Goal: Information Seeking & Learning: Understand process/instructions

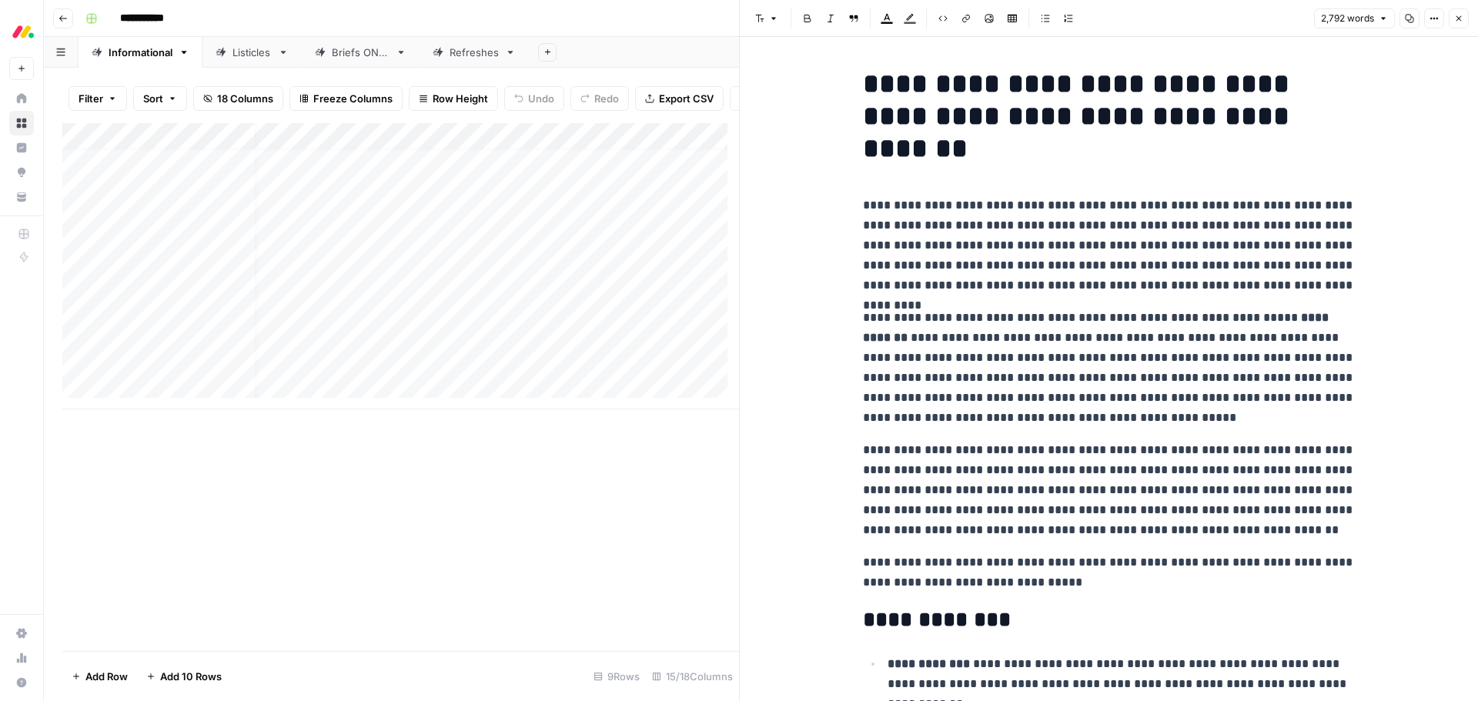
scroll to position [12, 0]
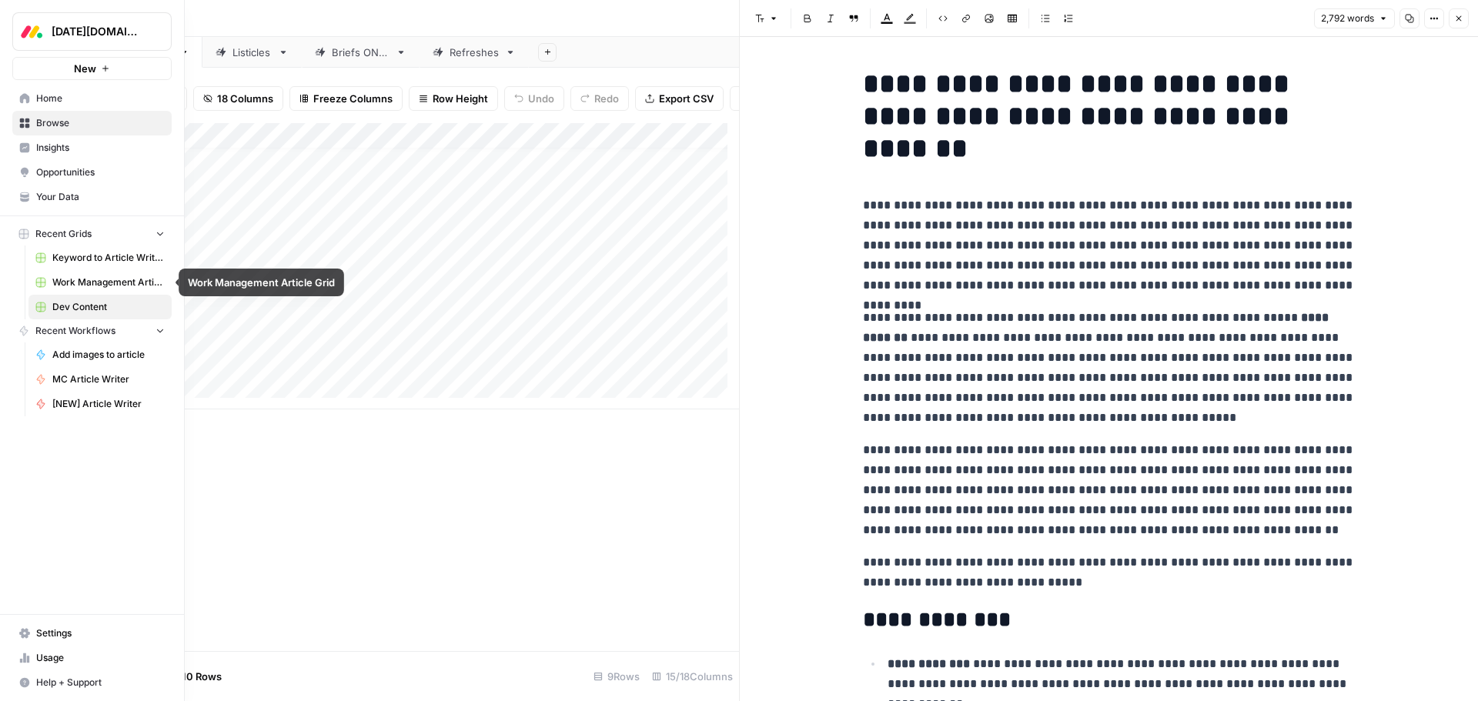
click at [81, 280] on span "Work Management Article Grid" at bounding box center [108, 283] width 112 height 14
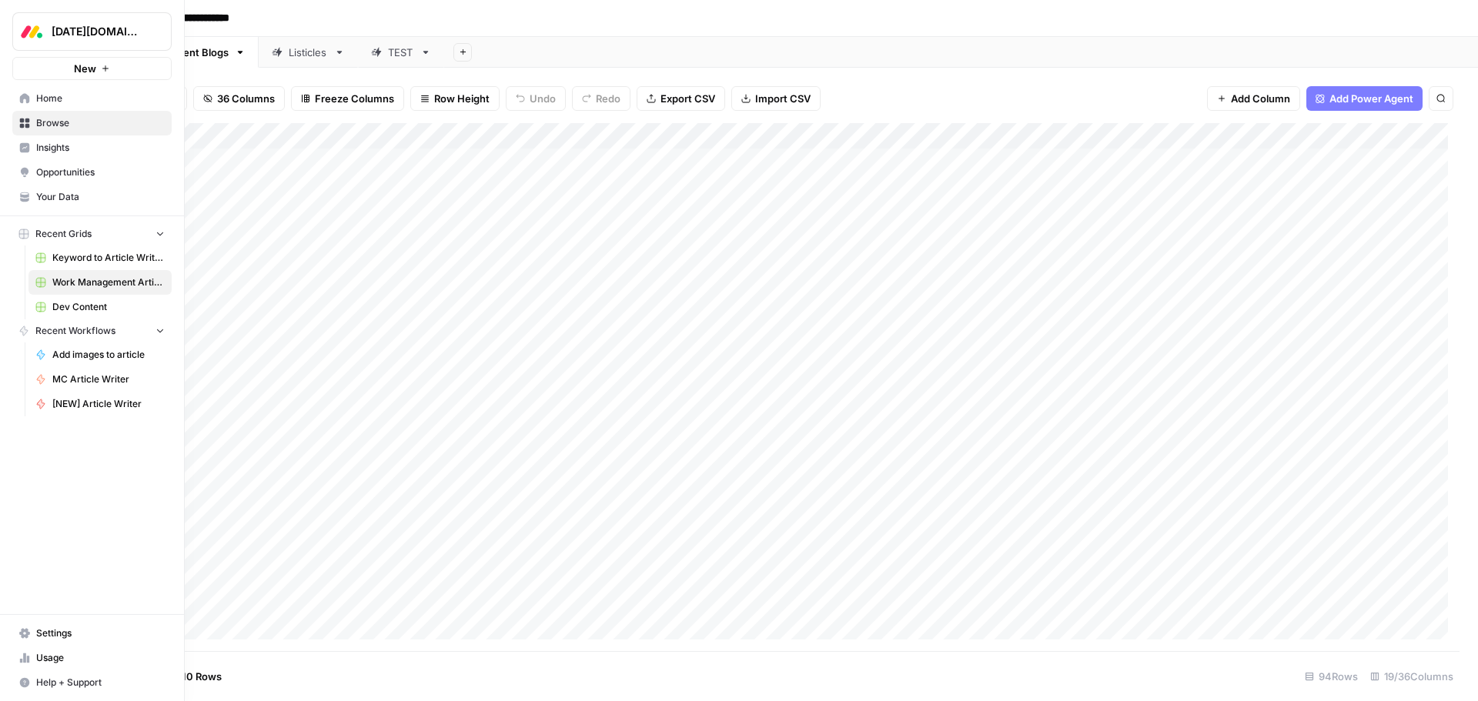
click at [73, 126] on span "Browse" at bounding box center [100, 123] width 129 height 14
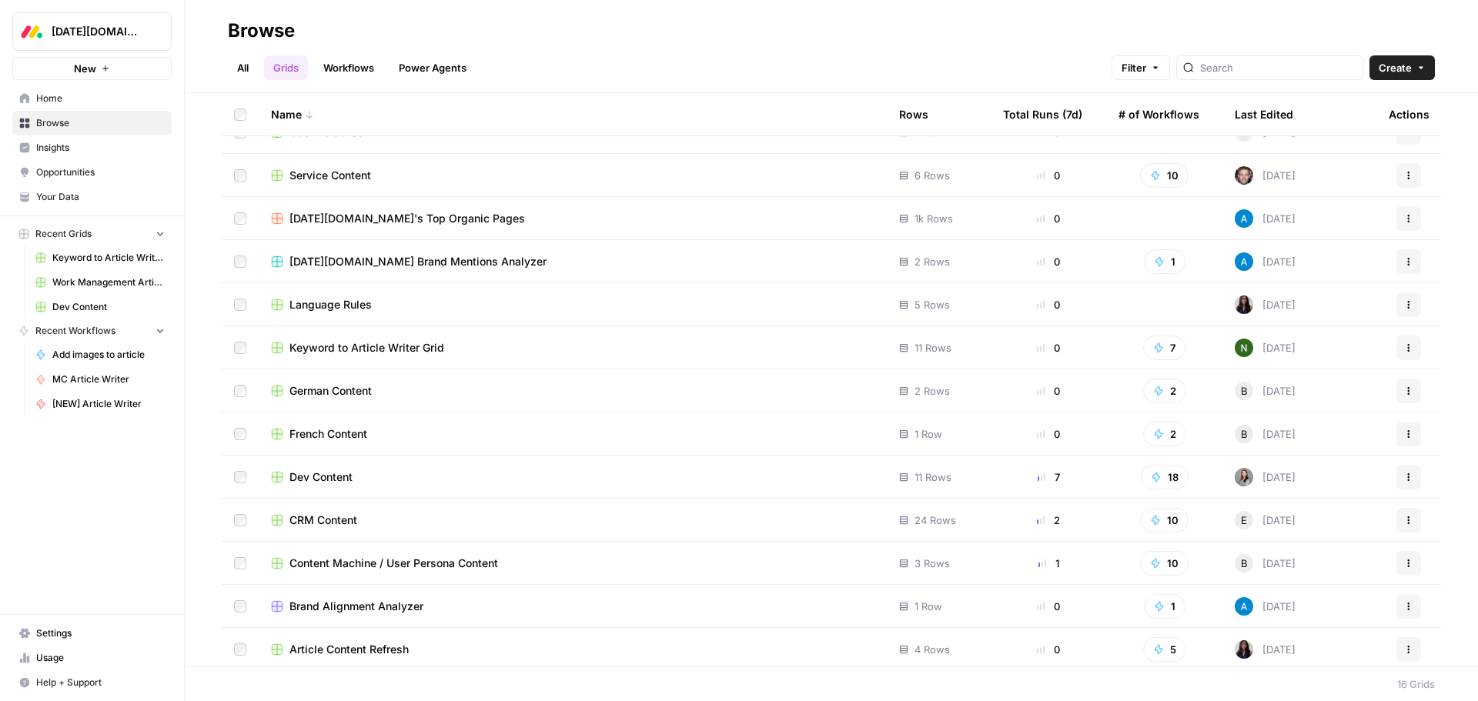
scroll to position [159, 0]
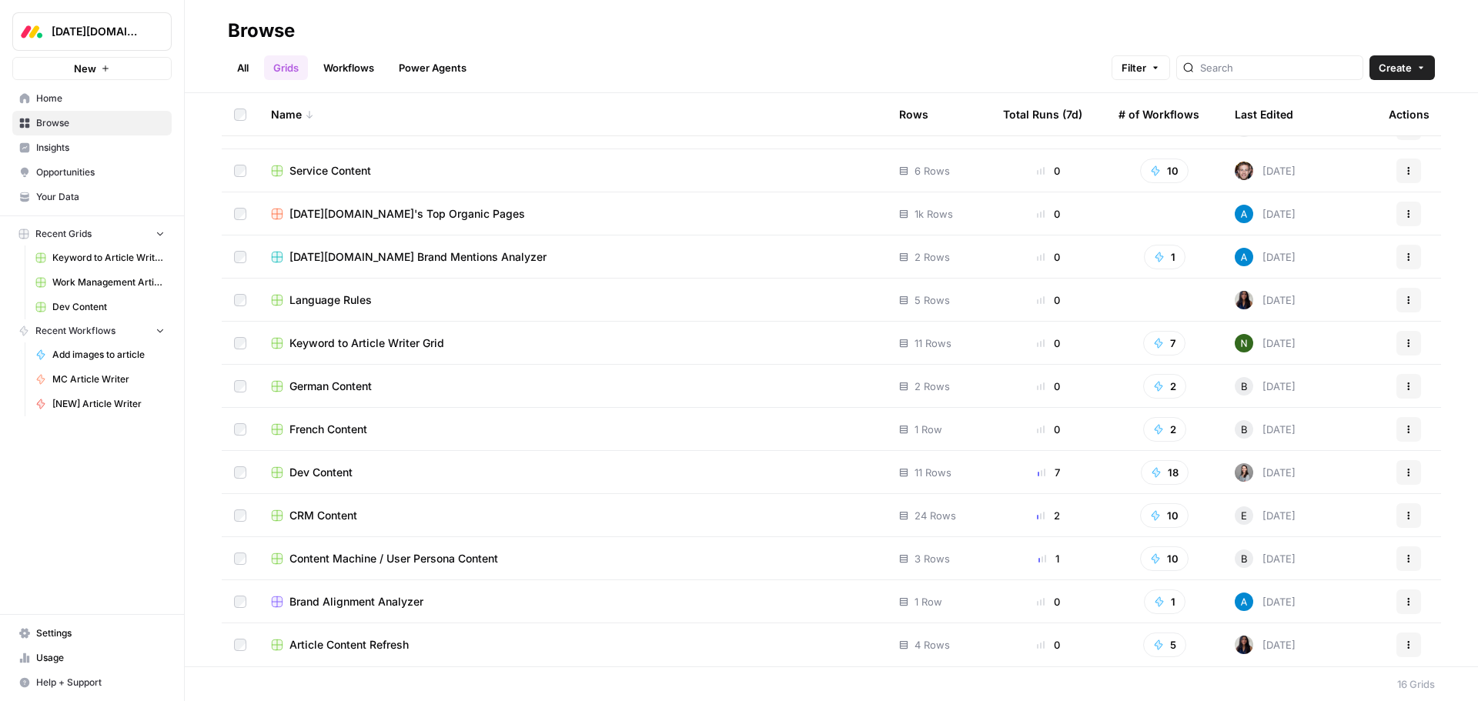
click at [337, 519] on span "CRM Content" at bounding box center [323, 515] width 68 height 15
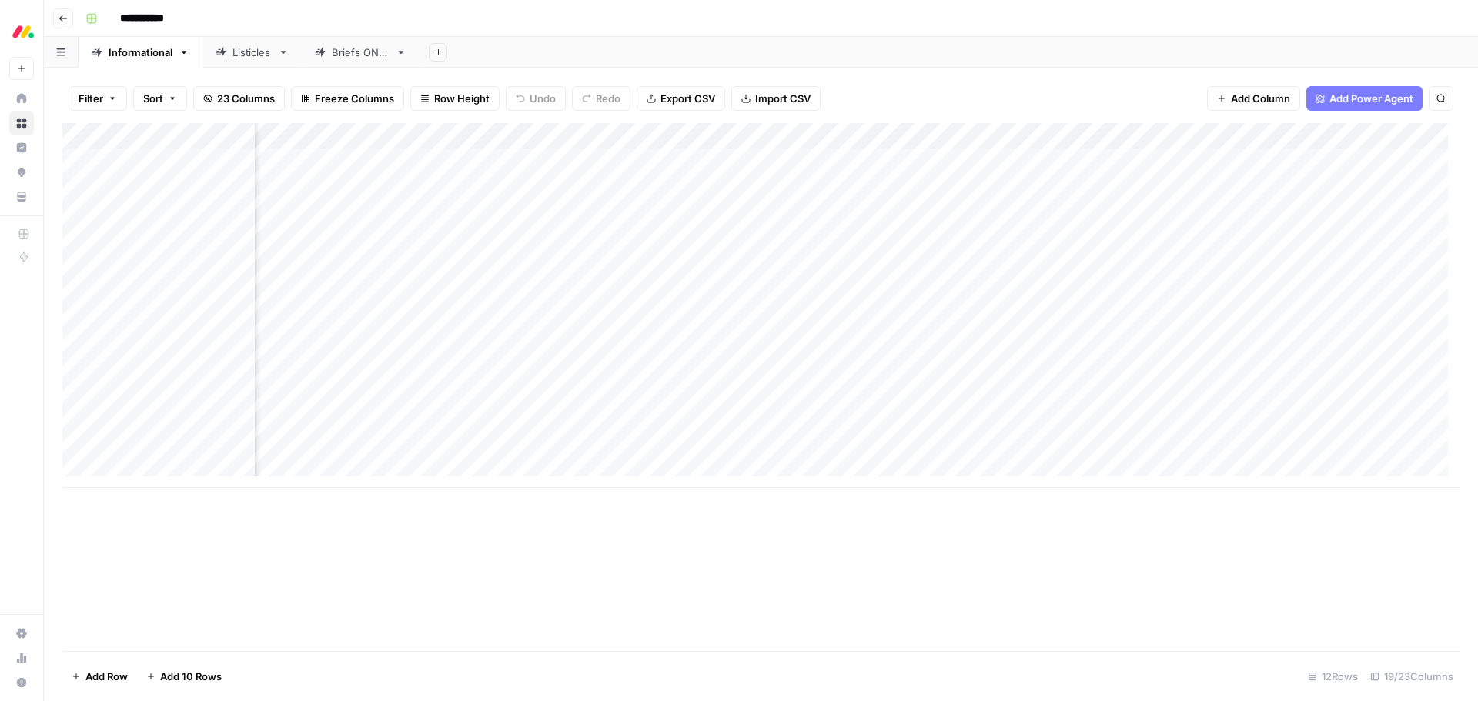
scroll to position [0, 646]
click at [1082, 137] on div "Add Column" at bounding box center [760, 305] width 1397 height 365
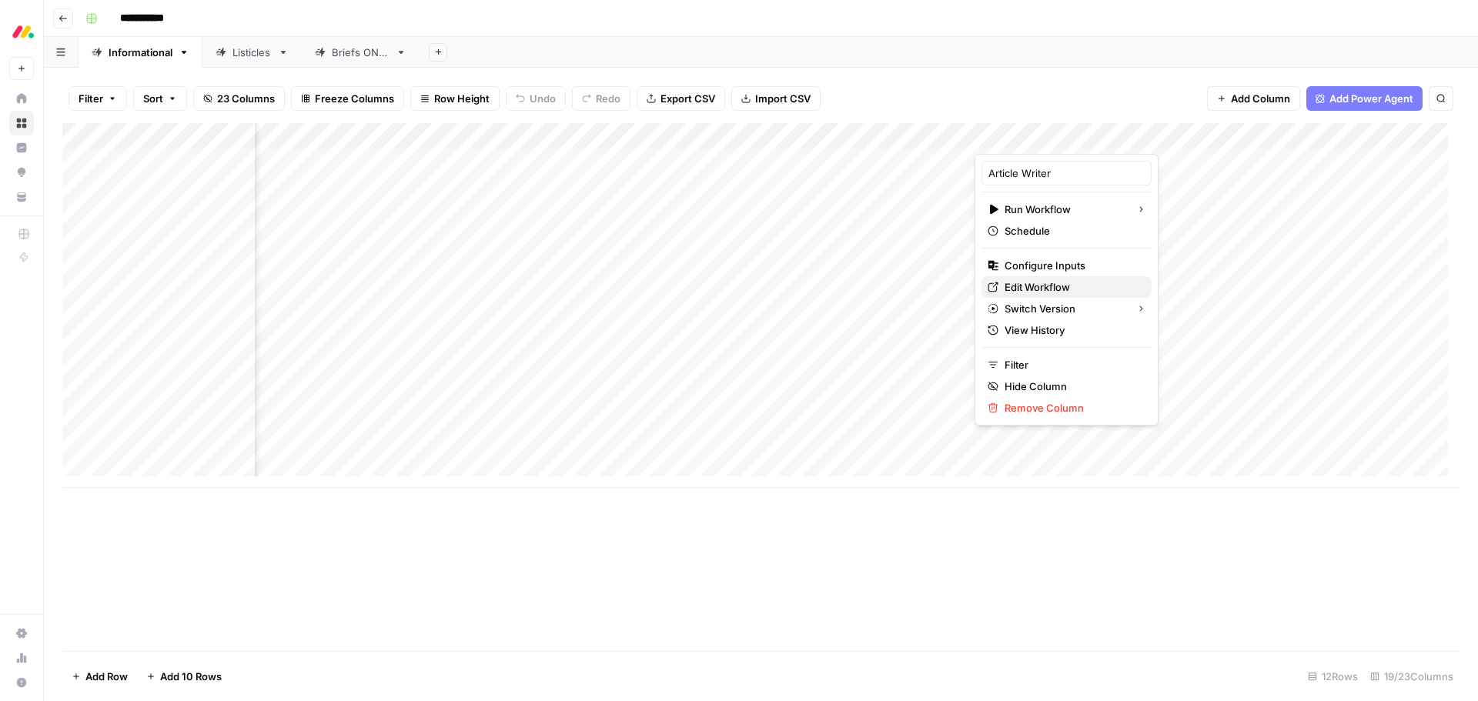
click at [1068, 285] on span "Edit Workflow" at bounding box center [1071, 286] width 135 height 15
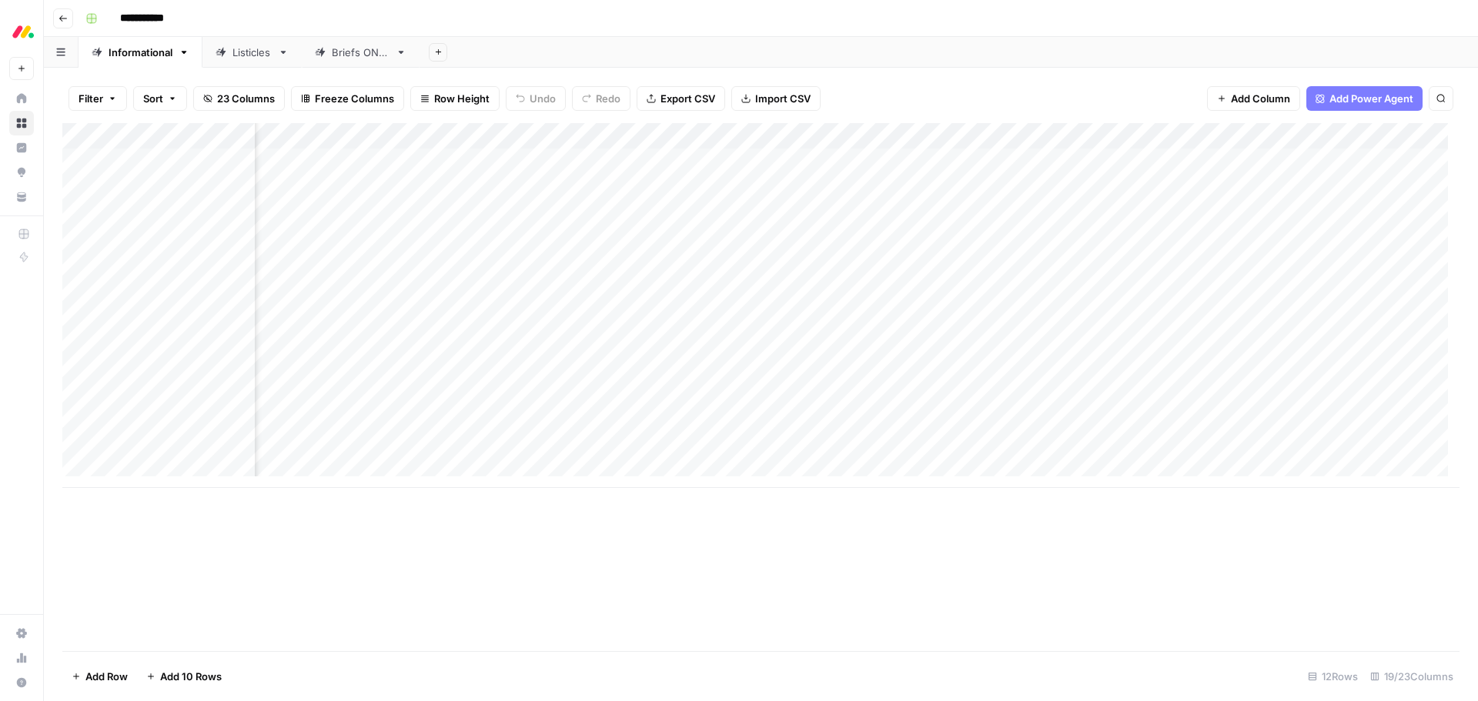
click at [1085, 137] on div "Add Column" at bounding box center [760, 305] width 1397 height 365
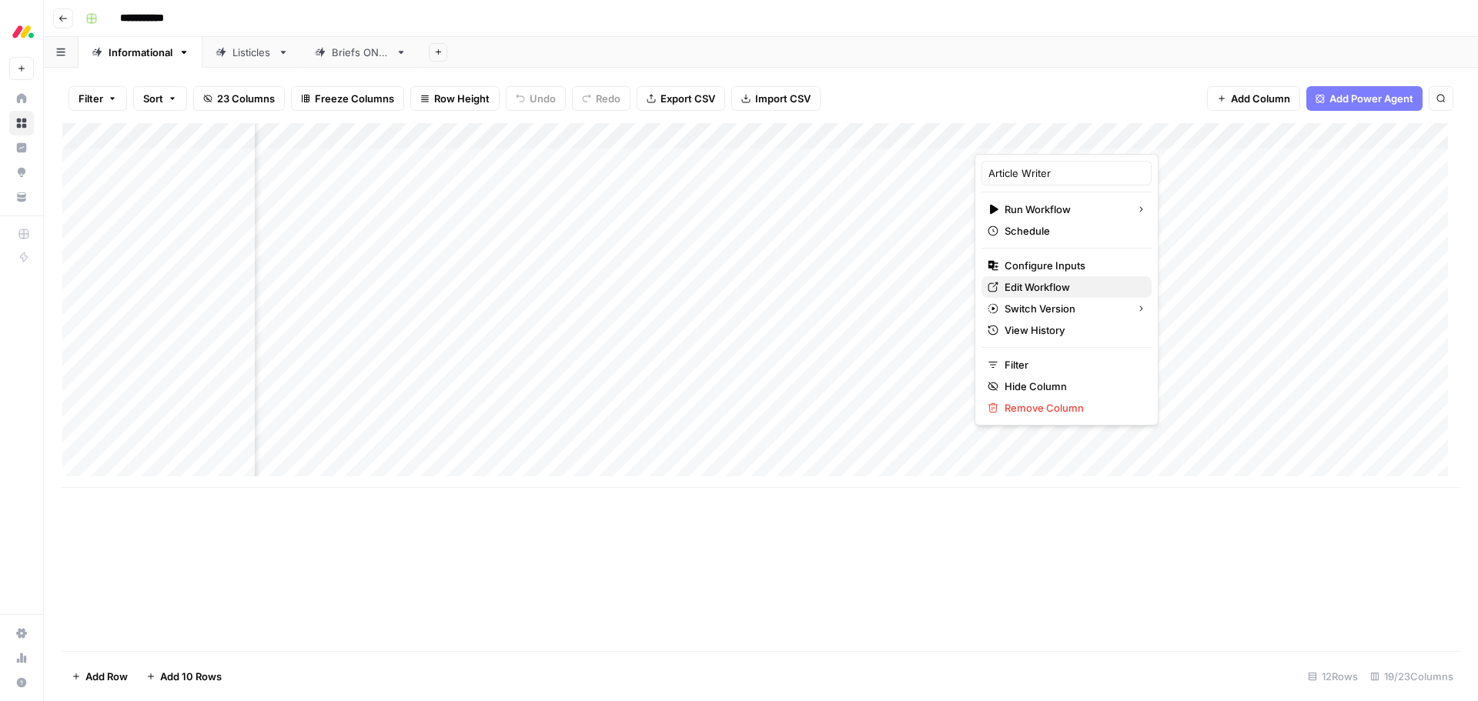
click at [1038, 282] on span "Edit Workflow" at bounding box center [1071, 286] width 135 height 15
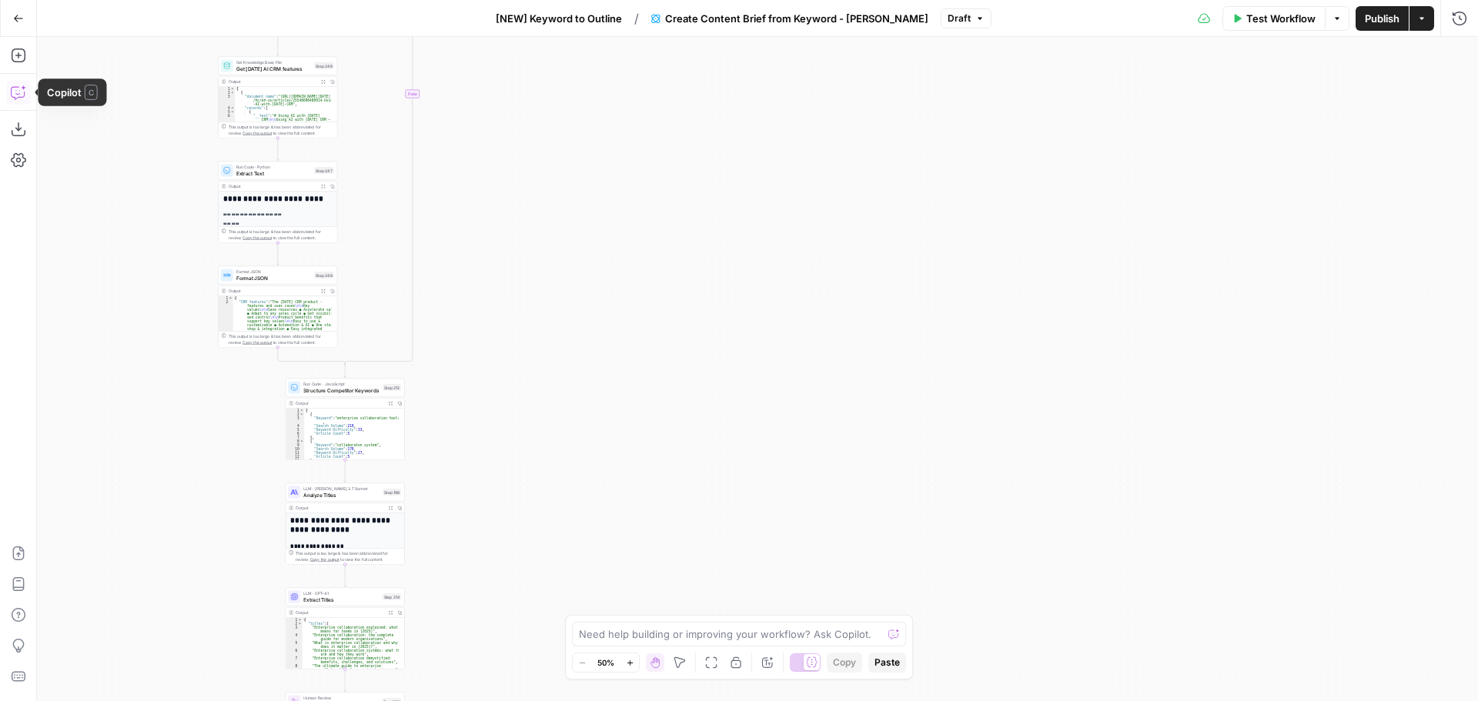
click at [12, 81] on icon "button" at bounding box center [18, 92] width 15 height 15
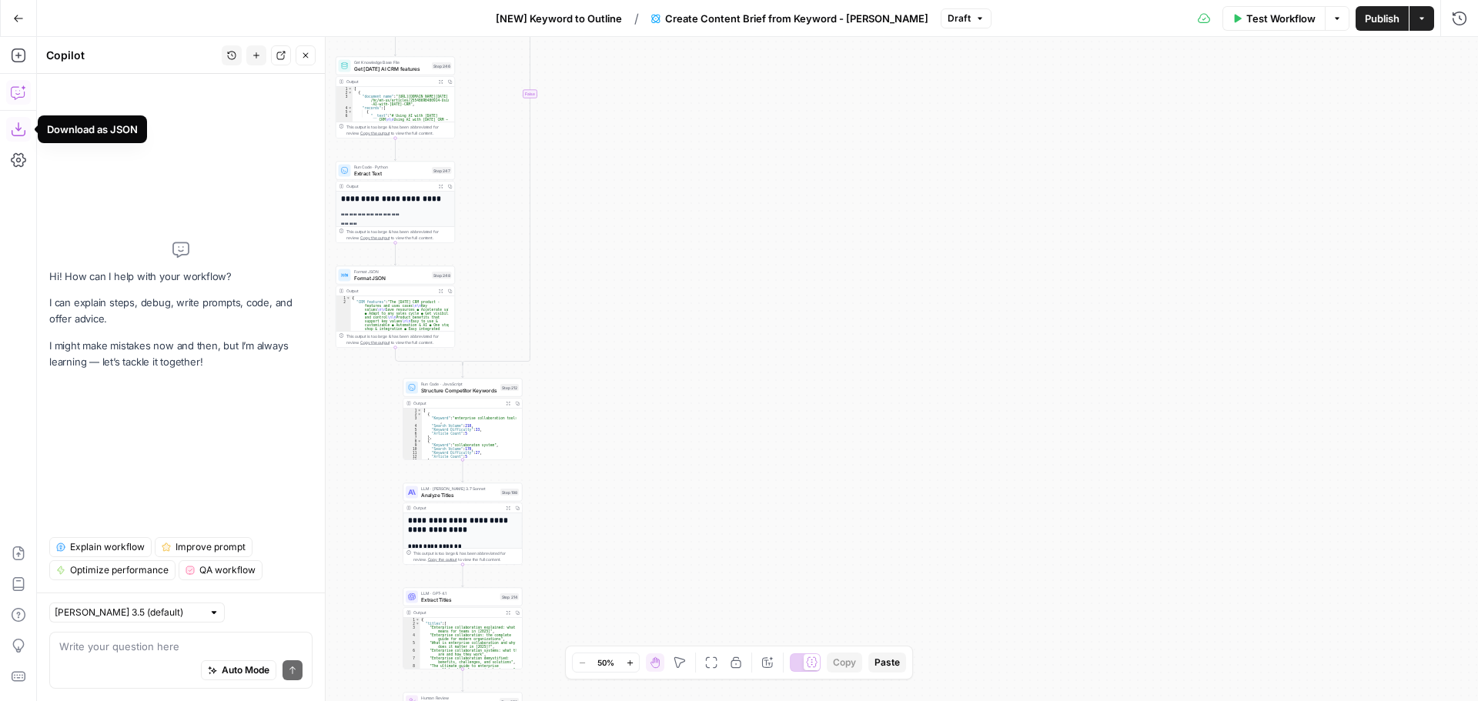
click at [91, 81] on textarea at bounding box center [180, 646] width 243 height 15
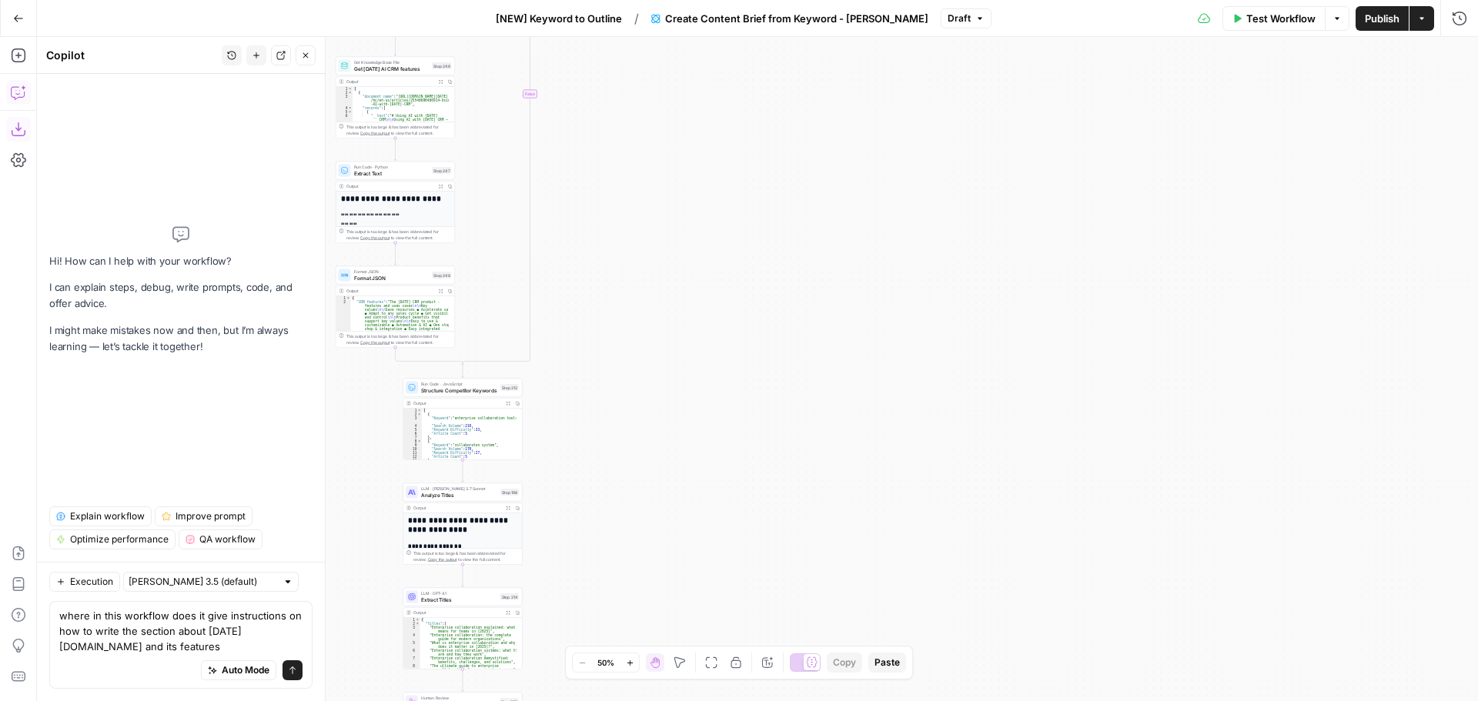
type textarea "where in this workflow does it give instructions on how to write the section ab…"
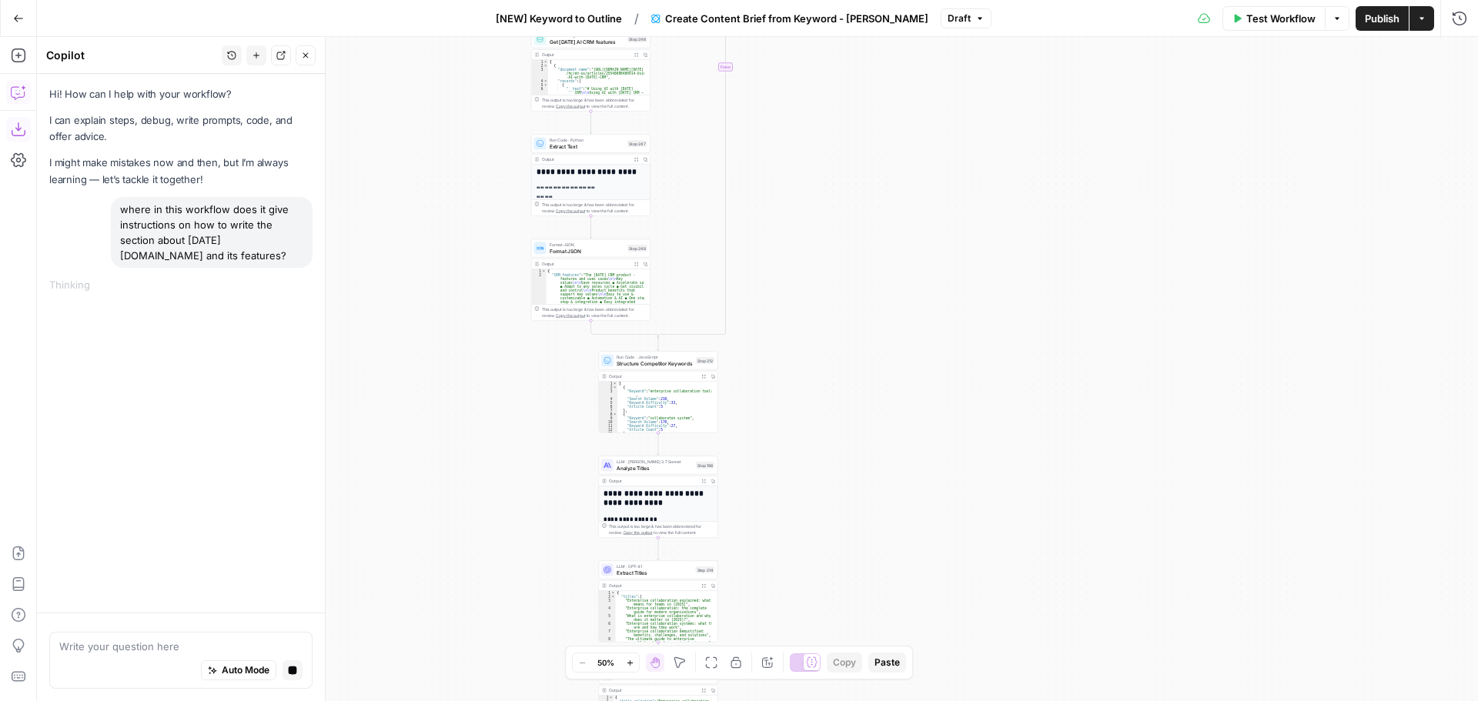
drag, startPoint x: 683, startPoint y: 309, endPoint x: 777, endPoint y: 303, distance: 94.1
click at [581, 81] on div "true true false false Workflow Set Inputs Inputs Run Code · Python Get this yea…" at bounding box center [757, 369] width 1441 height 664
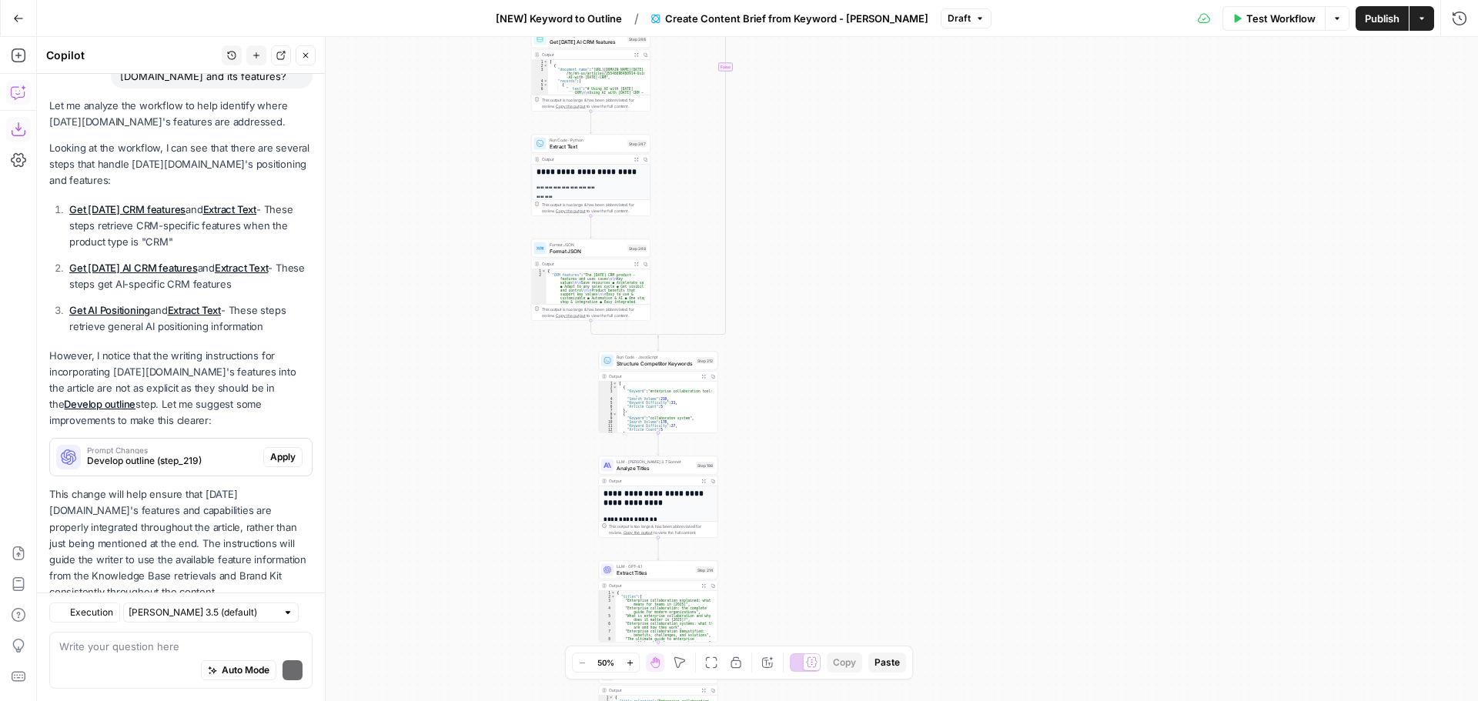
scroll to position [224, 0]
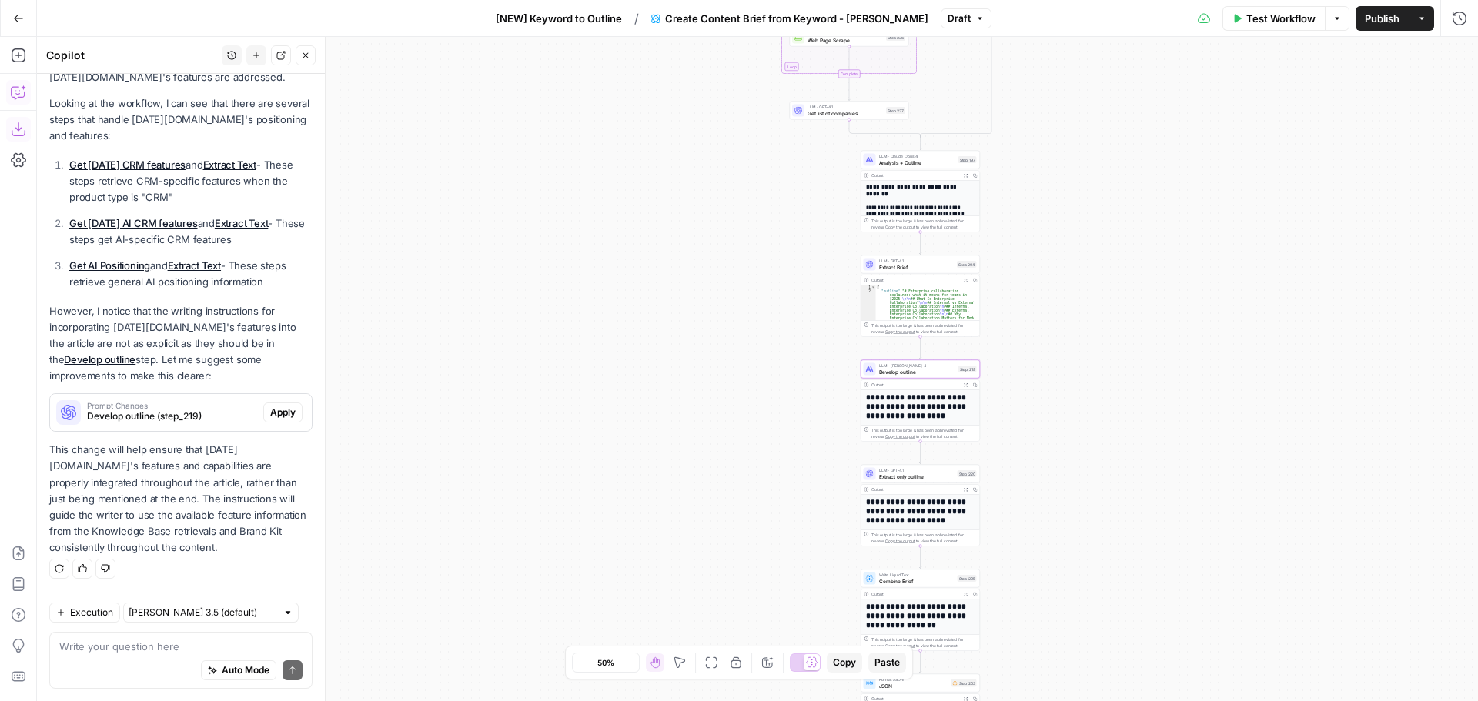
click at [139, 81] on span "Develop outline (step_219)" at bounding box center [172, 416] width 170 height 14
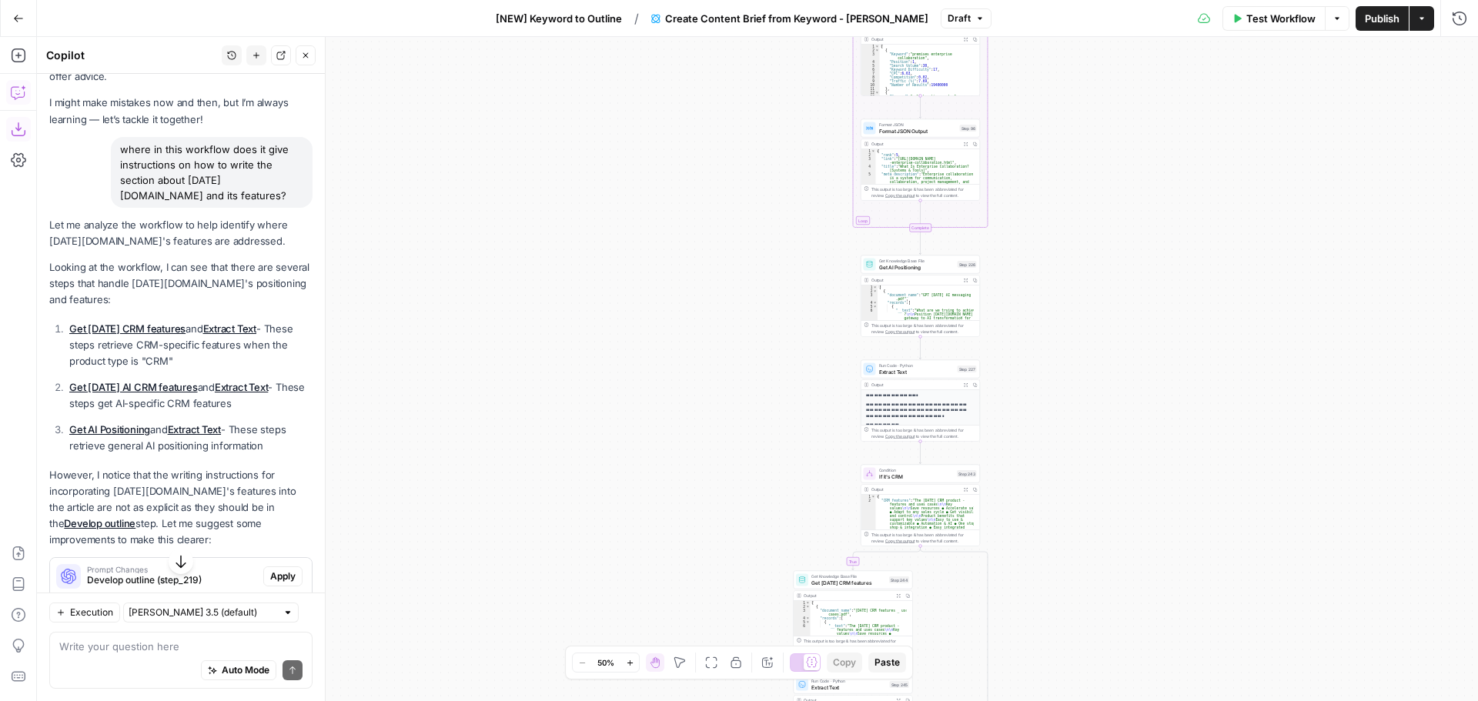
scroll to position [0, 0]
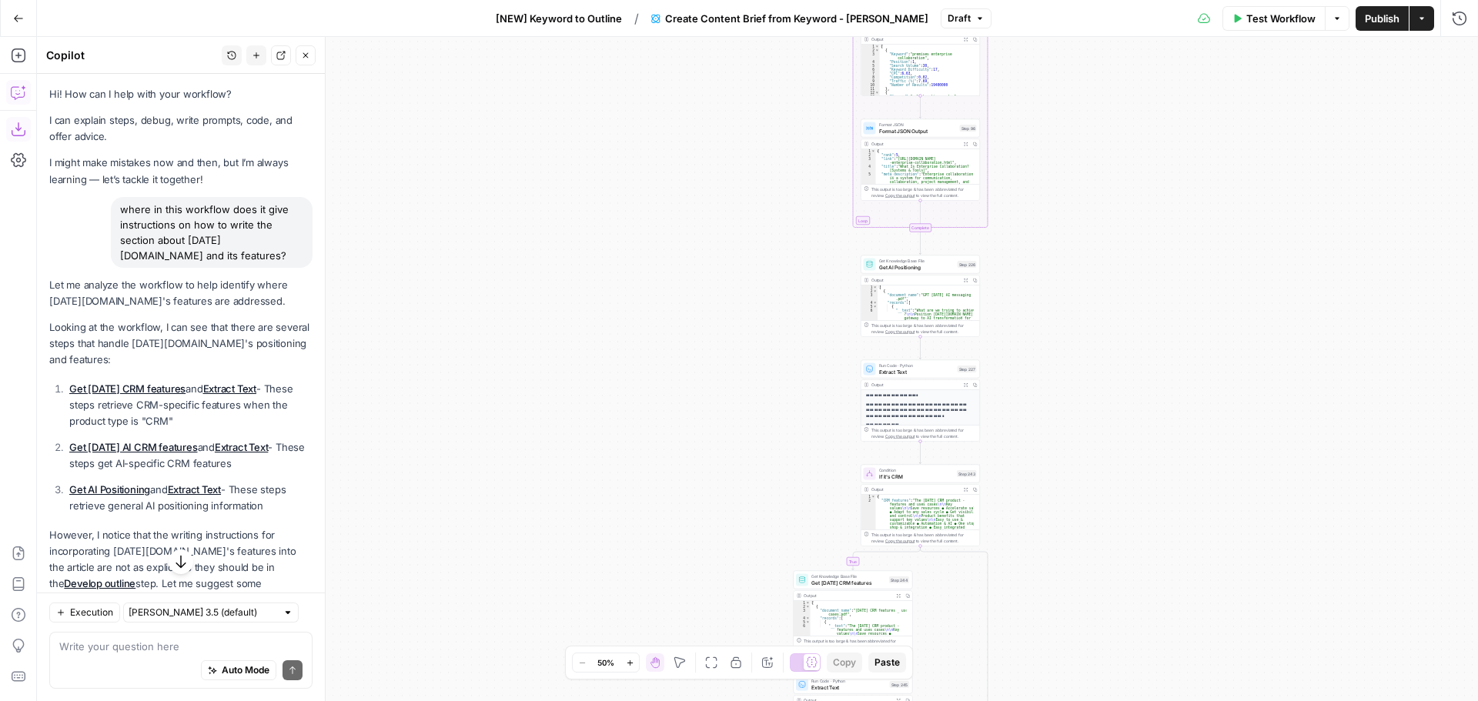
drag, startPoint x: 172, startPoint y: 253, endPoint x: 121, endPoint y: 209, distance: 67.6
click at [121, 81] on div "where in this workflow does it give instructions on how to write the section ab…" at bounding box center [212, 232] width 202 height 71
copy div "where in this workflow does it give instructions on how to write the section ab…"
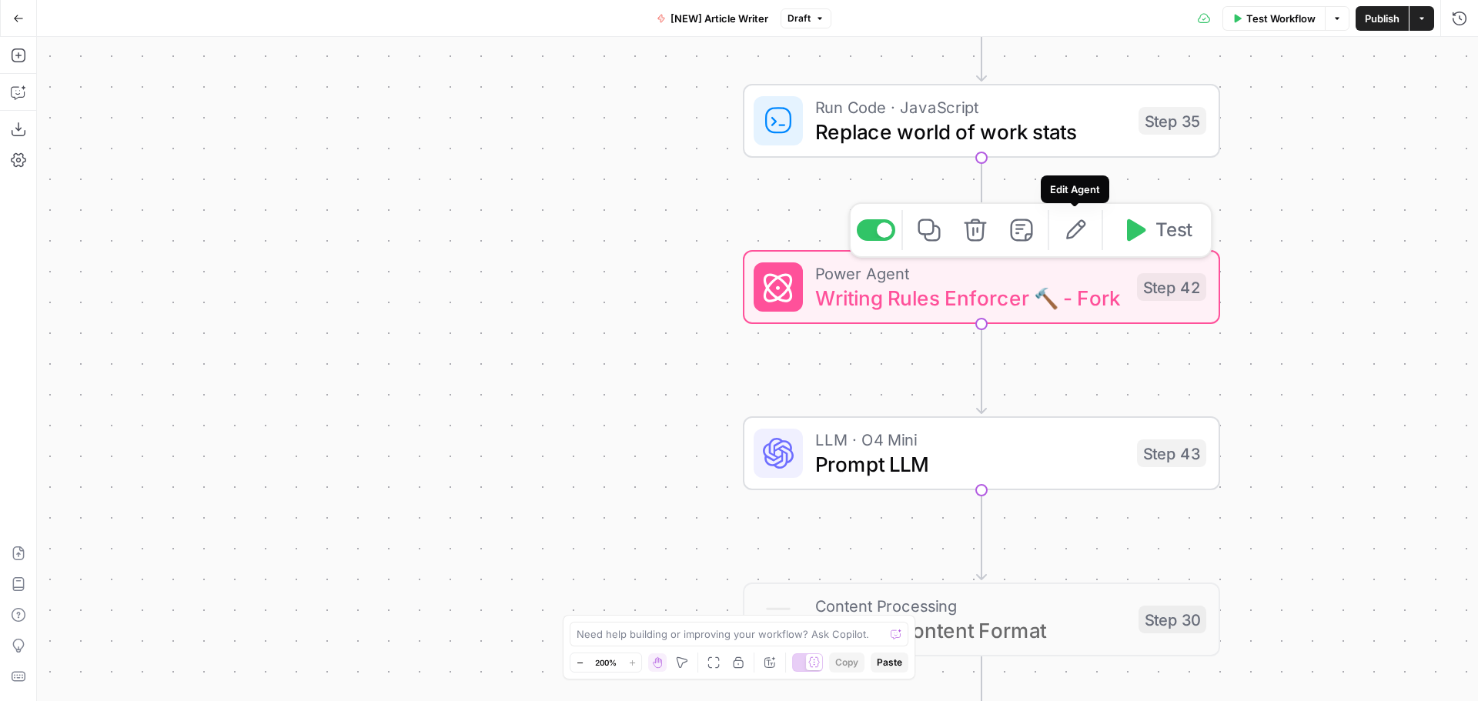
click at [1075, 235] on icon "button" at bounding box center [1075, 229] width 19 height 19
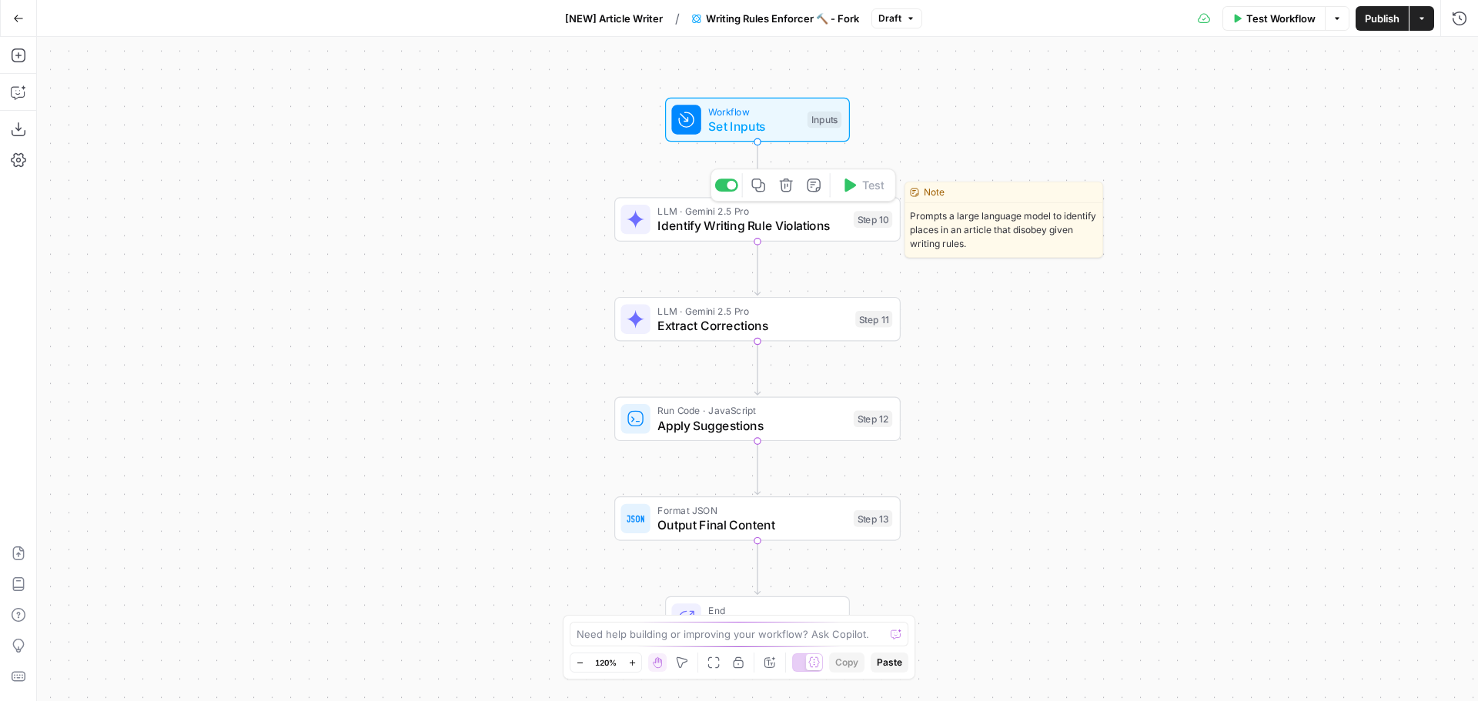
click at [749, 220] on span "Identify Writing Rule Violations" at bounding box center [751, 226] width 189 height 18
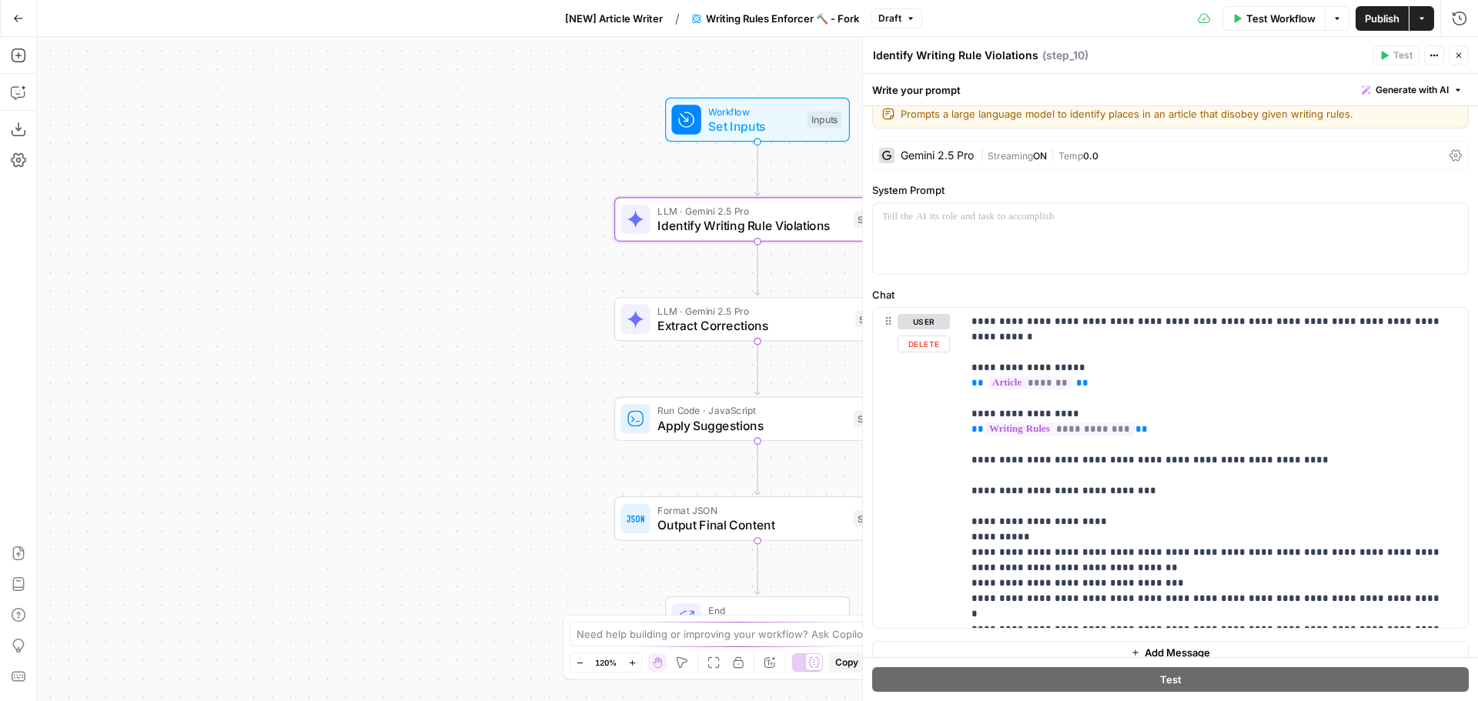
scroll to position [32, 0]
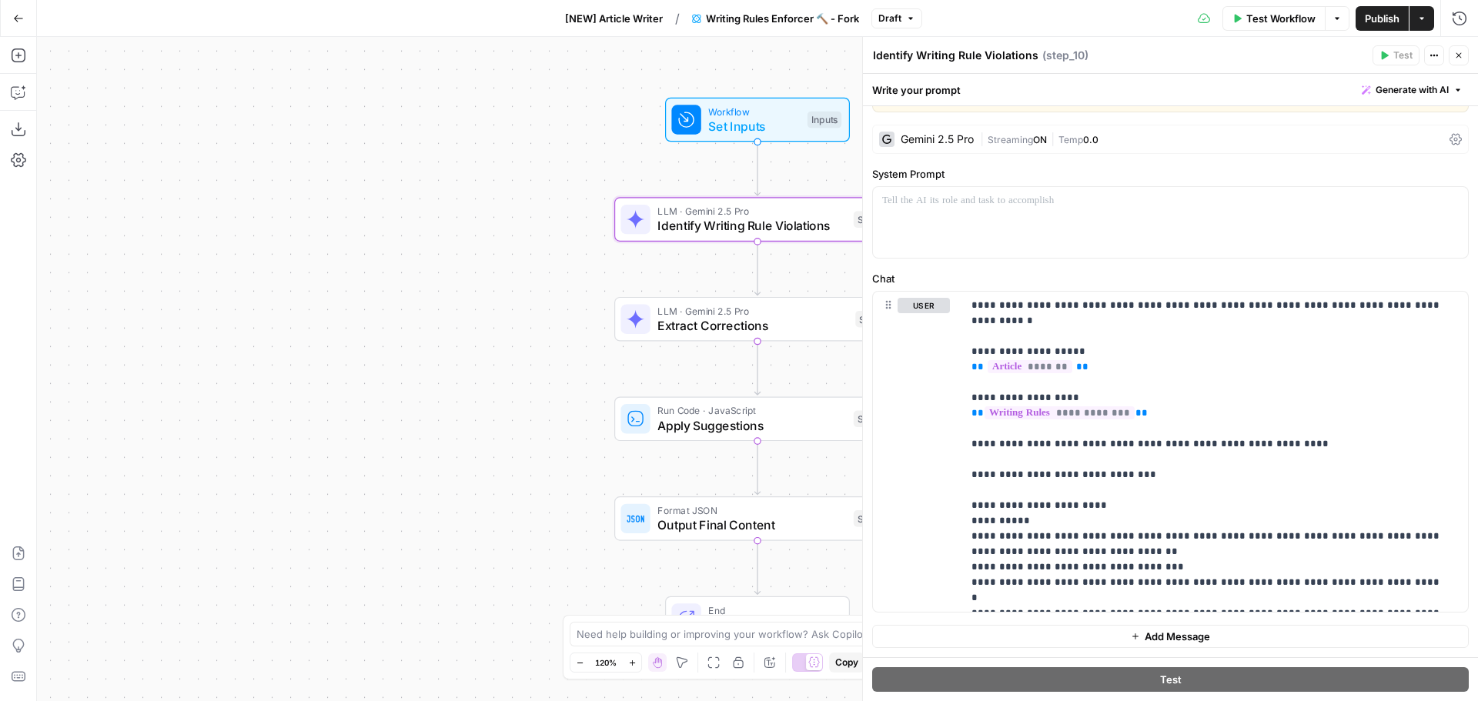
click at [793, 113] on span "Workflow" at bounding box center [754, 111] width 92 height 15
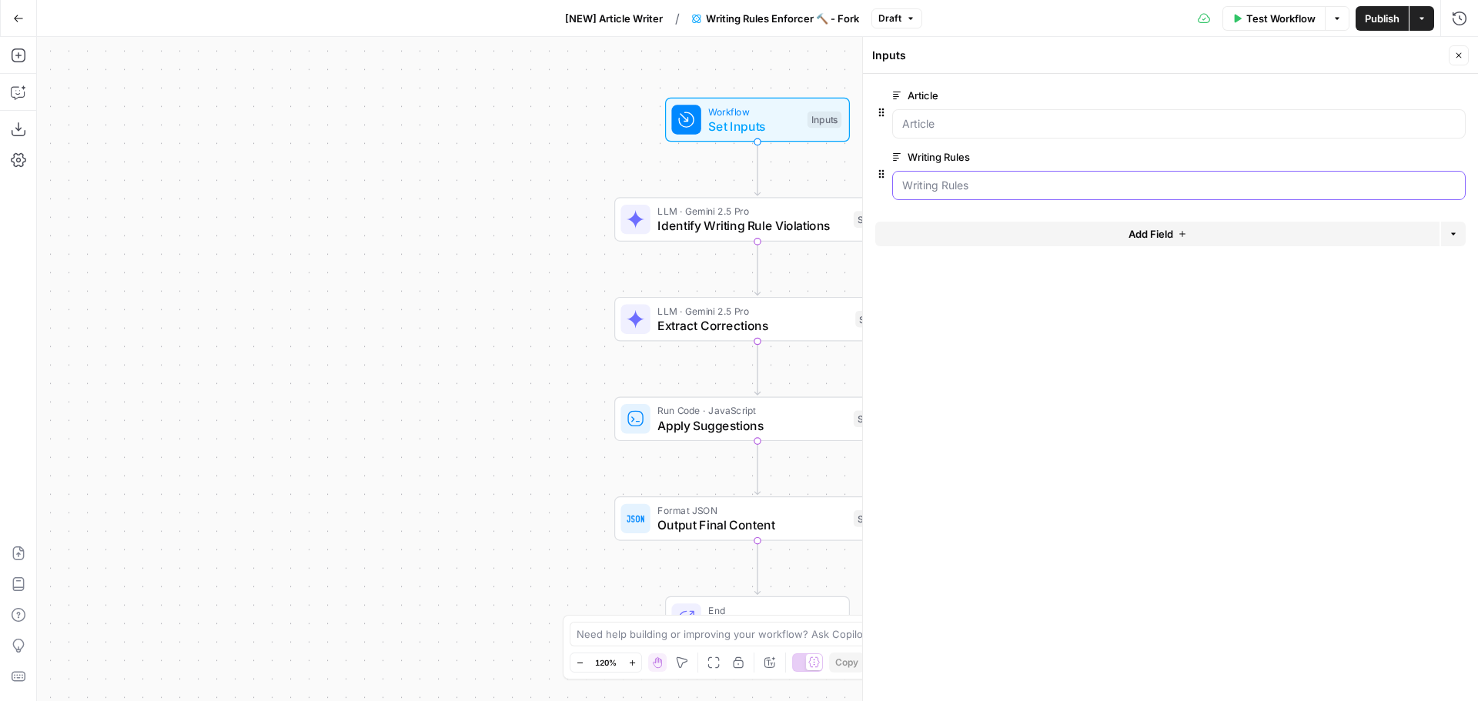
click at [1038, 186] on Rules "Writing Rules" at bounding box center [1178, 185] width 553 height 15
click at [1406, 159] on span "edit field" at bounding box center [1408, 157] width 34 height 12
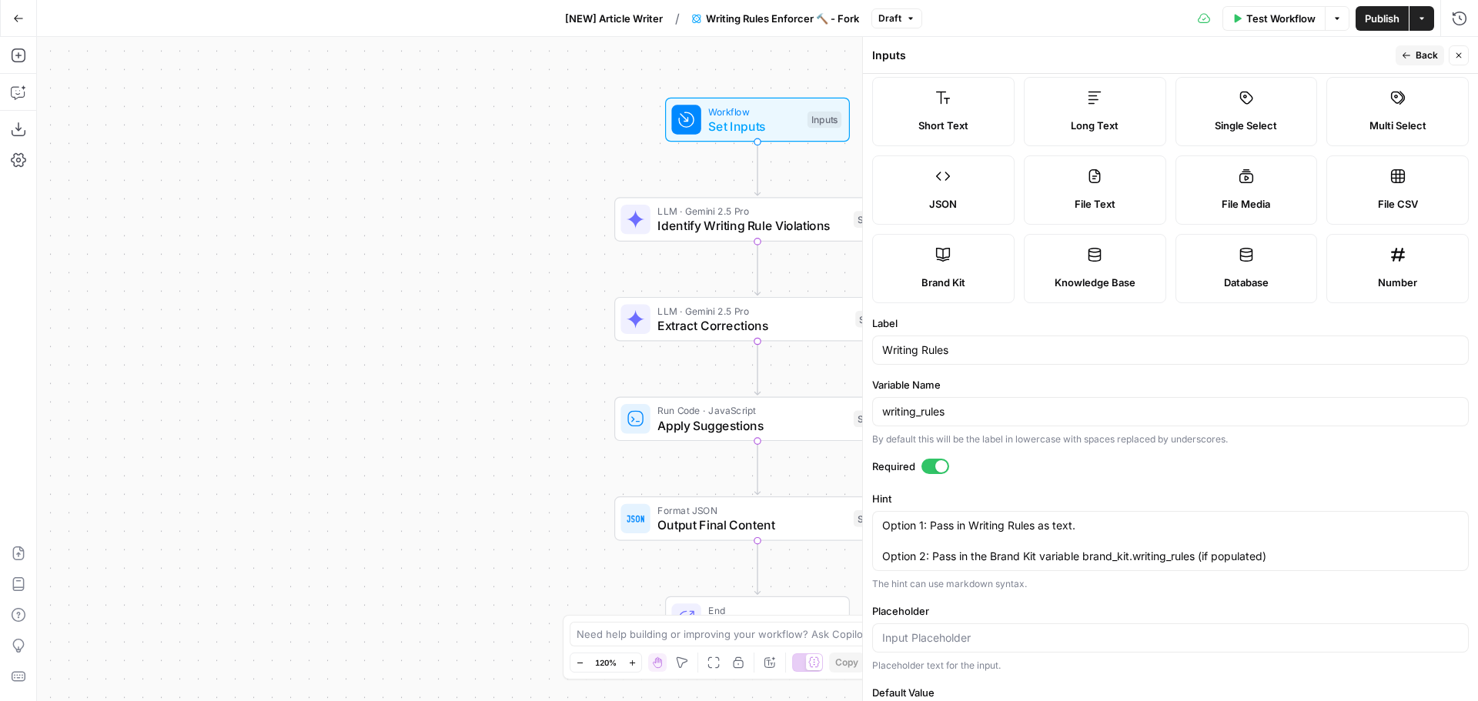
scroll to position [0, 0]
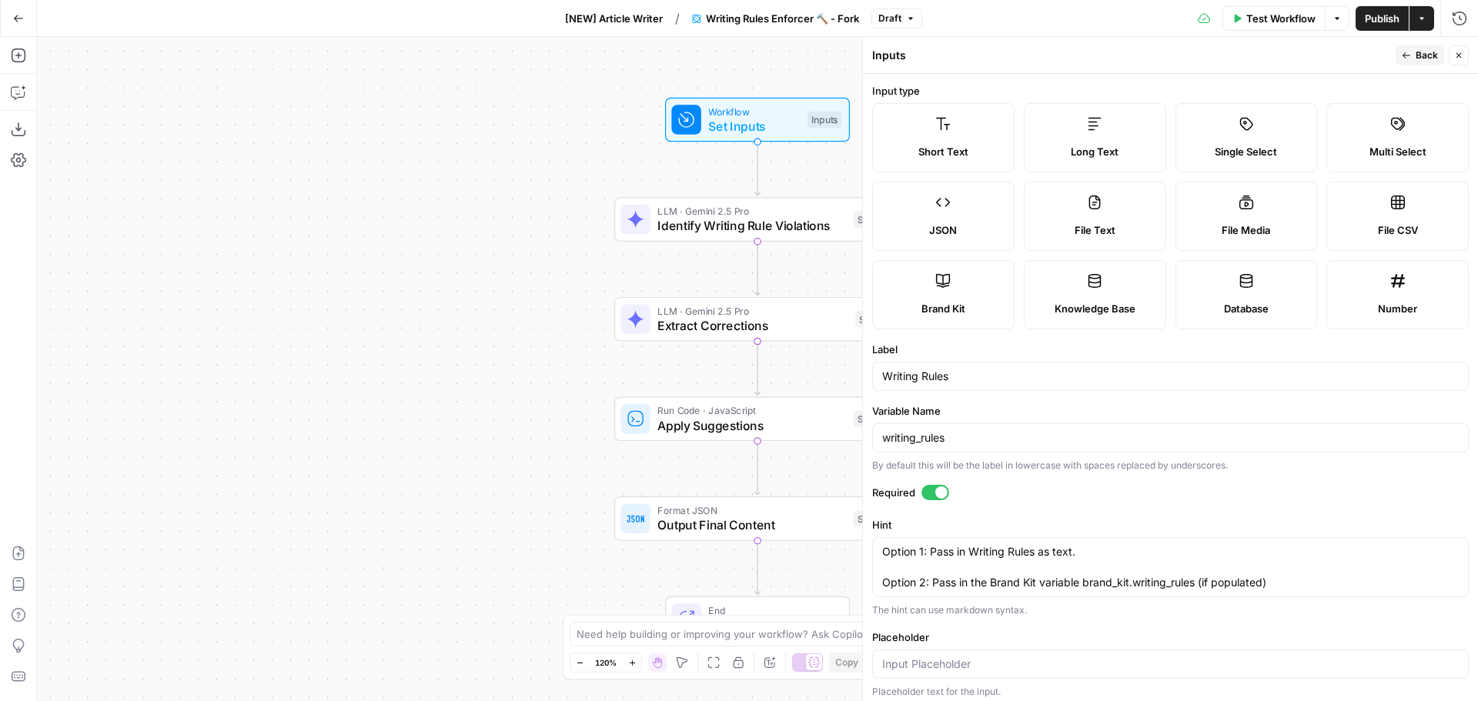
click at [1455, 55] on icon "button" at bounding box center [1458, 55] width 9 height 9
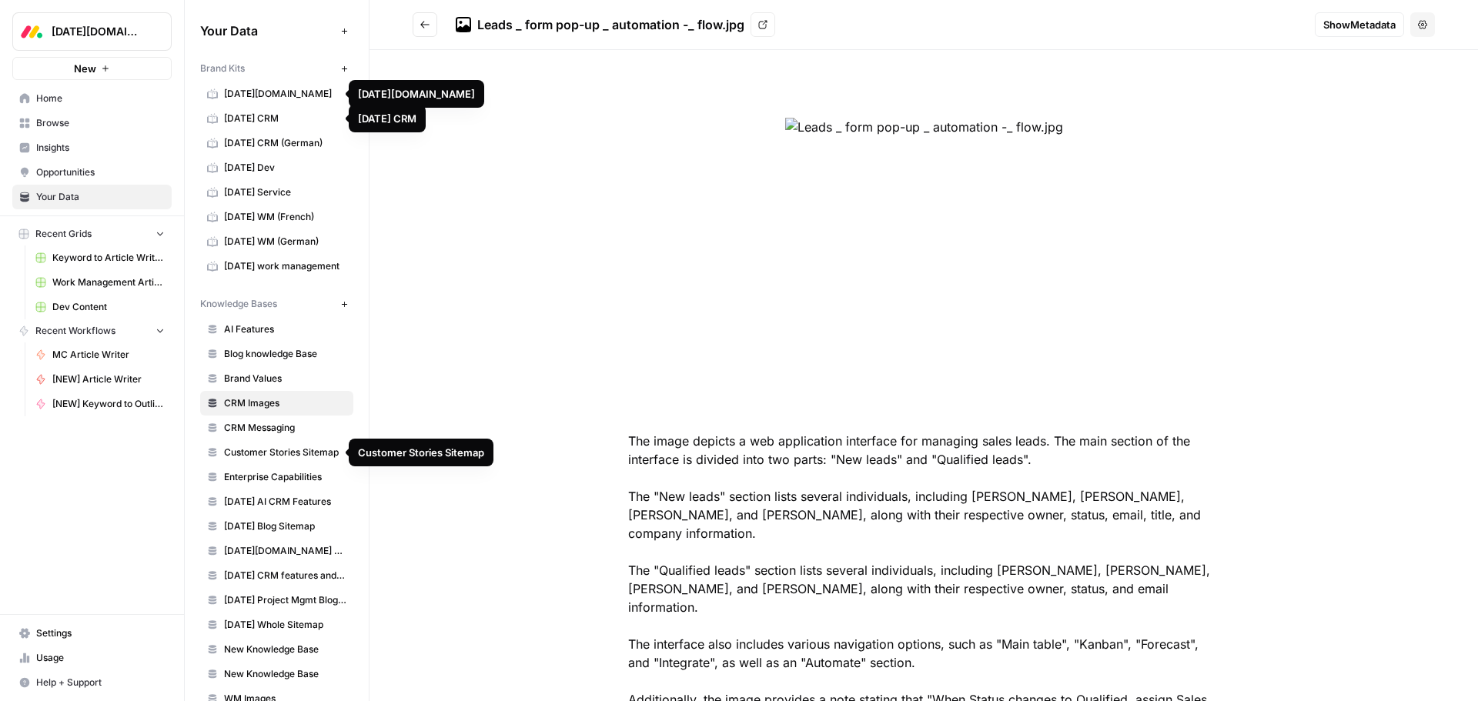
click at [270, 260] on span "[DATE] work management" at bounding box center [285, 266] width 122 height 14
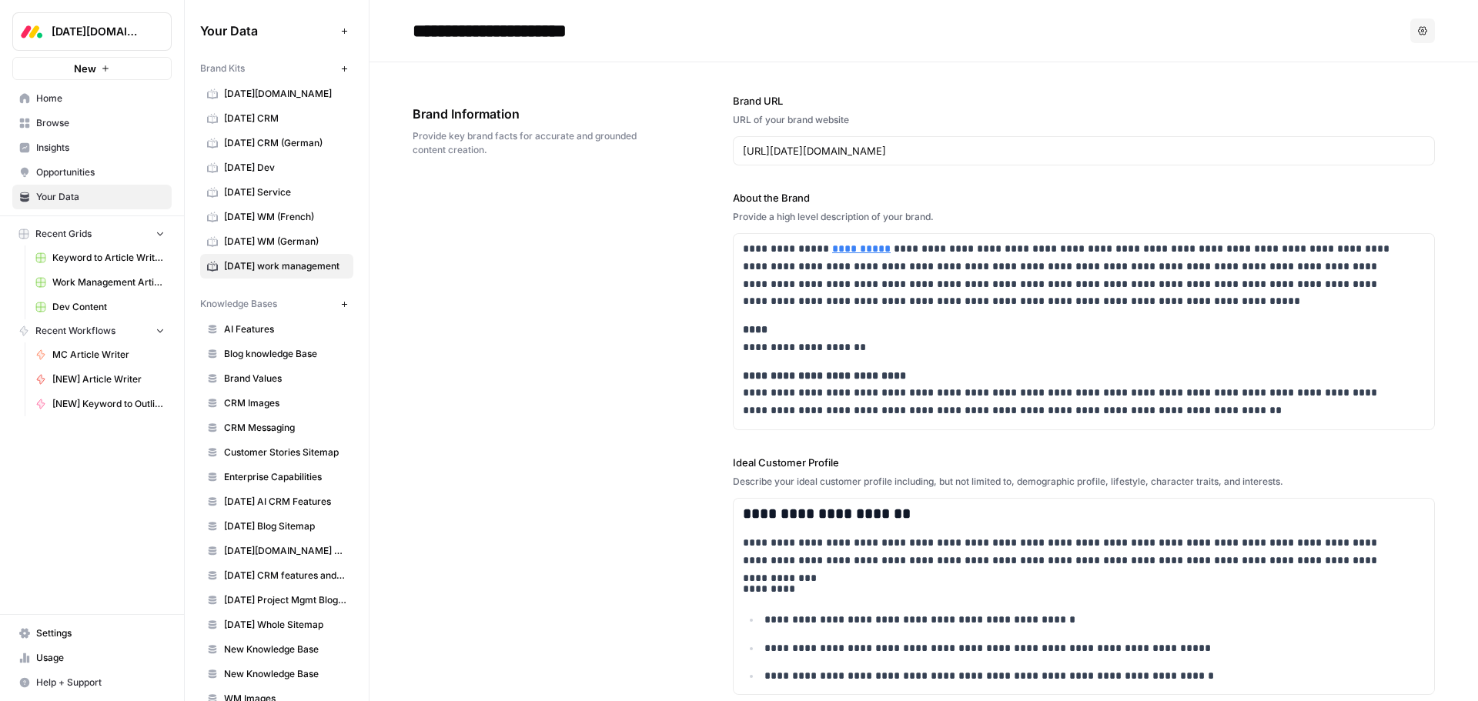
scroll to position [1365, 0]
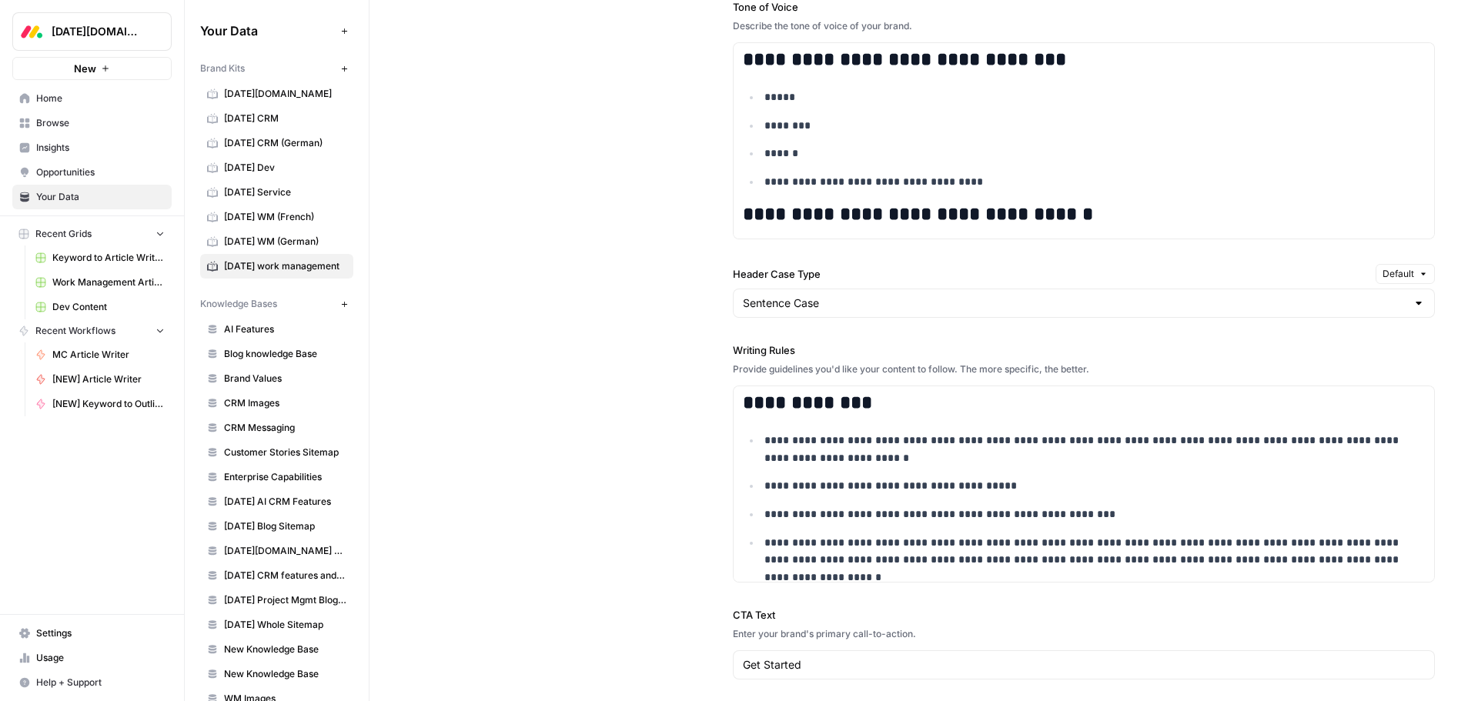
click at [681, 396] on div "**********" at bounding box center [924, 305] width 1022 height 1008
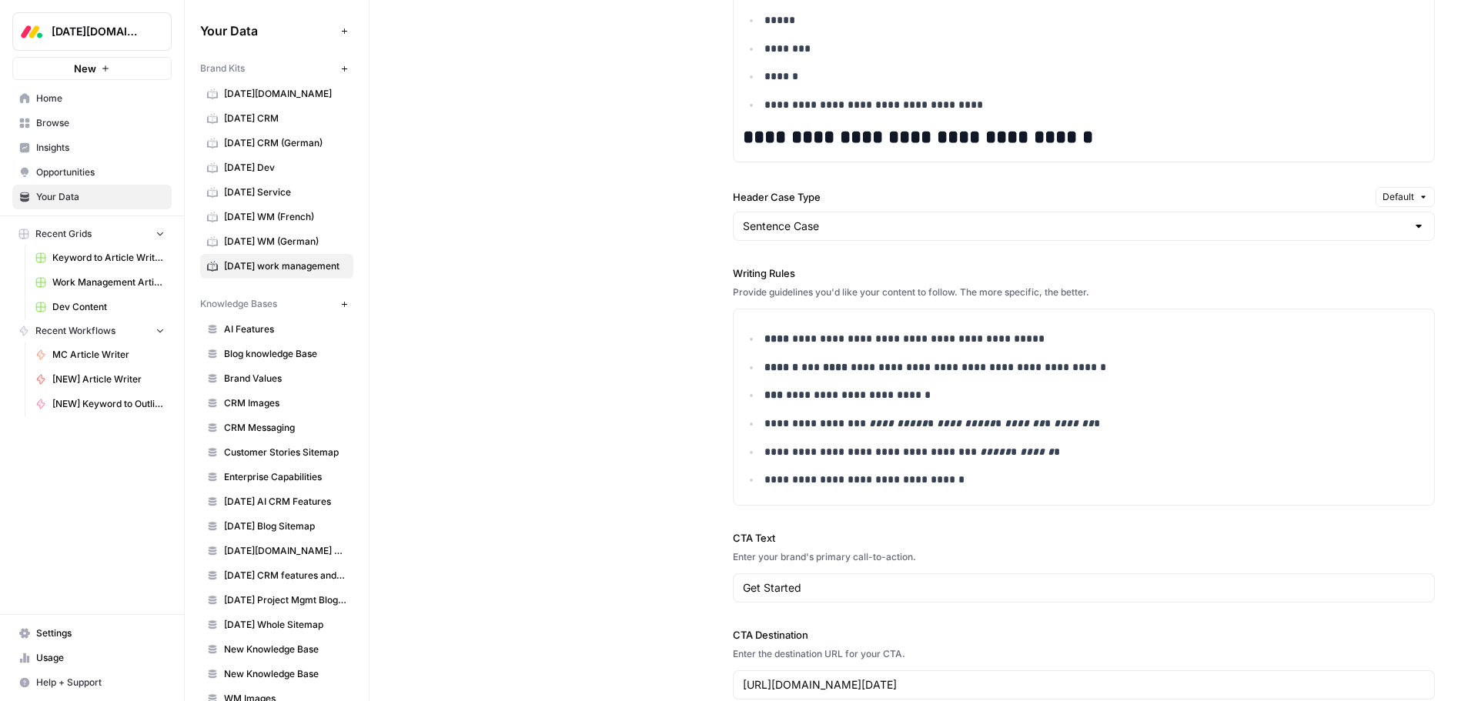
scroll to position [3716, 0]
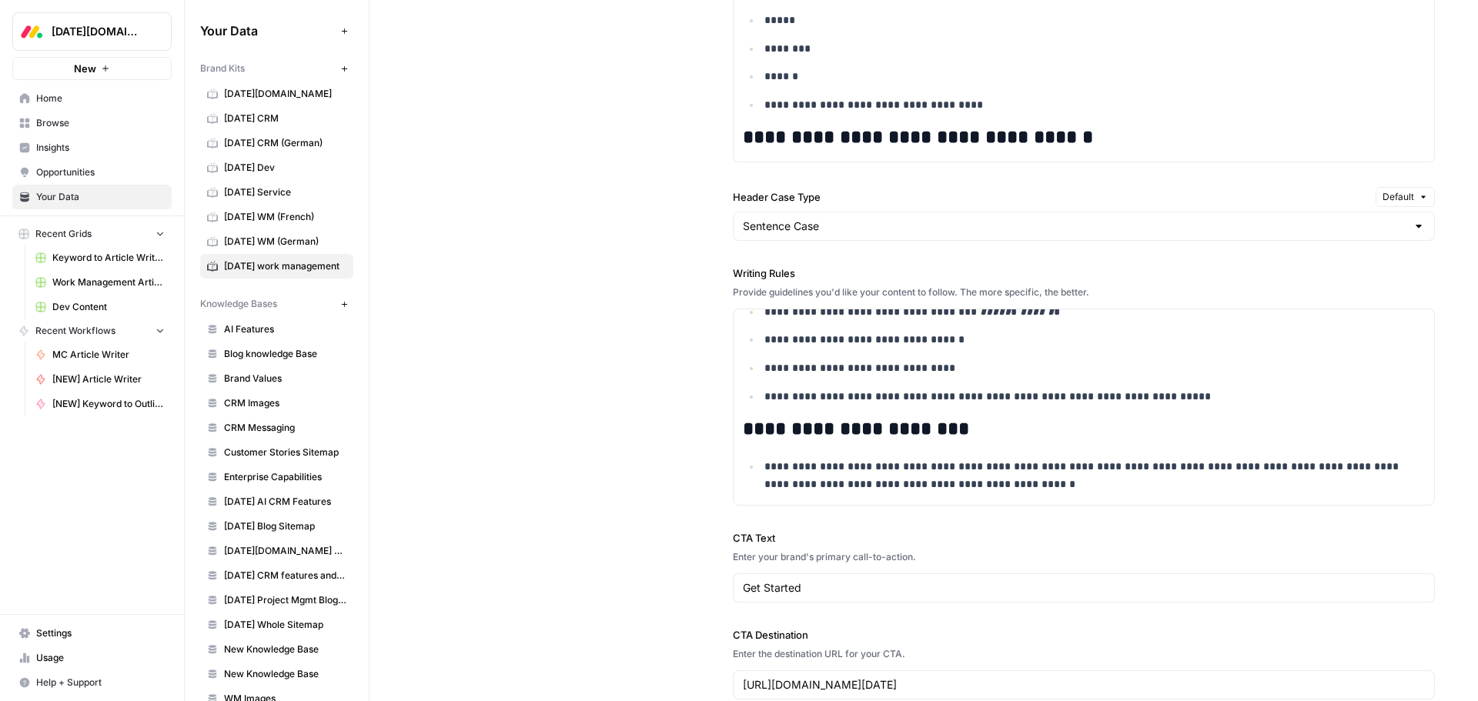
click at [630, 430] on div "**********" at bounding box center [924, 228] width 1022 height 1008
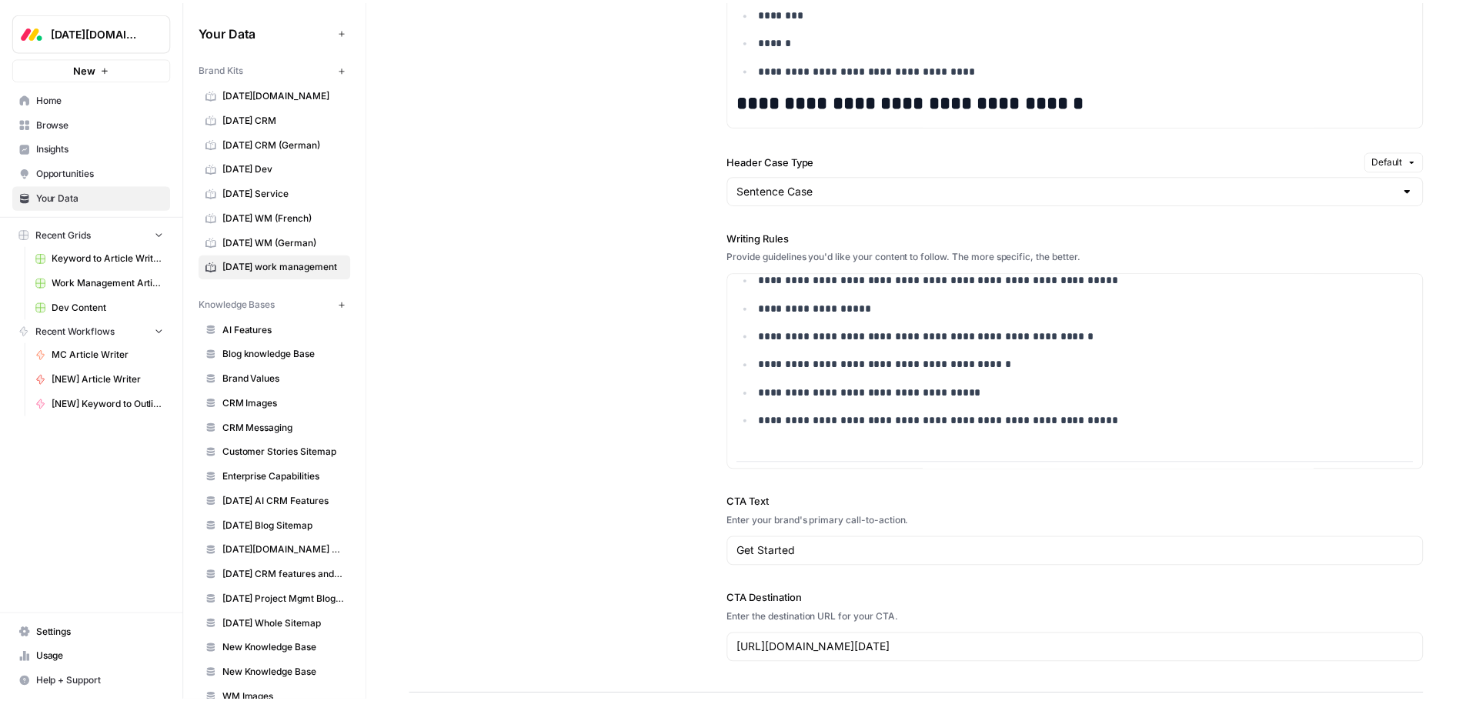
scroll to position [1442, 0]
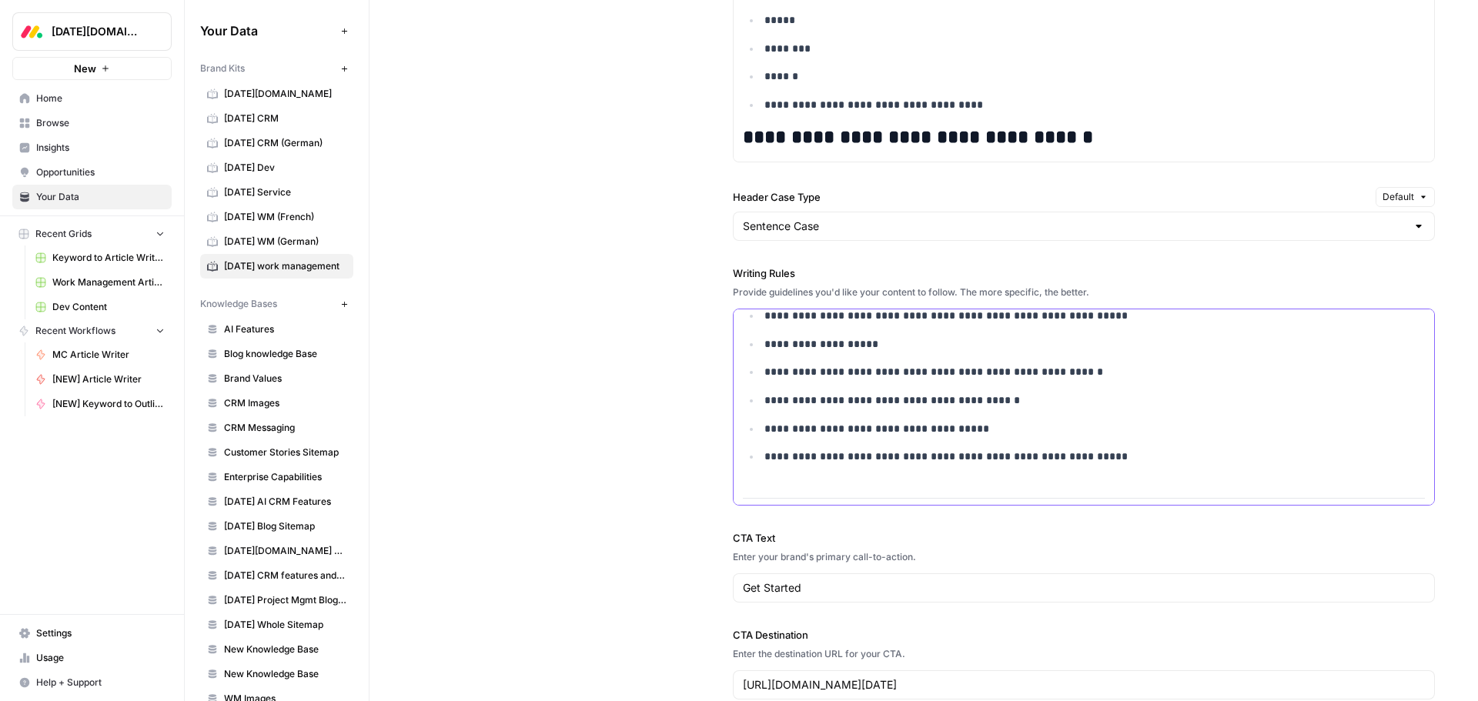
click at [871, 353] on p "**********" at bounding box center [1084, 345] width 640 height 18
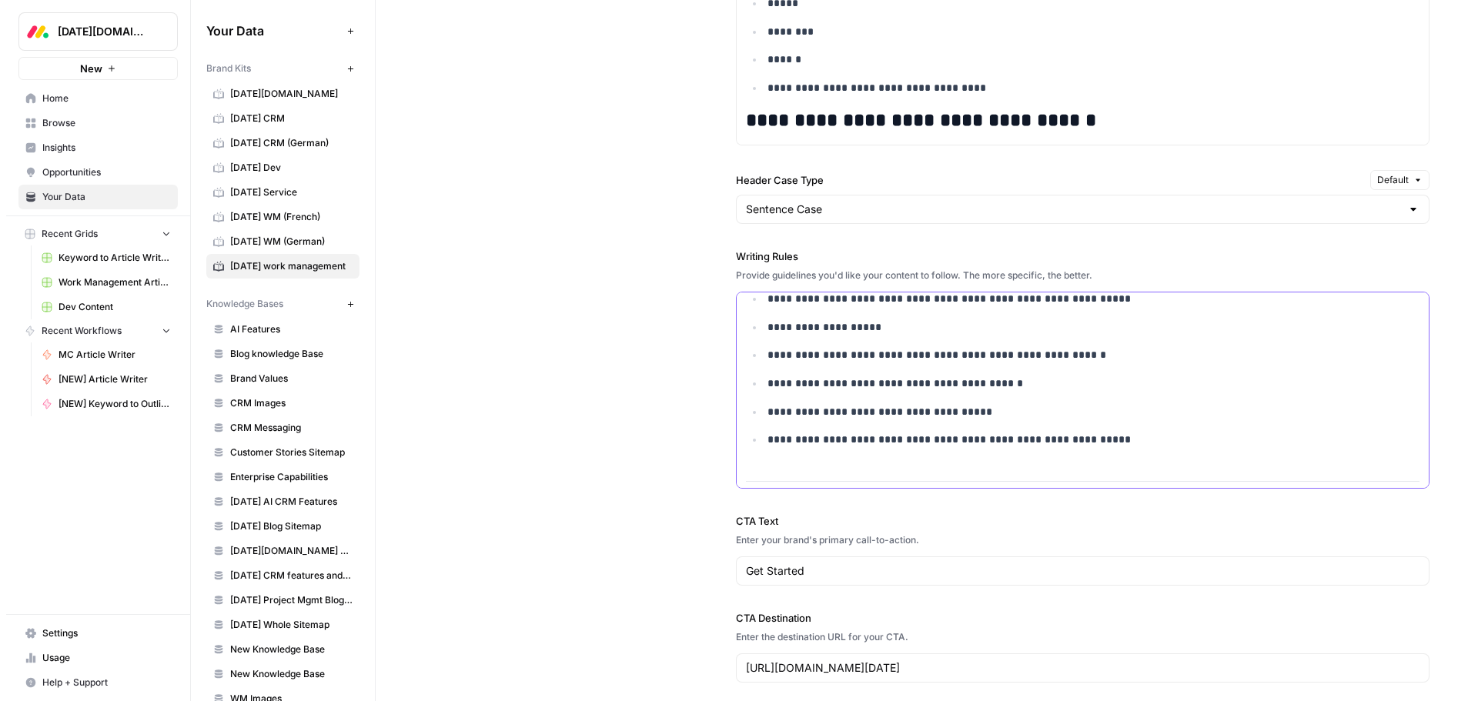
scroll to position [3348, 0]
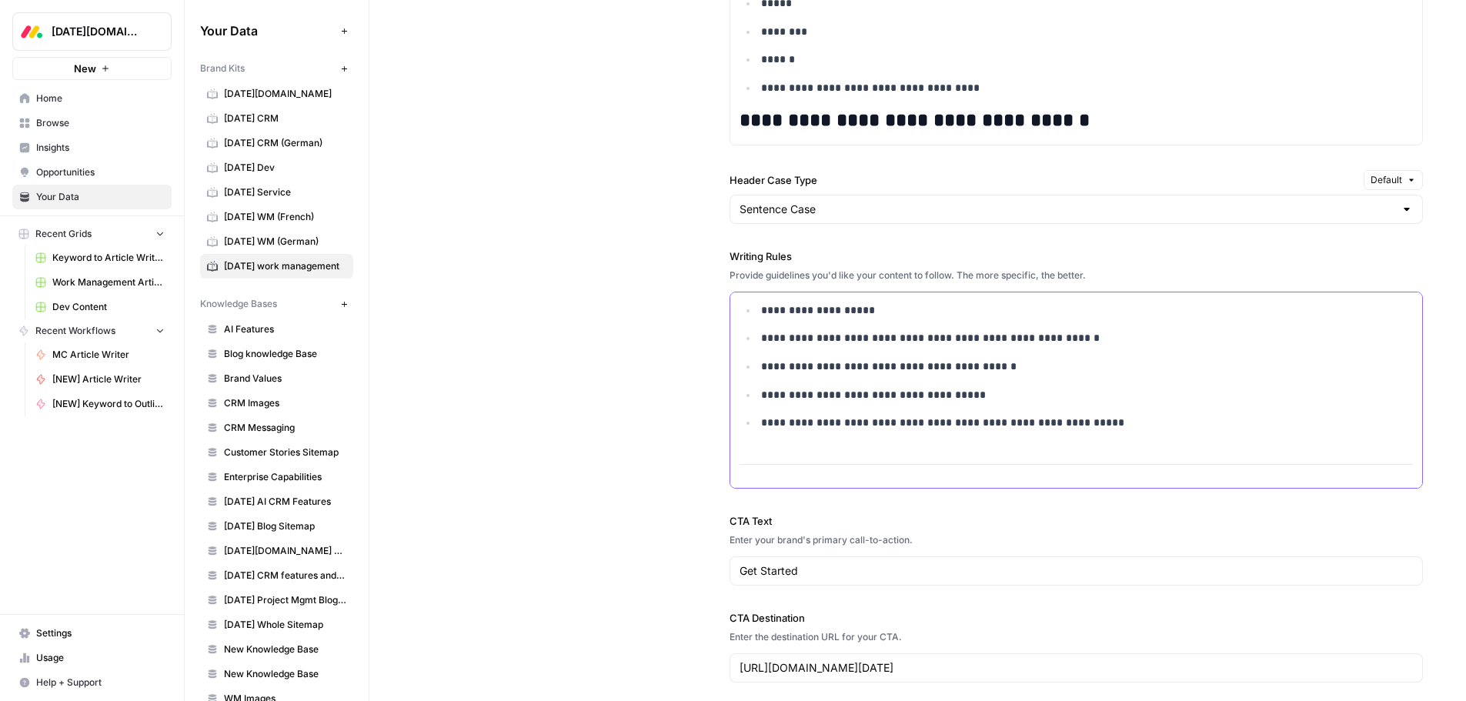
copy div "**********"
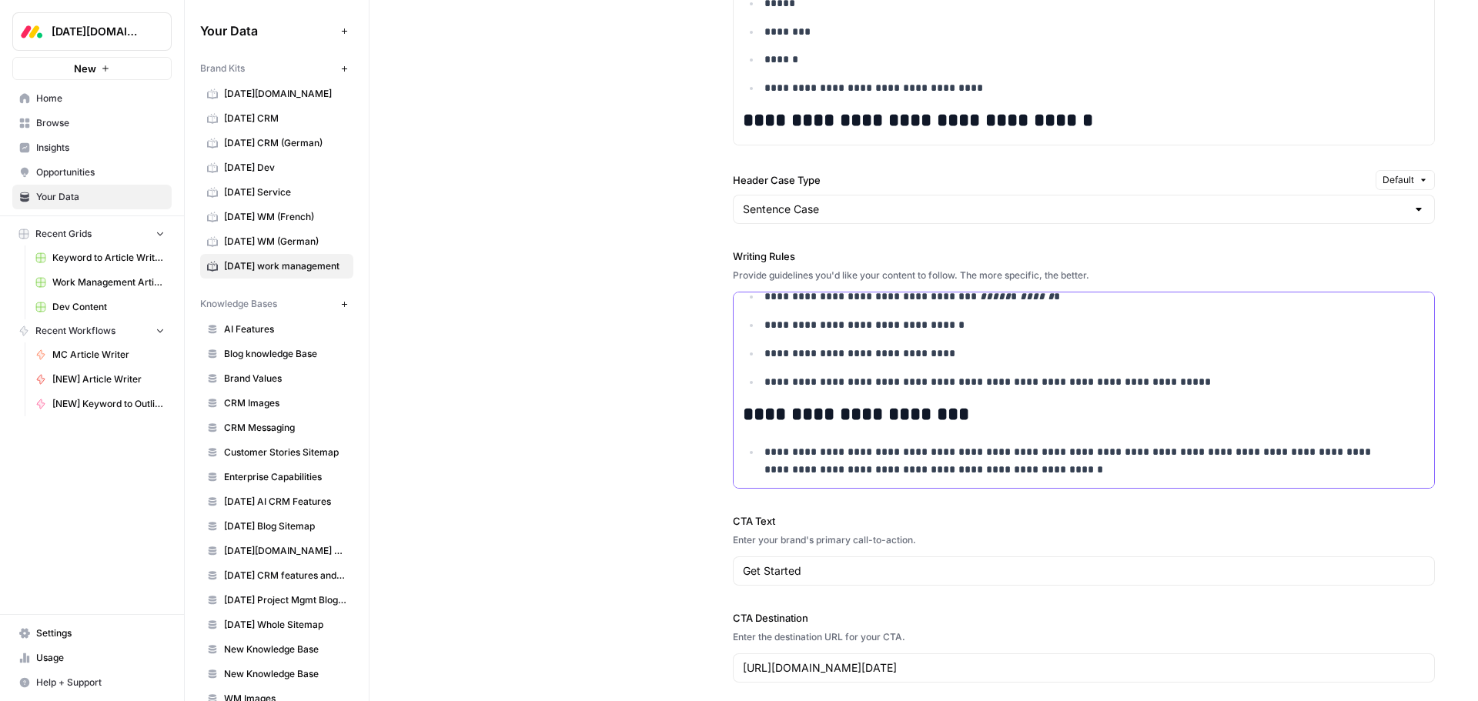
scroll to position [1452, 0]
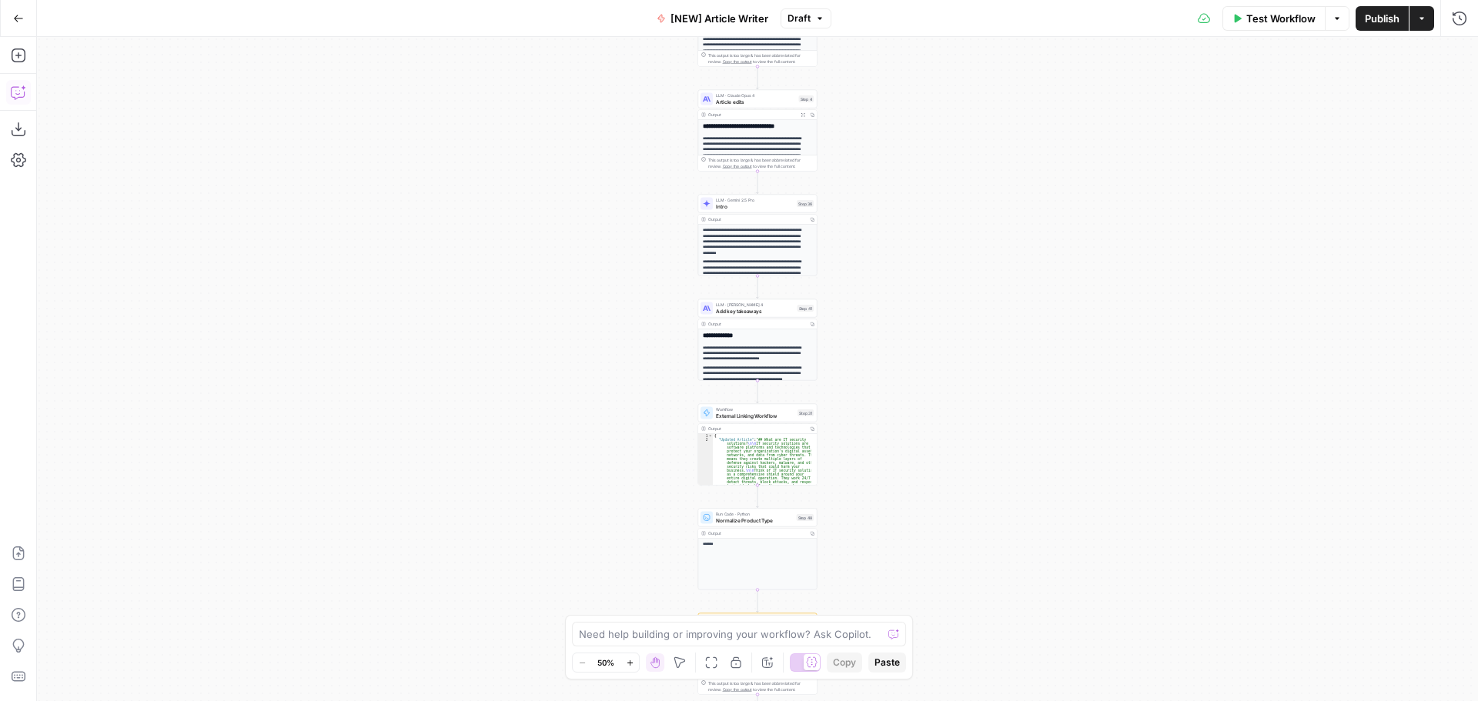
click at [19, 95] on icon "button" at bounding box center [18, 92] width 15 height 15
drag, startPoint x: 27, startPoint y: 94, endPoint x: 477, endPoint y: 372, distance: 529.1
click at [27, 94] on button "Copilot" at bounding box center [18, 92] width 25 height 25
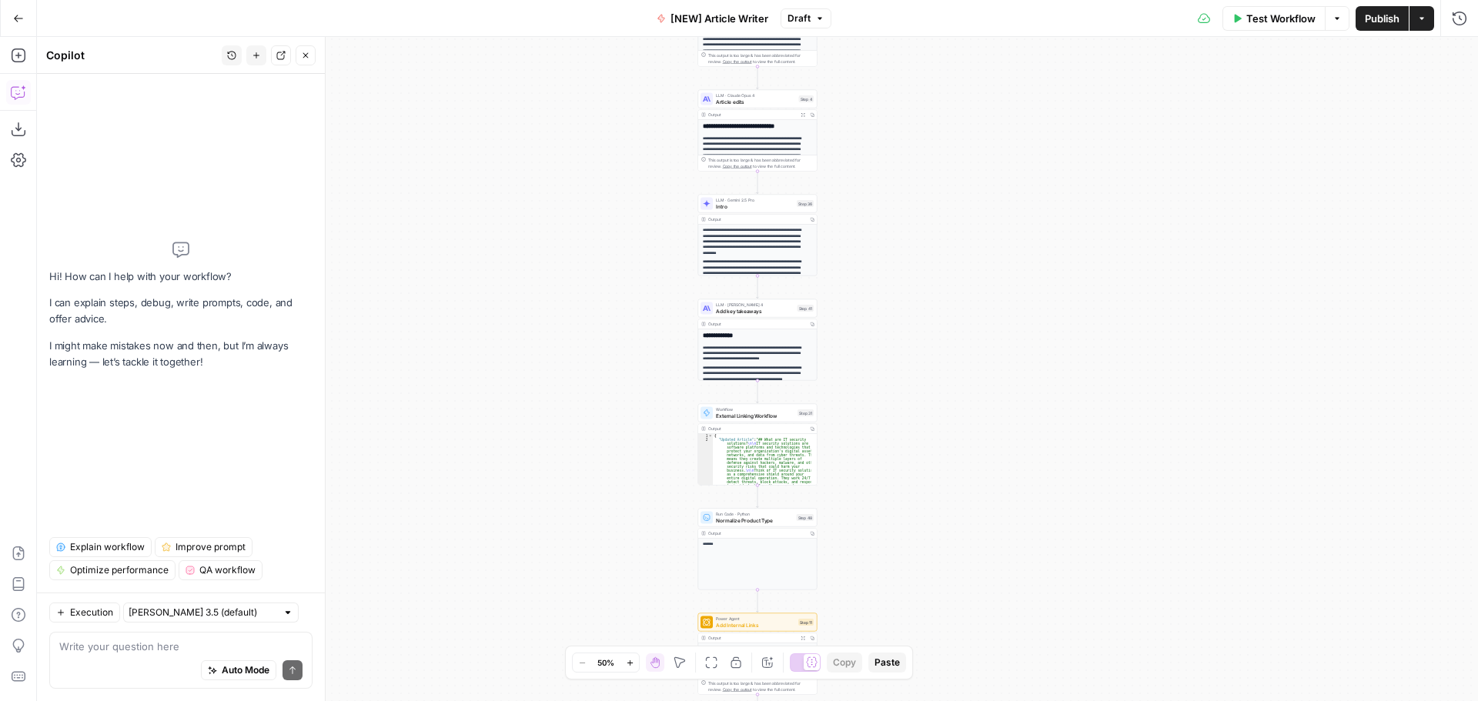
click at [117, 644] on textarea at bounding box center [180, 646] width 243 height 15
type textarea "where in this workflow does it give instructions on how to write the section ab…"
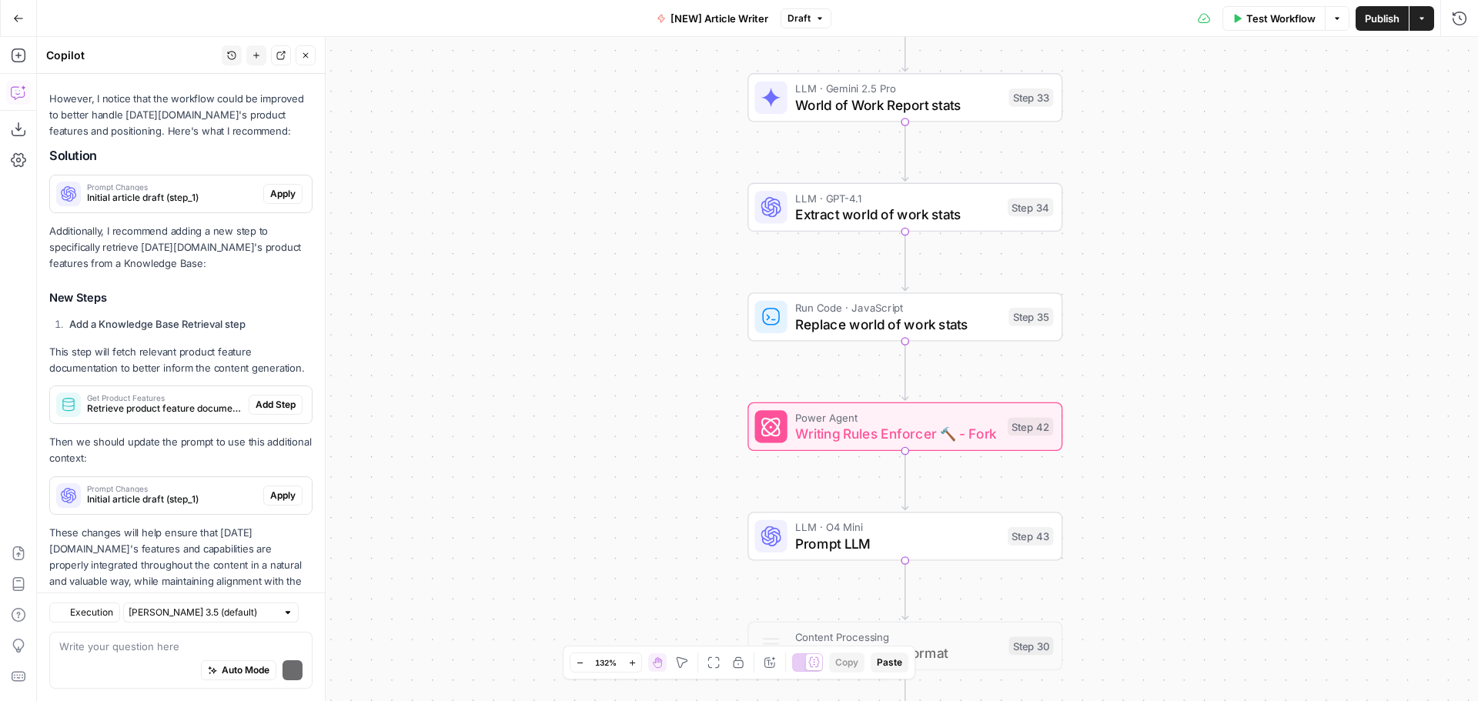
scroll to position [583, 0]
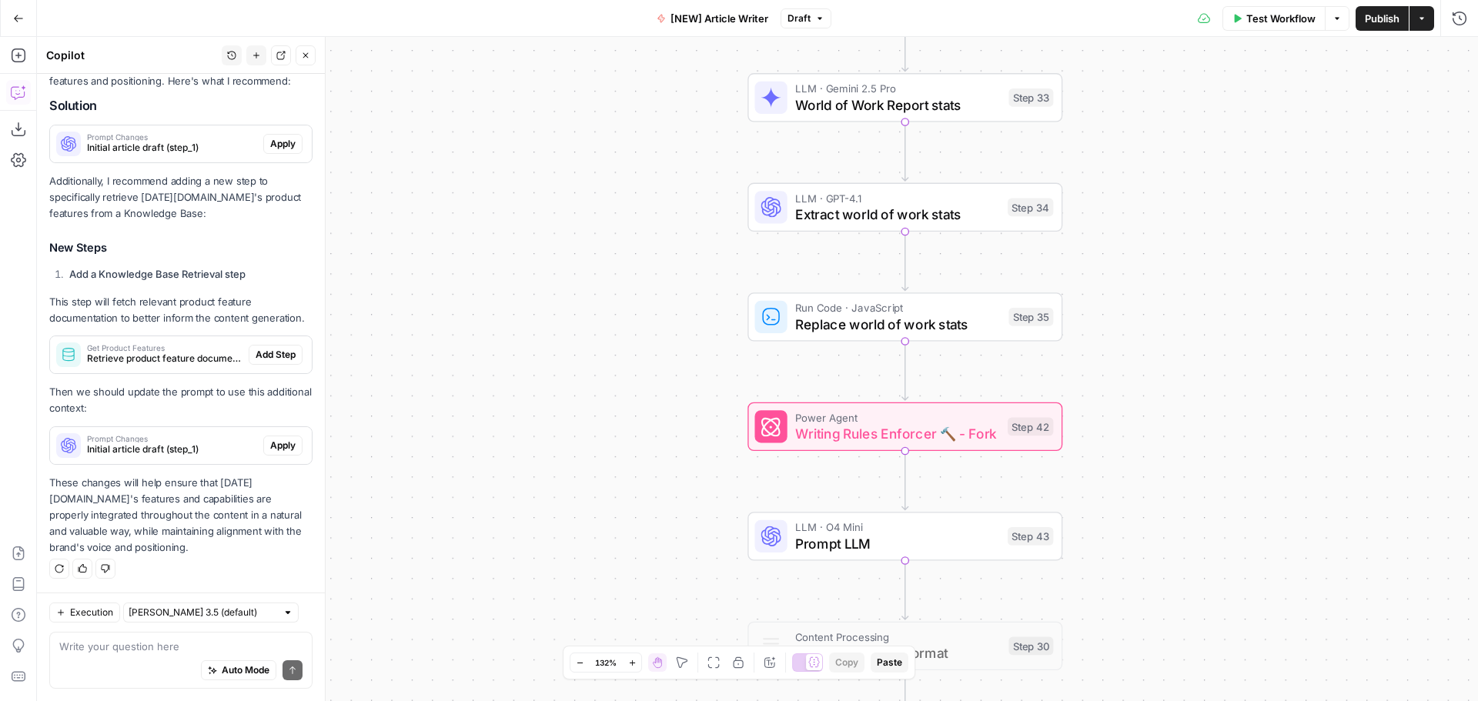
click at [189, 341] on div "Get Product Features Retrieve product feature documentation to inform content g…" at bounding box center [149, 354] width 199 height 37
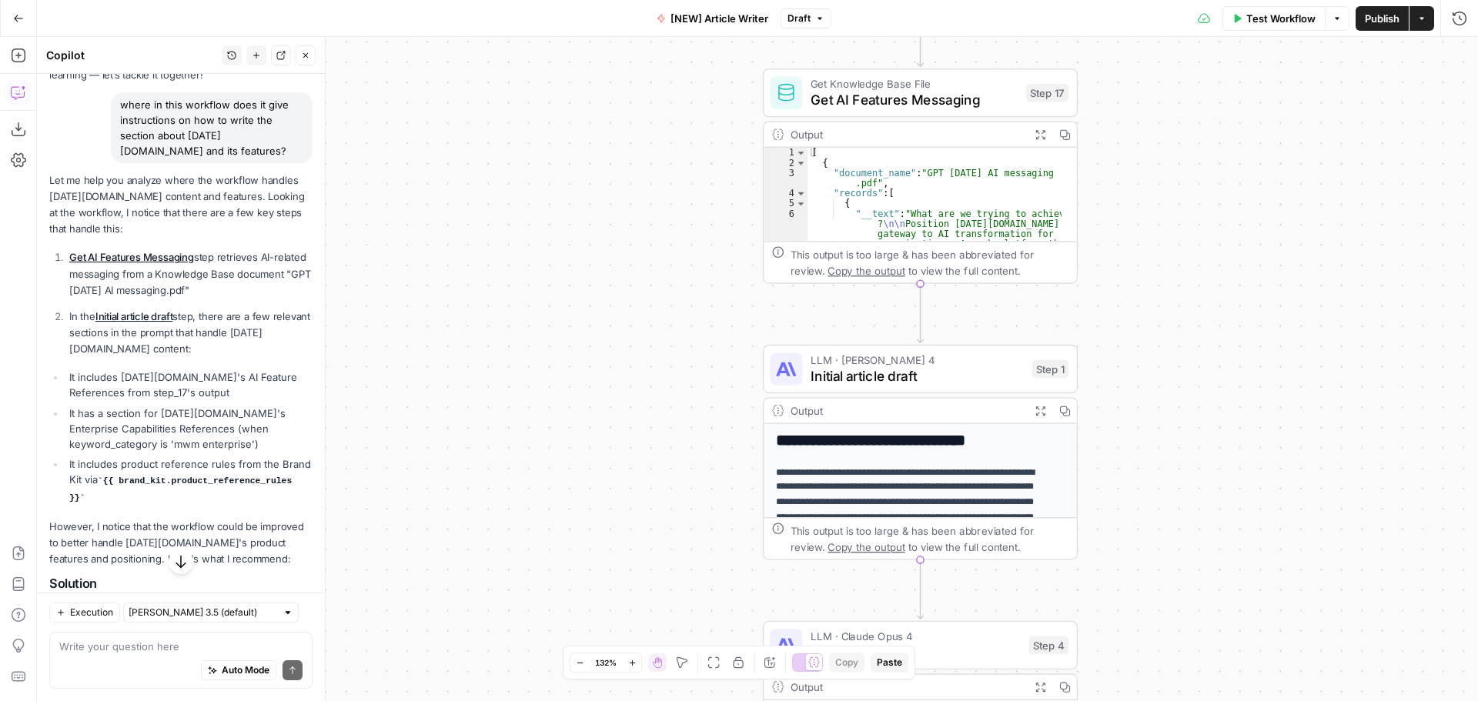
scroll to position [89, 0]
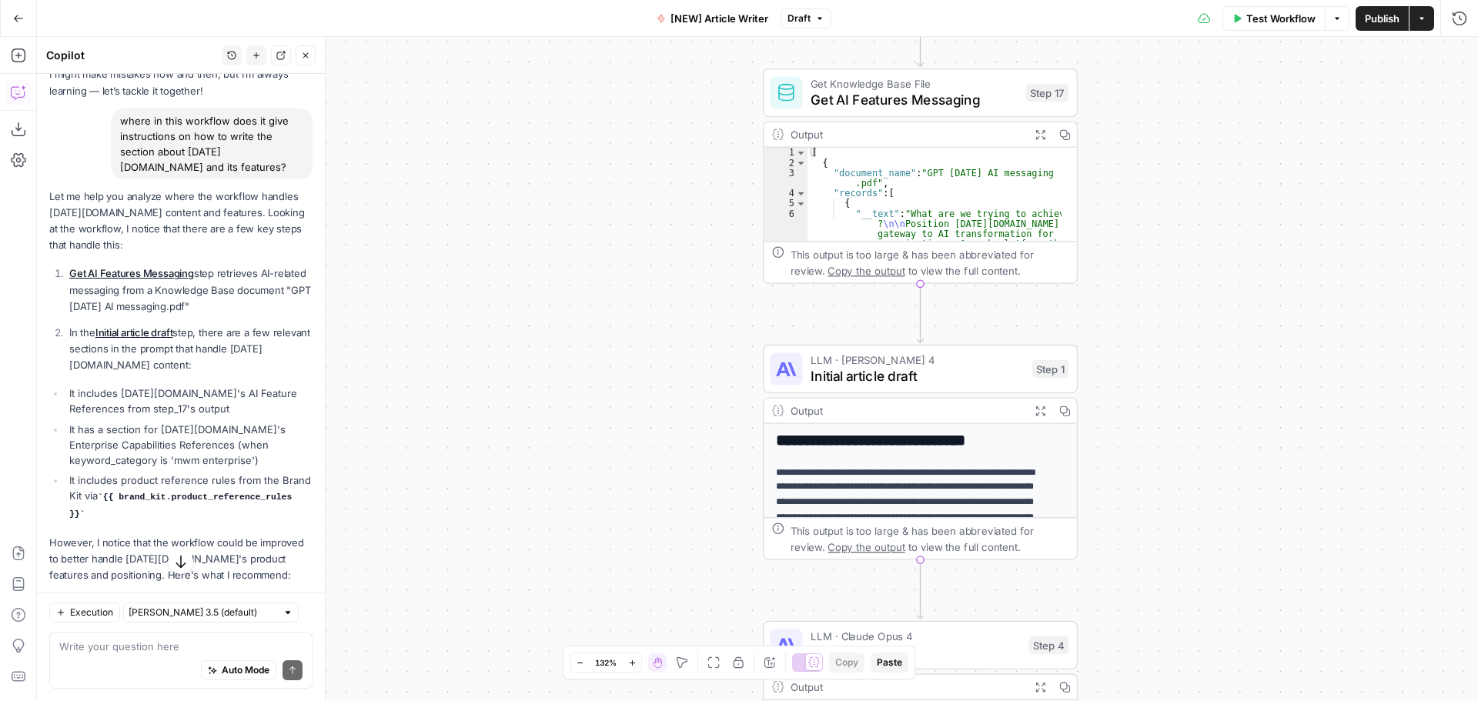
click at [216, 330] on p "In the Initial article draft step, there are a few relevant sections in the pro…" at bounding box center [190, 349] width 243 height 48
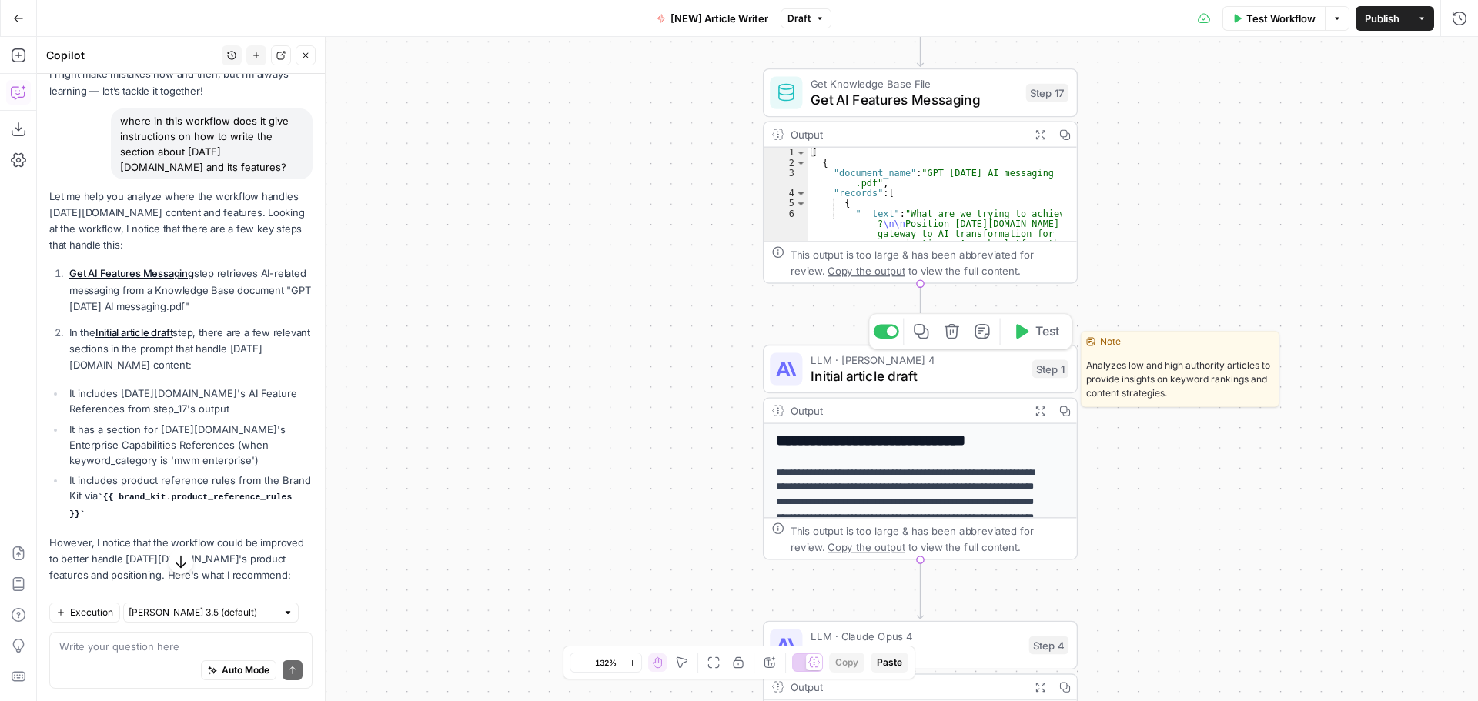
click at [968, 374] on span "Initial article draft" at bounding box center [917, 376] width 213 height 20
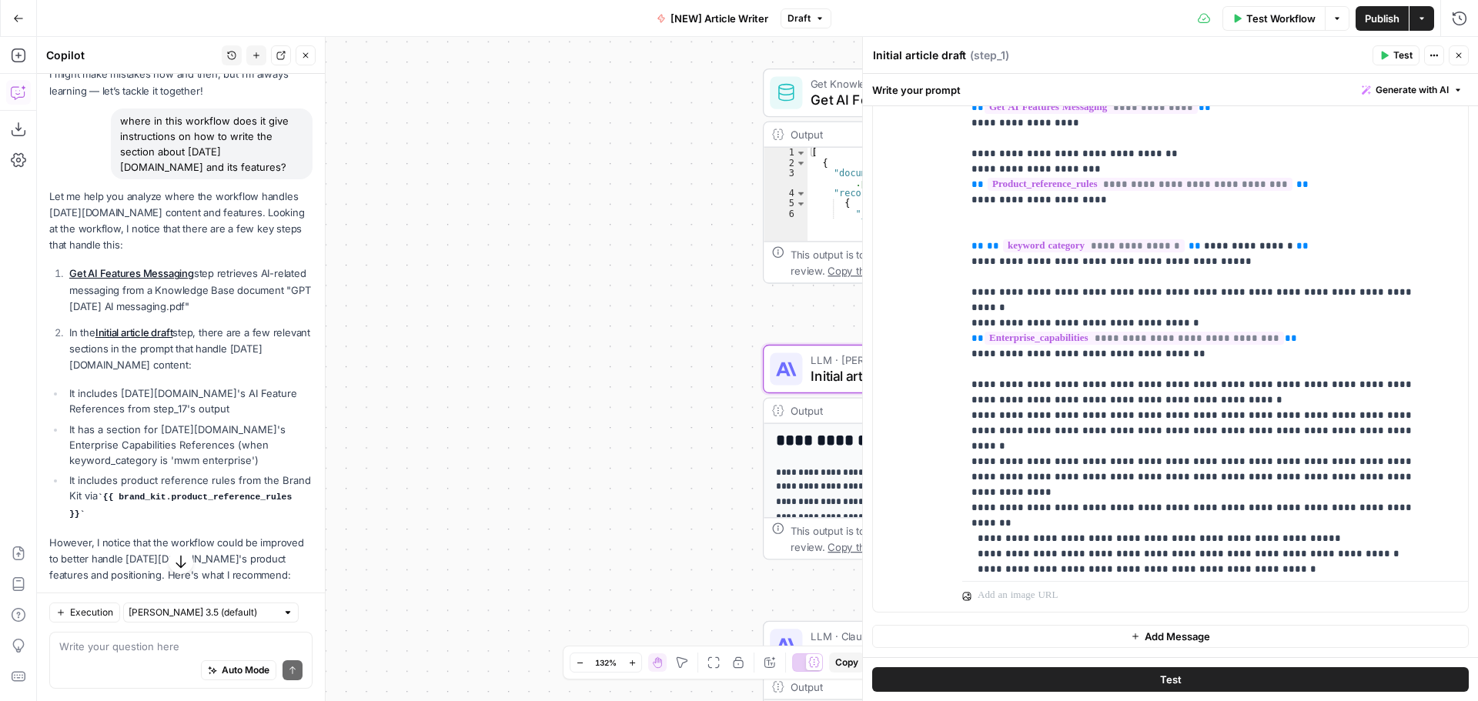
scroll to position [308, 0]
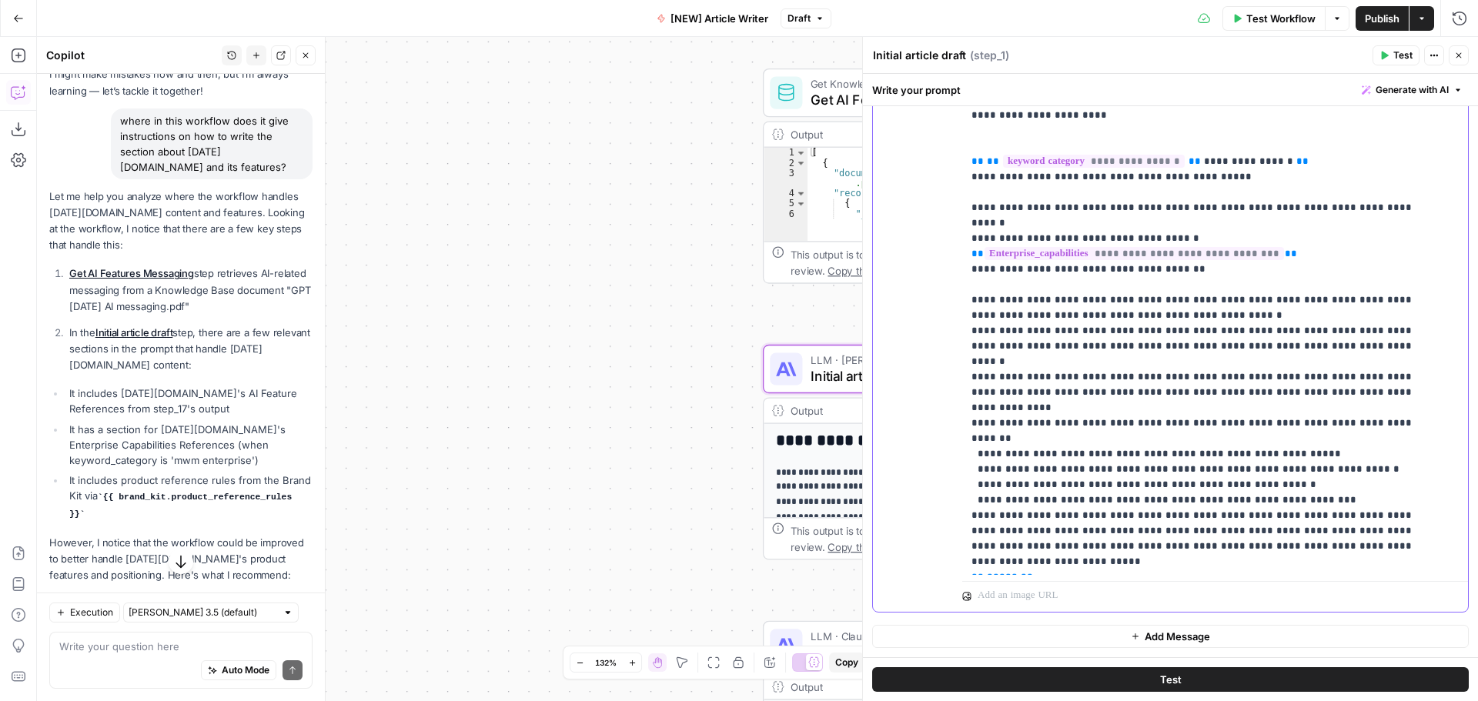
drag, startPoint x: 1185, startPoint y: 422, endPoint x: 1188, endPoint y: 436, distance: 14.9
click at [1185, 422] on p "**********" at bounding box center [1203, 354] width 464 height 1416
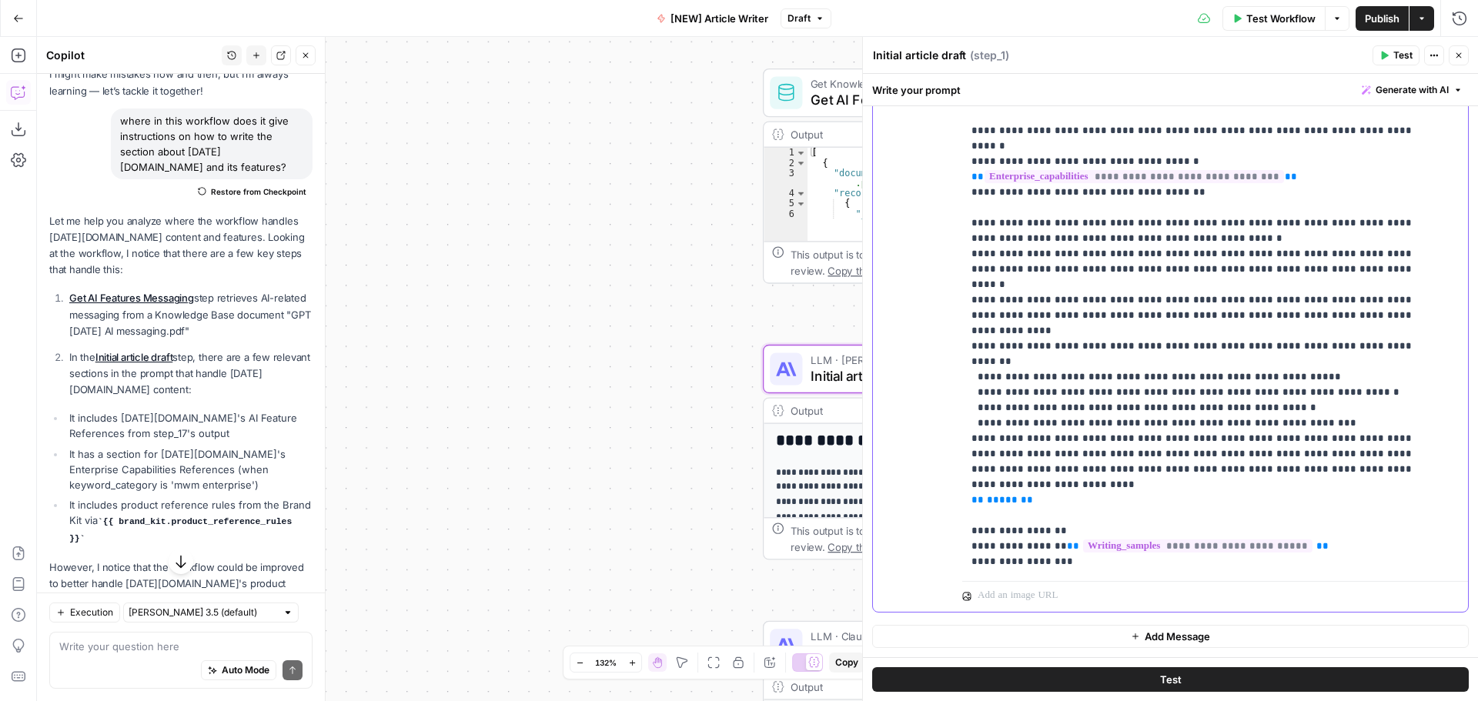
scroll to position [462, 0]
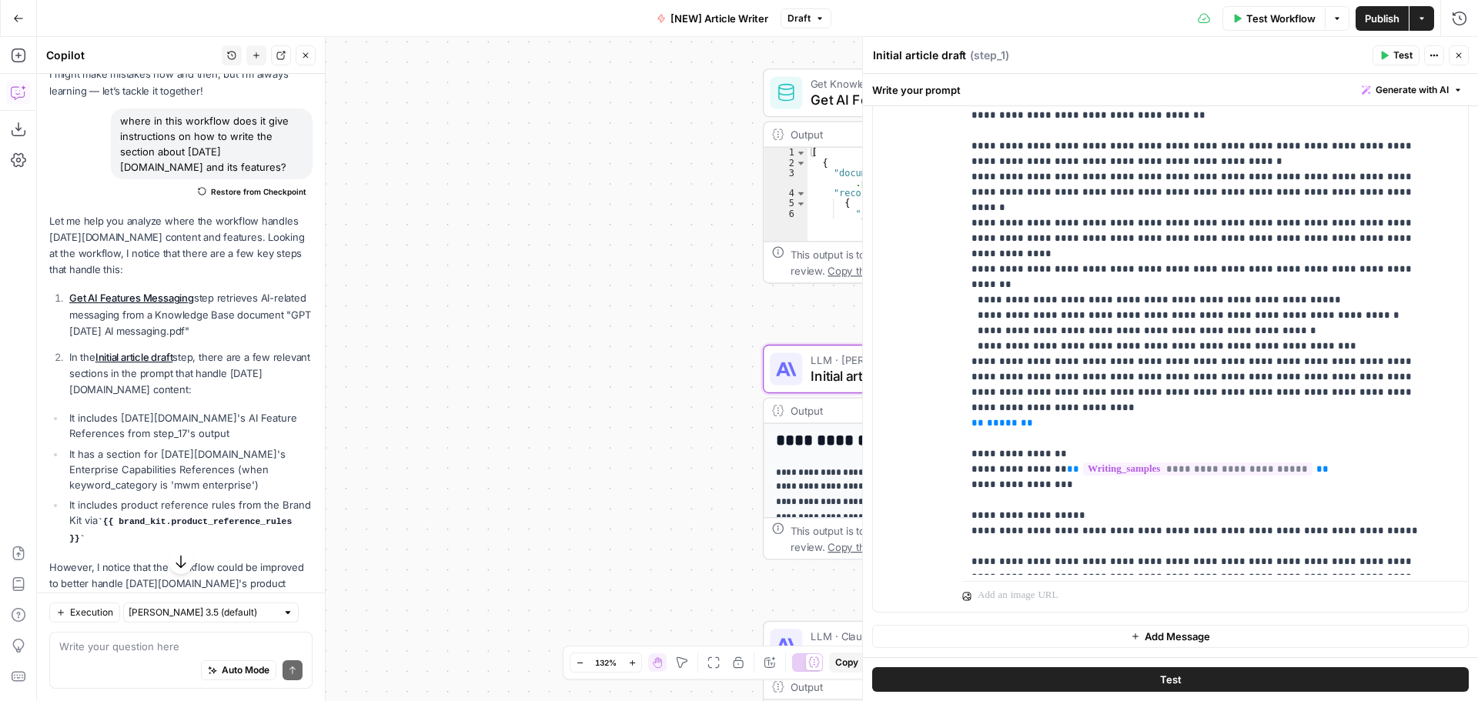
click at [1455, 57] on icon "button" at bounding box center [1458, 55] width 9 height 9
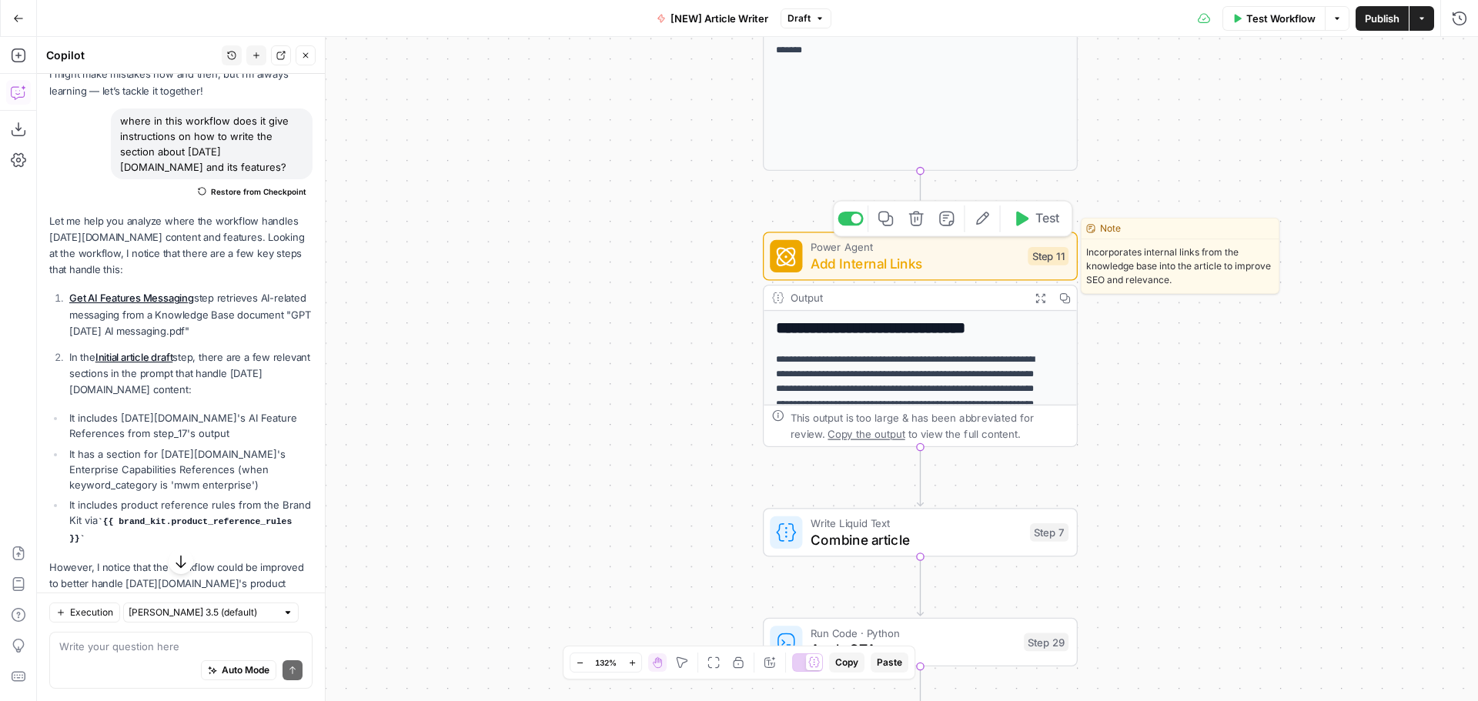
click at [992, 261] on span "Add Internal Links" at bounding box center [915, 263] width 209 height 20
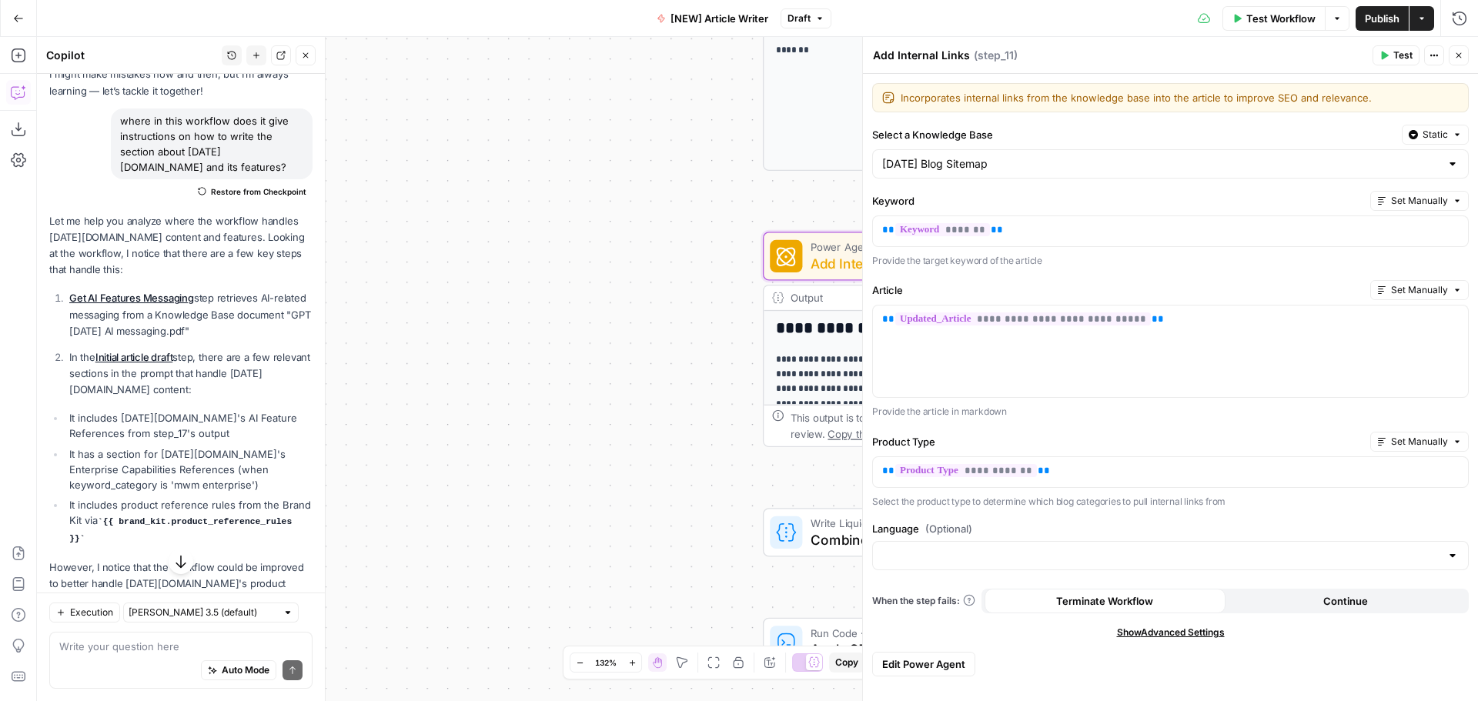
click at [951, 660] on span "Edit Power Agent" at bounding box center [923, 664] width 83 height 15
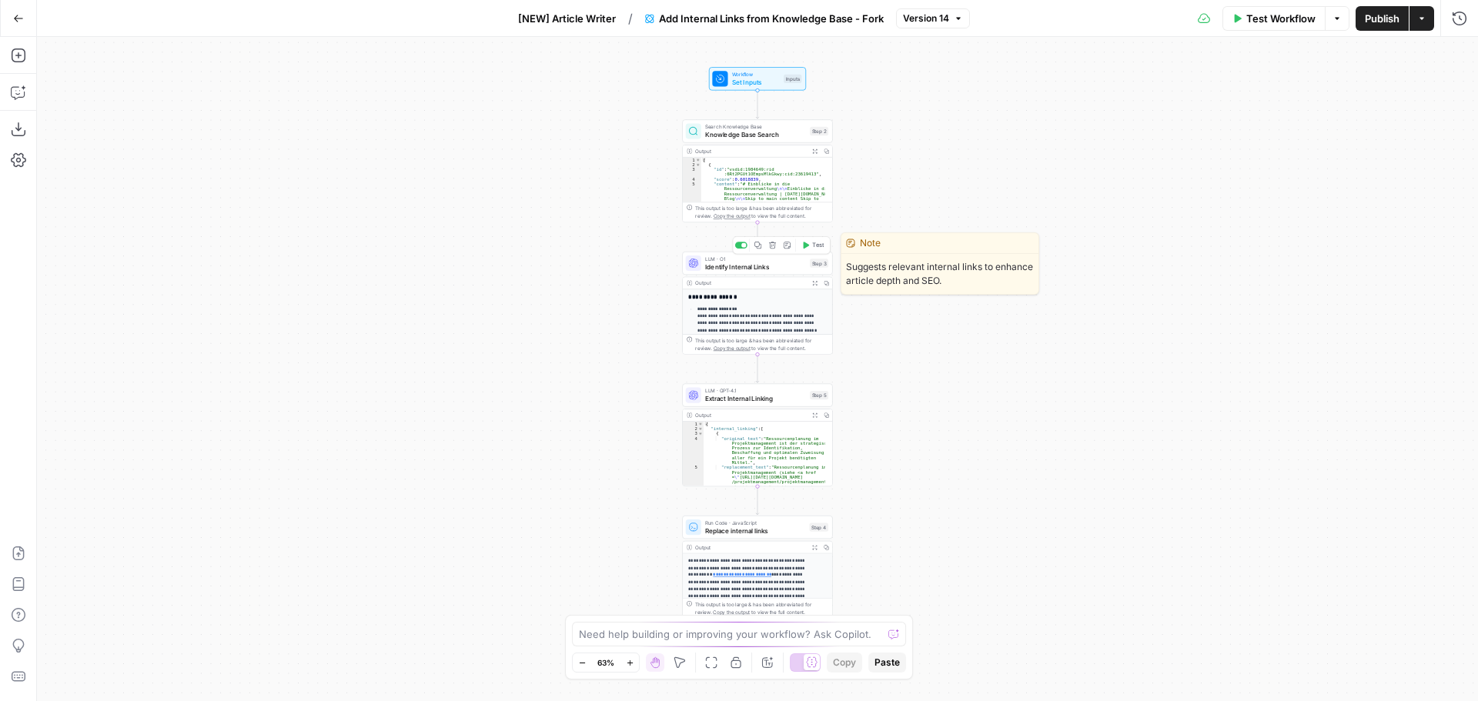
click at [737, 266] on span "Identify Internal Links" at bounding box center [755, 267] width 101 height 10
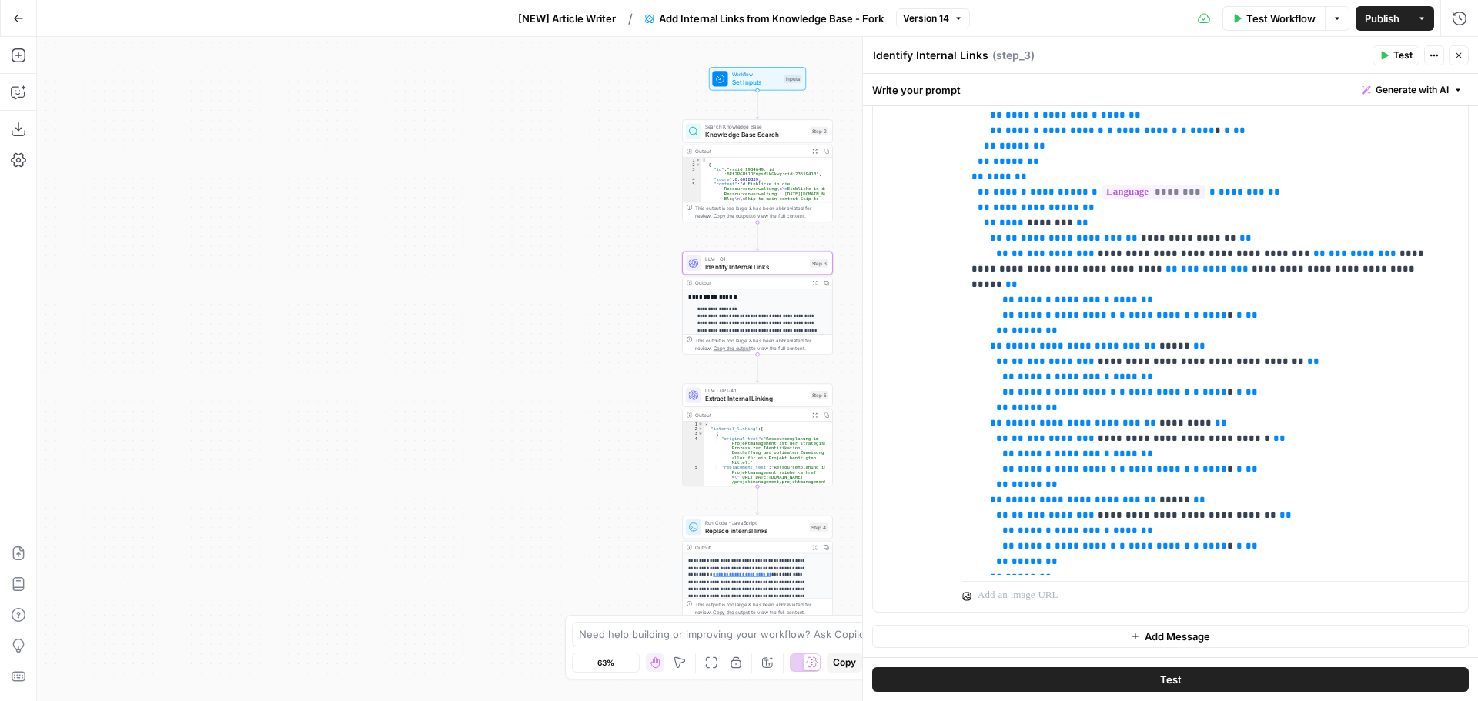
scroll to position [847, 0]
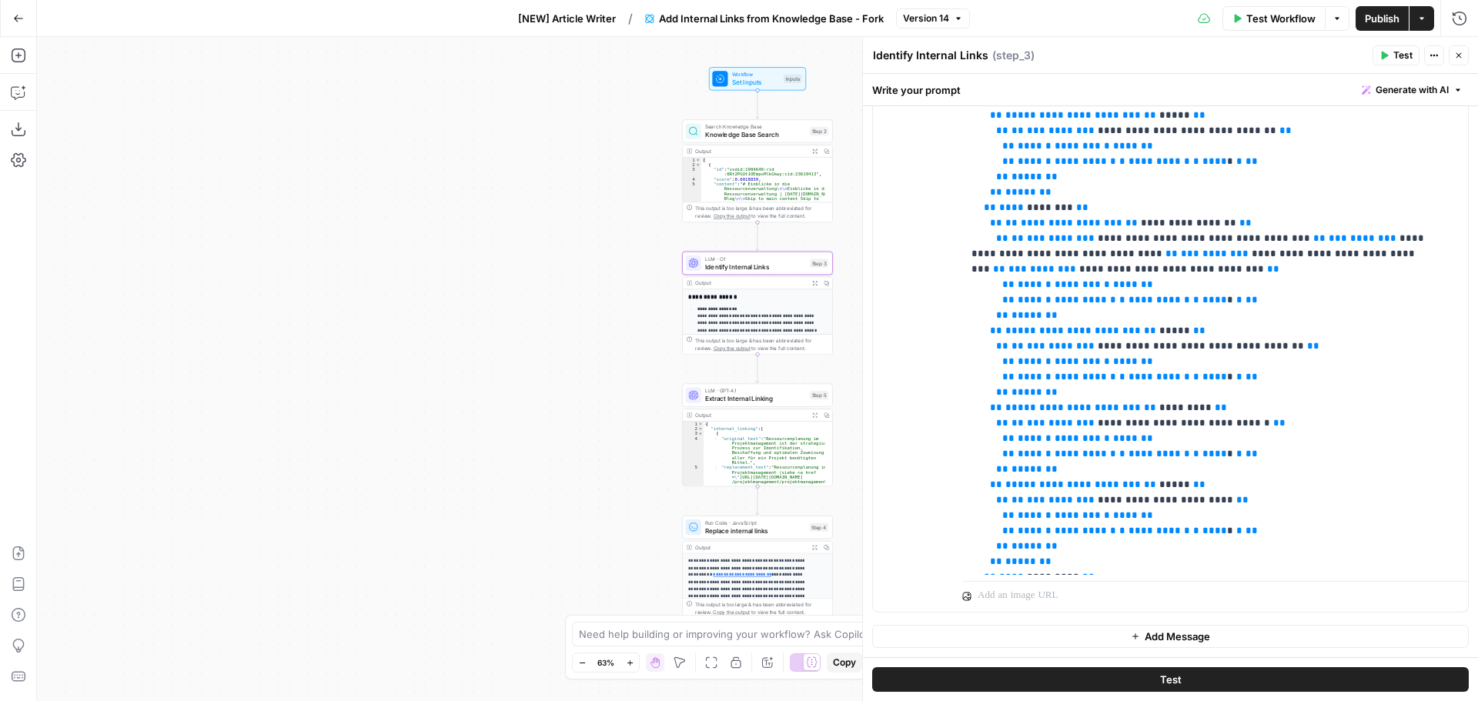
click at [1463, 58] on button "Close" at bounding box center [1459, 55] width 20 height 20
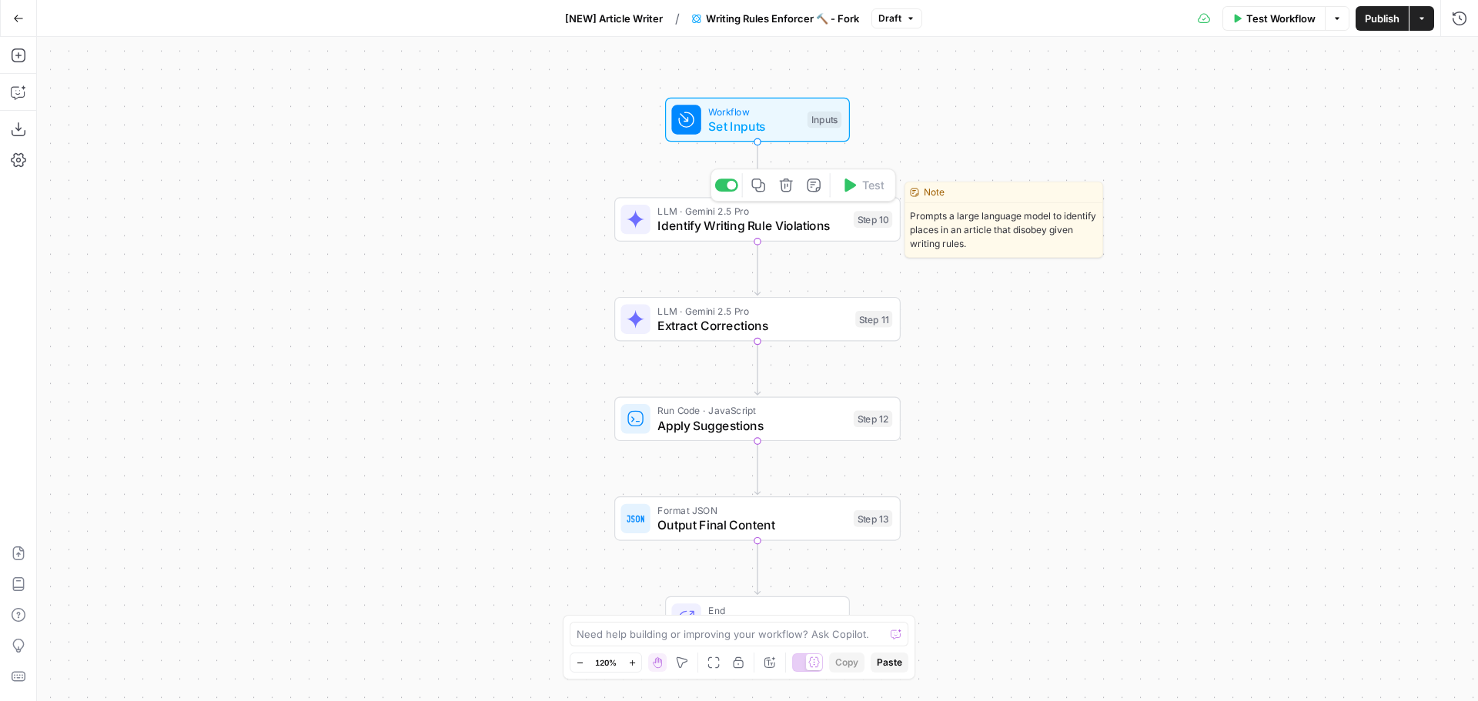
click at [714, 232] on span "Identify Writing Rule Violations" at bounding box center [751, 226] width 189 height 18
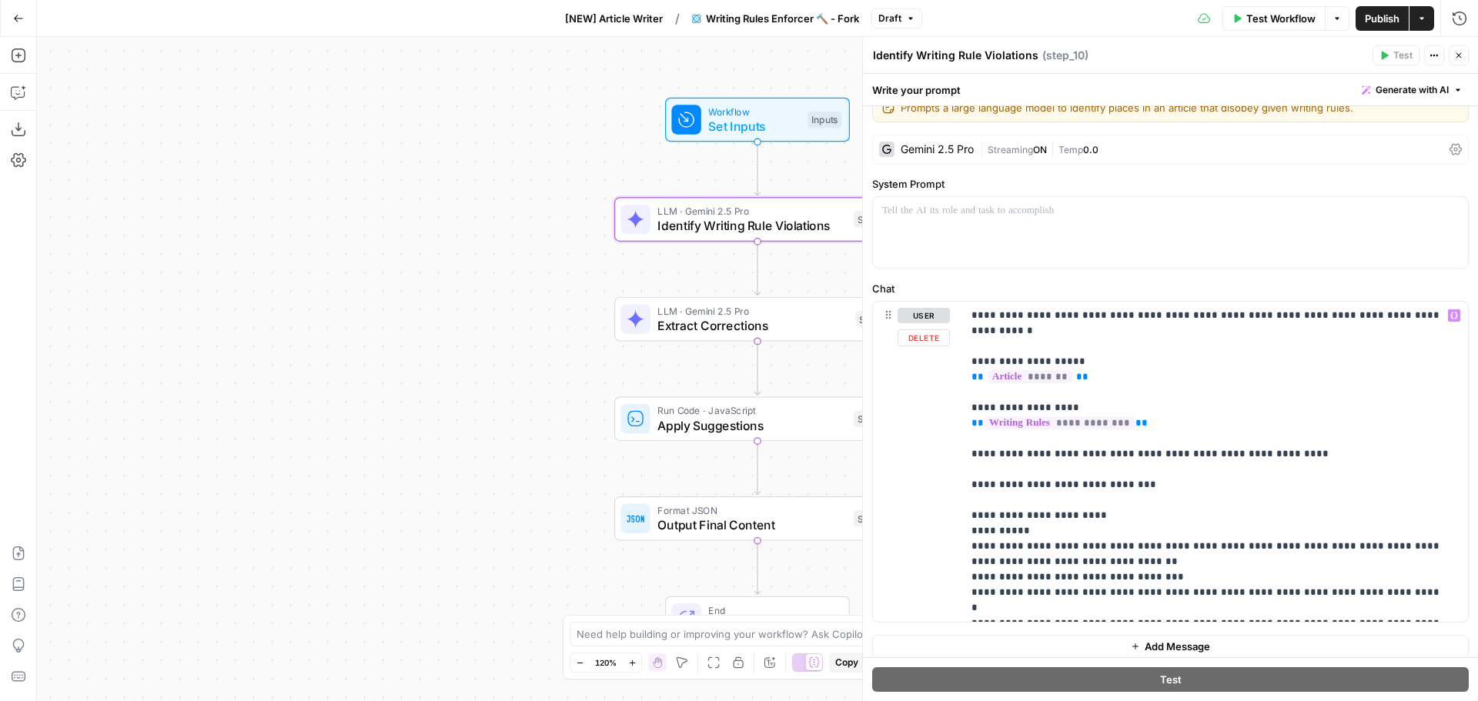
scroll to position [32, 0]
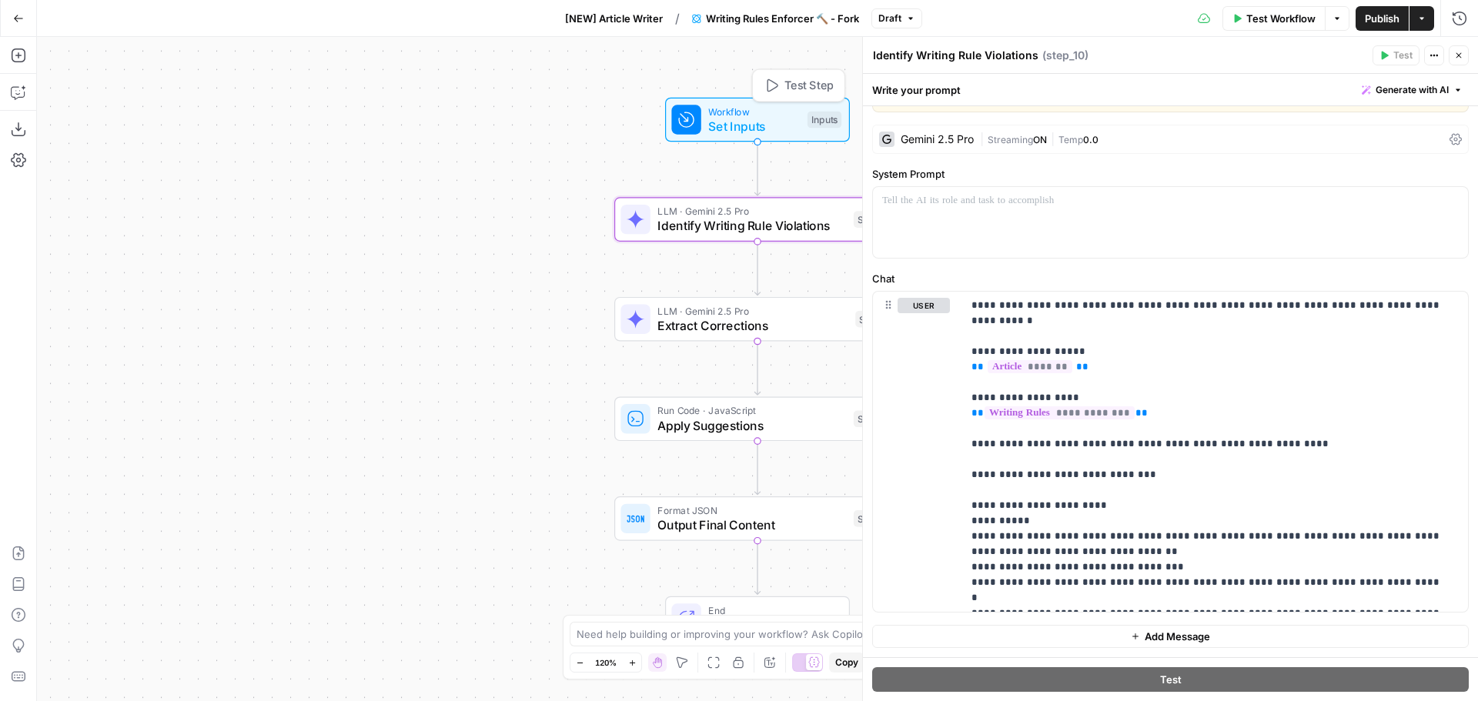
click at [757, 119] on span "Set Inputs" at bounding box center [754, 126] width 92 height 18
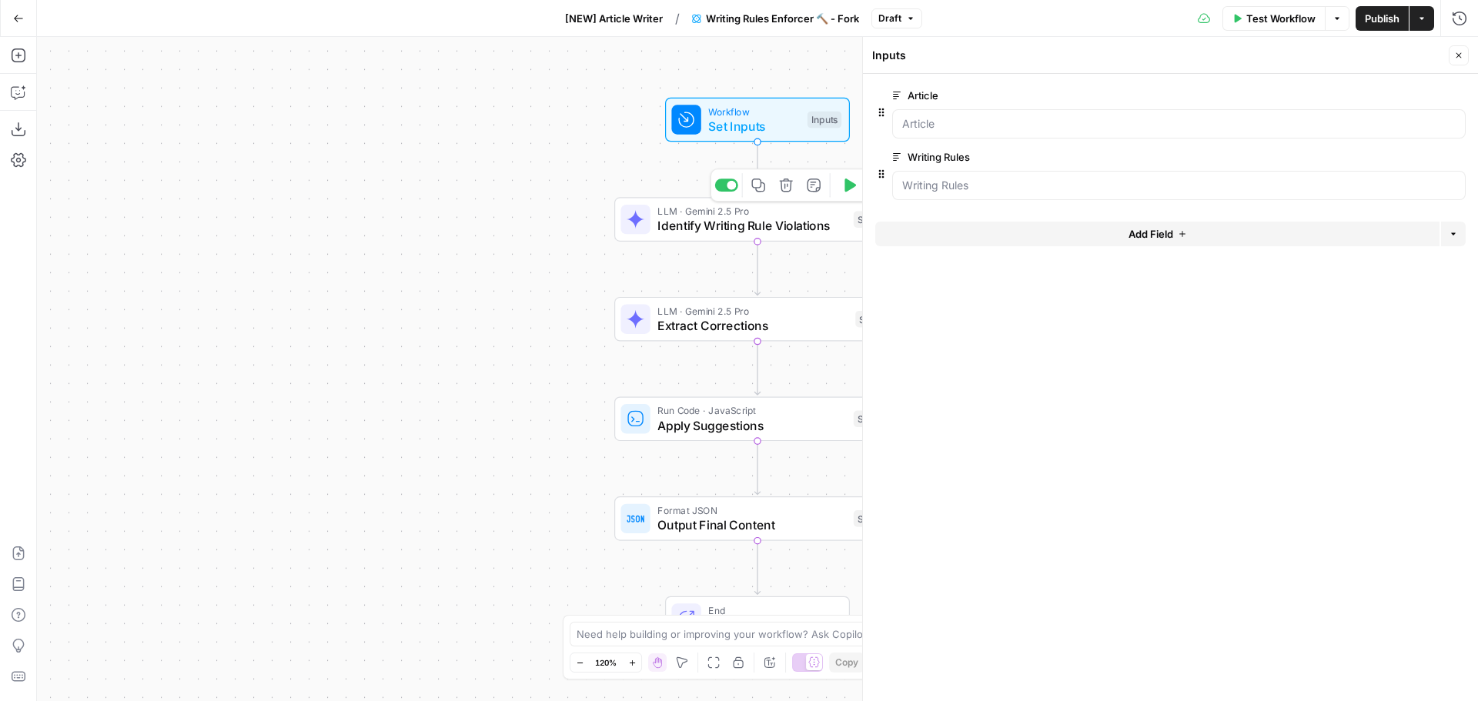
click at [750, 222] on span "Identify Writing Rule Violations" at bounding box center [751, 226] width 189 height 18
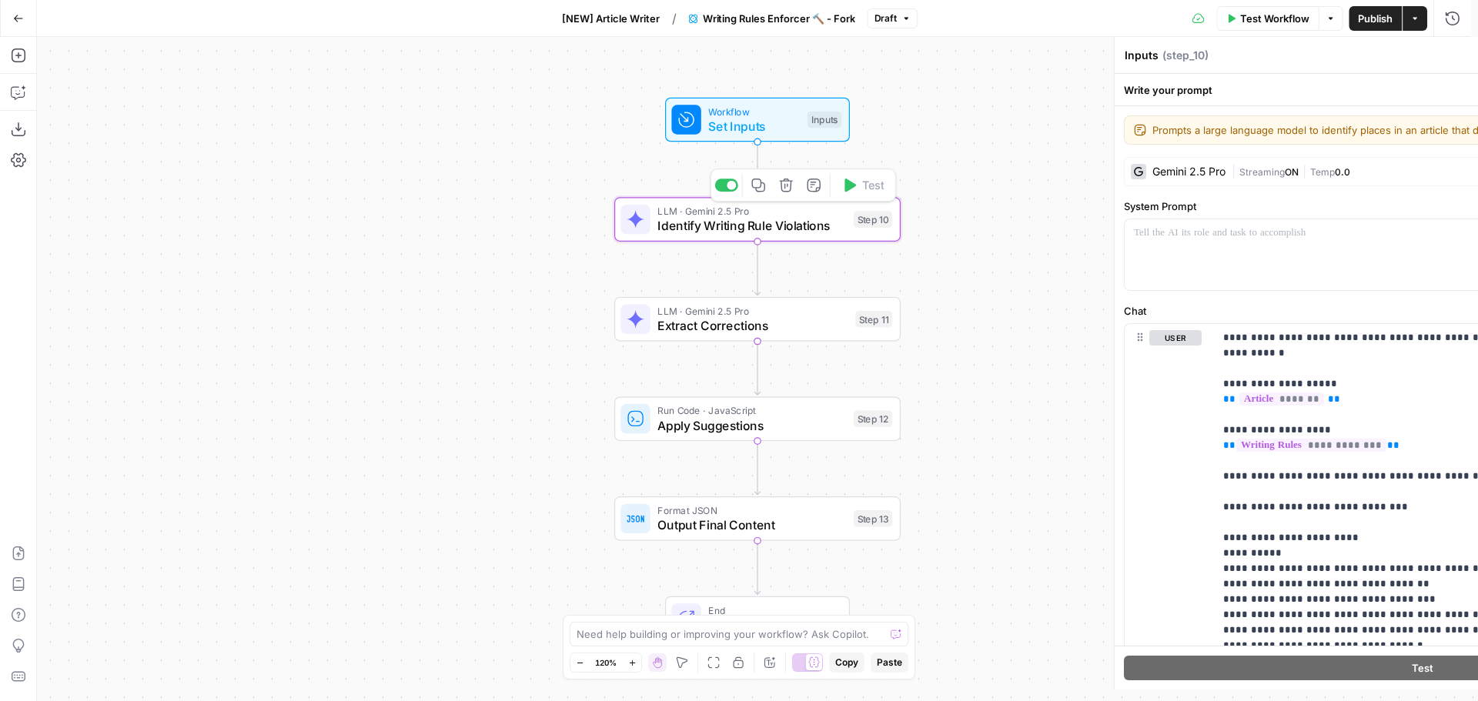
type textarea "Identify Writing Rule Violations"
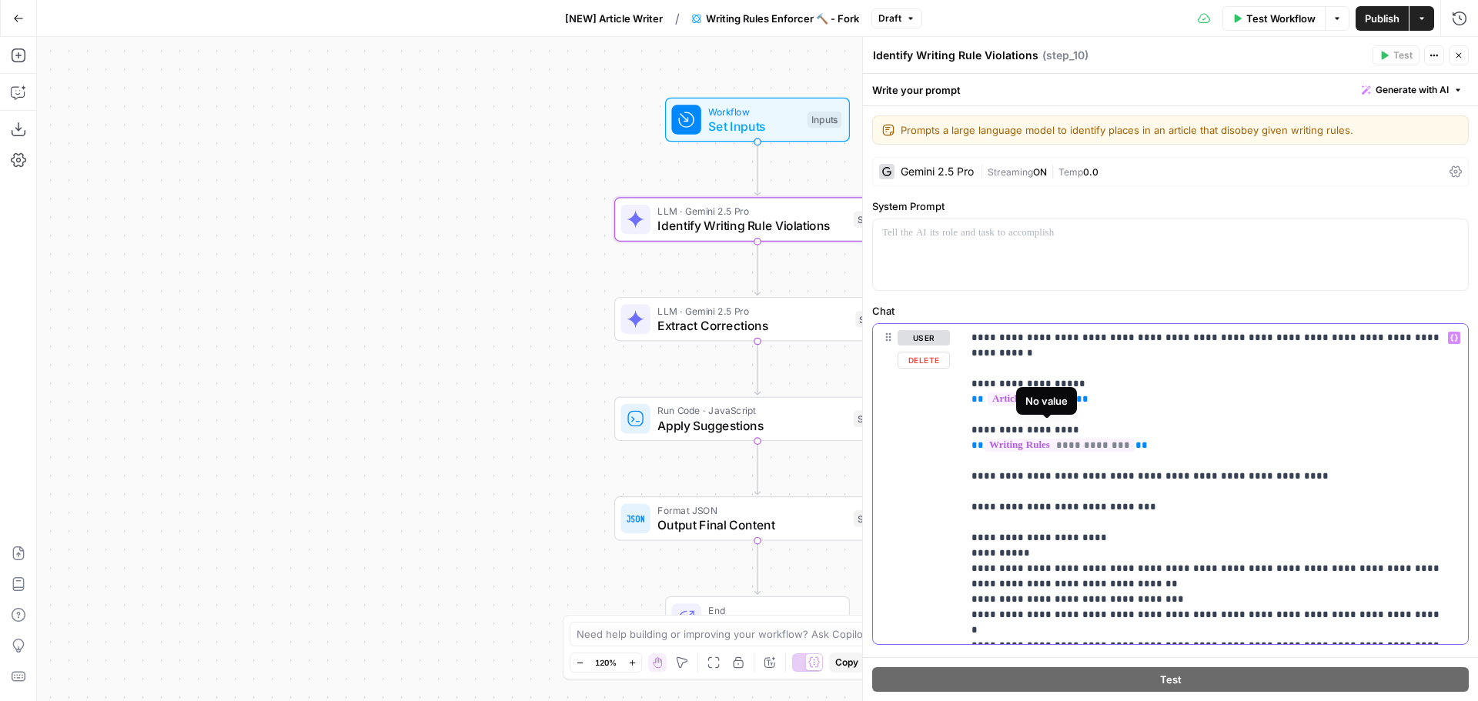
click at [1003, 439] on span "**********" at bounding box center [1059, 445] width 150 height 13
click at [521, 209] on div "Workflow Set Inputs Inputs LLM · Gemini 2.5 Pro Identify Writing Rule Violation…" at bounding box center [757, 369] width 1441 height 664
click at [770, 124] on span "Set Inputs" at bounding box center [754, 126] width 92 height 18
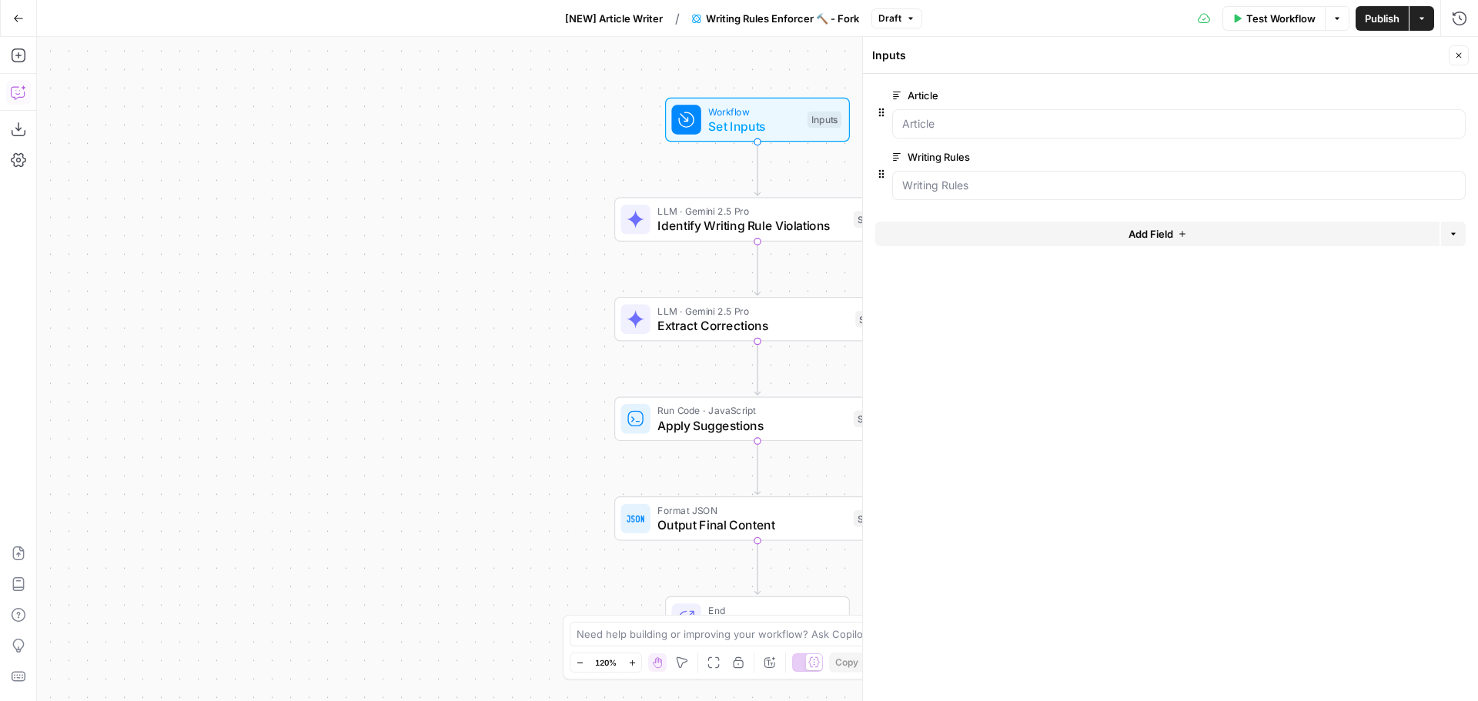
click at [11, 92] on icon "button" at bounding box center [18, 92] width 15 height 15
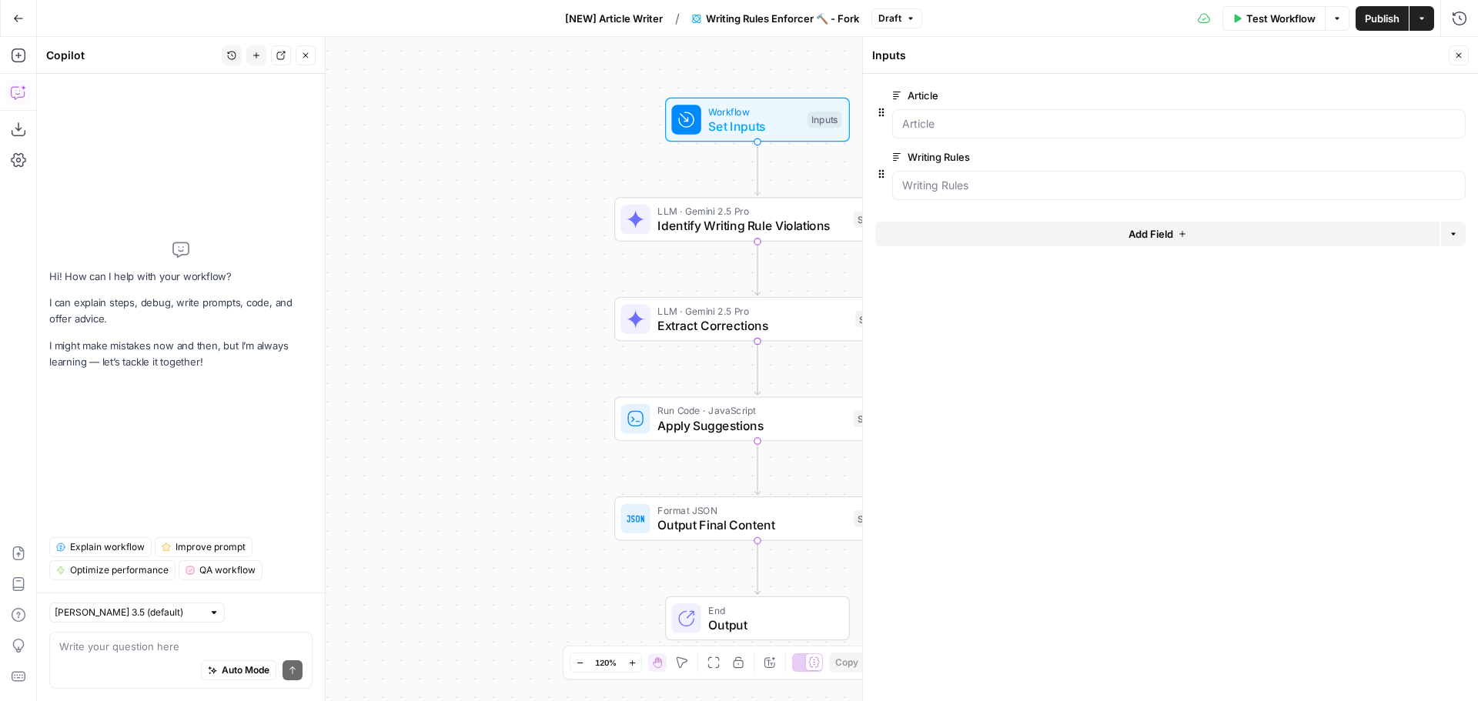
click at [132, 653] on textarea at bounding box center [180, 646] width 243 height 15
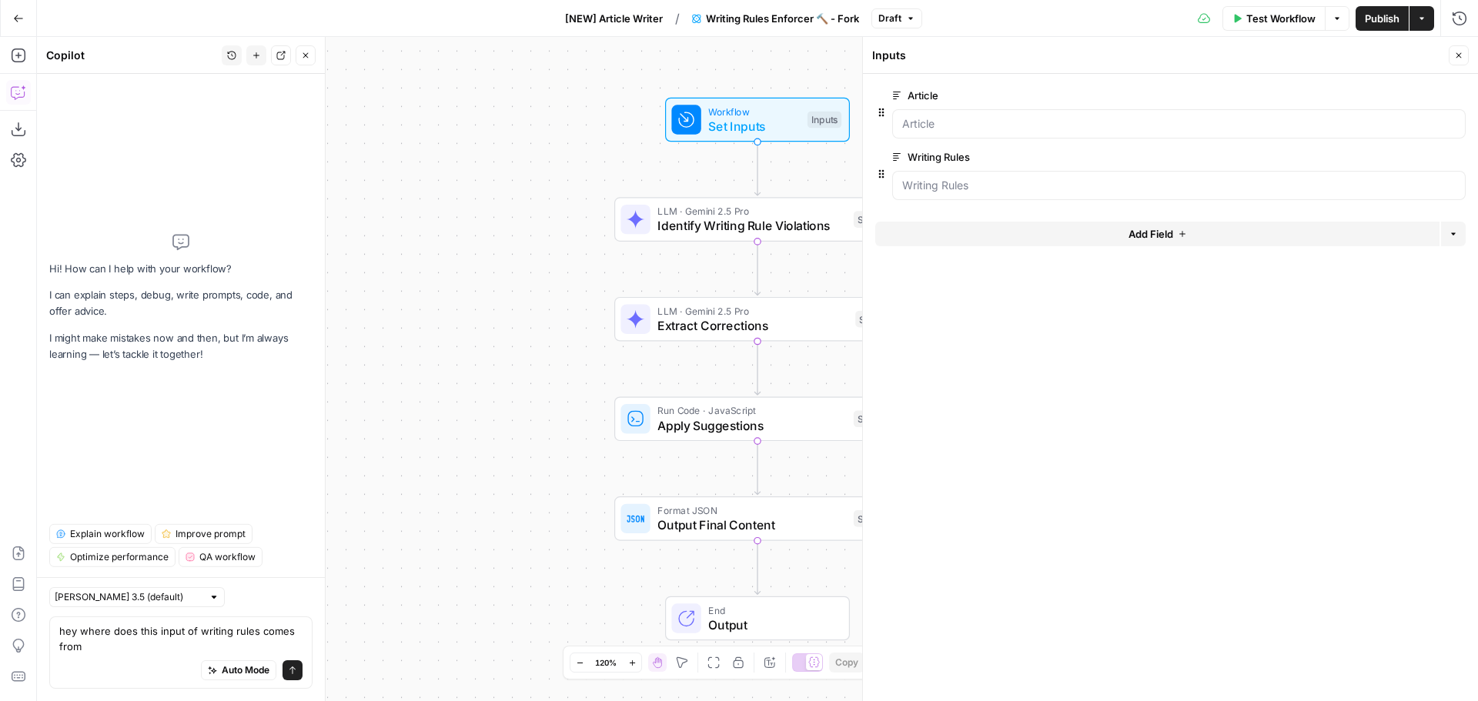
type textarea "hey where does this input of writing rules comes from?"
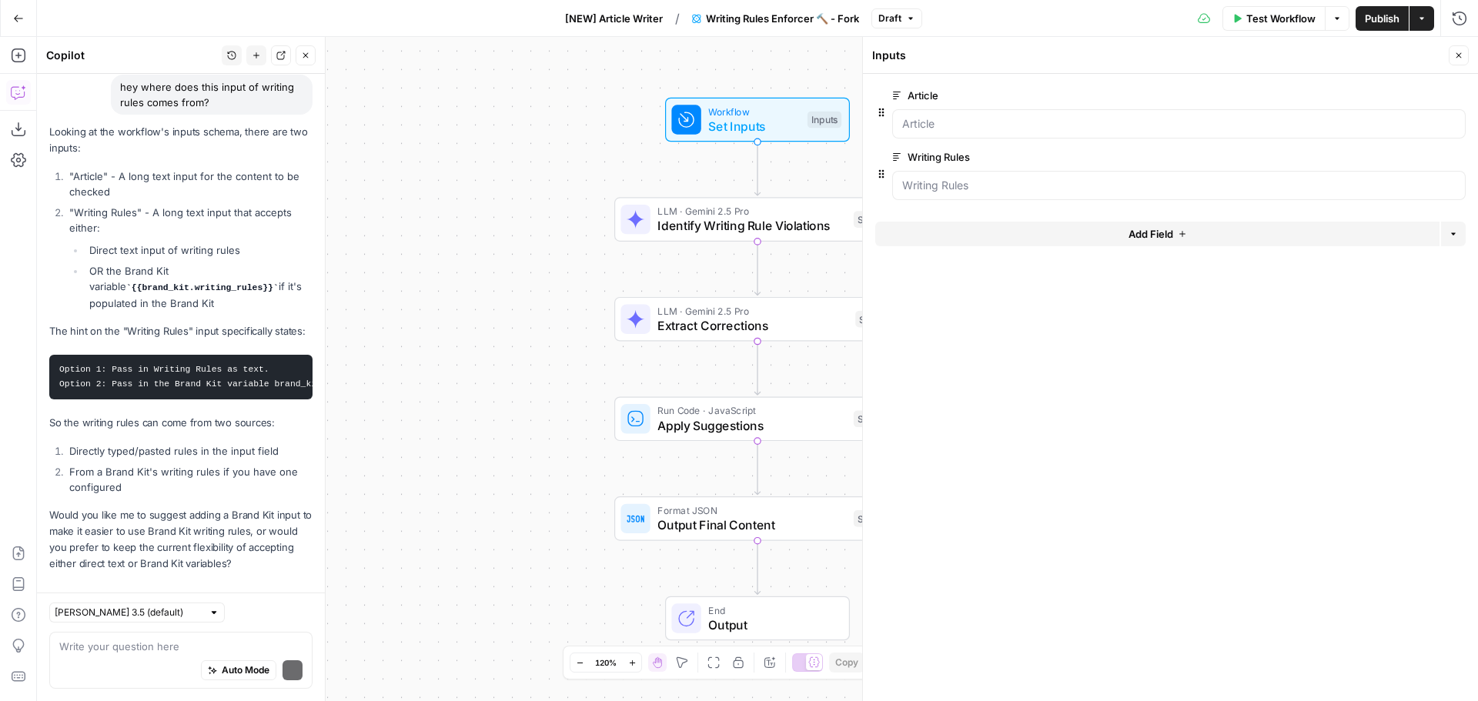
scroll to position [167, 0]
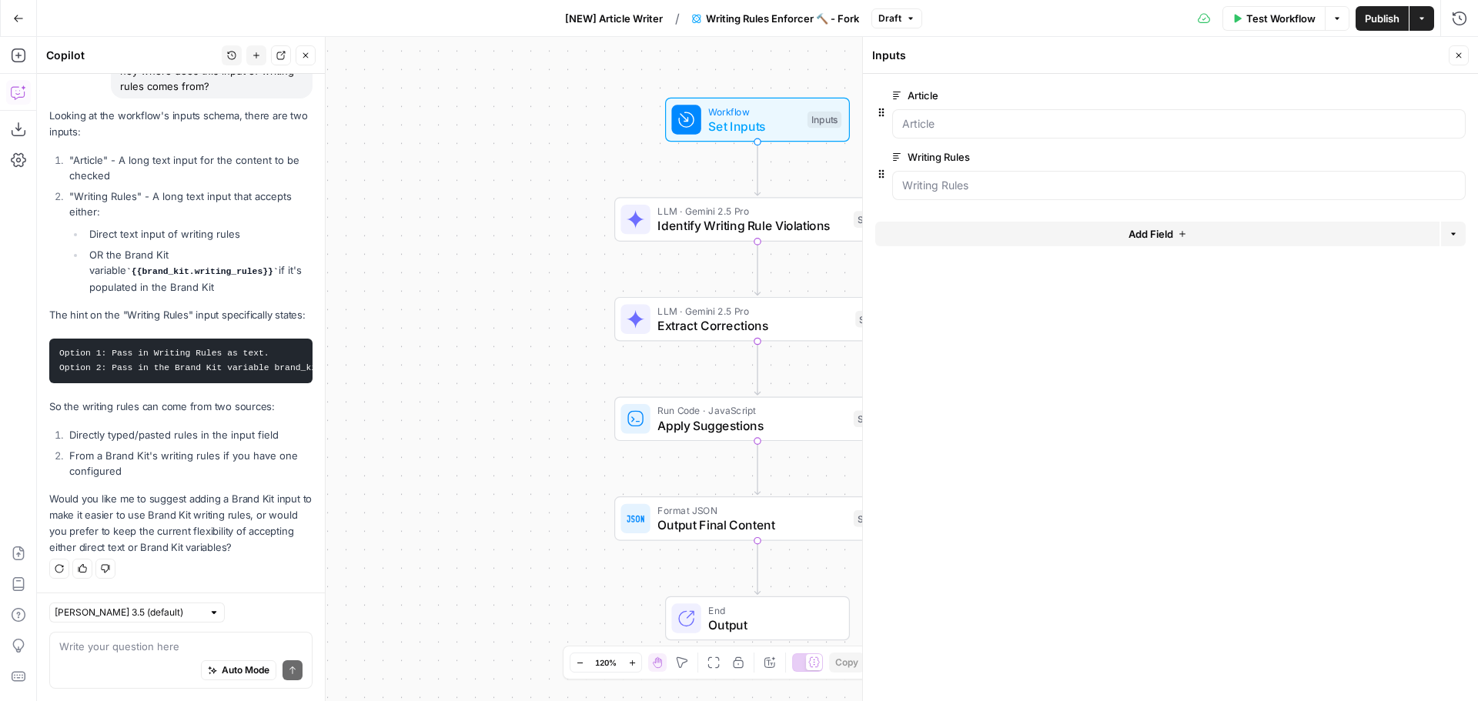
click at [119, 640] on textarea at bounding box center [180, 646] width 243 height 15
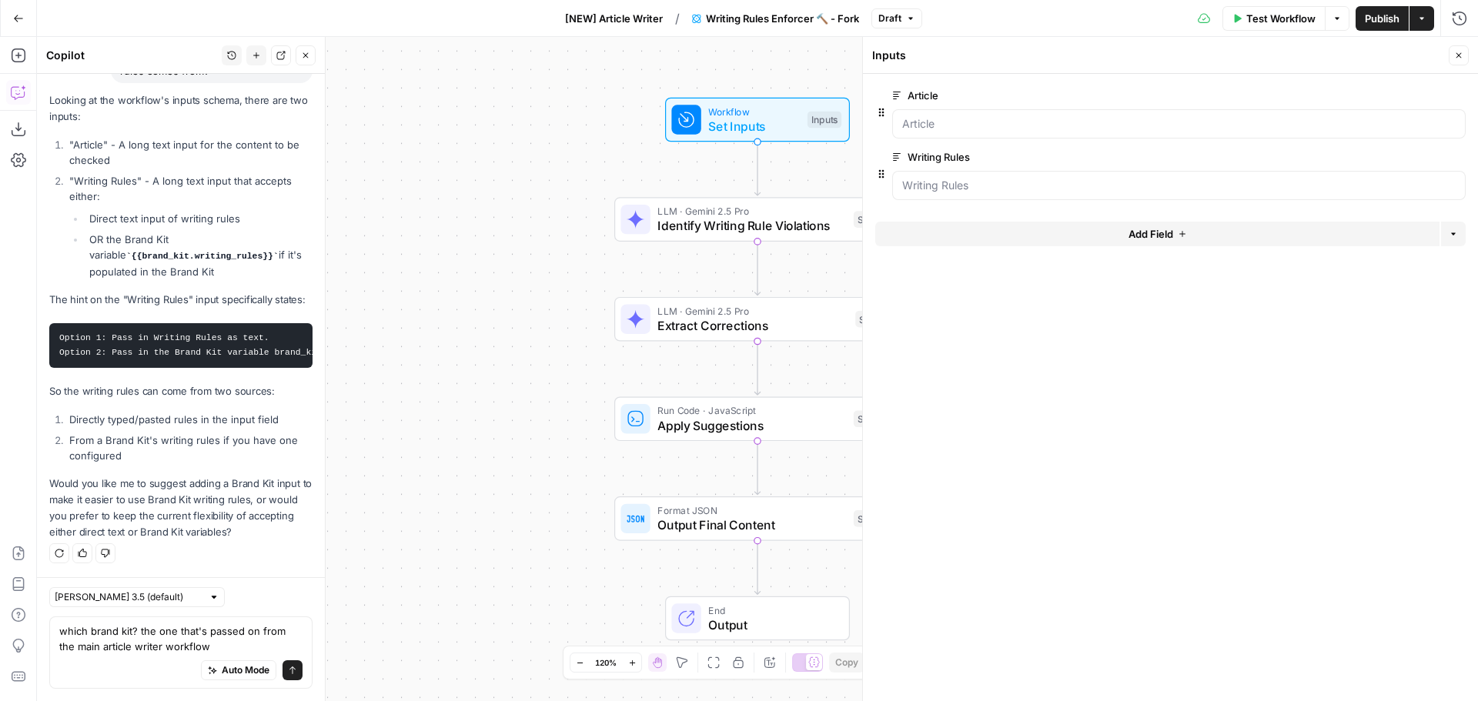
type textarea "which brand kit? the one that's passed on from the main article writer workflow?"
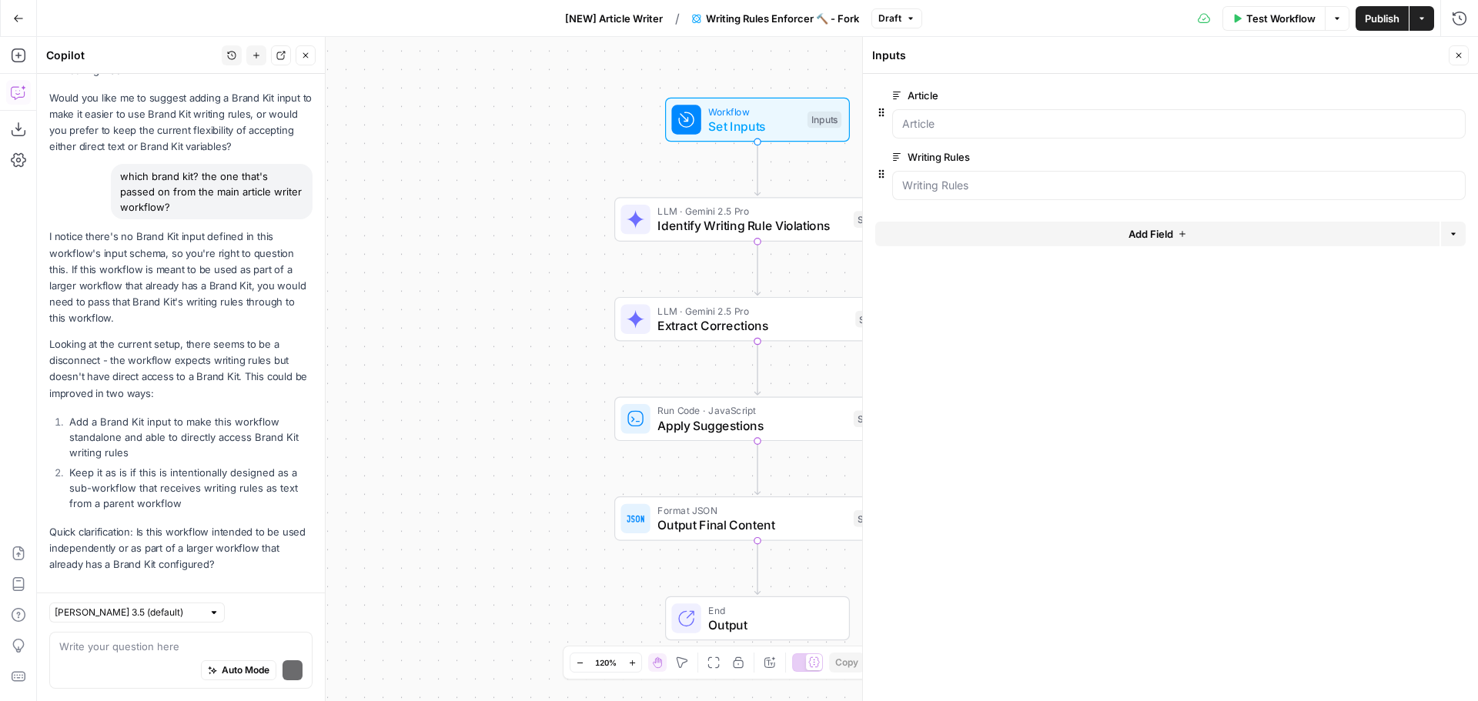
scroll to position [584, 0]
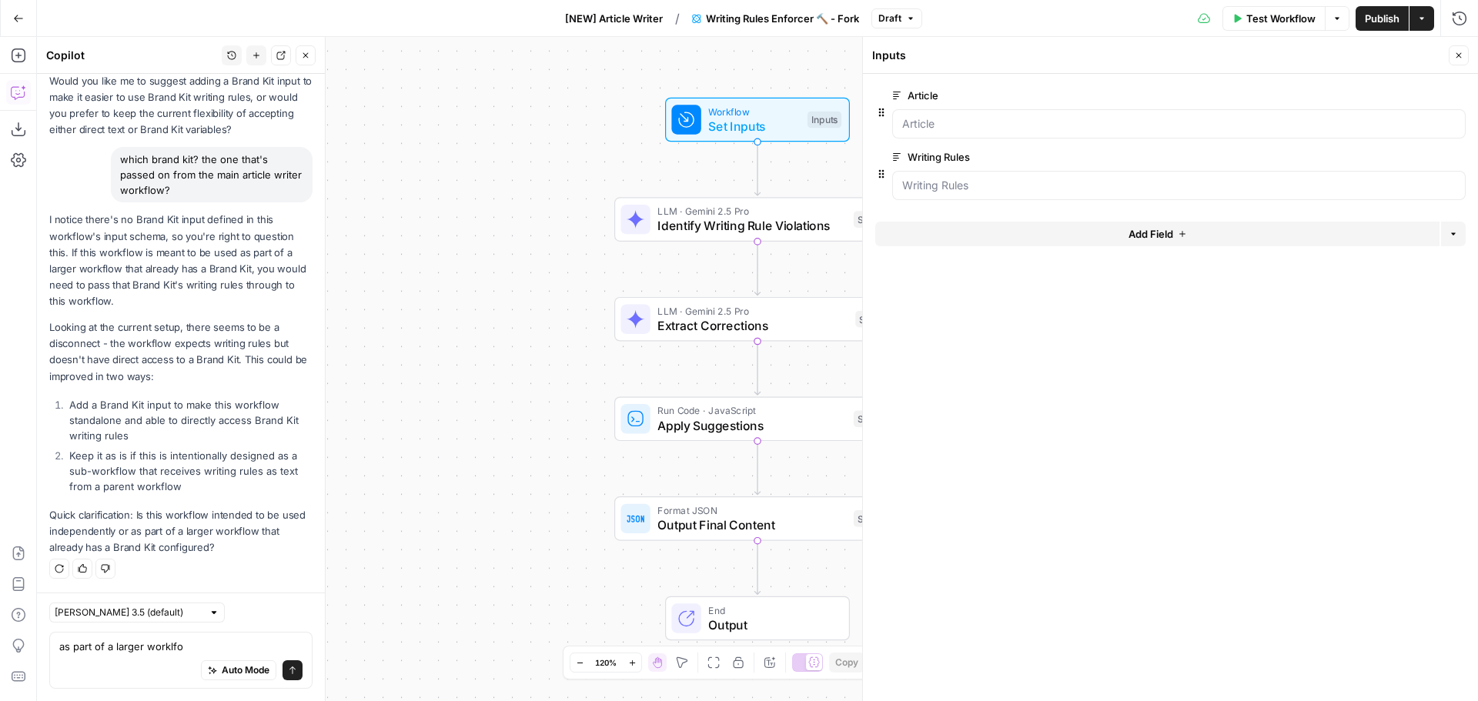
type textarea "as part of a larger worklfow"
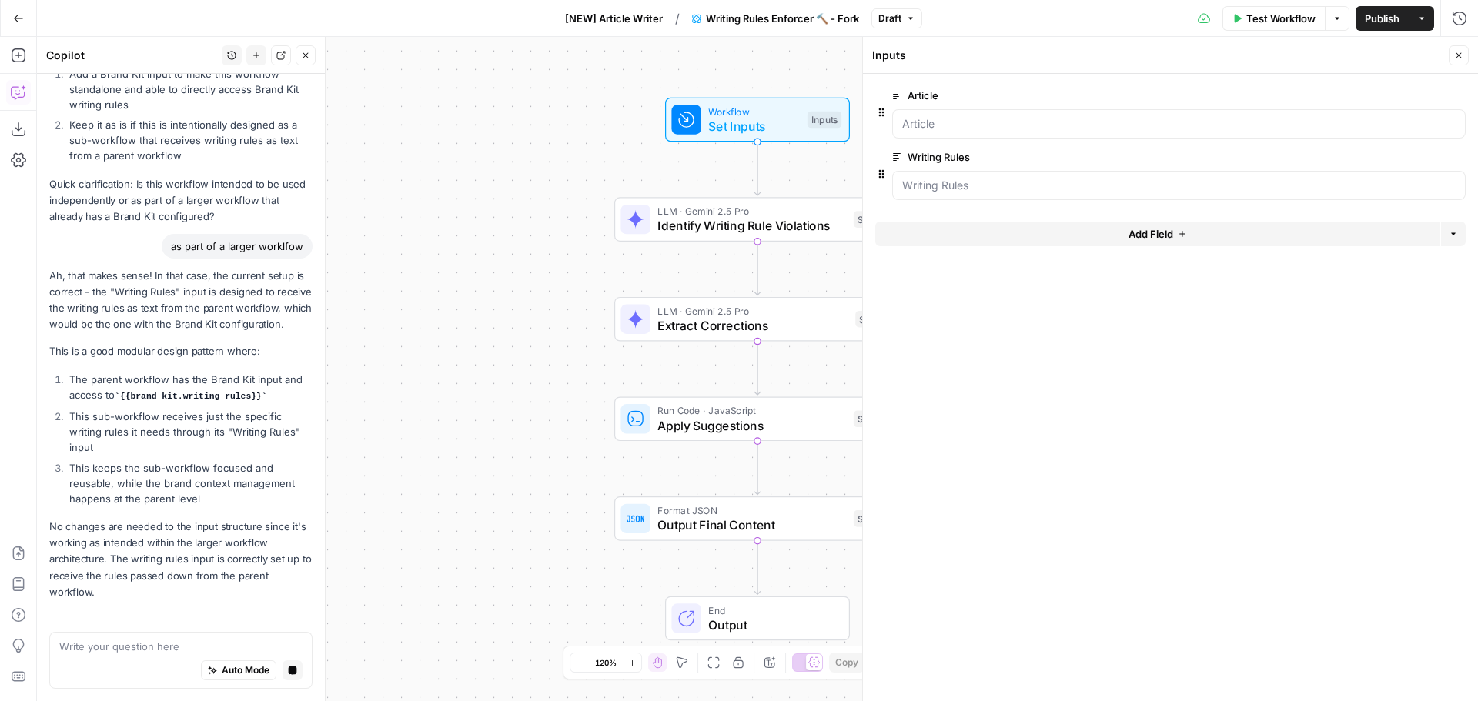
scroll to position [976, 0]
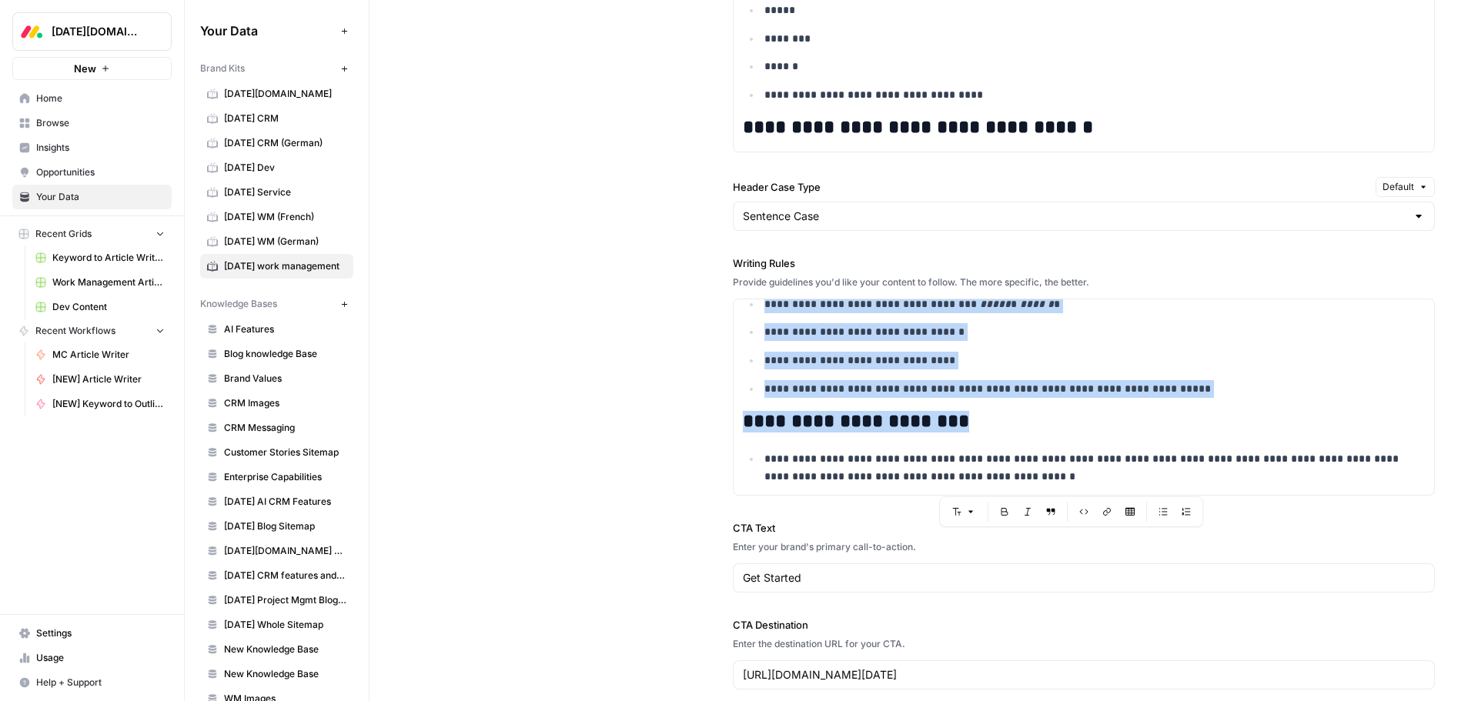
scroll to position [1459, 0]
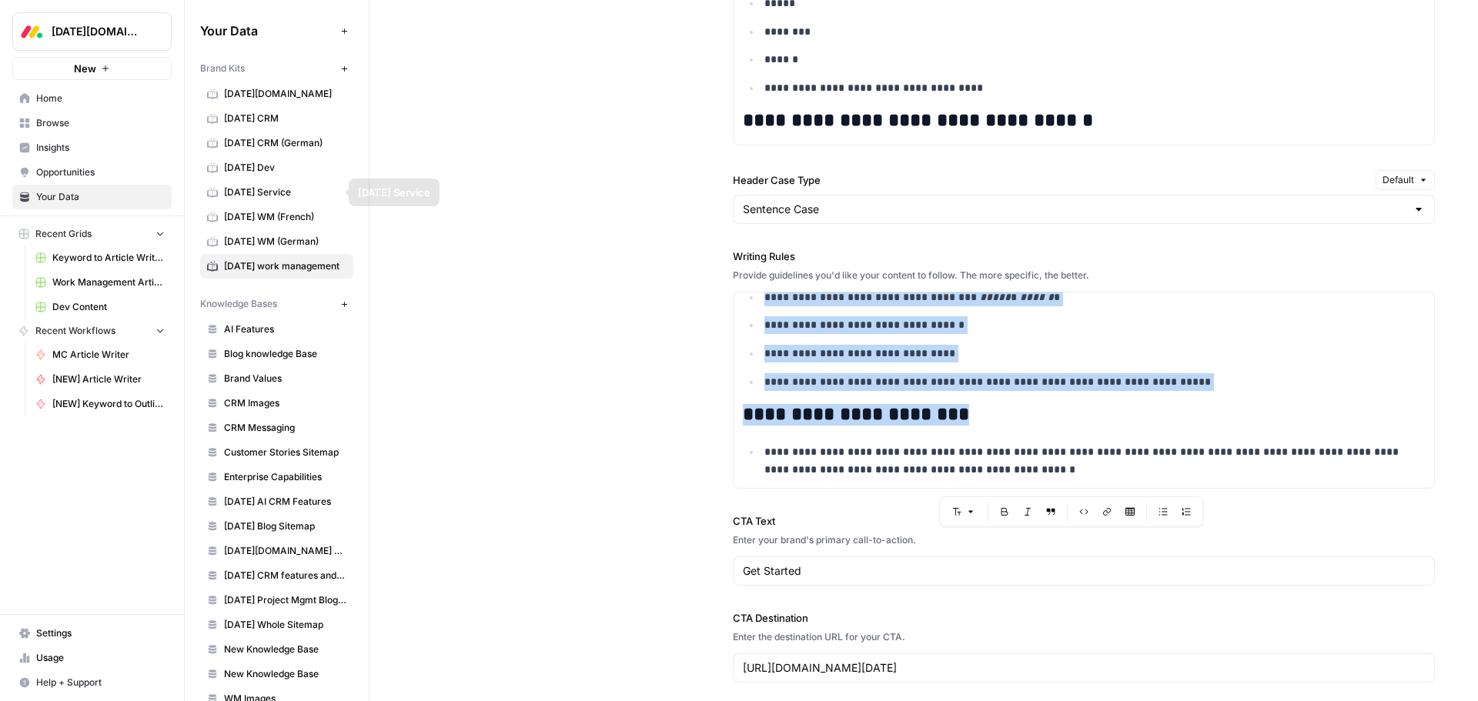
click at [273, 168] on span "[DATE] Dev" at bounding box center [285, 168] width 122 height 14
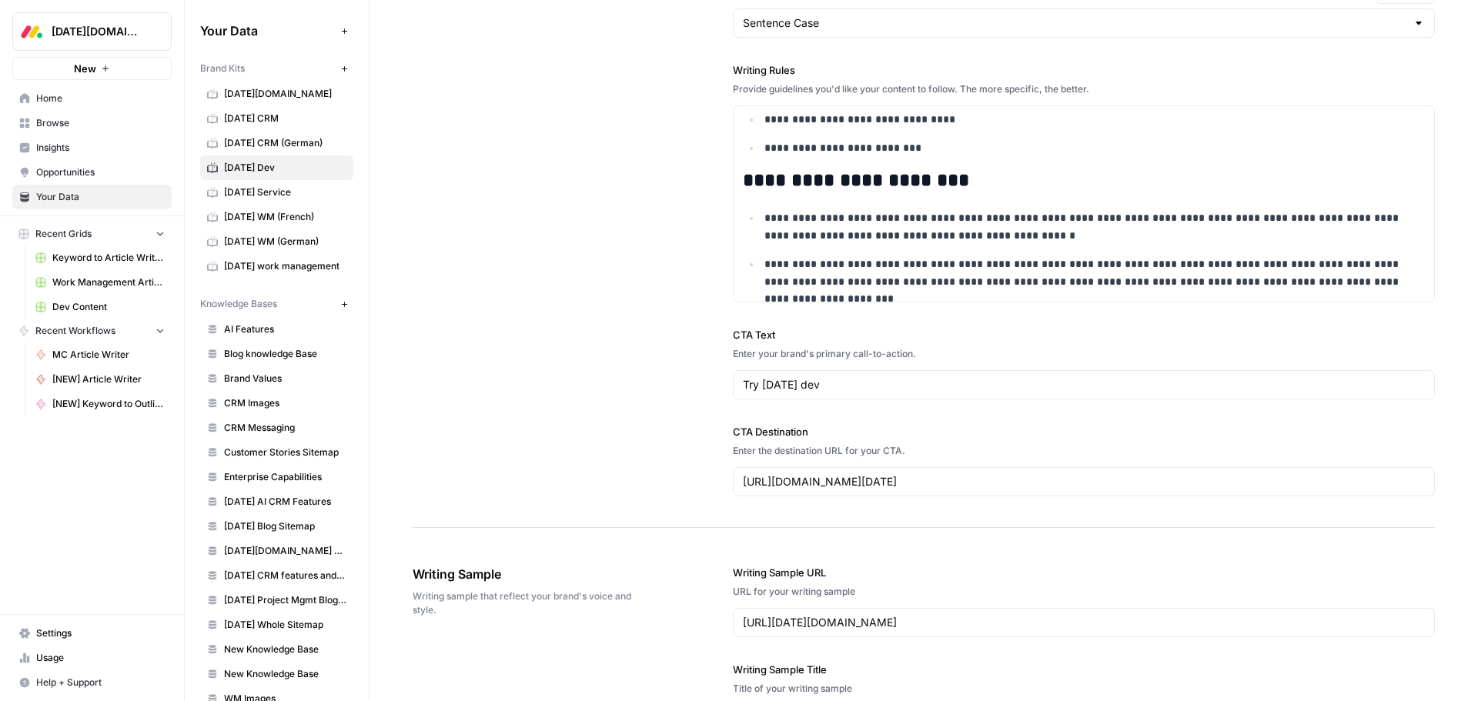
scroll to position [1673, 0]
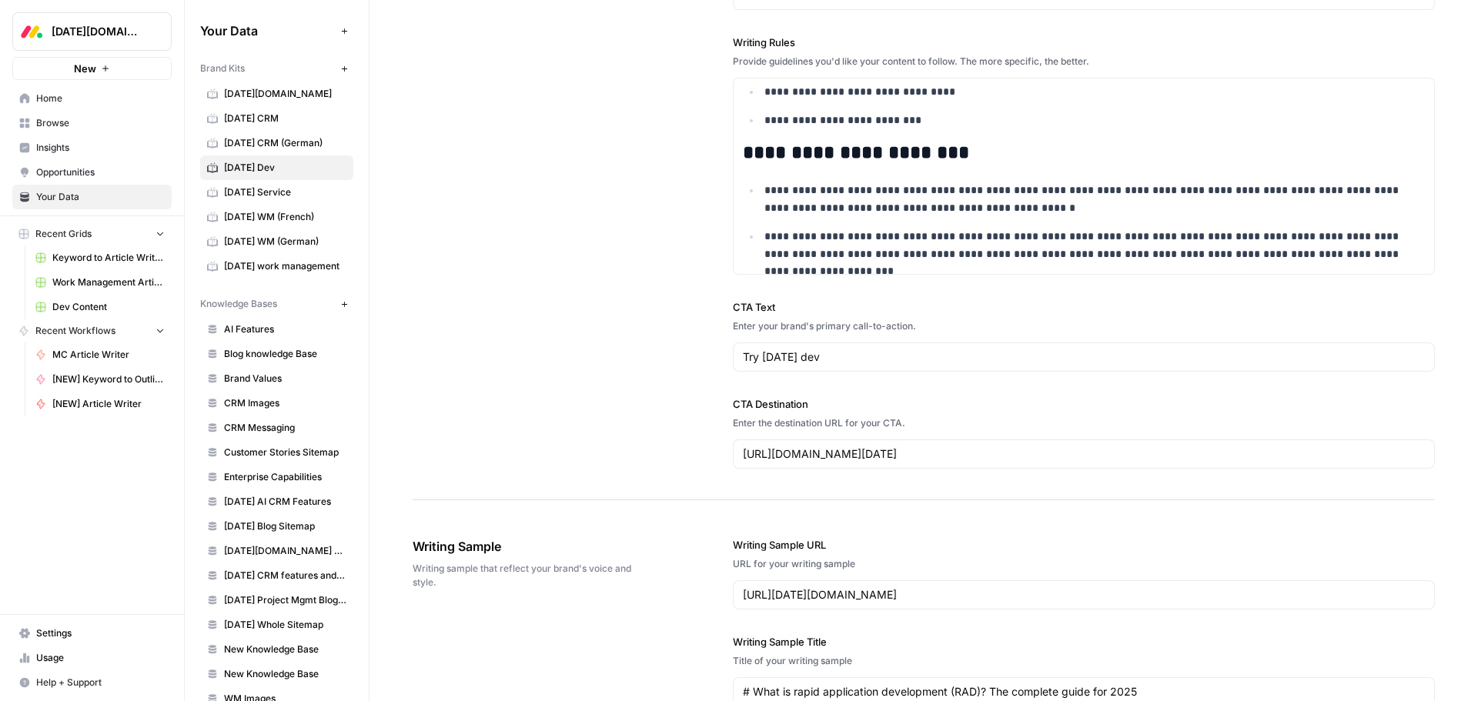
click at [72, 130] on link "Browse" at bounding box center [91, 123] width 159 height 25
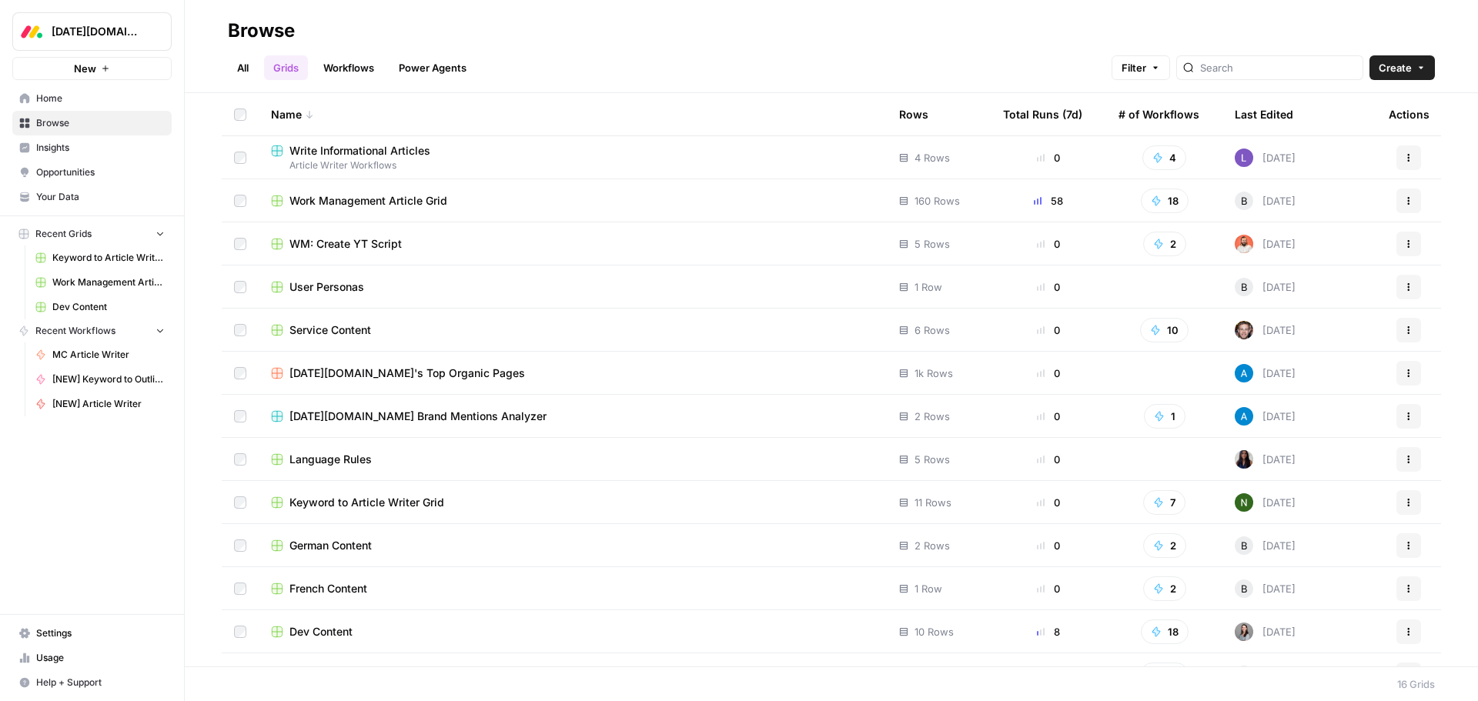
click at [330, 639] on span "Dev Content" at bounding box center [320, 631] width 63 height 15
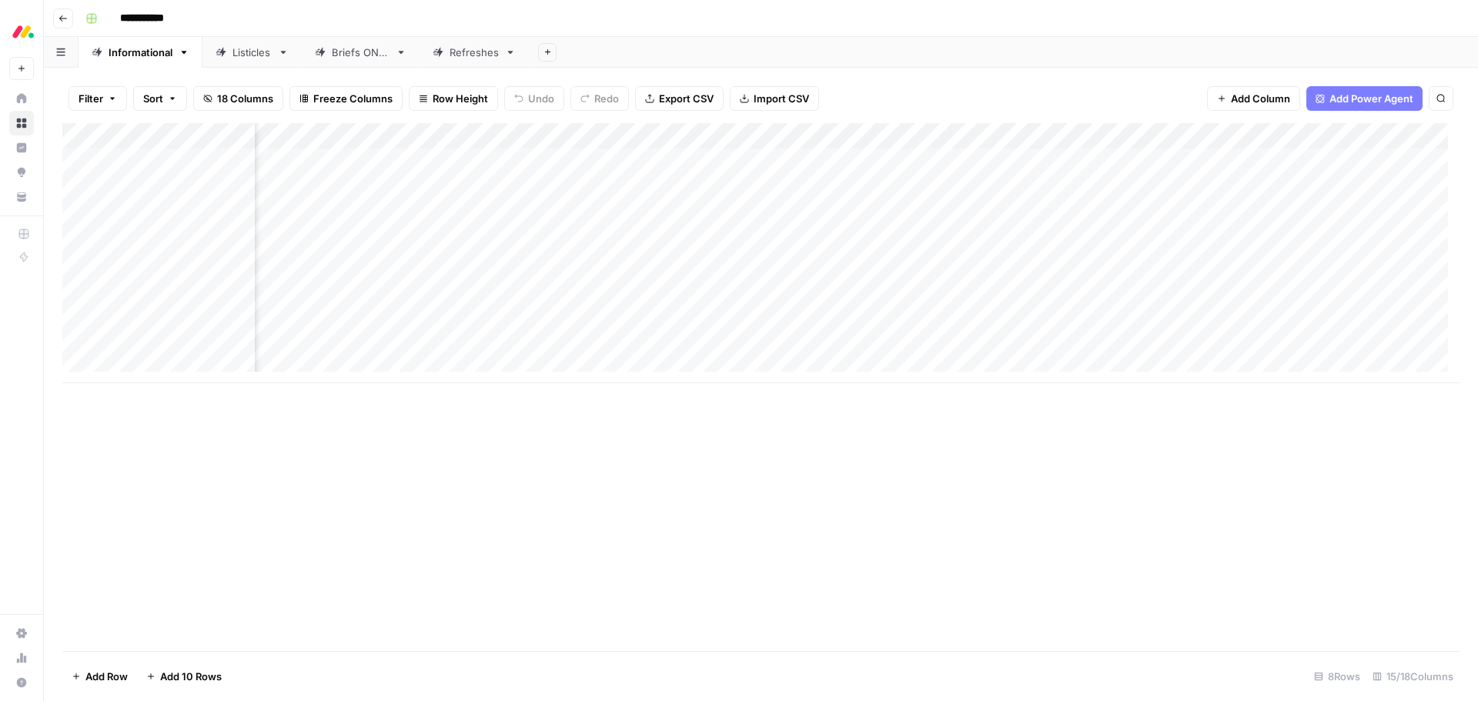
scroll to position [0, 860]
click at [944, 347] on div "Add Column" at bounding box center [760, 253] width 1397 height 260
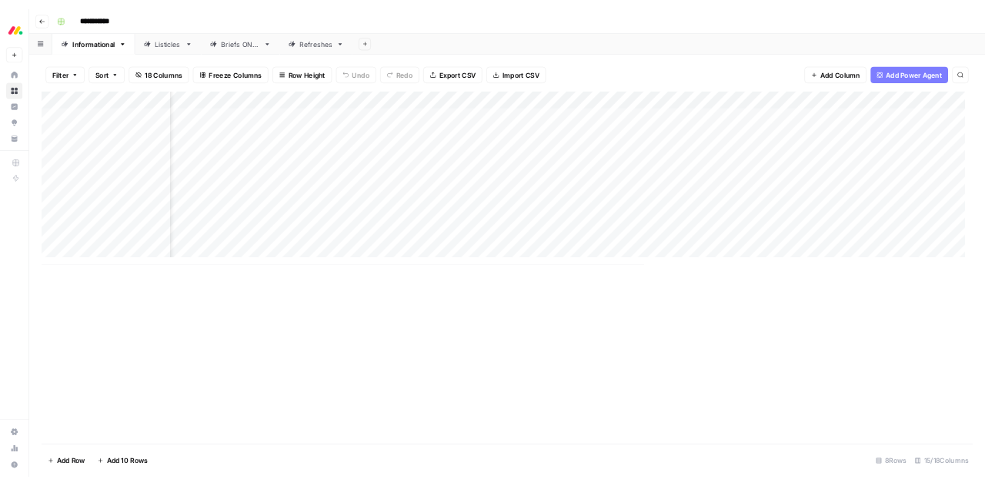
scroll to position [0, 1065]
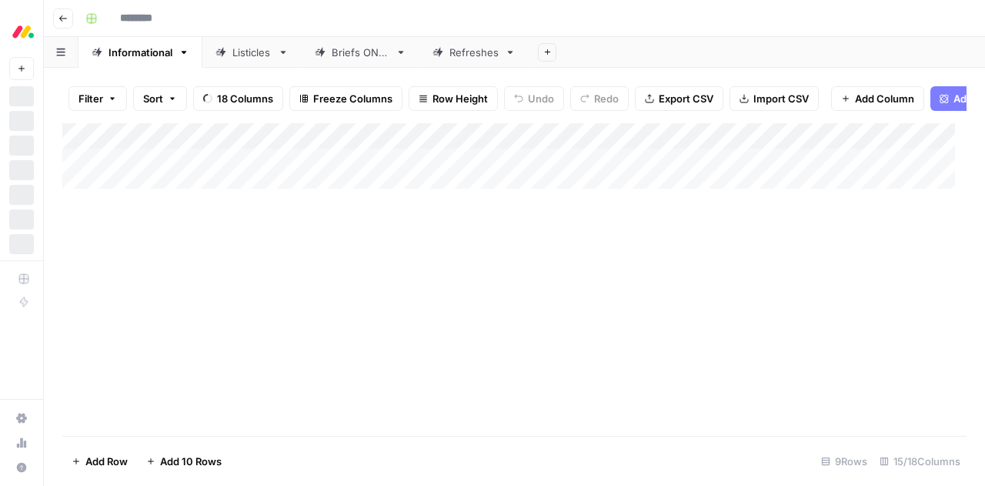
type input "**********"
click at [714, 354] on div "Add Column" at bounding box center [514, 266] width 904 height 286
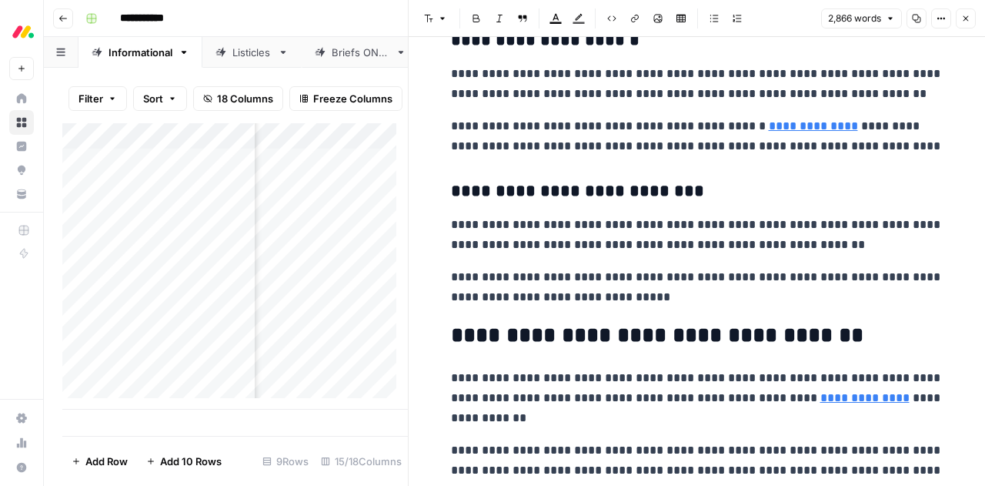
scroll to position [5388, 0]
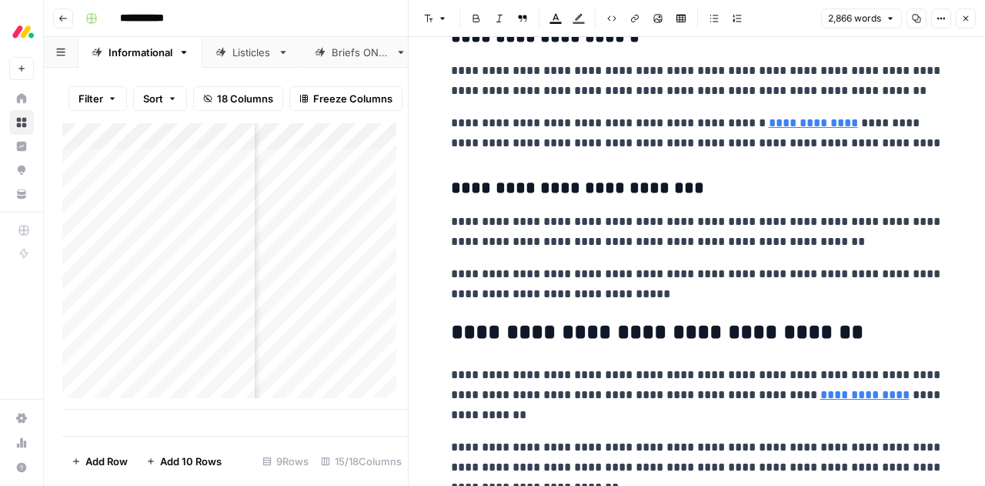
click at [967, 19] on icon "button" at bounding box center [966, 18] width 5 height 5
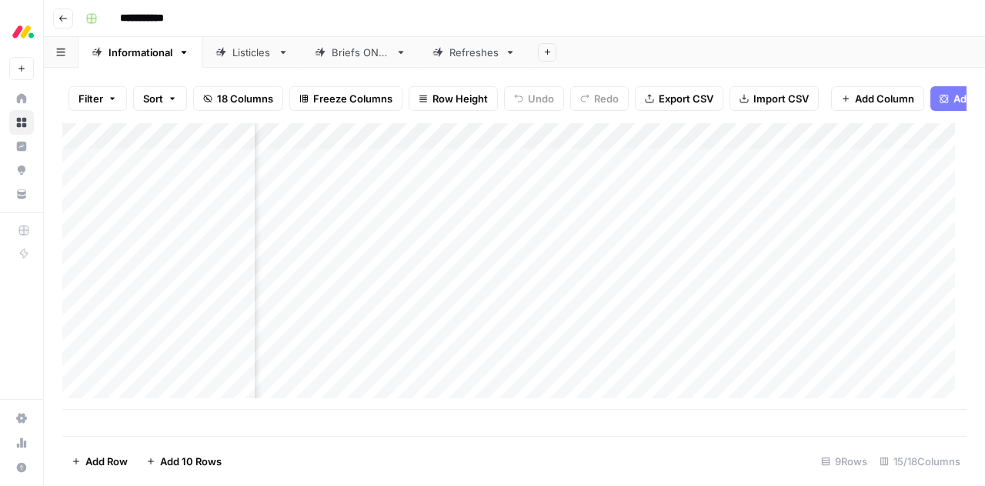
click at [447, 147] on div "Add Column" at bounding box center [514, 266] width 904 height 286
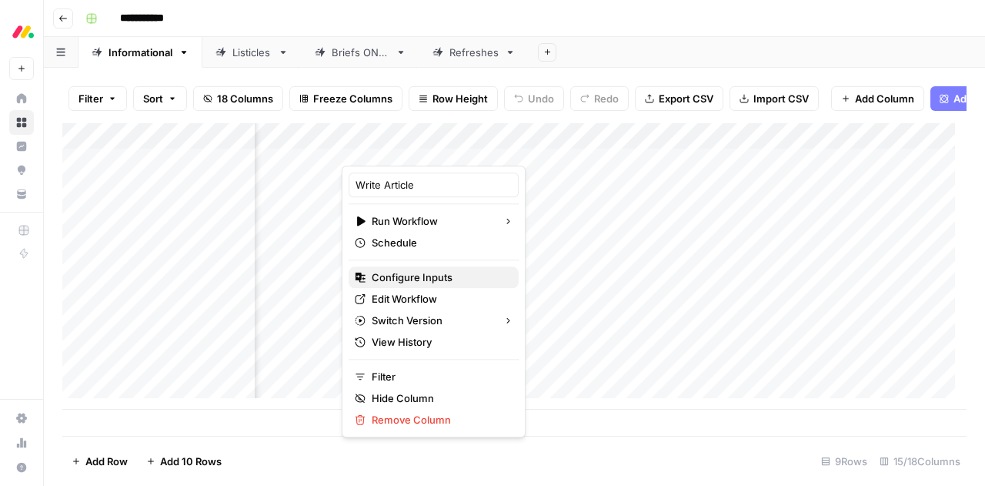
click at [431, 276] on span "Configure Inputs" at bounding box center [439, 276] width 135 height 15
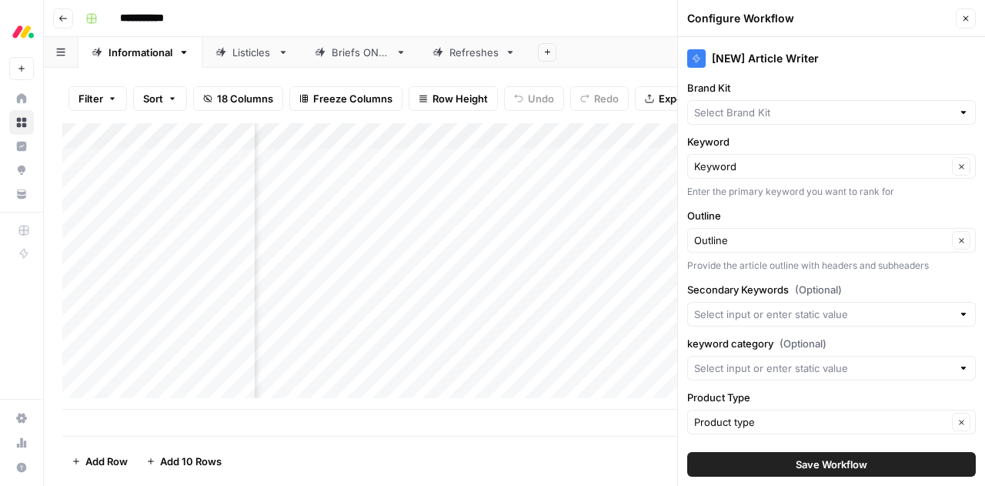
type input "[DATE] Dev"
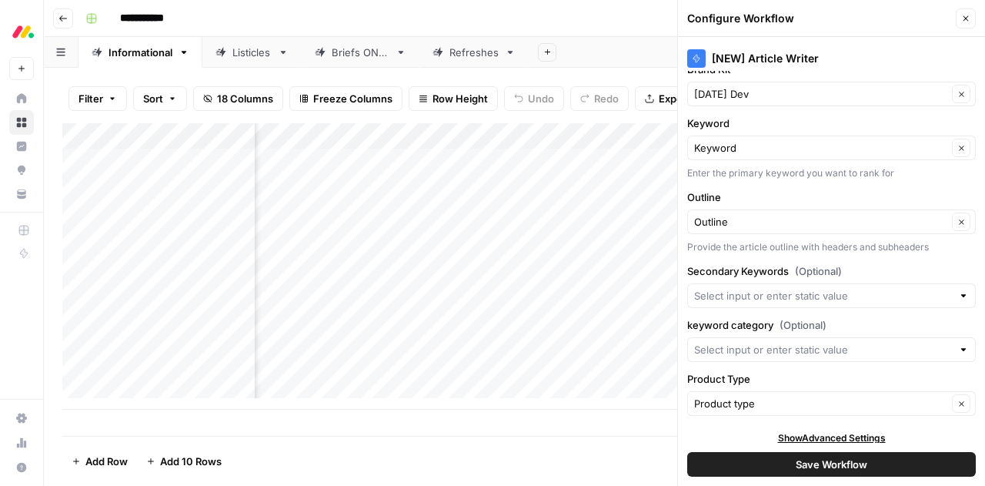
scroll to position [23, 0]
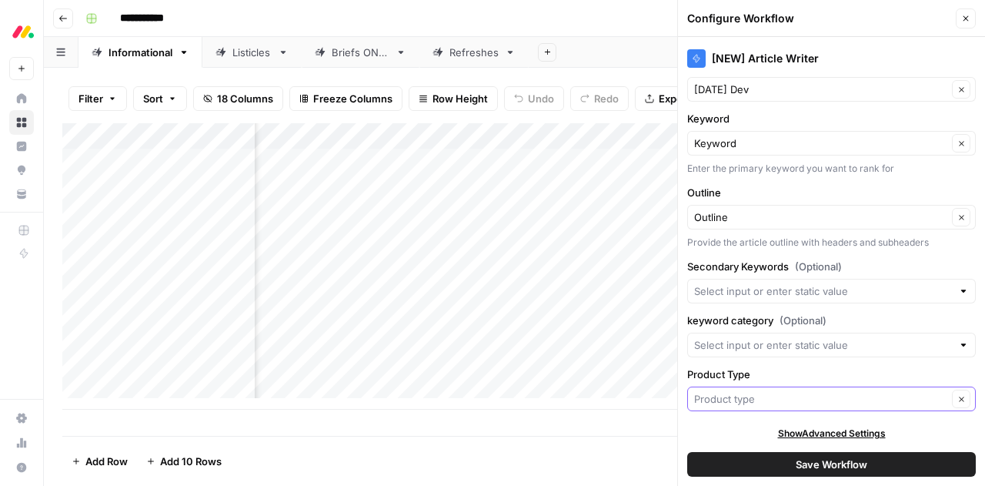
click at [745, 396] on input "Product Type" at bounding box center [820, 398] width 253 height 15
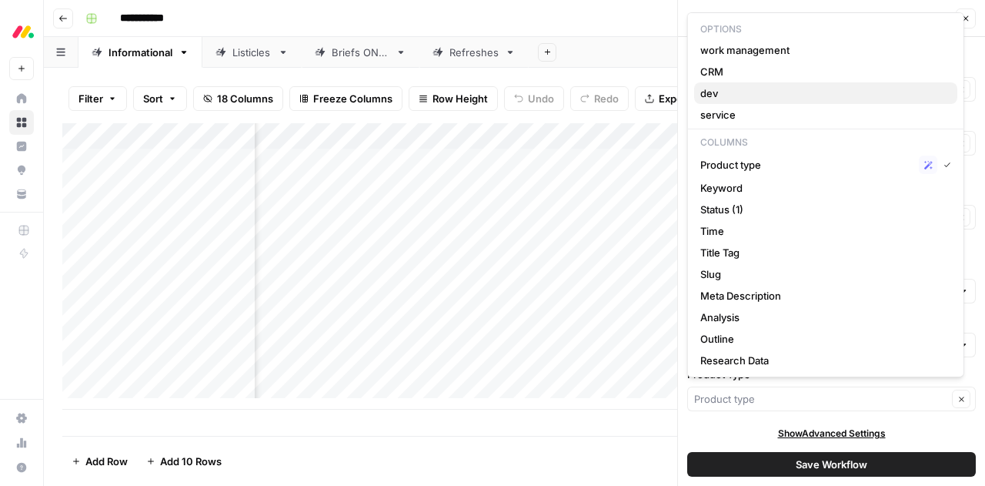
click at [768, 98] on span "dev" at bounding box center [822, 92] width 245 height 15
type input "dev"
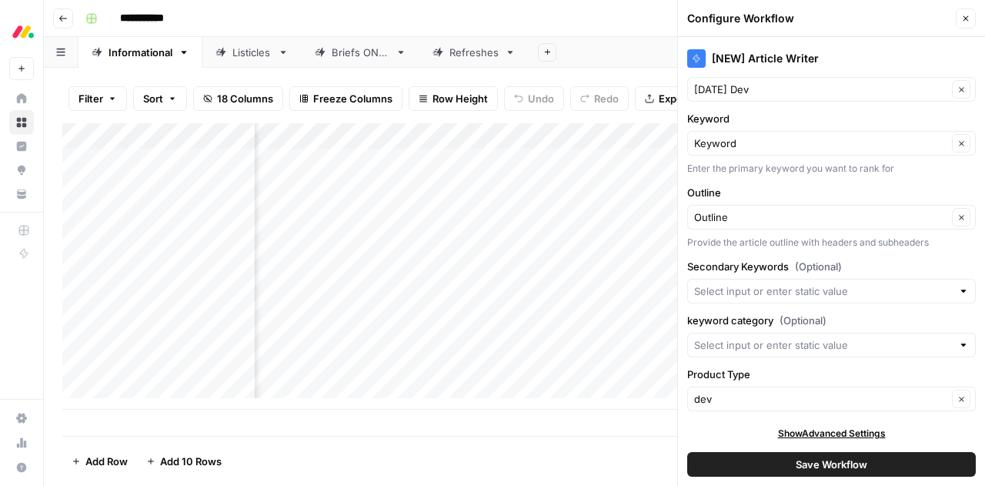
click at [725, 404] on div "dev Clear" at bounding box center [831, 398] width 289 height 25
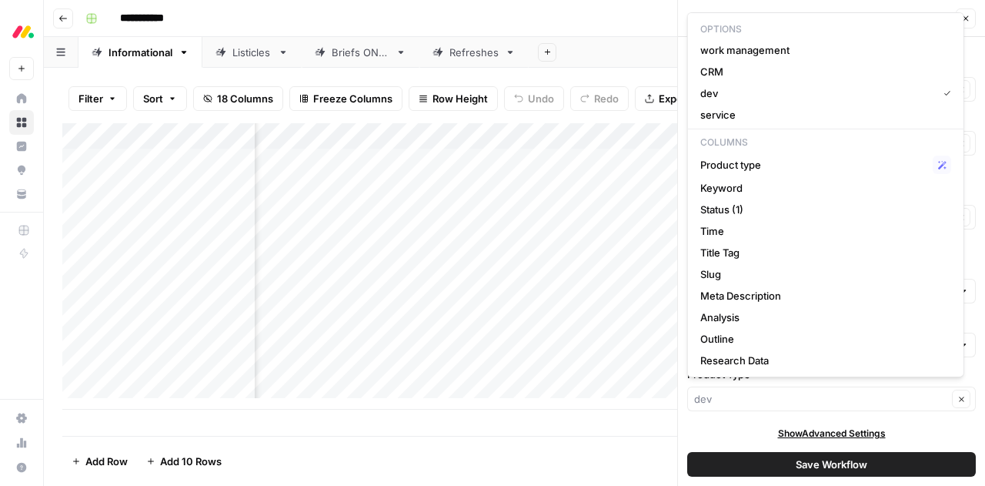
type input "dev"
click at [730, 461] on button "Save Workflow" at bounding box center [831, 464] width 289 height 25
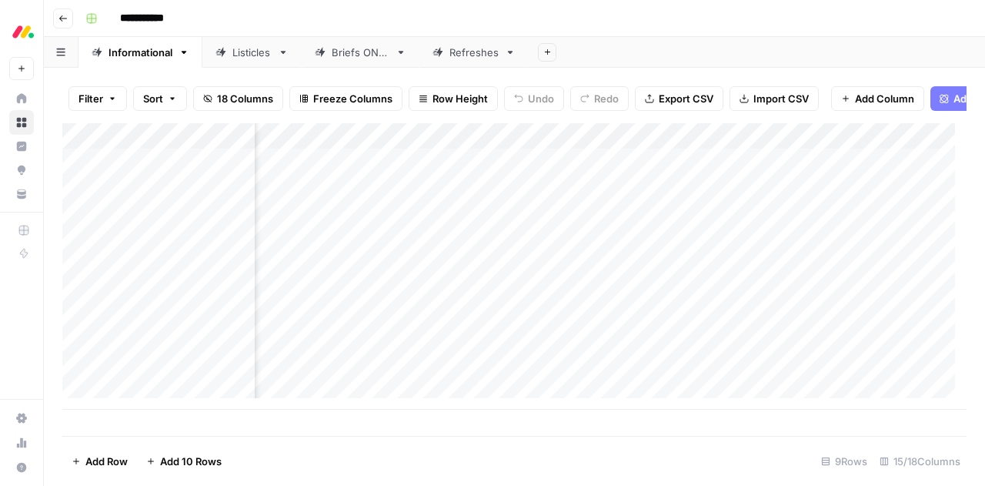
scroll to position [0, 1243]
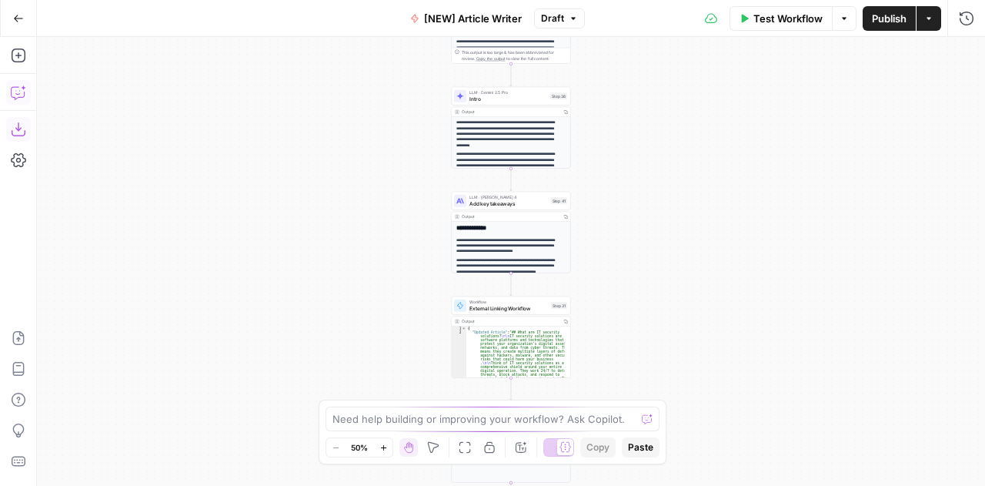
click at [14, 90] on icon "button" at bounding box center [18, 92] width 15 height 15
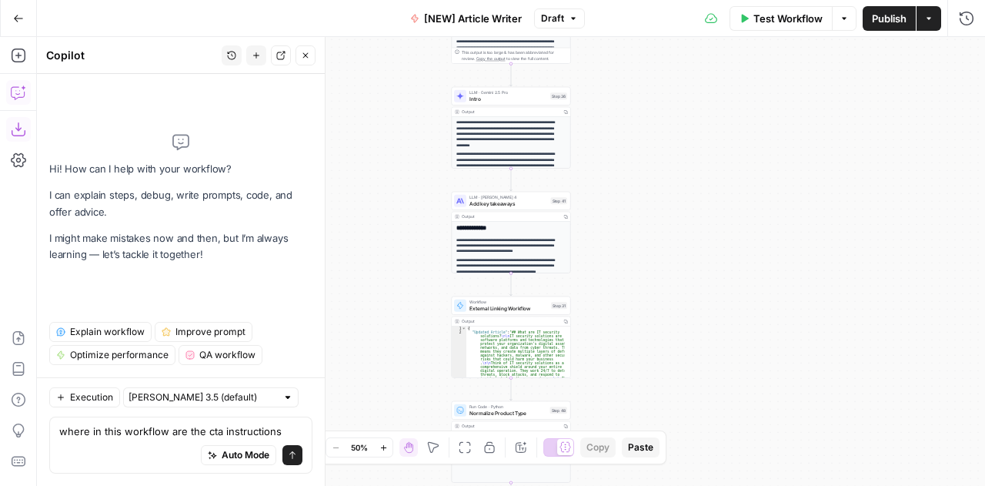
type textarea "where in this workflow are the cta instructions?"
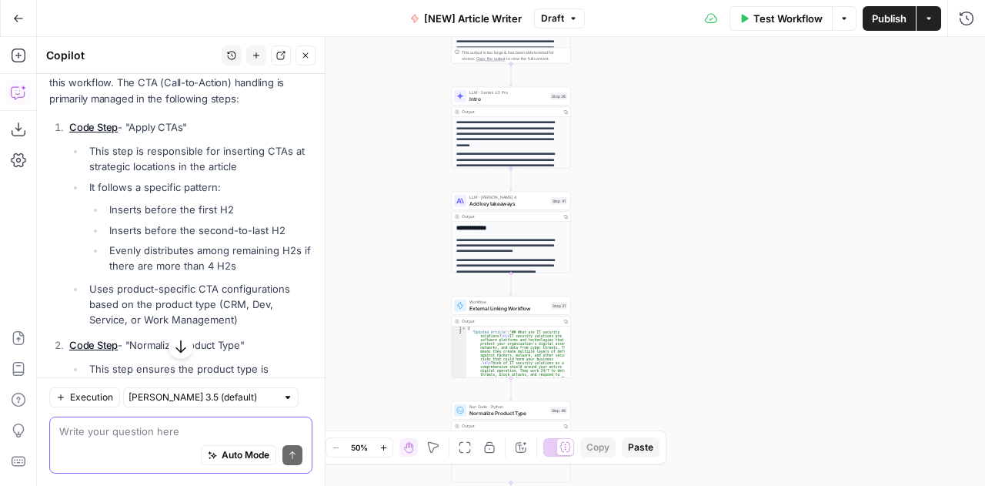
scroll to position [194, 0]
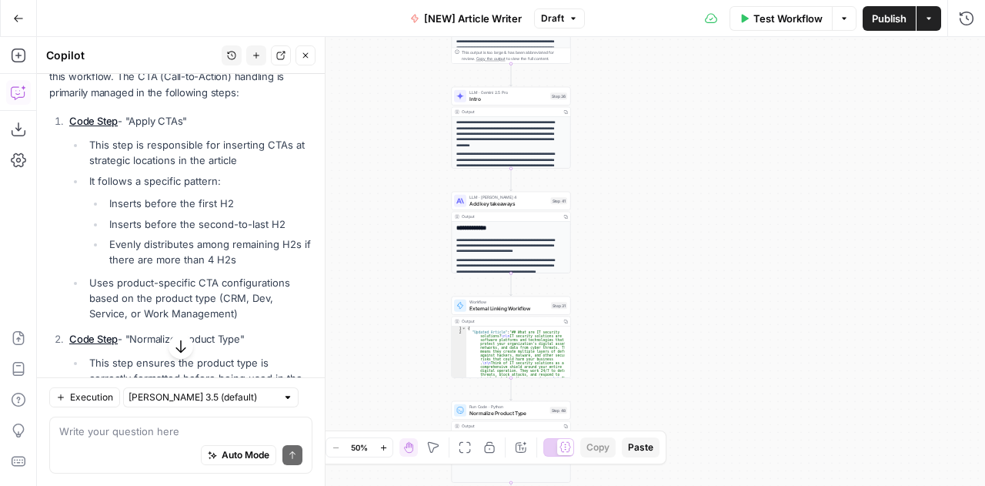
click at [256, 249] on li "Evenly distributes among remaining H2s if there are more than 4 H2s" at bounding box center [208, 251] width 207 height 31
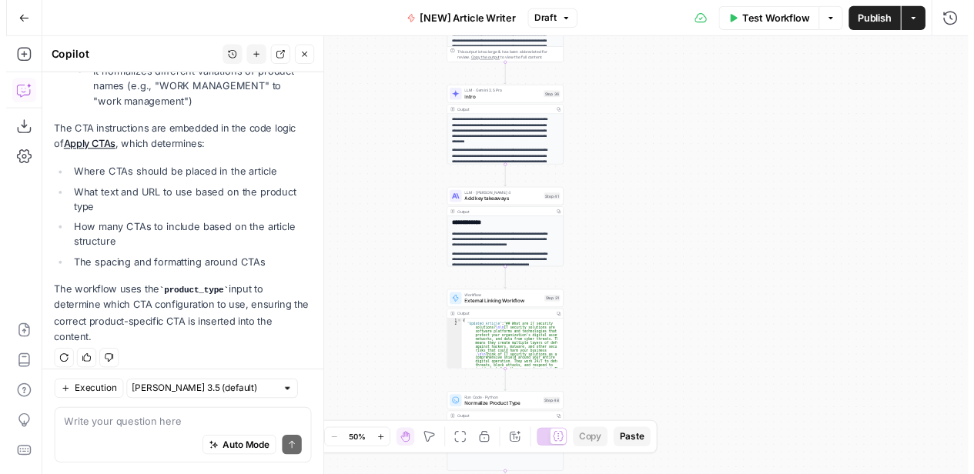
scroll to position [546, 0]
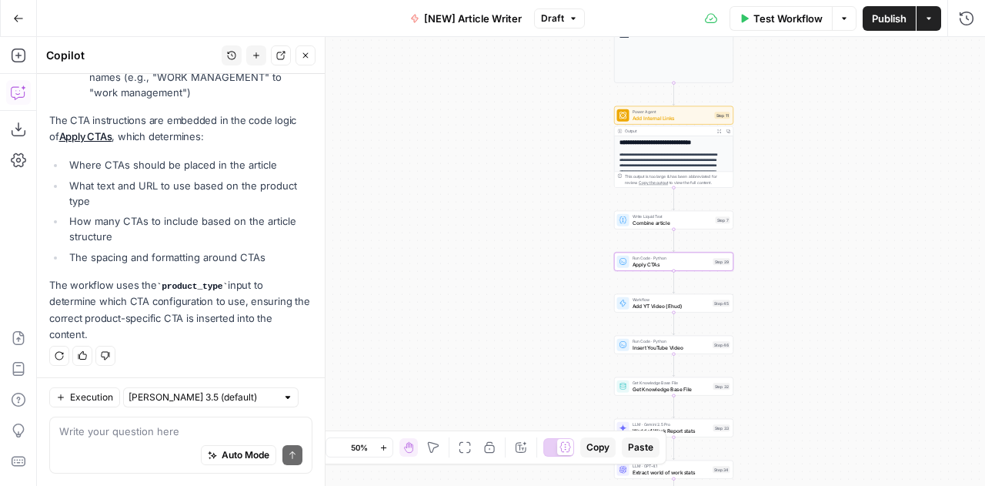
click at [89, 132] on link "Apply CTAs" at bounding box center [85, 136] width 53 height 12
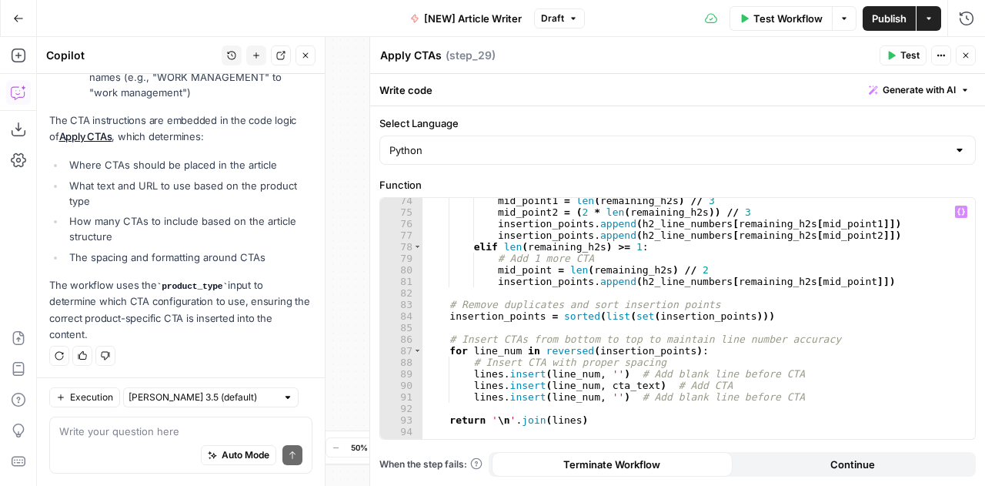
scroll to position [934, 0]
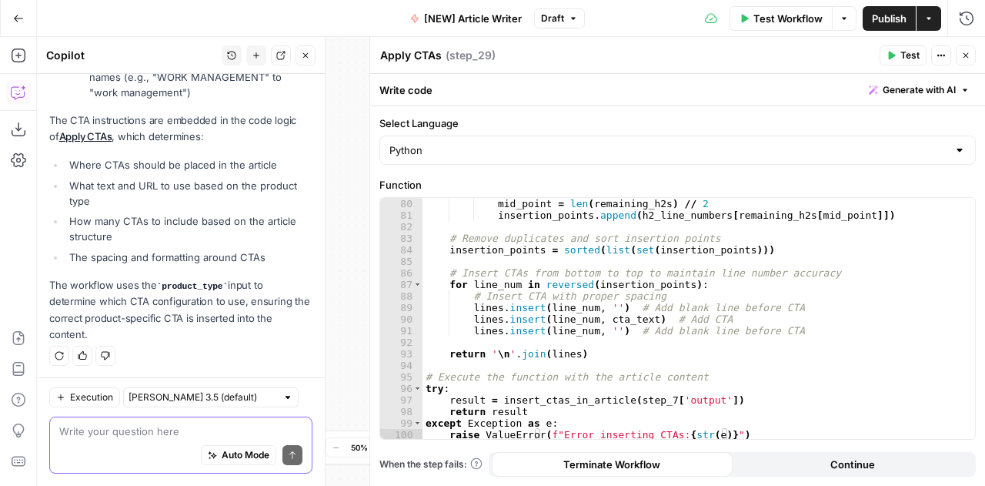
click at [149, 432] on textarea at bounding box center [180, 430] width 243 height 15
type textarea "ן"
type textarea "א"
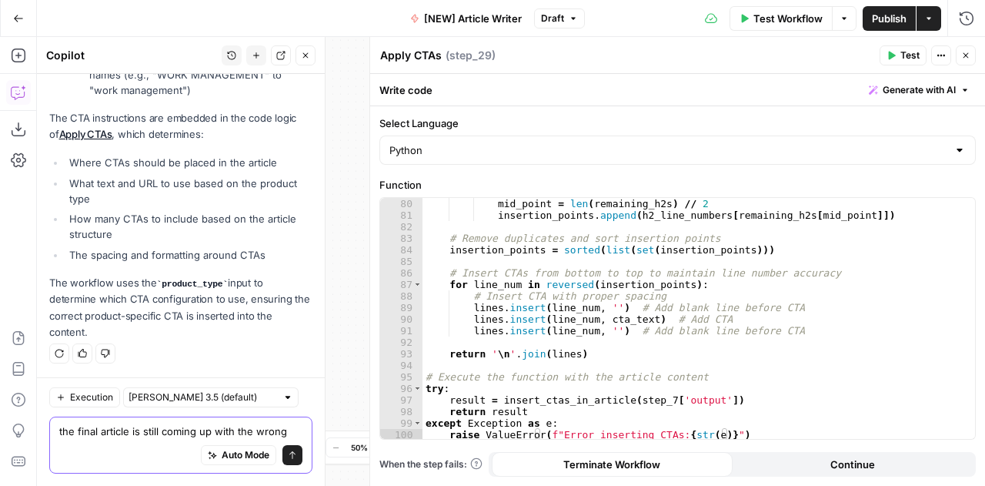
type textarea "the final article is still coming up with the wrong ctas"
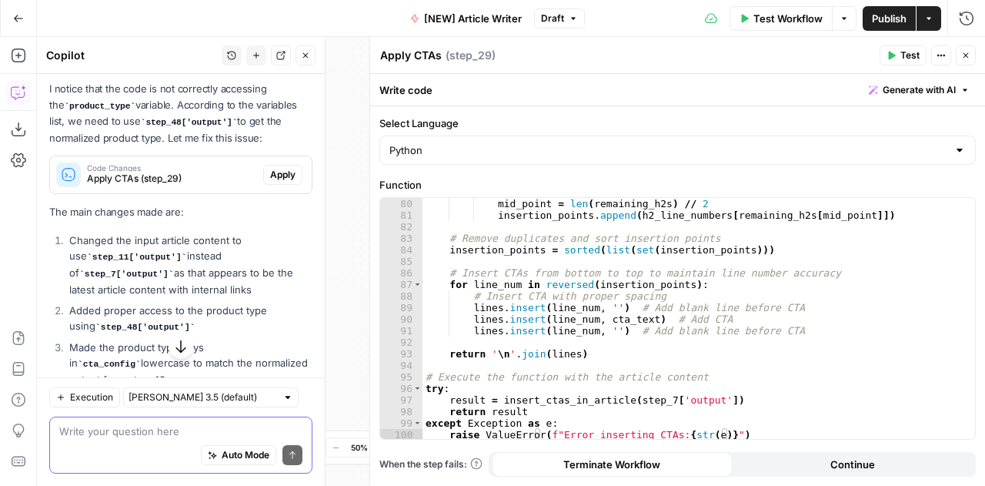
scroll to position [871, 0]
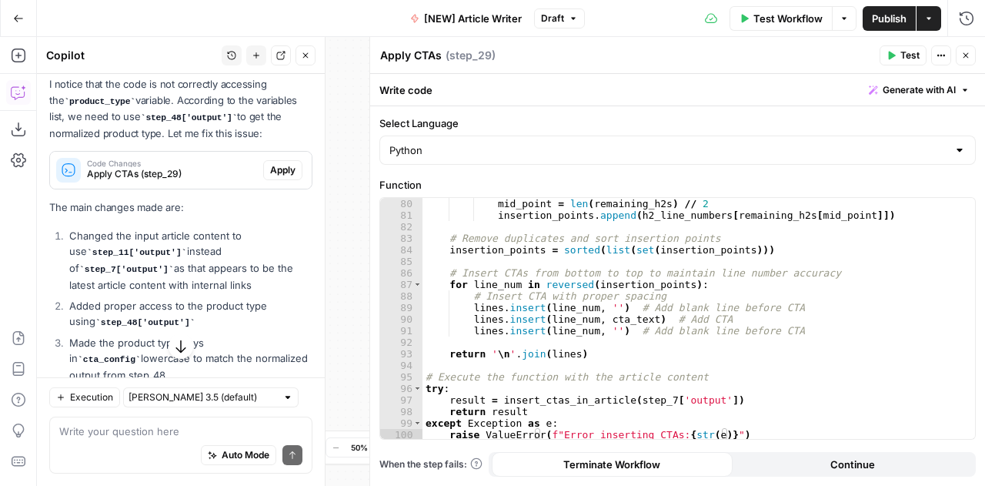
click at [270, 169] on span "Apply" at bounding box center [282, 170] width 25 height 14
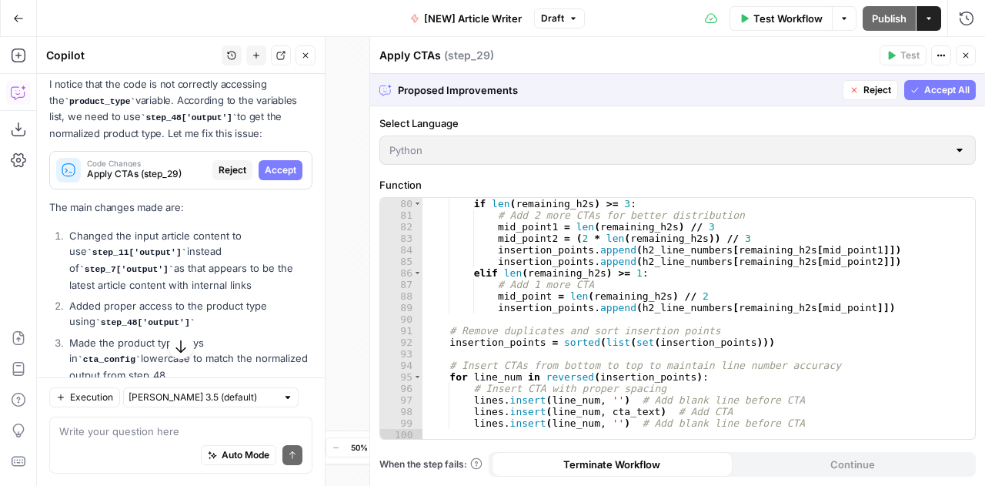
scroll to position [1039, 0]
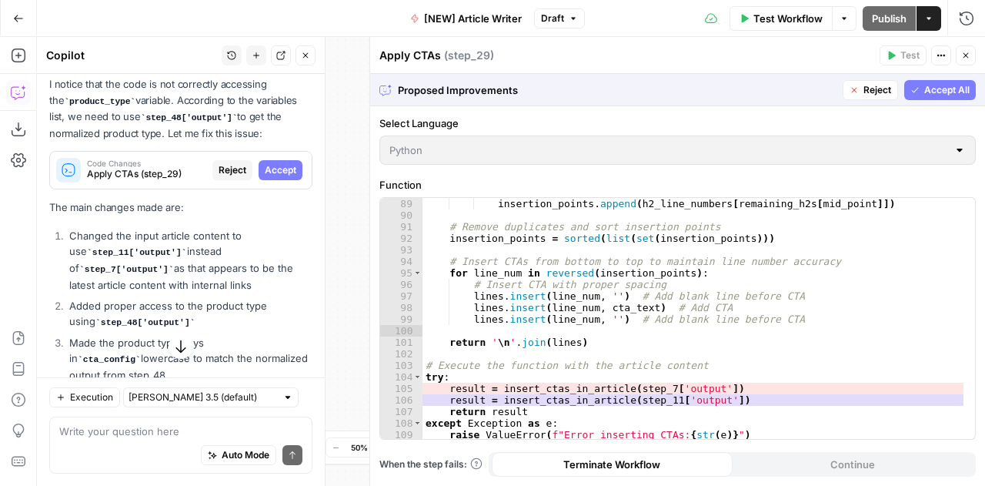
click at [340, 218] on div "Workflow Set Inputs Inputs Google Search Google Search Step 2 Output Expand Out…" at bounding box center [511, 261] width 948 height 449
click at [304, 55] on icon "button" at bounding box center [305, 55] width 9 height 9
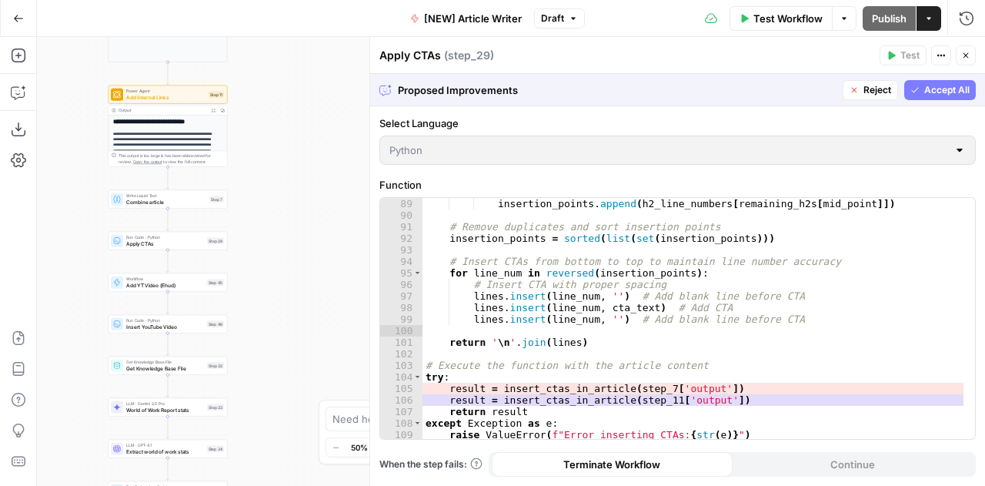
drag, startPoint x: 228, startPoint y: 255, endPoint x: 397, endPoint y: 216, distance: 173.7
click at [397, 216] on body "Monday.com New Home Browse Insights Opportunities Your Data Recent Grids Keywor…" at bounding box center [492, 243] width 985 height 486
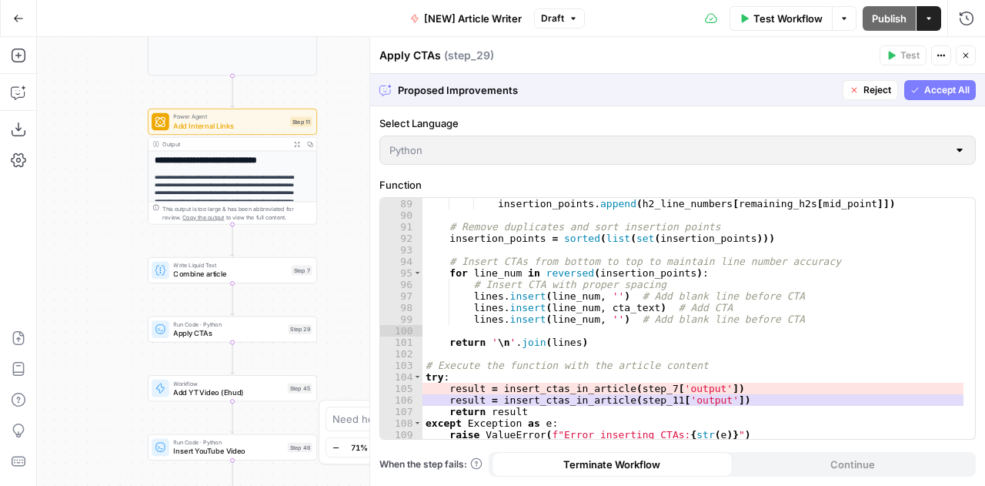
click at [864, 89] on span "Reject" at bounding box center [878, 90] width 28 height 14
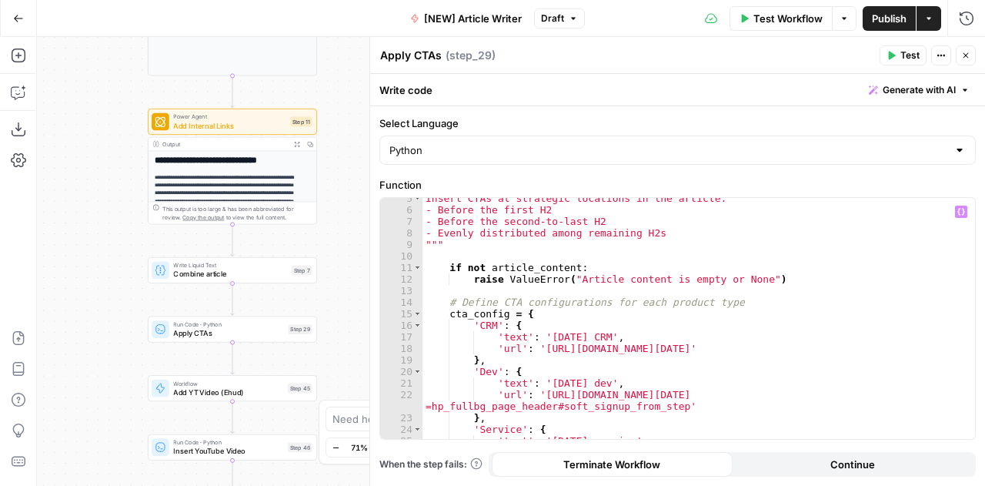
scroll to position [0, 0]
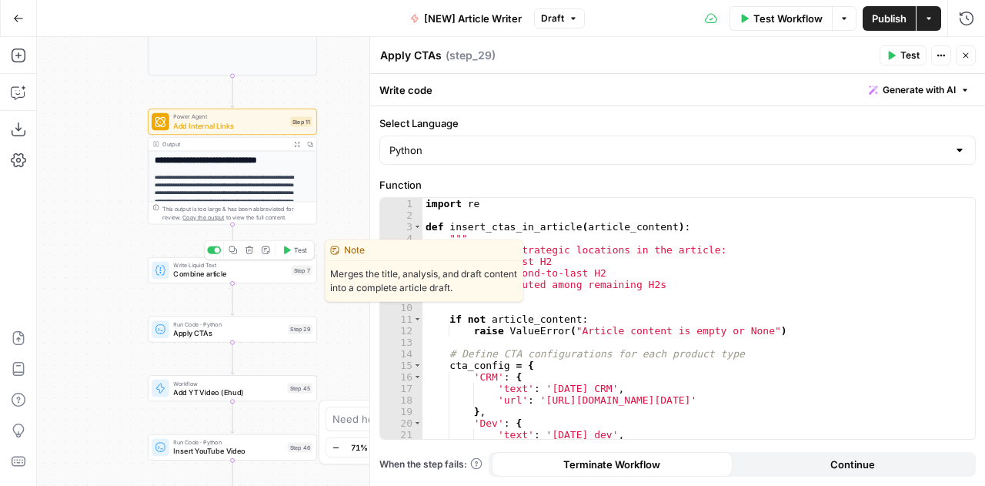
click at [237, 274] on span "Combine article" at bounding box center [230, 274] width 114 height 11
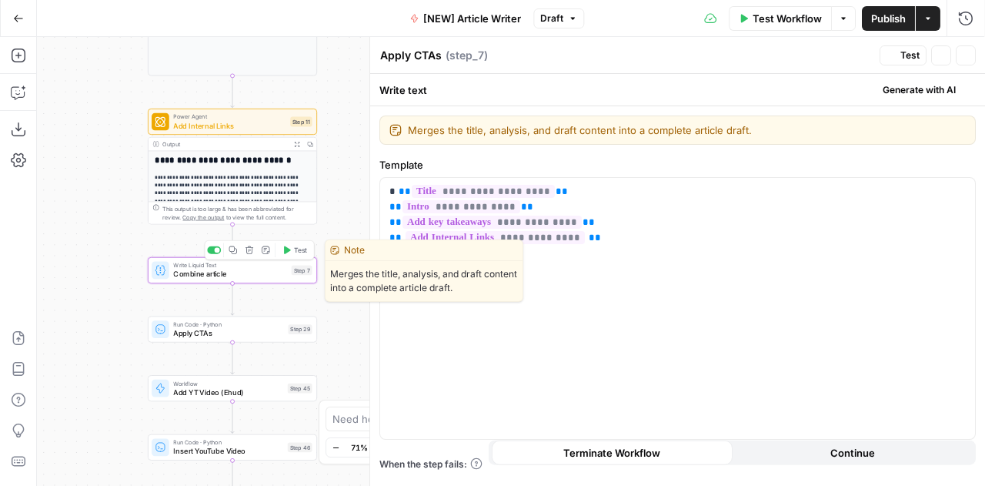
type textarea "Combine article"
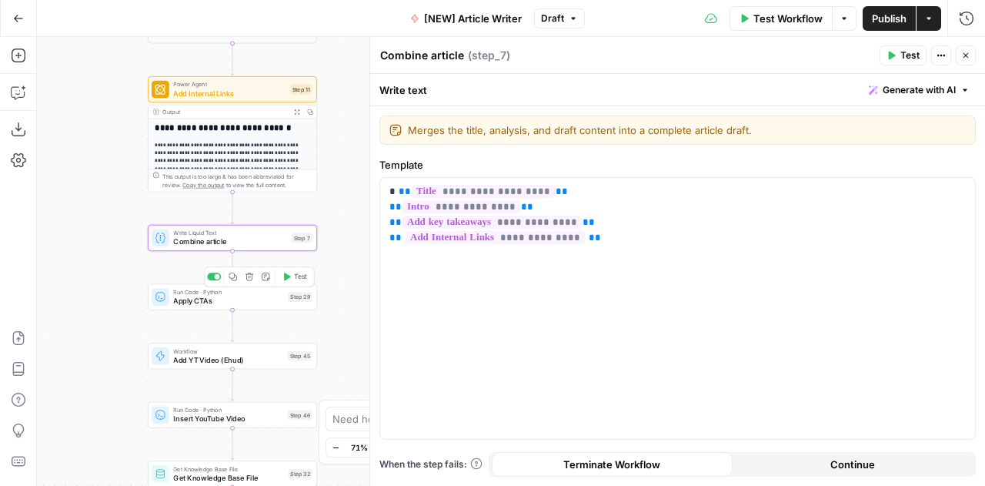
click at [222, 298] on span "Apply CTAs" at bounding box center [228, 300] width 110 height 11
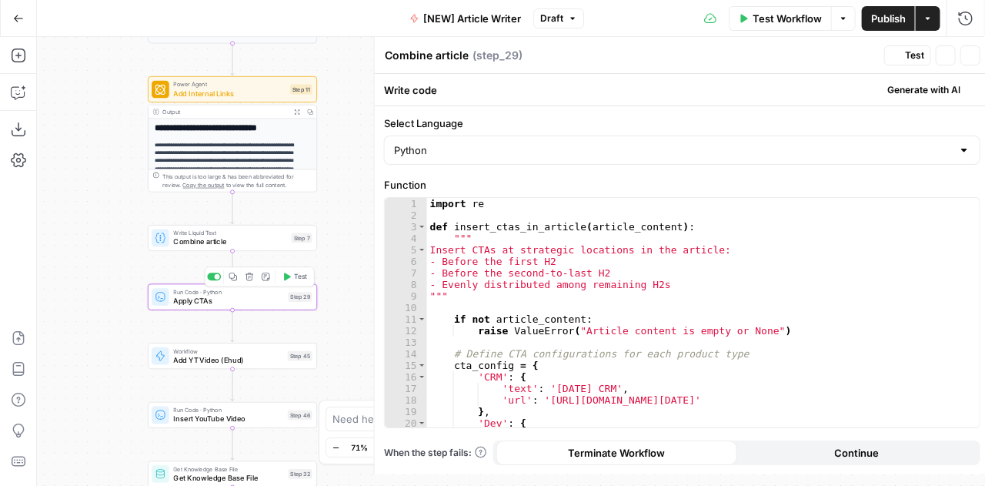
type textarea "Apply CTAs"
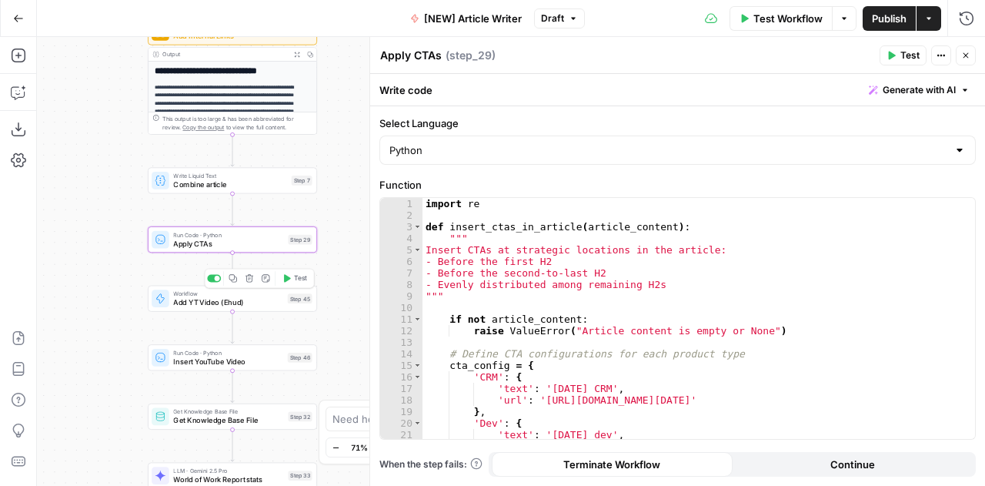
click at [252, 304] on span "Add YT Video (Ehud)" at bounding box center [228, 302] width 110 height 11
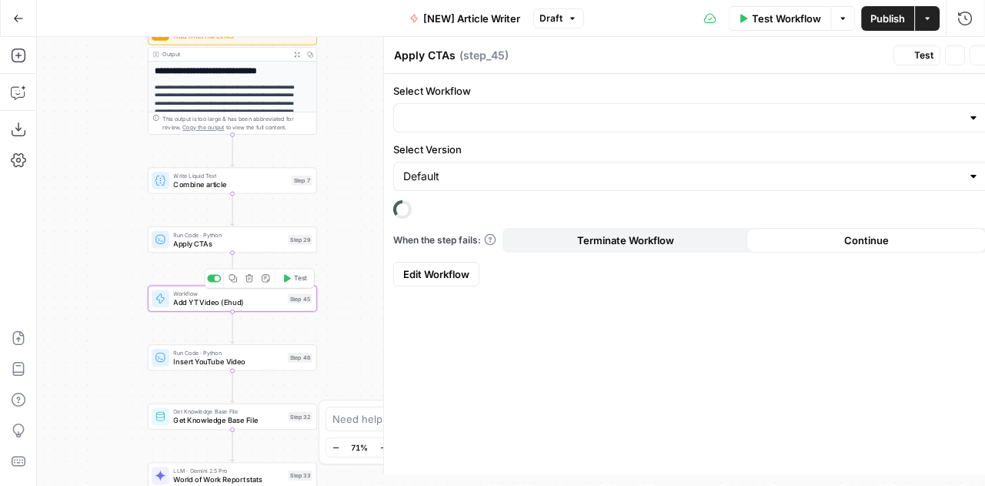
type textarea "Add YT Video (Ehud)"
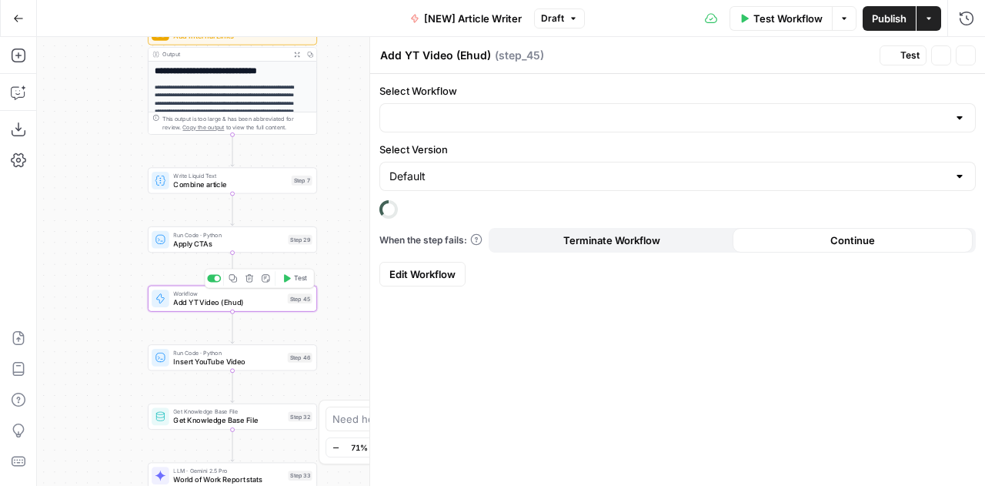
type input "YouTube Knowledge (Ehud)"
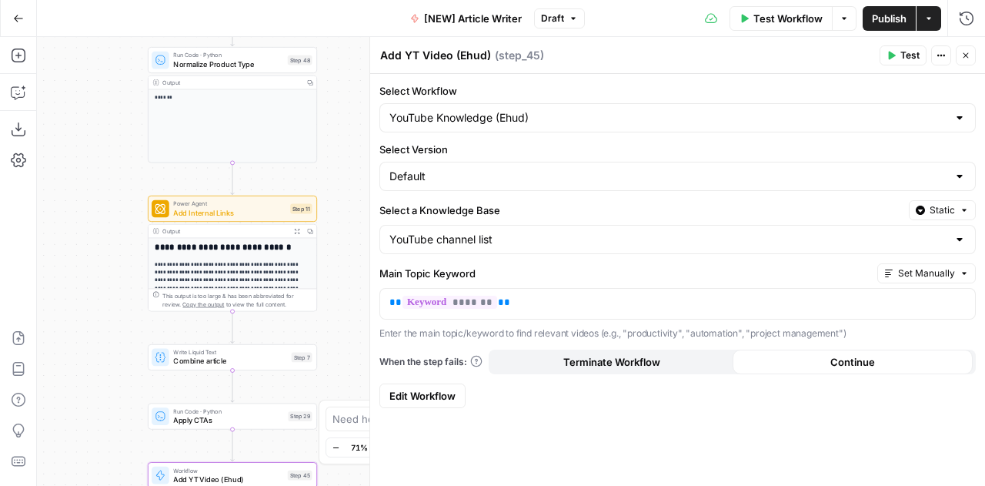
click at [765, 24] on span "Test Workflow" at bounding box center [788, 18] width 69 height 15
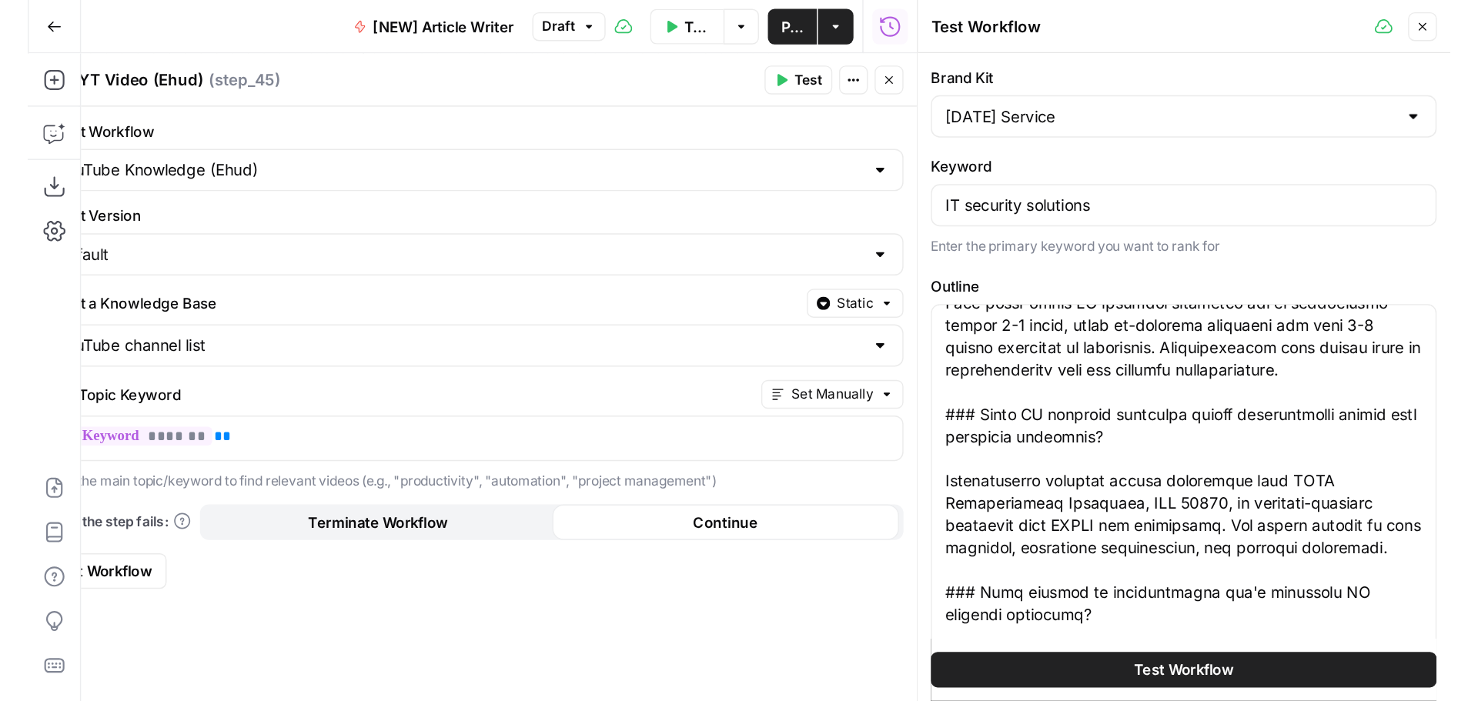
scroll to position [339, 0]
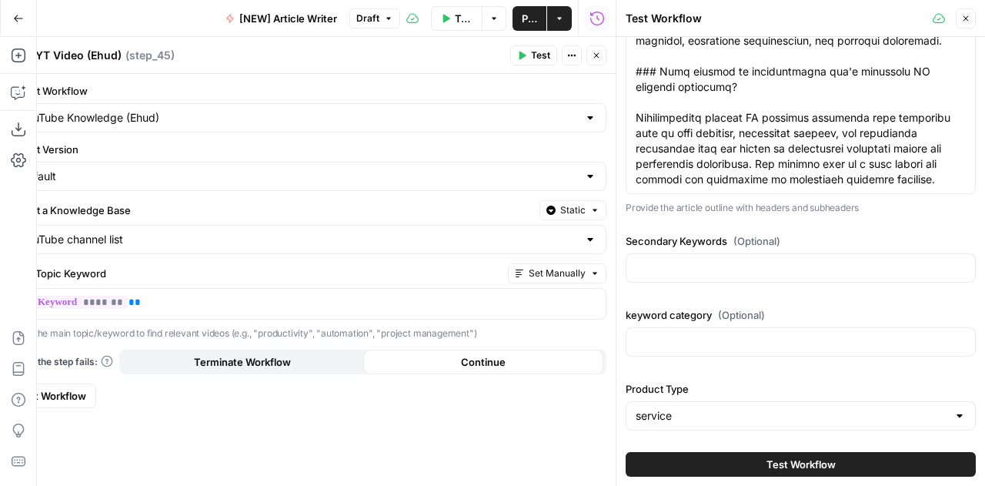
click at [770, 456] on span "Test Workflow" at bounding box center [801, 463] width 69 height 15
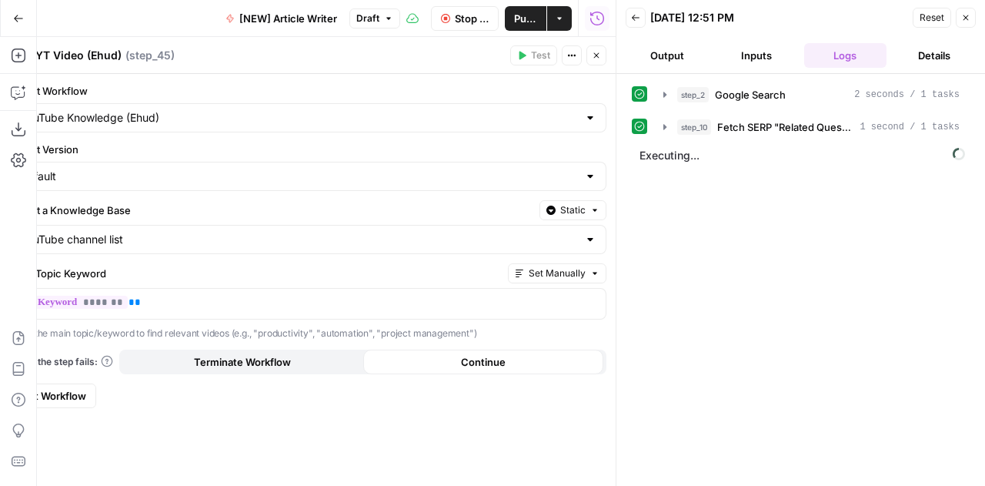
click at [597, 58] on icon "button" at bounding box center [596, 55] width 9 height 9
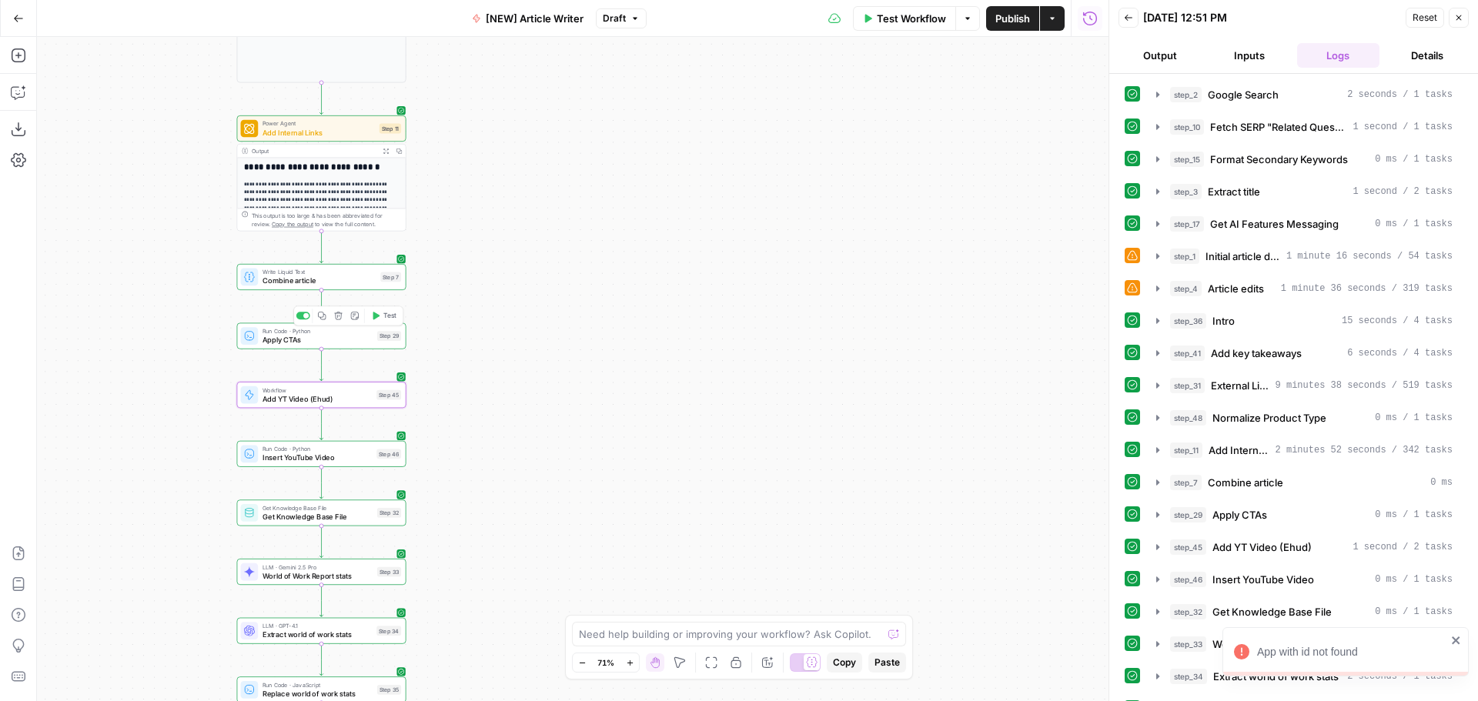
click at [345, 343] on span "Apply CTAs" at bounding box center [317, 339] width 110 height 11
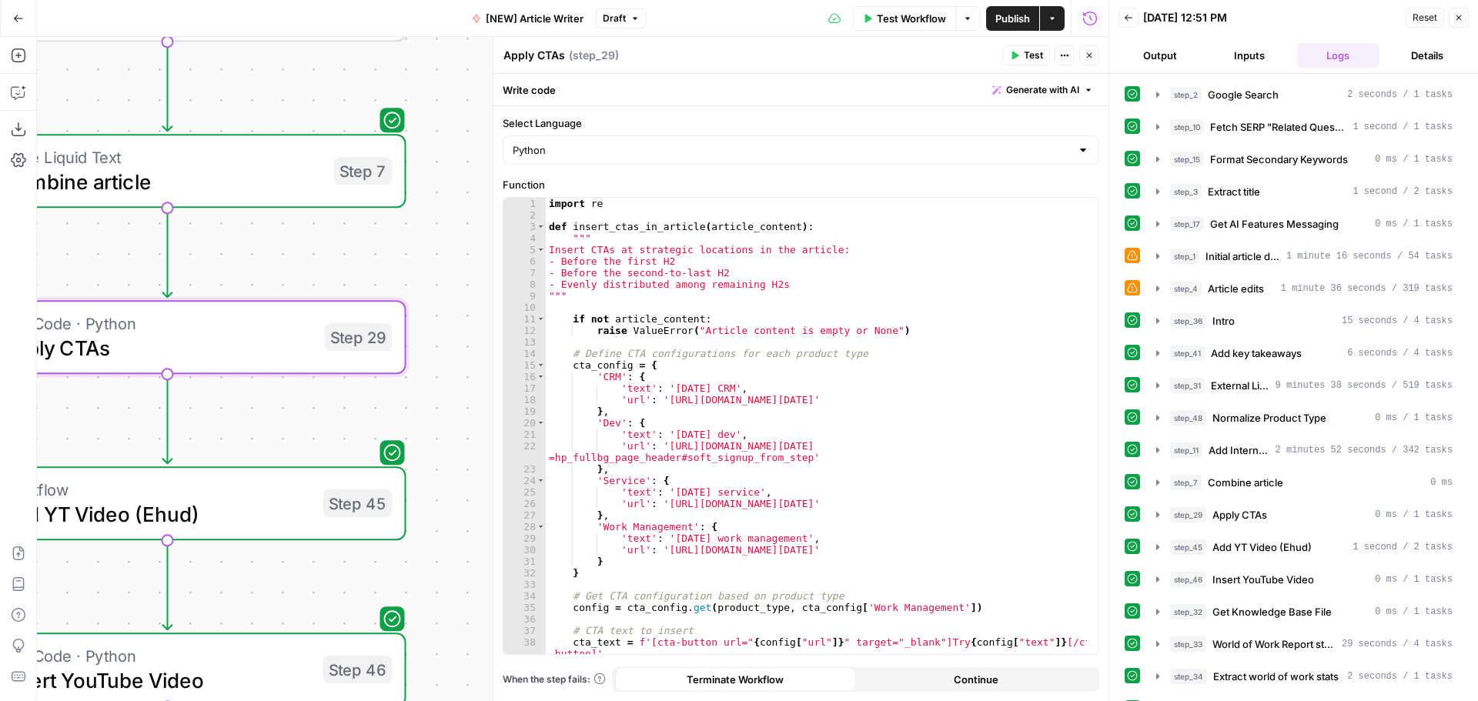
click at [396, 290] on div "Copy step Delete step Add Note Test" at bounding box center [243, 279] width 309 height 55
click at [984, 54] on button "Output" at bounding box center [1159, 55] width 83 height 25
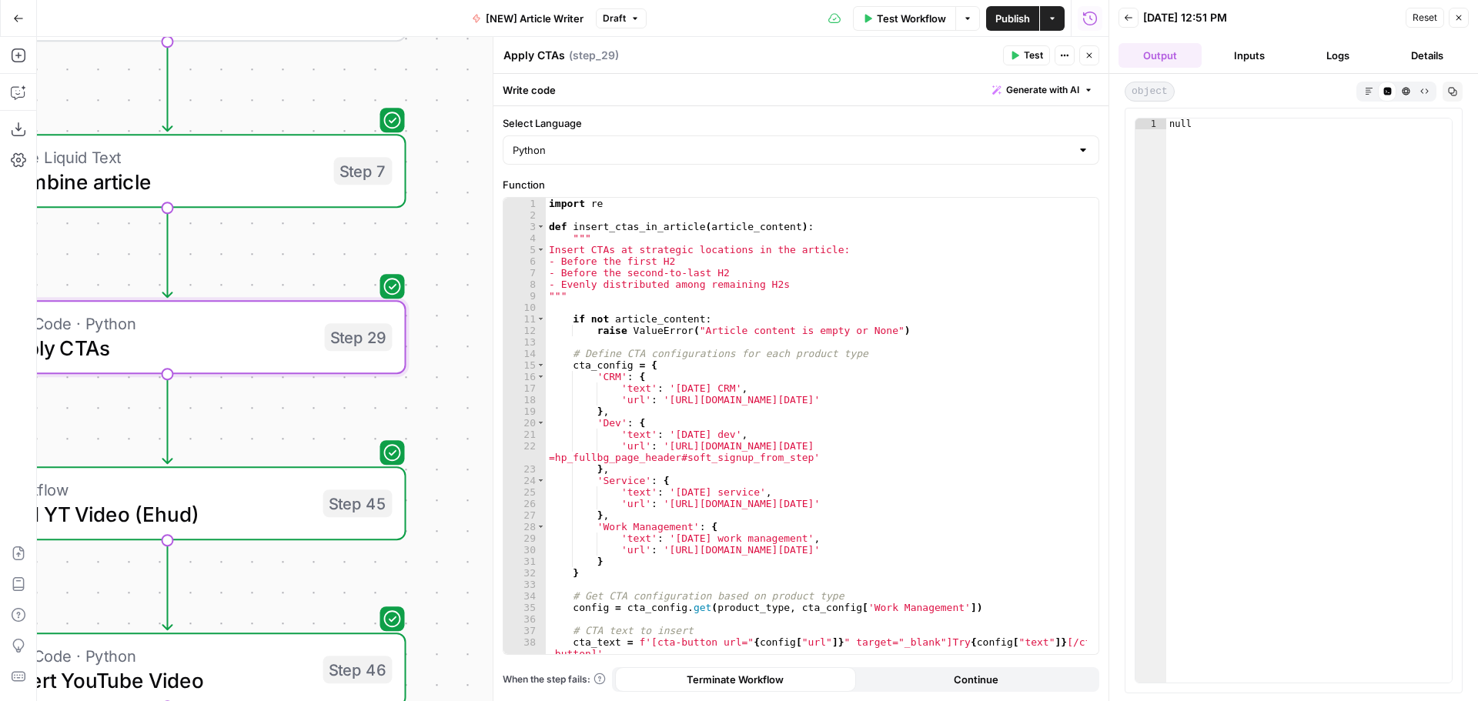
click at [984, 55] on button "Logs" at bounding box center [1338, 55] width 83 height 25
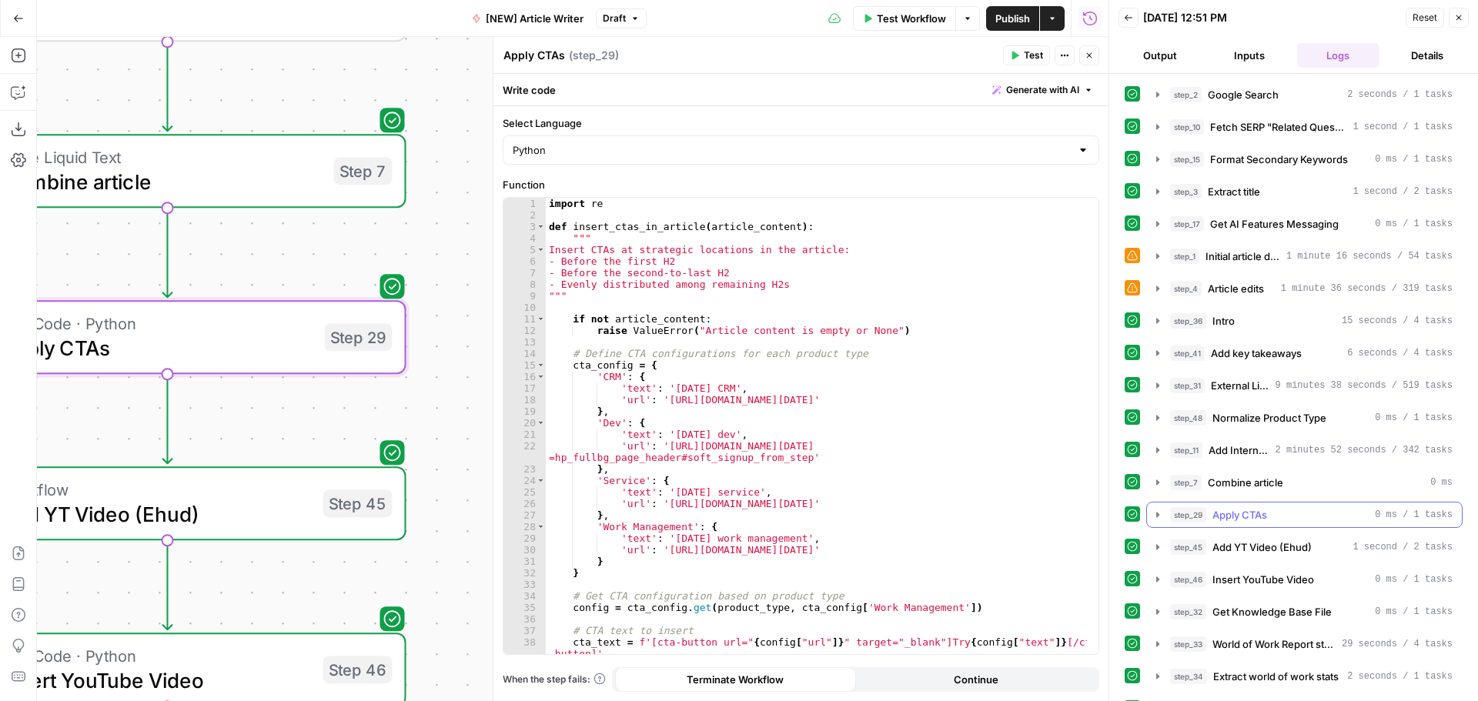
click at [984, 485] on span "Apply CTAs" at bounding box center [1239, 514] width 55 height 15
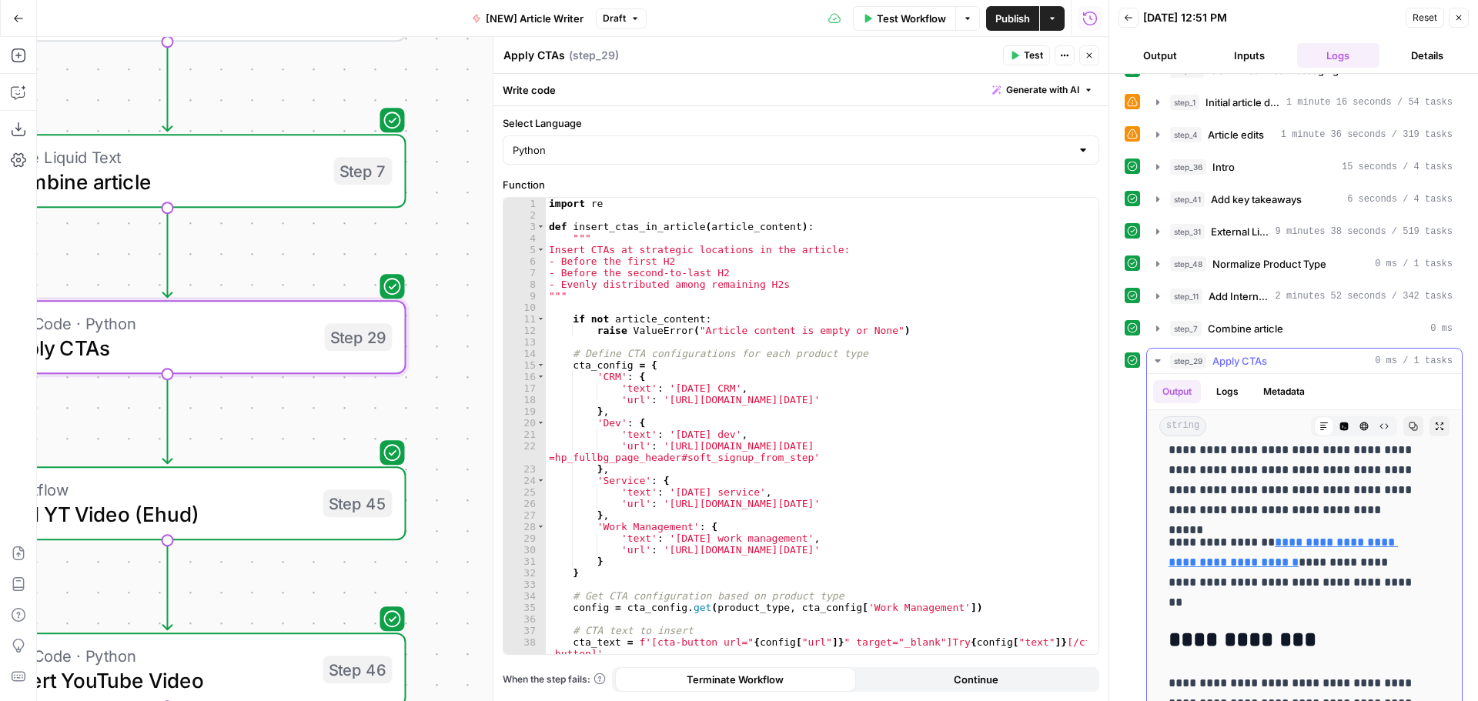
scroll to position [693, 0]
click at [984, 323] on span "Combine article" at bounding box center [1245, 328] width 75 height 15
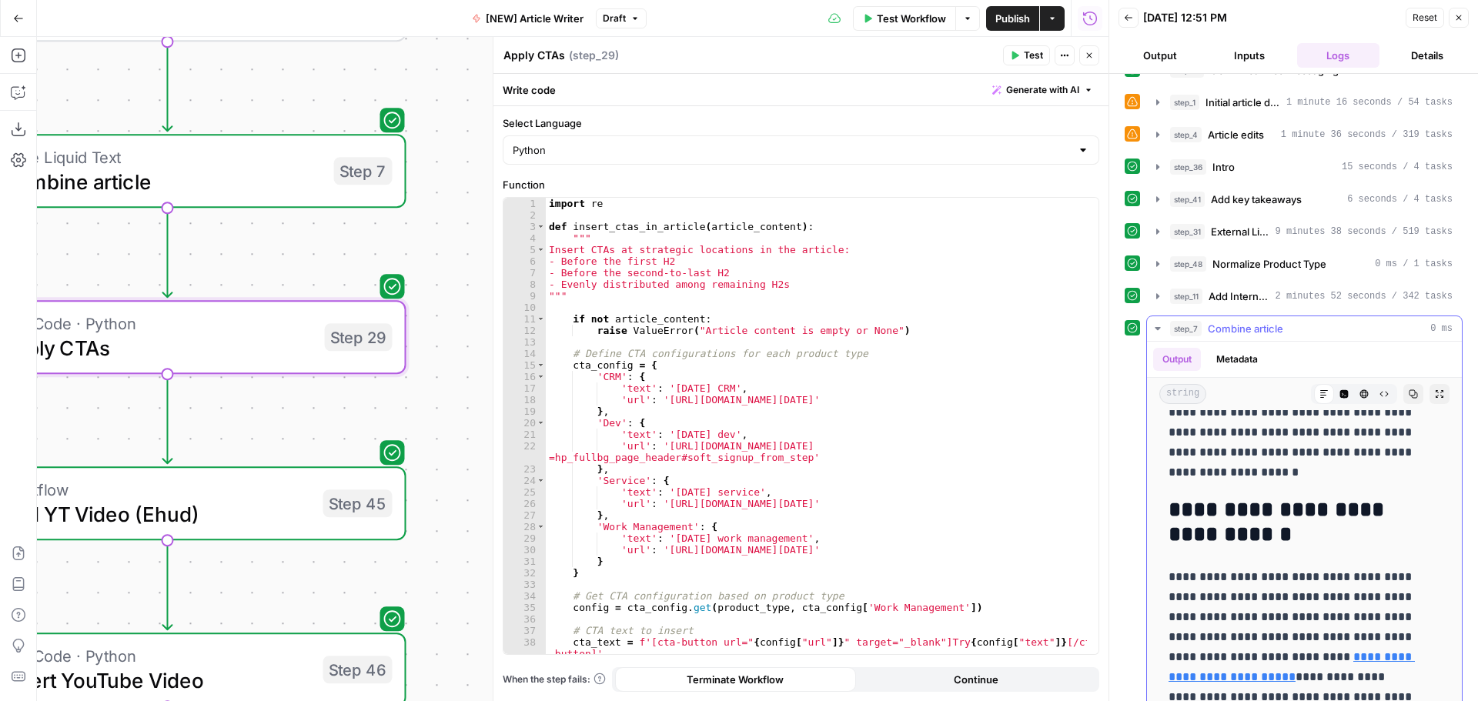
scroll to position [1309, 0]
click at [984, 329] on div "step_7 Combine article 0 ms" at bounding box center [1311, 328] width 282 height 15
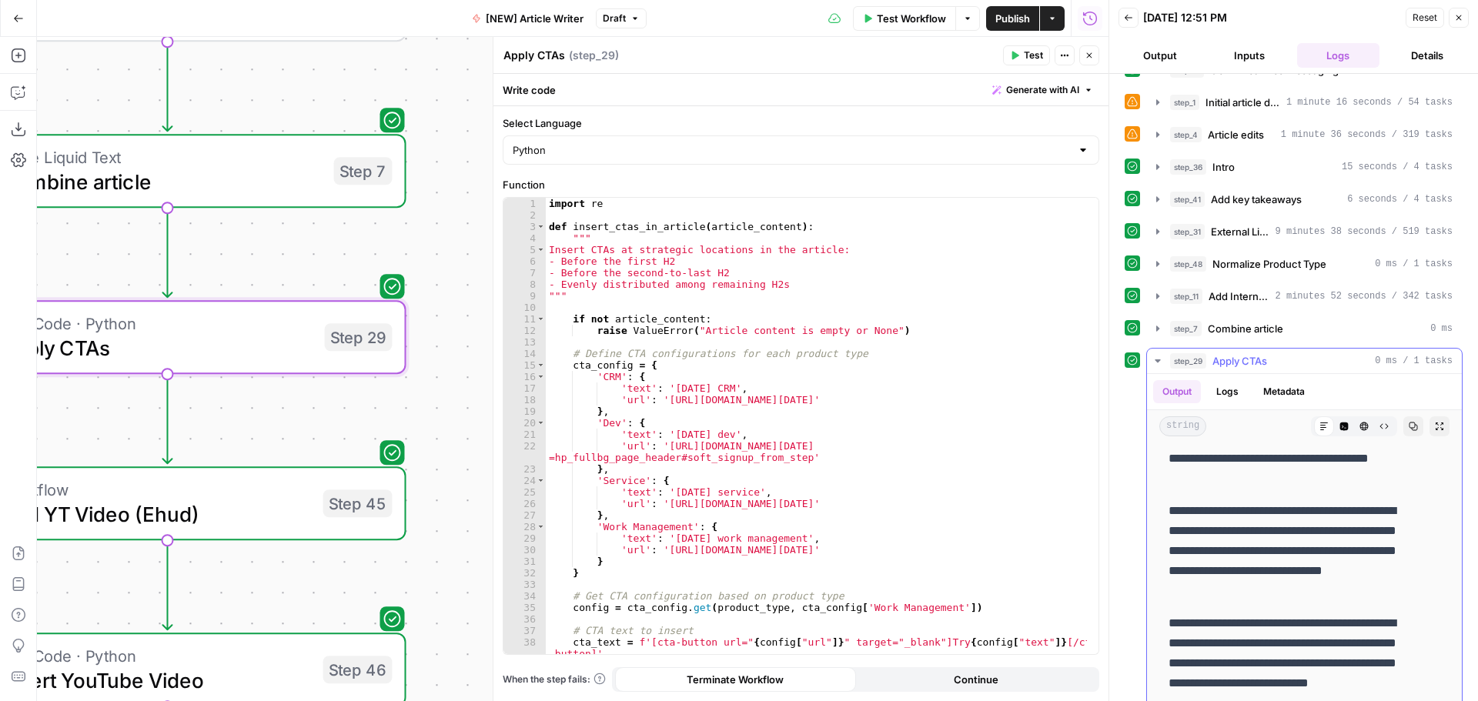
scroll to position [1078, 0]
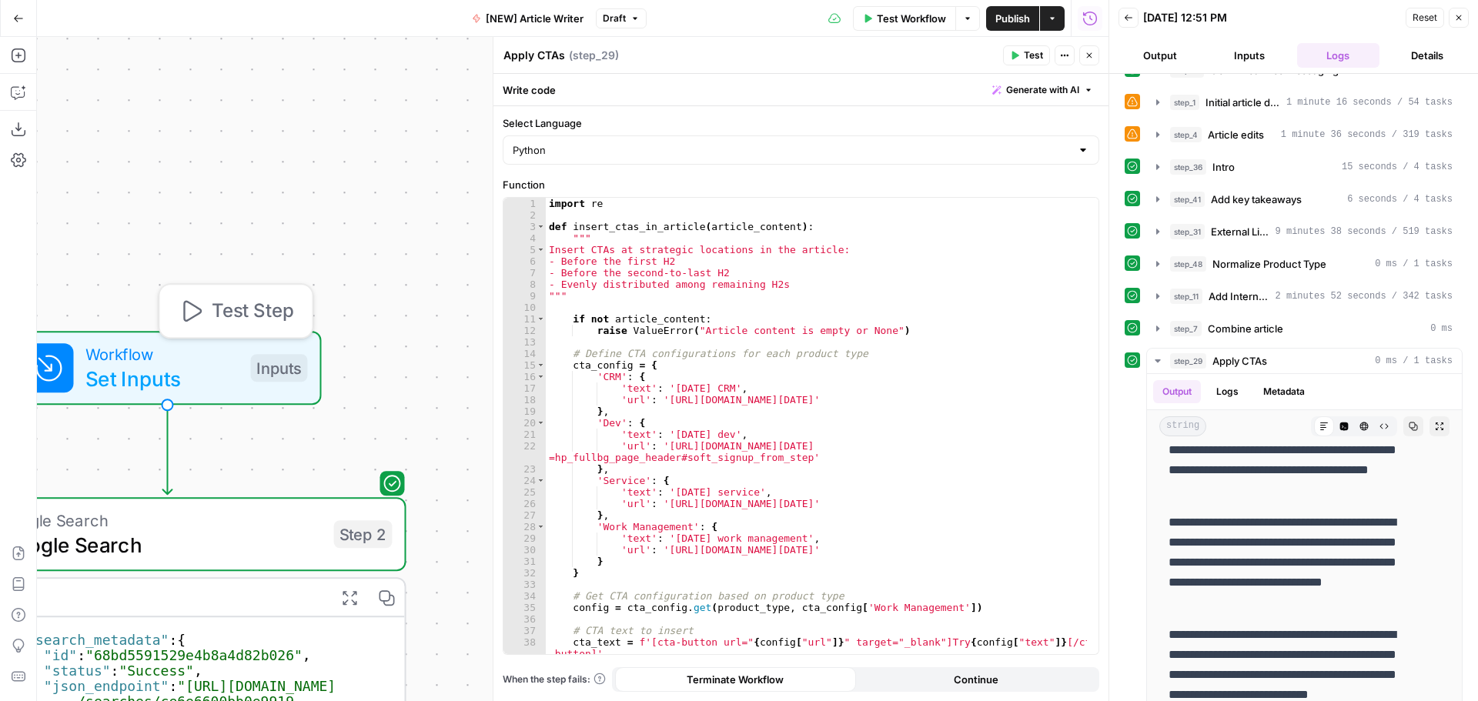
click at [209, 361] on span "Workflow" at bounding box center [161, 354] width 152 height 25
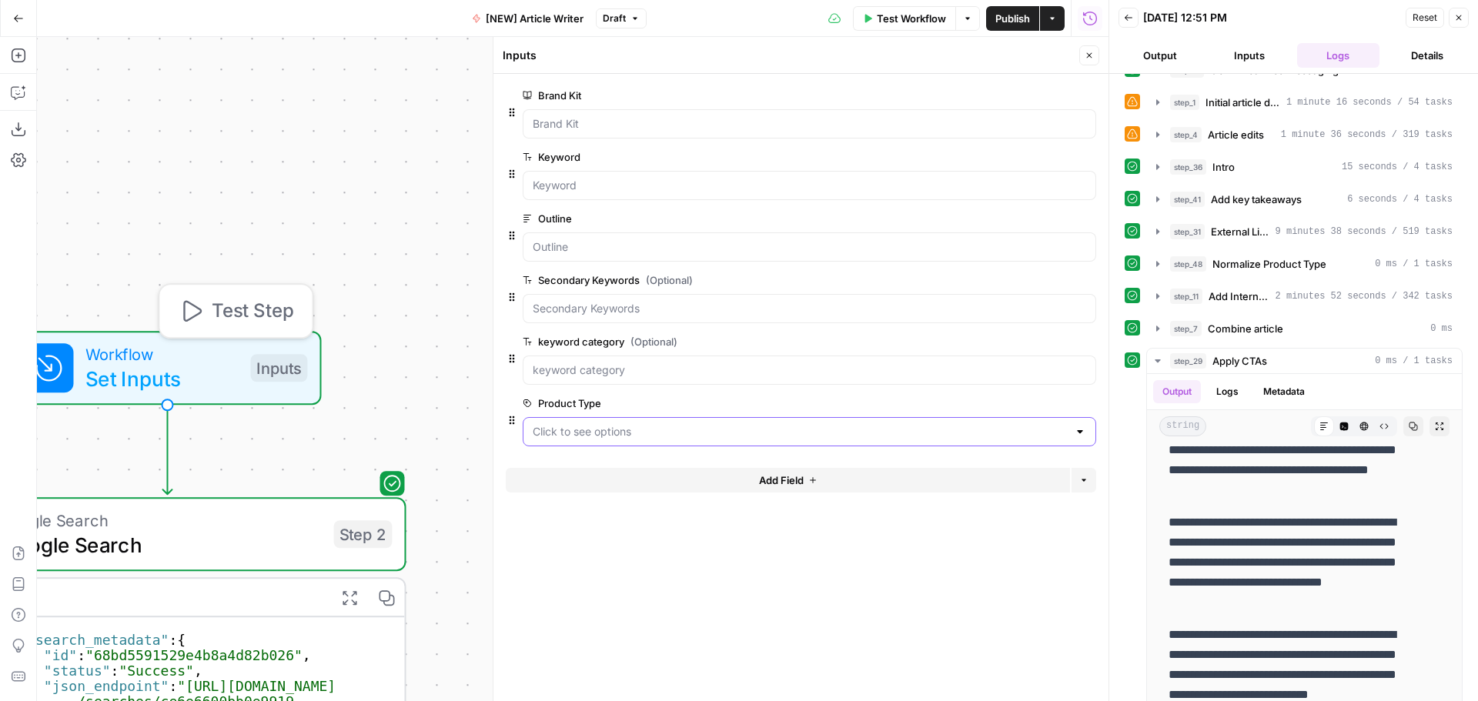
click at [736, 433] on Type "Product Type" at bounding box center [800, 431] width 535 height 15
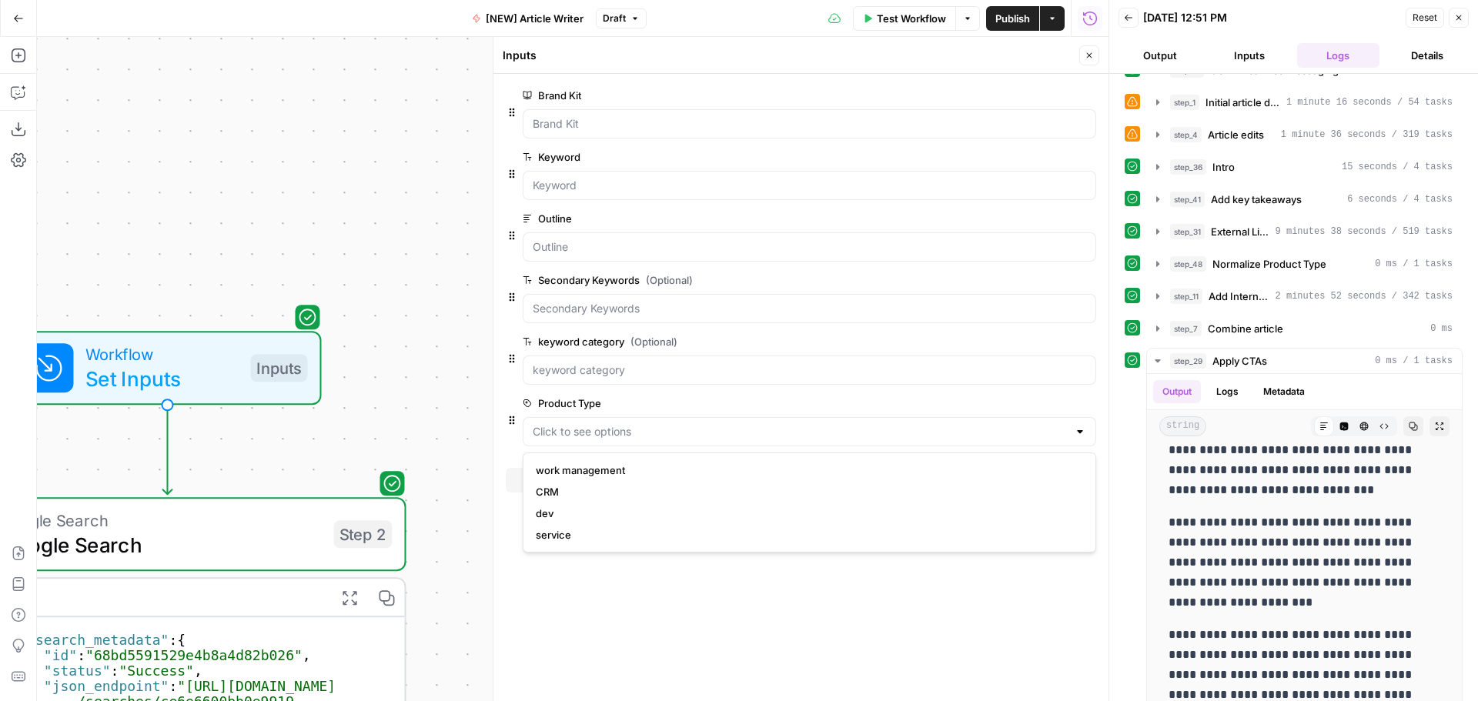
drag, startPoint x: 435, startPoint y: 605, endPoint x: 464, endPoint y: 486, distance: 122.8
click at [448, 282] on div "Workflow Set Inputs Inputs Google Search Google Search Step 2 Output Expand Out…" at bounding box center [572, 369] width 1071 height 664
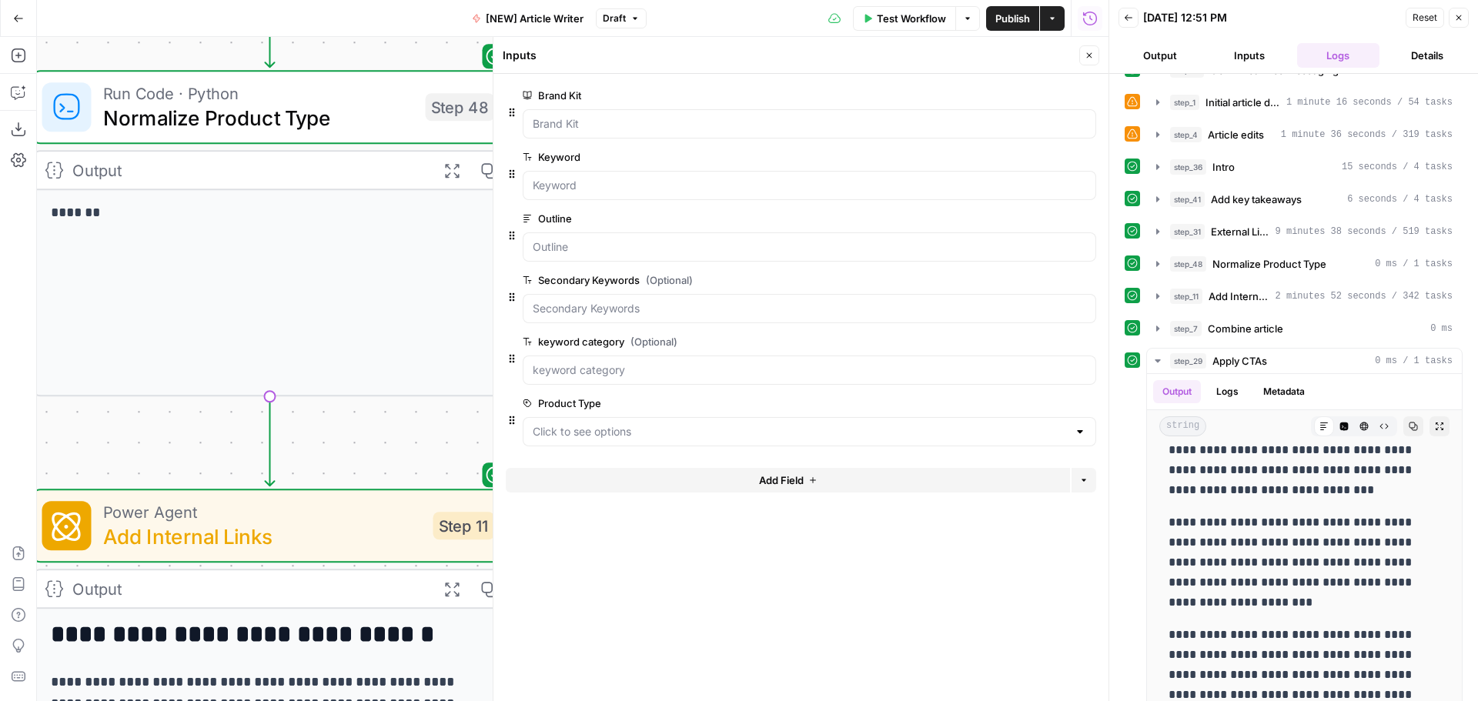
drag, startPoint x: 362, startPoint y: 543, endPoint x: 452, endPoint y: 446, distance: 132.9
click at [452, 446] on div "Workflow Set Inputs Inputs Google Search Google Search Step 2 Output Expand Out…" at bounding box center [572, 369] width 1071 height 664
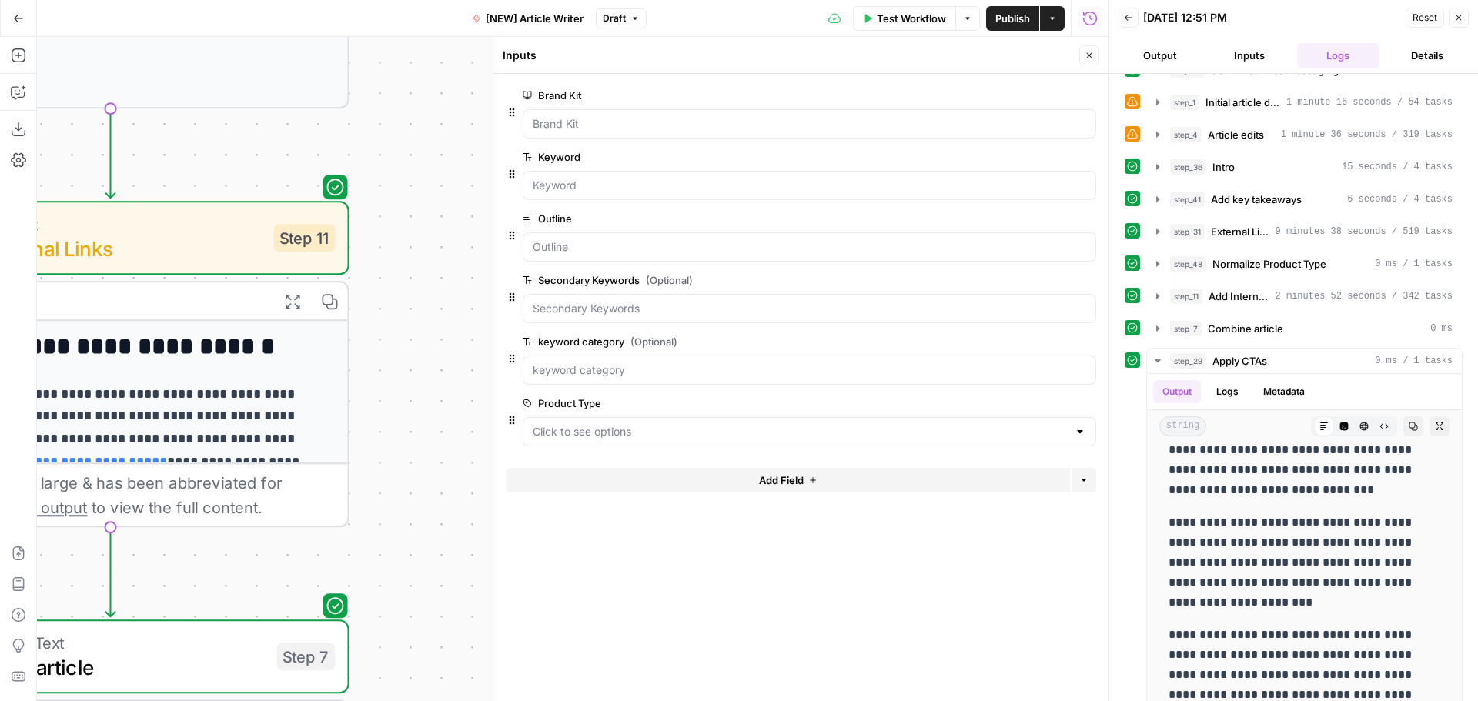
drag, startPoint x: 242, startPoint y: 593, endPoint x: 388, endPoint y: 491, distance: 177.9
click at [283, 485] on div "Workflow Set Inputs Inputs Google Search Google Search Step 2 Output Expand Out…" at bounding box center [572, 369] width 1071 height 664
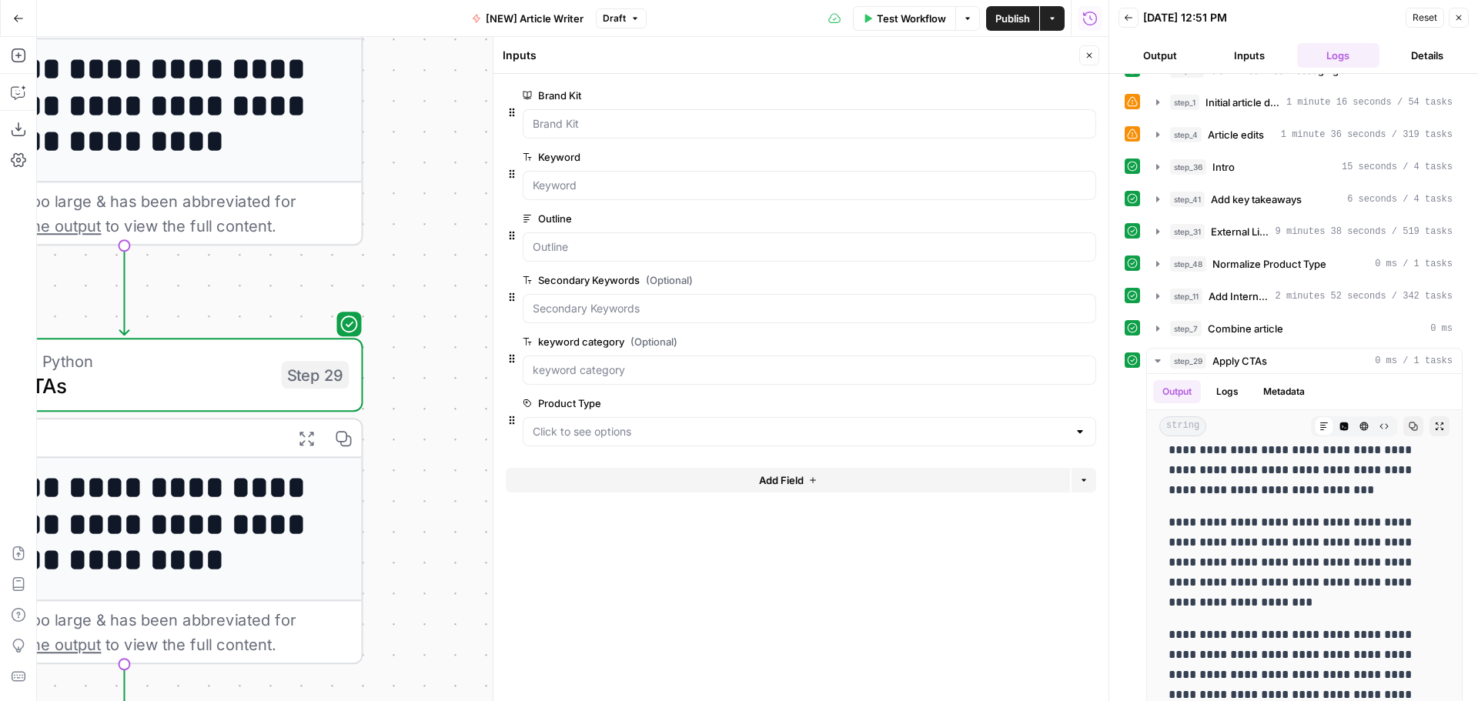
click at [203, 365] on span "Run Code · Python" at bounding box center [113, 361] width 311 height 25
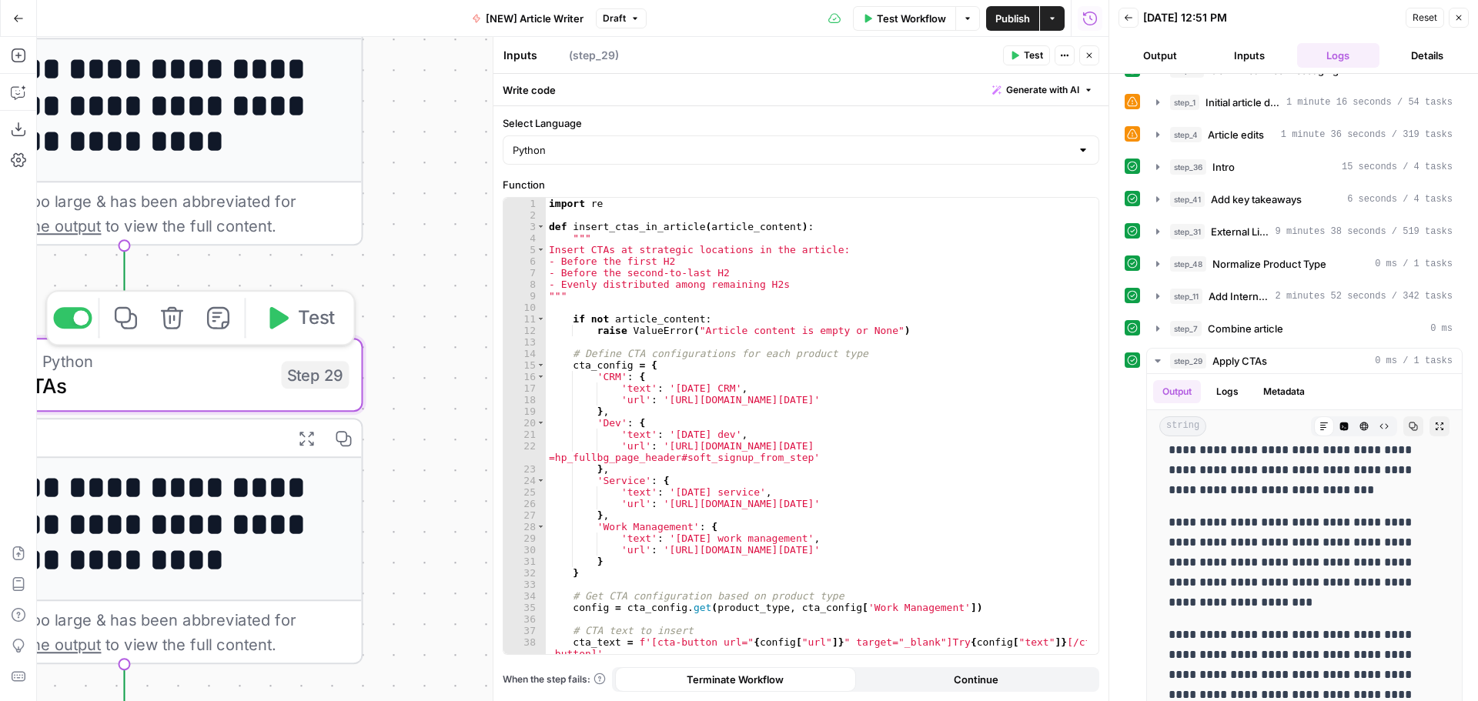
type textarea "Apply CTAs"
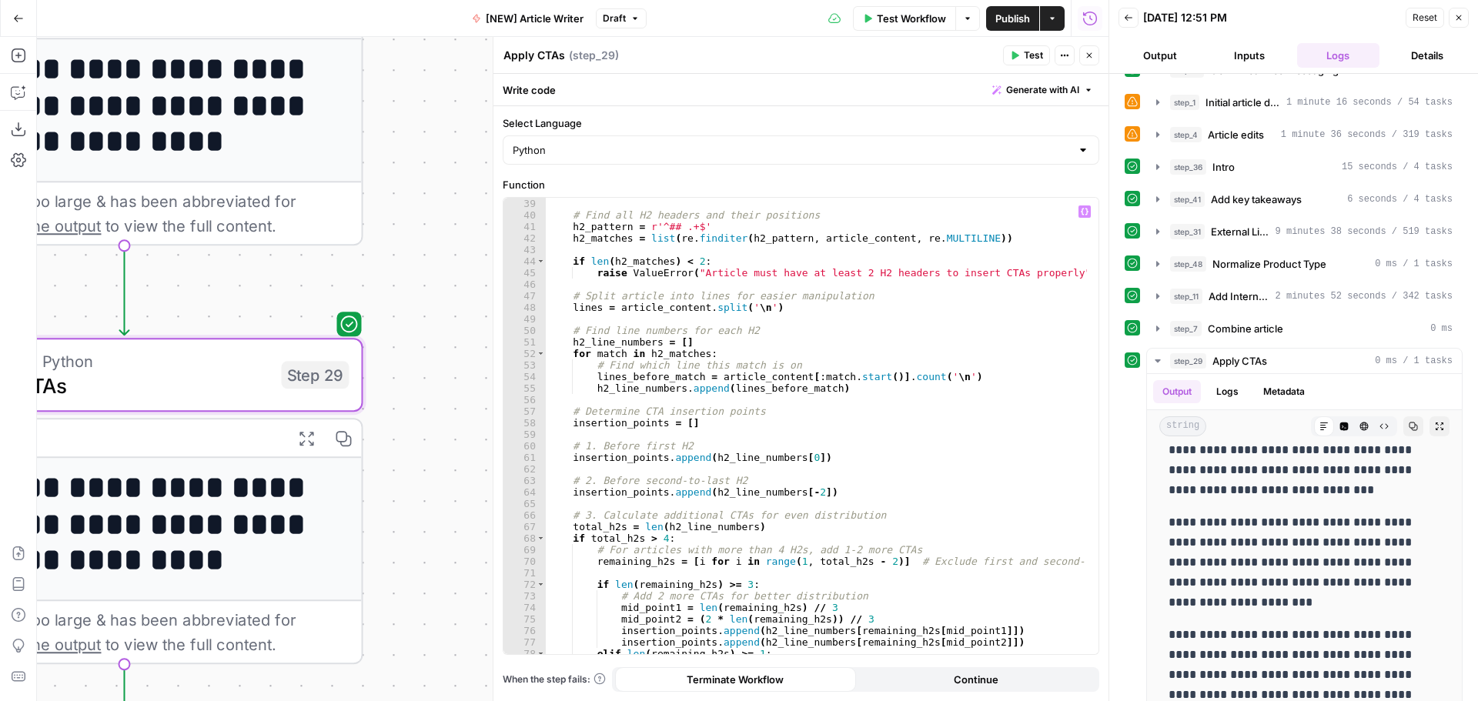
scroll to position [647, 0]
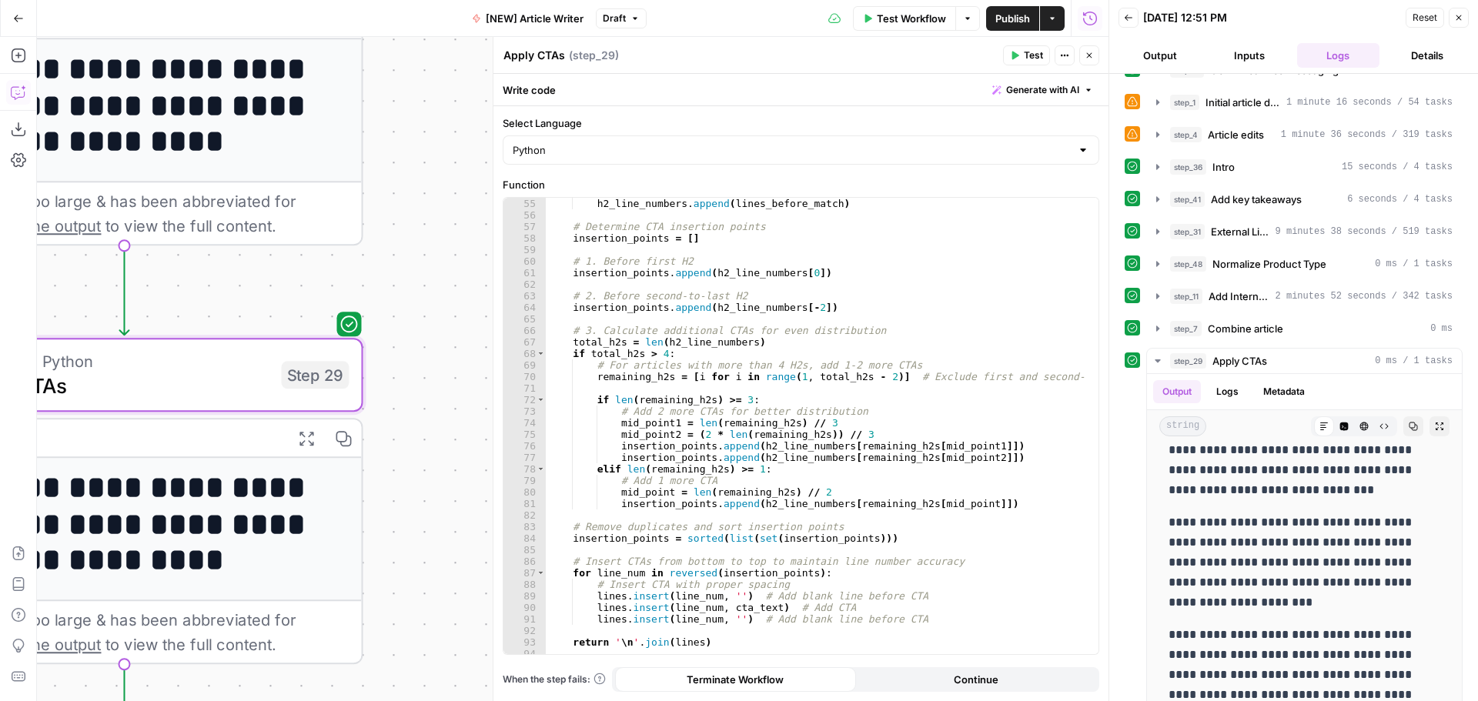
click at [17, 94] on icon "button" at bounding box center [17, 94] width 4 height 1
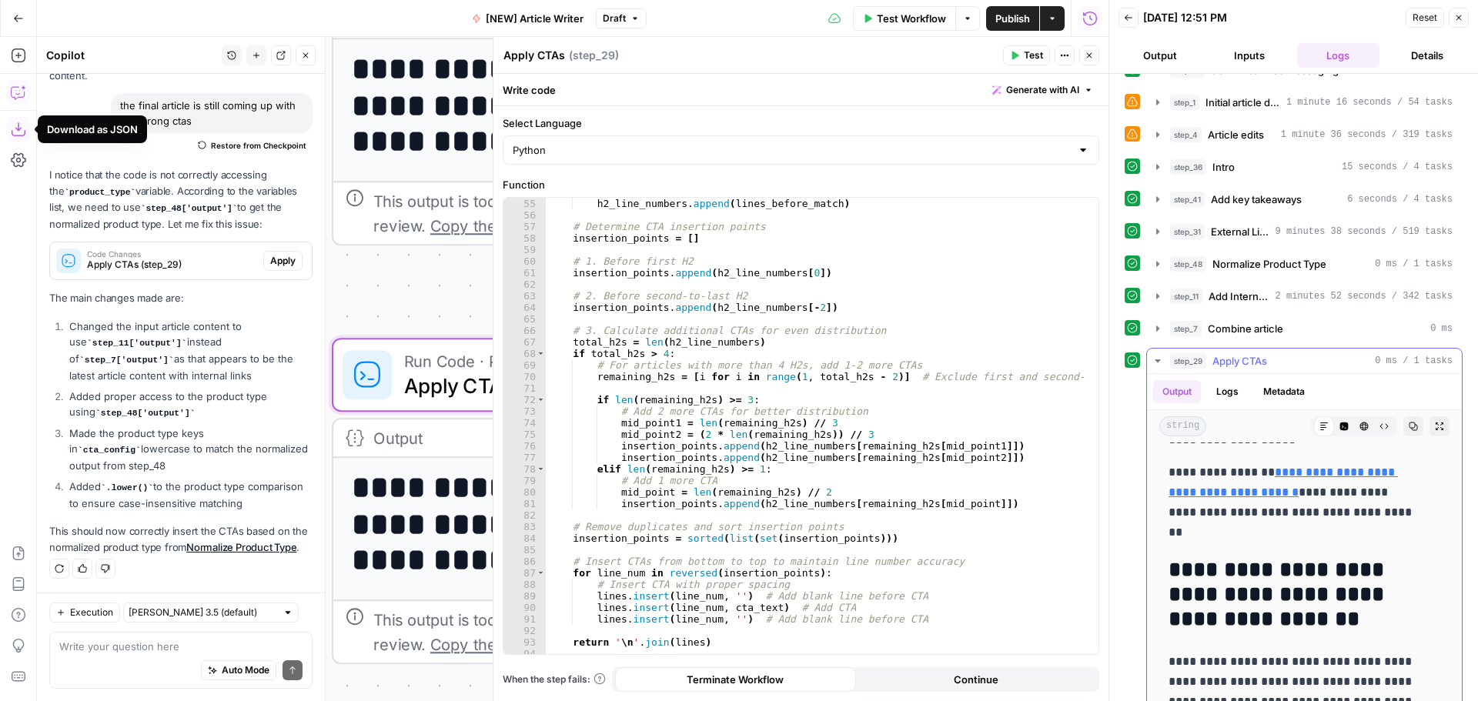
scroll to position [3695, 0]
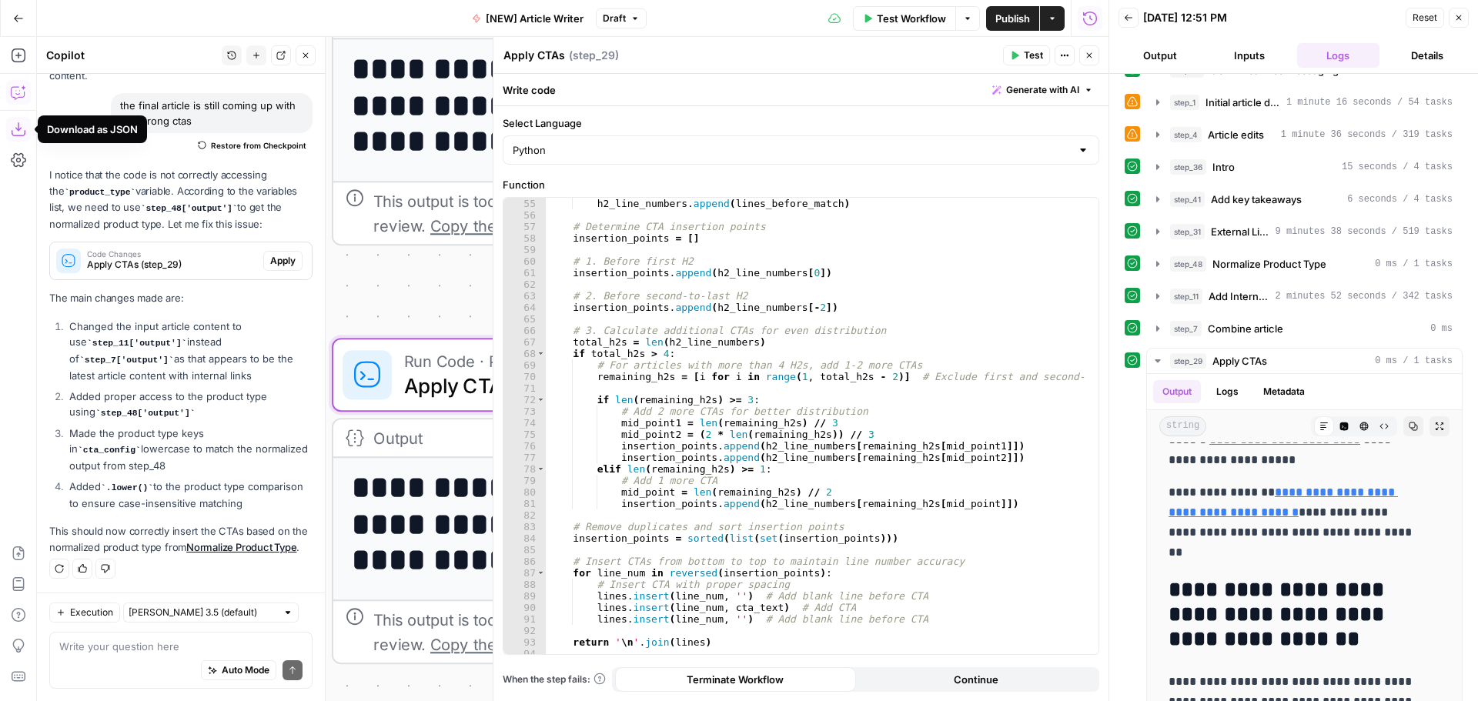
click at [152, 485] on div "Auto Mode Send" at bounding box center [180, 671] width 243 height 34
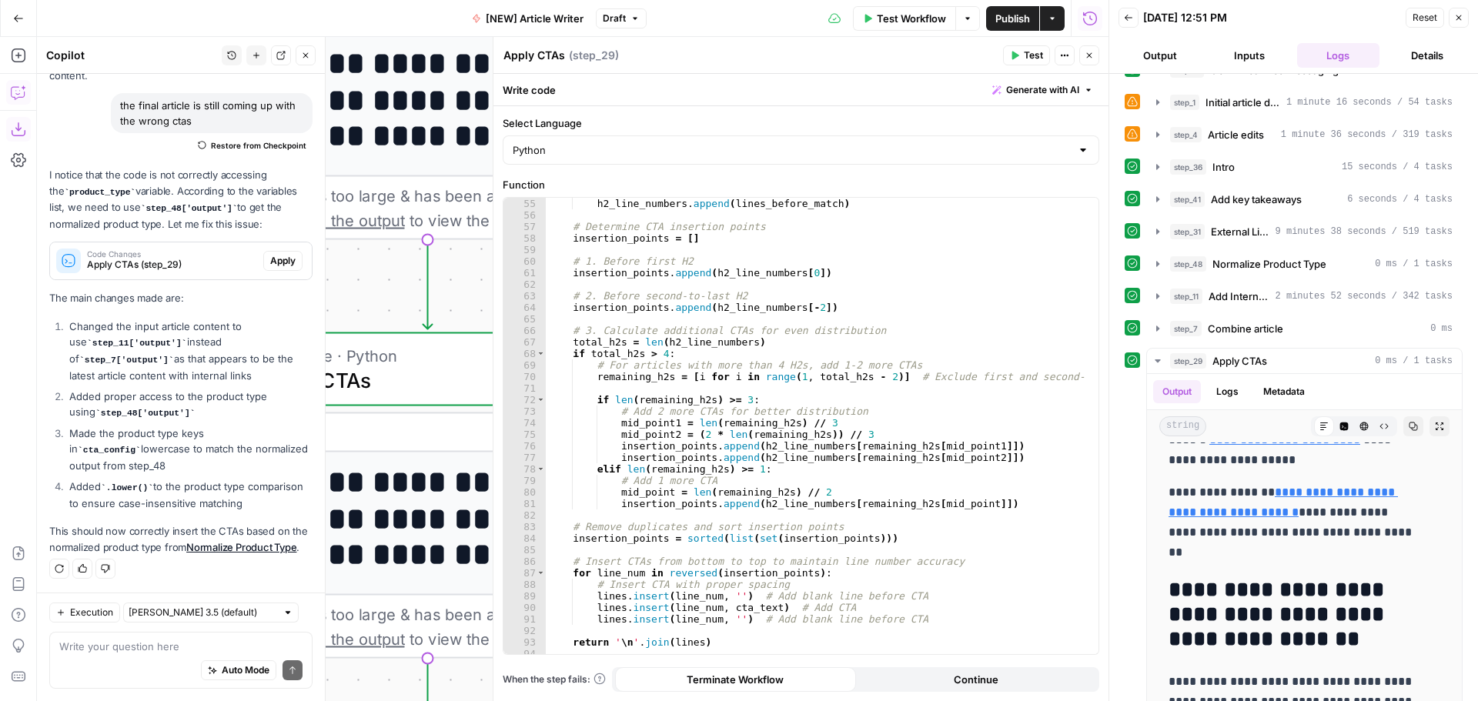
click at [144, 485] on div "Write your question here Auto Mode Send" at bounding box center [180, 660] width 263 height 57
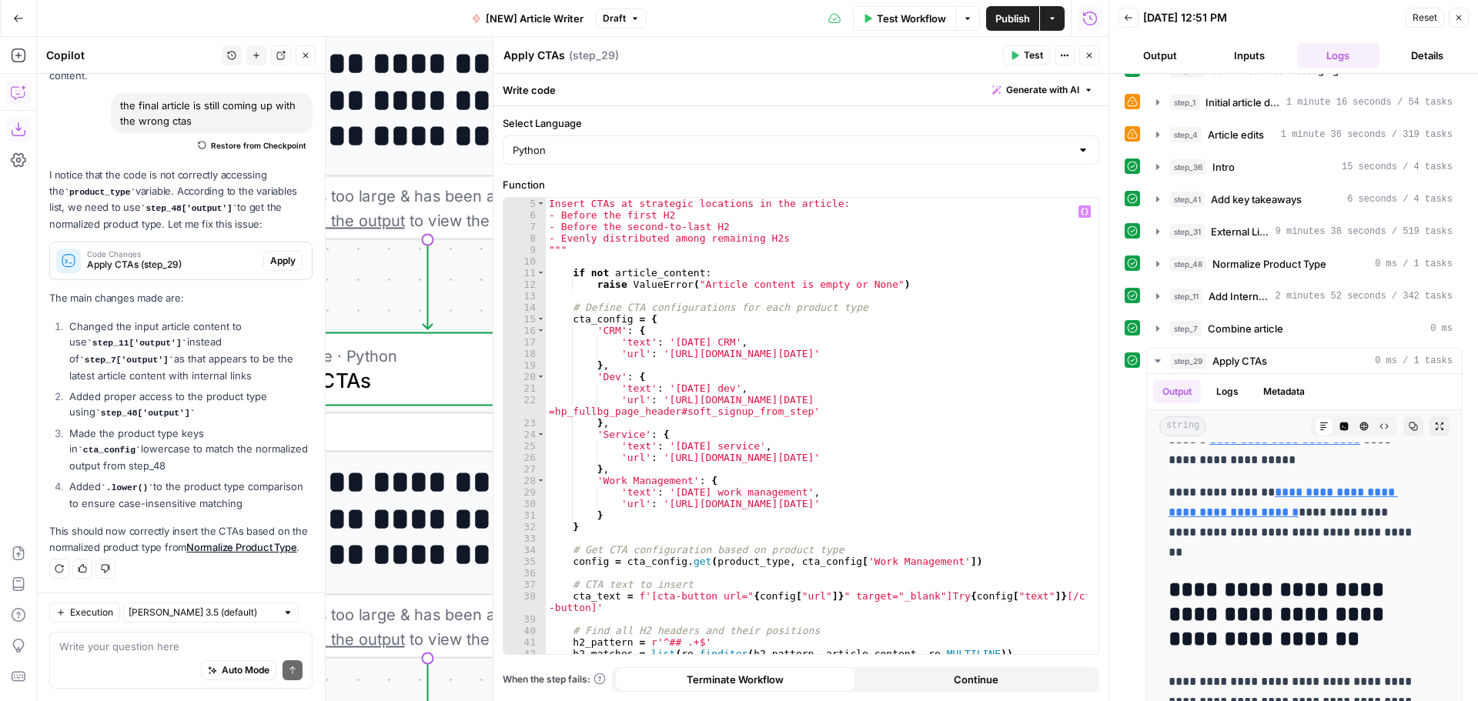
scroll to position [0, 0]
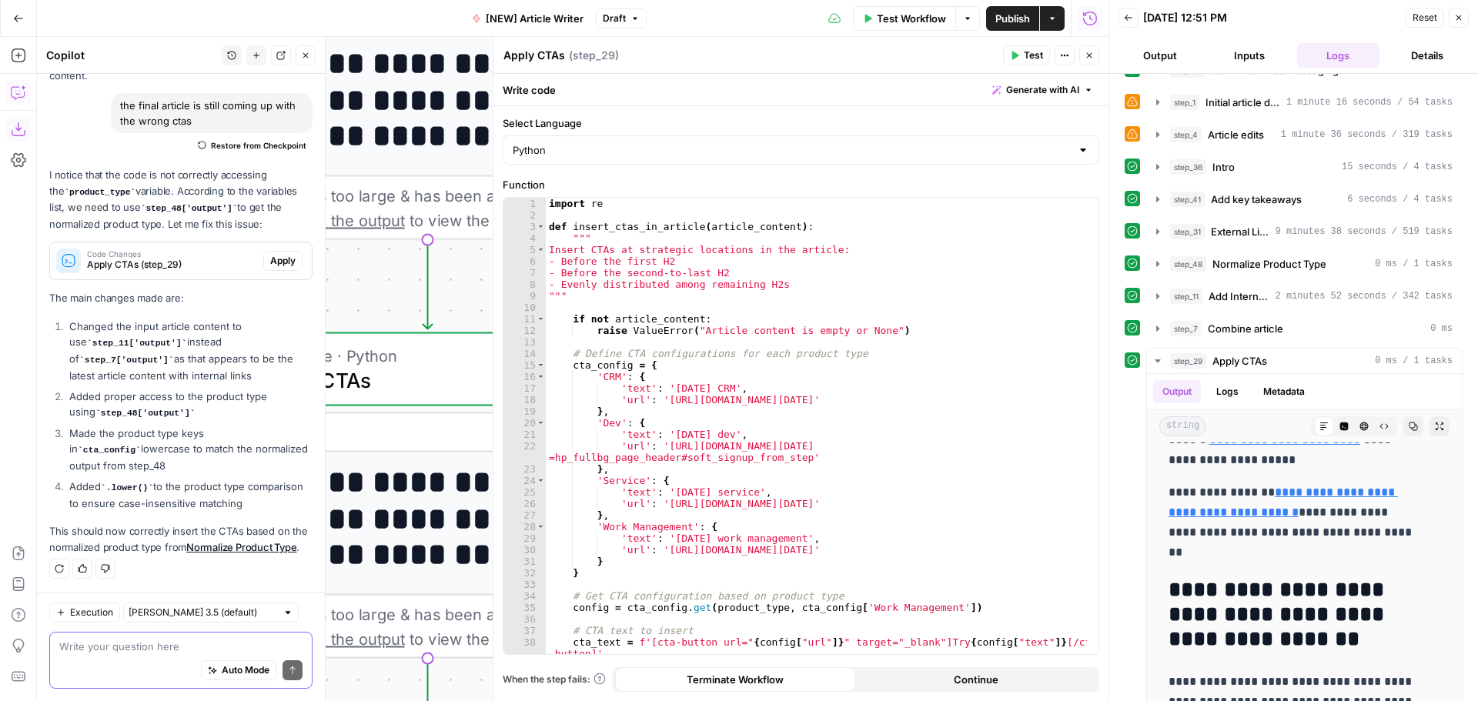
click at [149, 485] on textarea at bounding box center [180, 646] width 243 height 15
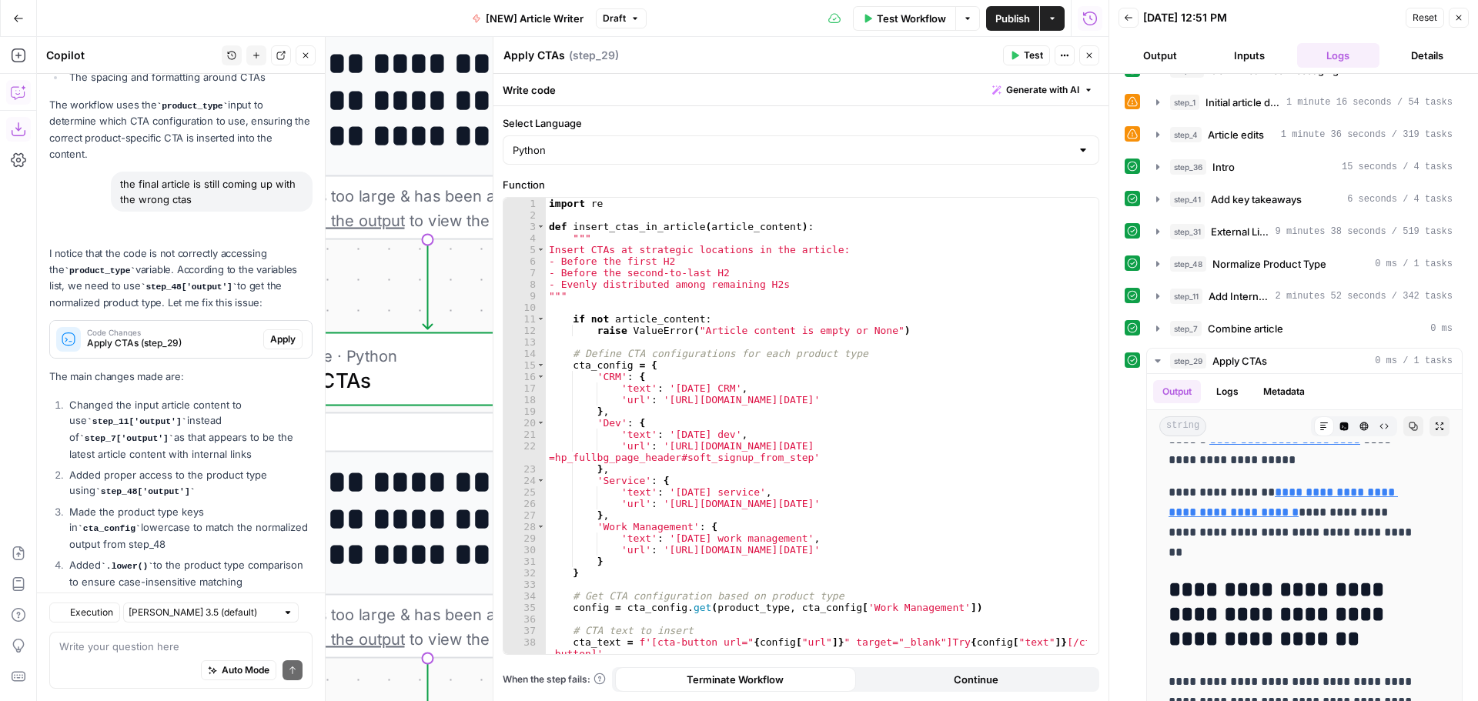
scroll to position [845, 0]
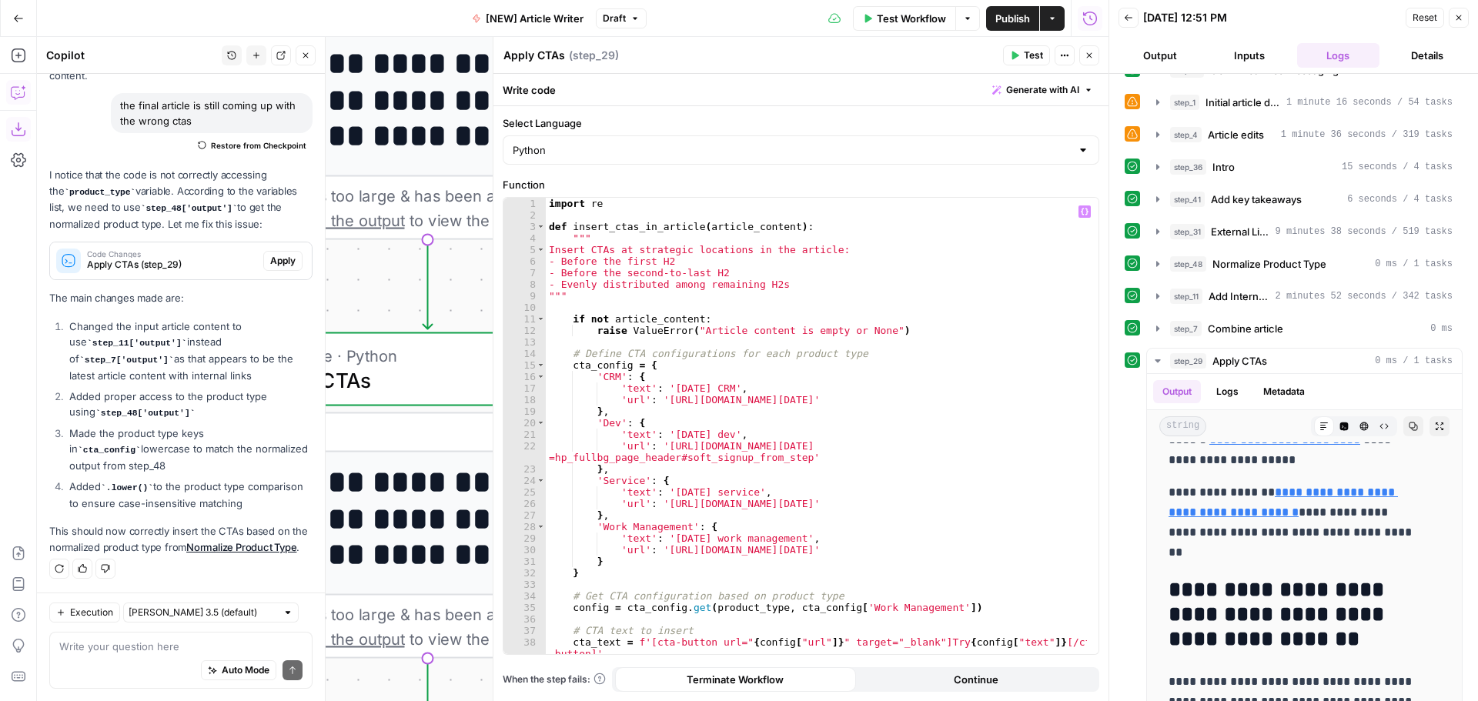
drag, startPoint x: 650, startPoint y: 330, endPoint x: 659, endPoint y: 344, distance: 16.2
click at [650, 330] on div "import re def insert_ctas_in_article ( article_content ) : """ Insert CTAs at s…" at bounding box center [816, 438] width 541 height 480
click at [684, 330] on div "import re def insert_ctas_in_article ( article_content ) : """ Insert CTAs at s…" at bounding box center [816, 438] width 541 height 480
type textarea "**********"
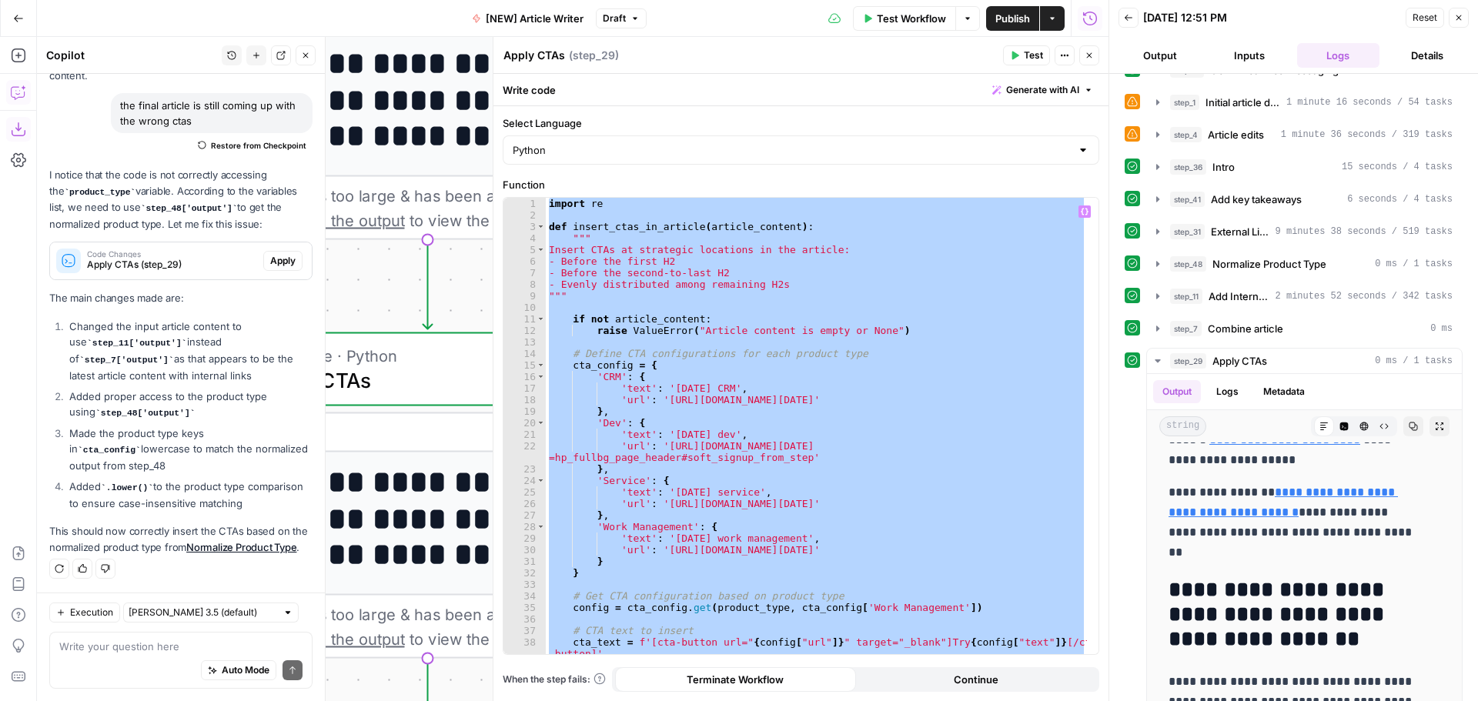
click at [106, 485] on div "Write your question here Auto Mode Send" at bounding box center [180, 660] width 263 height 57
click at [209, 485] on div "Auto Mode will automatically modify and execute the workflow" at bounding box center [226, 632] width 205 height 28
click at [75, 485] on textarea "I want you to change this text," at bounding box center [180, 646] width 243 height 15
click at [225, 485] on textarea "I want you to change this text," at bounding box center [180, 646] width 243 height 15
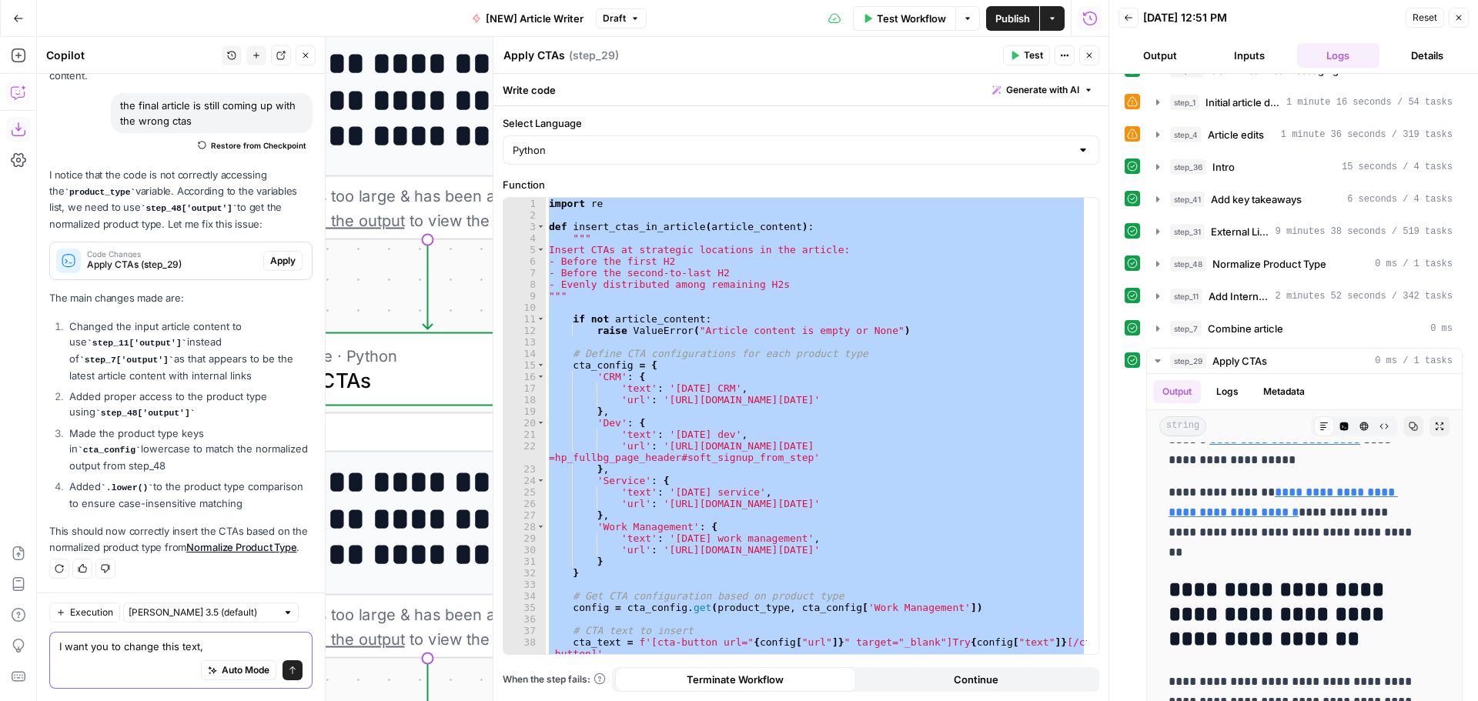
scroll to position [891, 0]
paste textarea "import re def insert_ctas_in_article(article_content): """ Insert CTAs at strat…"
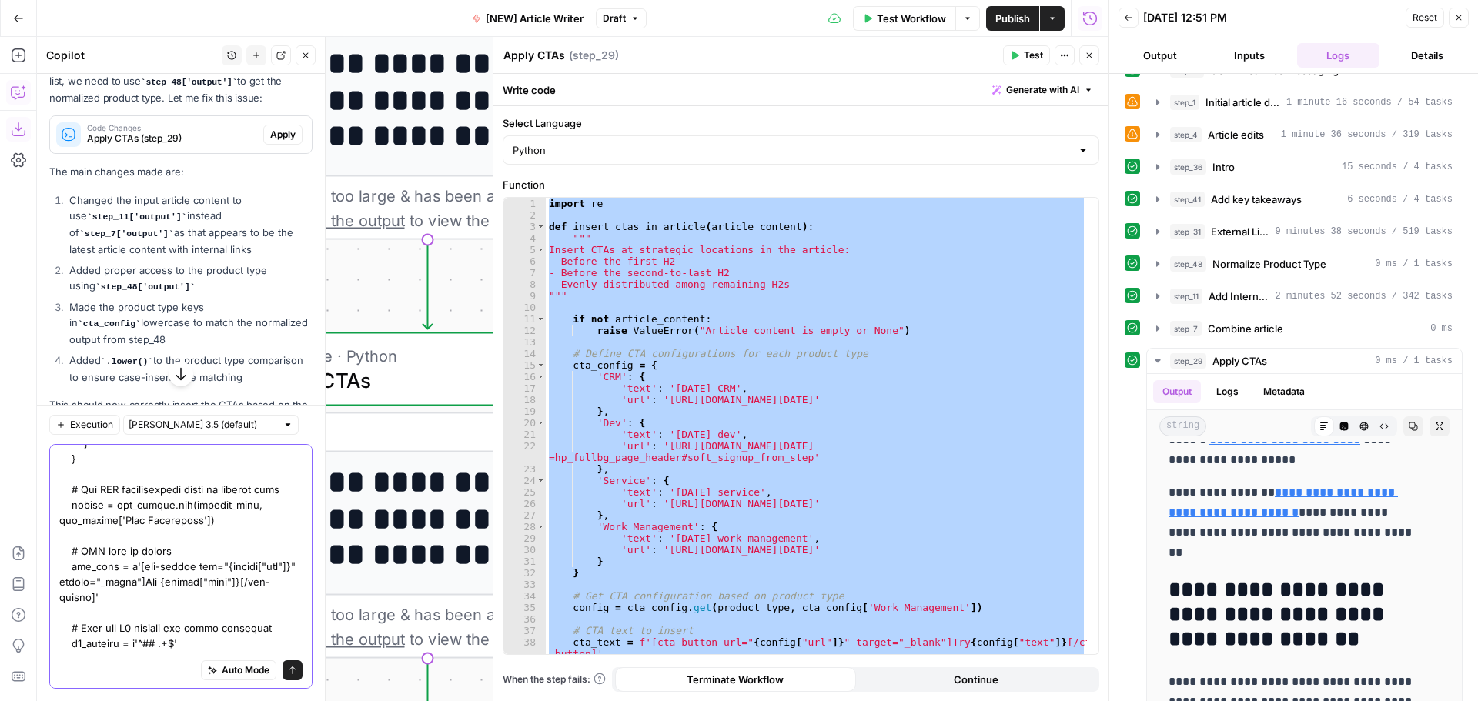
scroll to position [2044, 0]
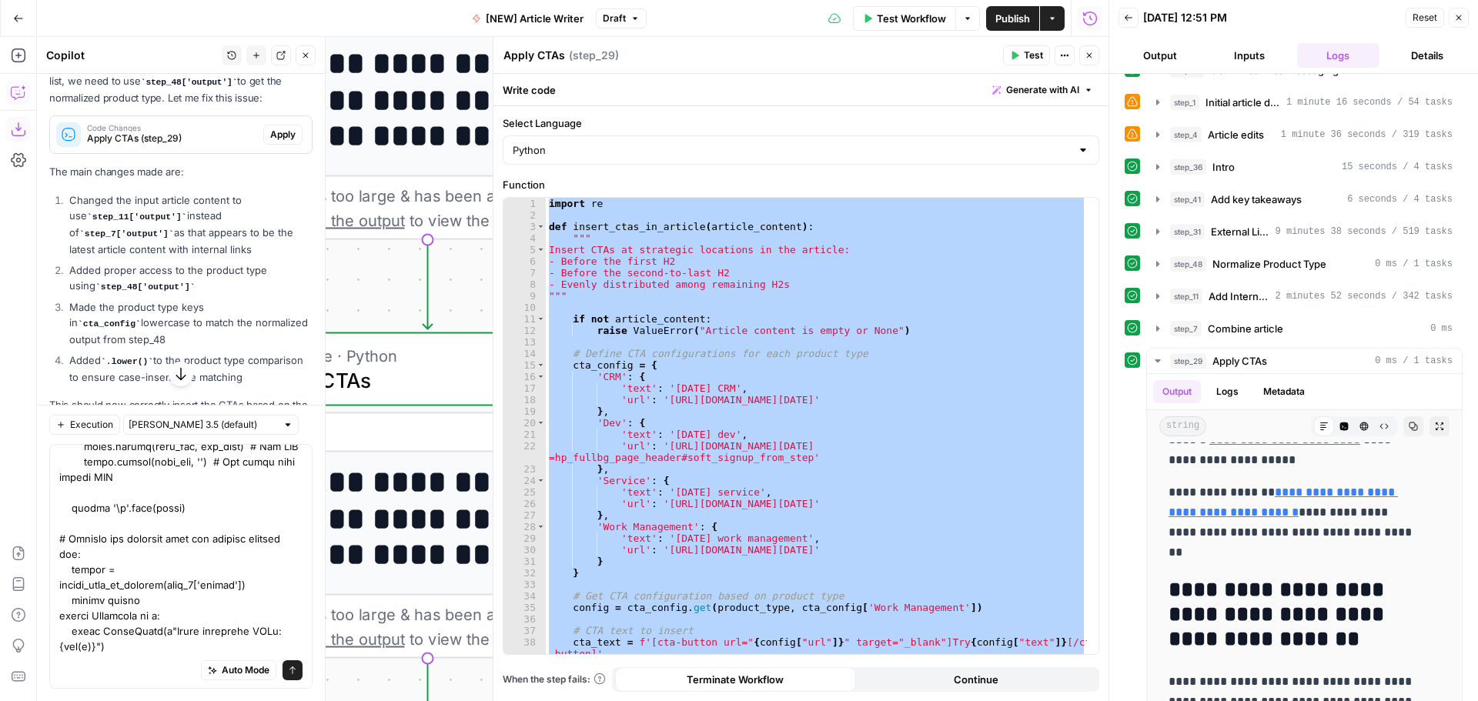
click at [115, 485] on div "Auto Mode will automatically modify and execute the workflow" at bounding box center [214, 632] width 205 height 28
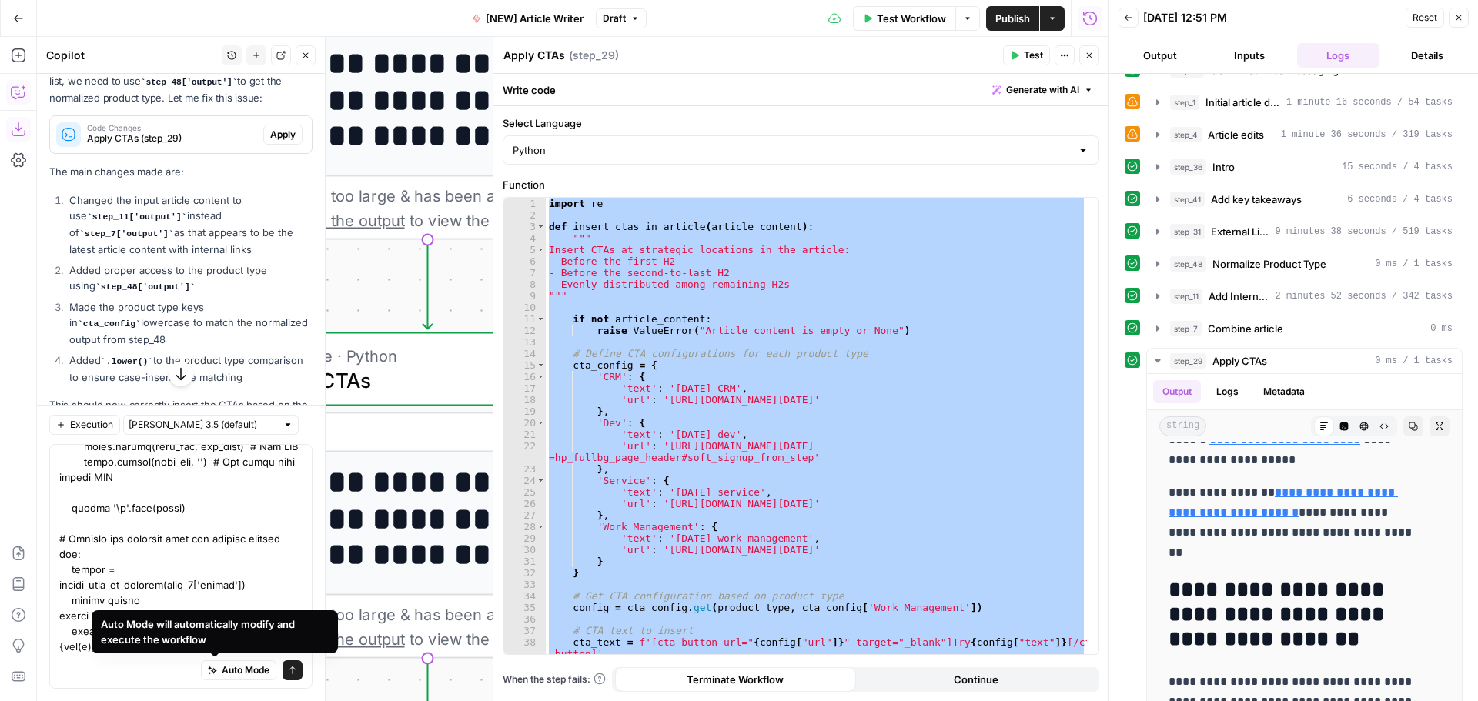
scroll to position [0, 0]
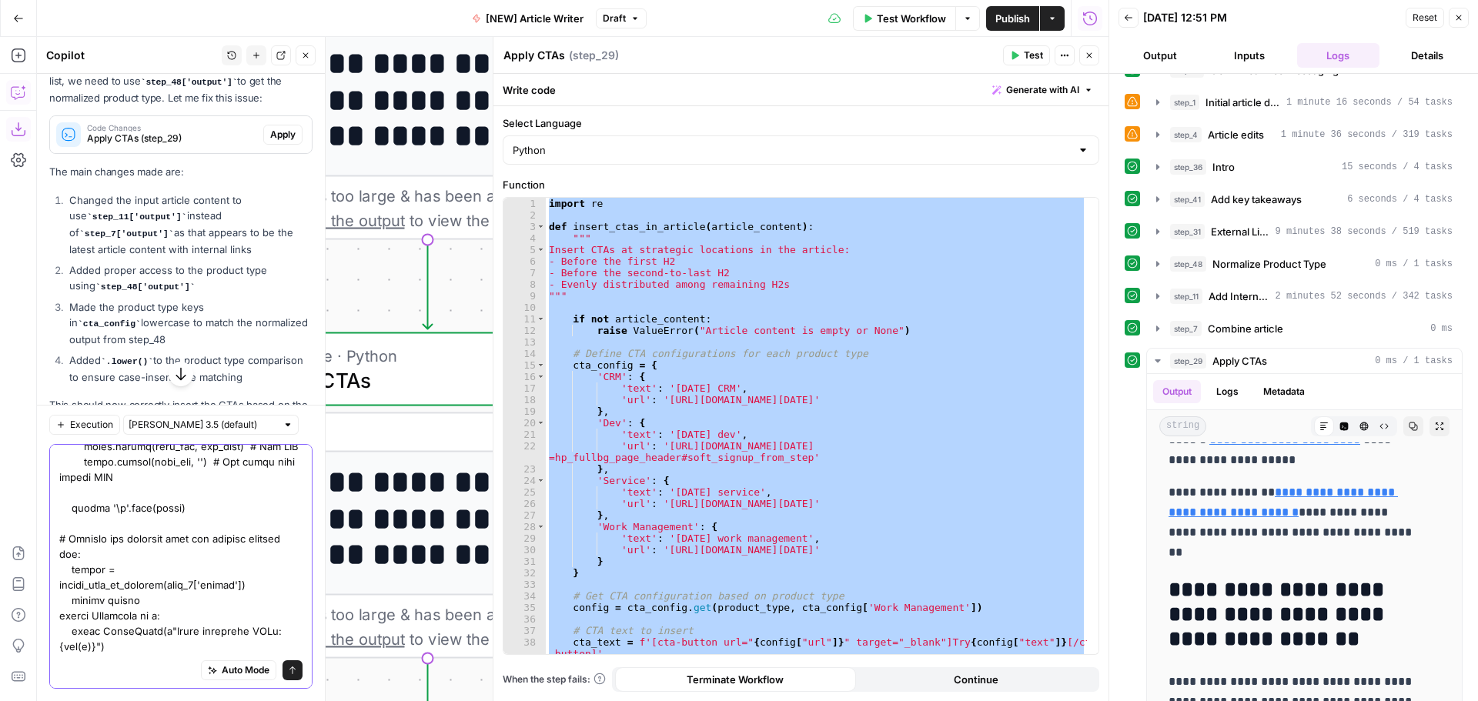
scroll to position [2044, 0]
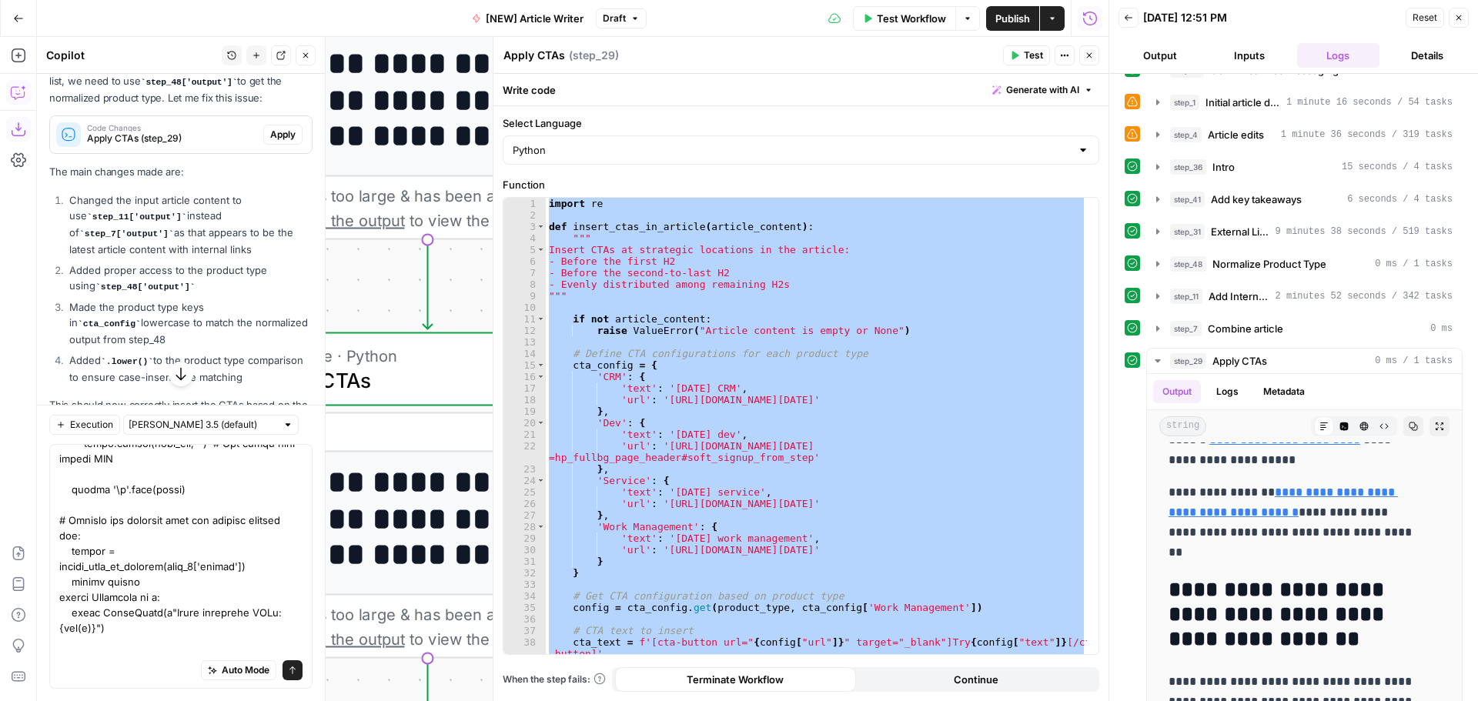
scroll to position [2121, 0]
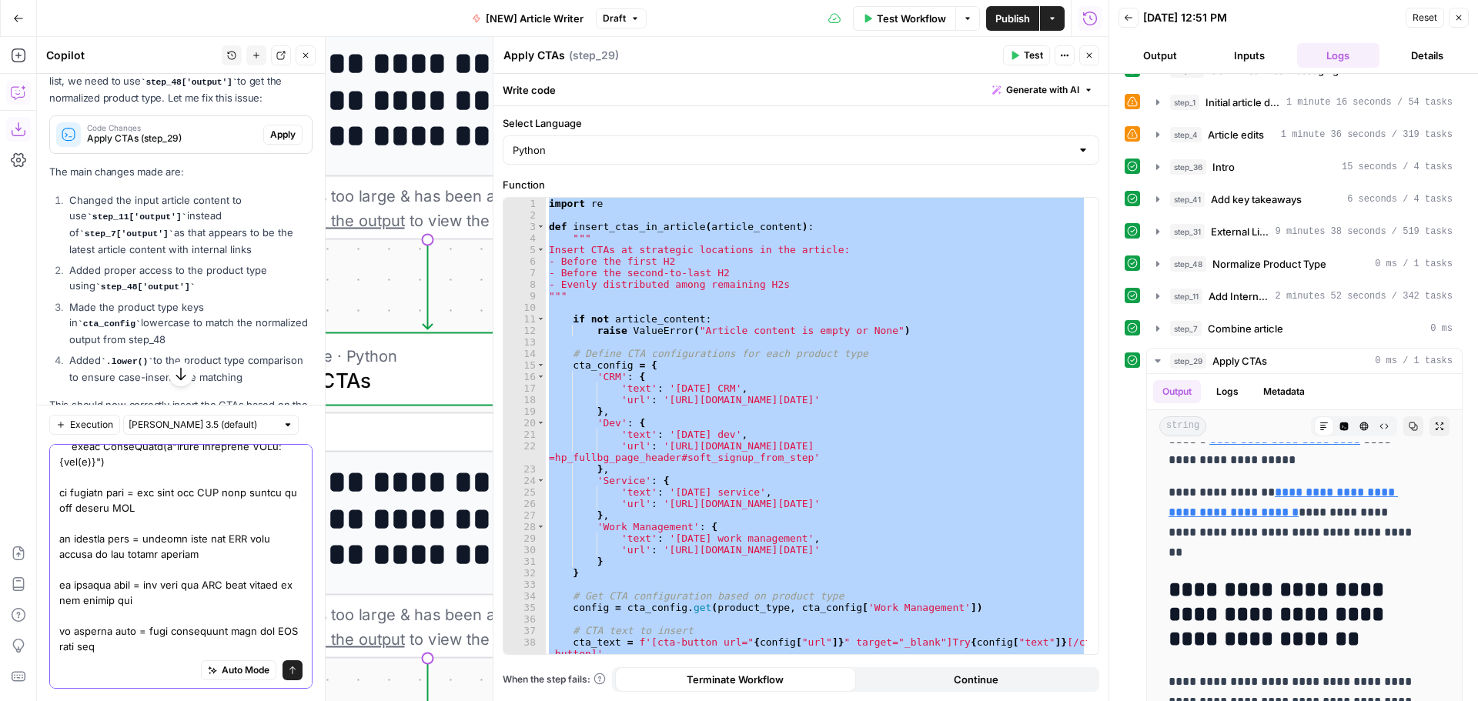
scroll to position [1033, 0]
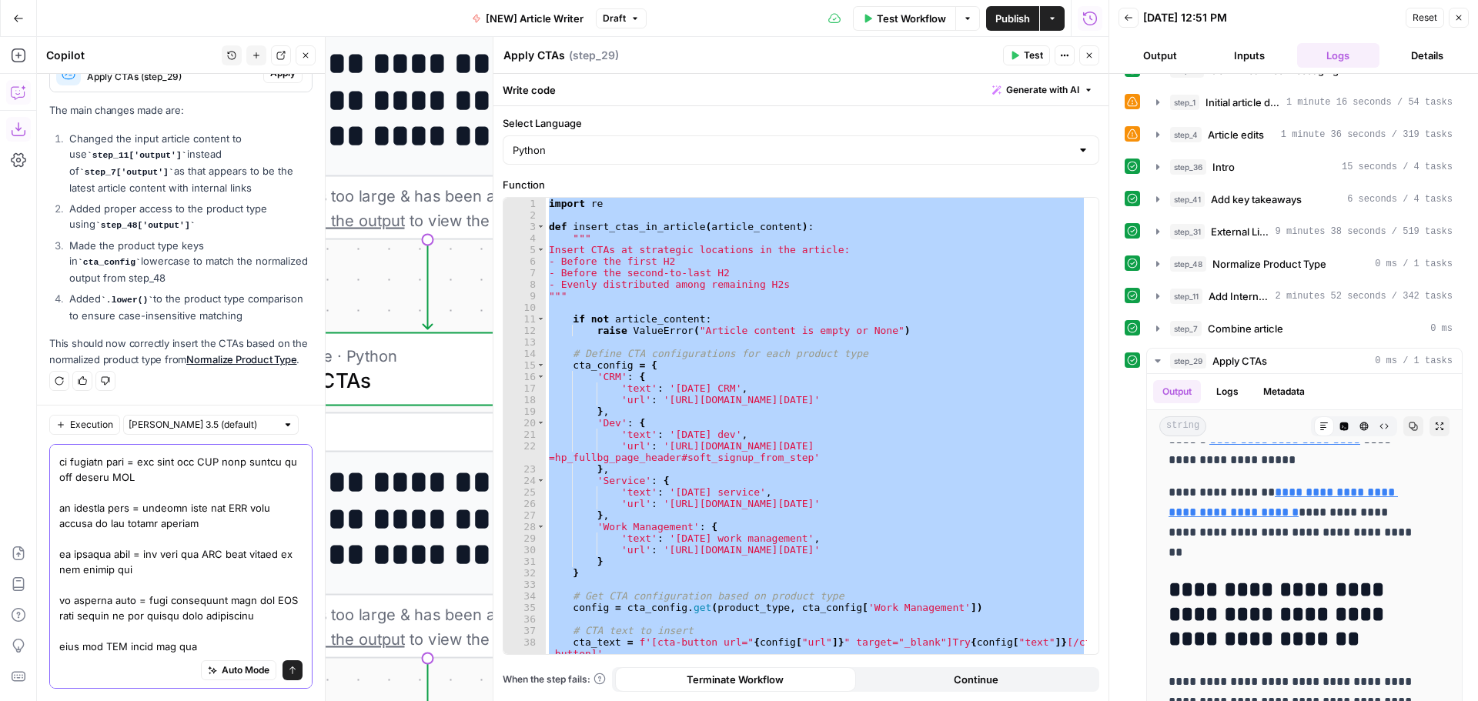
type textarea "I want you to change this text, import re def insert_ctas_in_article(article_co…"
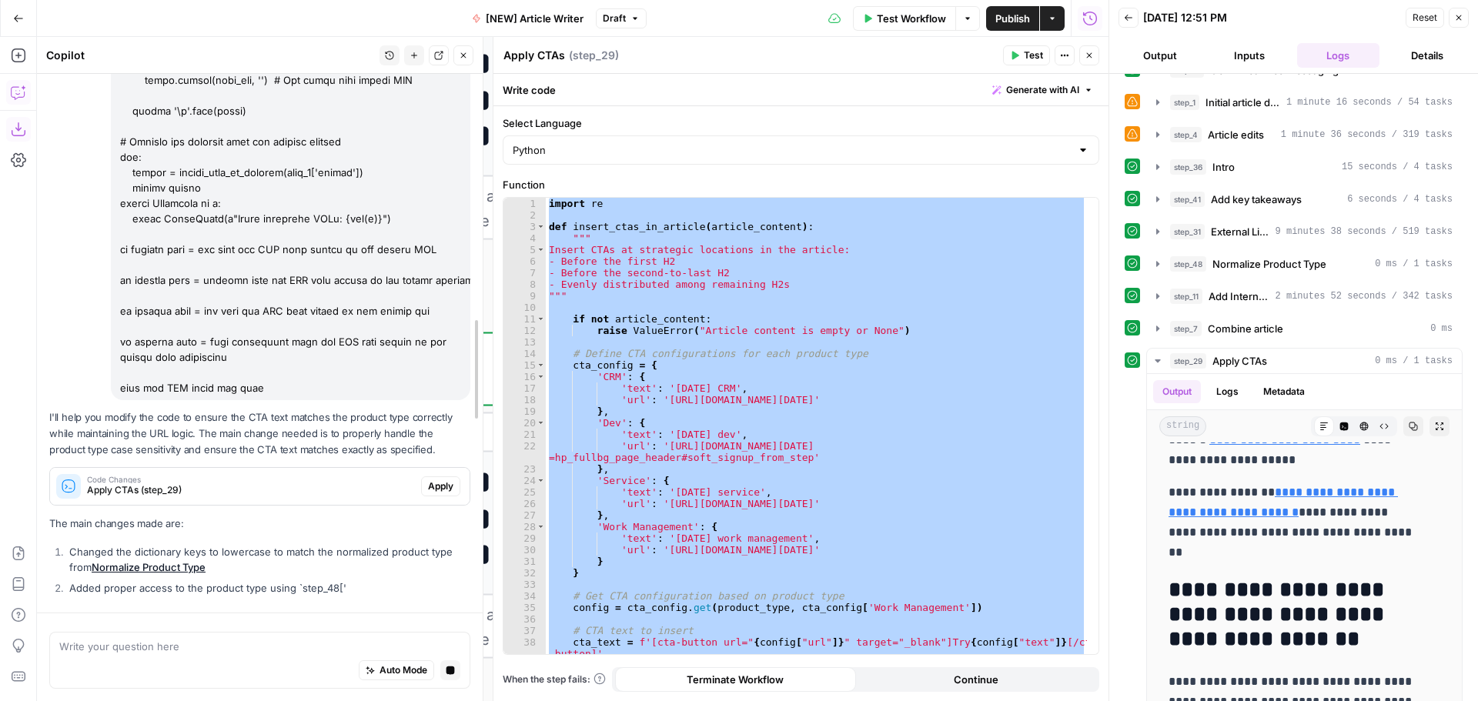
scroll to position [2535, 0]
drag, startPoint x: 374, startPoint y: 332, endPoint x: 482, endPoint y: 335, distance: 107.8
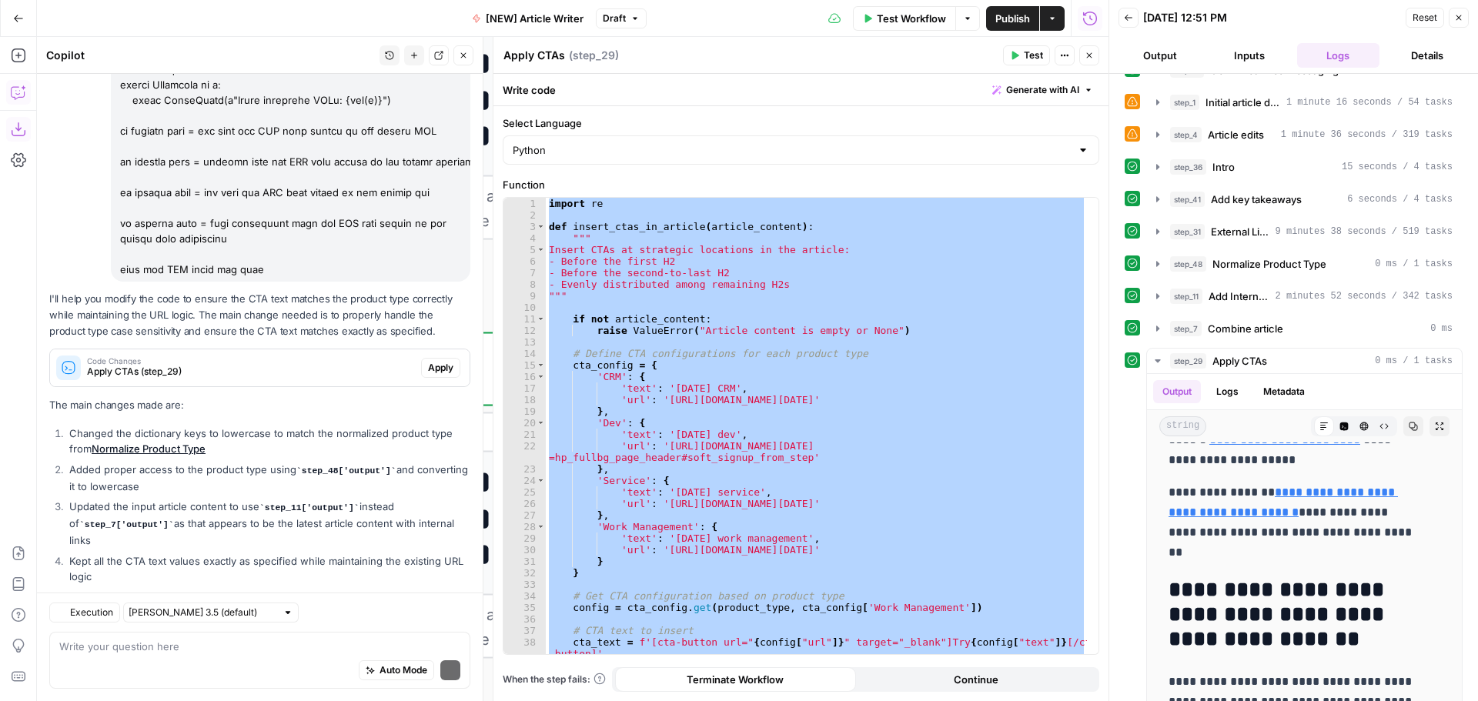
scroll to position [2796, 0]
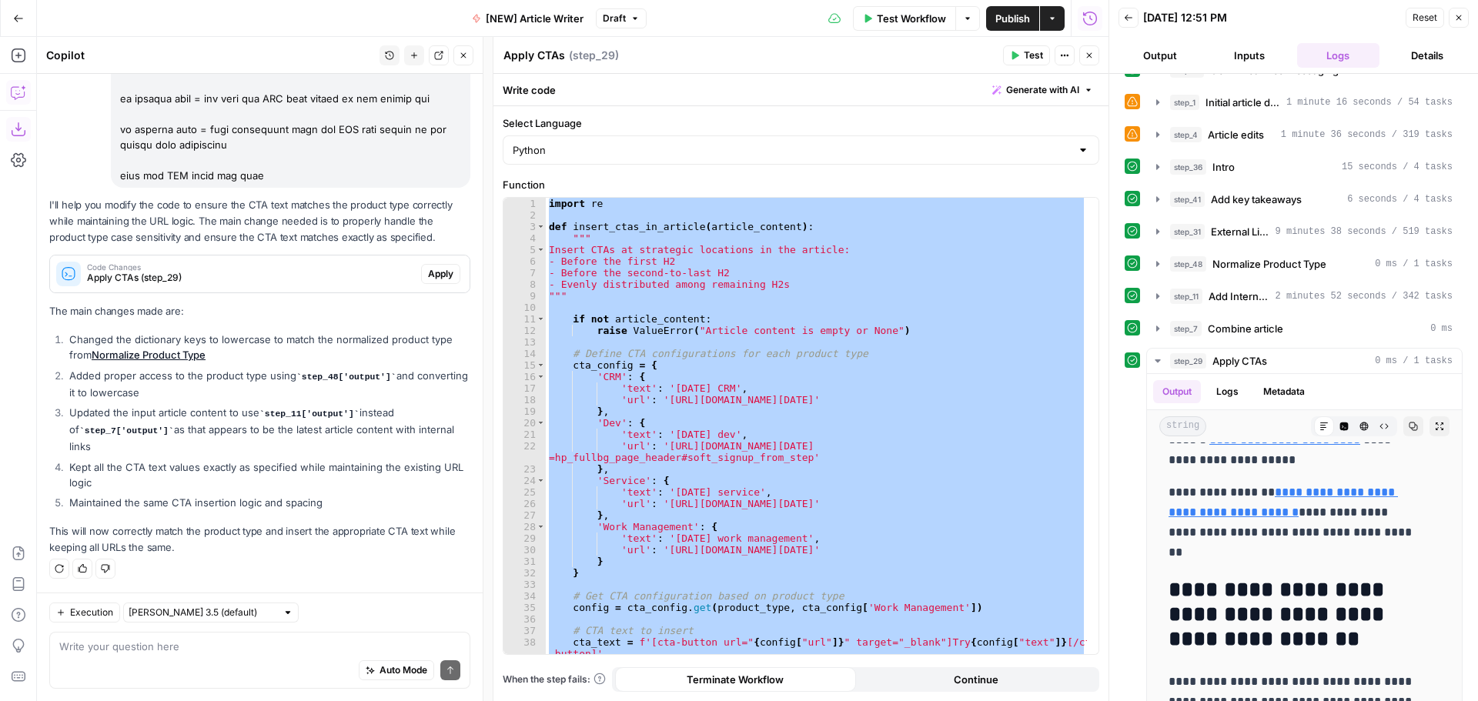
click at [430, 272] on span "Apply" at bounding box center [440, 274] width 25 height 14
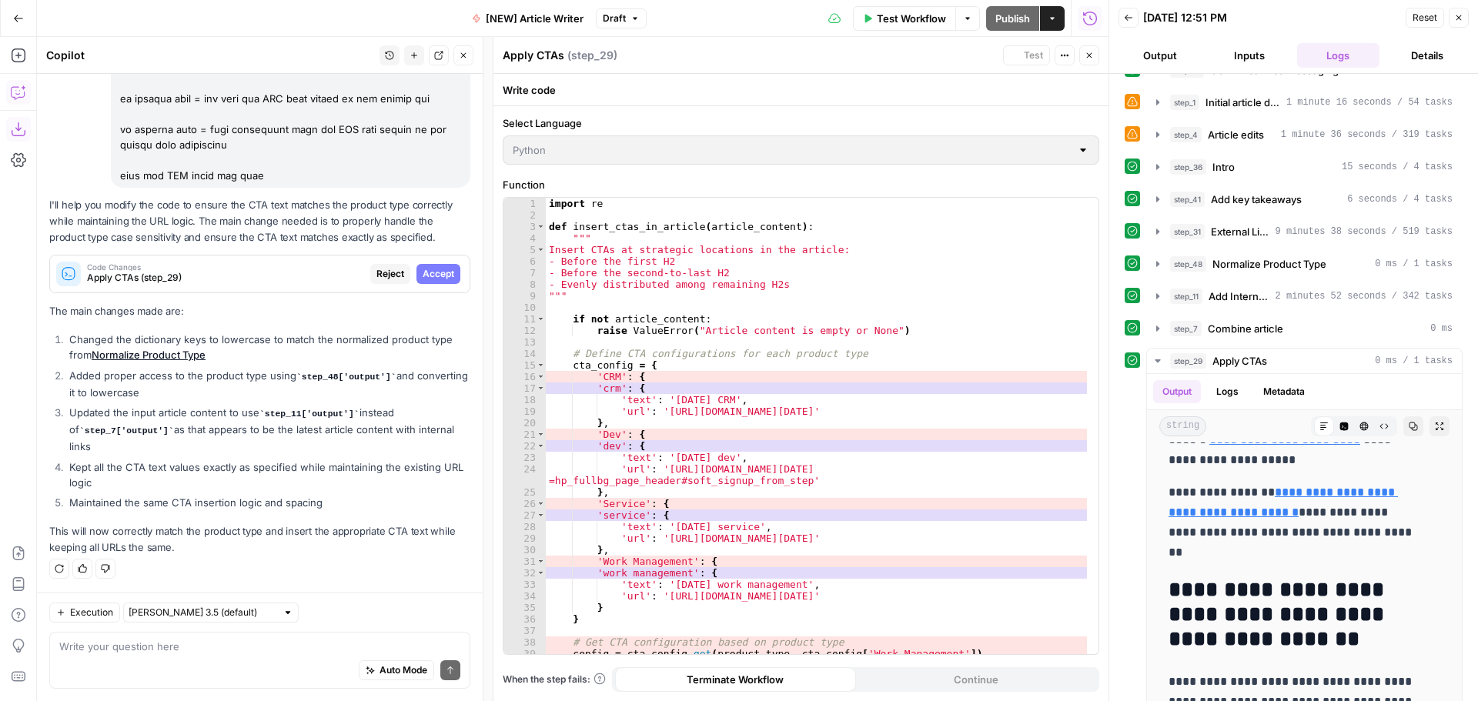
scroll to position [2747, 0]
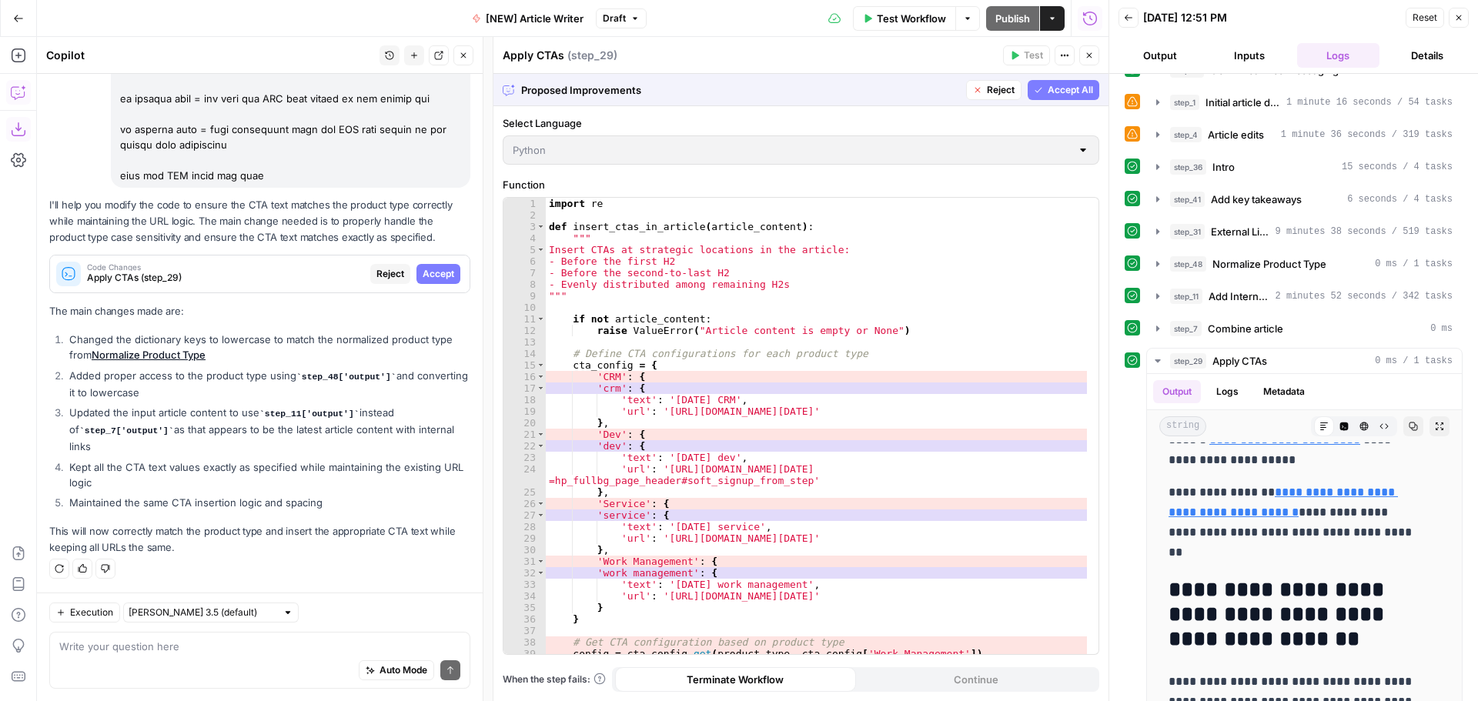
click at [430, 272] on span "Accept" at bounding box center [439, 274] width 32 height 14
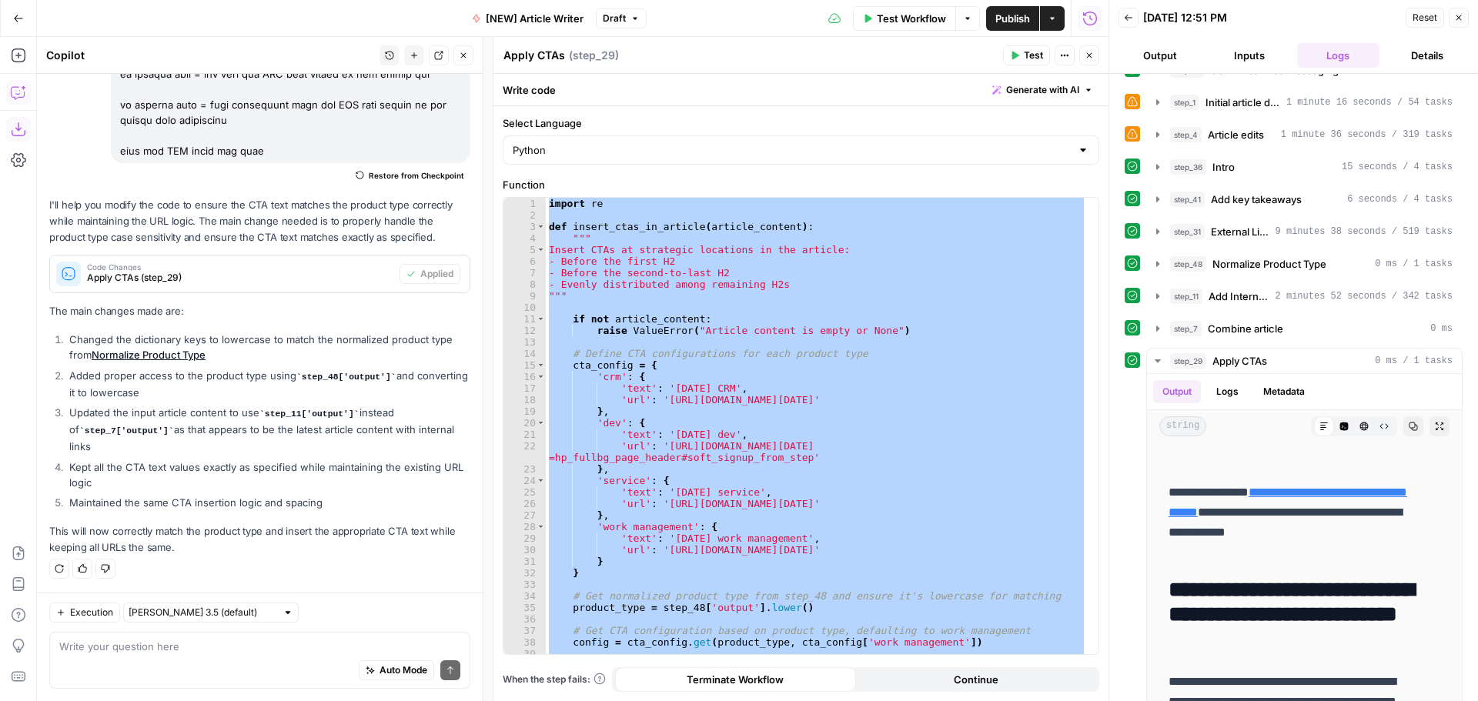
scroll to position [0, 0]
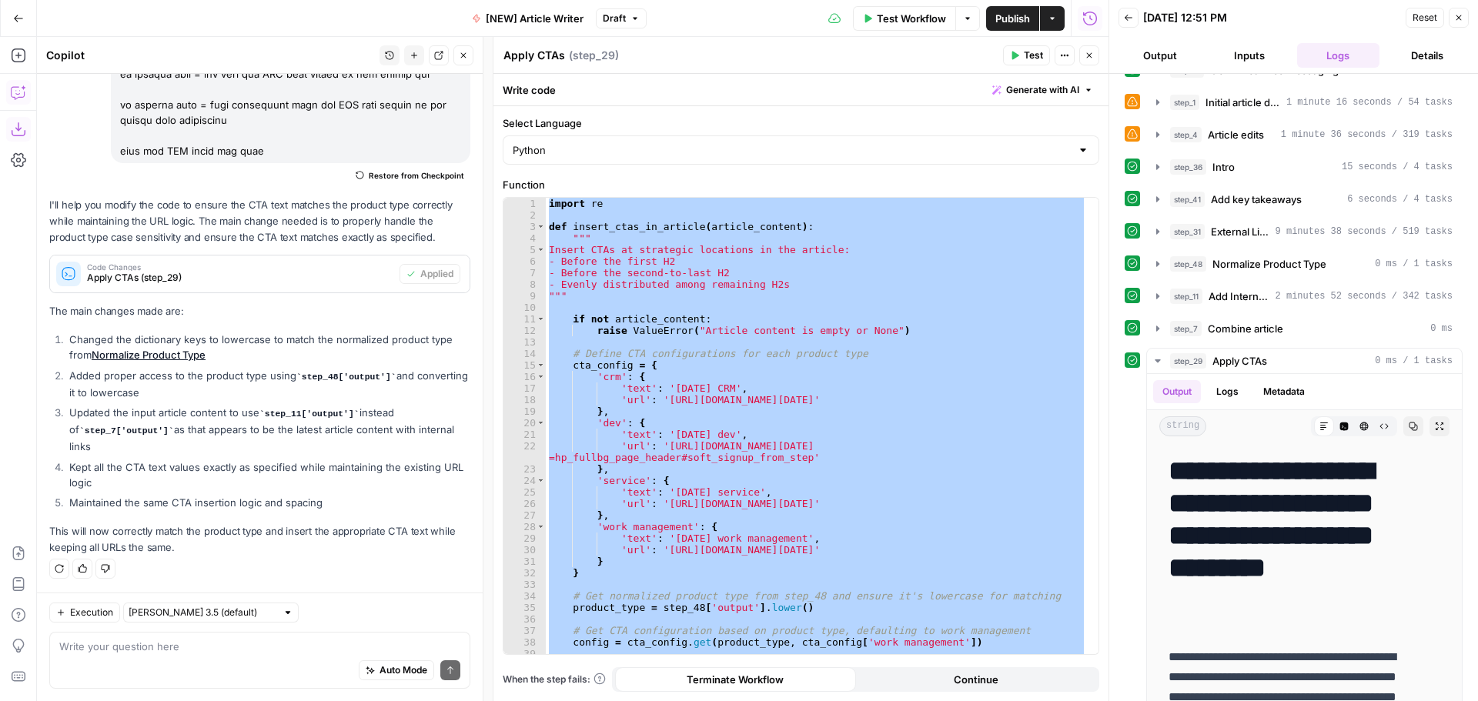
click at [984, 52] on span "Test" at bounding box center [1033, 55] width 19 height 14
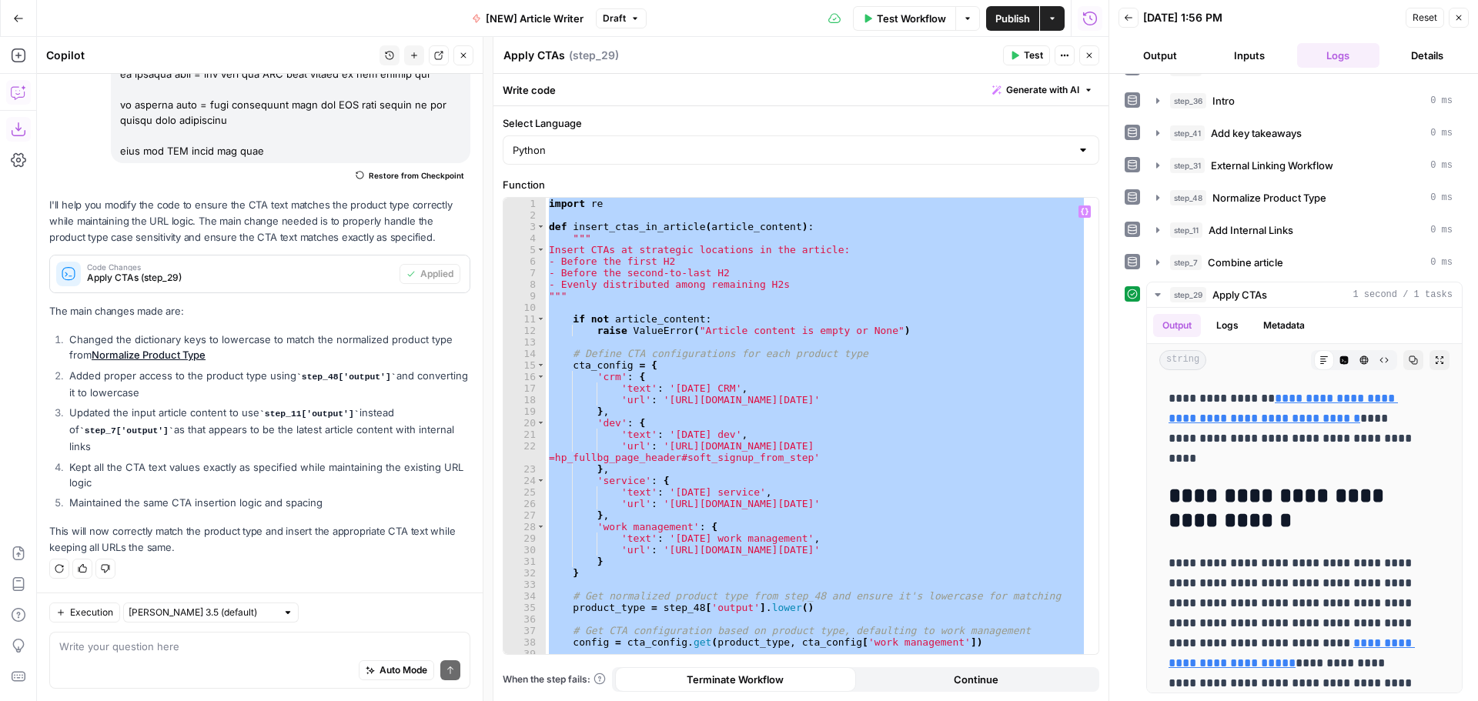
click at [978, 479] on div "import re def insert_ctas_in_article ( article_content ) : """ Insert CTAs at s…" at bounding box center [816, 426] width 541 height 456
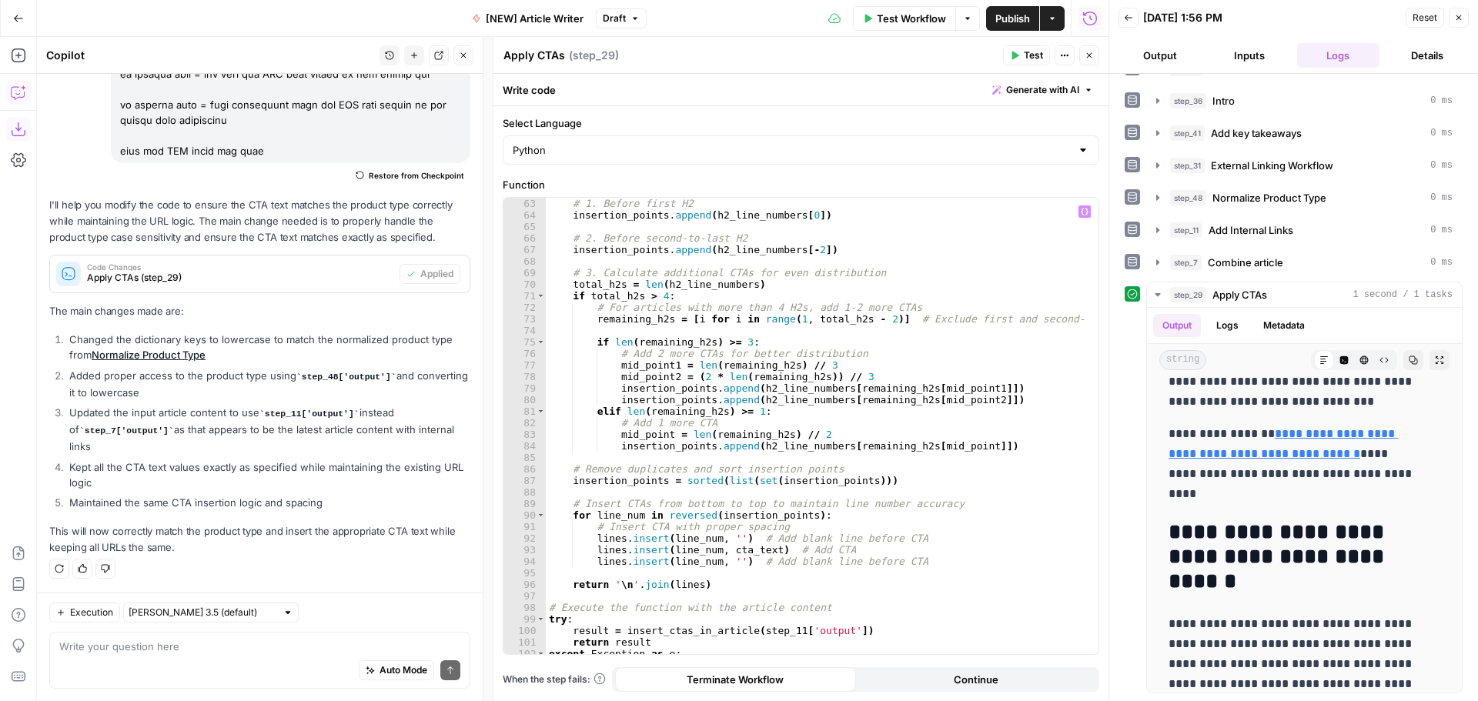
scroll to position [756, 0]
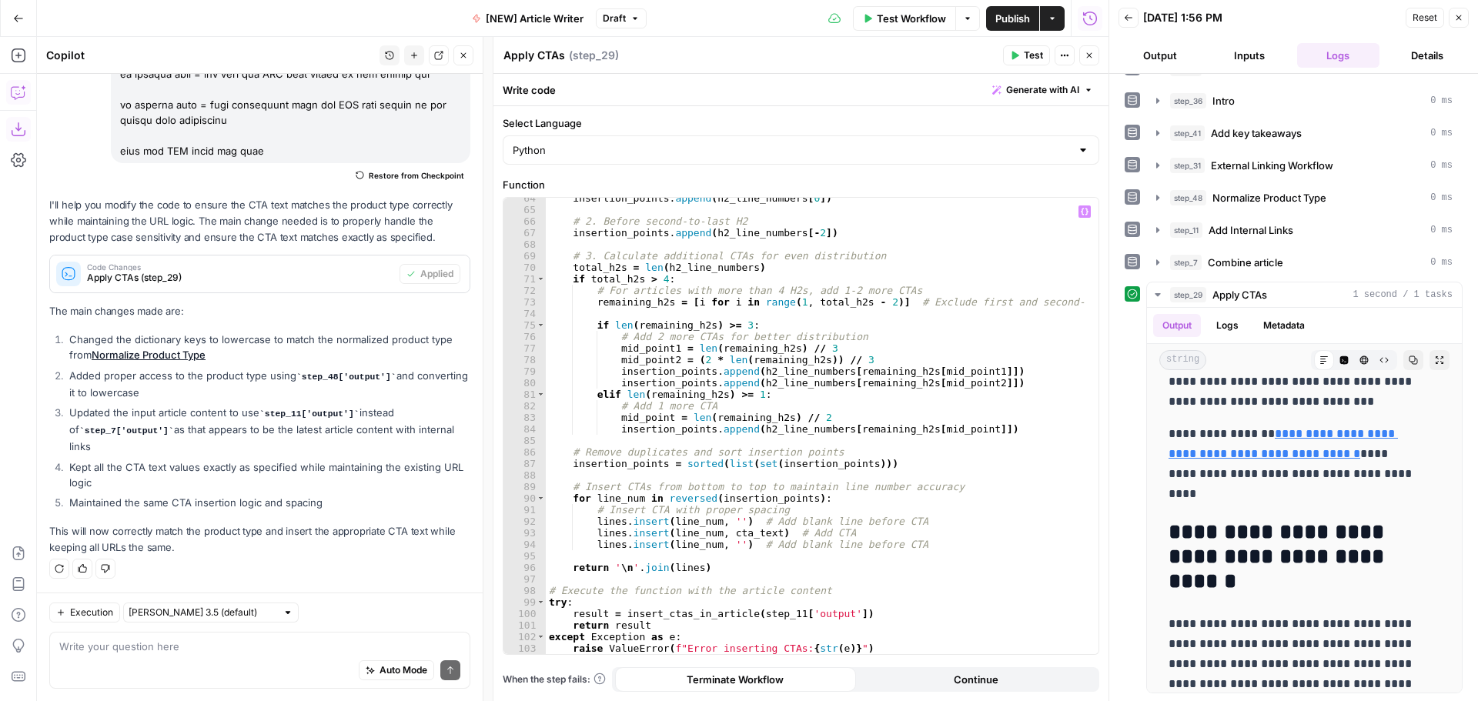
click at [783, 485] on div "insertion_points . append ( h2_line_numbers [ 0 ]) # 2. Before second-to-last H…" at bounding box center [816, 432] width 541 height 480
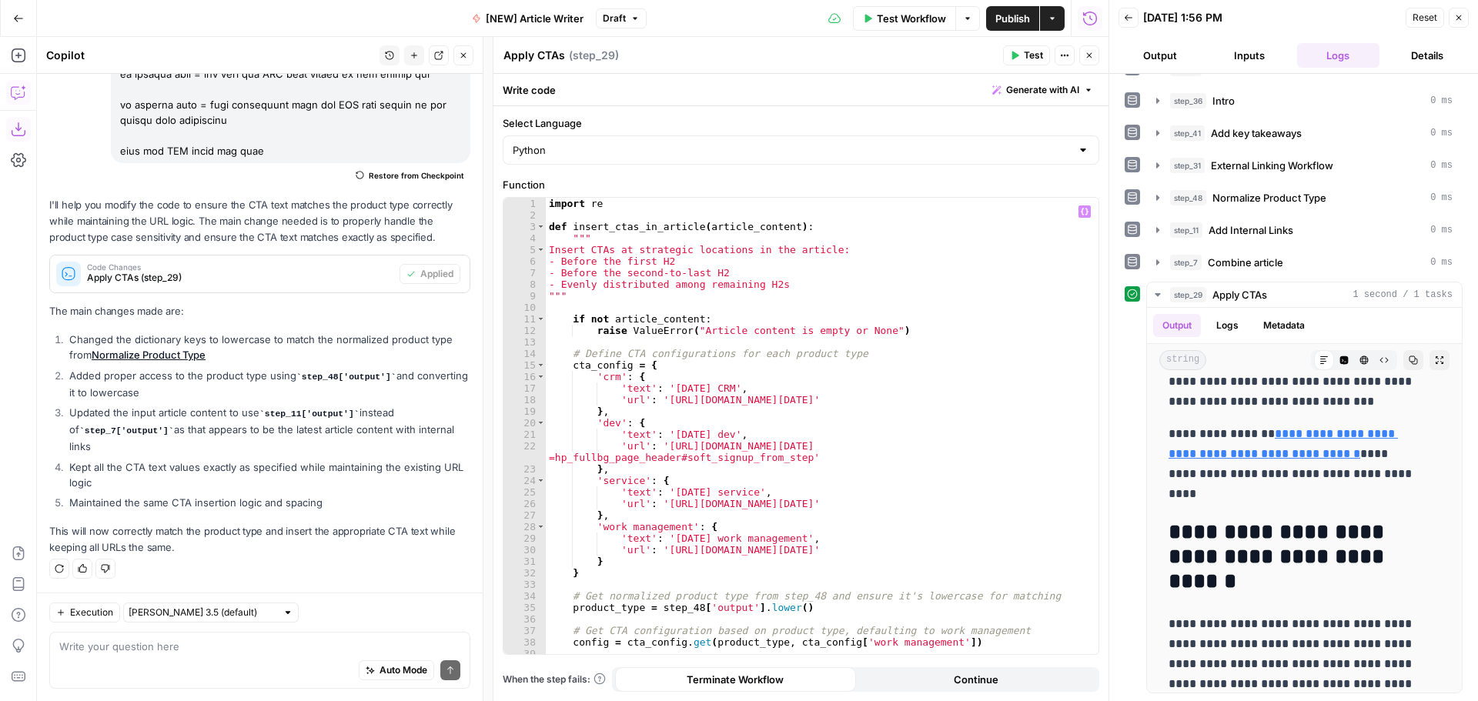
scroll to position [0, 0]
type textarea "**********"
click at [984, 55] on icon "button" at bounding box center [1015, 56] width 7 height 8
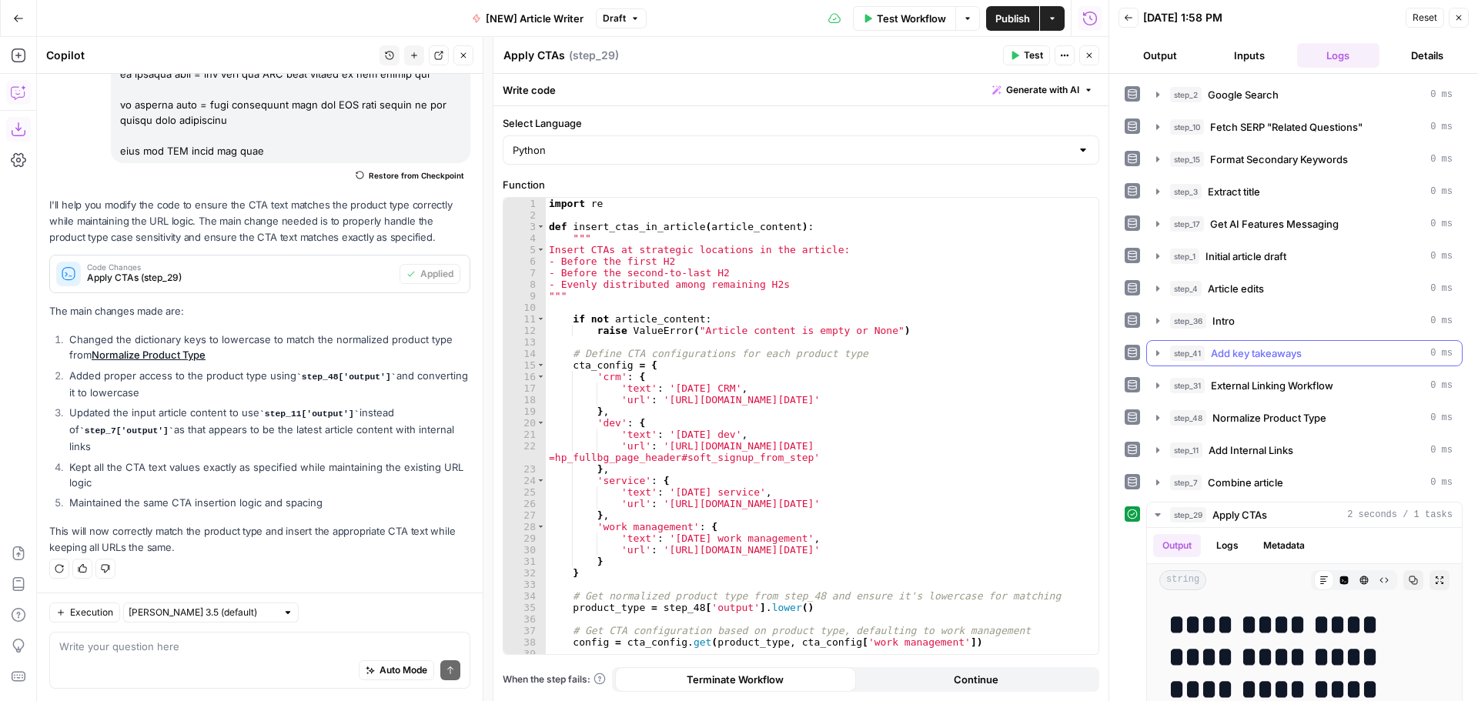
scroll to position [154, 0]
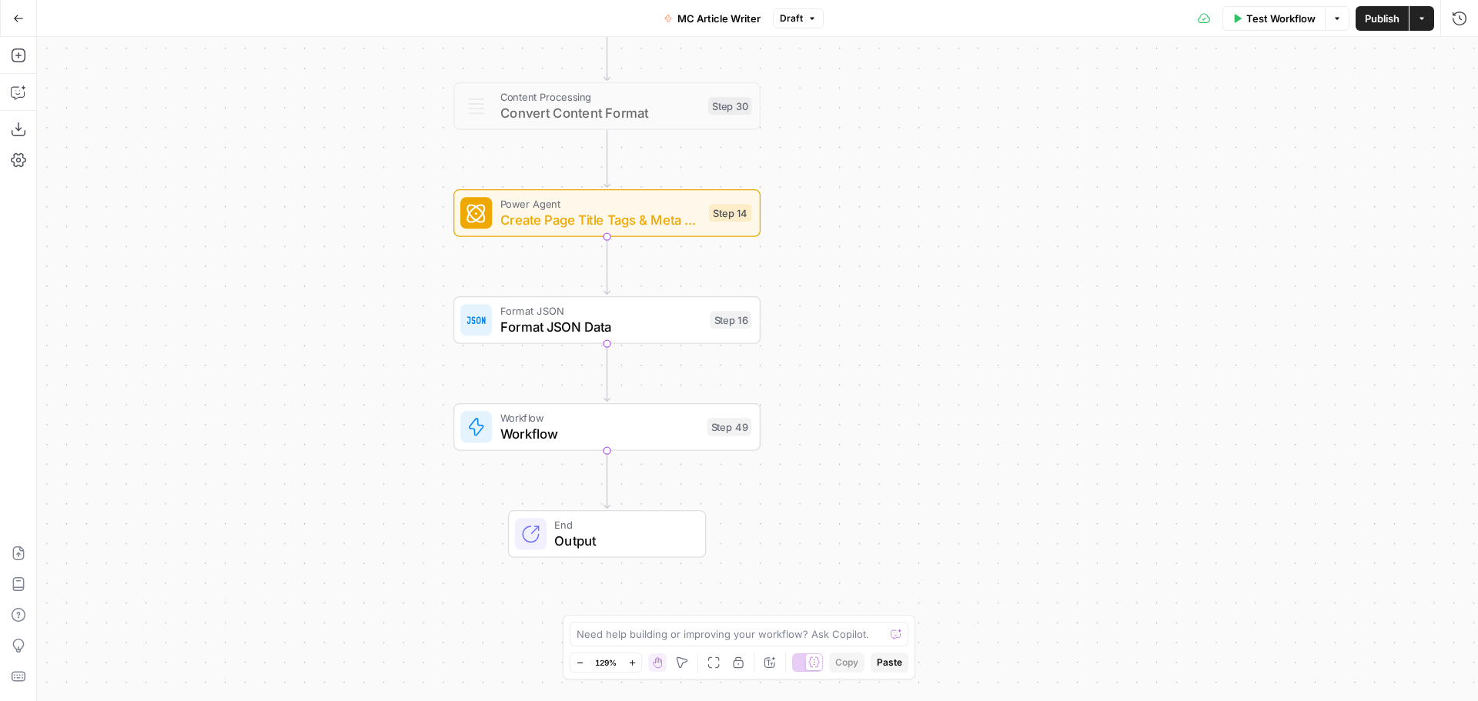
click at [811, 22] on icon "button" at bounding box center [811, 18] width 9 height 9
click at [918, 96] on span "Version 3" at bounding box center [878, 90] width 183 height 15
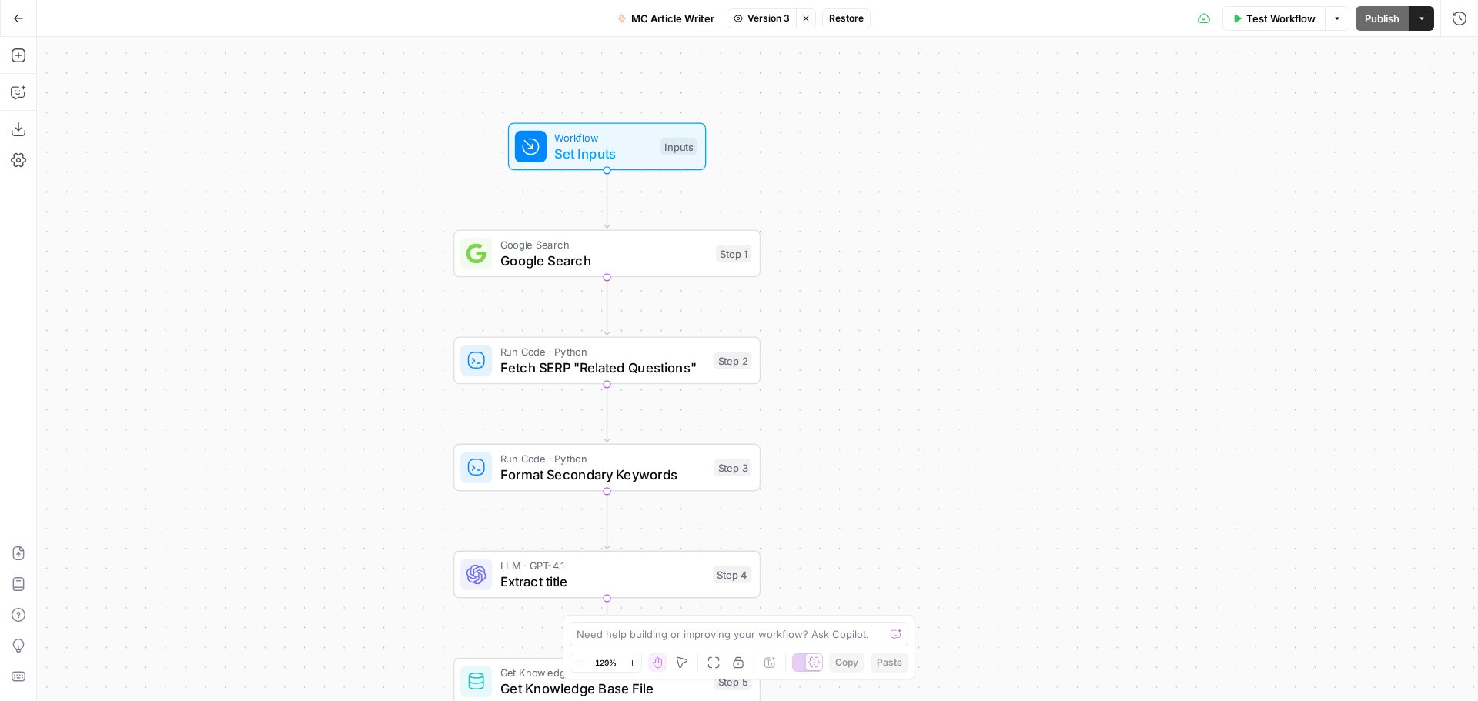
click at [619, 253] on span "Google Search" at bounding box center [604, 261] width 208 height 20
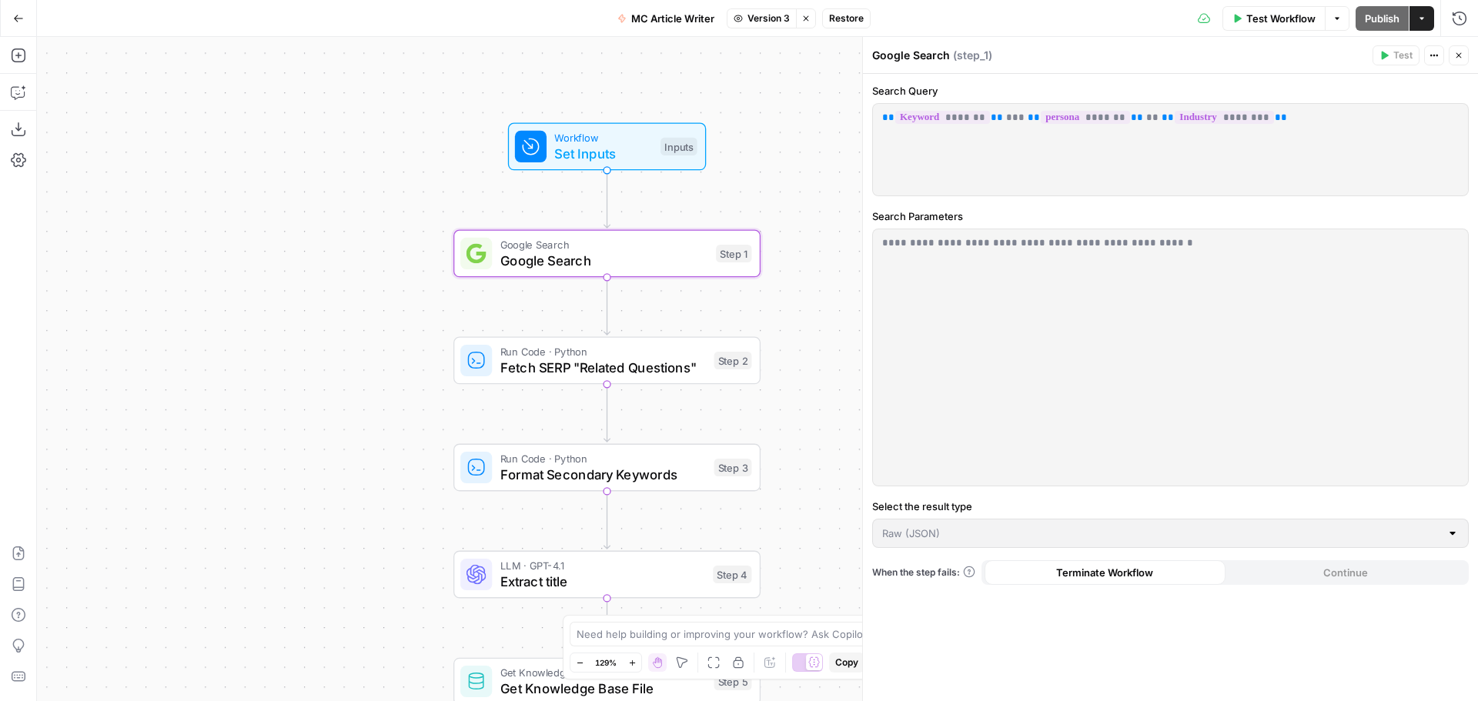
click at [984, 116] on p "** ******* ** *** ** ******* ** ** ** ******** **" at bounding box center [1170, 117] width 577 height 15
click at [984, 114] on span "********" at bounding box center [1224, 117] width 99 height 13
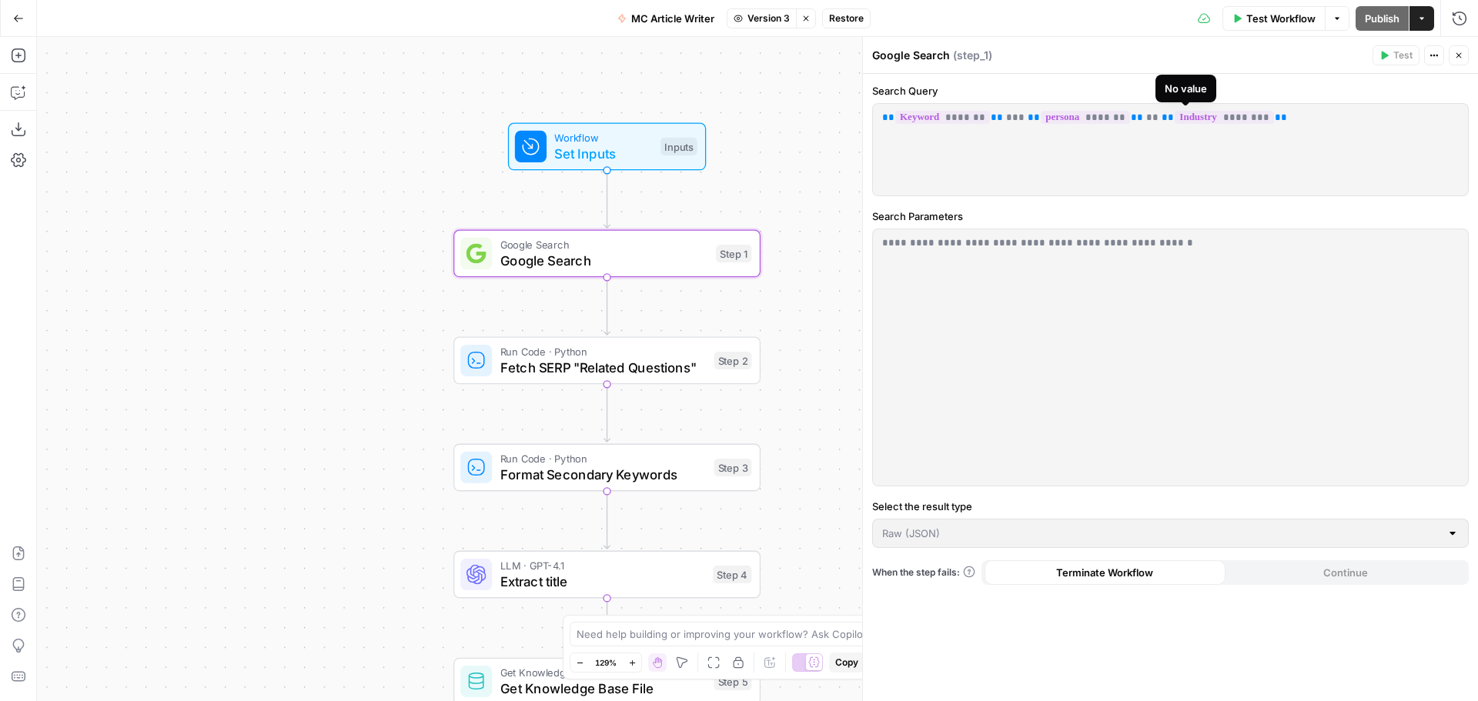
click at [984, 114] on span "********" at bounding box center [1224, 117] width 99 height 13
copy div "** ******* ** *** ** ******* ** ** ** ******** **"
click at [647, 136] on span "Workflow" at bounding box center [603, 138] width 98 height 16
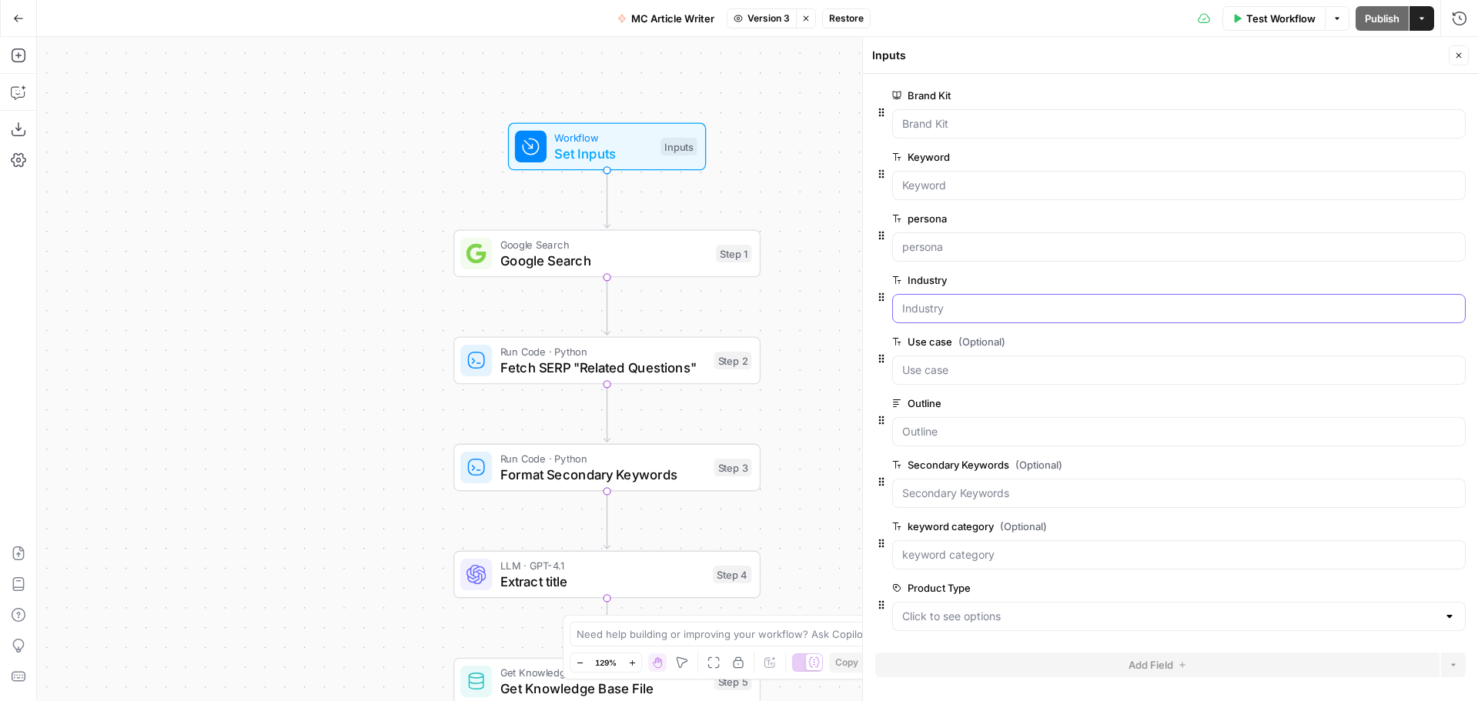
click at [946, 311] on input "Industry" at bounding box center [1178, 308] width 553 height 15
click at [815, 196] on div "Workflow Set Inputs Inputs Google Search Google Search Step 1 Run Code · Python…" at bounding box center [757, 369] width 1441 height 664
click at [606, 256] on span "Google Search" at bounding box center [604, 261] width 208 height 20
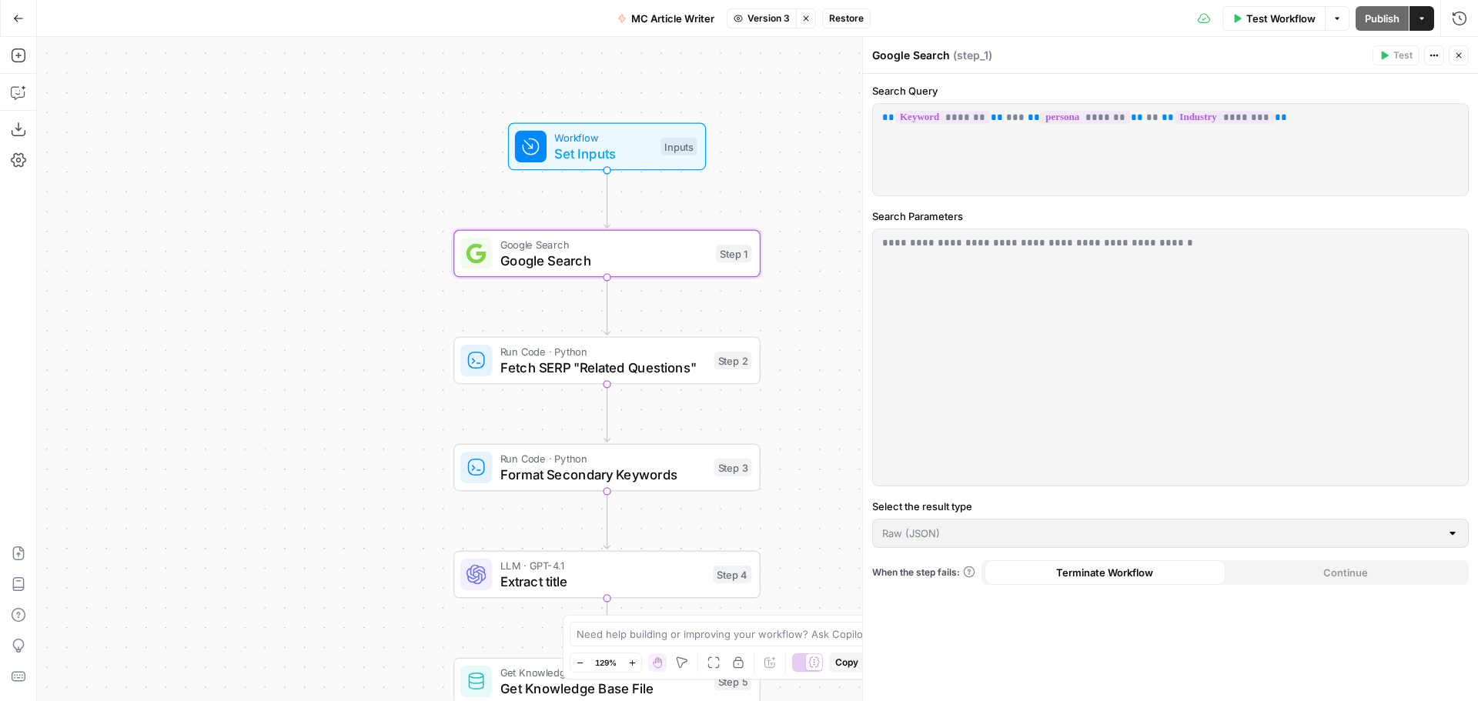
click at [613, 359] on span "Fetch SERP "Related Questions"" at bounding box center [603, 368] width 206 height 20
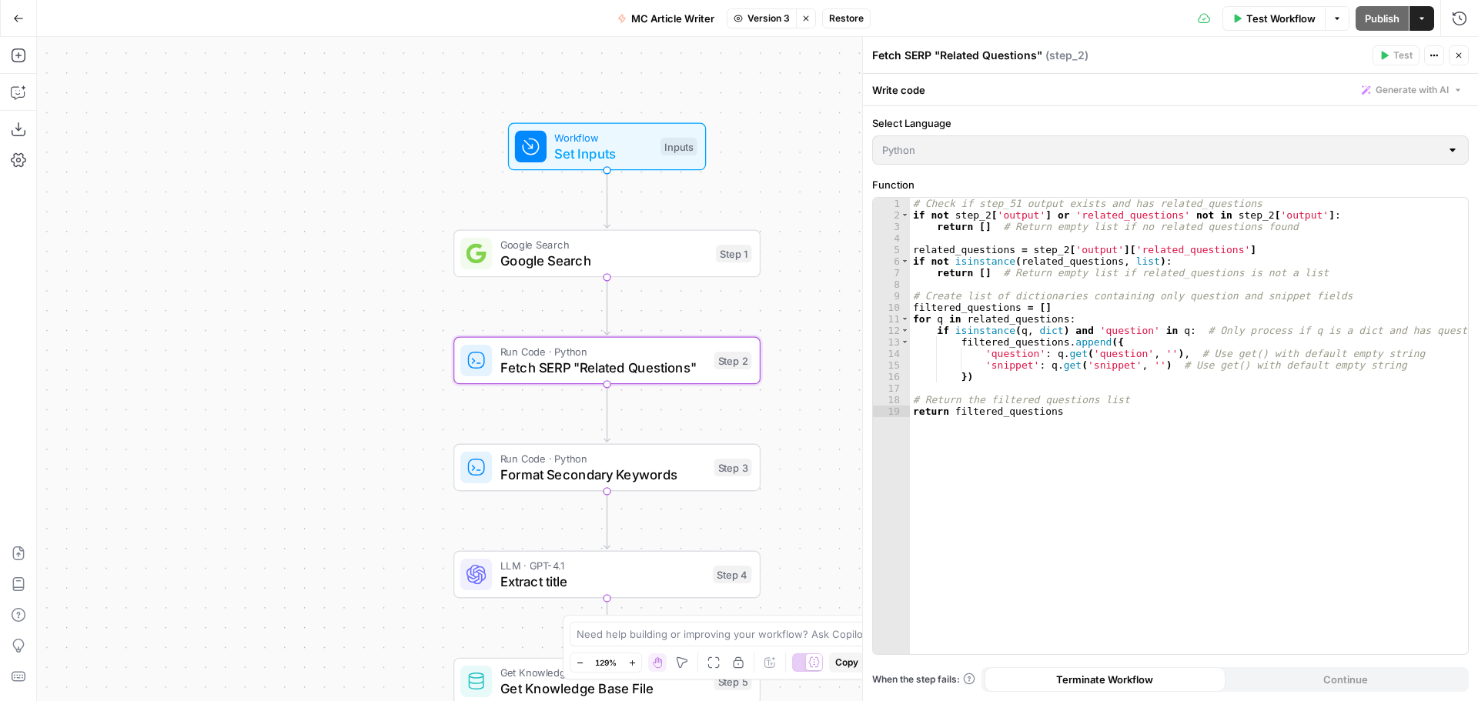
drag, startPoint x: 593, startPoint y: 468, endPoint x: 570, endPoint y: 522, distance: 58.3
click at [593, 468] on span "Format Secondary Keywords" at bounding box center [603, 475] width 206 height 20
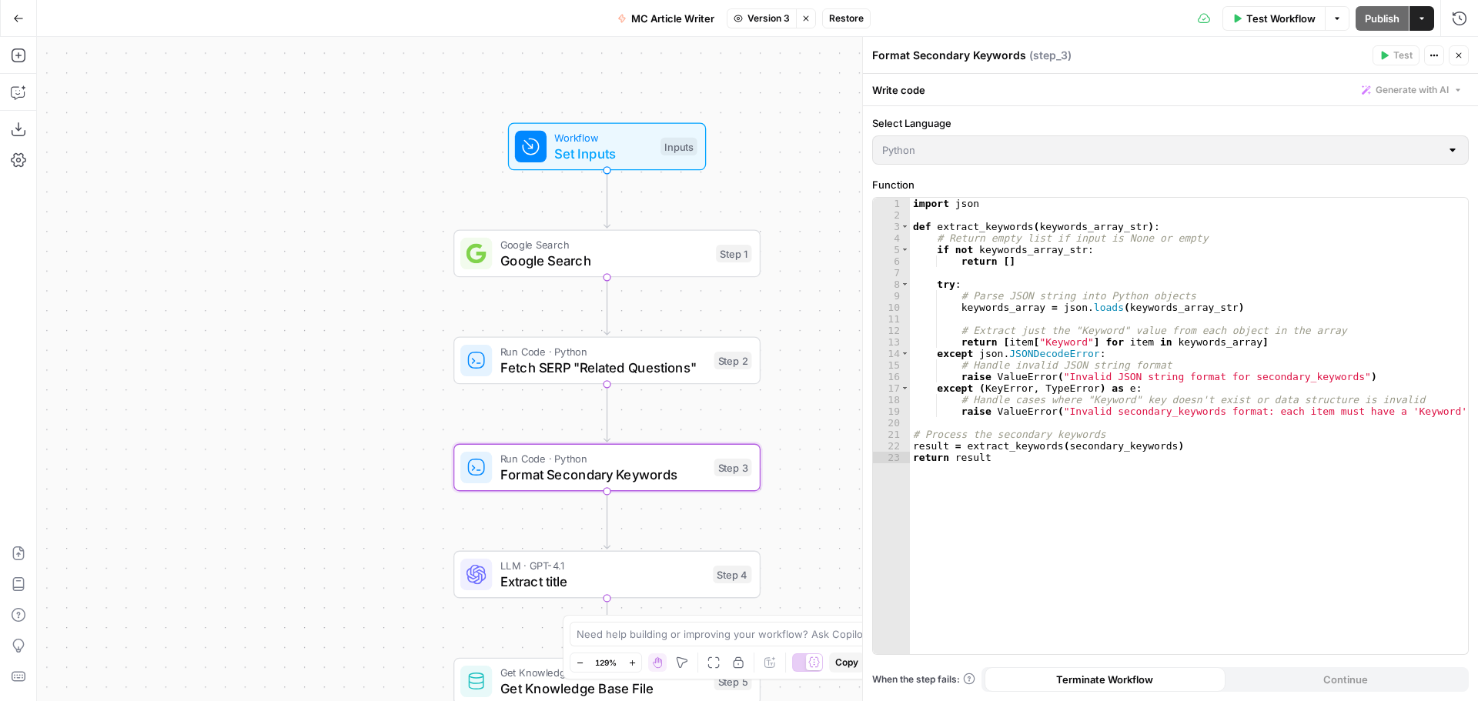
click at [551, 485] on span "Extract title" at bounding box center [602, 582] width 205 height 20
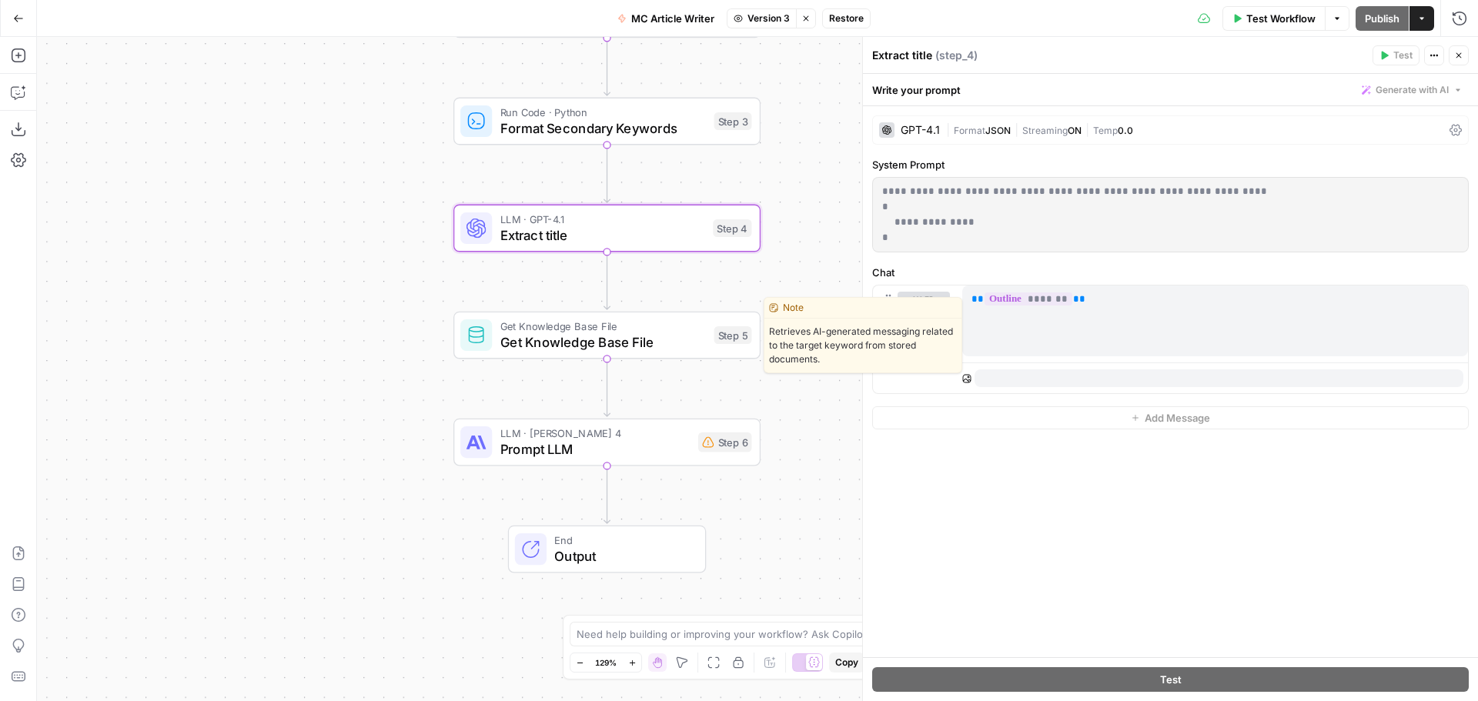
click at [660, 336] on span "Get Knowledge Base File" at bounding box center [603, 343] width 206 height 20
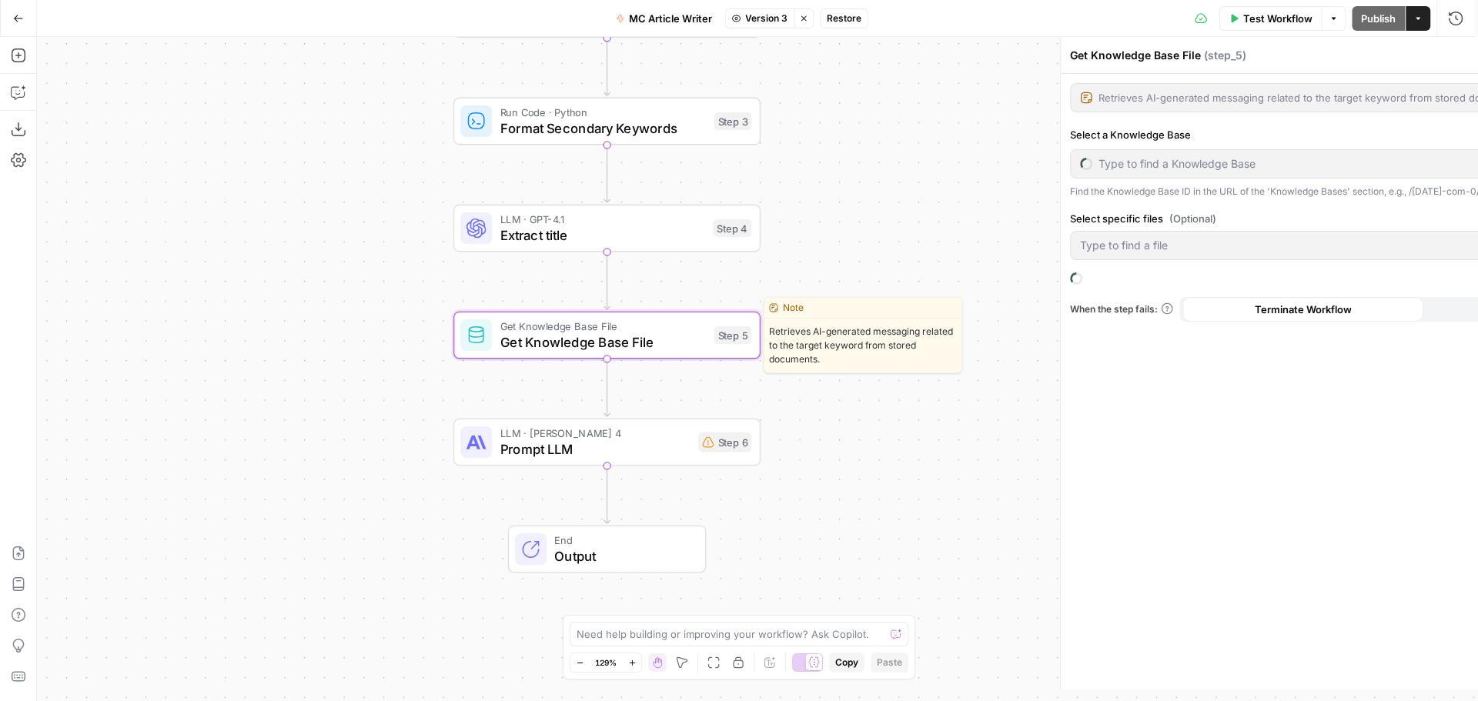
type input "[DATE][DOMAIN_NAME] AI offering"
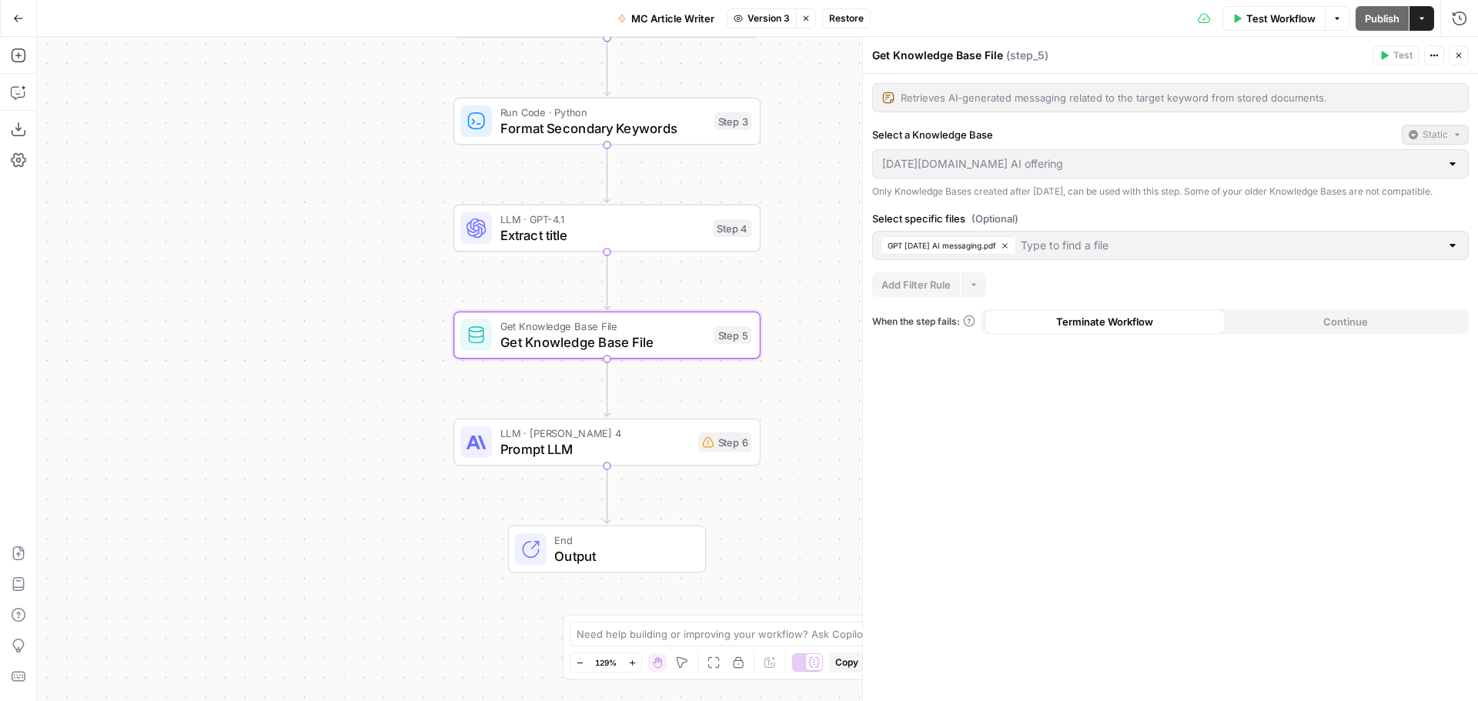
click at [633, 445] on span "Prompt LLM" at bounding box center [595, 450] width 190 height 20
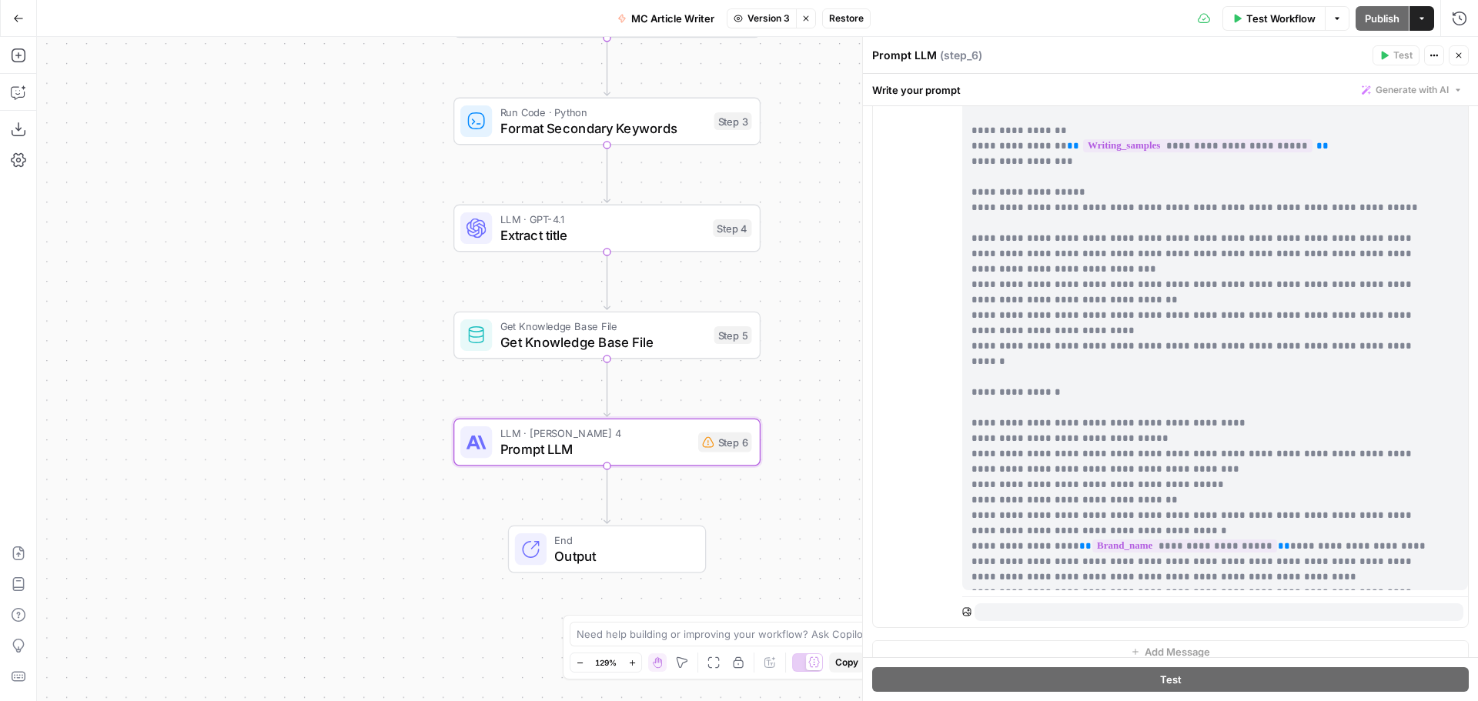
scroll to position [1128, 0]
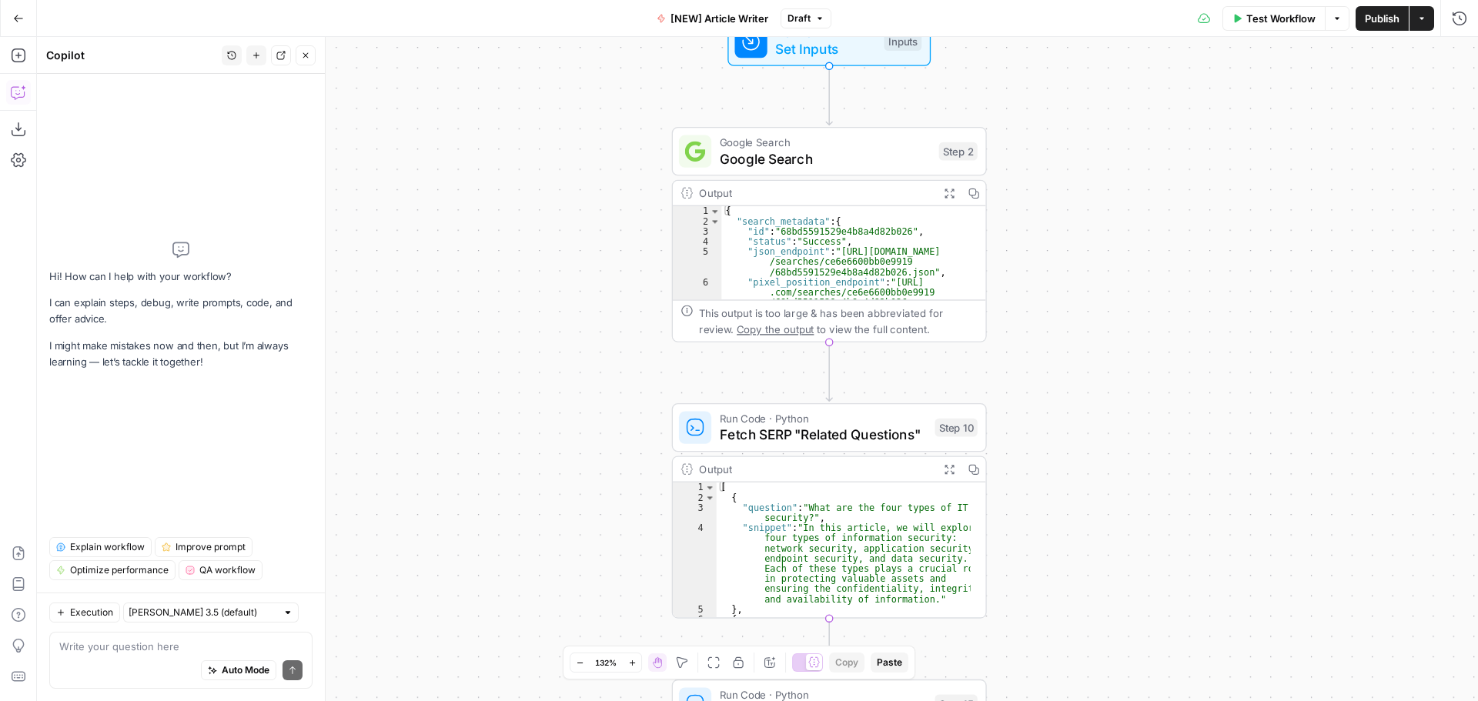
drag, startPoint x: 613, startPoint y: 413, endPoint x: 473, endPoint y: 625, distance: 254.5
click at [475, 485] on div "Workflow Set Inputs Inputs Google Search Google Search Step 2 Output Expand Out…" at bounding box center [757, 369] width 1441 height 664
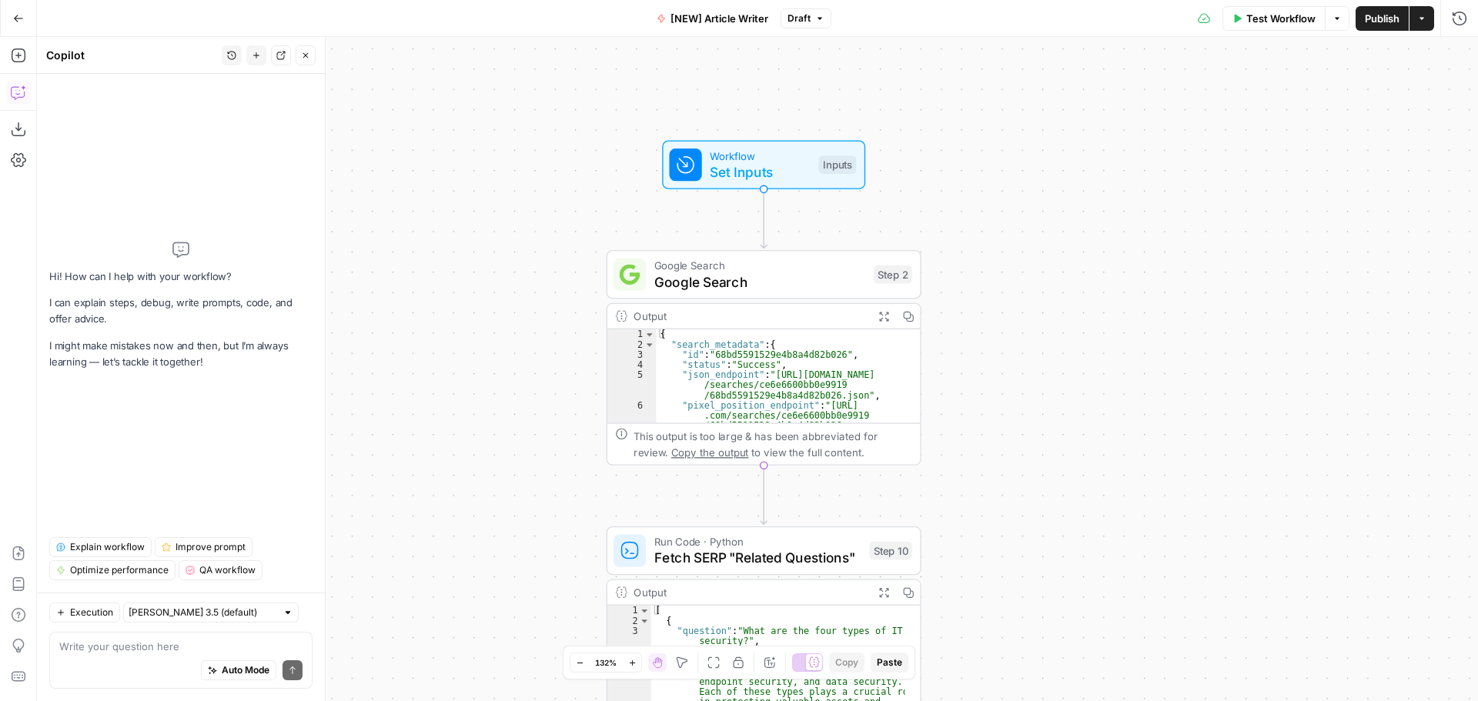
drag, startPoint x: 488, startPoint y: 433, endPoint x: 530, endPoint y: 383, distance: 65.6
click at [530, 383] on div "Workflow Set Inputs Inputs Google Search Google Search Step 2 Output Expand Out…" at bounding box center [757, 369] width 1441 height 664
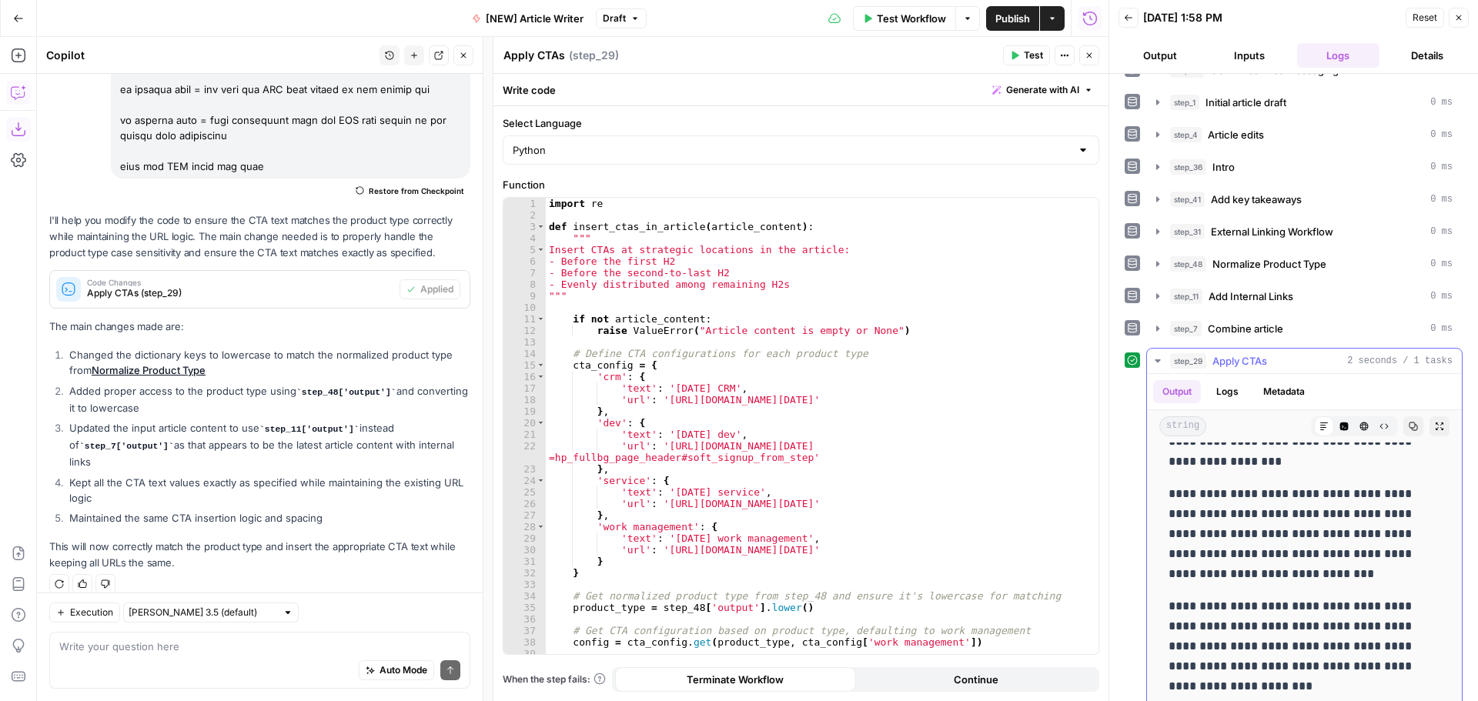
scroll to position [1001, 0]
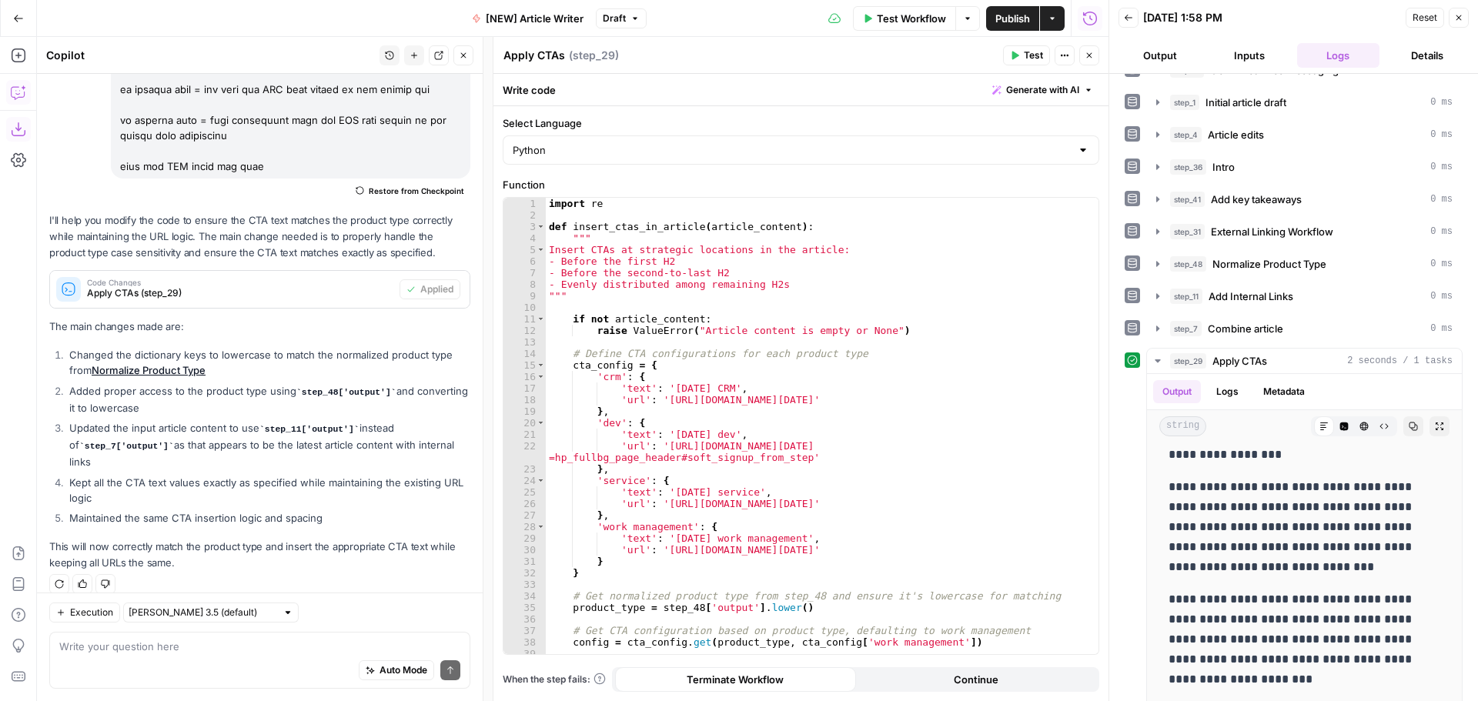
click at [1010, 20] on span "Publish" at bounding box center [1012, 18] width 35 height 15
click at [1089, 58] on icon "button" at bounding box center [1089, 55] width 9 height 9
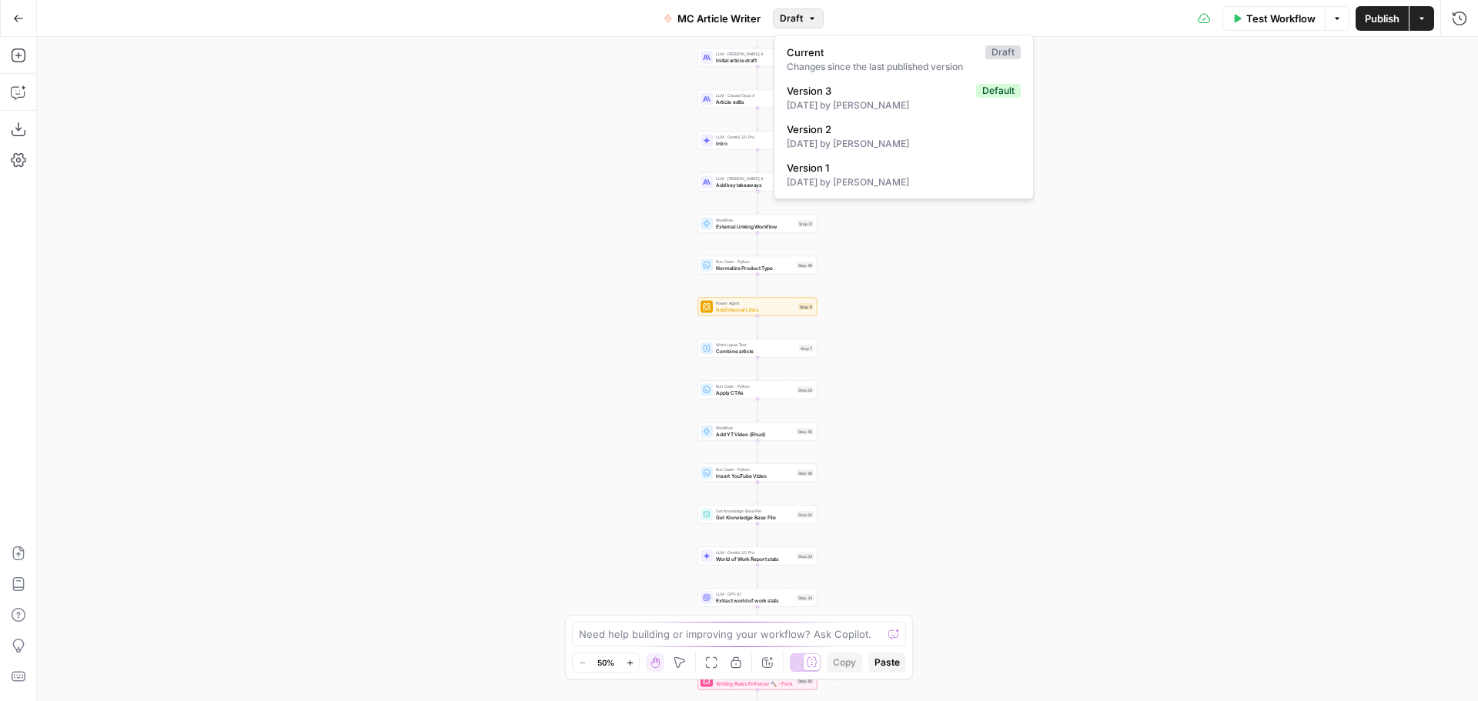
click at [801, 12] on span "Draft" at bounding box center [791, 19] width 23 height 14
click at [853, 46] on span "Current" at bounding box center [883, 52] width 192 height 15
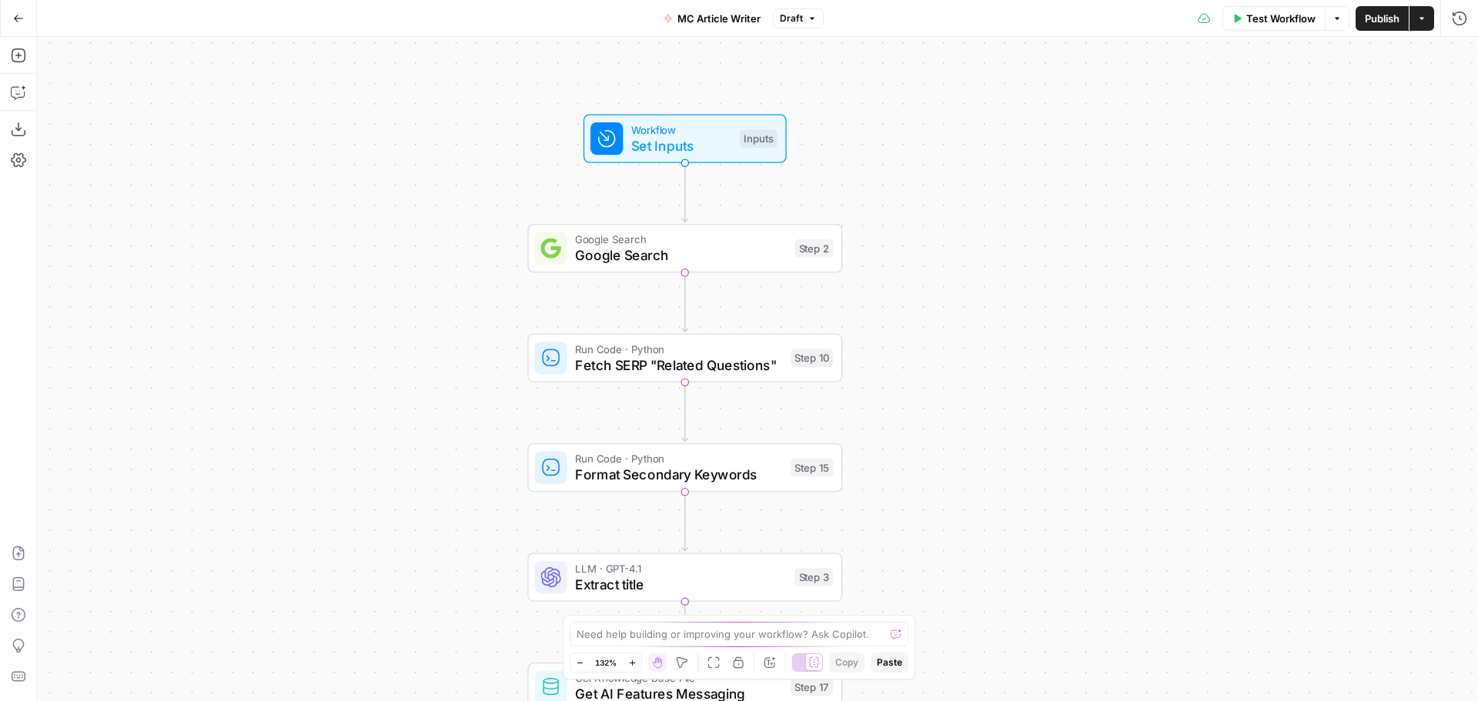
drag, startPoint x: 650, startPoint y: 385, endPoint x: 428, endPoint y: 279, distance: 245.8
click at [428, 279] on div "Workflow Set Inputs Inputs Google Search Google Search Step 2 Run Code · Python…" at bounding box center [757, 369] width 1441 height 664
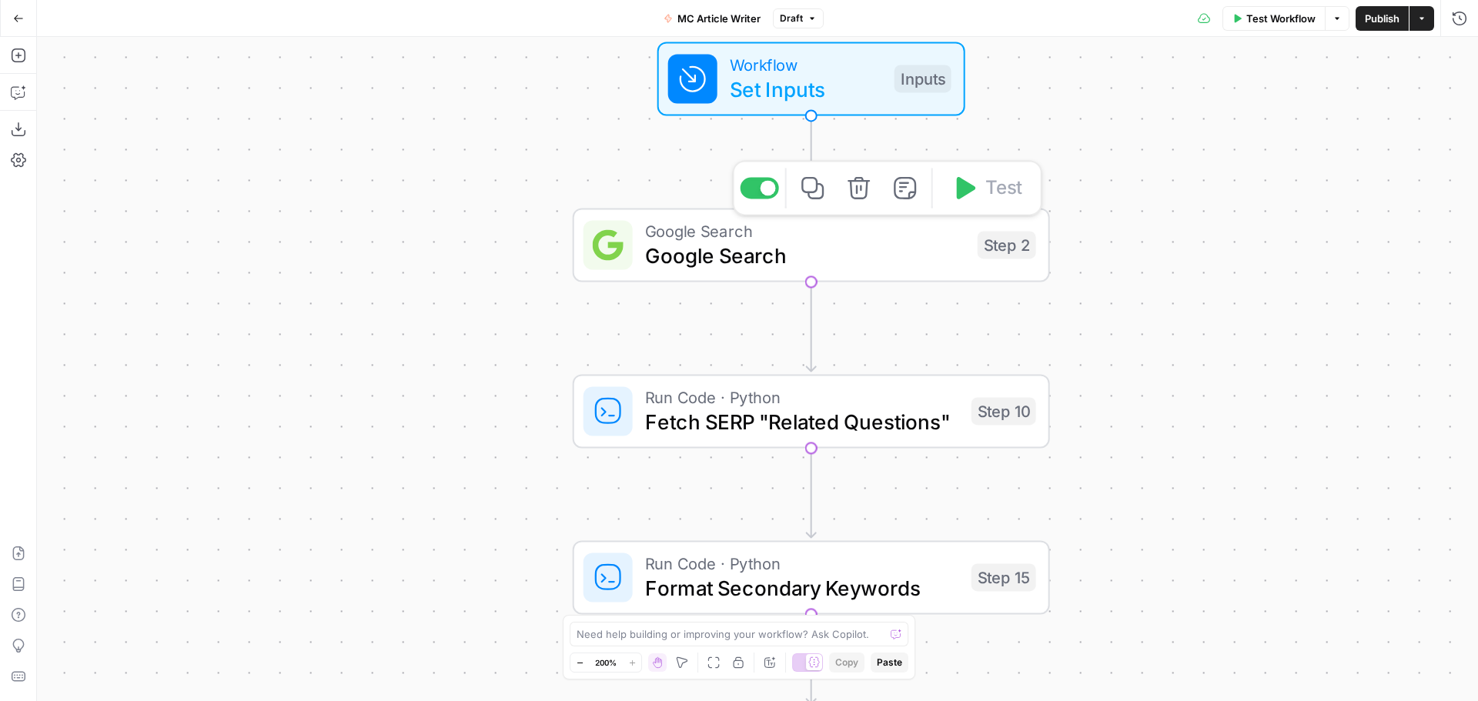
click at [834, 262] on span "Google Search" at bounding box center [805, 255] width 320 height 31
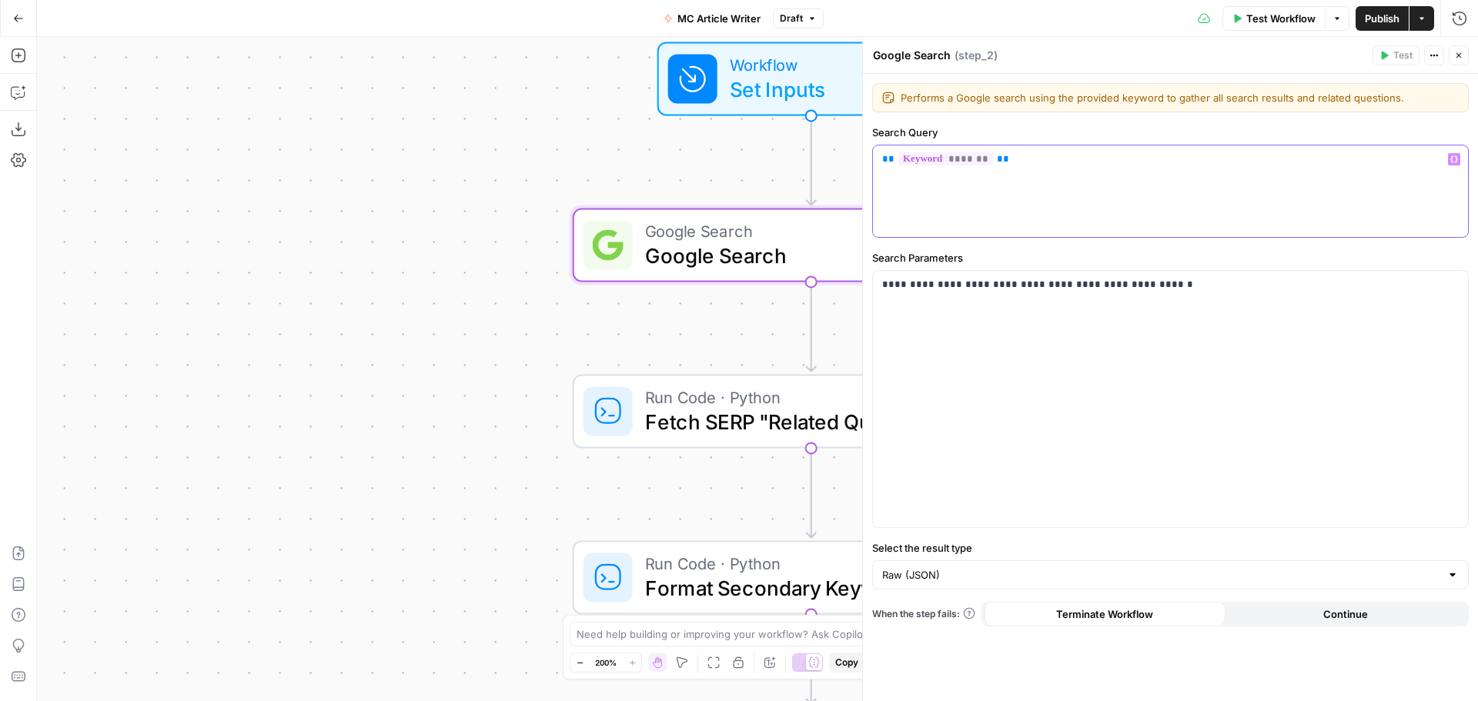
click at [1127, 186] on div "** ******* **" at bounding box center [1170, 191] width 595 height 92
click at [1145, 167] on div "** ******* ** *** ** ******* ** ** ** ******** **" at bounding box center [1170, 191] width 595 height 92
drag, startPoint x: 1137, startPoint y: 196, endPoint x: 1056, endPoint y: 184, distance: 81.6
click at [1136, 196] on div "** ******* ** *** ** ******* ** ** ** ******** **" at bounding box center [1170, 191] width 595 height 92
click at [999, 147] on div "** ******* ** *** ** ******* ** ** ** ******** **" at bounding box center [1170, 191] width 595 height 92
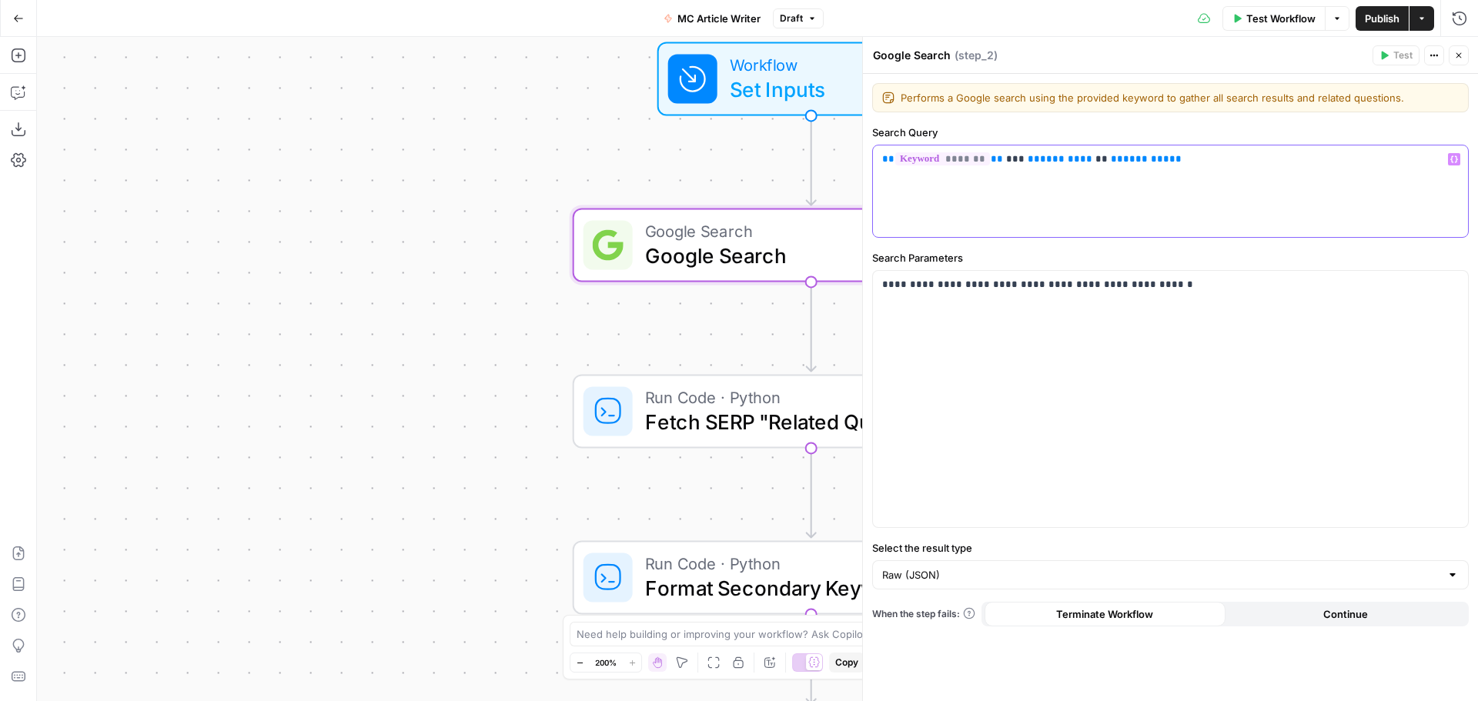
click at [1040, 158] on span "*******" at bounding box center [1060, 159] width 40 height 10
click at [1111, 158] on span "**" at bounding box center [1117, 159] width 12 height 10
click at [1006, 183] on div "** ******* ** *** ** ******* ** ** ** ******** **" at bounding box center [1170, 191] width 595 height 92
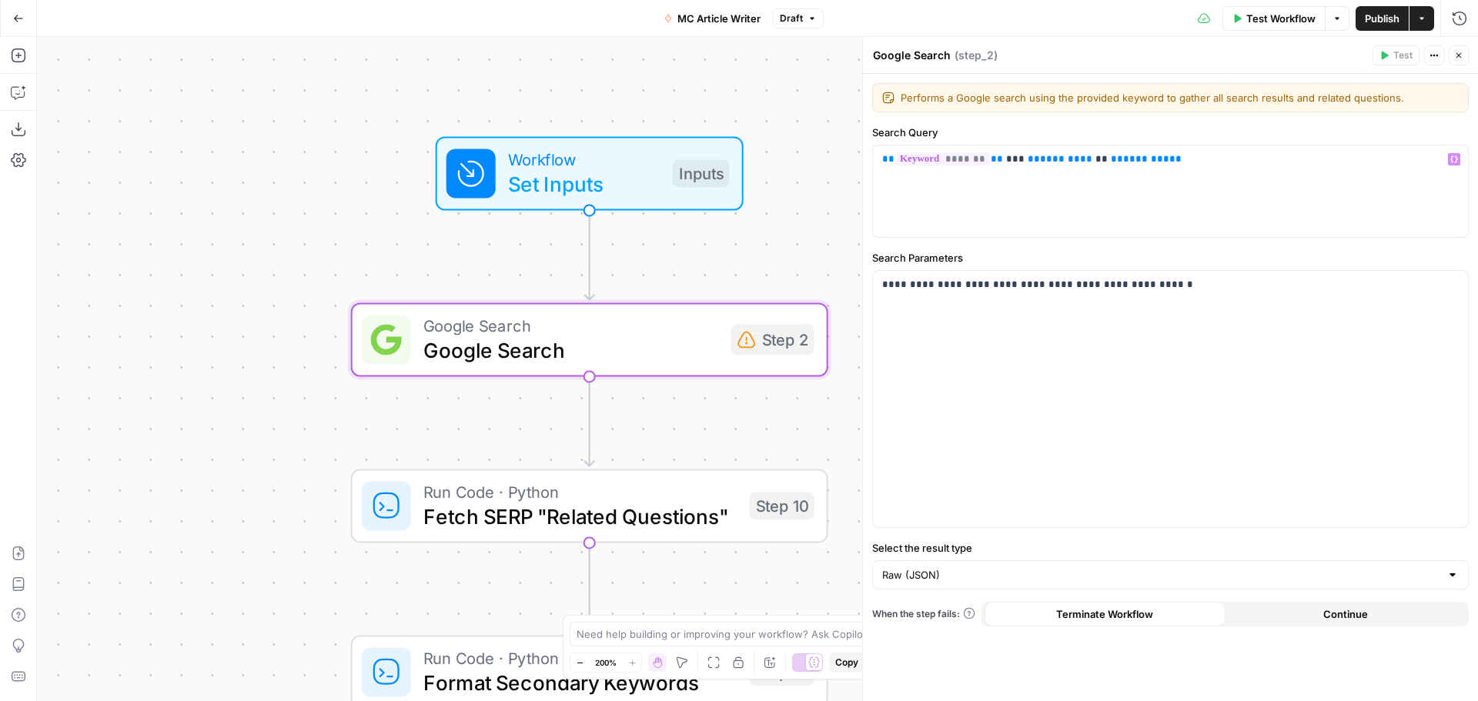
drag, startPoint x: 659, startPoint y: 190, endPoint x: 359, endPoint y: 300, distance: 319.0
click at [359, 300] on div "Workflow Set Inputs Inputs Google Search Google Search Step 2 Run Code · Python…" at bounding box center [757, 369] width 1441 height 664
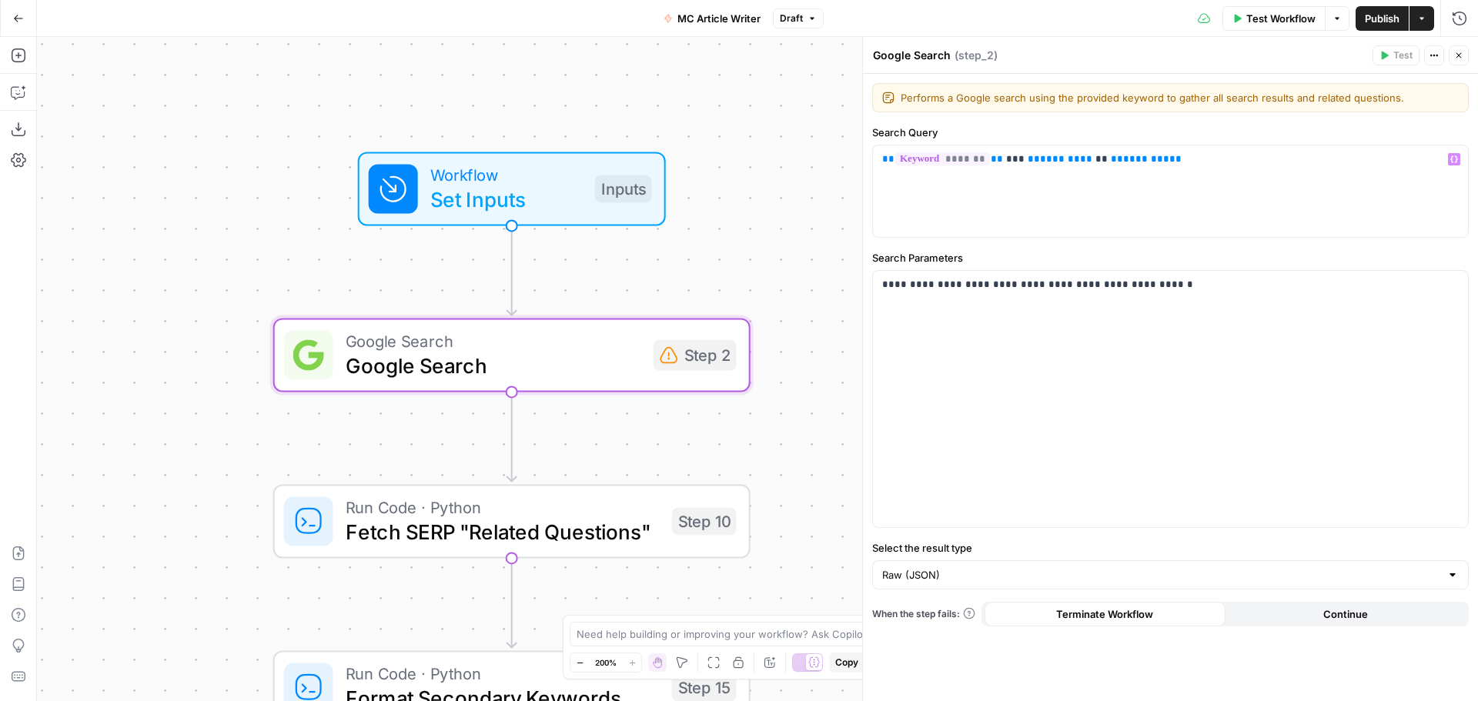
click at [478, 189] on span "Set Inputs" at bounding box center [506, 199] width 152 height 31
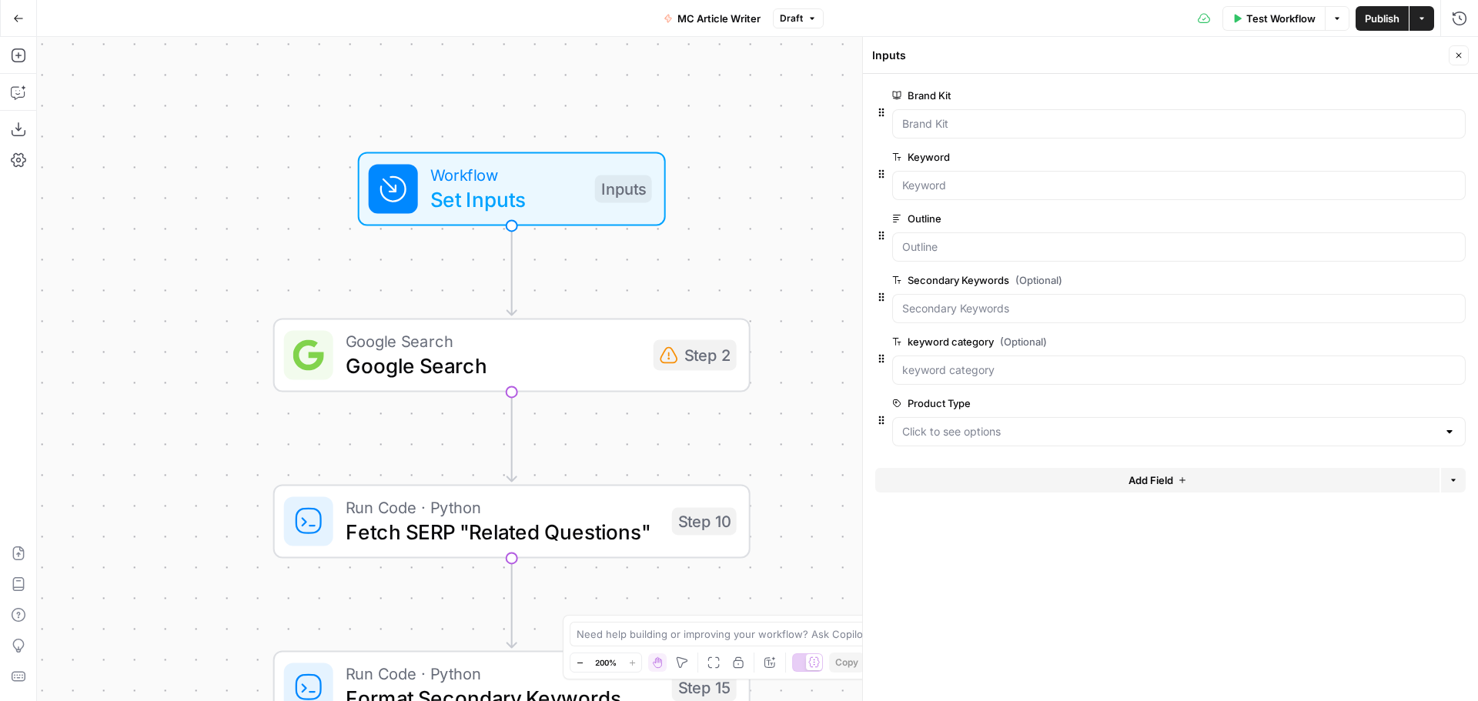
click at [1044, 482] on button "Add Field" at bounding box center [1157, 480] width 564 height 25
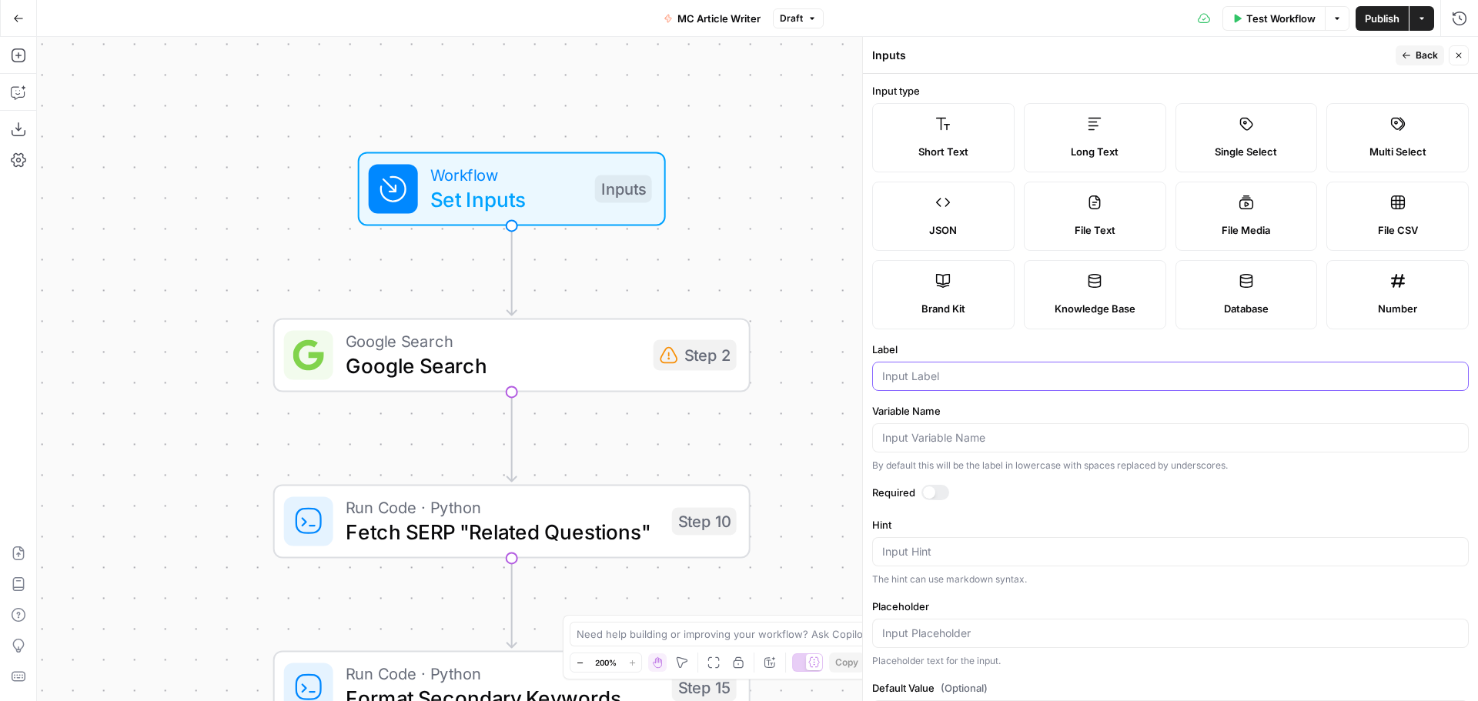
click at [921, 377] on input "Label" at bounding box center [1170, 376] width 577 height 15
type input "persona"
click at [943, 493] on div at bounding box center [935, 492] width 28 height 15
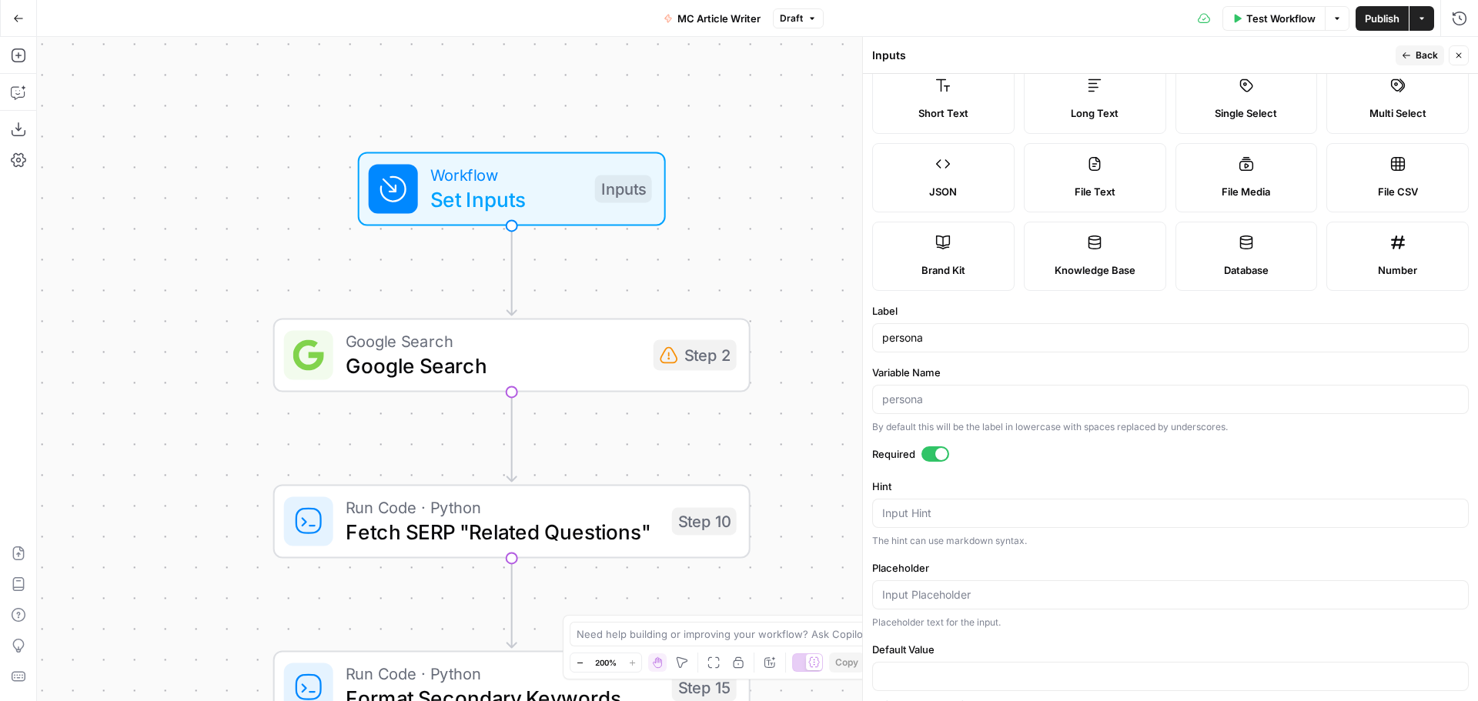
scroll to position [59, 0]
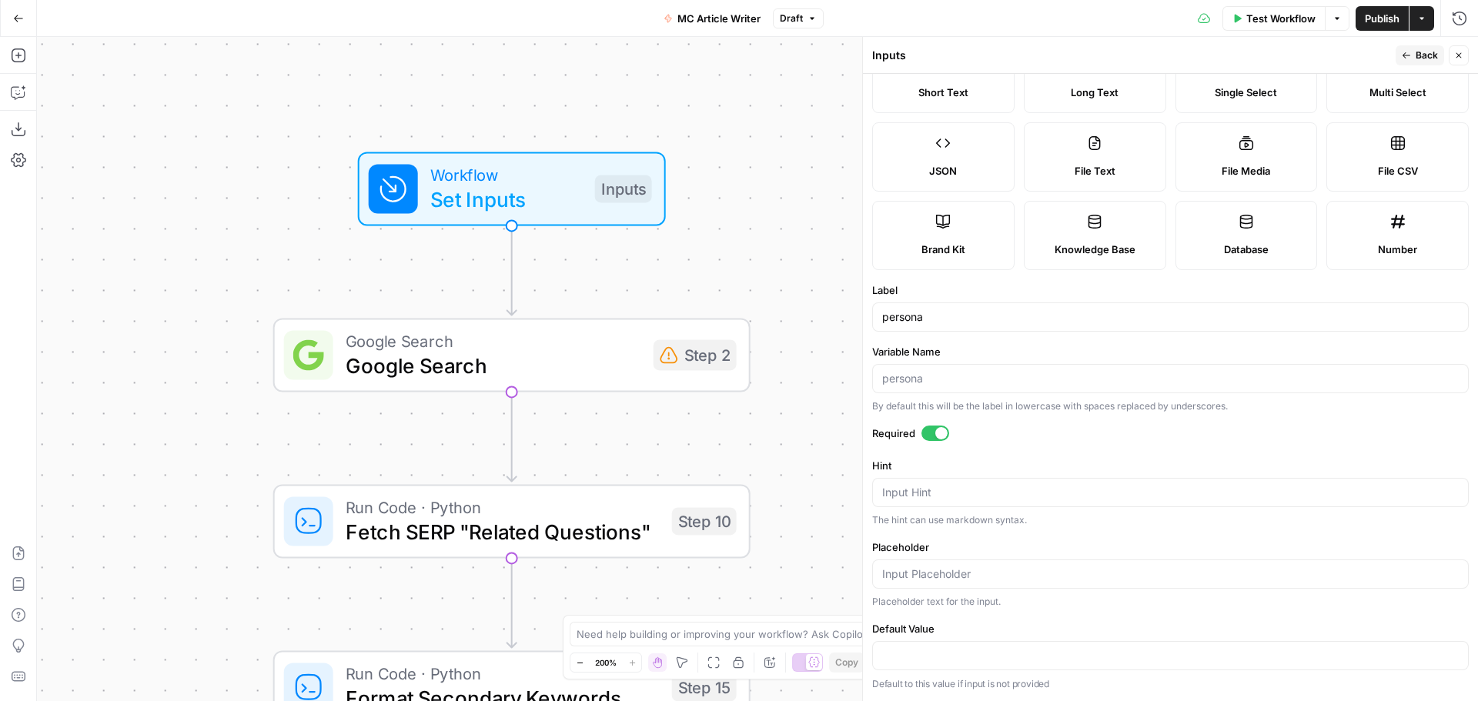
click at [1419, 44] on header "Inputs Back Close" at bounding box center [1170, 55] width 615 height 37
click at [1417, 47] on button "Back" at bounding box center [1419, 55] width 48 height 20
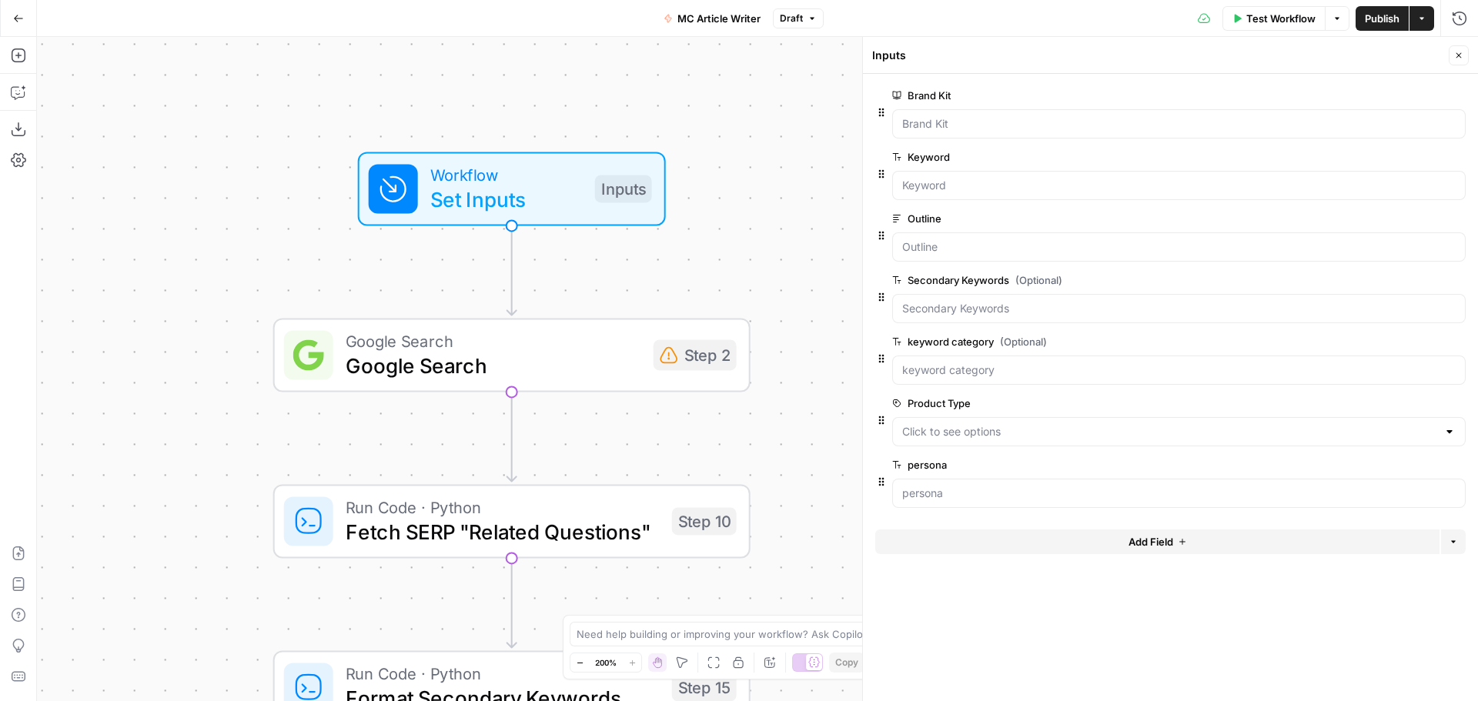
click at [938, 540] on button "Add Field" at bounding box center [1157, 542] width 564 height 25
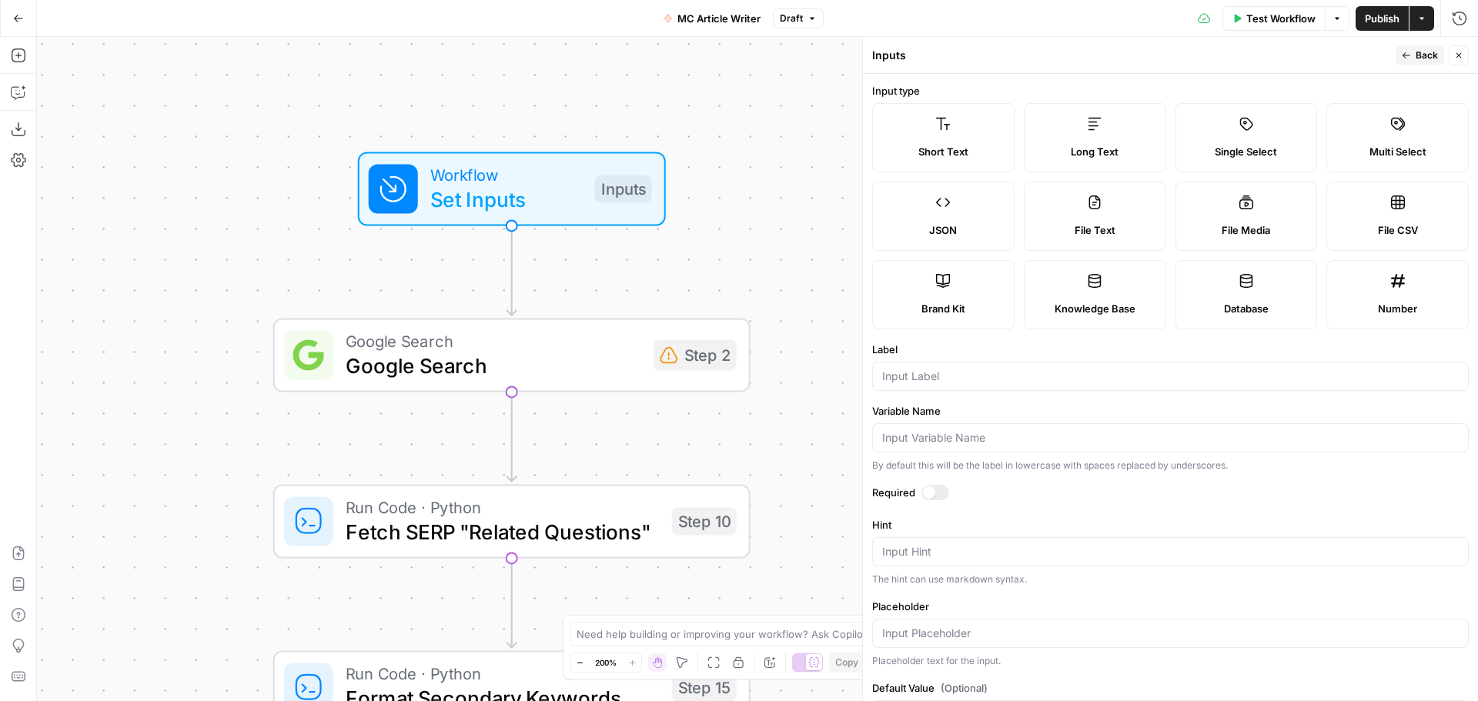
click at [936, 384] on div at bounding box center [1170, 376] width 597 height 29
type input "Industry"
click at [931, 490] on div at bounding box center [929, 492] width 12 height 12
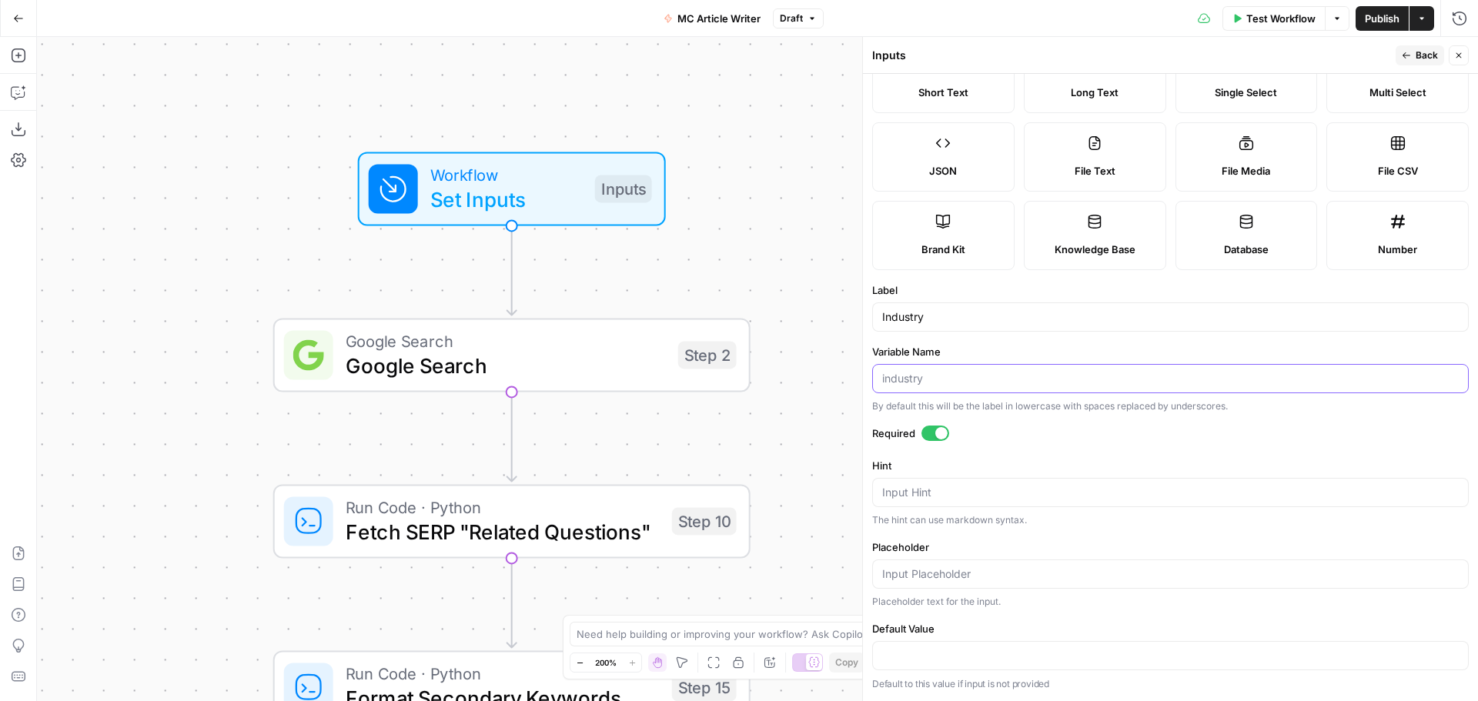
click at [1002, 373] on input "Variable Name" at bounding box center [1170, 378] width 577 height 15
click at [950, 383] on input "Variable Name" at bounding box center [1170, 378] width 577 height 15
click at [1040, 461] on label "Hint" at bounding box center [1170, 465] width 597 height 15
click at [1040, 485] on textarea "Hint" at bounding box center [1170, 492] width 577 height 15
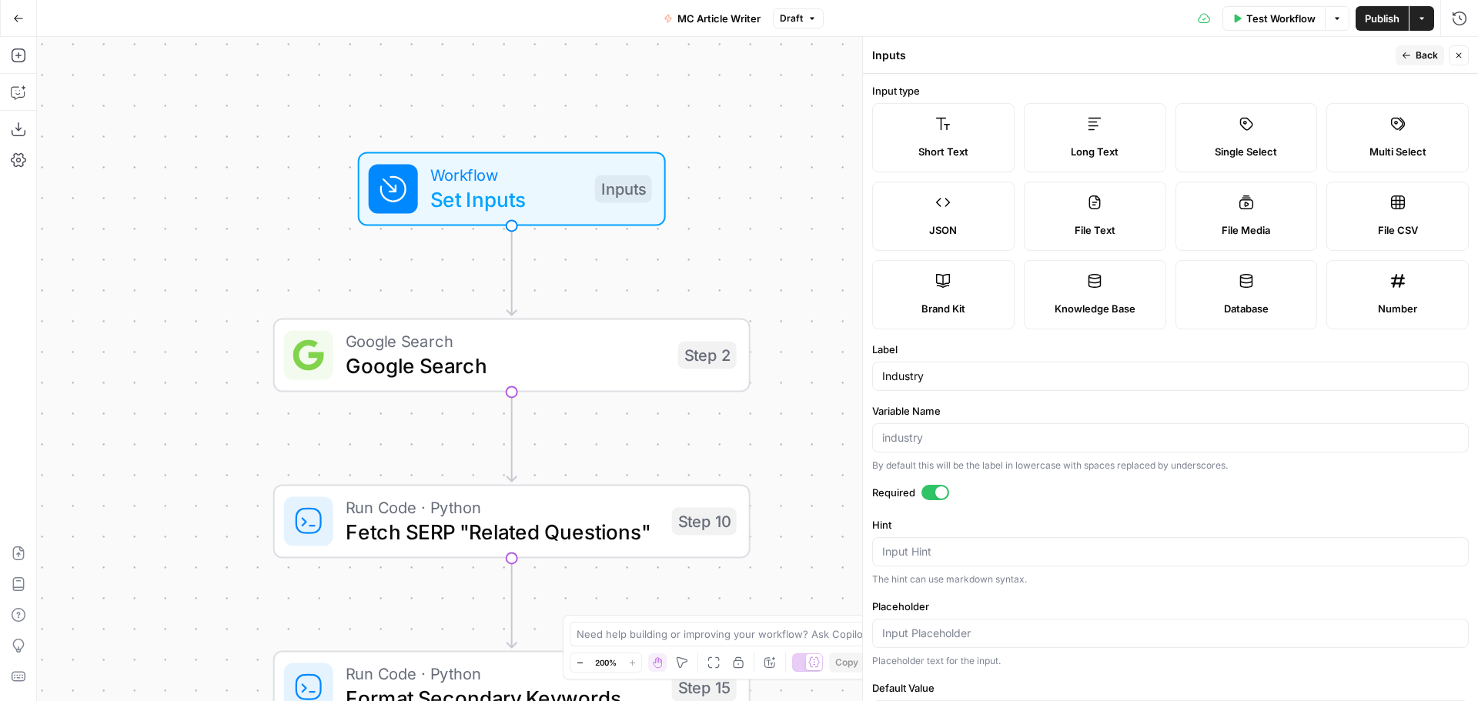
click at [1408, 54] on icon "button" at bounding box center [1406, 55] width 9 height 9
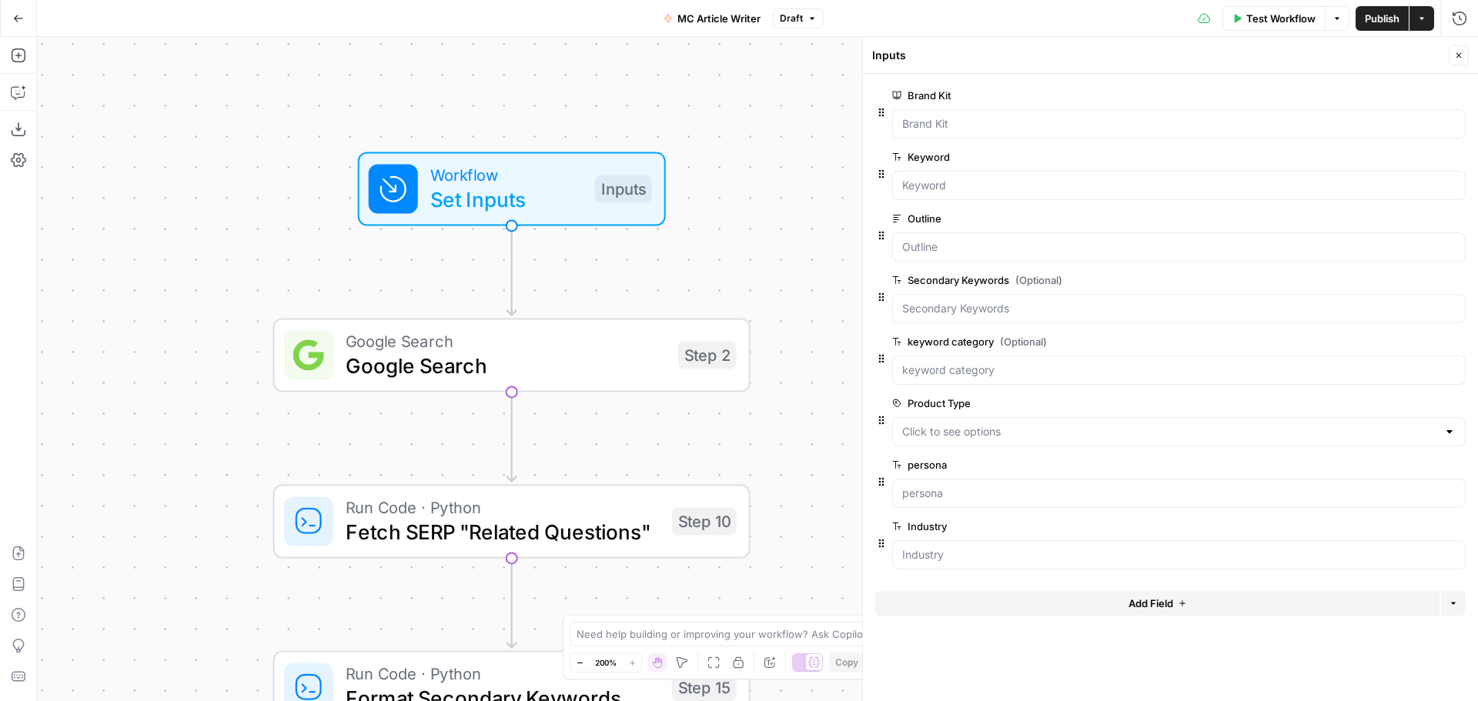
click at [1027, 603] on button "Add Field" at bounding box center [1157, 603] width 564 height 25
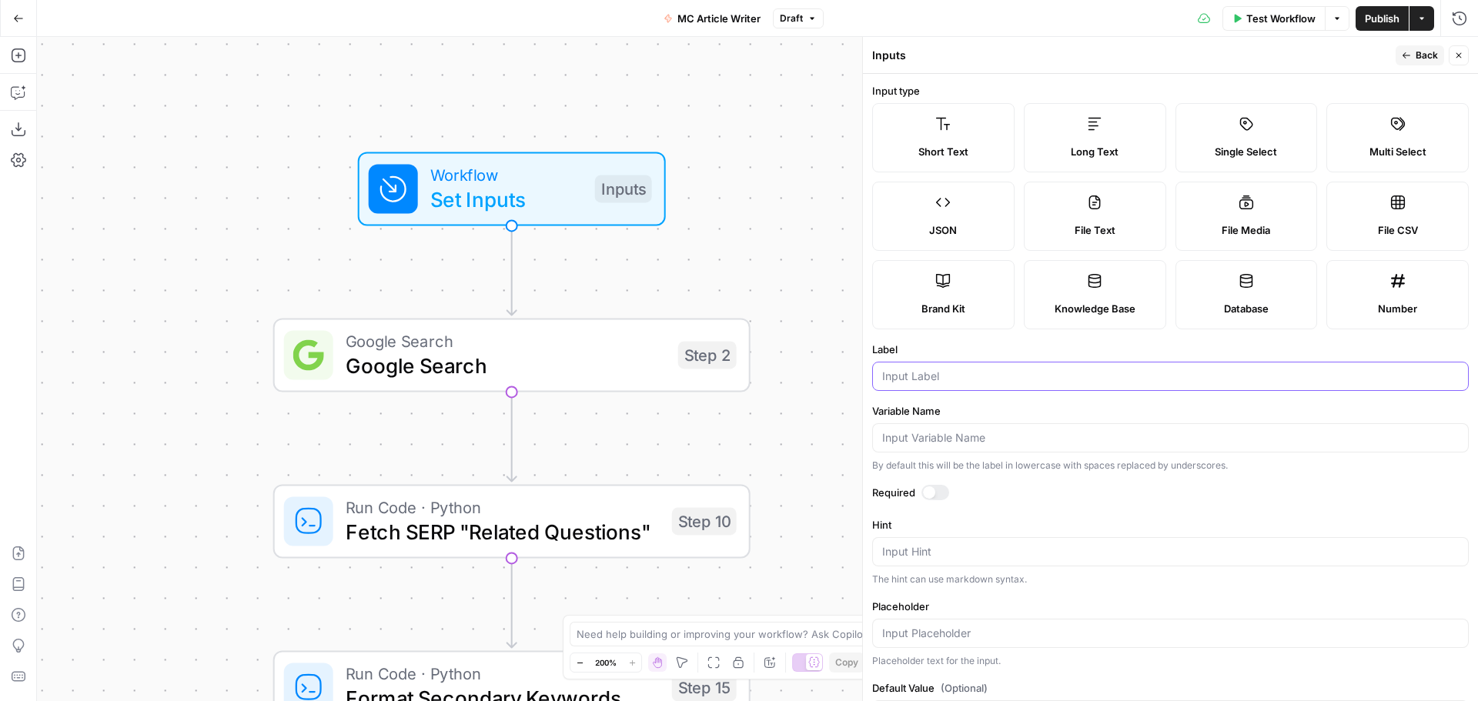
click at [947, 372] on input "Label" at bounding box center [1170, 376] width 577 height 15
type input "Use case"
click at [1408, 53] on icon "button" at bounding box center [1406, 55] width 9 height 9
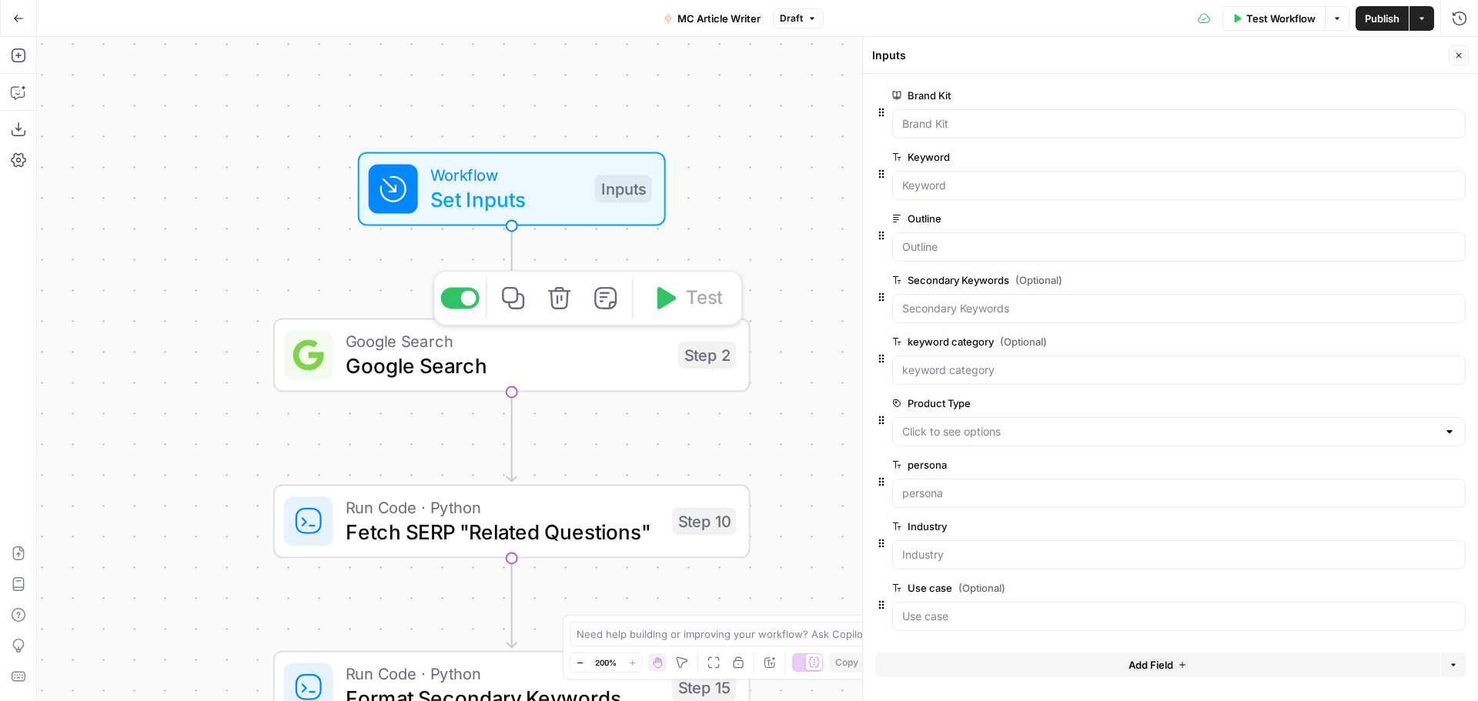
click at [587, 370] on span "Google Search" at bounding box center [506, 365] width 320 height 31
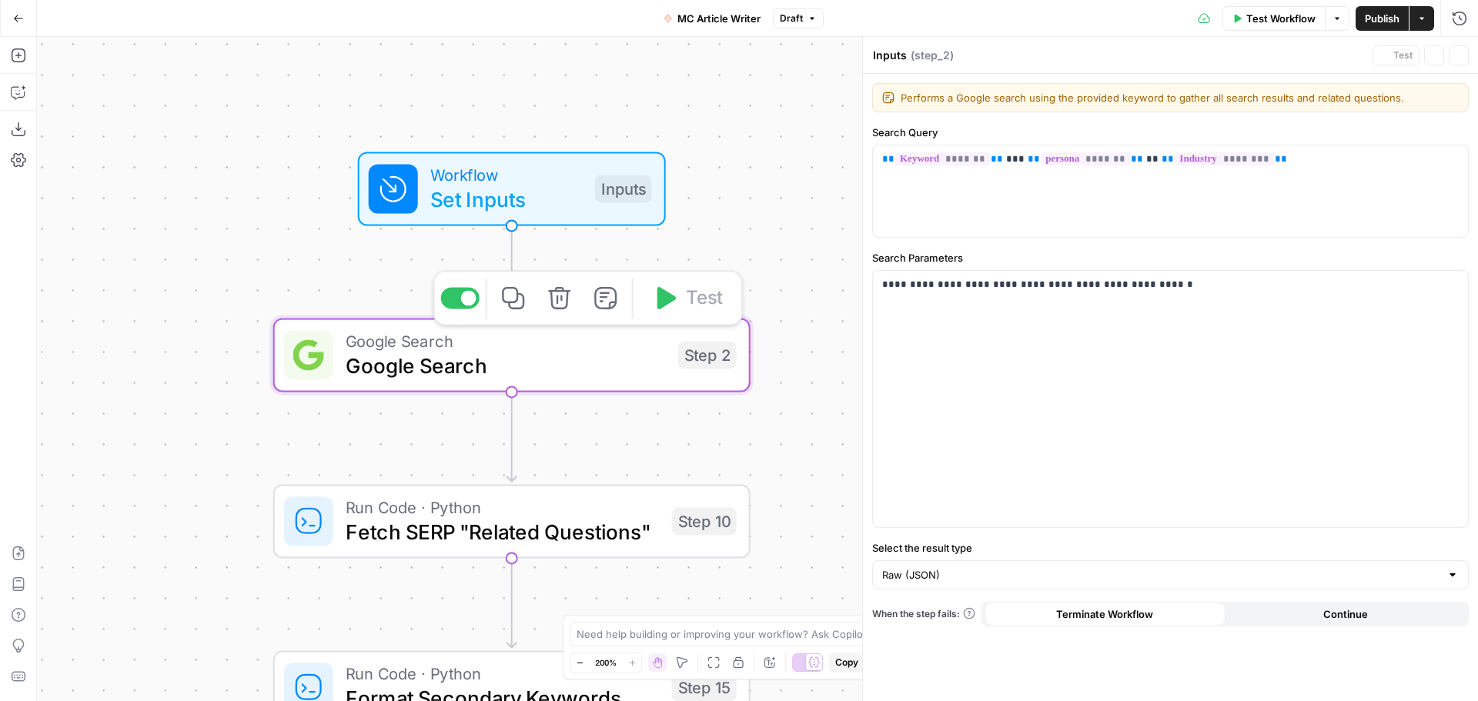
type textarea "Google Search"
click at [524, 513] on span "Run Code · Python" at bounding box center [503, 507] width 314 height 25
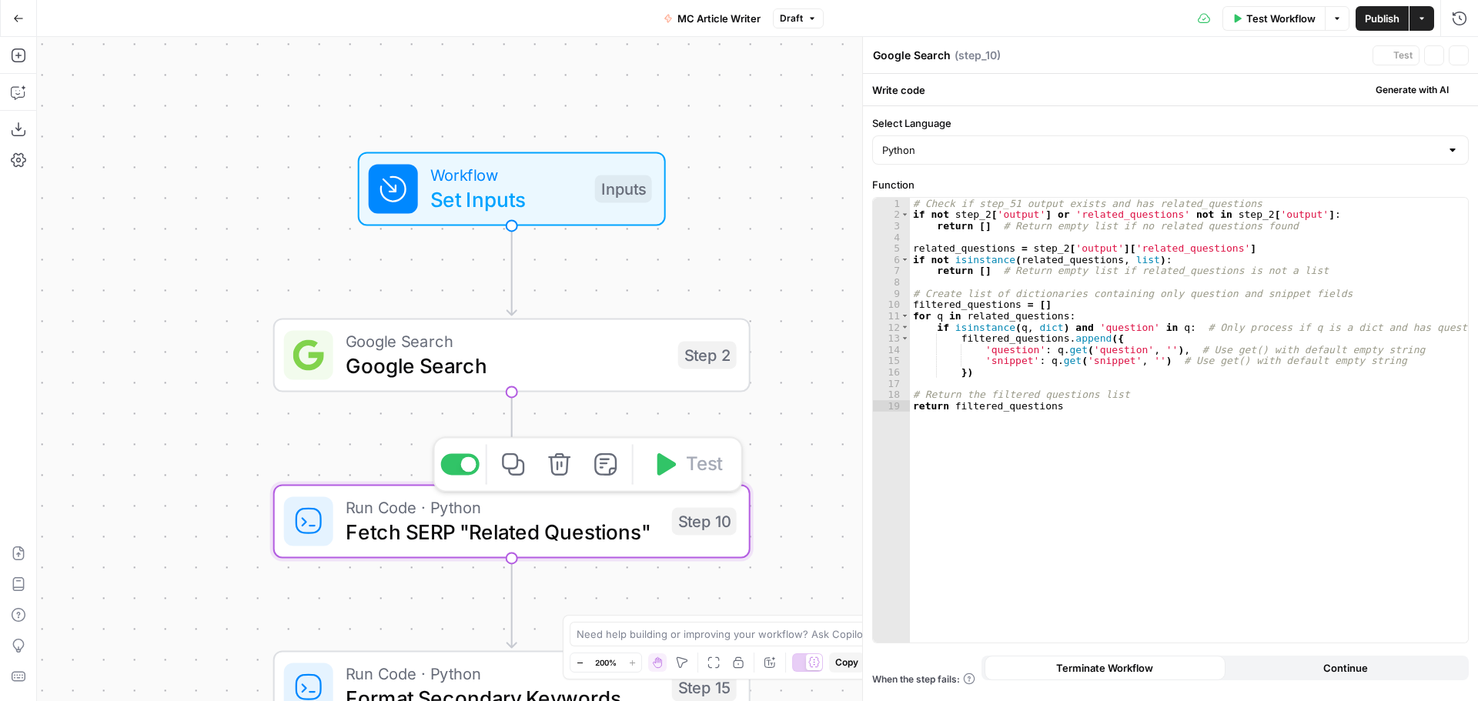
type textarea "Fetch SERP "Related Questions""
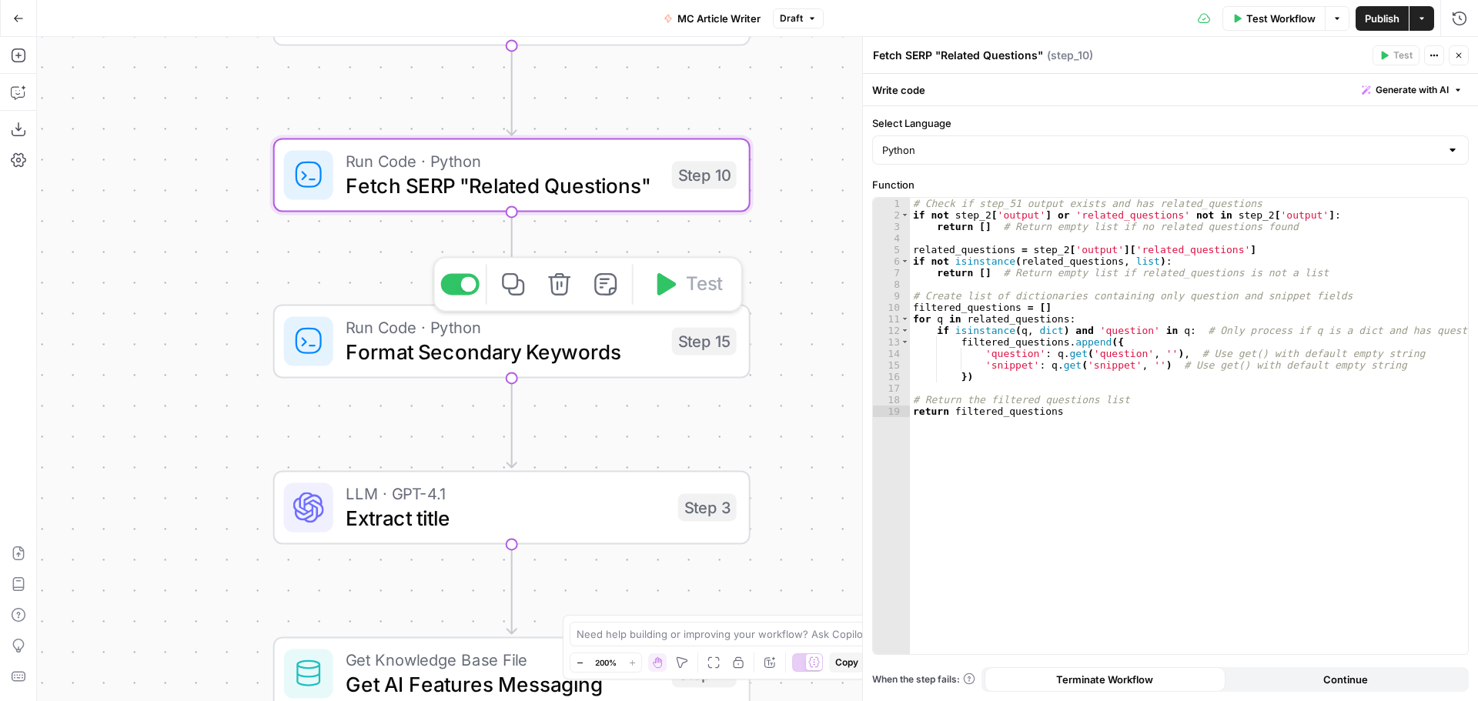
click at [519, 356] on span "Format Secondary Keywords" at bounding box center [503, 351] width 314 height 31
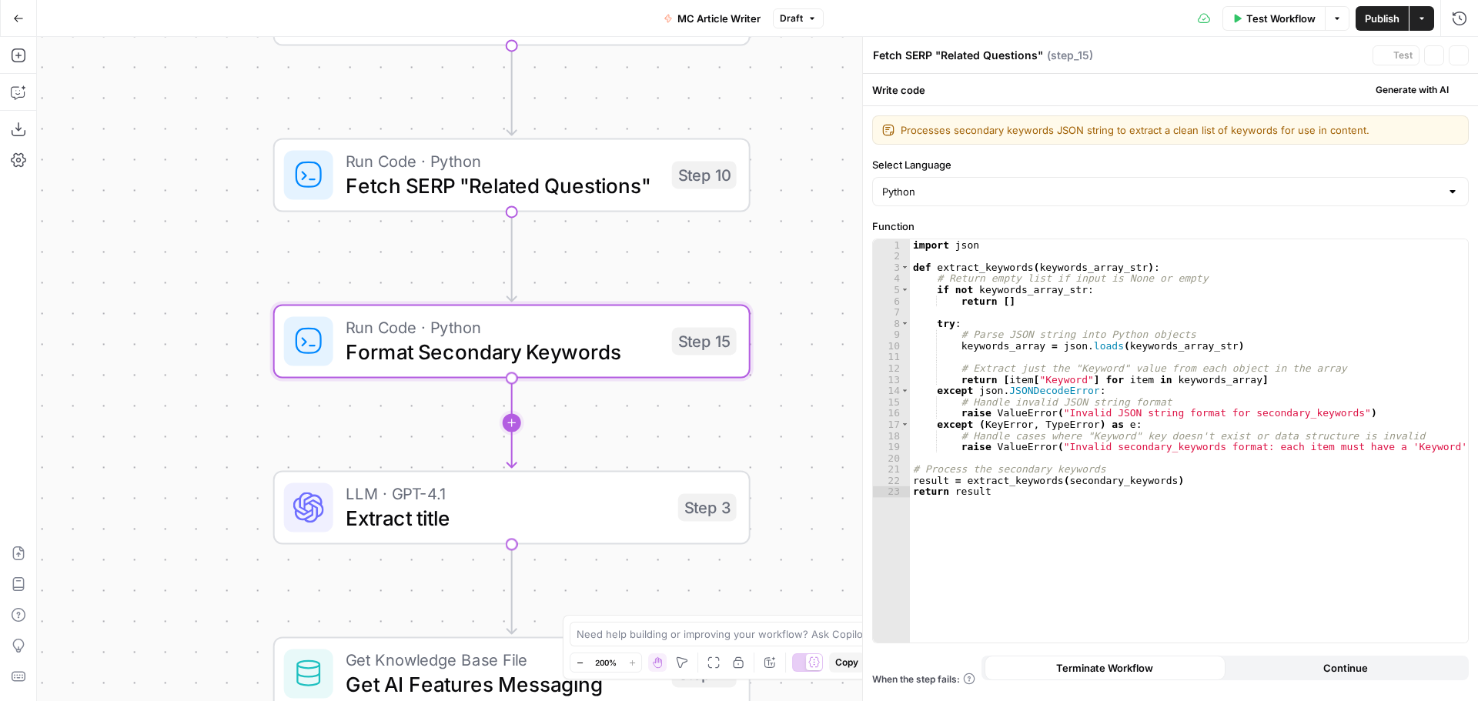
type textarea "Format Secondary Keywords"
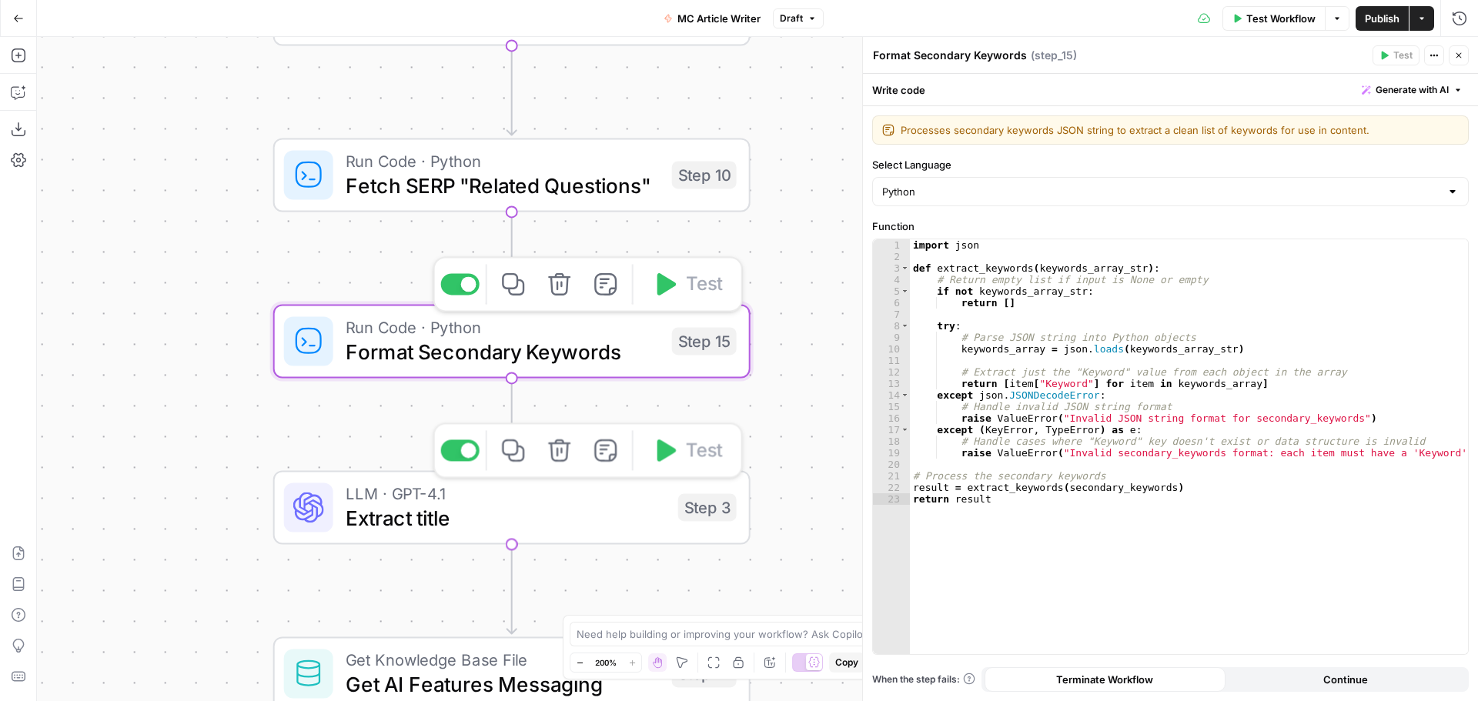
click at [483, 506] on span "Extract title" at bounding box center [506, 518] width 320 height 31
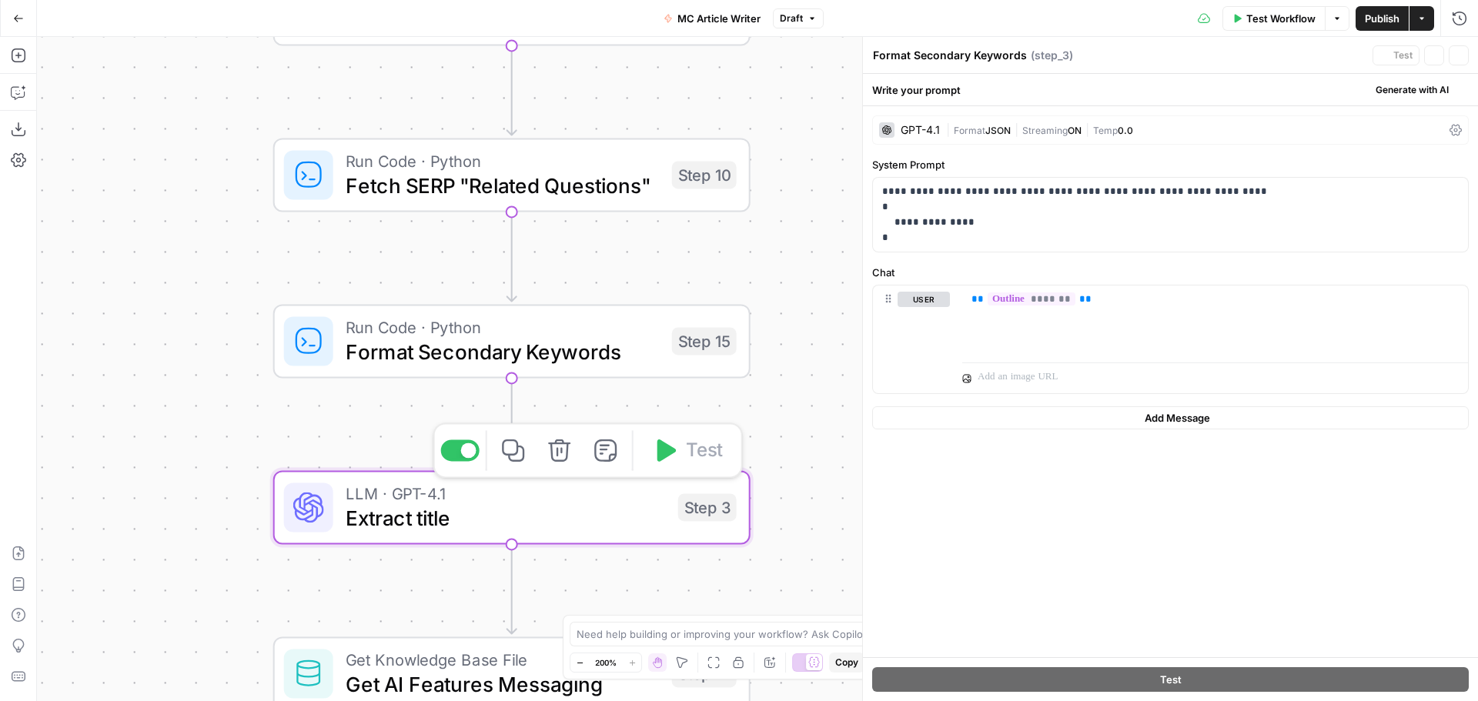
type textarea "Extract title"
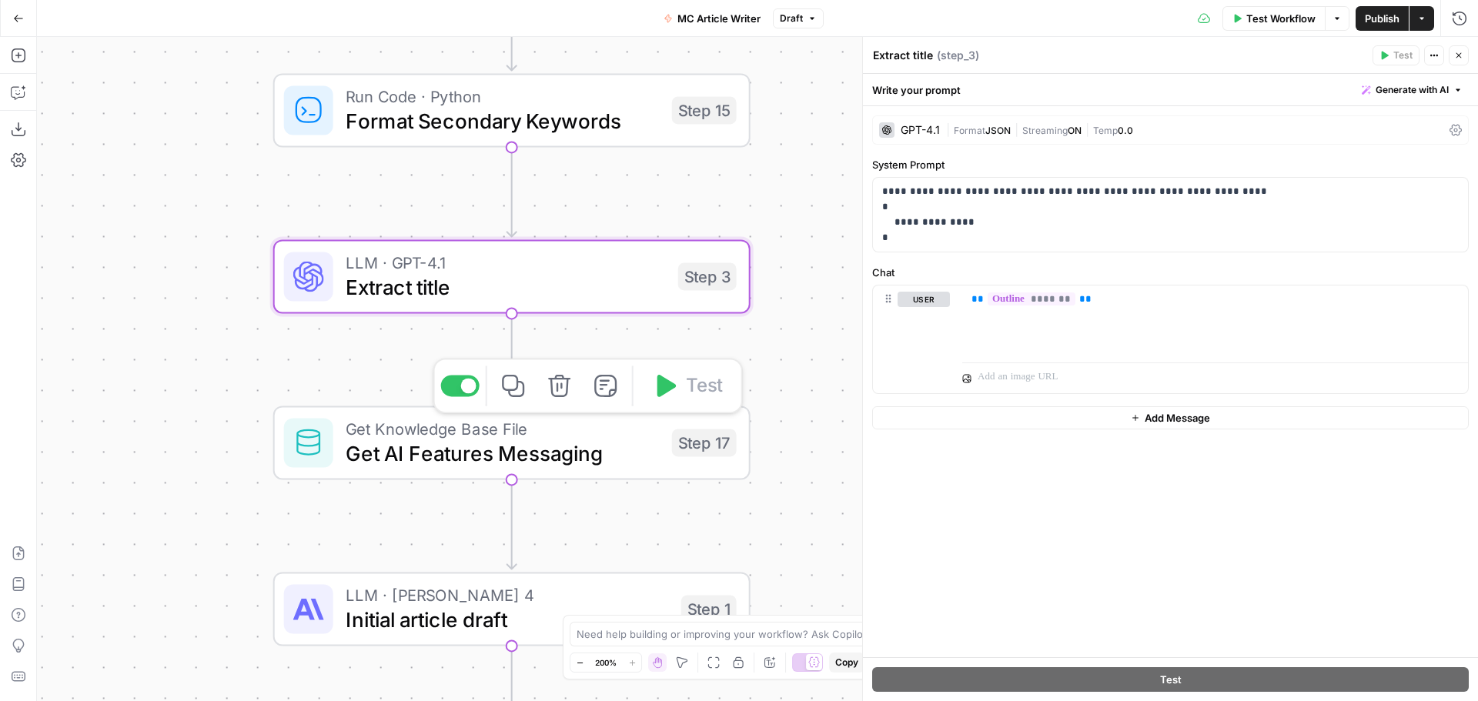
click at [440, 460] on span "Get AI Features Messaging" at bounding box center [503, 453] width 314 height 31
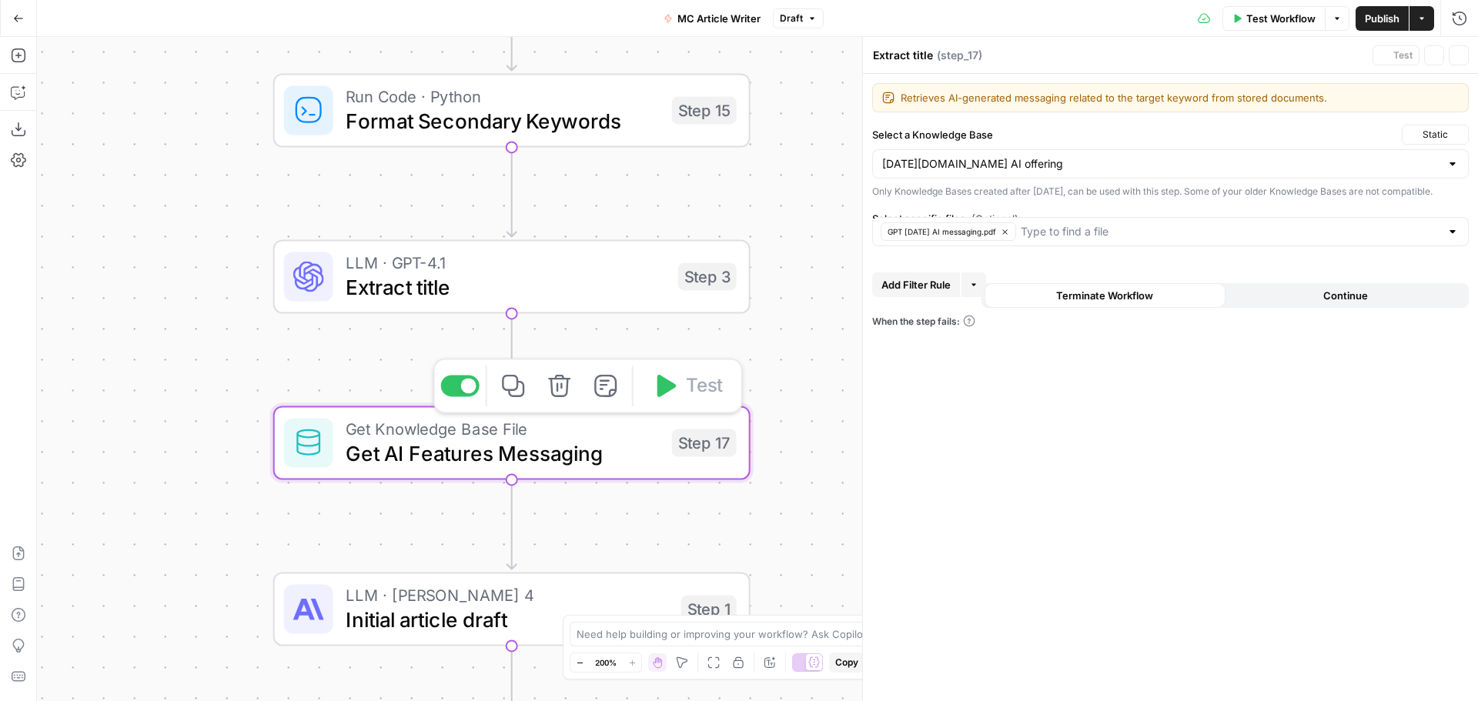
type textarea "Get AI Features Messaging"
type input "[DATE][DOMAIN_NAME] AI offering"
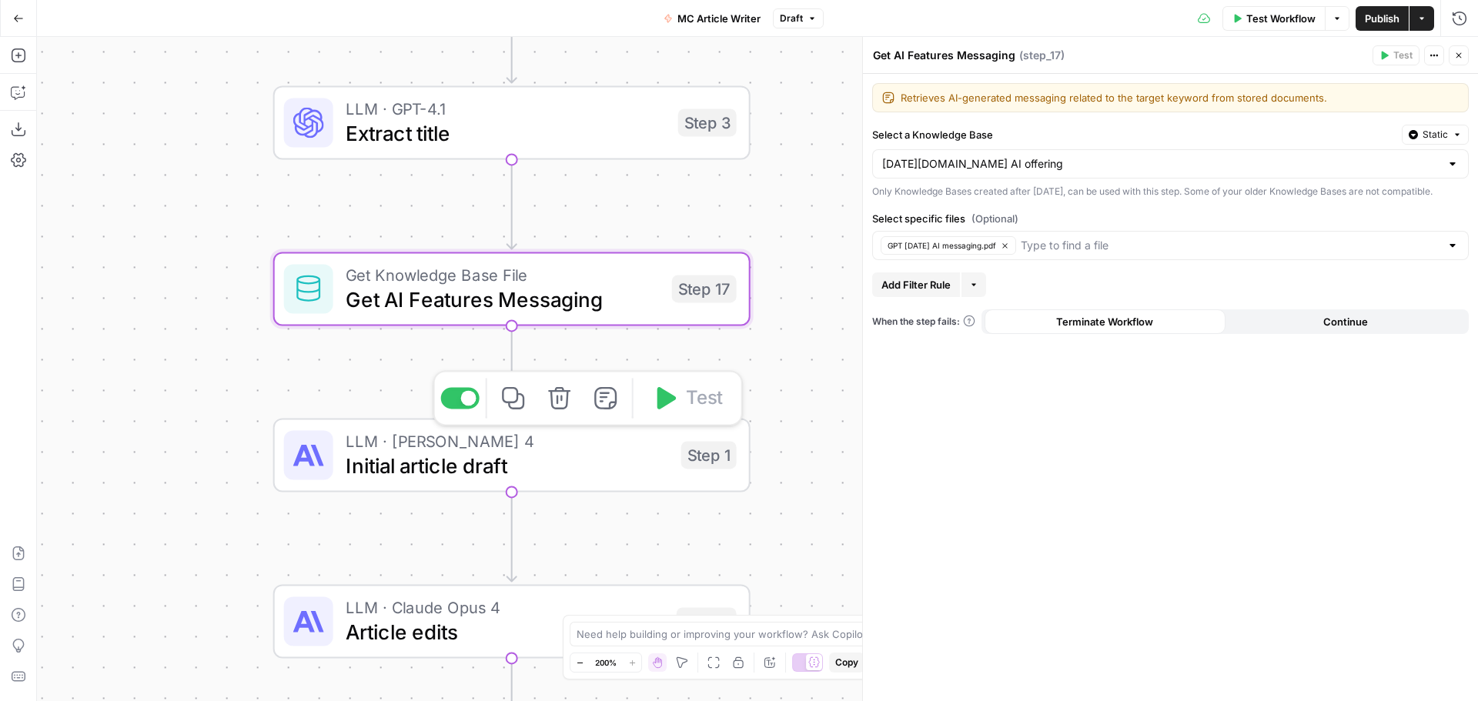
click at [417, 460] on span "Initial article draft" at bounding box center [507, 465] width 323 height 31
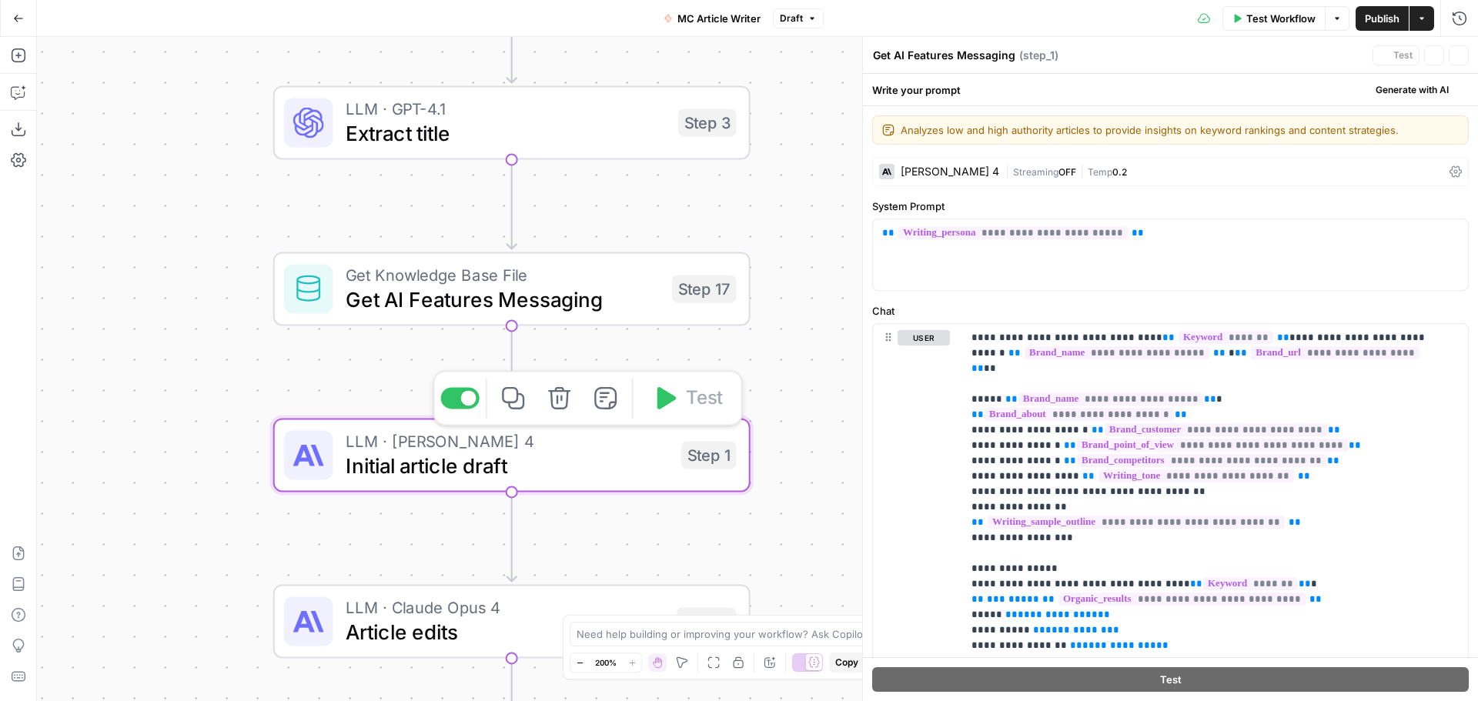
type textarea "Initial article draft"
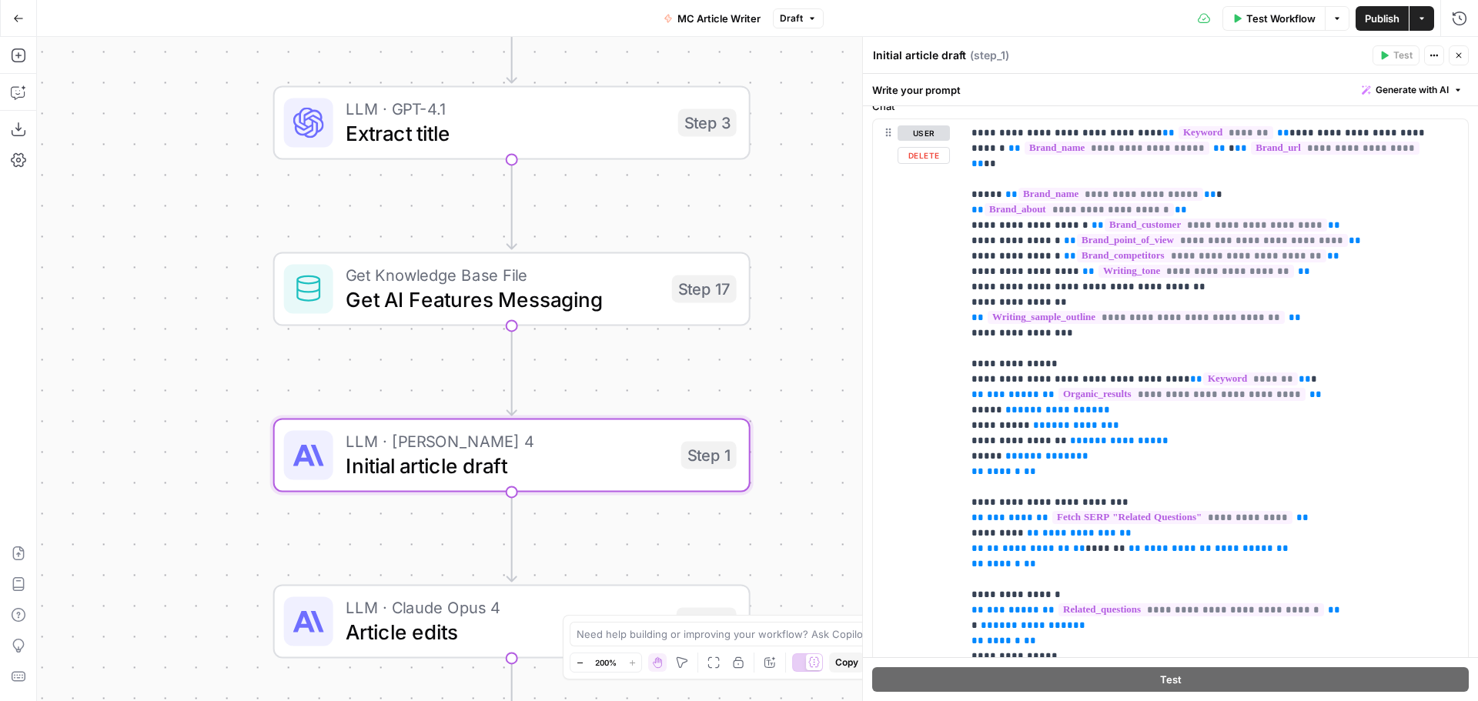
scroll to position [385, 0]
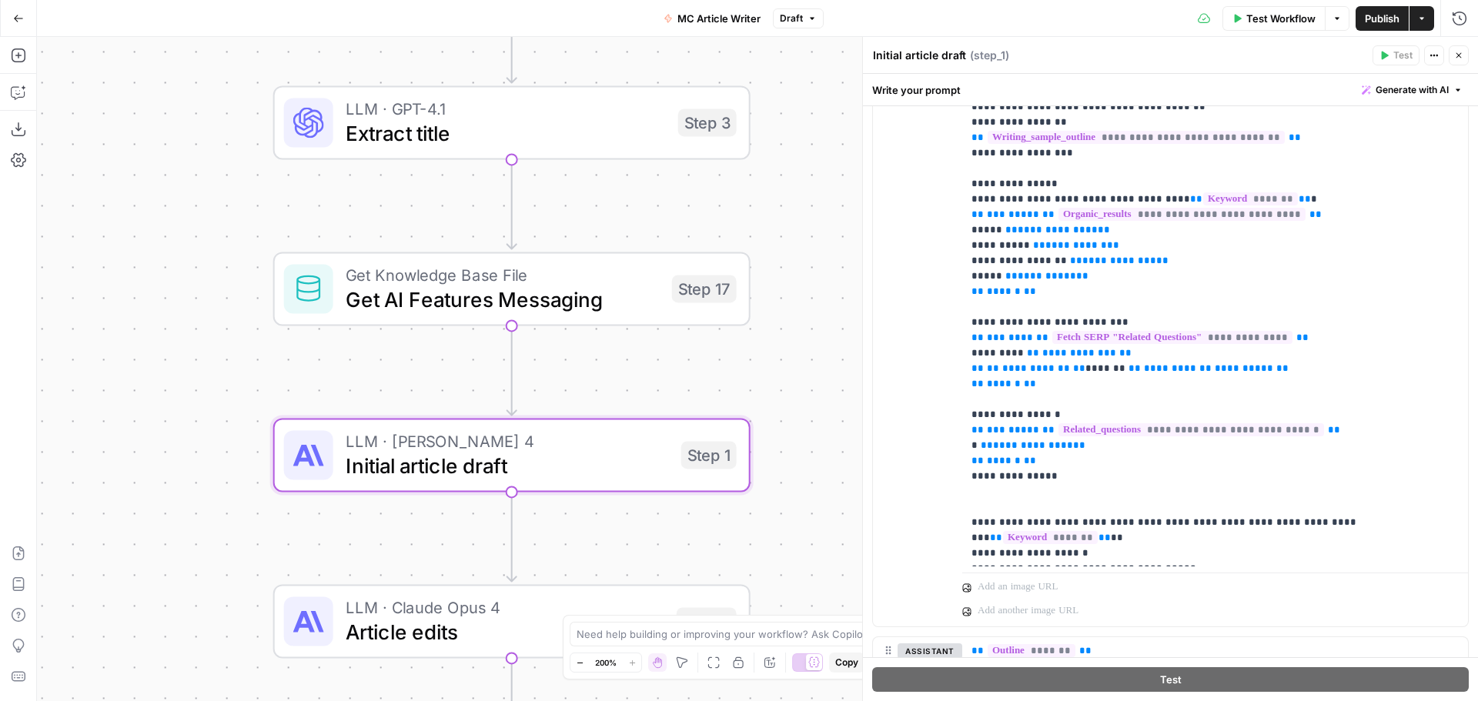
click at [1385, 3] on div "Test Workflow Options Publish Actions Run History" at bounding box center [1151, 18] width 654 height 36
click at [1381, 9] on button "Publish" at bounding box center [1381, 18] width 53 height 25
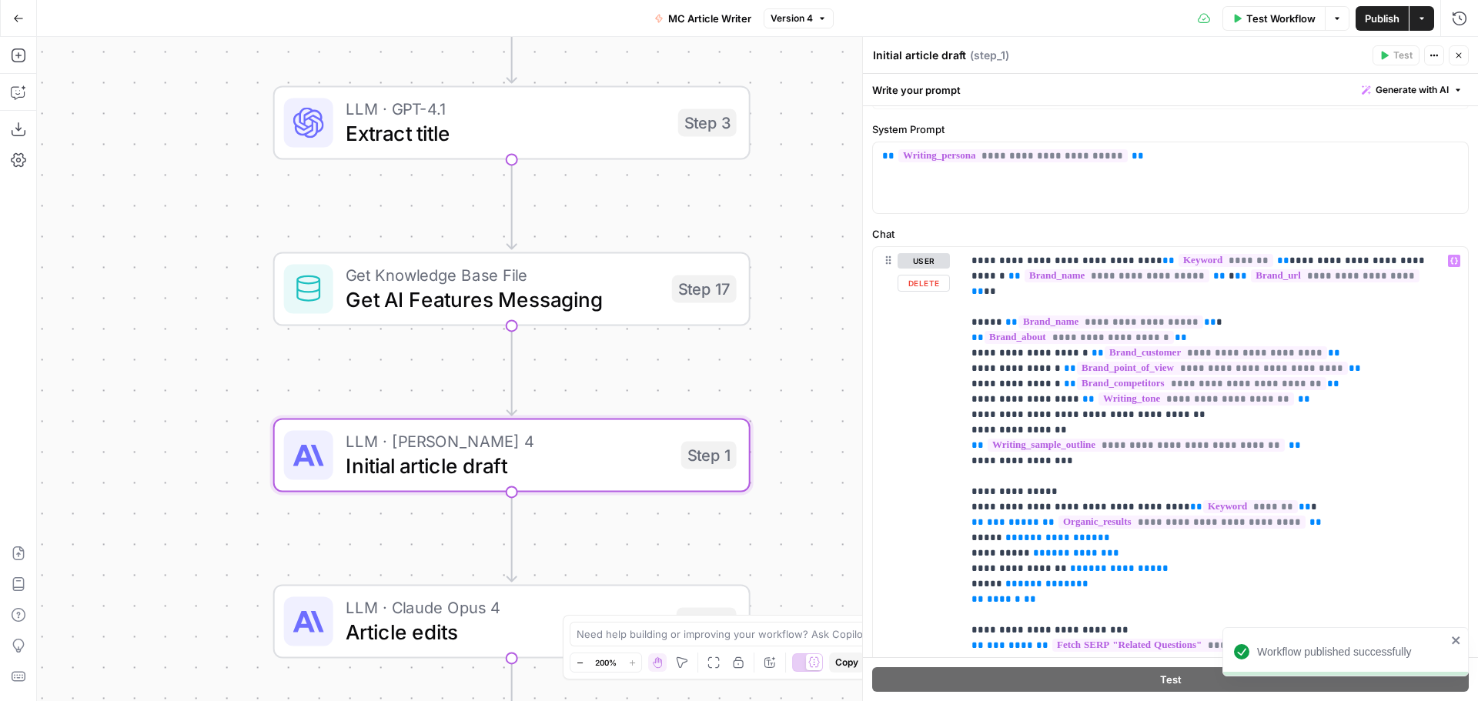
scroll to position [0, 0]
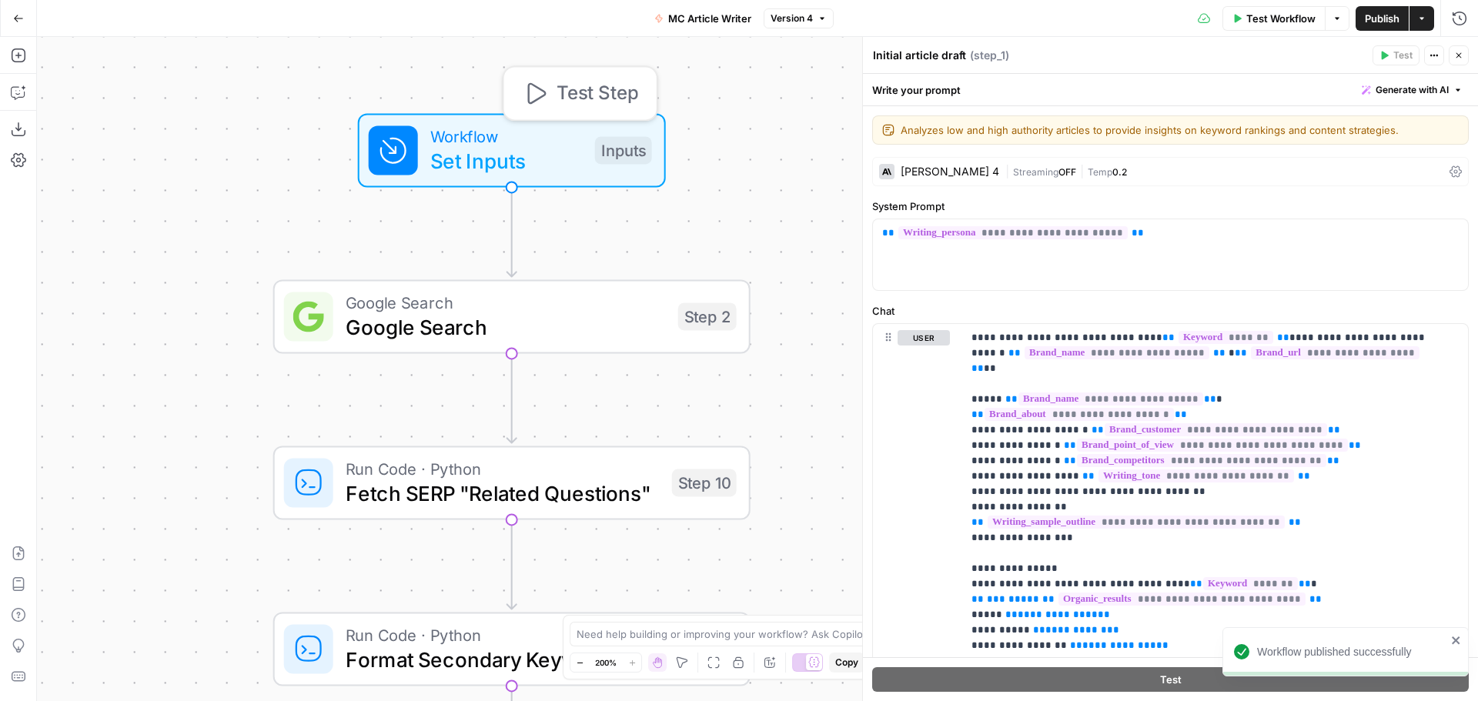
click at [502, 162] on span "Set Inputs" at bounding box center [506, 160] width 152 height 31
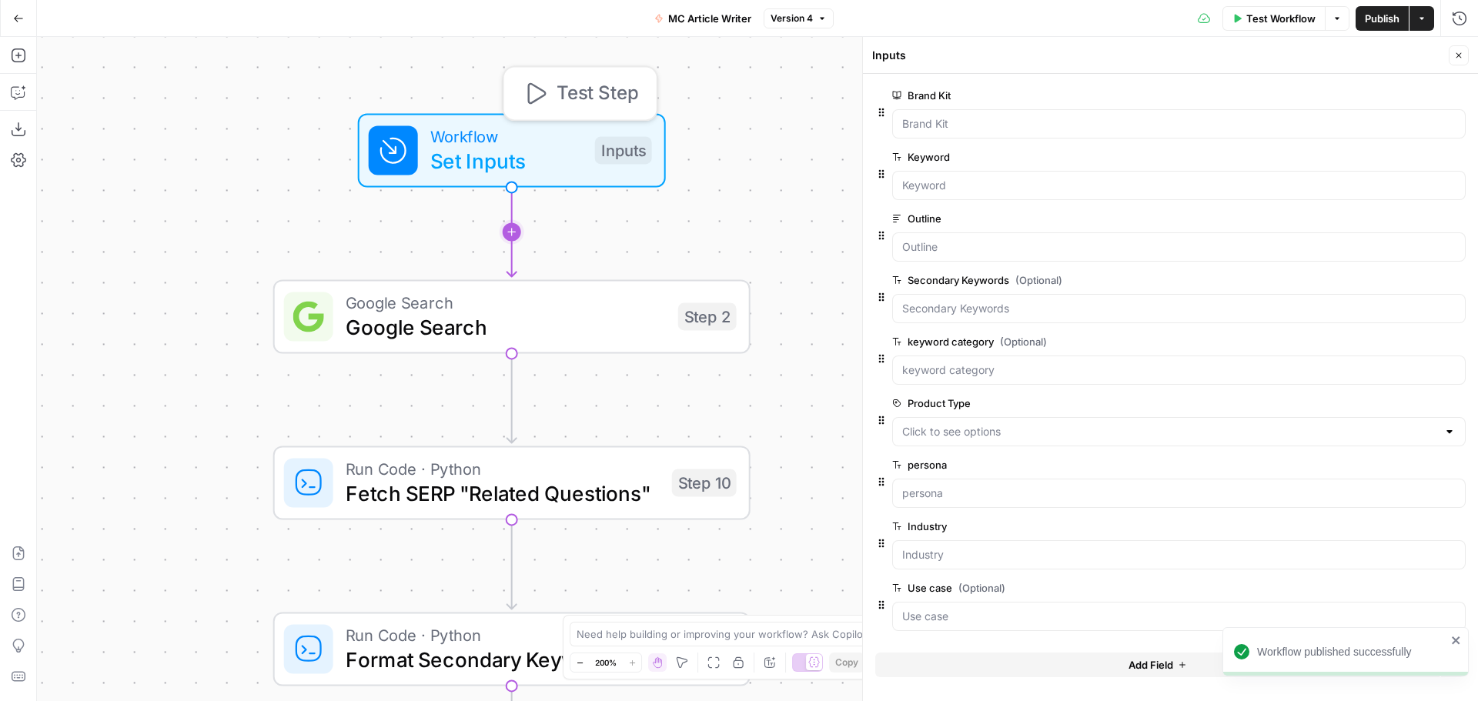
click at [516, 309] on span "Google Search" at bounding box center [506, 302] width 320 height 25
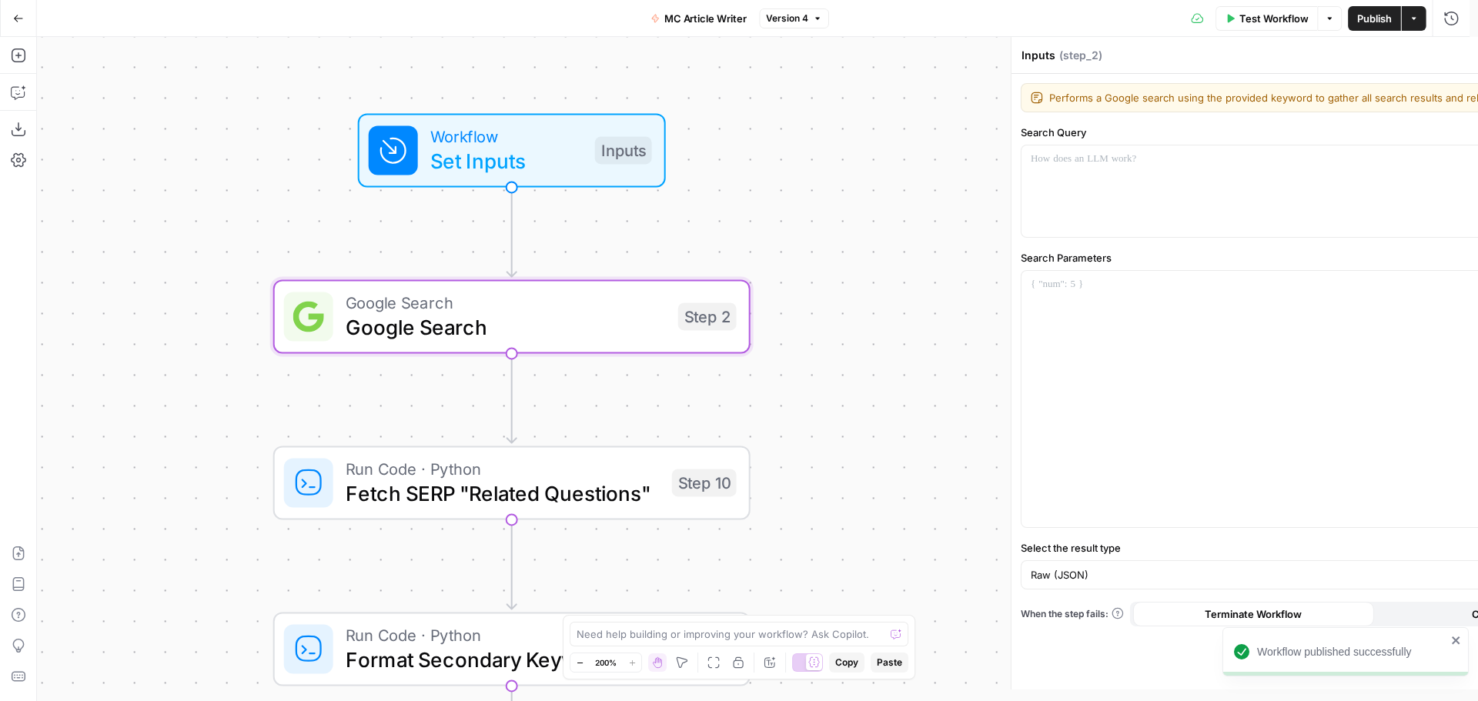
type textarea "Google Search"
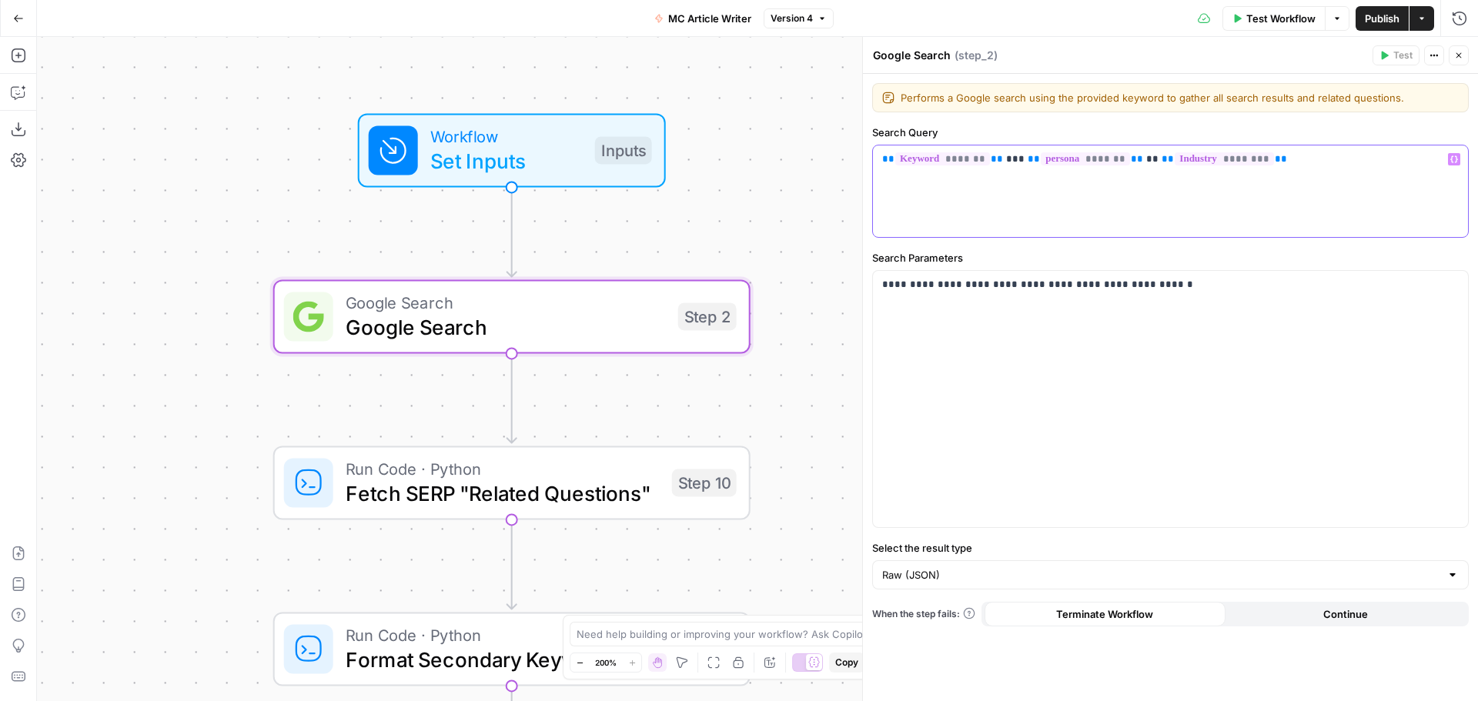
drag, startPoint x: 1265, startPoint y: 157, endPoint x: 883, endPoint y: 156, distance: 381.8
click at [883, 156] on p "** ******* ** *** ** ******* ** ** ** ******** **" at bounding box center [1170, 159] width 577 height 15
copy p "** ******* ** *** ** ******* ** ** ** ******** **"
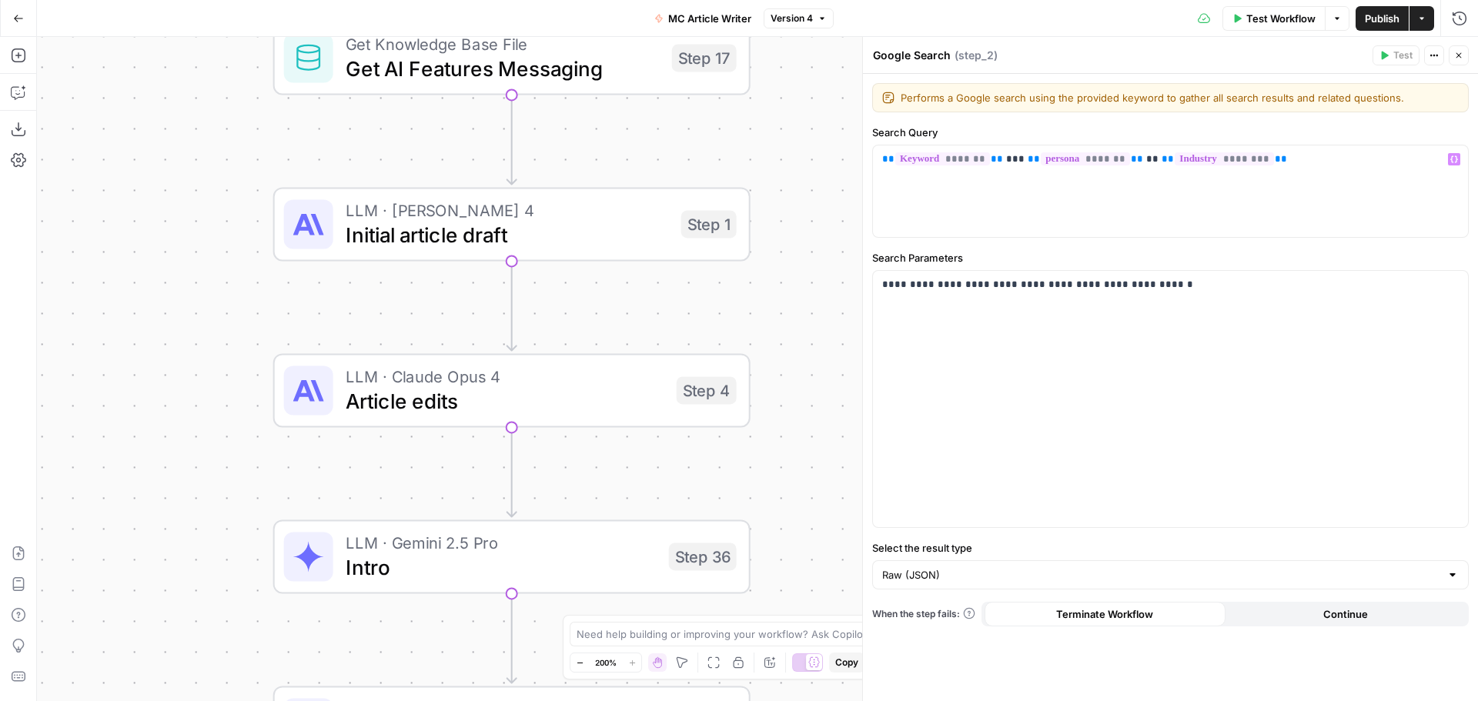
click at [406, 232] on span "Initial article draft" at bounding box center [507, 234] width 323 height 31
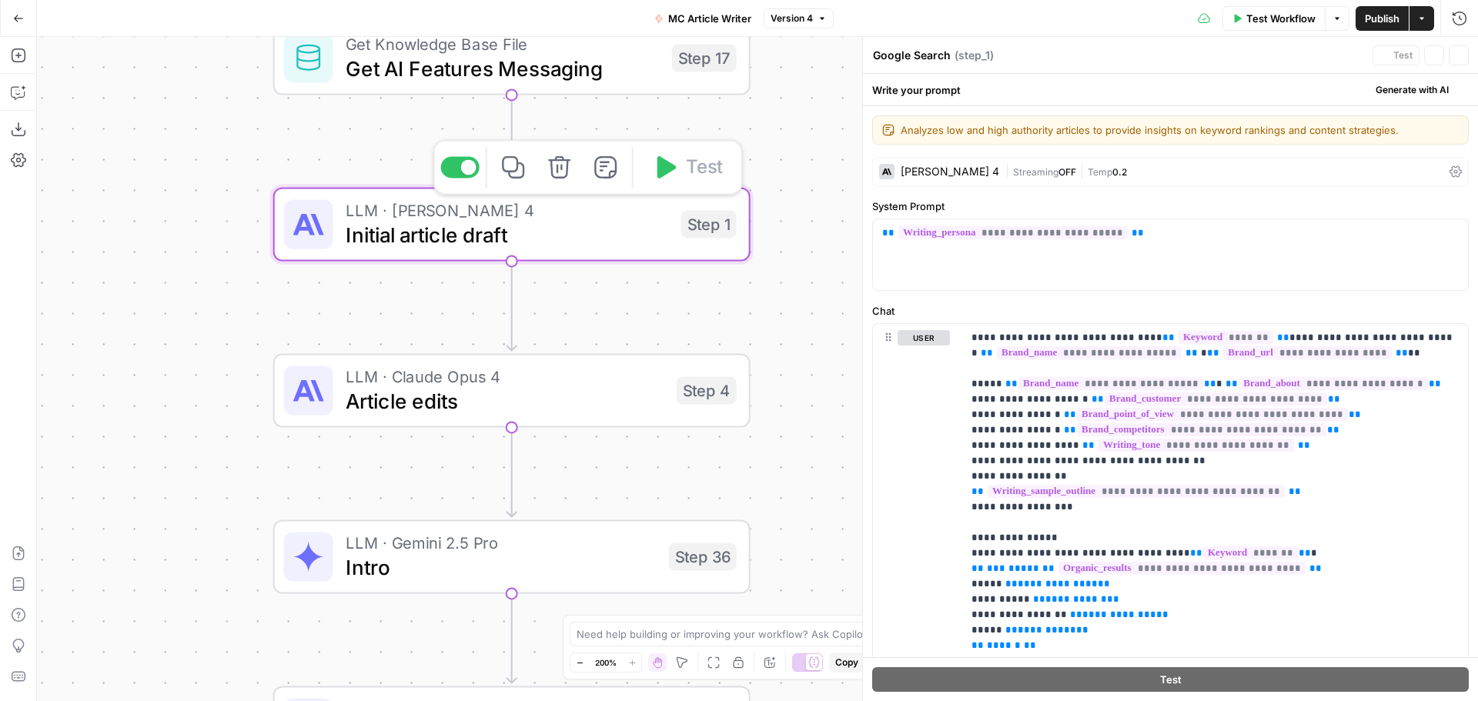
type textarea "Initial article draft"
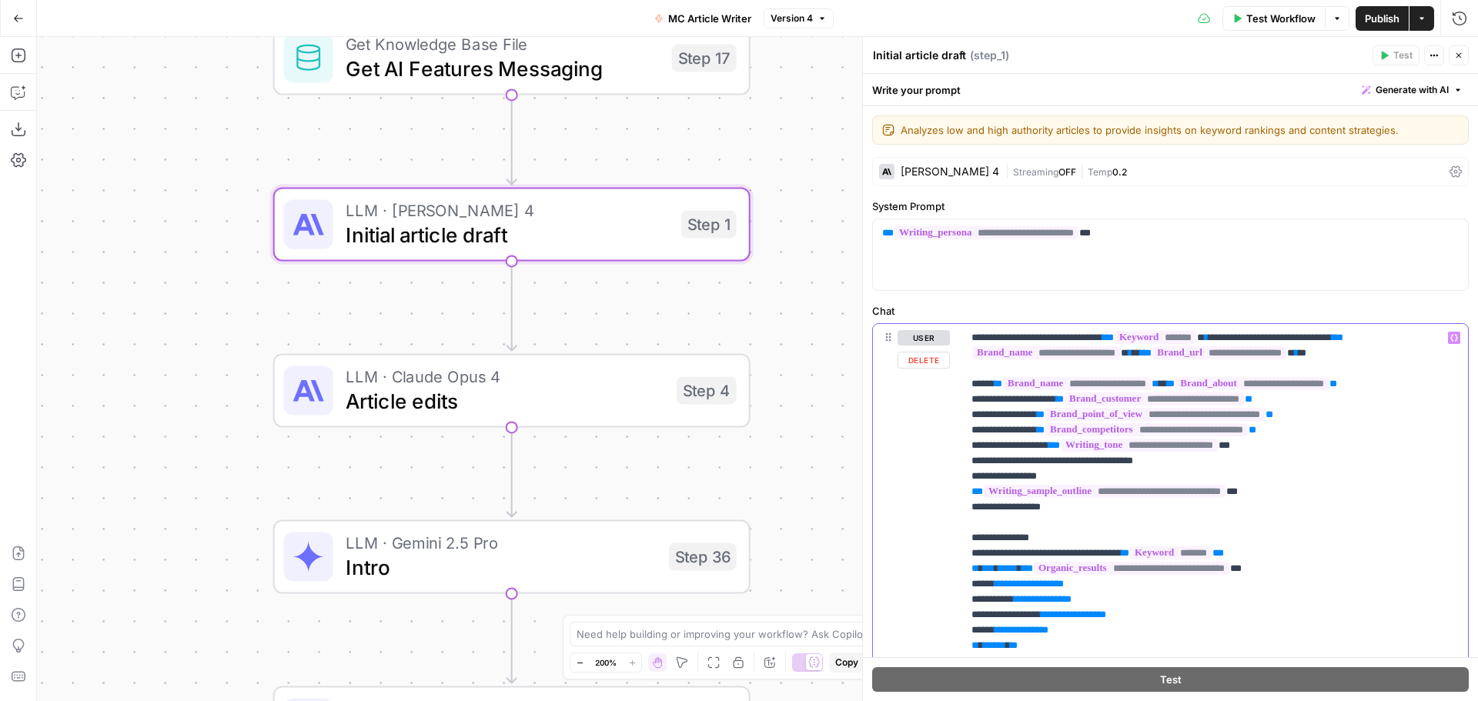
drag, startPoint x: 1238, startPoint y: 339, endPoint x: 1123, endPoint y: 344, distance: 114.8
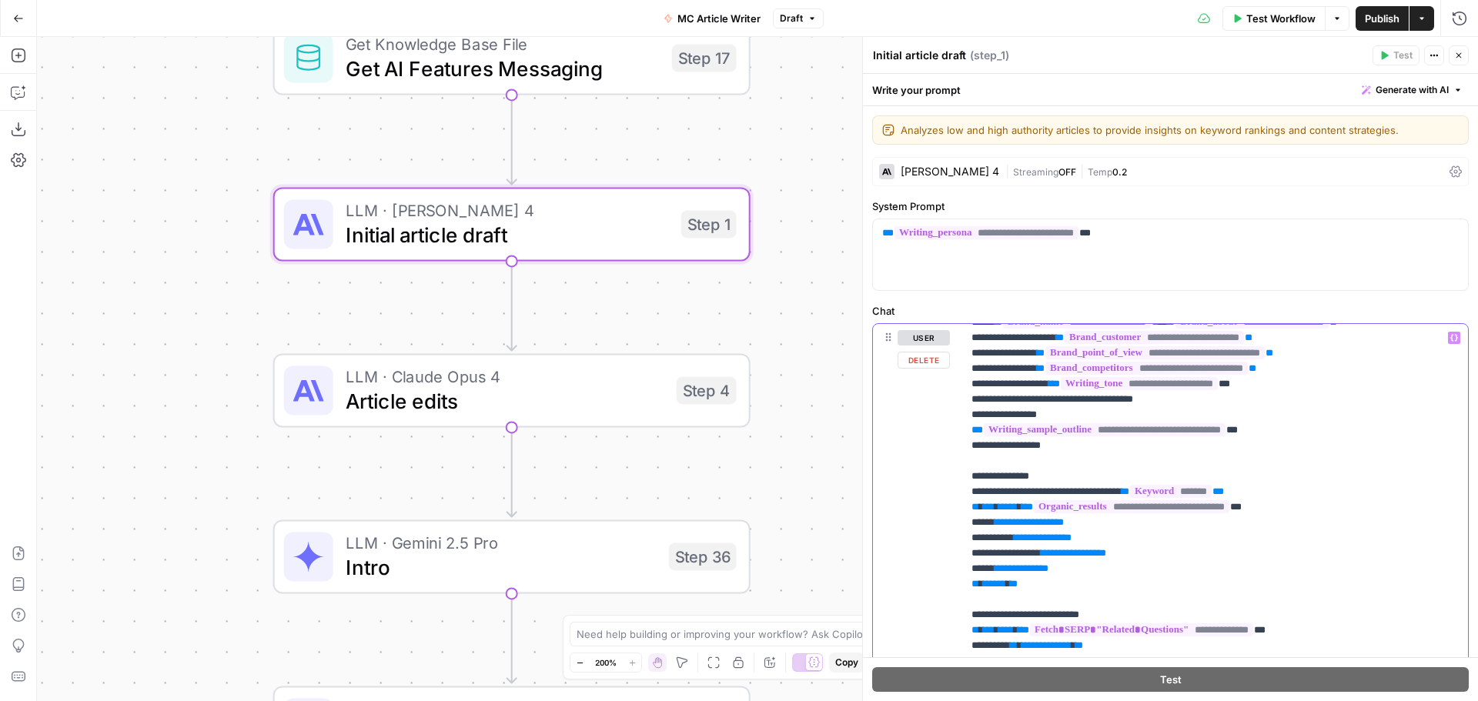
scroll to position [154, 0]
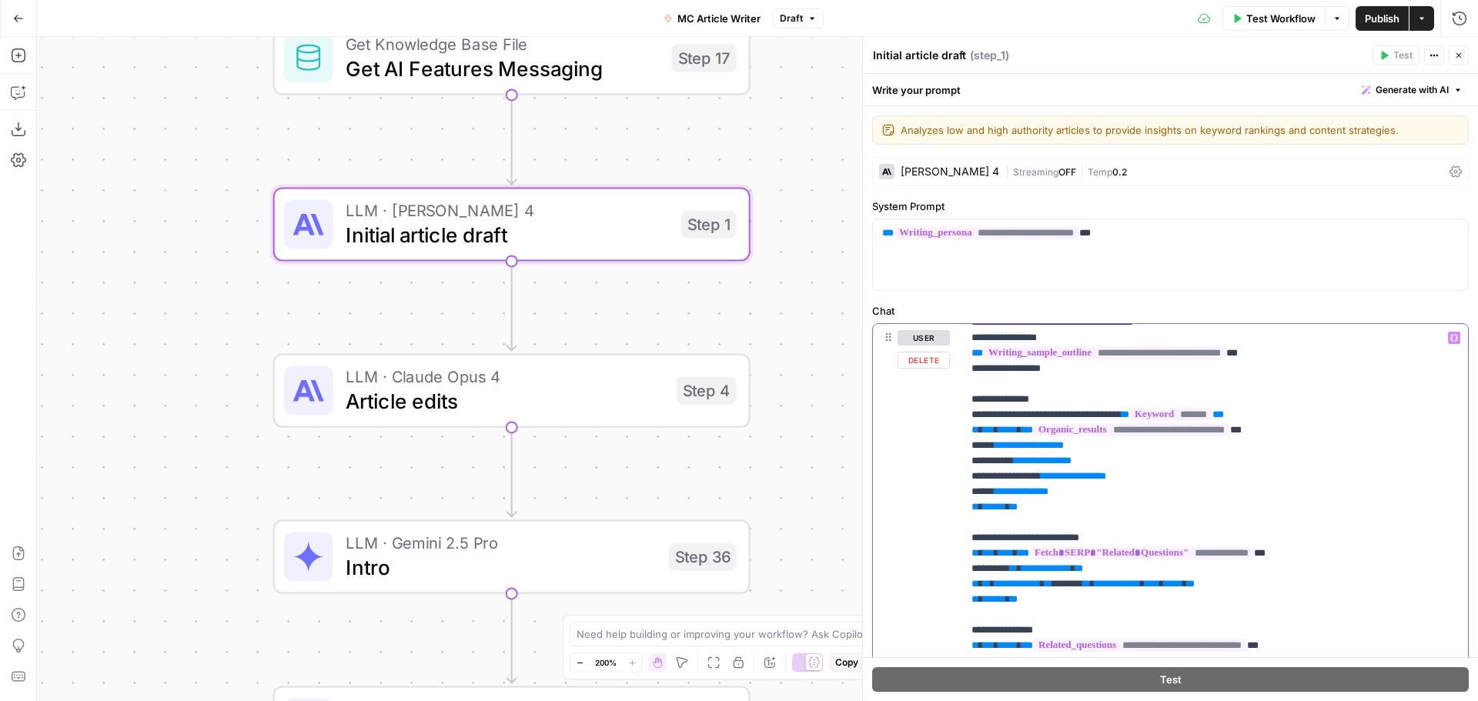
drag, startPoint x: 1260, startPoint y: 418, endPoint x: 1150, endPoint y: 412, distance: 110.2
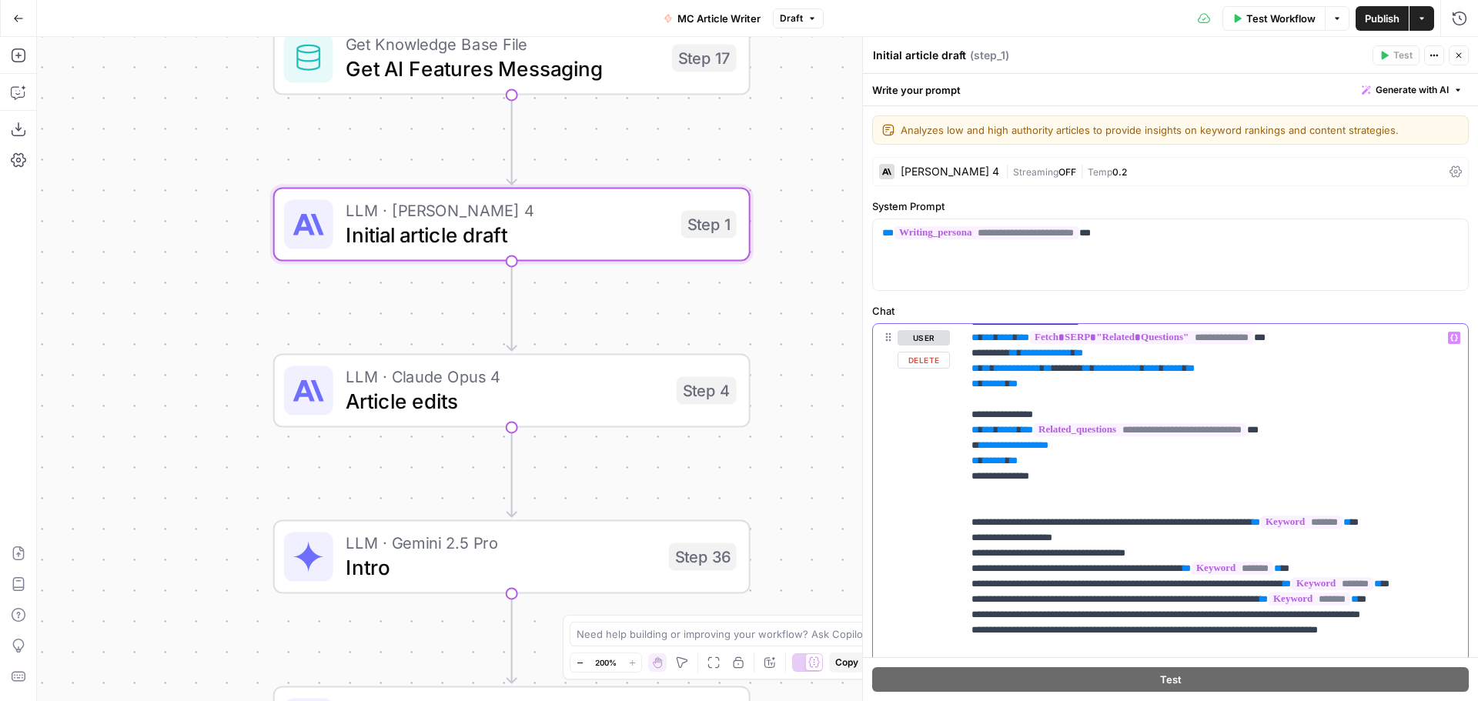
scroll to position [462, 0]
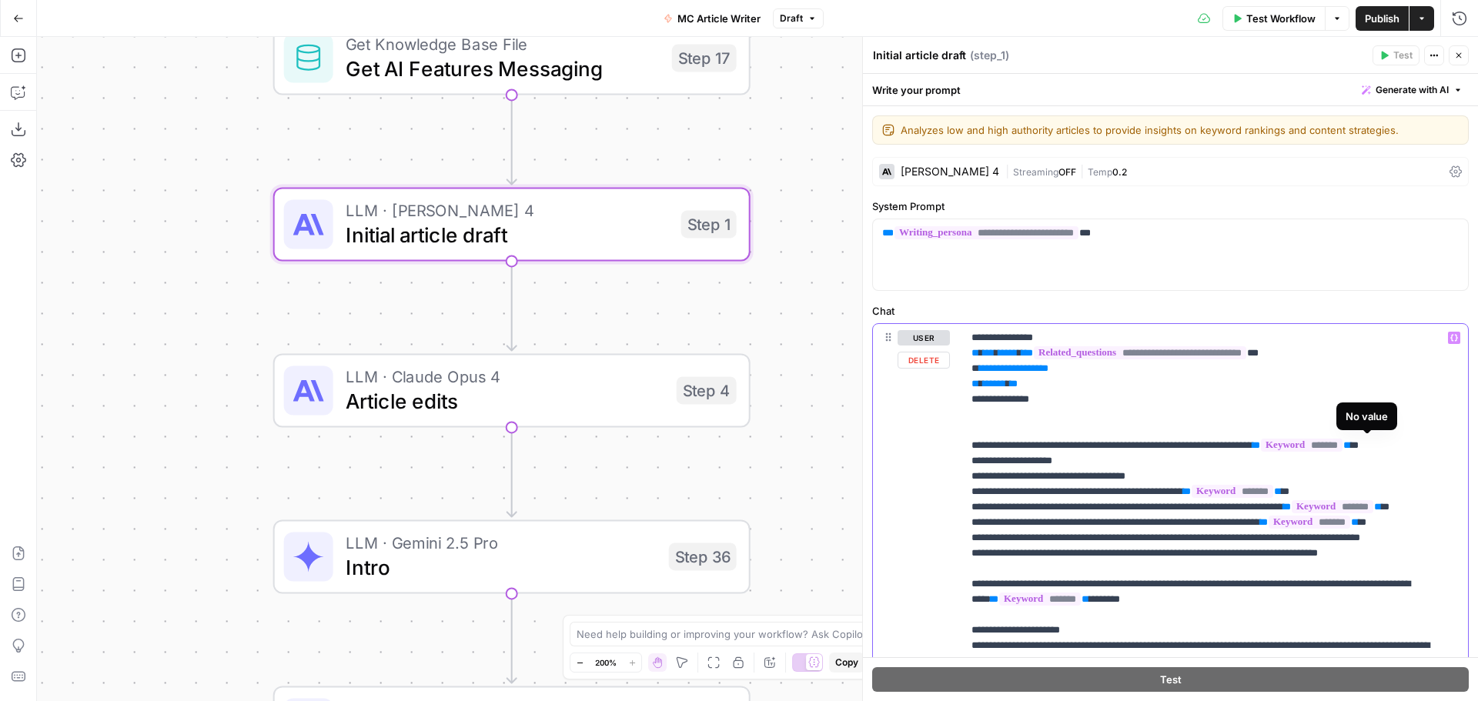
drag, startPoint x: 1424, startPoint y: 454, endPoint x: 1351, endPoint y: 447, distance: 73.5
drag, startPoint x: 1310, startPoint y: 443, endPoint x: 1421, endPoint y: 448, distance: 111.0
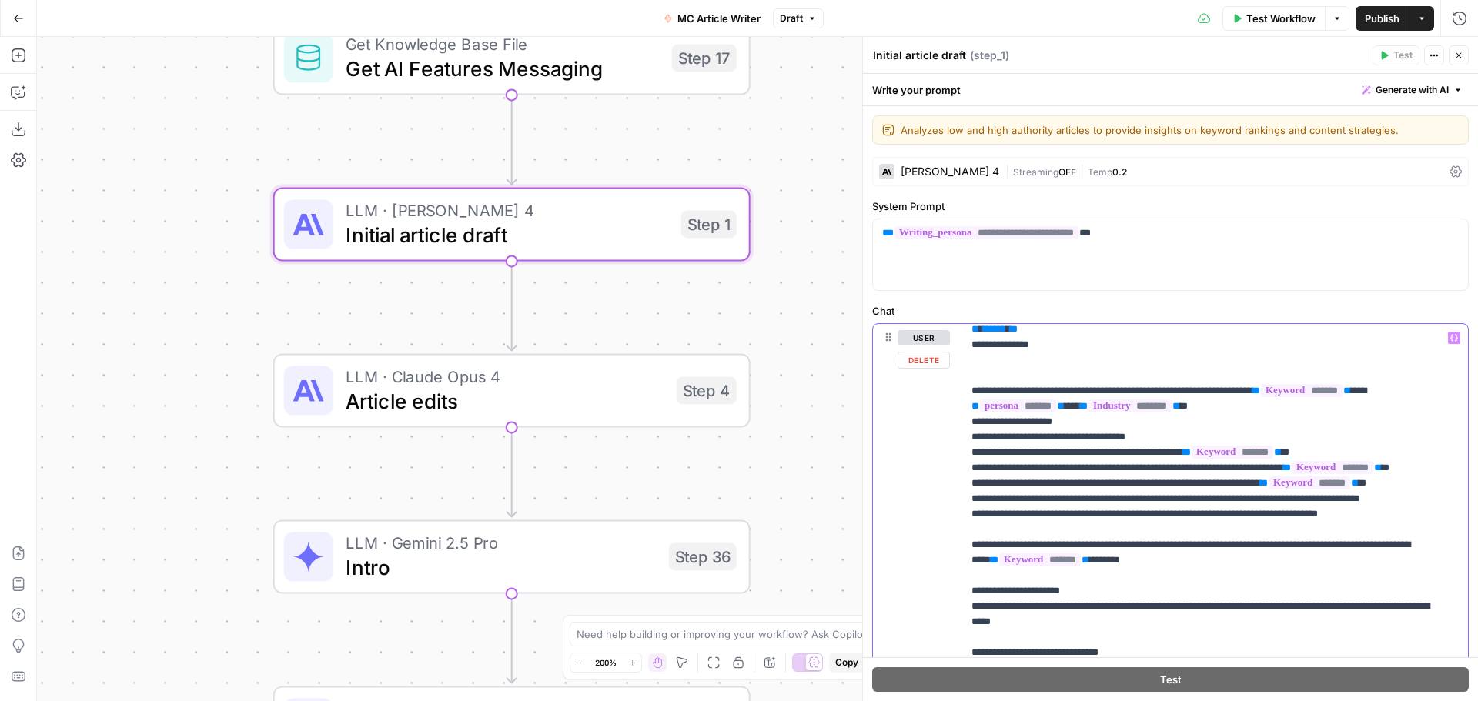
scroll to position [539, 0]
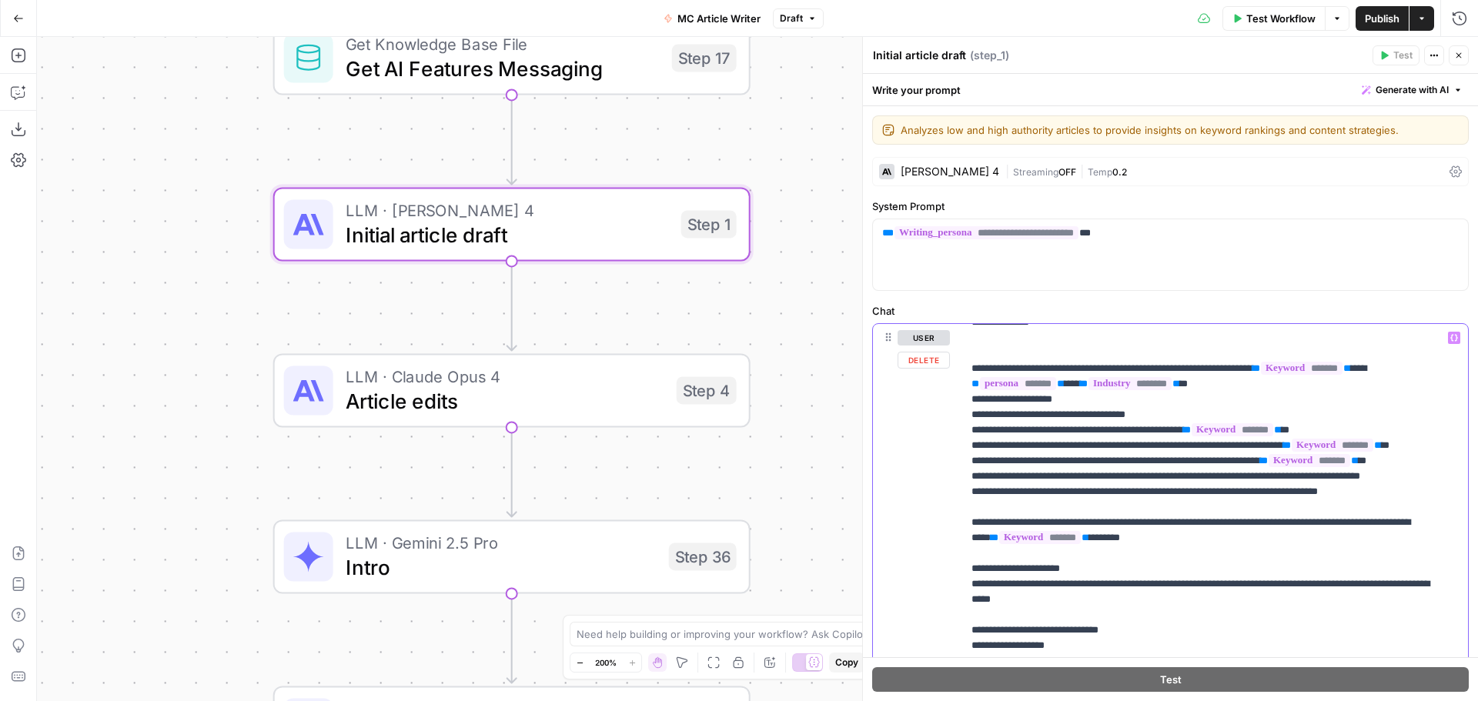
drag, startPoint x: 1339, startPoint y: 433, endPoint x: 1228, endPoint y: 436, distance: 110.1
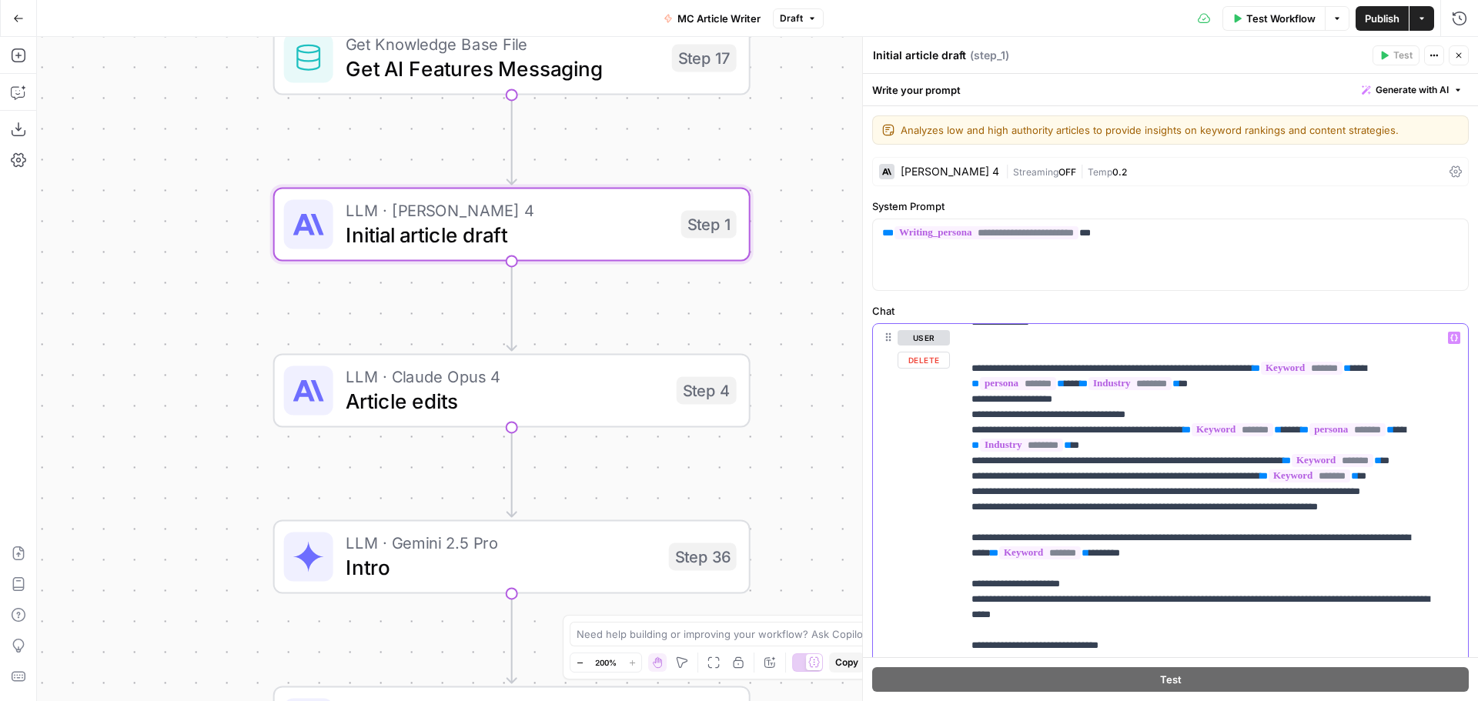
drag, startPoint x: 1081, startPoint y: 480, endPoint x: 971, endPoint y: 479, distance: 110.1
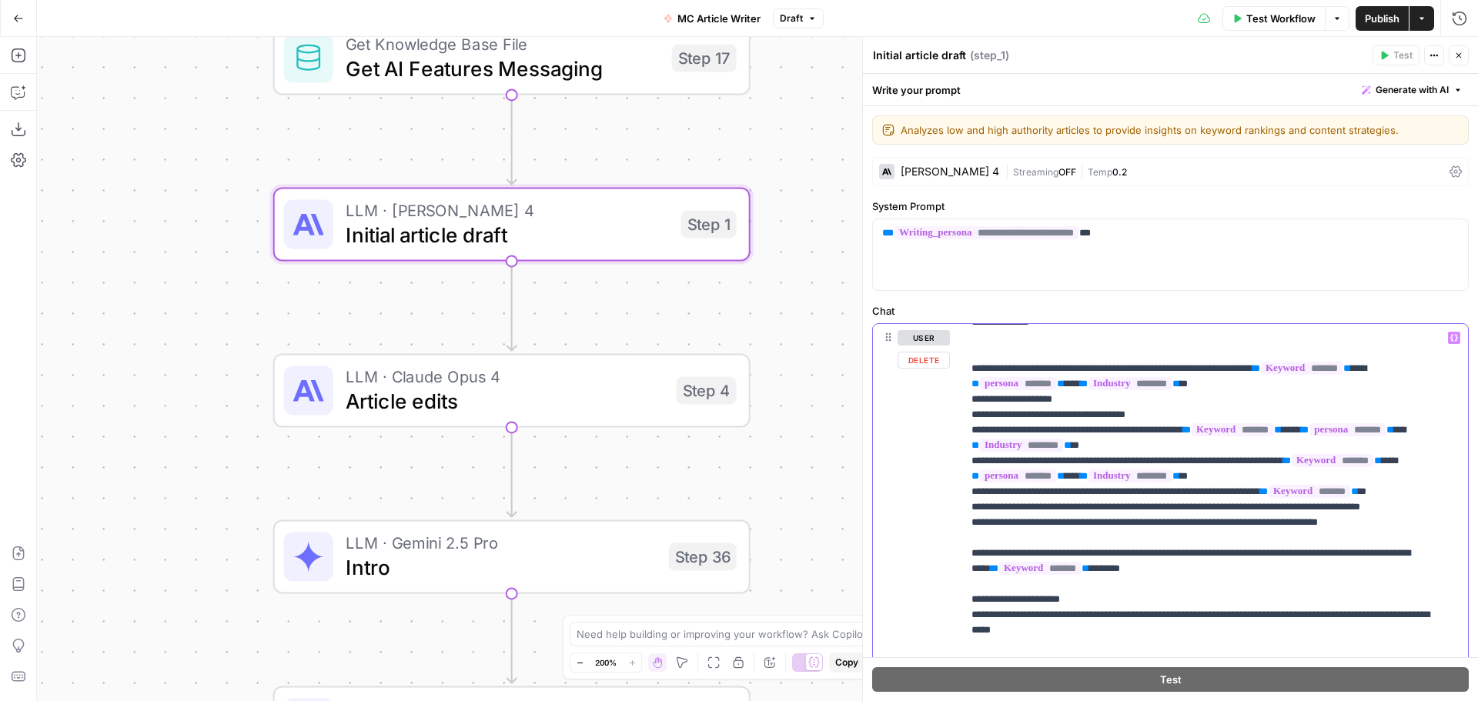
drag, startPoint x: 1082, startPoint y: 505, endPoint x: 973, endPoint y: 500, distance: 109.4
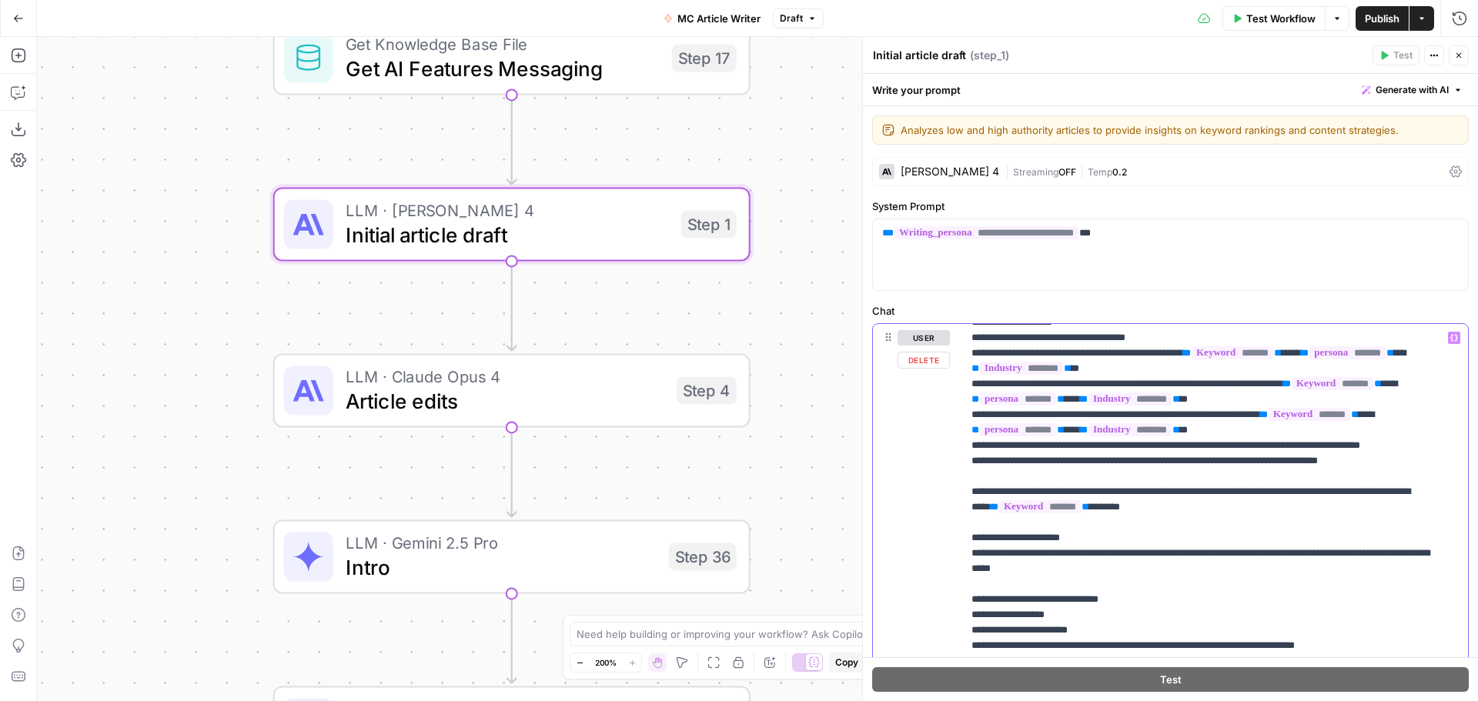
scroll to position [693, 0]
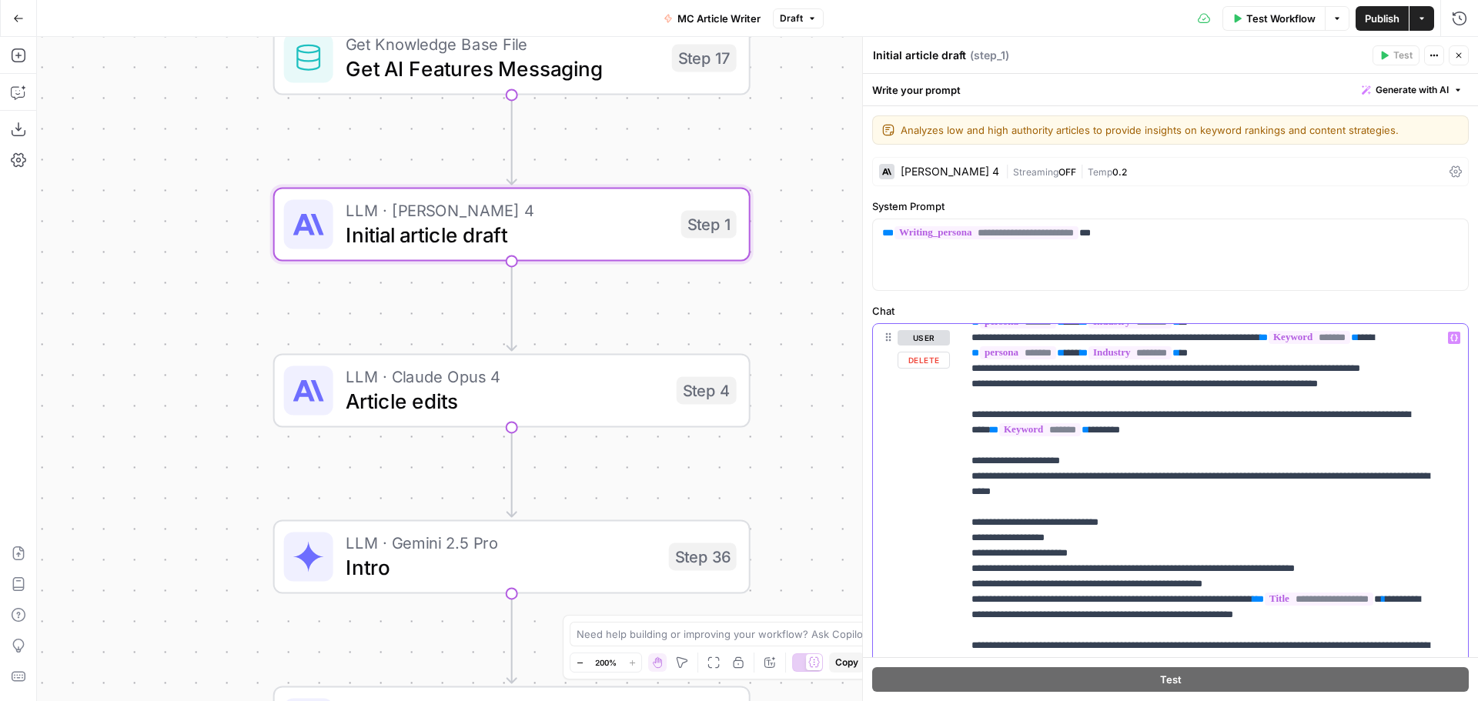
drag, startPoint x: 1197, startPoint y: 449, endPoint x: 1086, endPoint y: 443, distance: 111.0
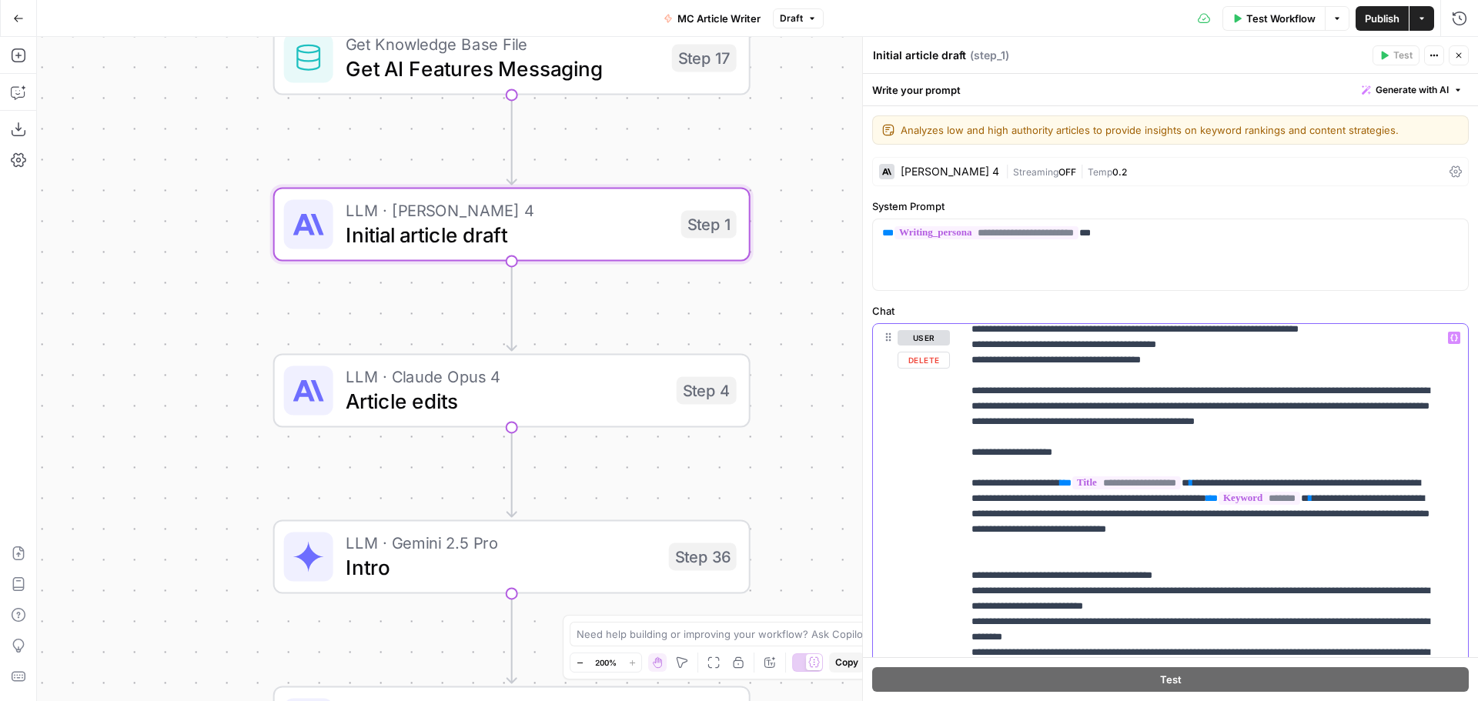
scroll to position [2232, 0]
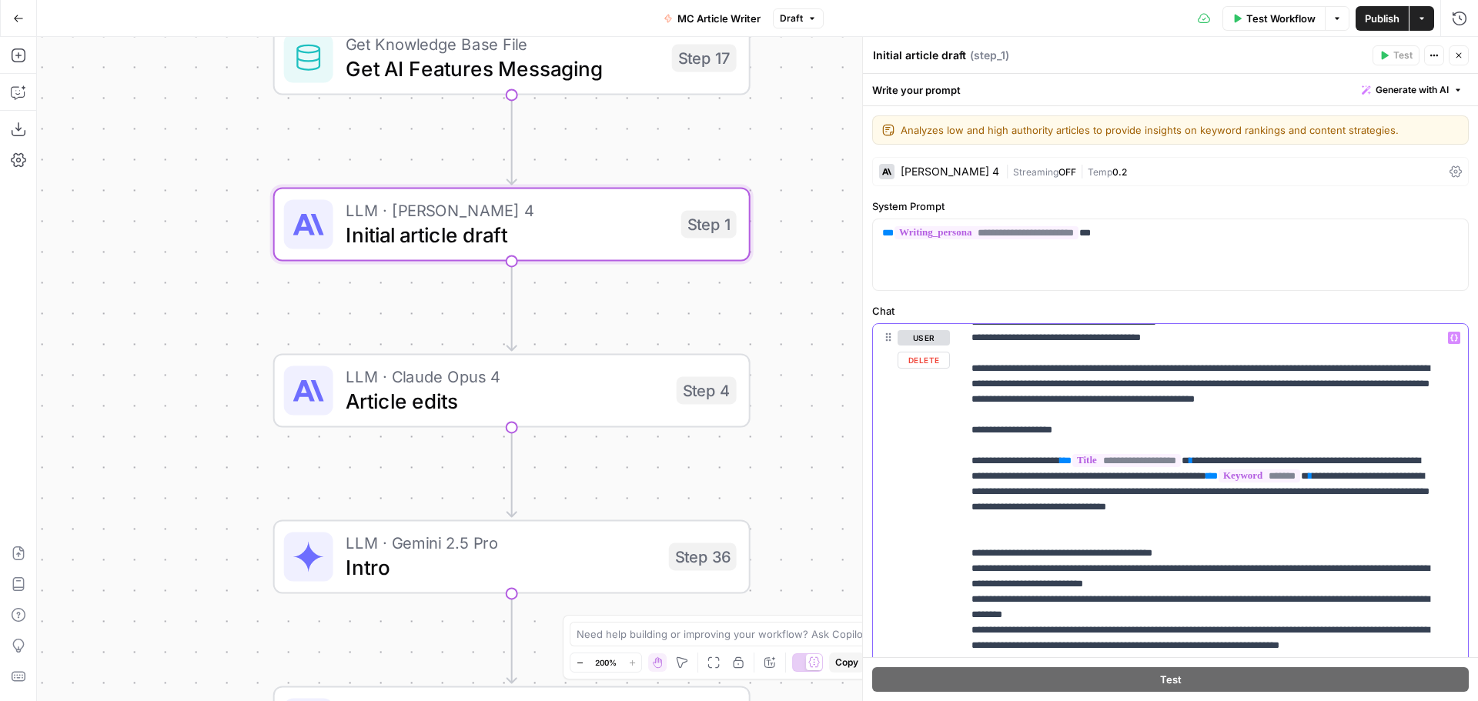
drag, startPoint x: 1084, startPoint y: 482, endPoint x: 971, endPoint y: 483, distance: 112.4
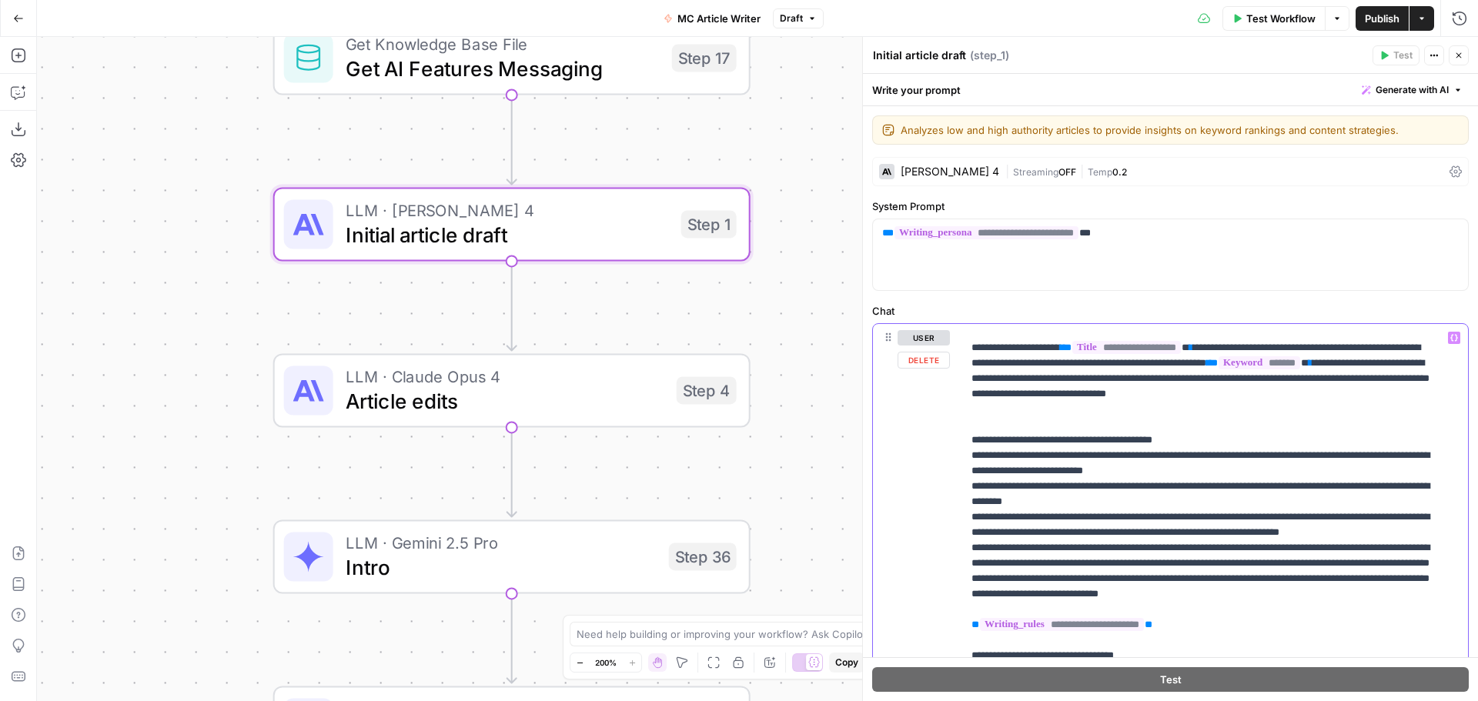
scroll to position [2356, 0]
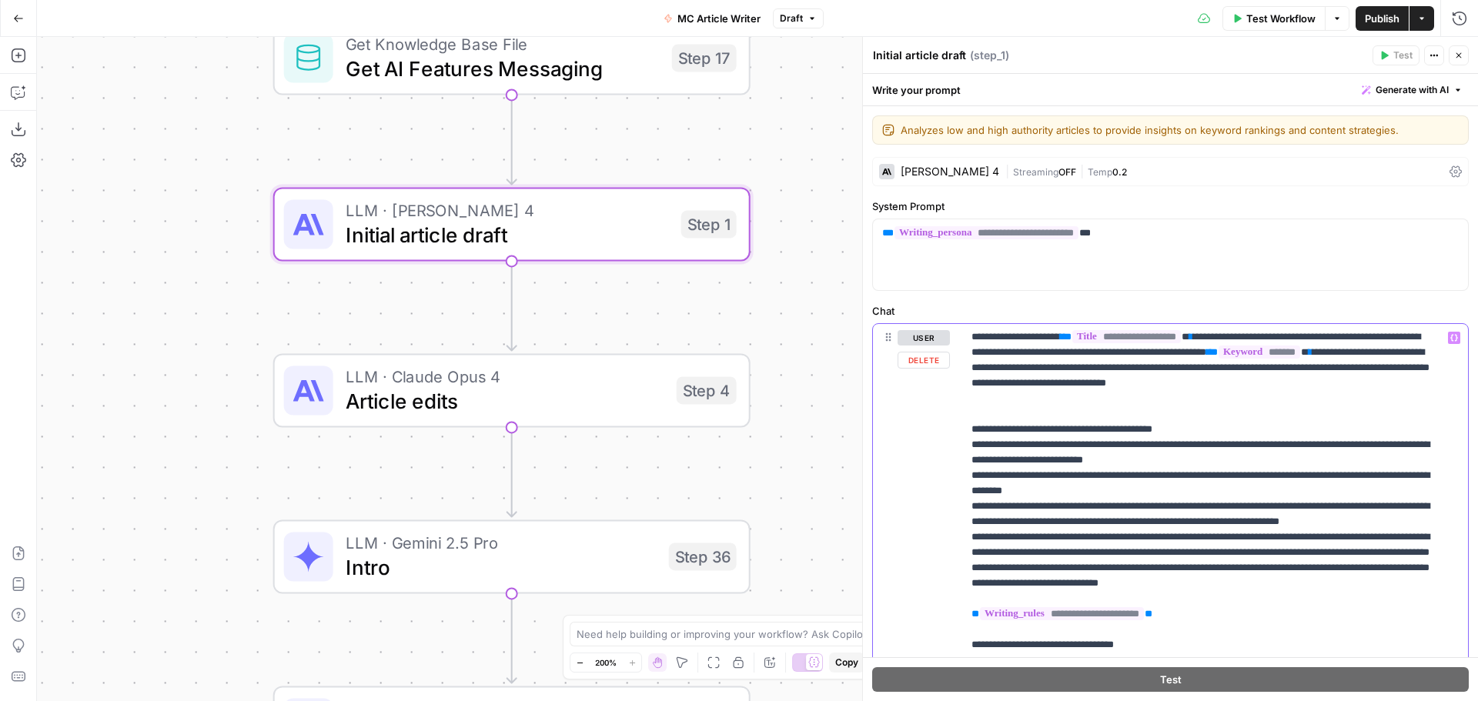
drag, startPoint x: 1075, startPoint y: 610, endPoint x: 1345, endPoint y: 602, distance: 269.5
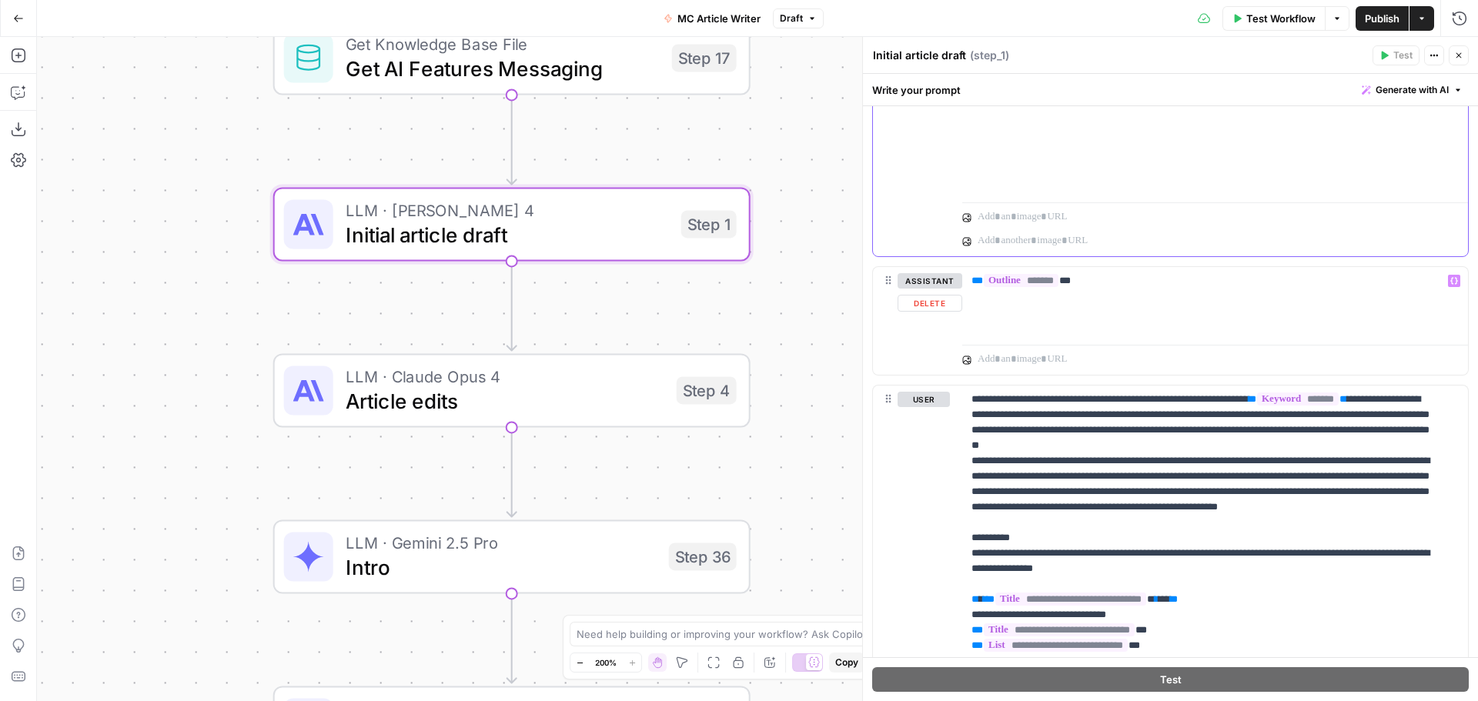
scroll to position [770, 0]
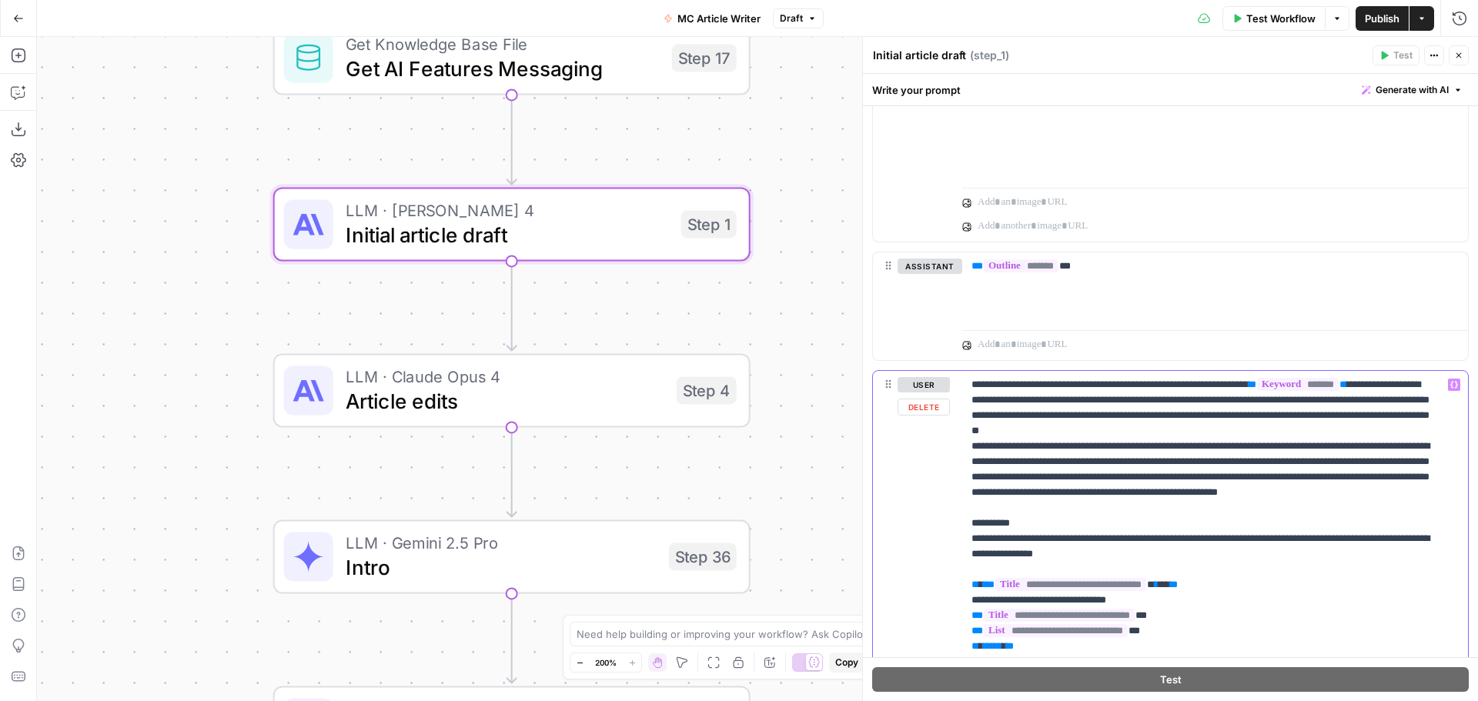
drag, startPoint x: 1411, startPoint y: 386, endPoint x: 1300, endPoint y: 389, distance: 110.9
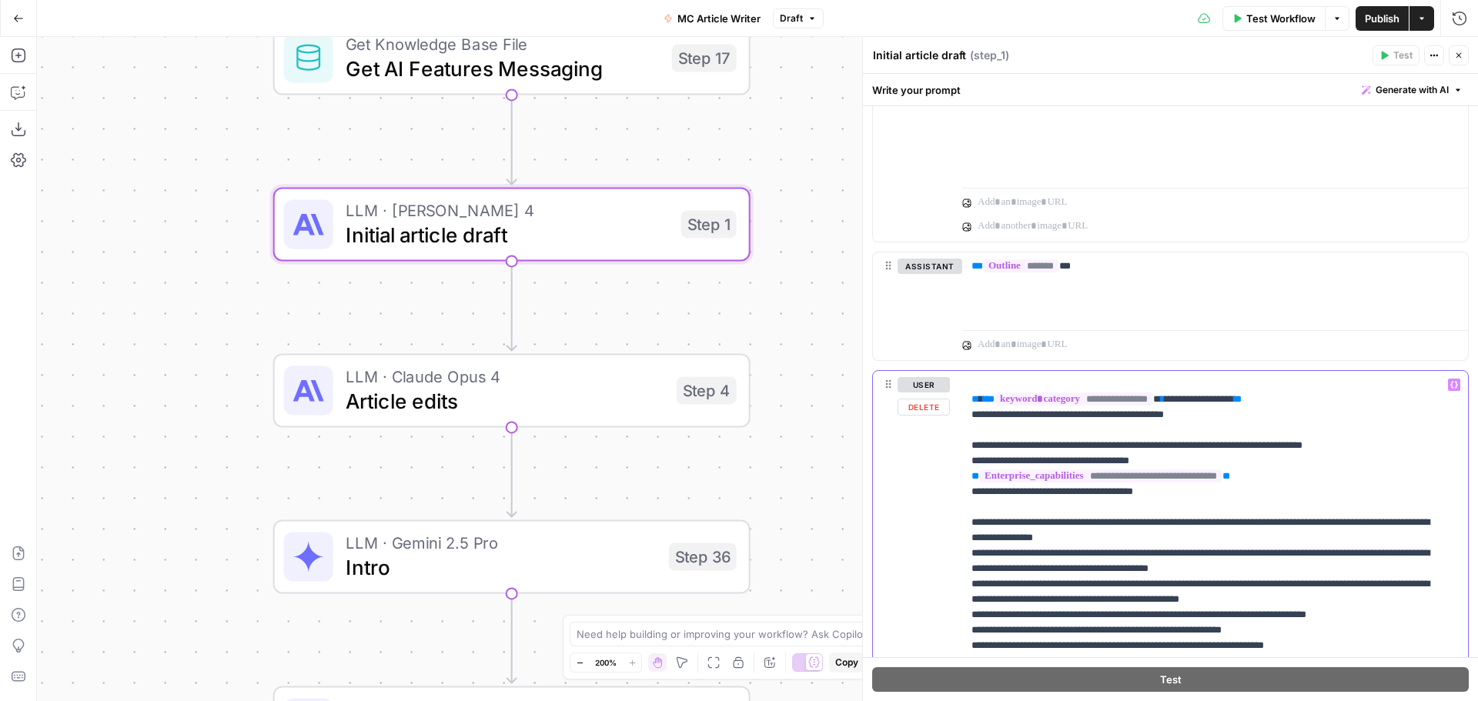
scroll to position [370, 0]
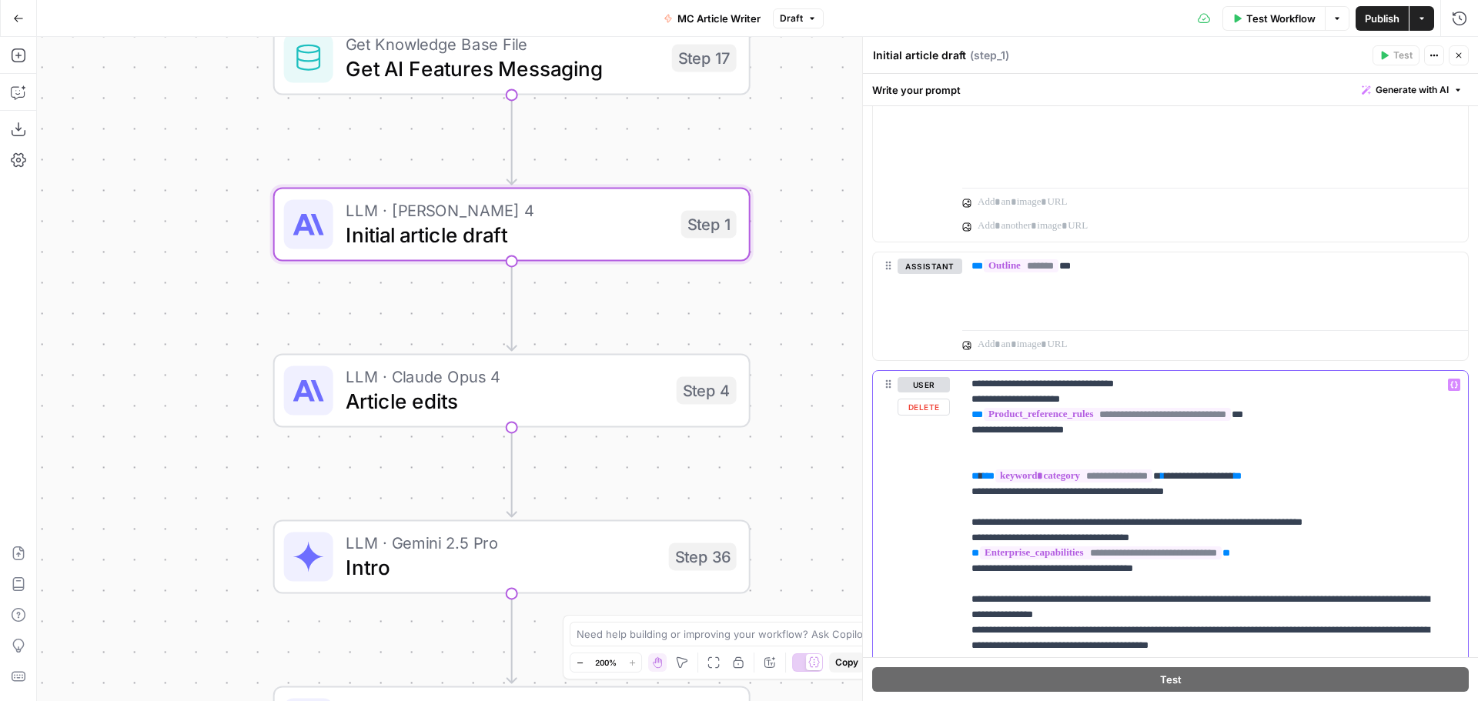
drag, startPoint x: 1311, startPoint y: 473, endPoint x: 1257, endPoint y: 526, distance: 75.7
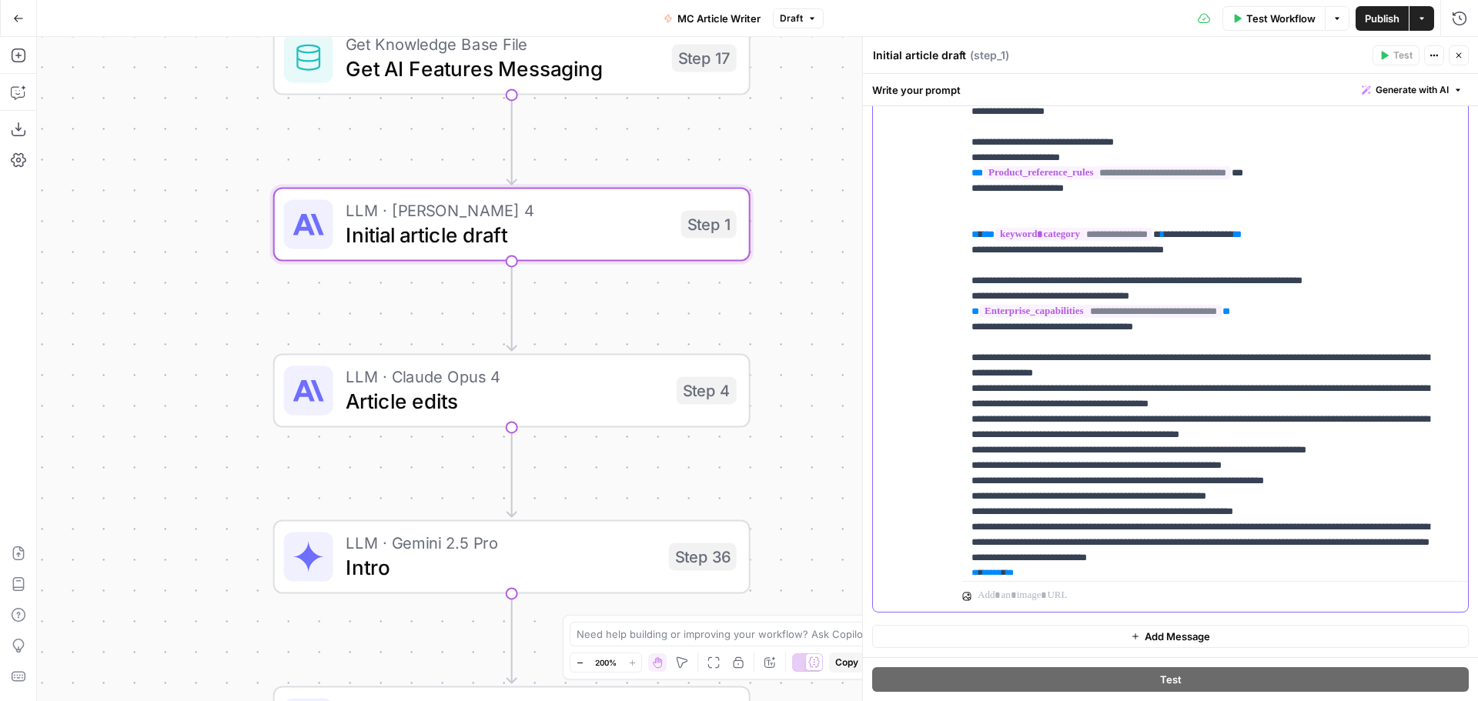
scroll to position [139, 0]
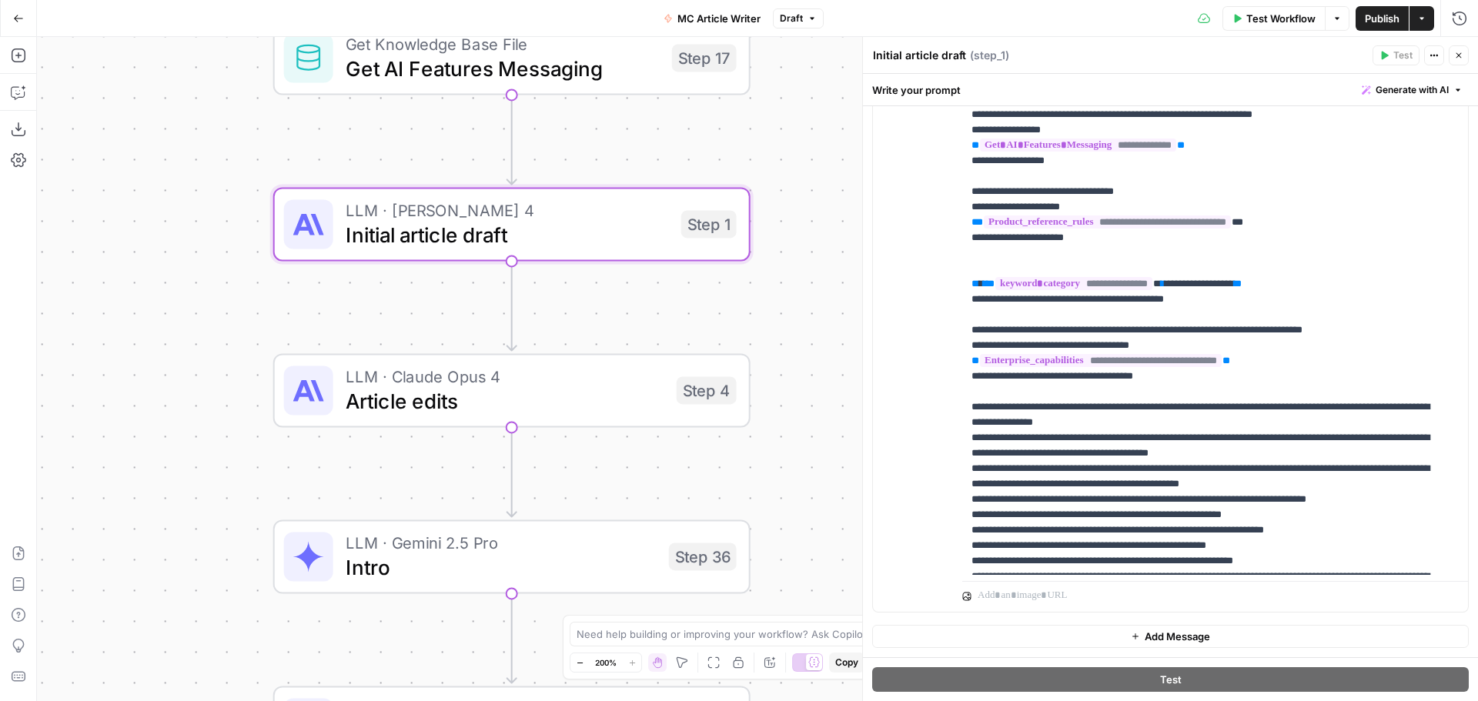
click at [1371, 23] on span "Publish" at bounding box center [1382, 18] width 35 height 15
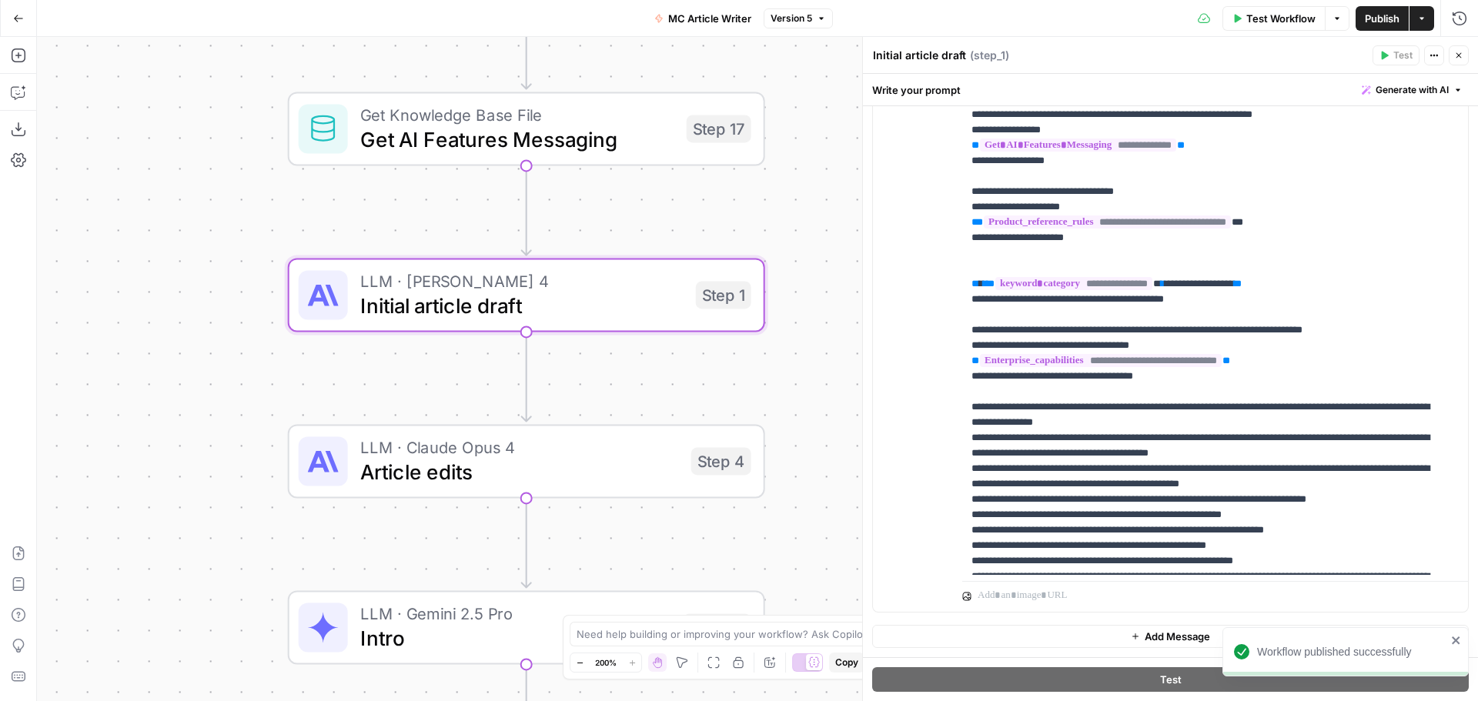
drag, startPoint x: 206, startPoint y: 164, endPoint x: 266, endPoint y: 304, distance: 152.4
click at [266, 304] on div "Workflow Set Inputs Inputs Google Search Google Search Step 2 Run Code · Python…" at bounding box center [757, 369] width 1441 height 664
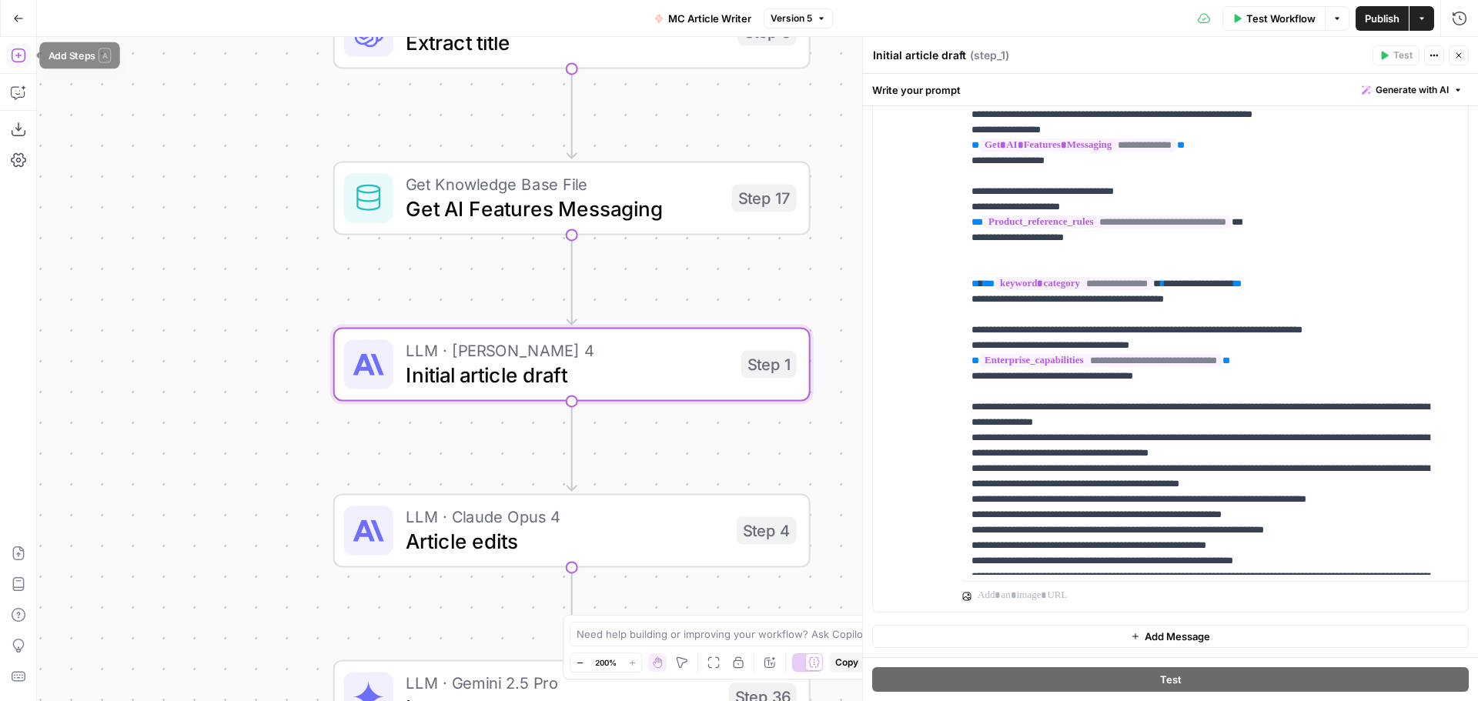
click at [29, 57] on button "Add Steps" at bounding box center [18, 55] width 25 height 25
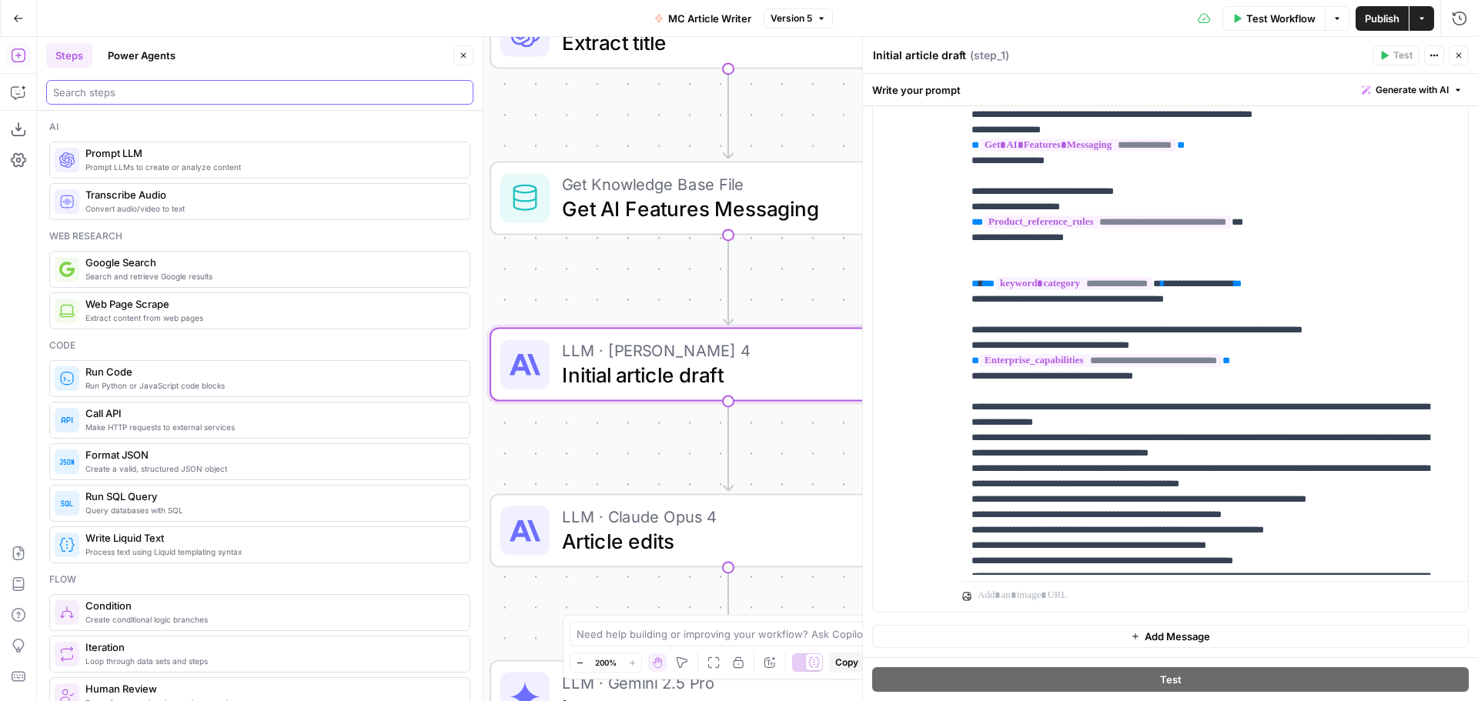
click at [146, 91] on input "search" at bounding box center [259, 92] width 413 height 15
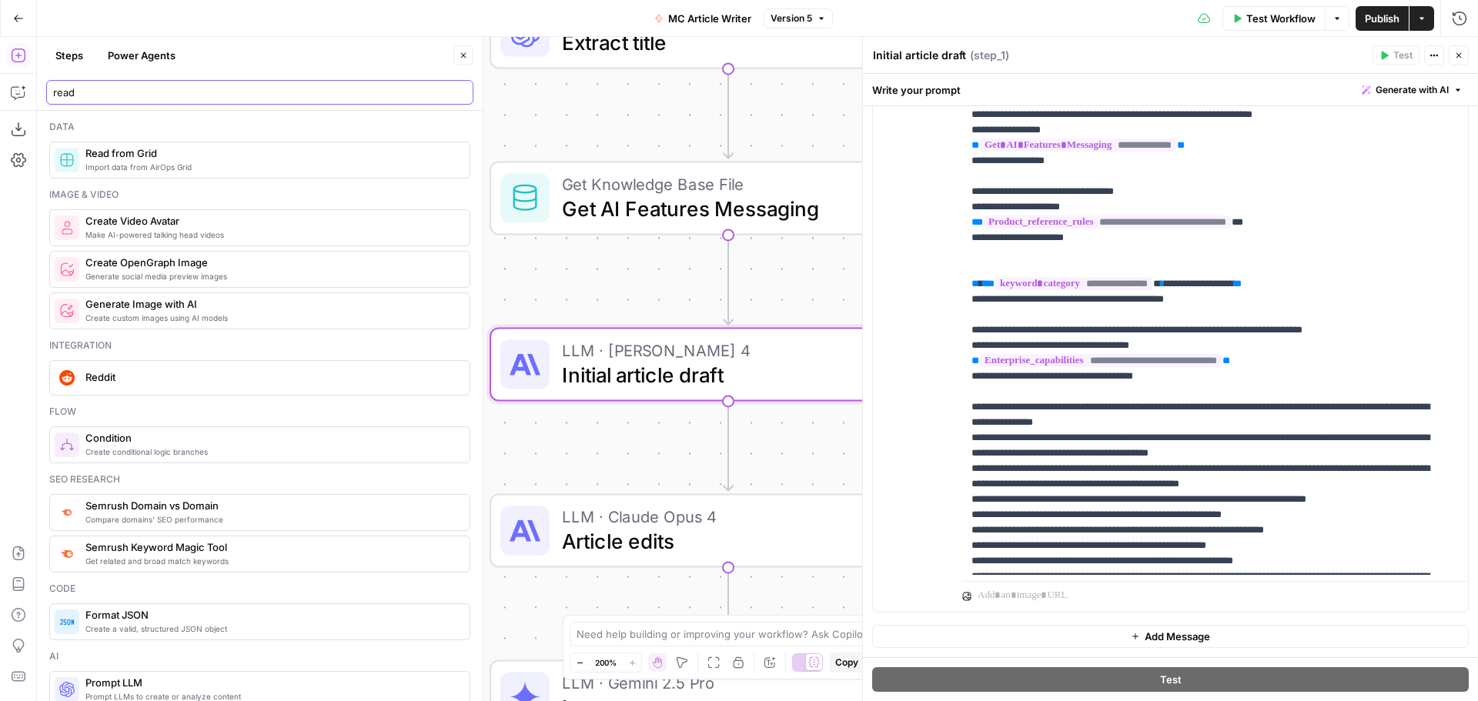
type input "read"
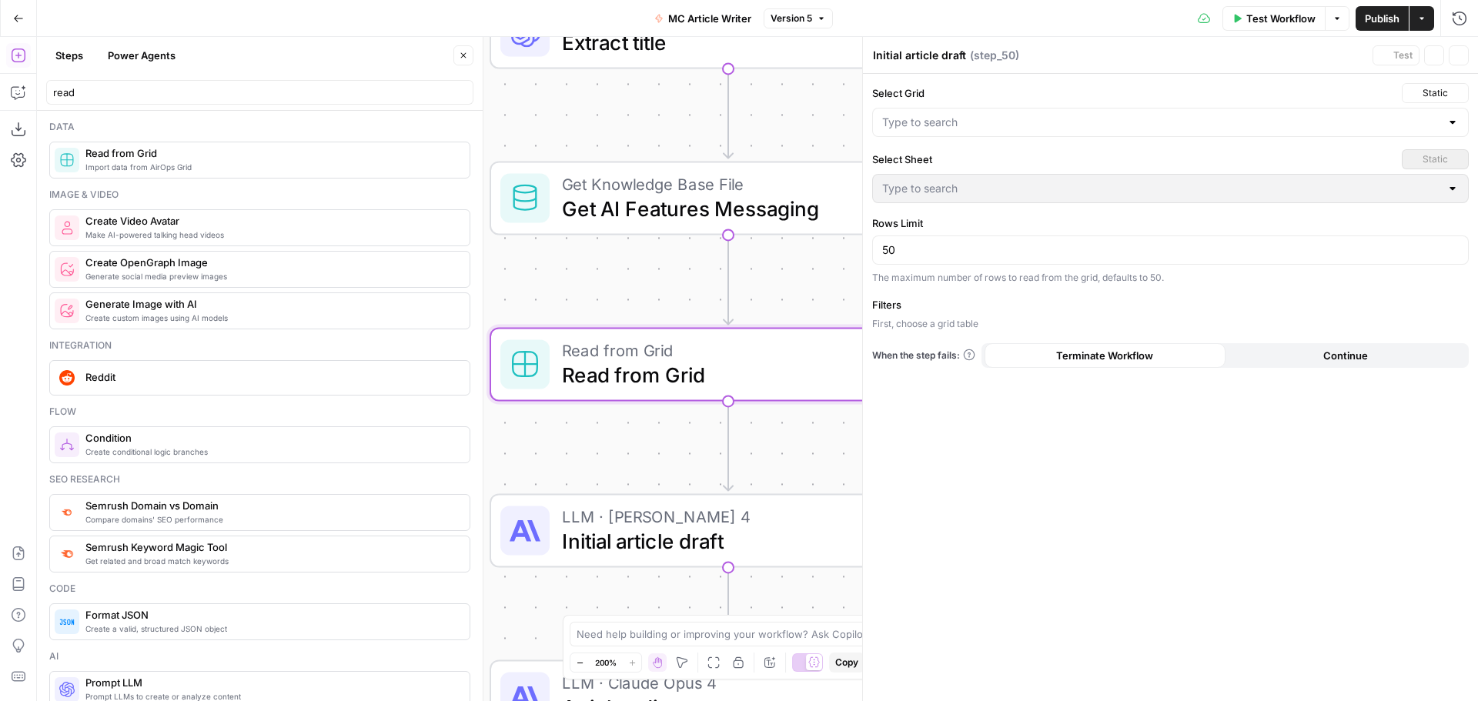
type textarea "Read from Grid"
click at [961, 122] on input "Select Grid" at bounding box center [1161, 122] width 558 height 15
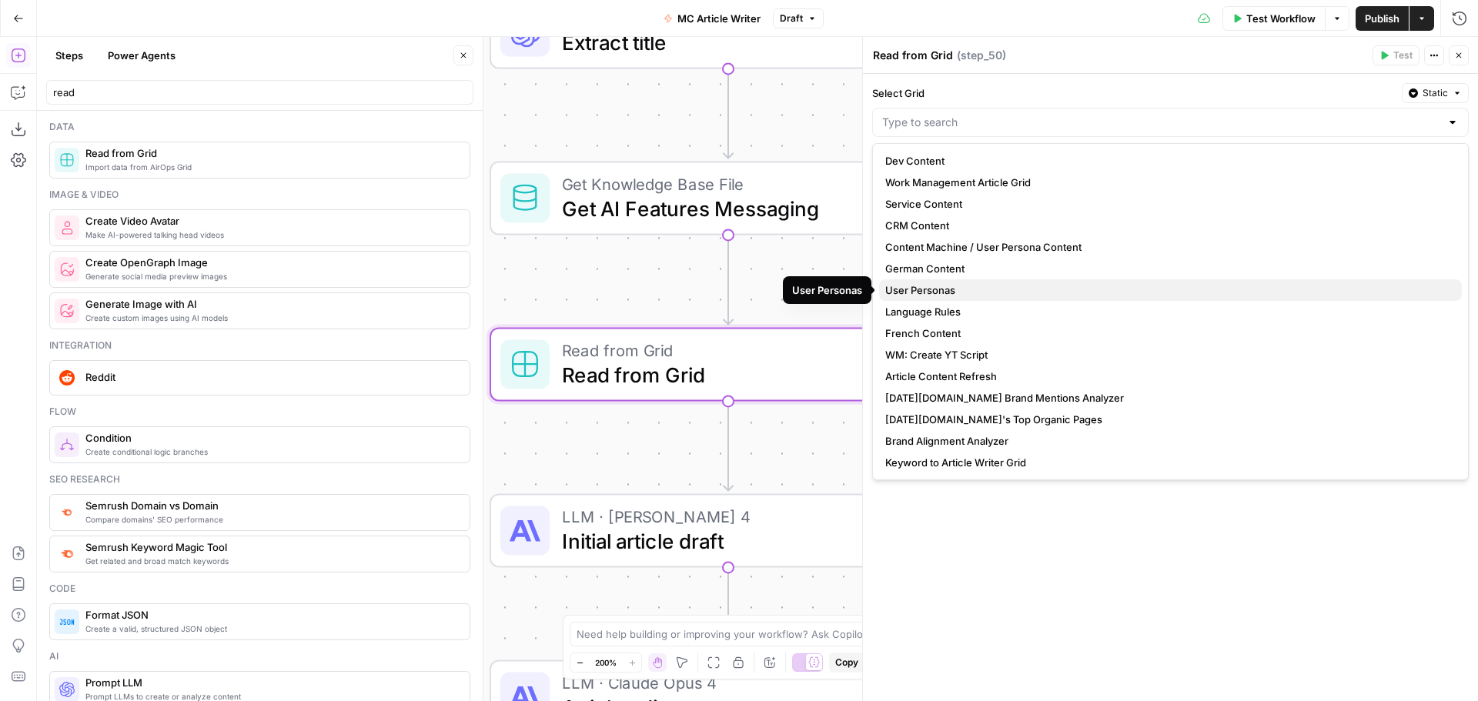
click at [972, 296] on span "User Personas" at bounding box center [1167, 289] width 564 height 15
type input "User Personas"
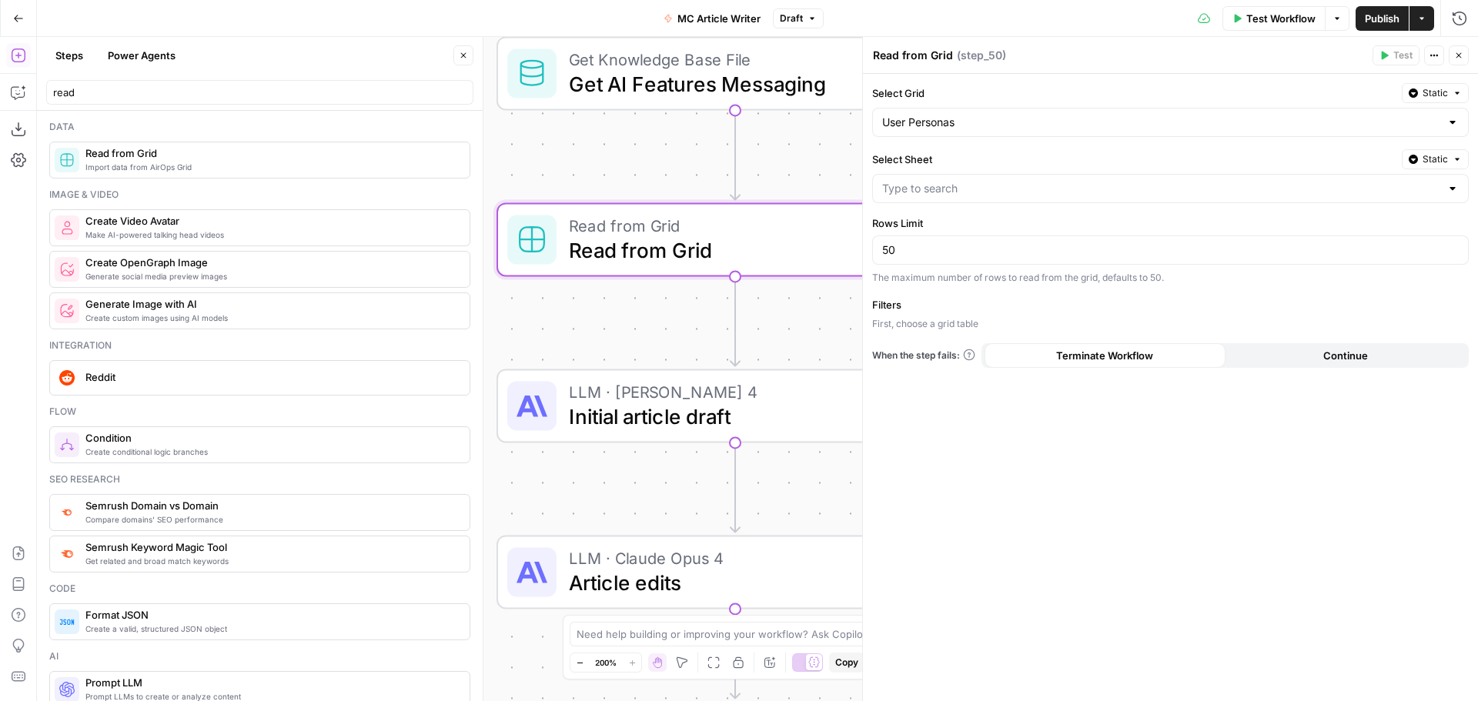
drag, startPoint x: 607, startPoint y: 460, endPoint x: 604, endPoint y: 320, distance: 140.1
click at [604, 320] on div "Workflow Set Inputs Inputs Google Search Google Search Step 2 Run Code · Python…" at bounding box center [757, 369] width 1441 height 664
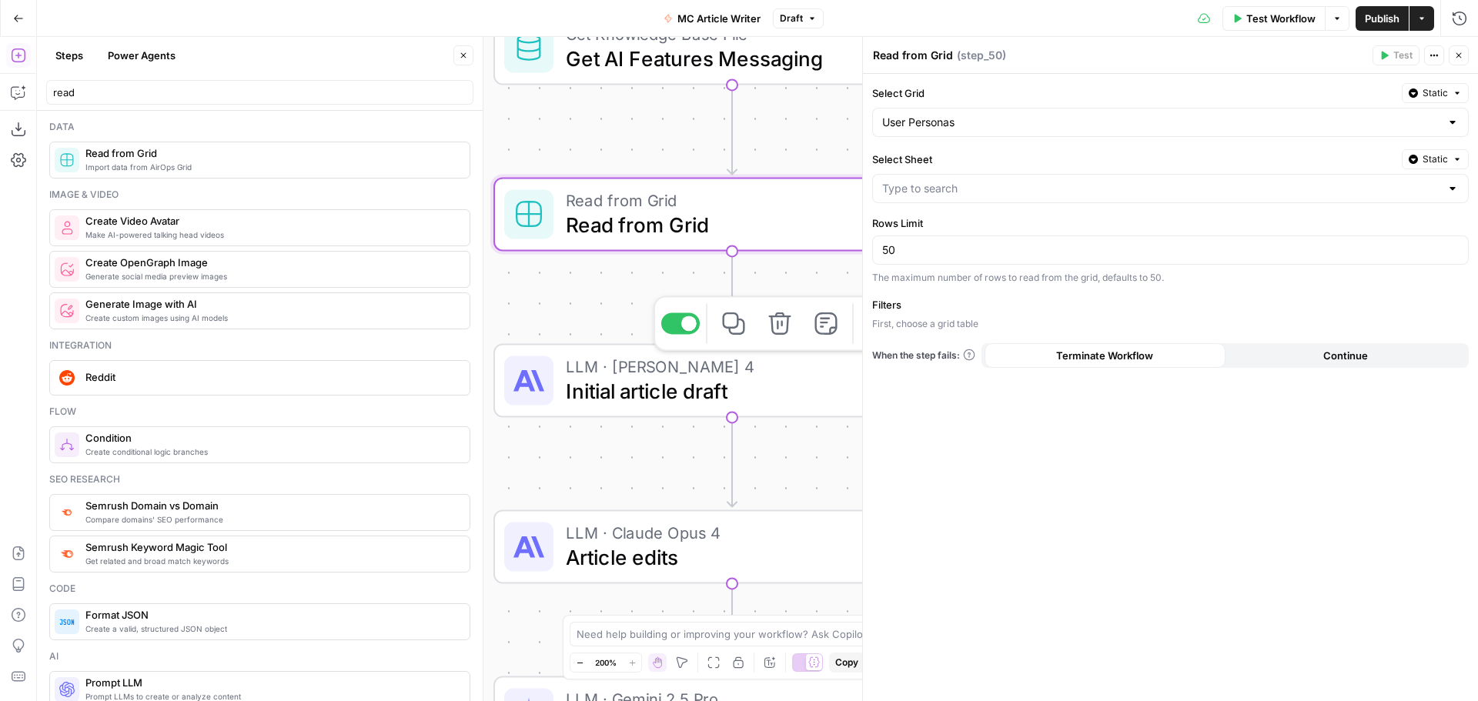
click at [650, 403] on span "Initial article draft" at bounding box center [727, 391] width 323 height 31
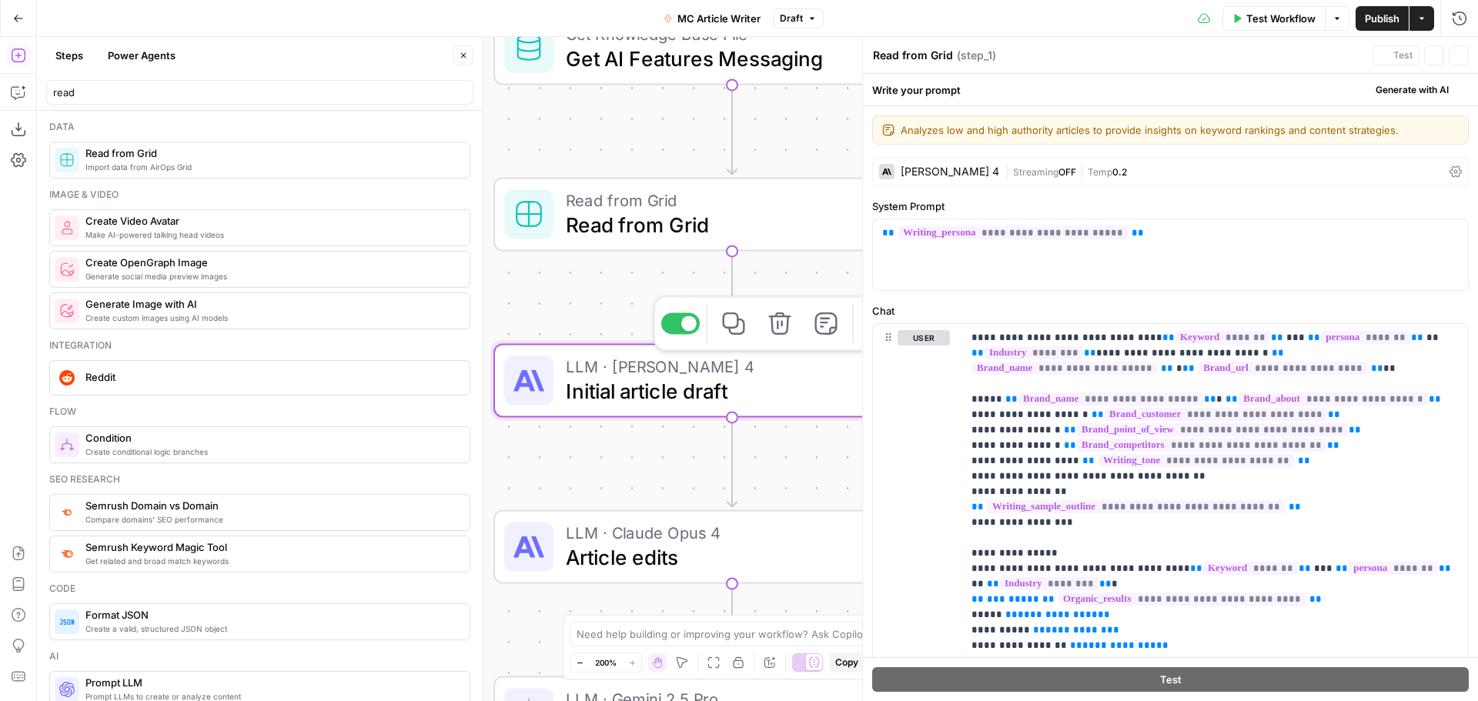
type textarea "Initial article draft"
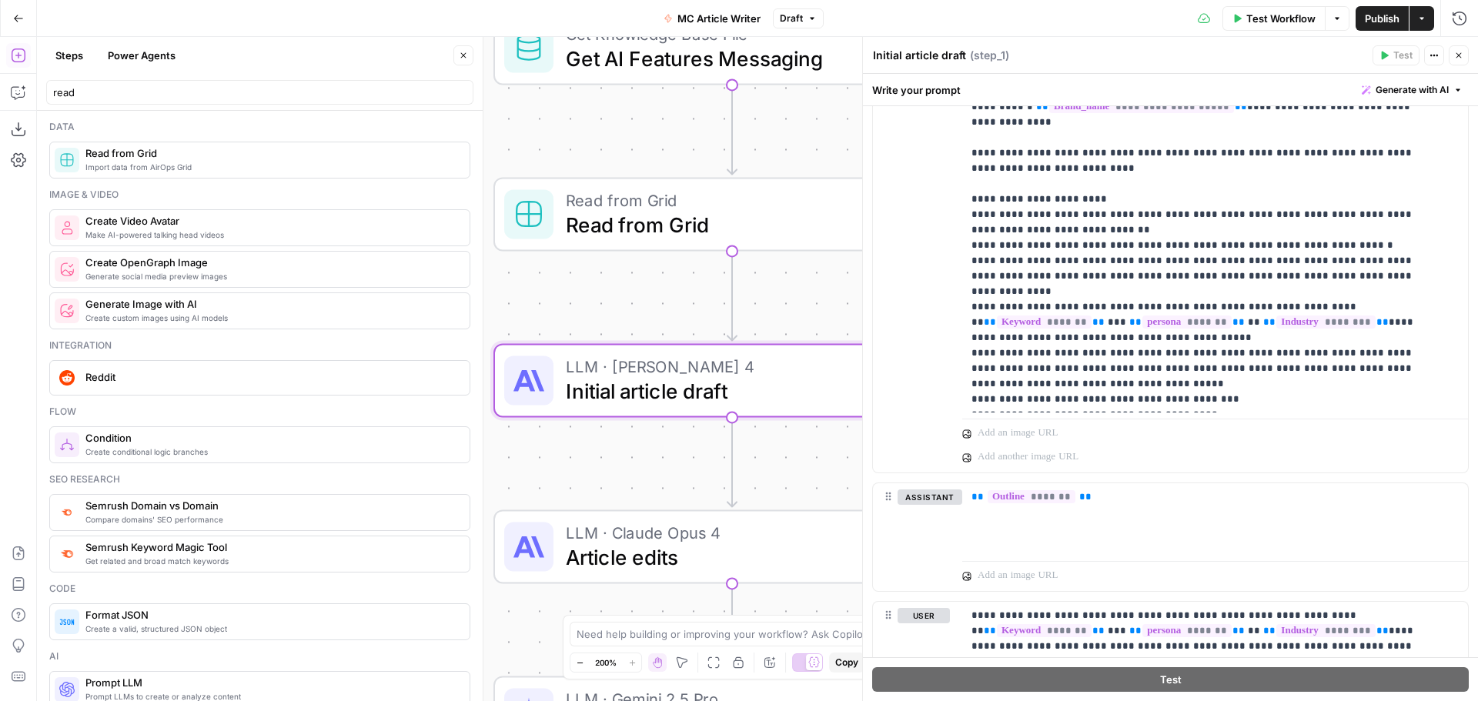
scroll to position [2155, 0]
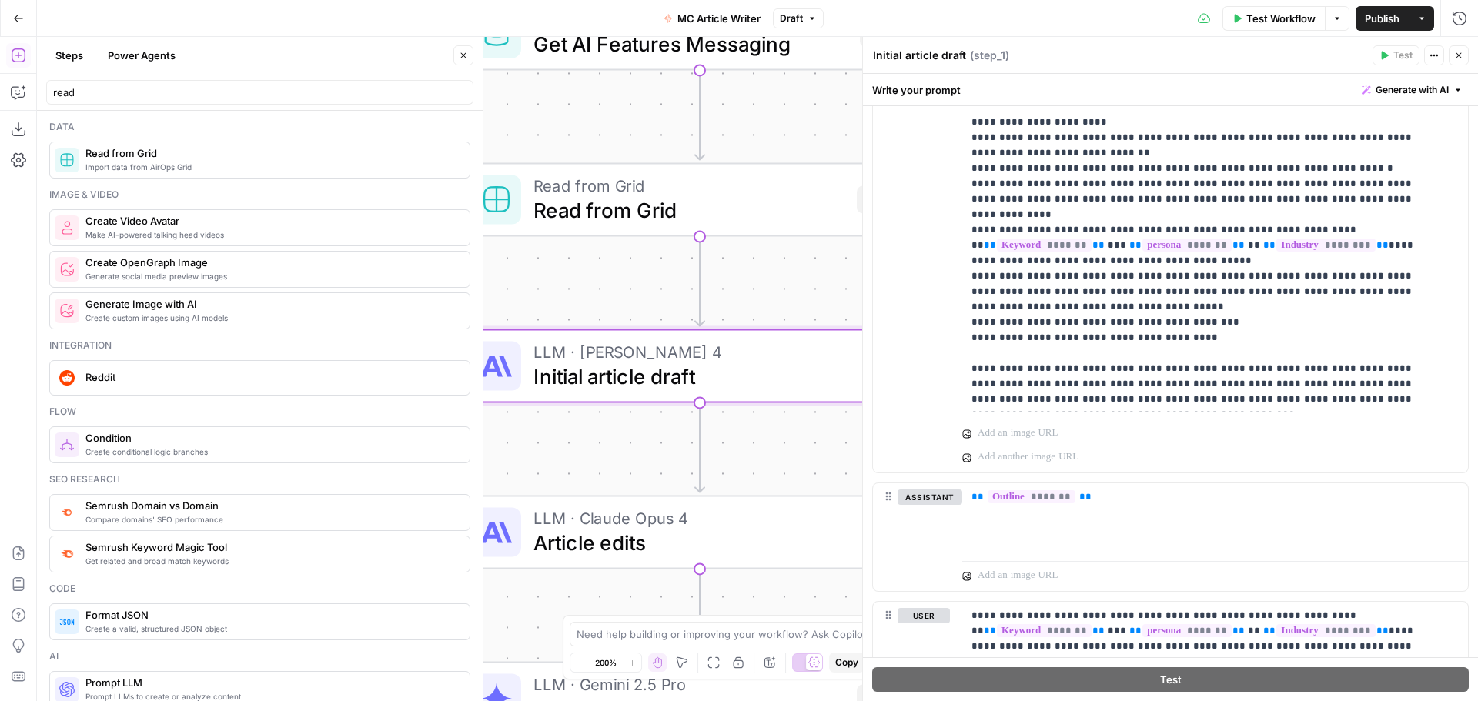
drag, startPoint x: 619, startPoint y: 279, endPoint x: 587, endPoint y: 265, distance: 35.5
click at [587, 265] on div "Workflow Set Inputs Inputs Google Search Google Search Step 2 Run Code · Python…" at bounding box center [757, 369] width 1441 height 664
click at [23, 91] on icon "button" at bounding box center [18, 92] width 15 height 15
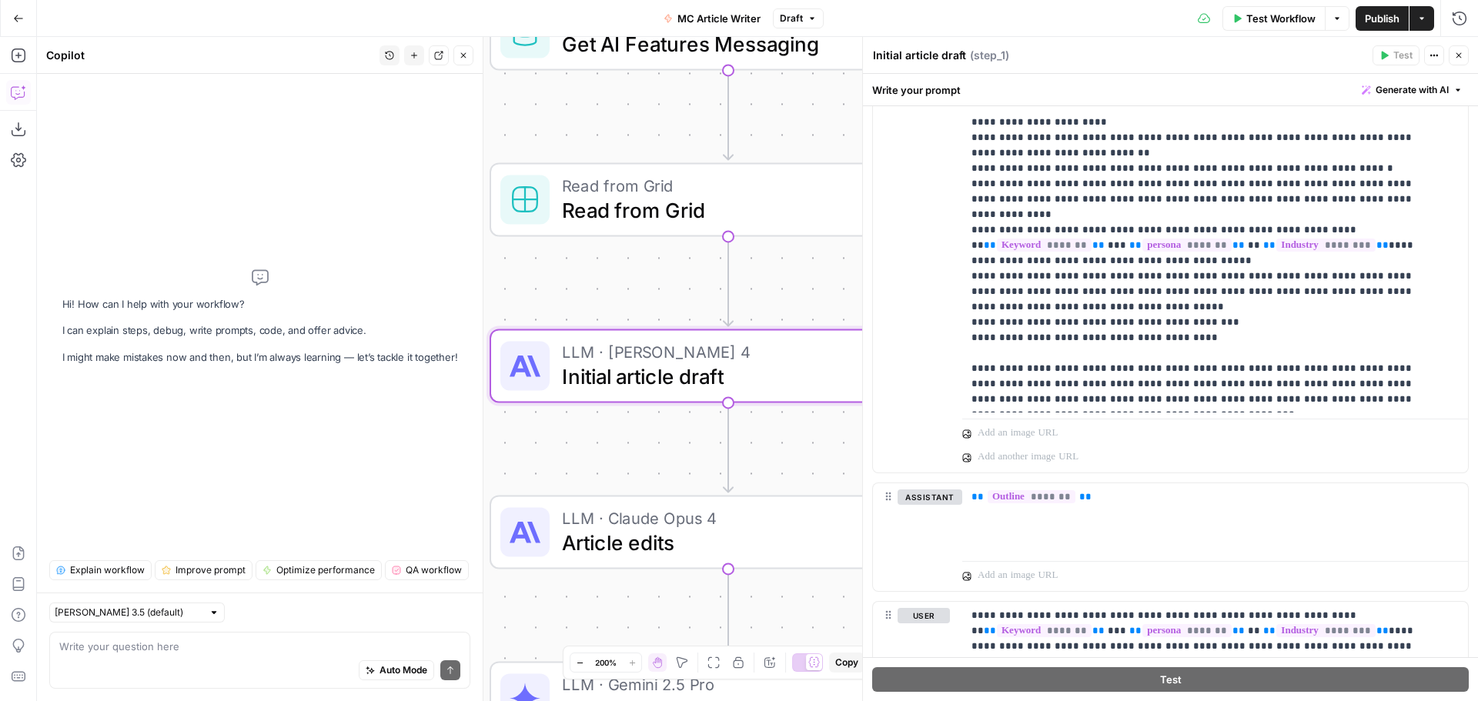
click at [165, 644] on textarea at bounding box center [259, 646] width 401 height 15
type textarea "ן"
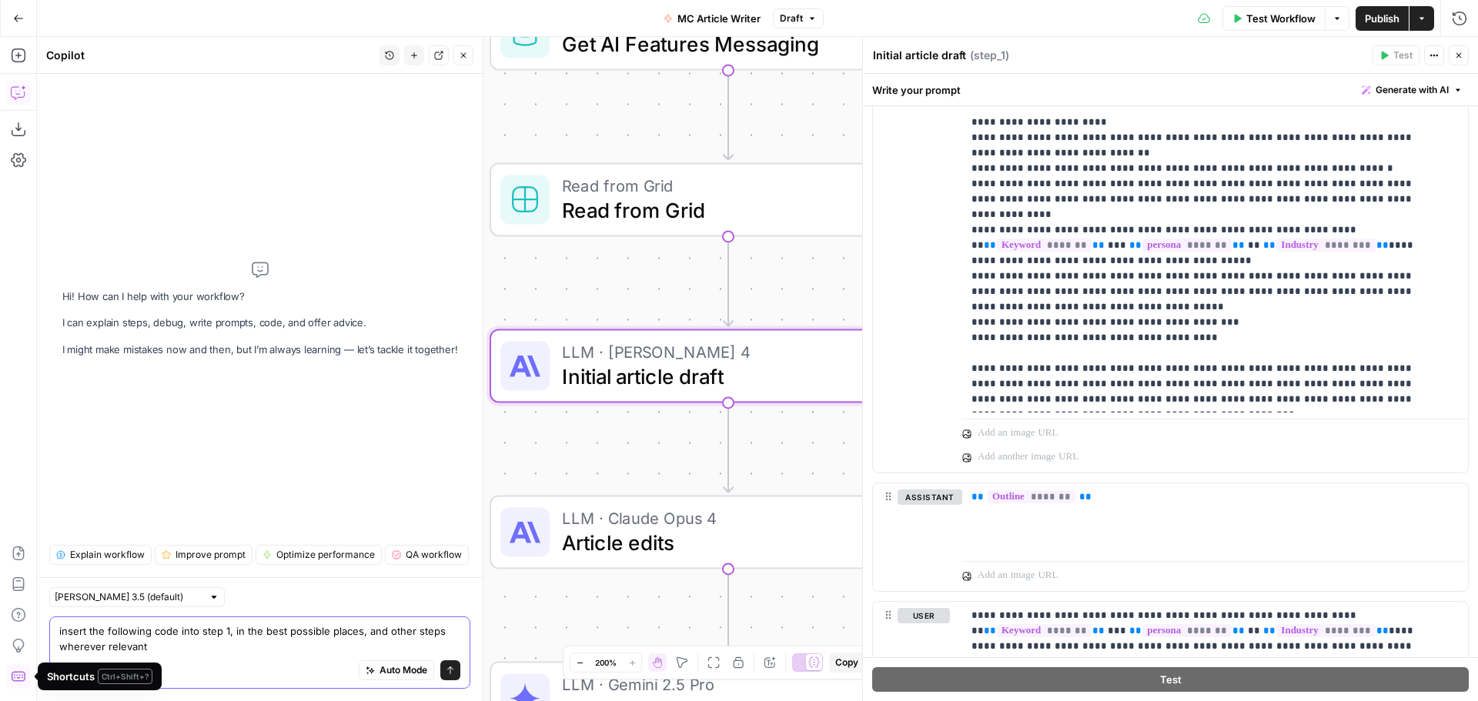
click at [238, 643] on textarea "insert the following code into step 1, in the best possible places, and other s…" at bounding box center [259, 638] width 401 height 31
paste textarea "<step-read-from-grid> {{ step_223.output }} </step-read-from-grid>"
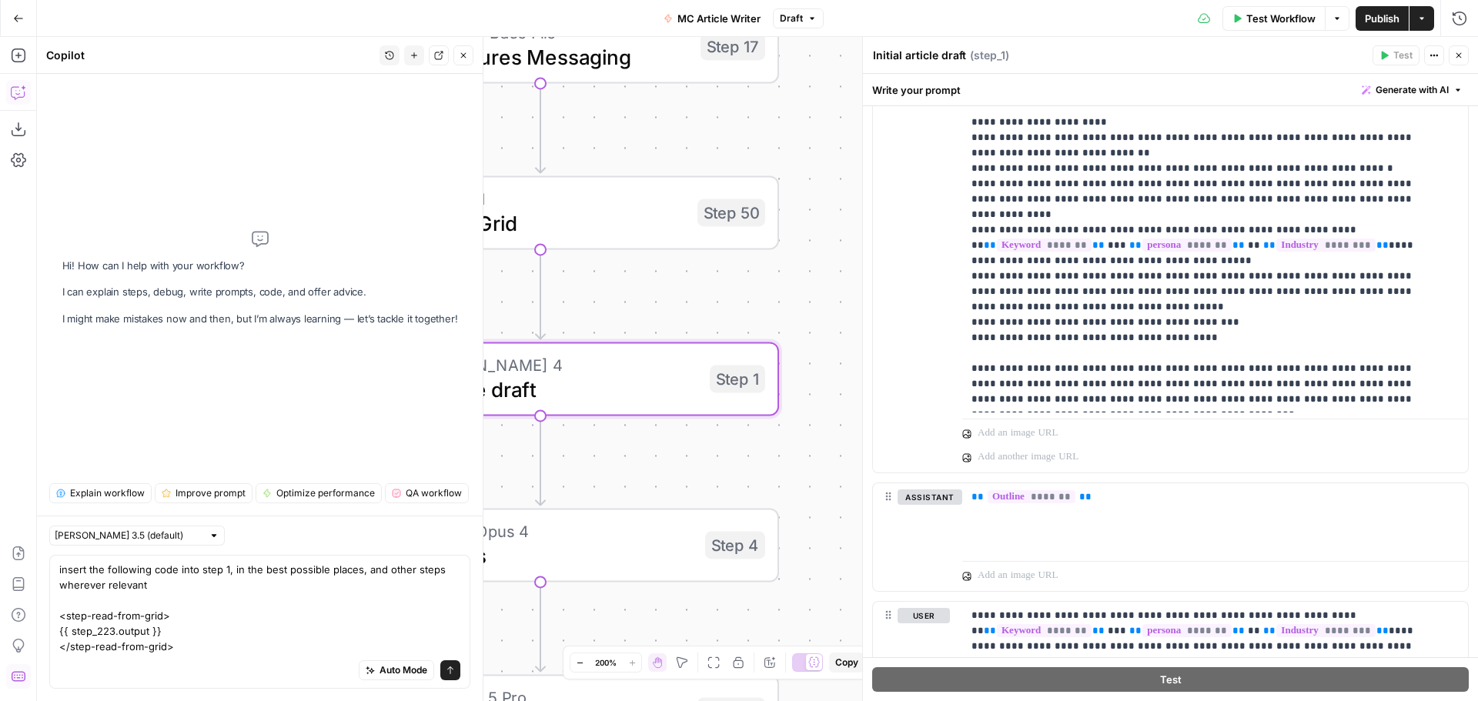
drag, startPoint x: 773, startPoint y: 257, endPoint x: 585, endPoint y: 270, distance: 188.3
click at [585, 270] on div "Workflow Set Inputs Inputs Google Search Google Search Step 2 Run Code · Python…" at bounding box center [757, 369] width 1441 height 664
click at [111, 627] on textarea "insert the following code into step 1, in the best possible places, and other s…" at bounding box center [259, 608] width 401 height 92
click at [249, 646] on textarea "insert the following code into step 1, in the best possible places, and other s…" at bounding box center [259, 608] width 401 height 92
paste textarea "{% for persona_row in step_223.output %} {% if persona_row.Role == persona %} D…"
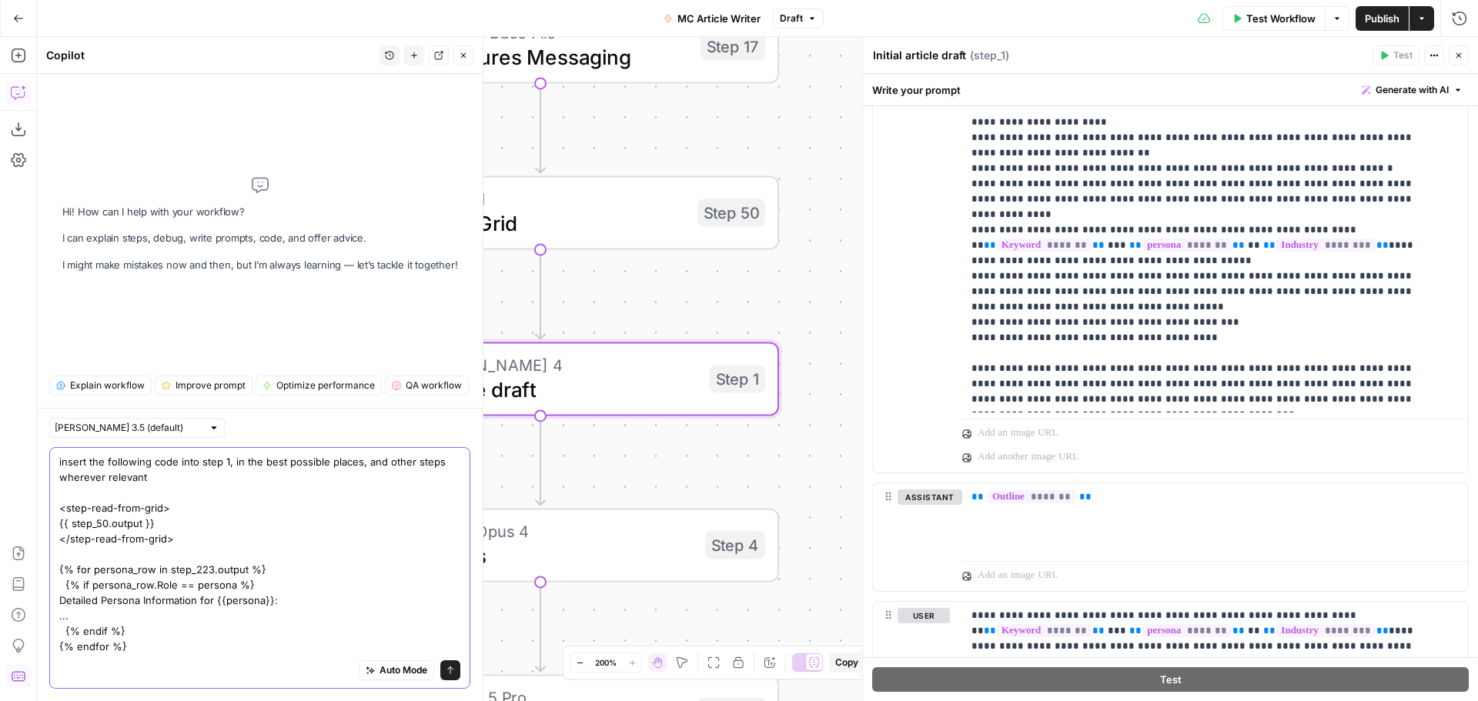
scroll to position [28, 0]
click at [209, 539] on textarea "insert the following code into step 1, in the best possible places, and other s…" at bounding box center [259, 554] width 401 height 200
click at [155, 632] on textarea "insert the following code into step 1, in the best possible places, and other s…" at bounding box center [259, 554] width 401 height 200
click at [157, 650] on textarea "insert the following code into step 1, in the best possible places, and other s…" at bounding box center [259, 554] width 401 height 200
paste textarea "Reference persona-specific pain points and needs from <step-read-from-grid> {{ …"
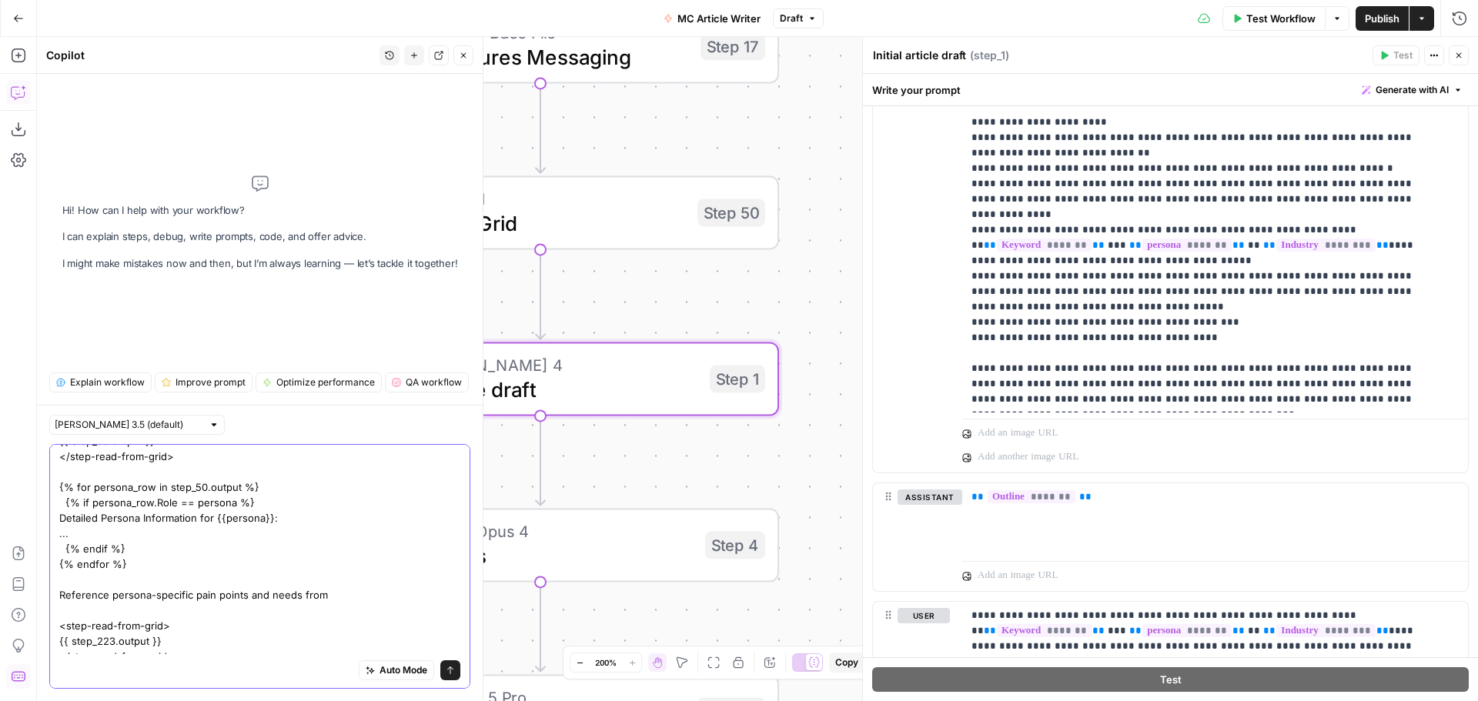
scroll to position [89, 0]
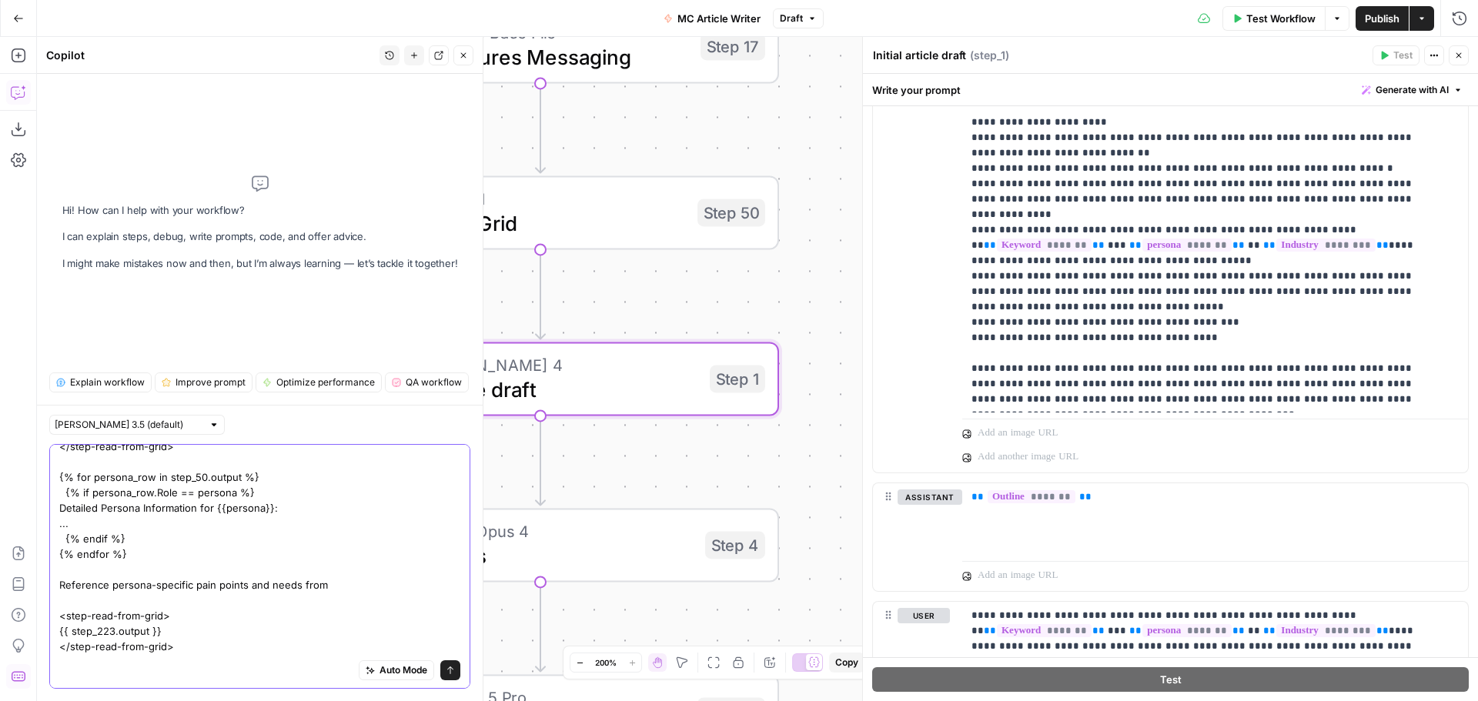
click at [112, 630] on textarea "insert the following code into step 1, in the best possible places, and other s…" at bounding box center [259, 508] width 401 height 292
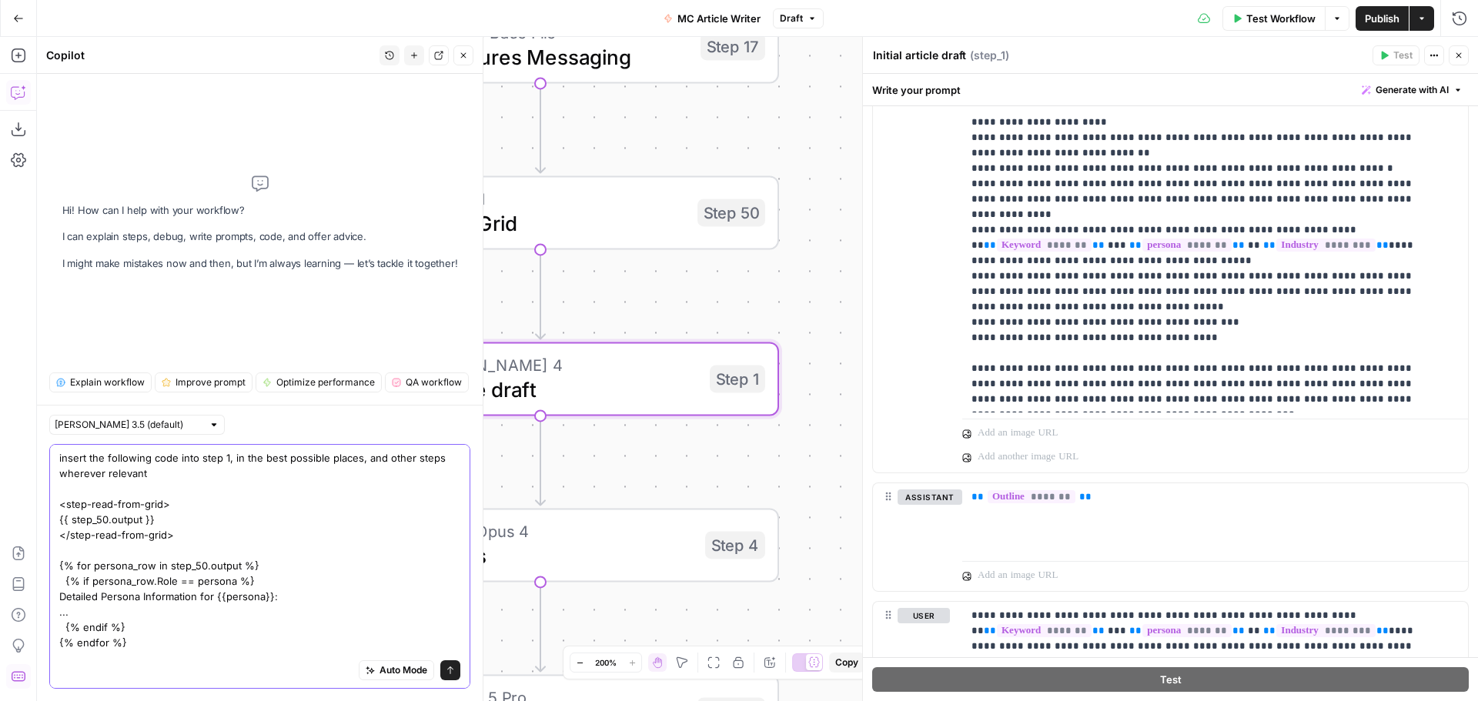
scroll to position [0, 0]
click at [173, 470] on textarea "insert the following code into step 1, in the best possible places, and other s…" at bounding box center [259, 597] width 401 height 292
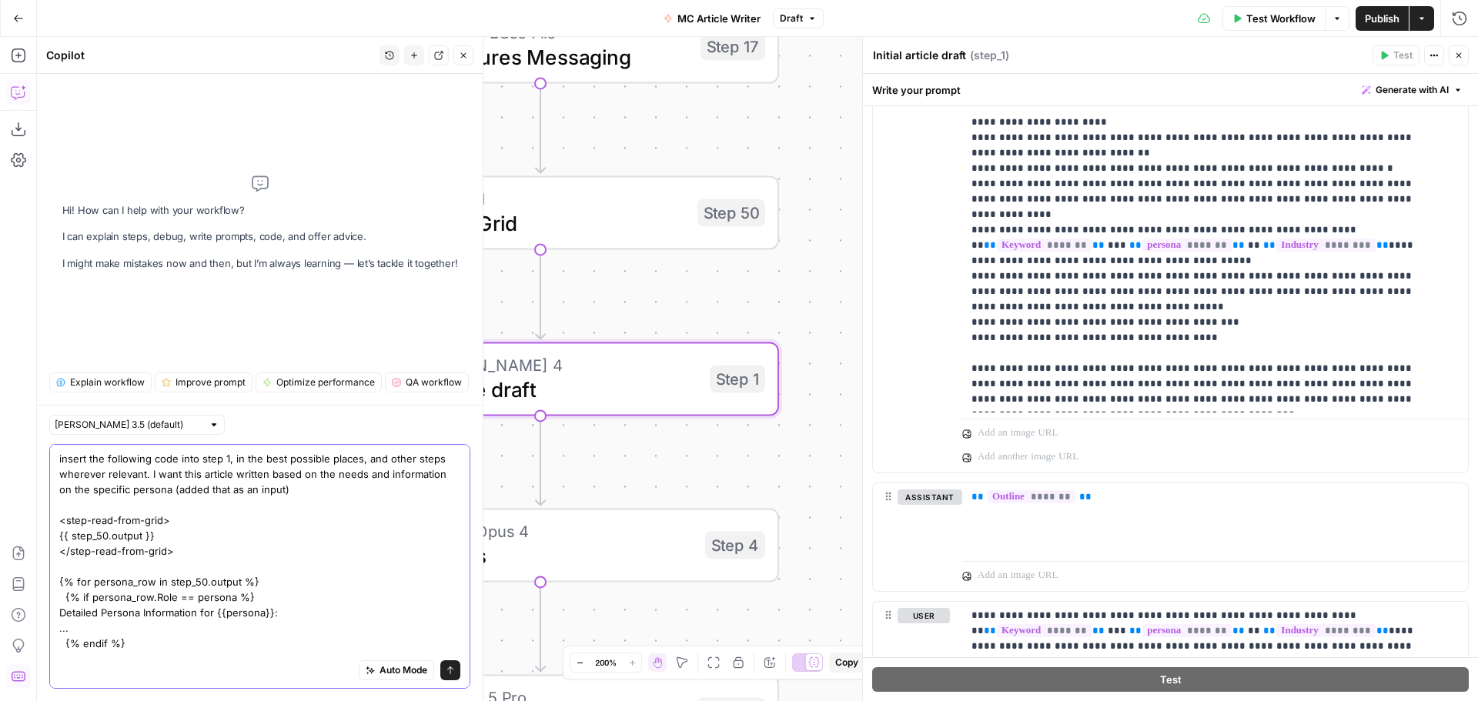
type textarea "insert the following code into step 1, in the best possible places, and other s…"
click at [440, 674] on button "Send" at bounding box center [450, 670] width 20 height 20
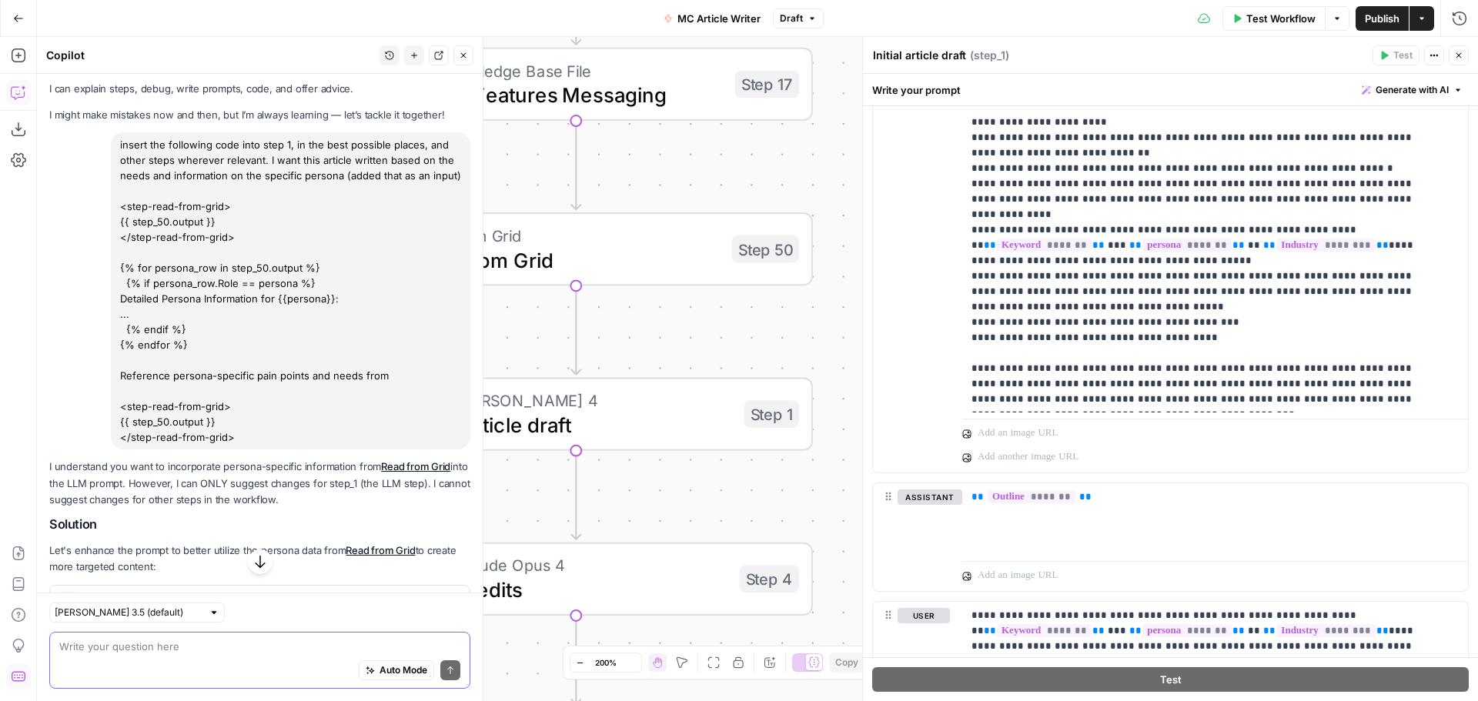
scroll to position [173, 0]
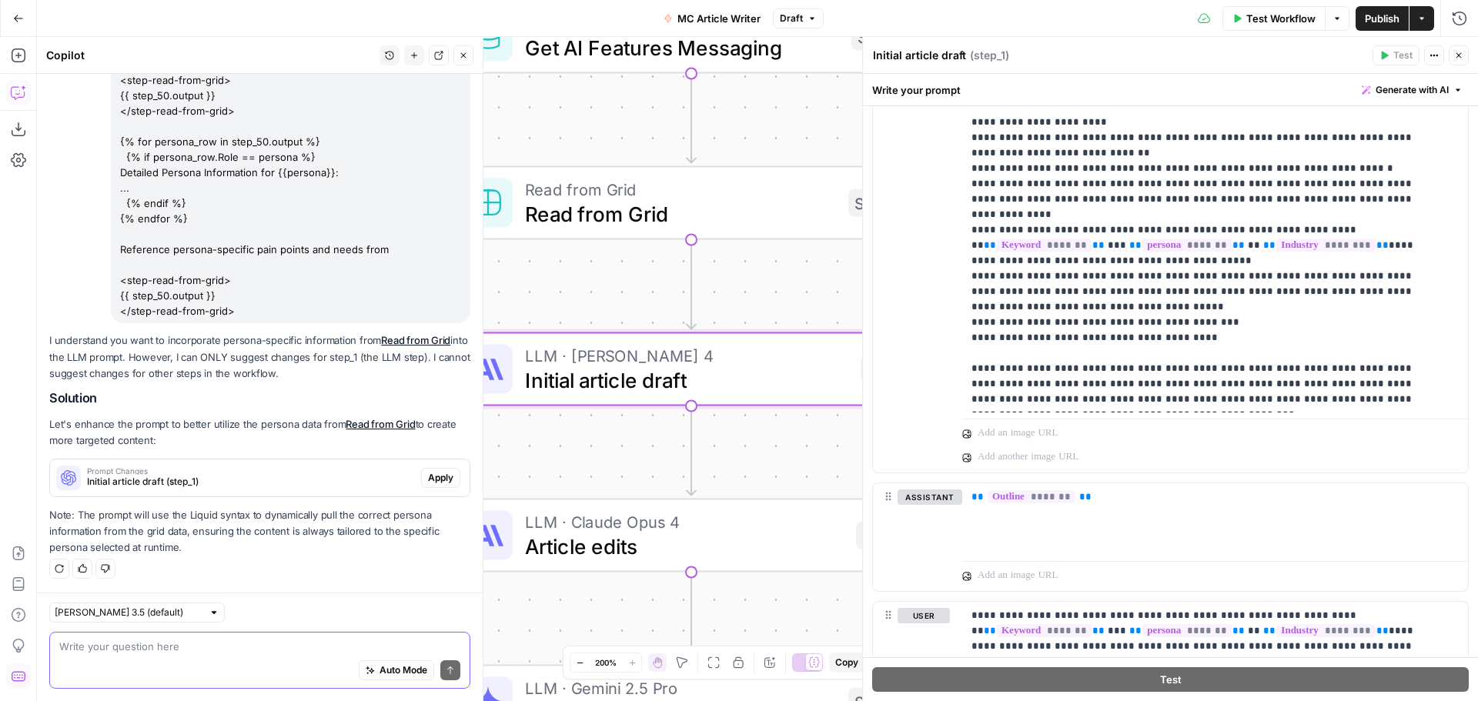
click at [249, 475] on span "Initial article draft (step_1)" at bounding box center [251, 482] width 328 height 14
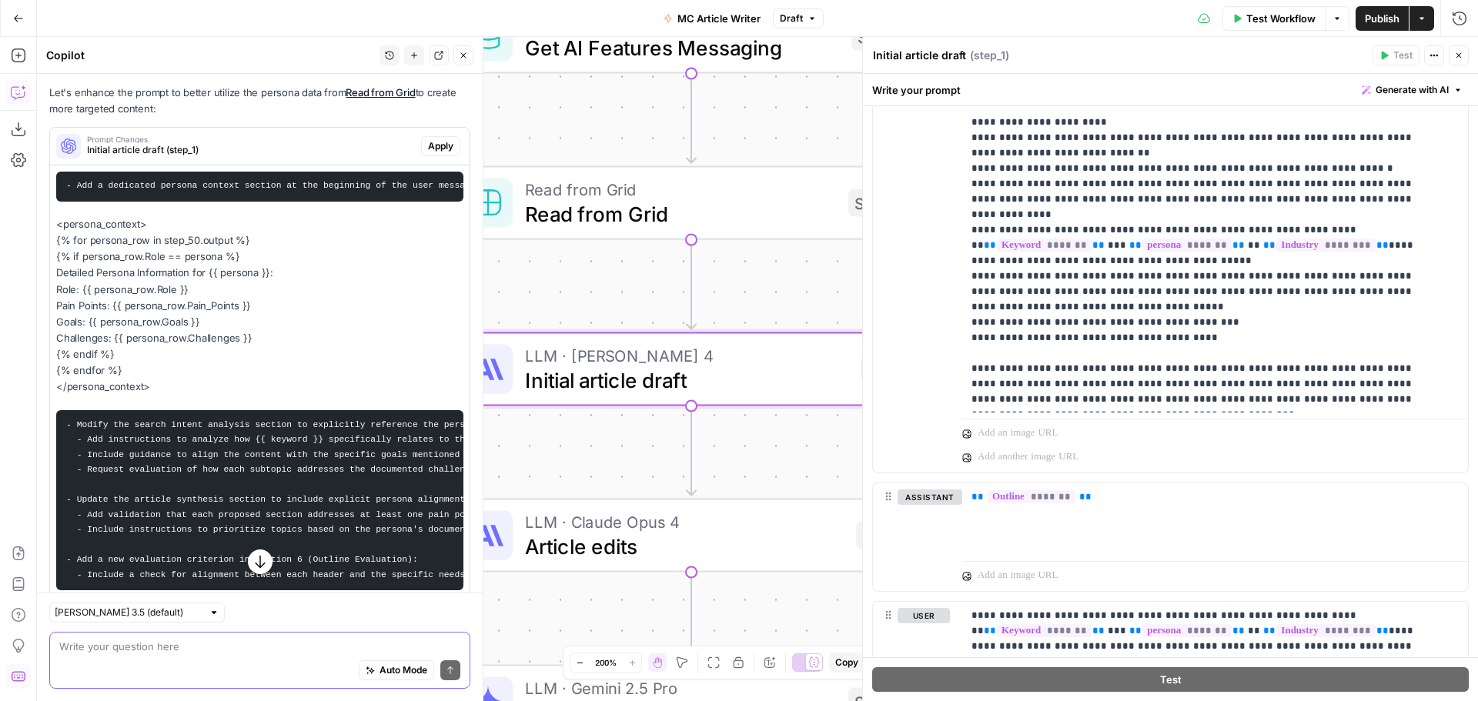
scroll to position [643, 0]
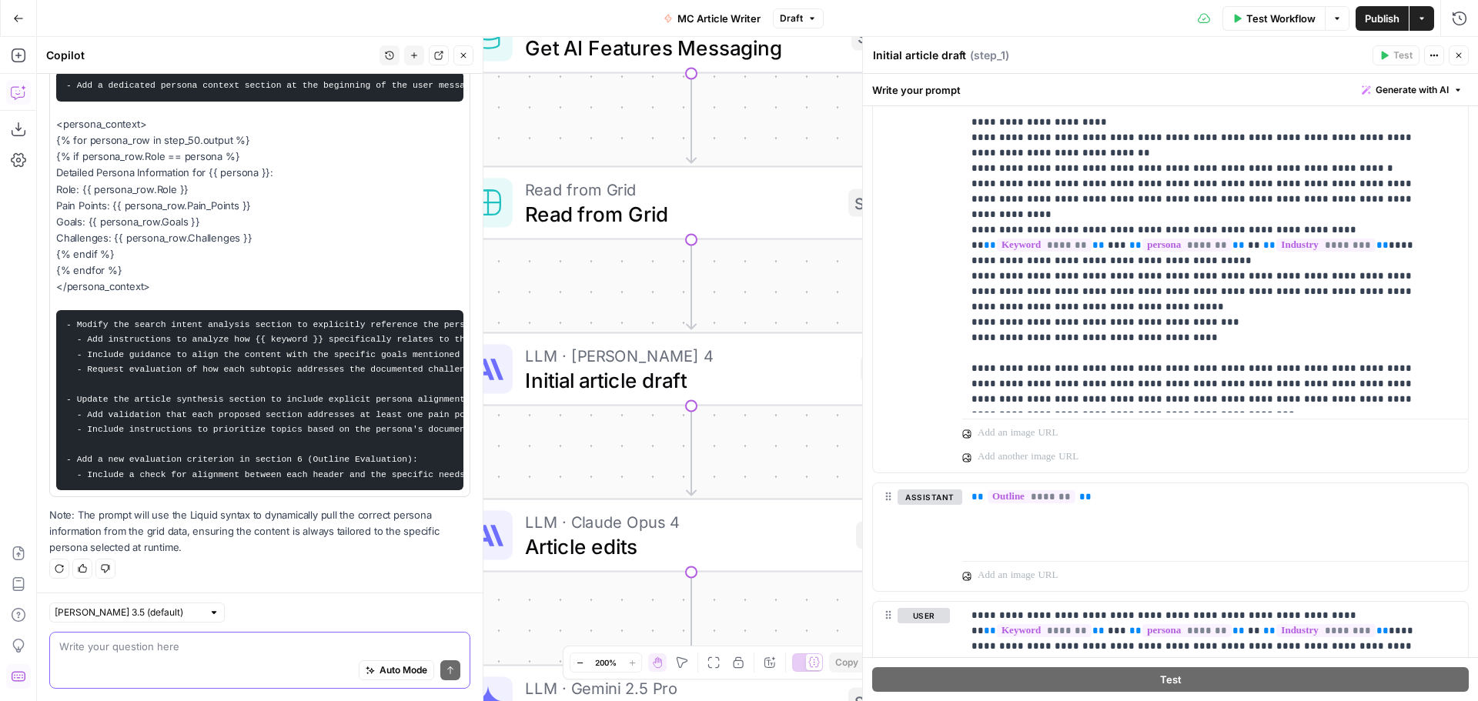
click at [156, 659] on div "Auto Mode Send" at bounding box center [259, 671] width 401 height 34
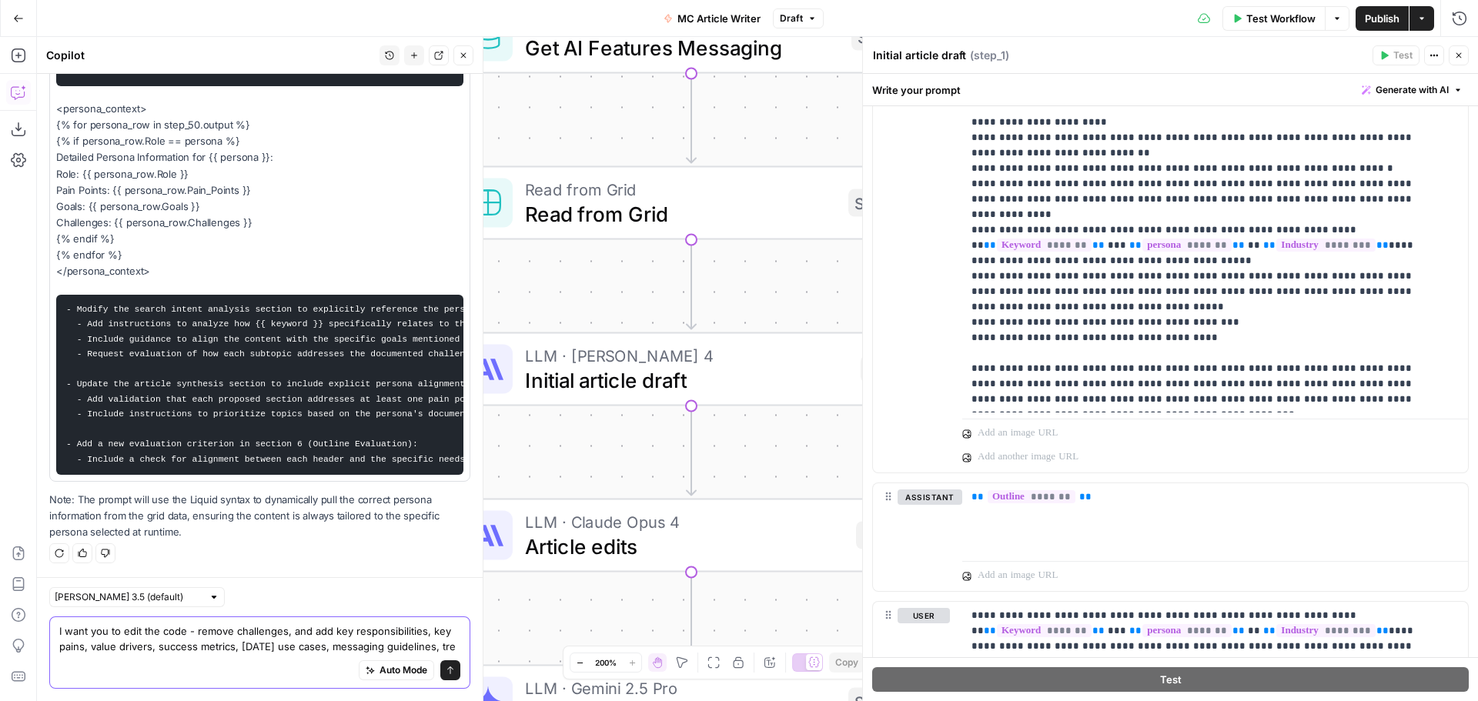
scroll to position [674, 0]
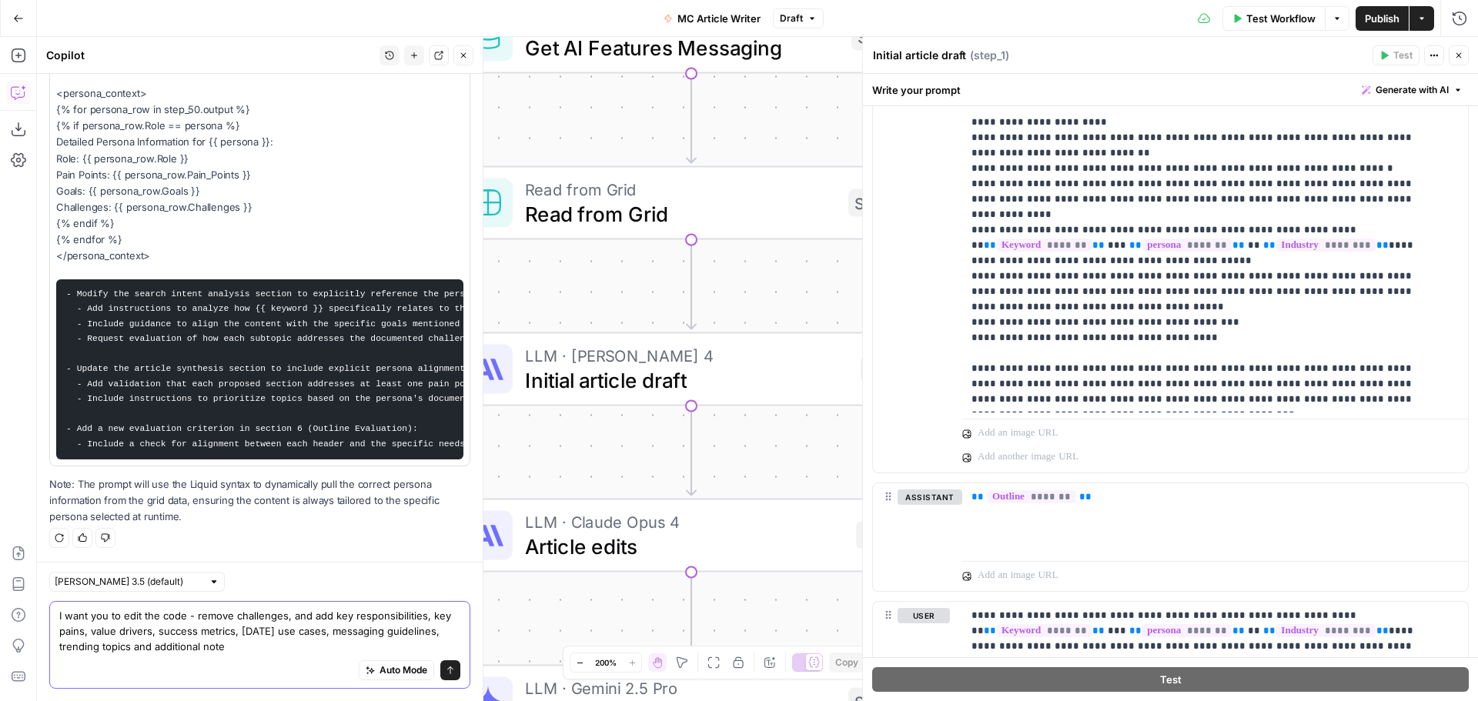
type textarea "I want you to edit the code - remove challenges, and add key responsibilities, …"
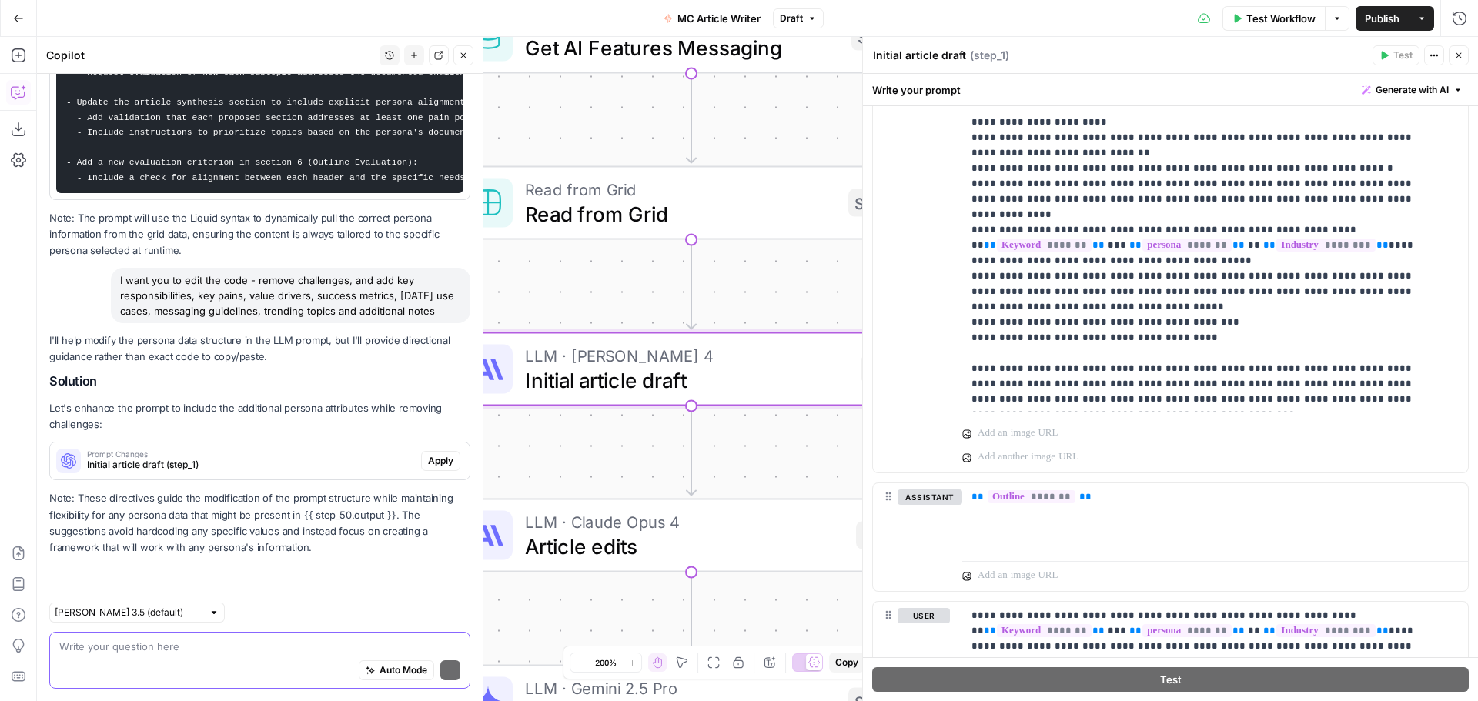
scroll to position [955, 0]
click at [224, 457] on span "Prompt Changes" at bounding box center [251, 454] width 328 height 8
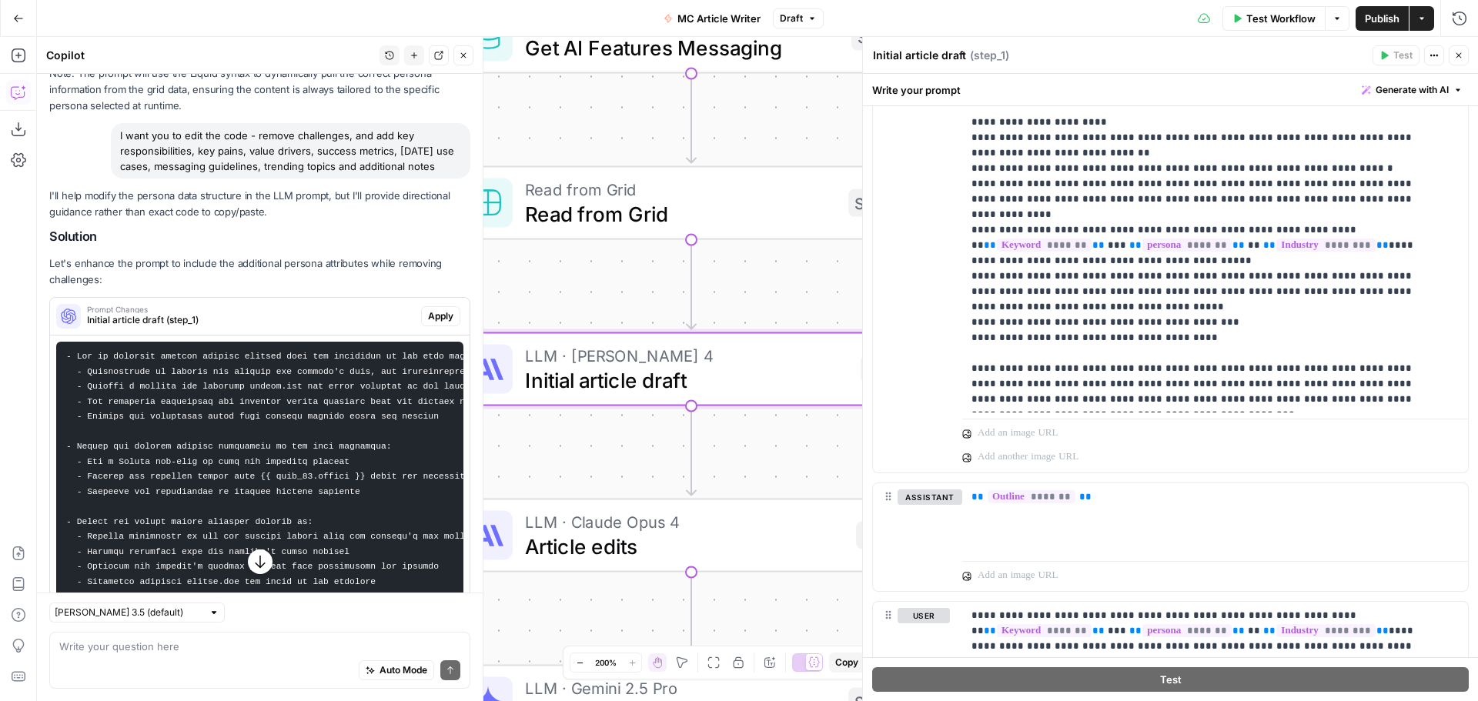
scroll to position [1416, 0]
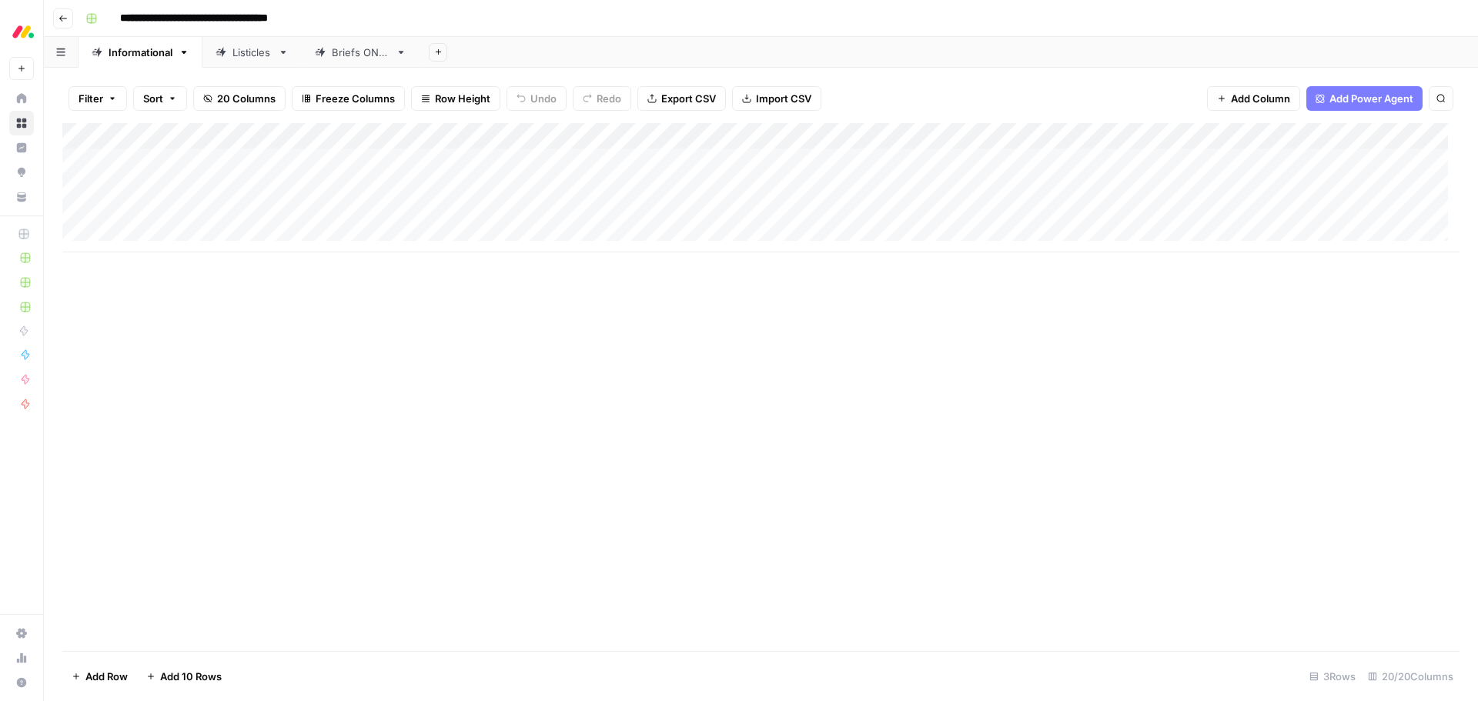
click at [1052, 138] on div "Add Column" at bounding box center [760, 187] width 1397 height 129
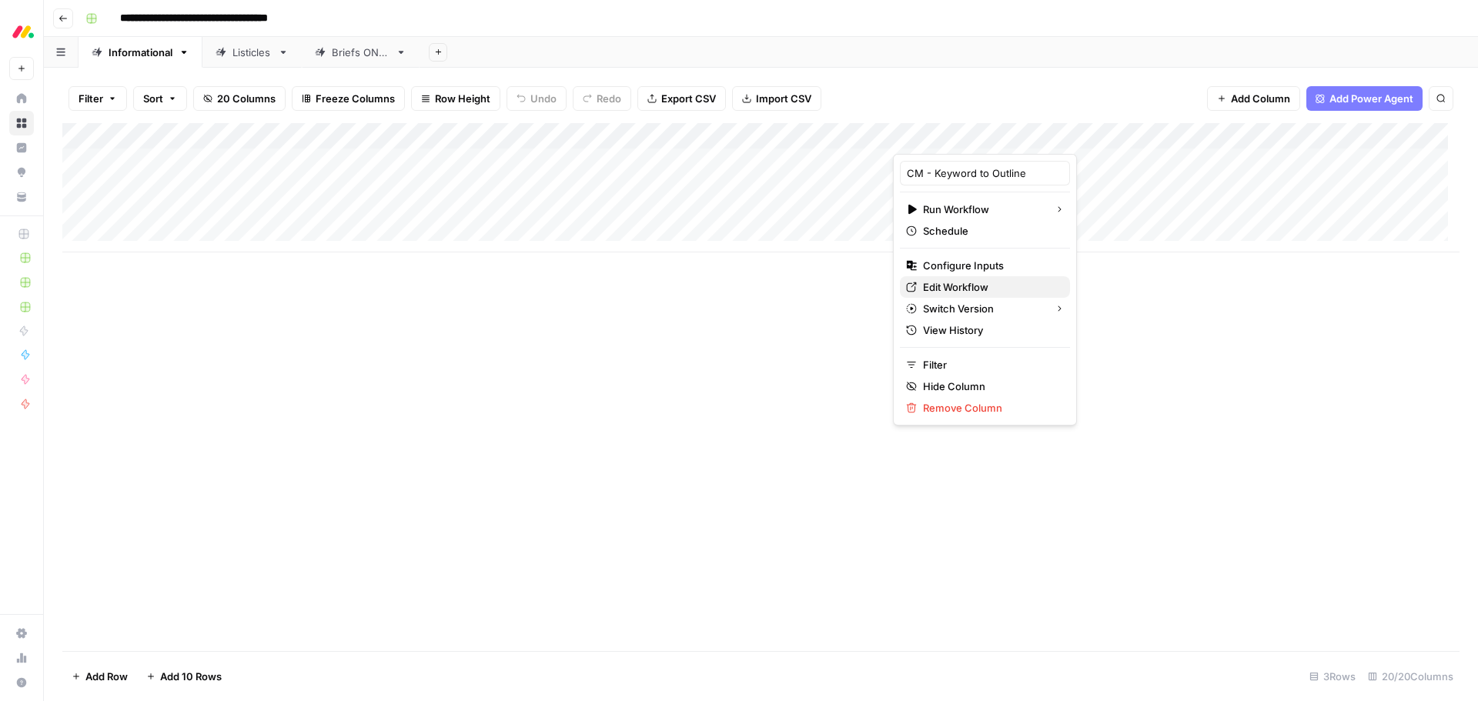
click at [977, 285] on span "Edit Workflow" at bounding box center [990, 286] width 135 height 15
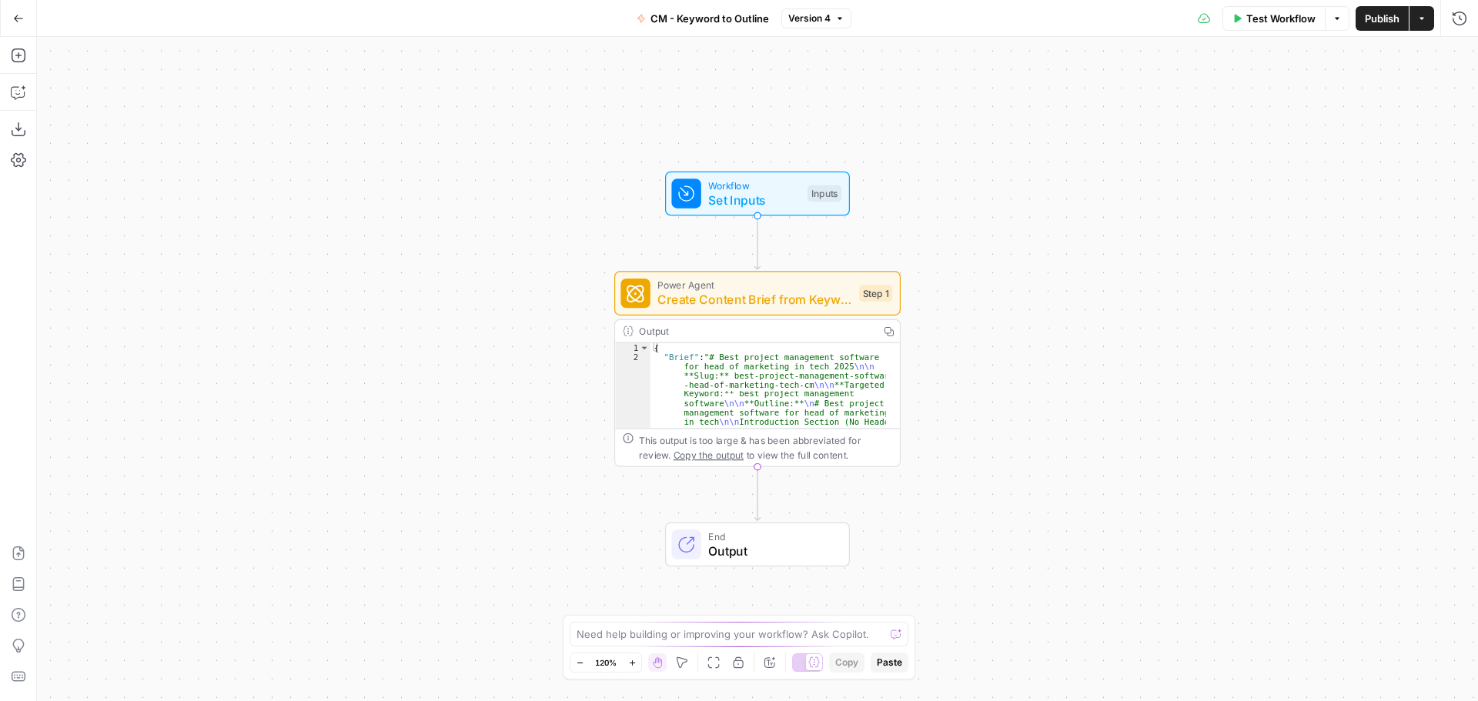
click at [812, 262] on icon "button" at bounding box center [814, 259] width 12 height 12
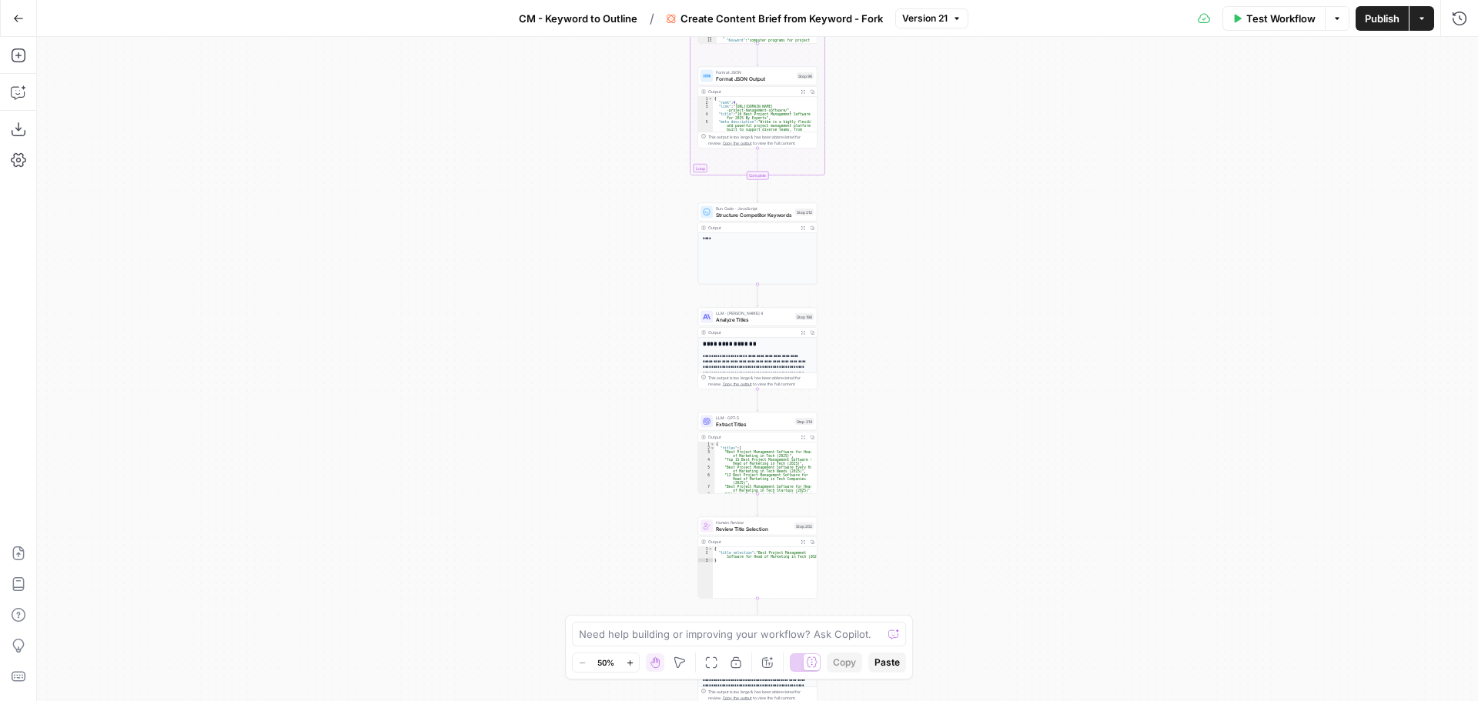
click at [627, 361] on div "Workflow Set Inputs Inputs Google Search Perform Google Search Step 51 Output E…" at bounding box center [757, 369] width 1441 height 664
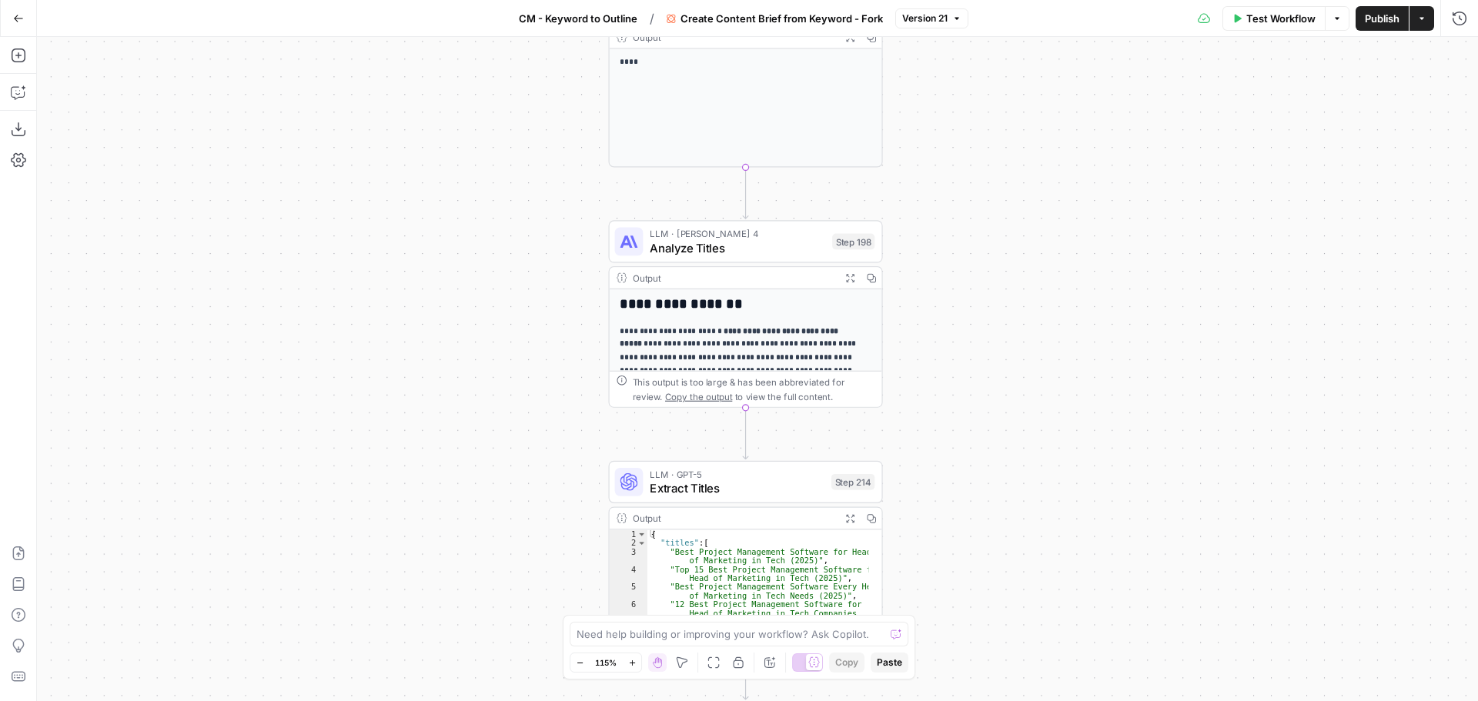
drag, startPoint x: 687, startPoint y: 349, endPoint x: 483, endPoint y: 318, distance: 206.4
click at [483, 318] on div "Workflow Set Inputs Inputs Google Search Perform Google Search Step 51 Output E…" at bounding box center [757, 369] width 1441 height 664
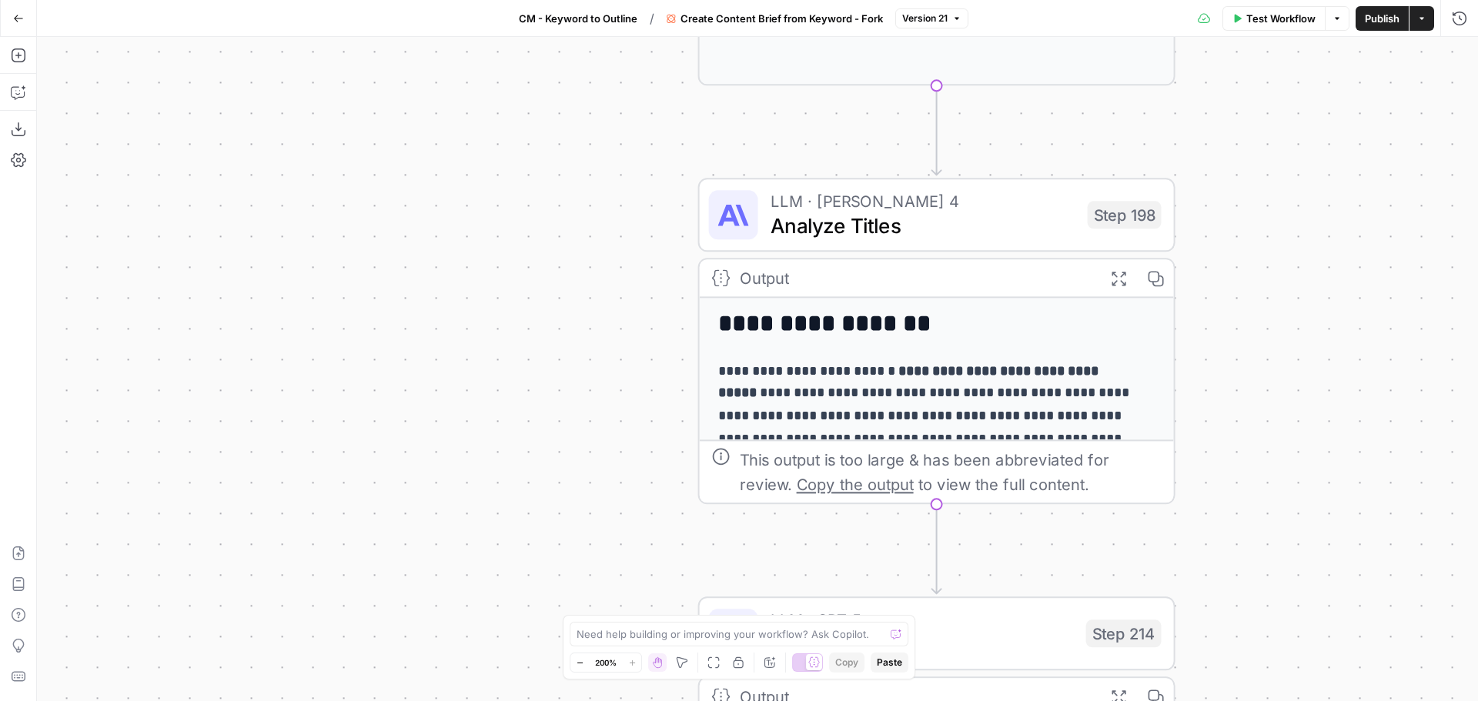
drag, startPoint x: 486, startPoint y: 339, endPoint x: 546, endPoint y: 409, distance: 92.3
click at [546, 409] on div "Workflow Set Inputs Inputs Google Search Perform Google Search Step 51 Output E…" at bounding box center [757, 369] width 1441 height 664
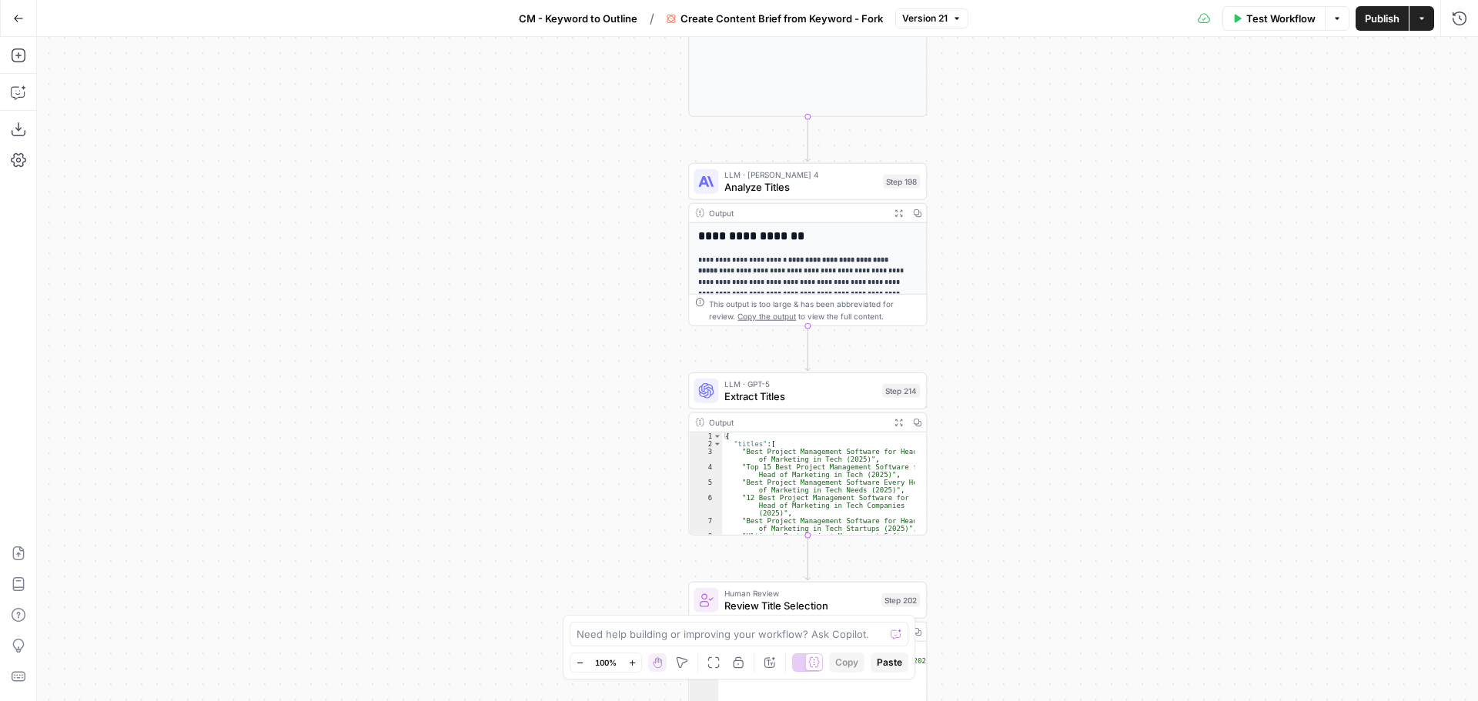
drag, startPoint x: 470, startPoint y: 443, endPoint x: 552, endPoint y: 302, distance: 163.8
click at [552, 302] on div "Workflow Set Inputs Inputs Google Search Perform Google Search Step 51 Output E…" at bounding box center [757, 369] width 1441 height 664
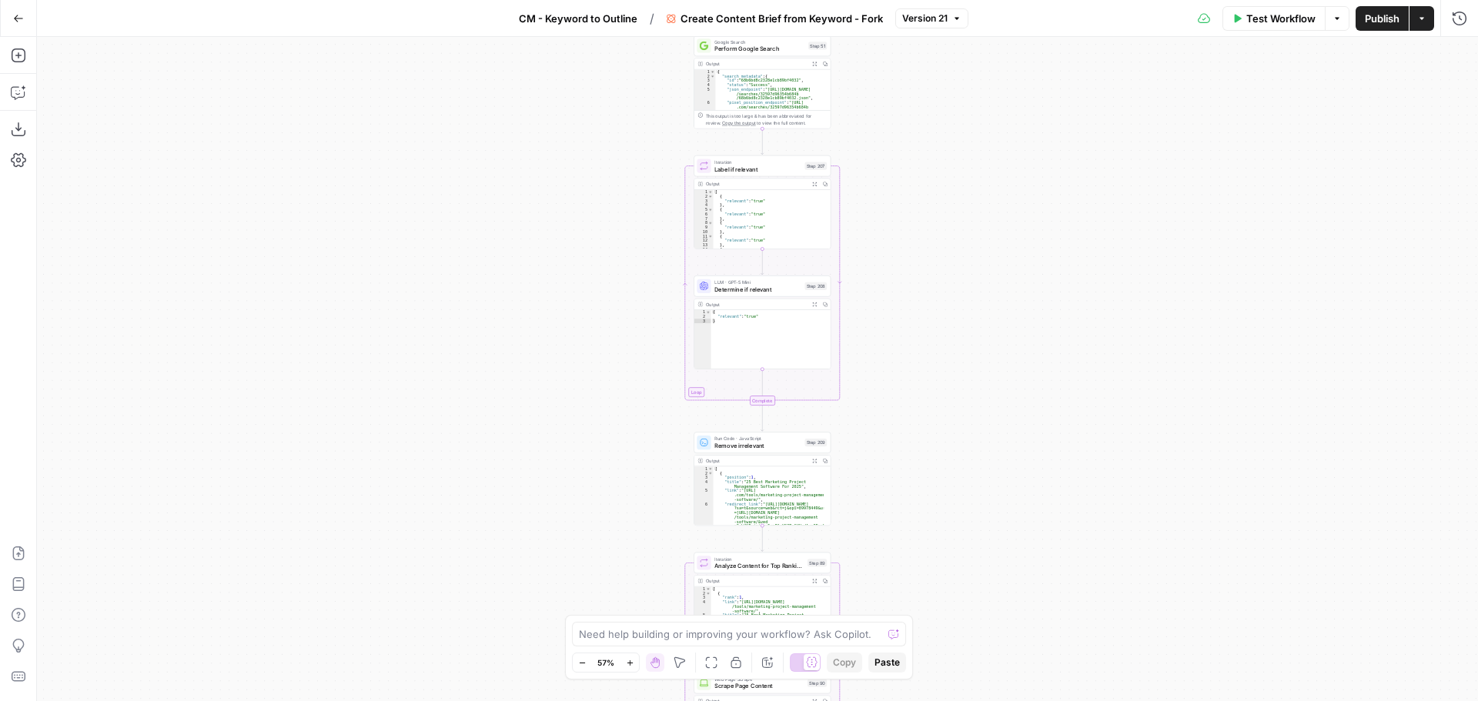
drag, startPoint x: 639, startPoint y: 281, endPoint x: 649, endPoint y: 413, distance: 132.0
click at [649, 412] on div "Workflow Set Inputs Inputs Google Search Perform Google Search Step 51 Output E…" at bounding box center [757, 369] width 1441 height 664
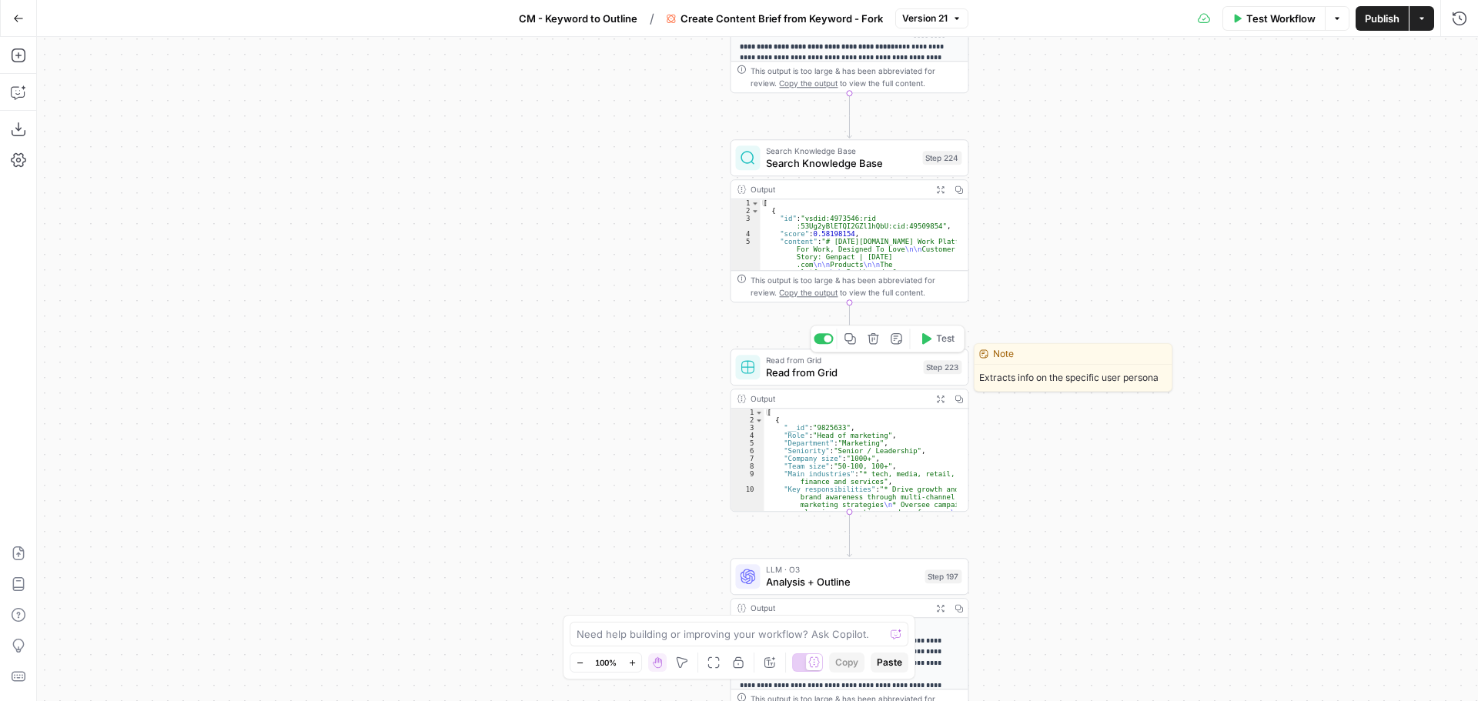
click at [866, 372] on span "Read from Grid" at bounding box center [841, 372] width 151 height 15
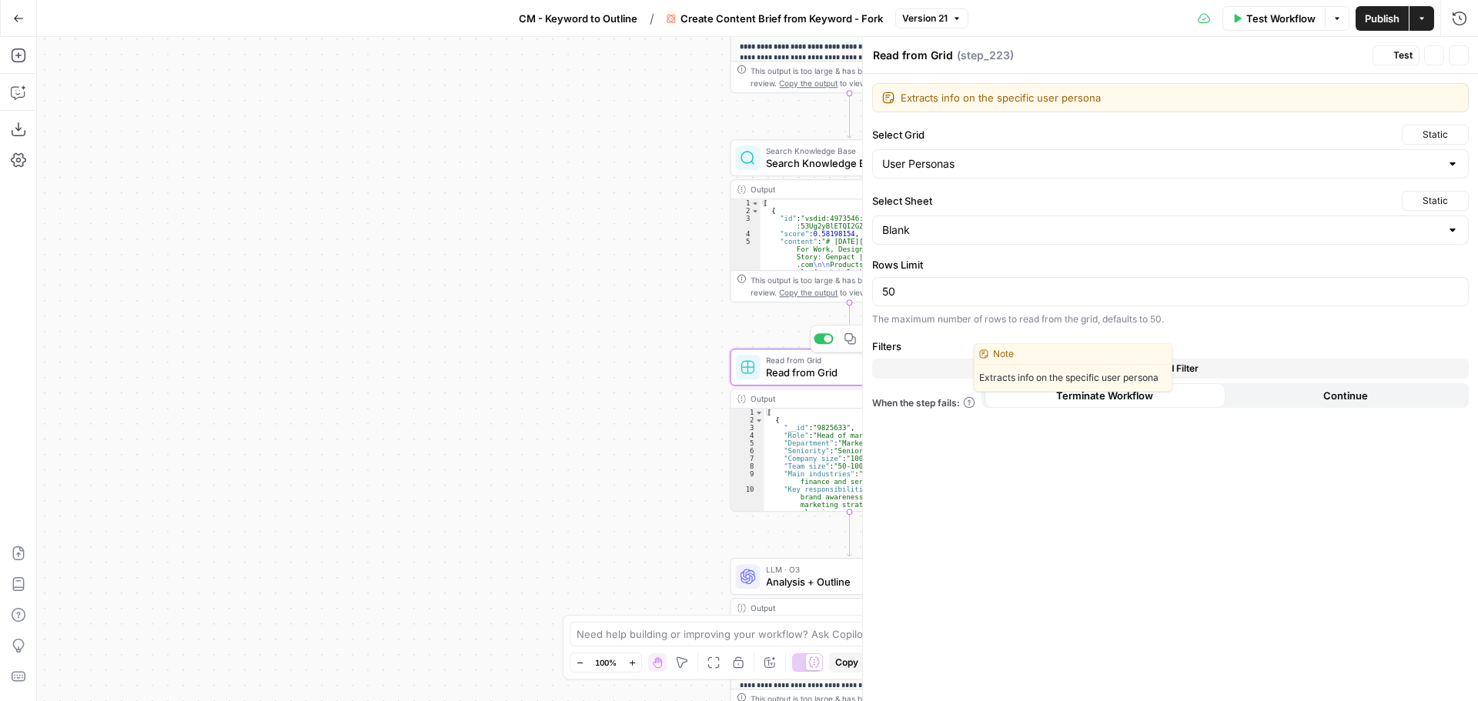
type input "User Personas"
type input "Blank"
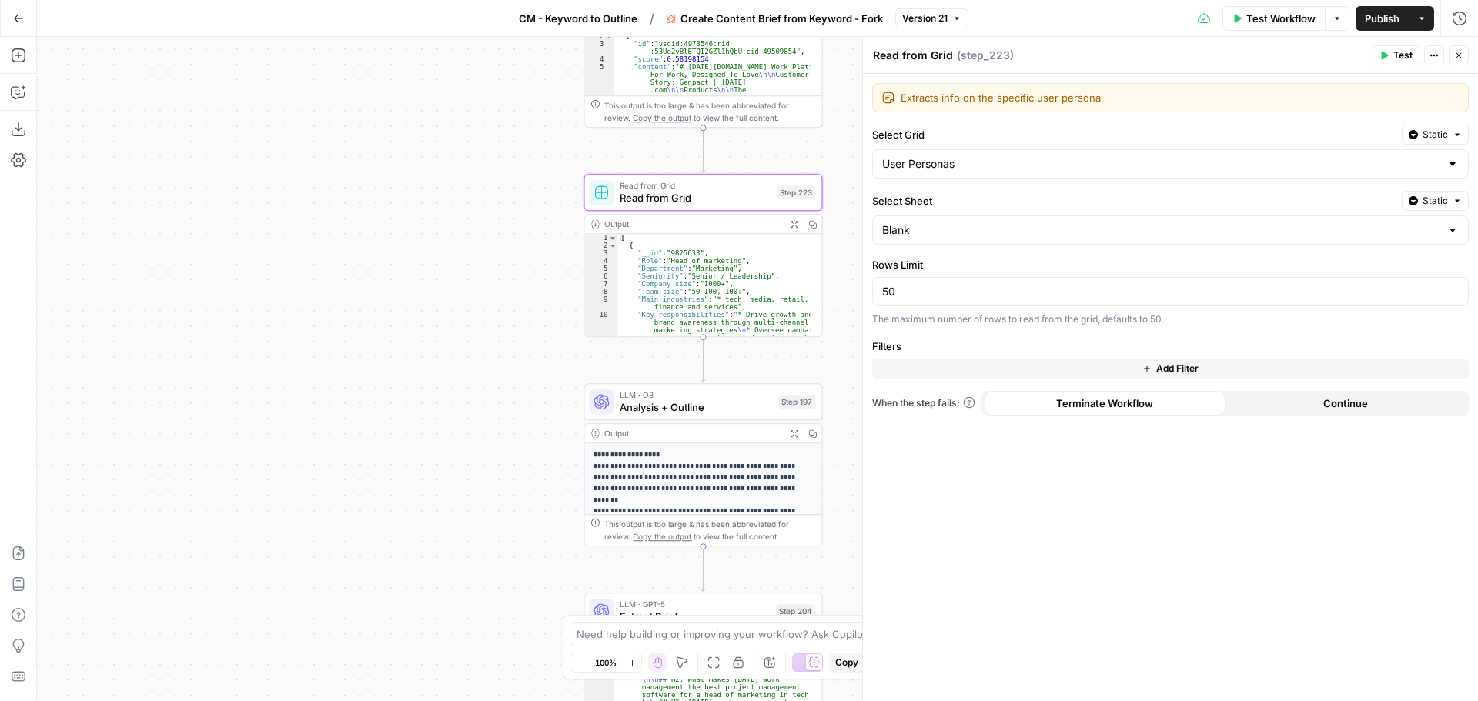
drag, startPoint x: 664, startPoint y: 433, endPoint x: 518, endPoint y: 257, distance: 229.0
click at [518, 257] on div "Workflow Set Inputs Inputs Google Search Perform Google Search Step 51 Output E…" at bounding box center [757, 369] width 1441 height 664
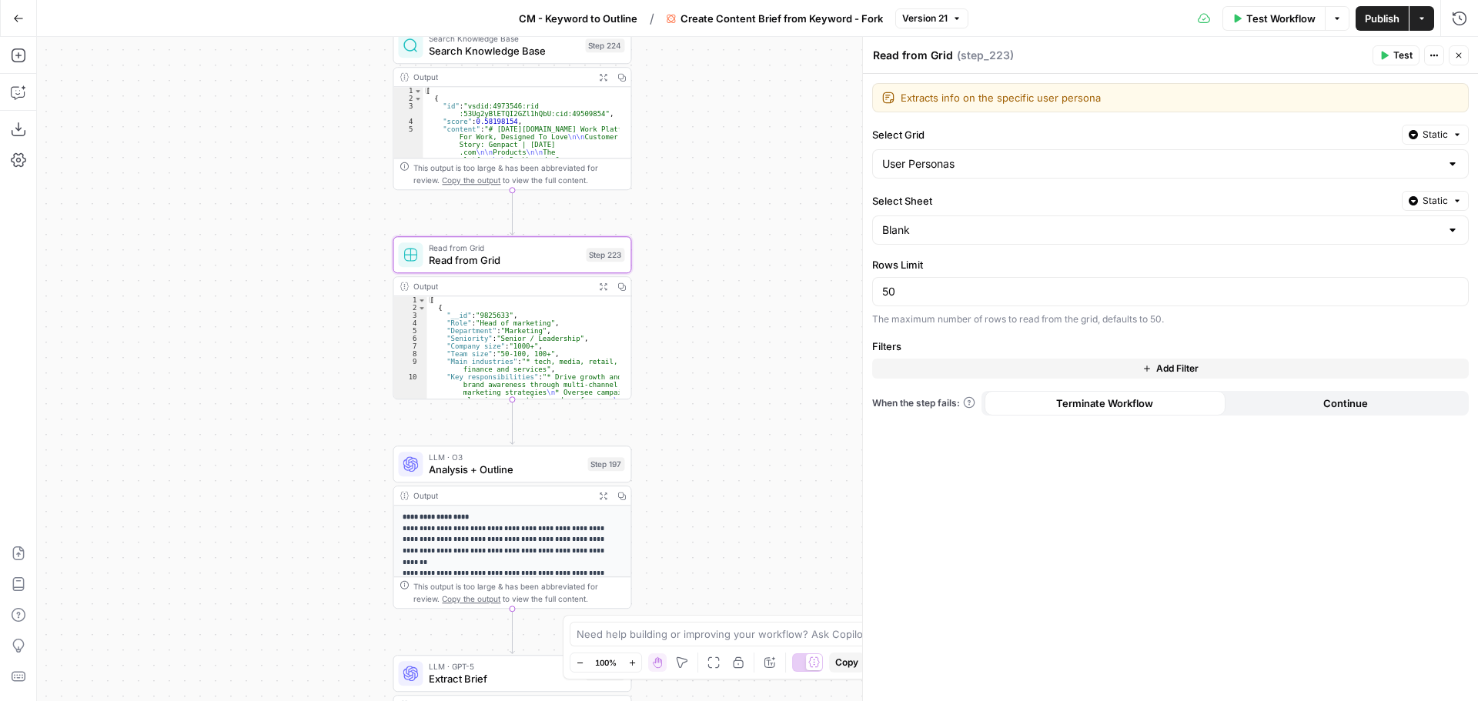
drag, startPoint x: 356, startPoint y: 306, endPoint x: 276, endPoint y: 320, distance: 81.4
click at [276, 320] on div "Workflow Set Inputs Inputs Google Search Perform Google Search Step 51 Output E…" at bounding box center [757, 369] width 1441 height 664
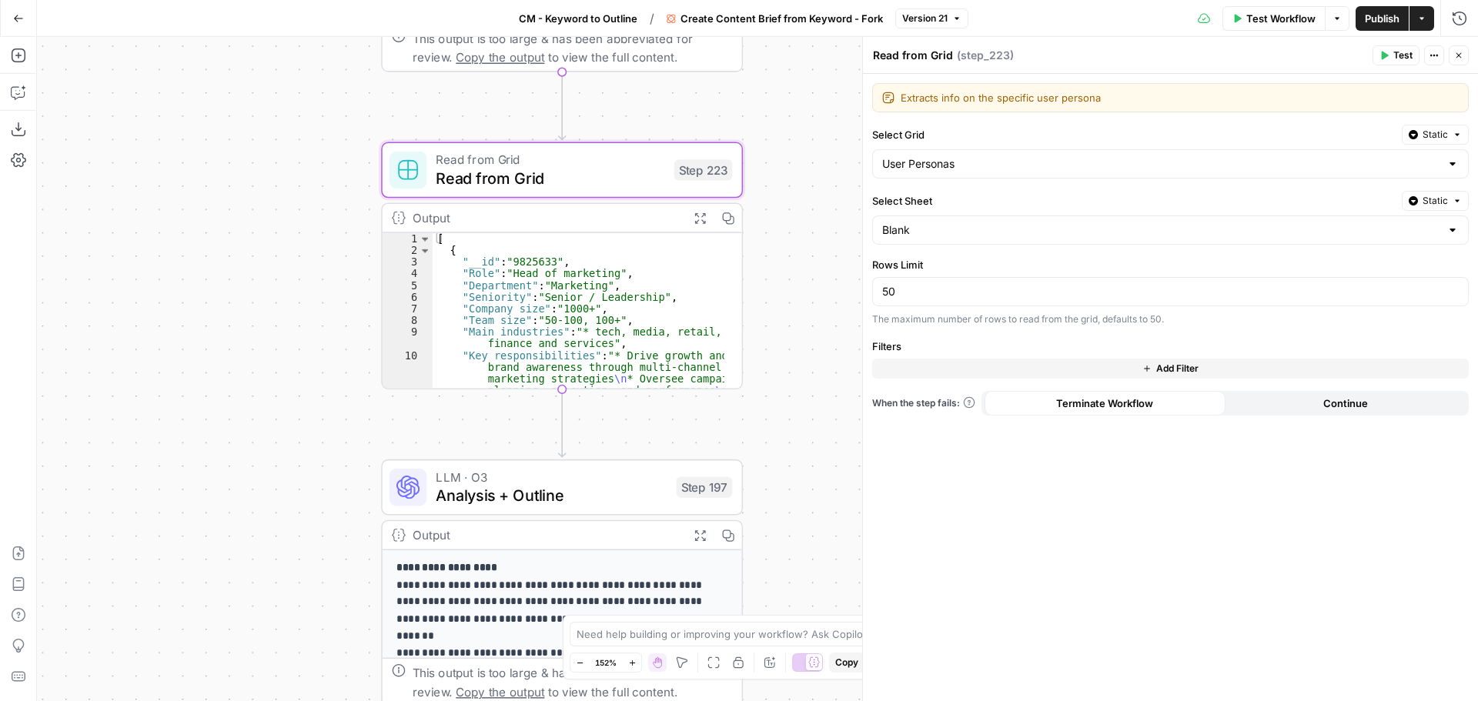
drag, startPoint x: 295, startPoint y: 351, endPoint x: 225, endPoint y: 298, distance: 87.9
click at [225, 298] on div "Workflow Set Inputs Inputs Google Search Perform Google Search Step 51 Output E…" at bounding box center [757, 369] width 1441 height 664
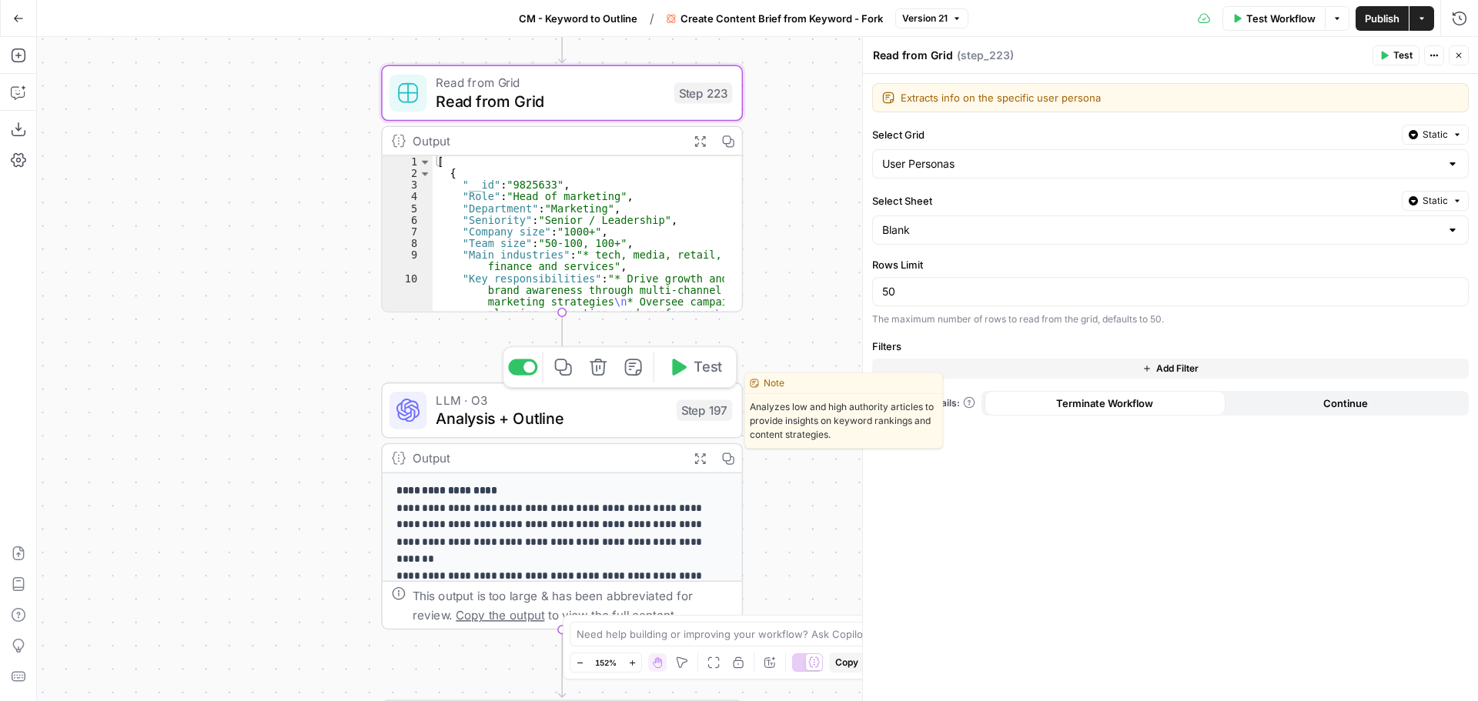
click at [626, 412] on span "Analysis + Outline" at bounding box center [551, 418] width 231 height 23
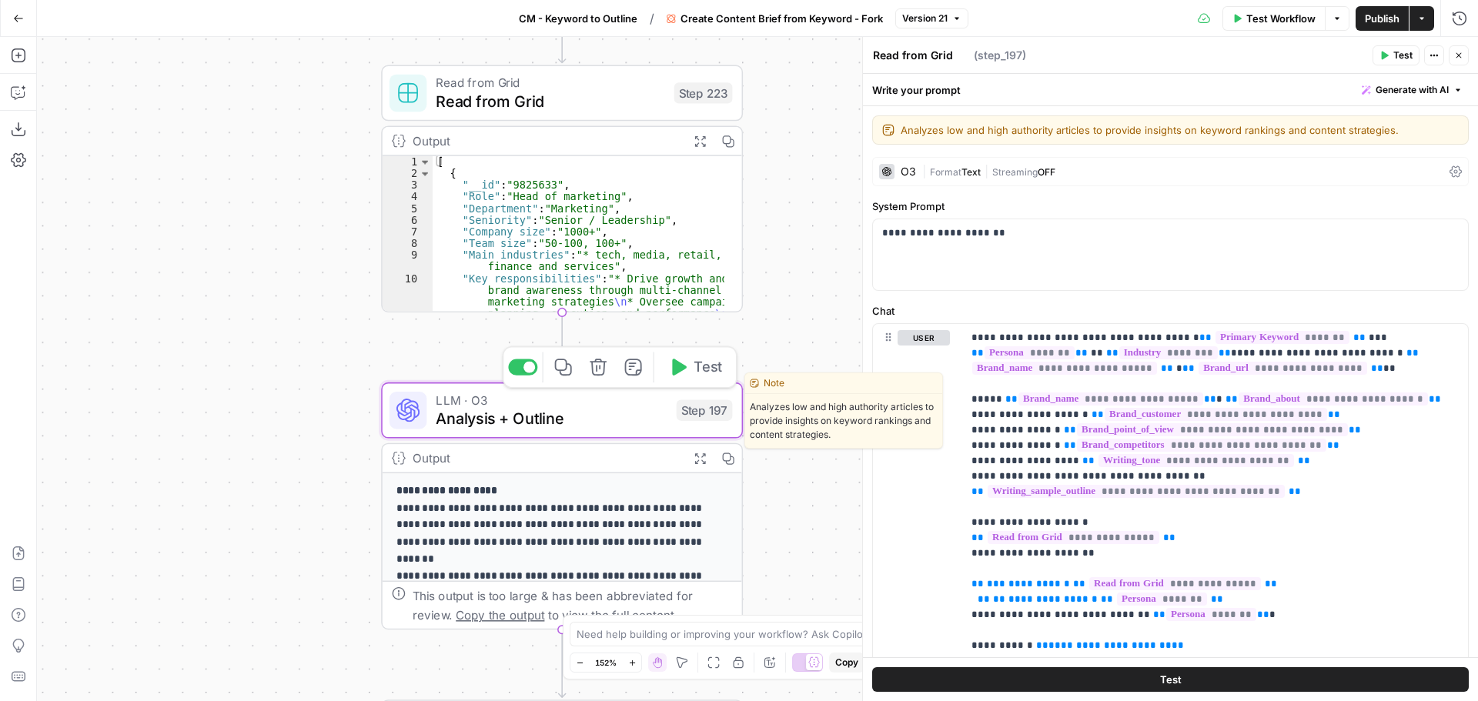
type textarea "Analysis + Outline"
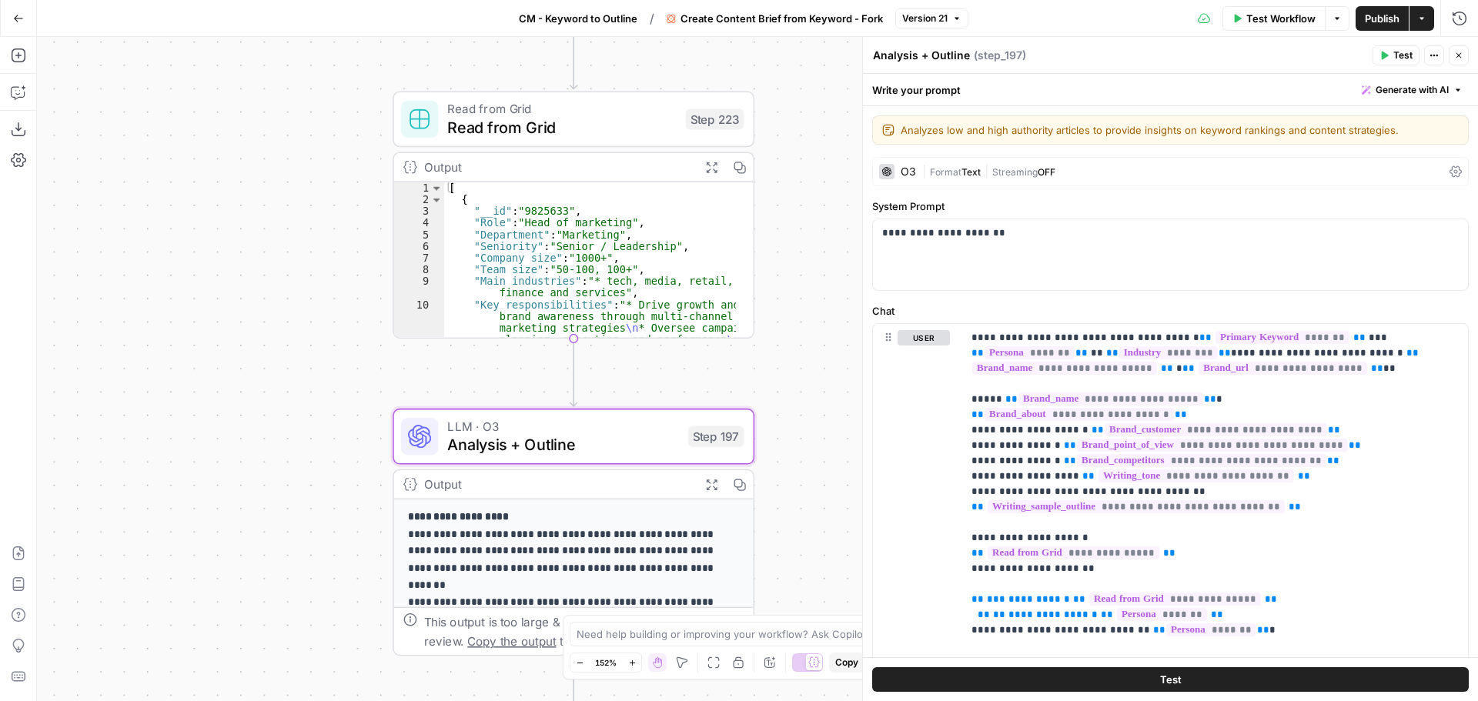
drag, startPoint x: 287, startPoint y: 185, endPoint x: 299, endPoint y: 211, distance: 28.6
click at [299, 211] on div "Workflow Set Inputs Inputs Google Search Perform Google Search Step 51 Output E…" at bounding box center [757, 369] width 1441 height 664
click at [600, 122] on span "Read from Grid" at bounding box center [561, 126] width 229 height 23
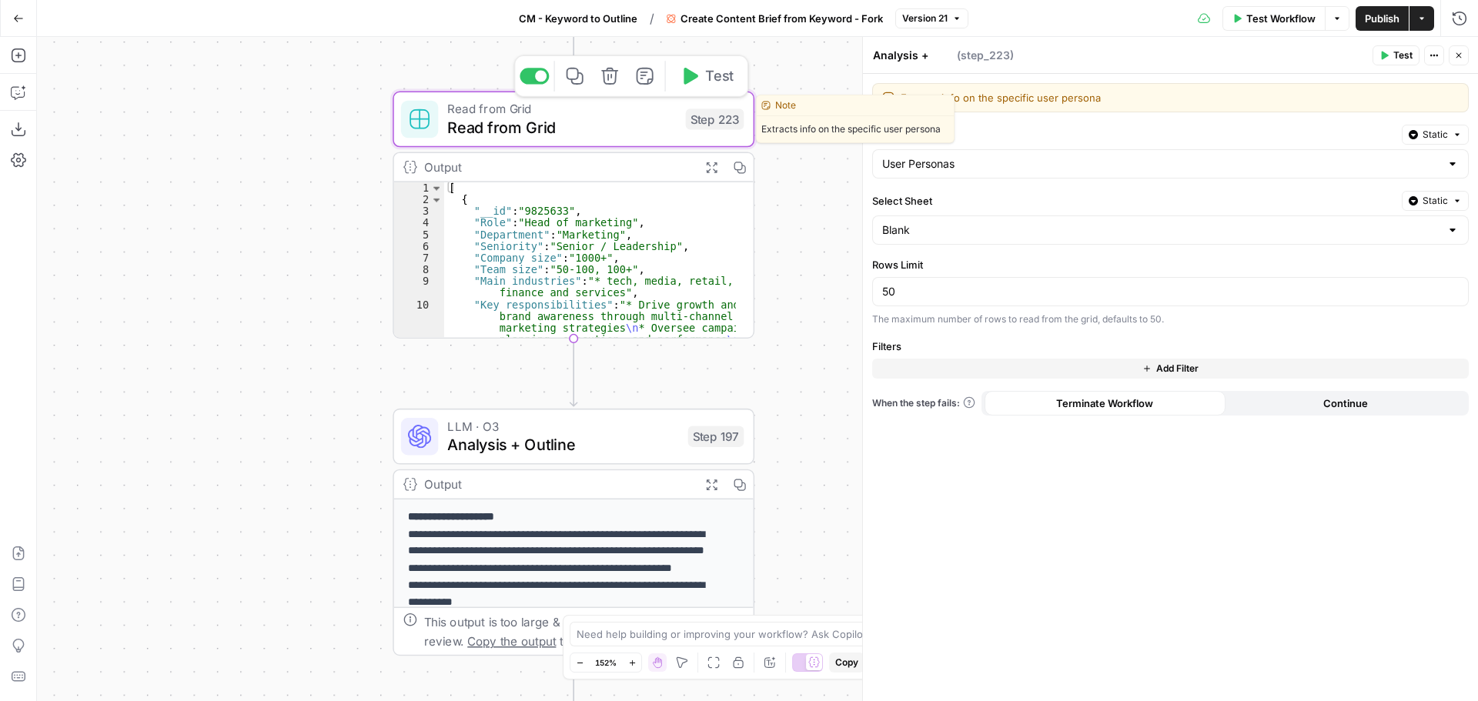
type textarea "Read from Grid"
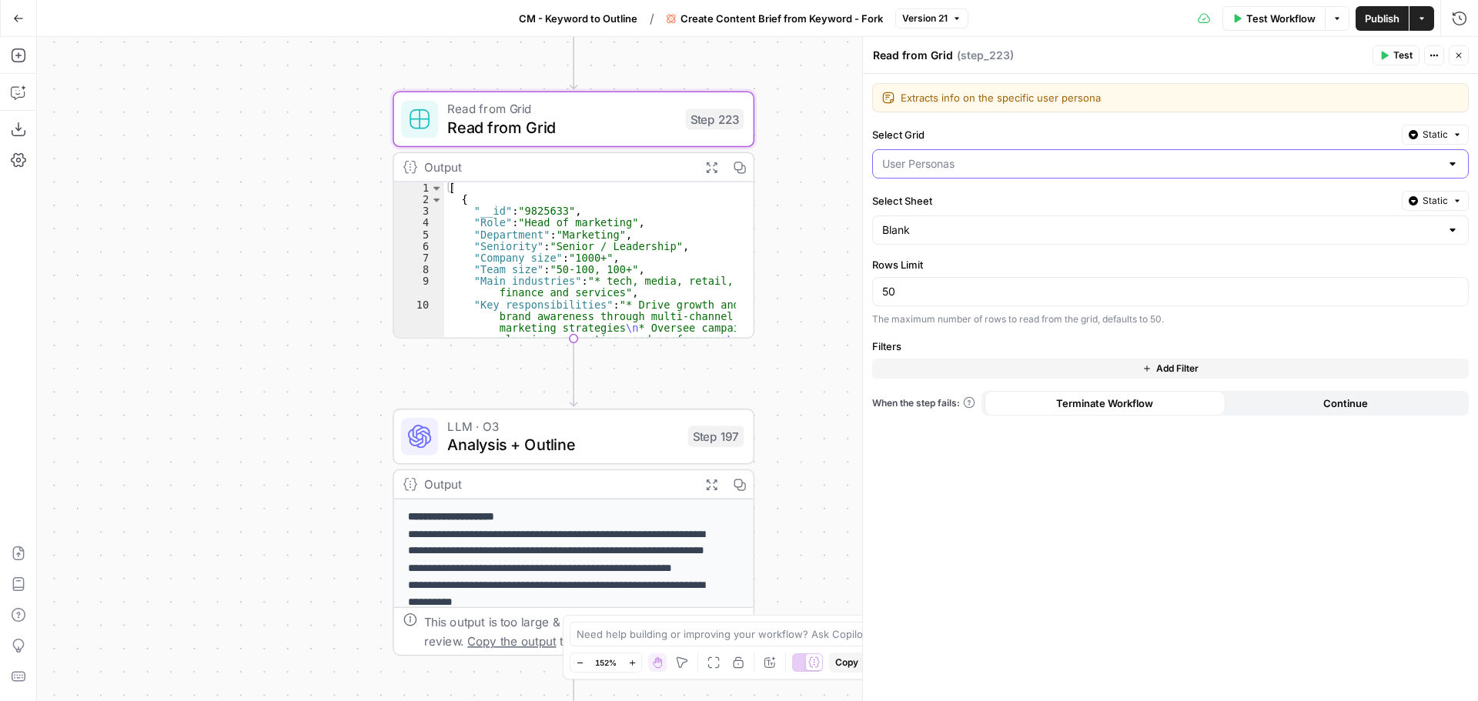
click at [1048, 170] on input "Select Grid" at bounding box center [1161, 163] width 558 height 15
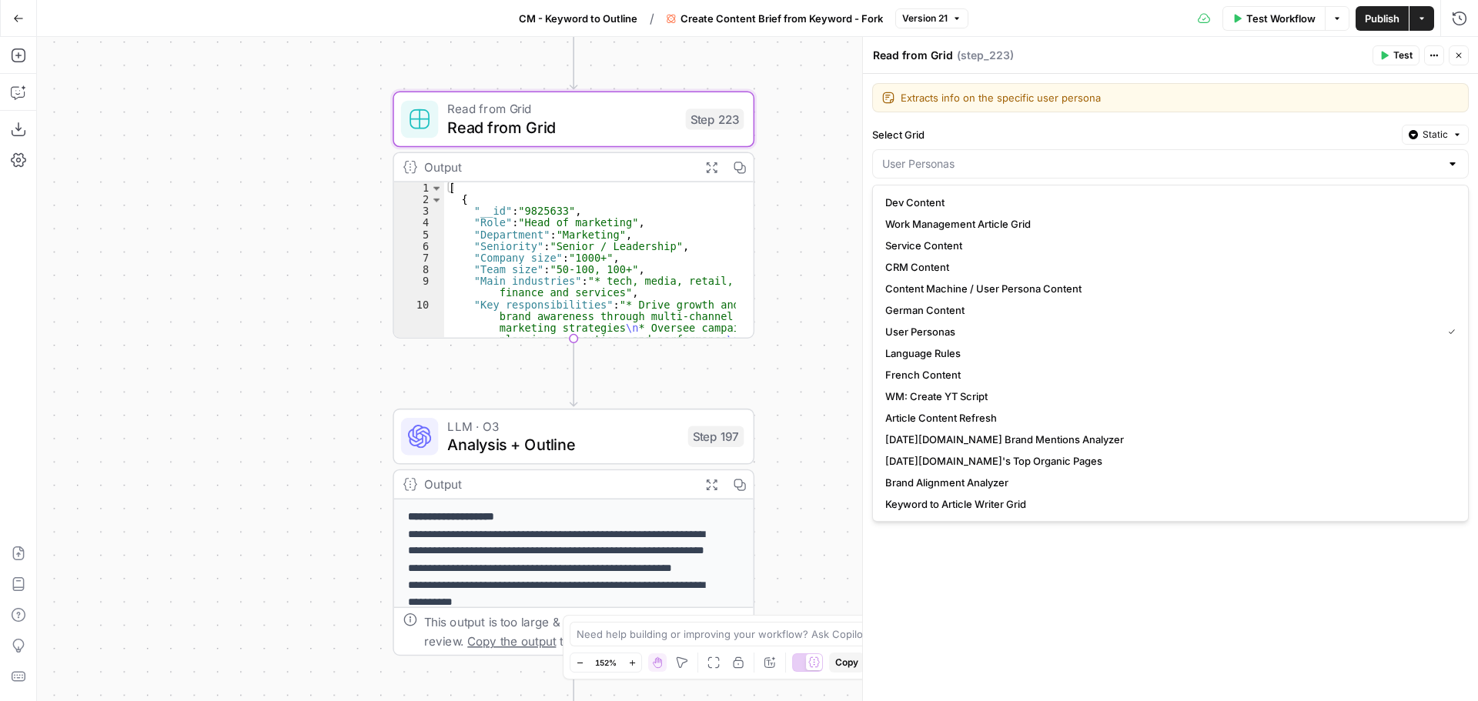
type input "User Personas"
click at [1051, 139] on label "Select Grid" at bounding box center [1133, 134] width 523 height 15
click at [1051, 156] on input "User Personas" at bounding box center [1161, 163] width 558 height 15
type input "User Personas"
click at [984, 118] on div "Extracts info on the specific user persona Extracts info on the specific user p…" at bounding box center [1170, 387] width 615 height 627
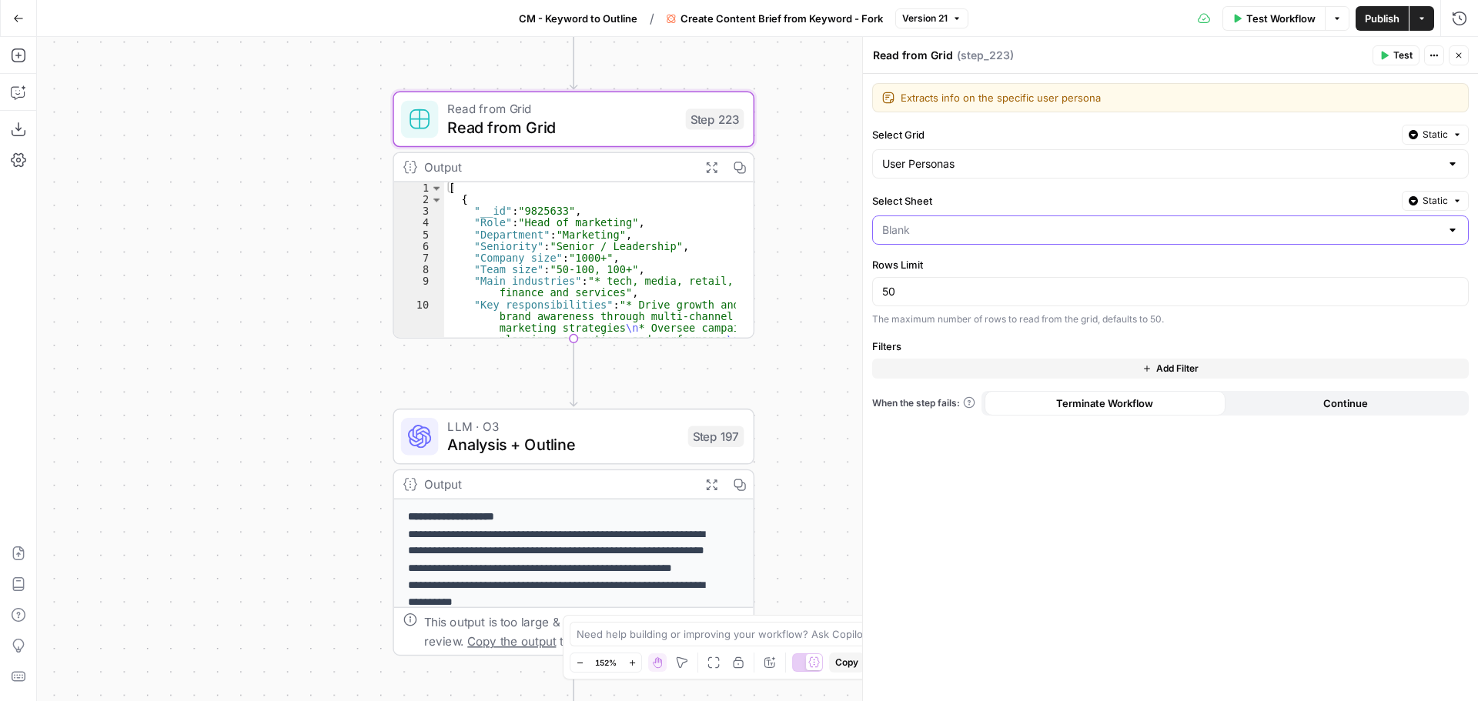
click at [944, 237] on input "Select Sheet" at bounding box center [1161, 229] width 558 height 15
type input "Blank"
click at [958, 204] on label "Select Sheet" at bounding box center [1133, 200] width 523 height 15
click at [958, 222] on input "Blank" at bounding box center [1161, 229] width 558 height 15
type input "Blank"
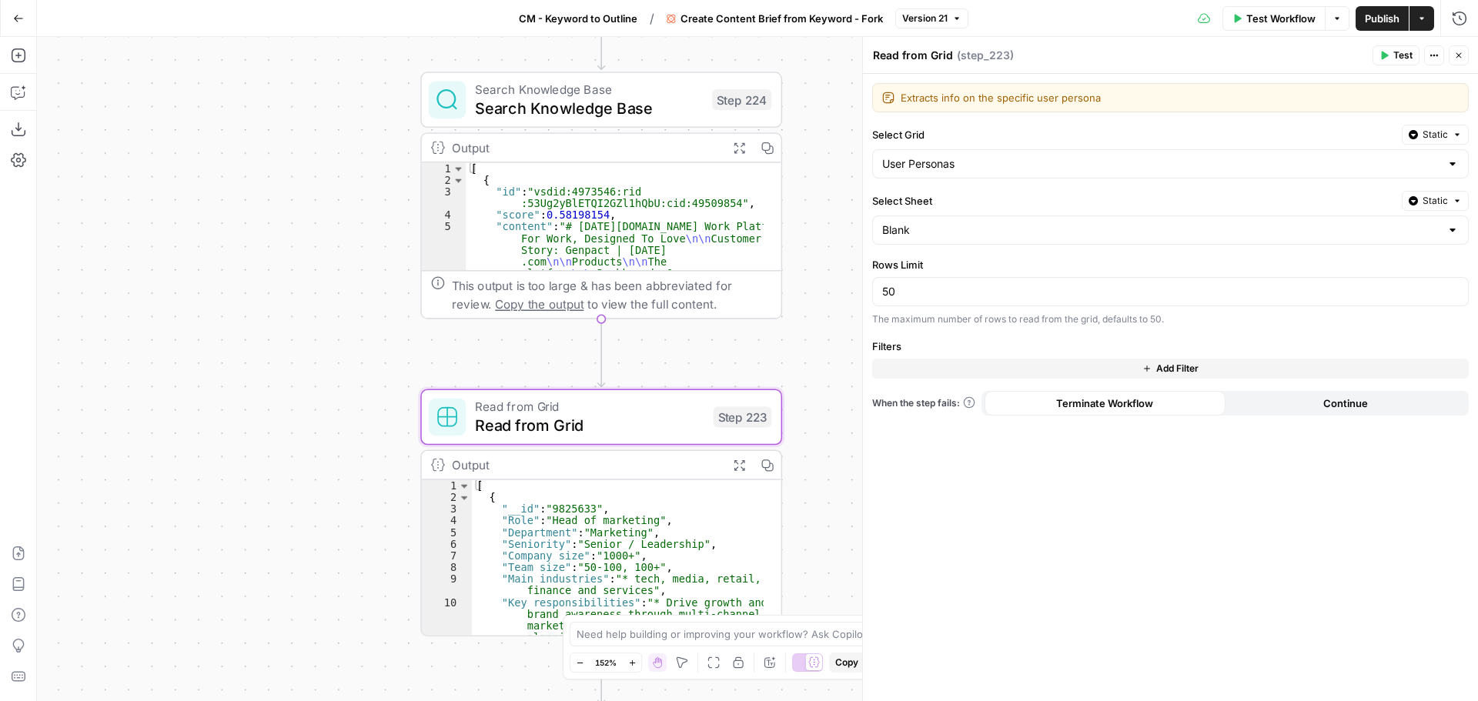
drag, startPoint x: 299, startPoint y: 175, endPoint x: 327, endPoint y: 473, distance: 299.2
click at [327, 473] on div "Workflow Set Inputs Inputs Google Search Perform Google Search Step 51 Output E…" at bounding box center [757, 369] width 1441 height 664
click at [626, 108] on span "Search Knowledge Base" at bounding box center [589, 107] width 228 height 23
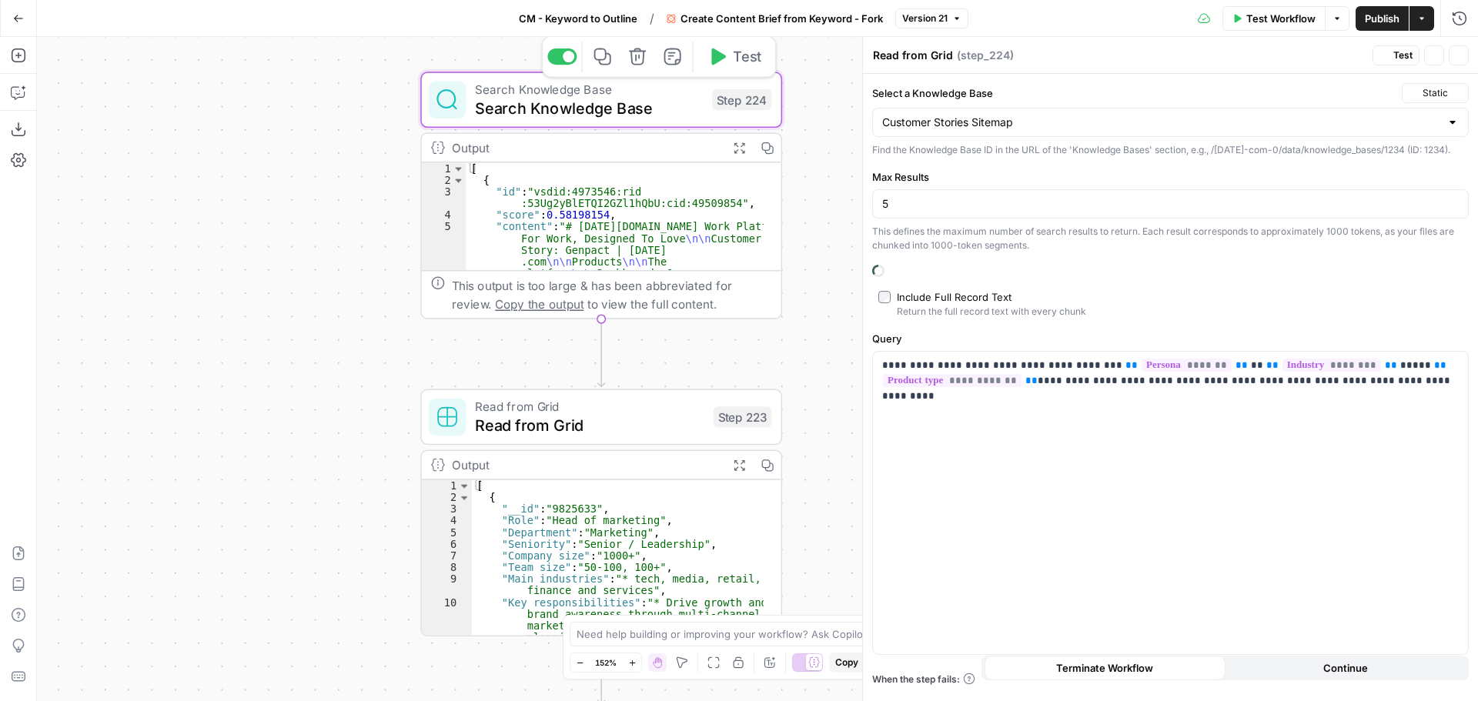
type textarea "Search Knowledge Base"
type input "Customer Stories Sitemap"
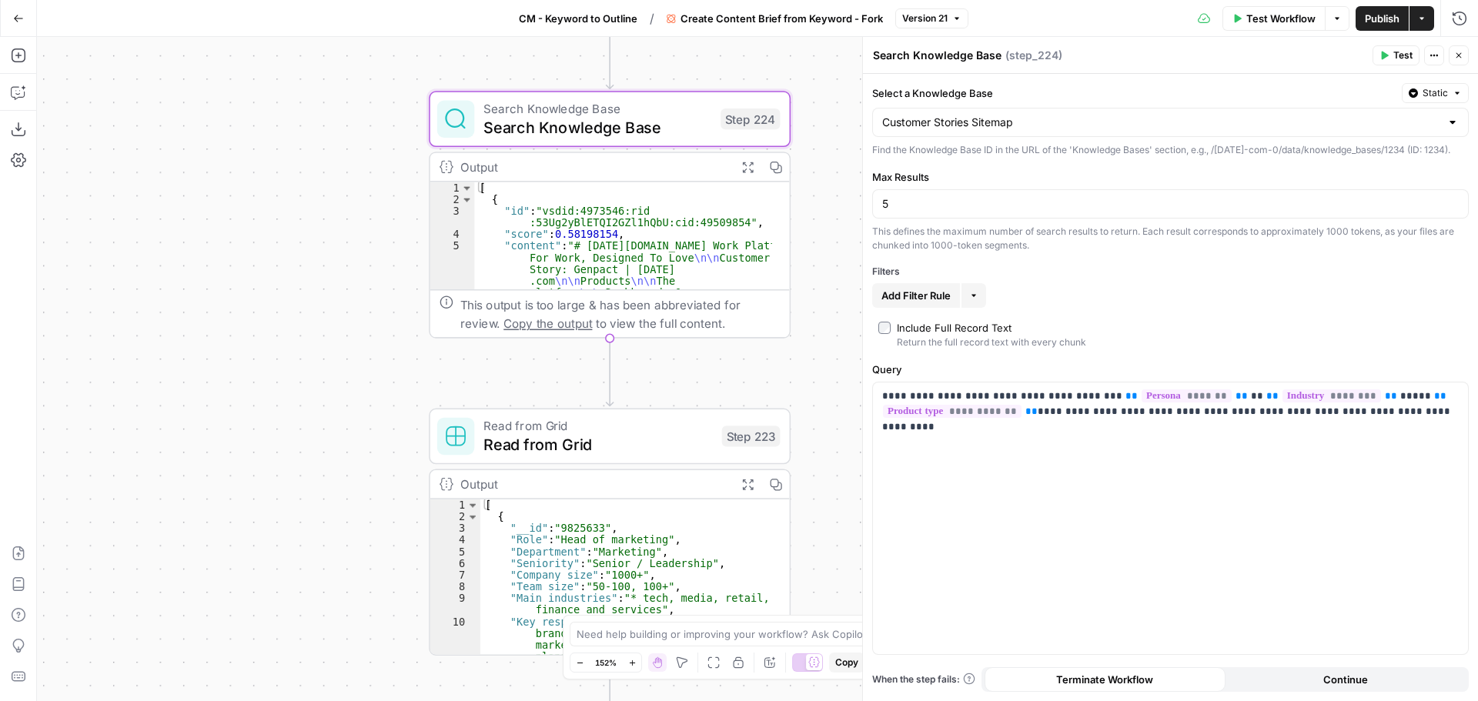
drag, startPoint x: 348, startPoint y: 178, endPoint x: 353, endPoint y: 189, distance: 12.0
click at [356, 182] on div "Workflow Set Inputs Inputs Google Search Perform Google Search Step 51 Output E…" at bounding box center [757, 369] width 1441 height 664
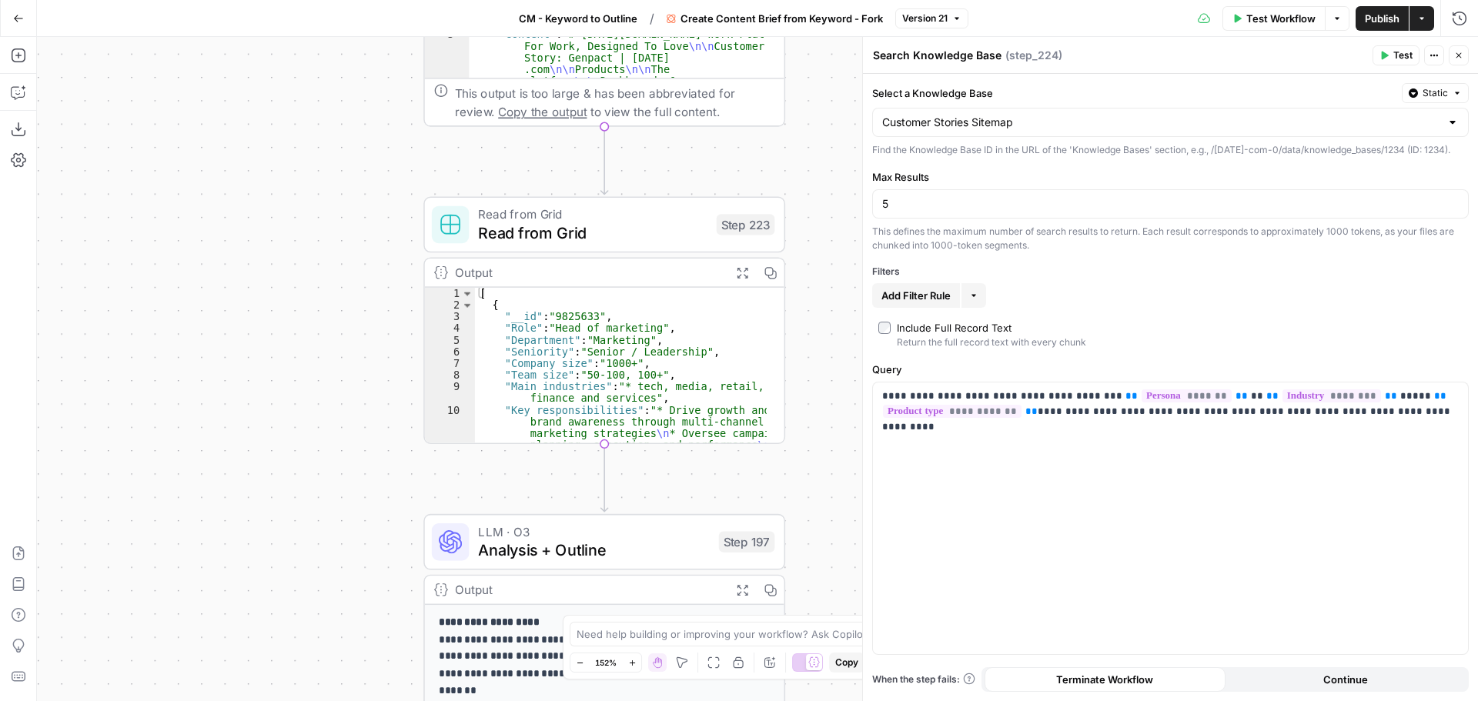
drag, startPoint x: 366, startPoint y: 410, endPoint x: 365, endPoint y: 200, distance: 210.1
click at [364, 200] on div "Workflow Set Inputs Inputs Google Search Perform Google Search Step 51 Output E…" at bounding box center [757, 369] width 1441 height 664
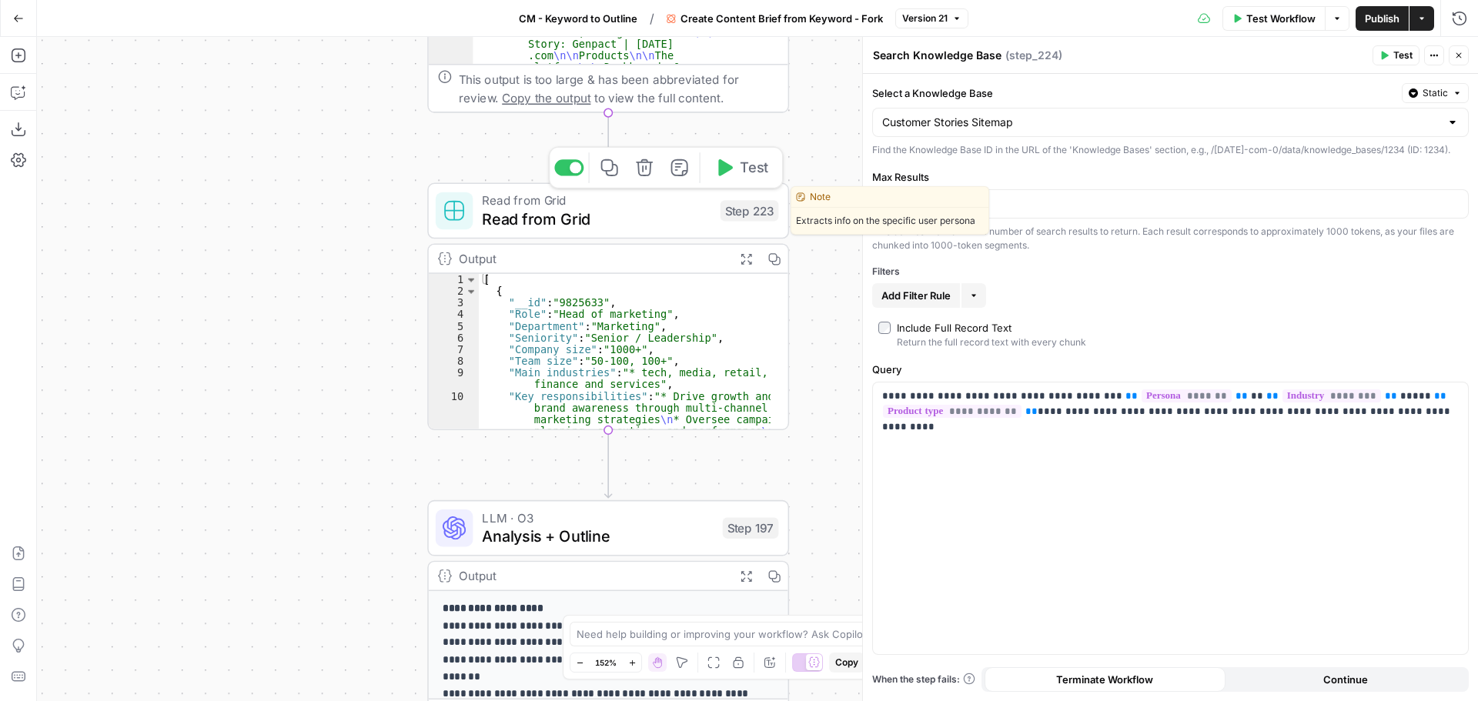
click at [618, 220] on span "Read from Grid" at bounding box center [596, 218] width 229 height 23
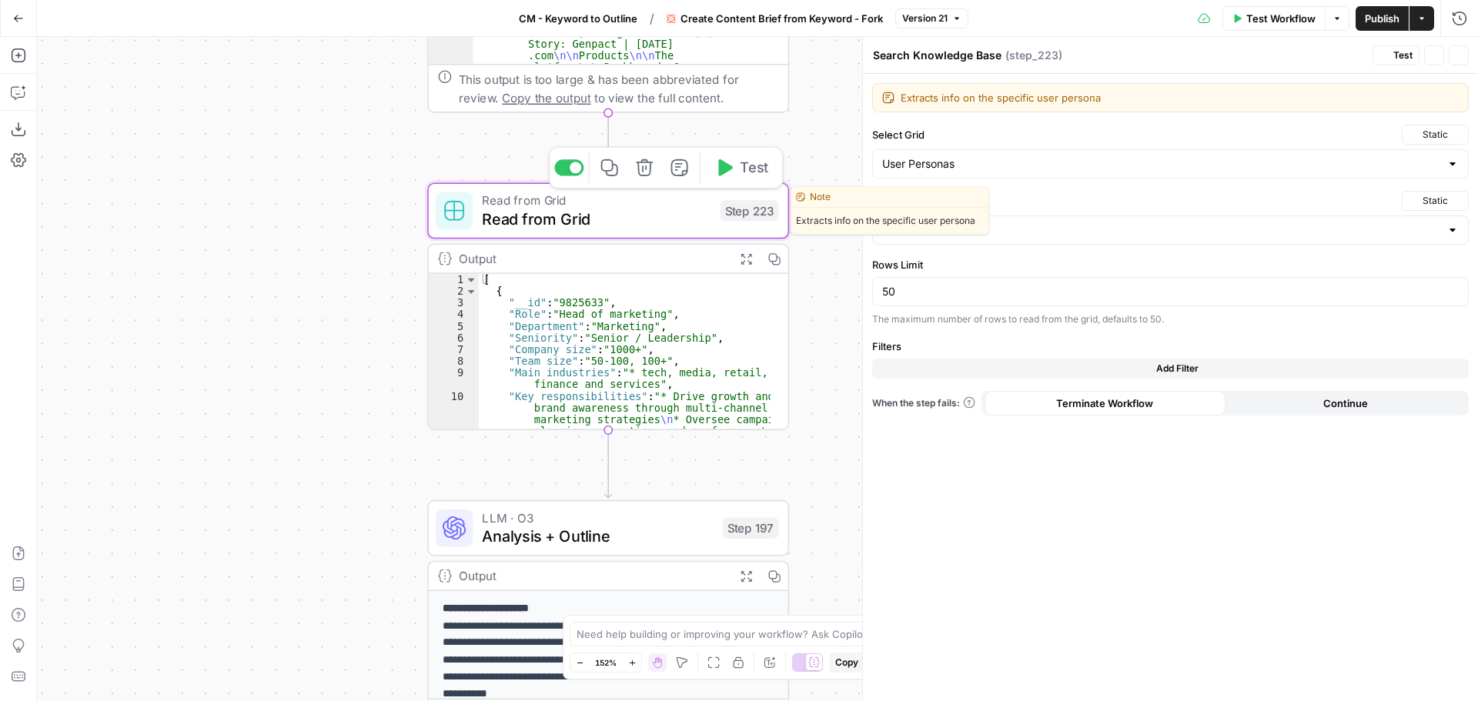
type textarea "Read from Grid"
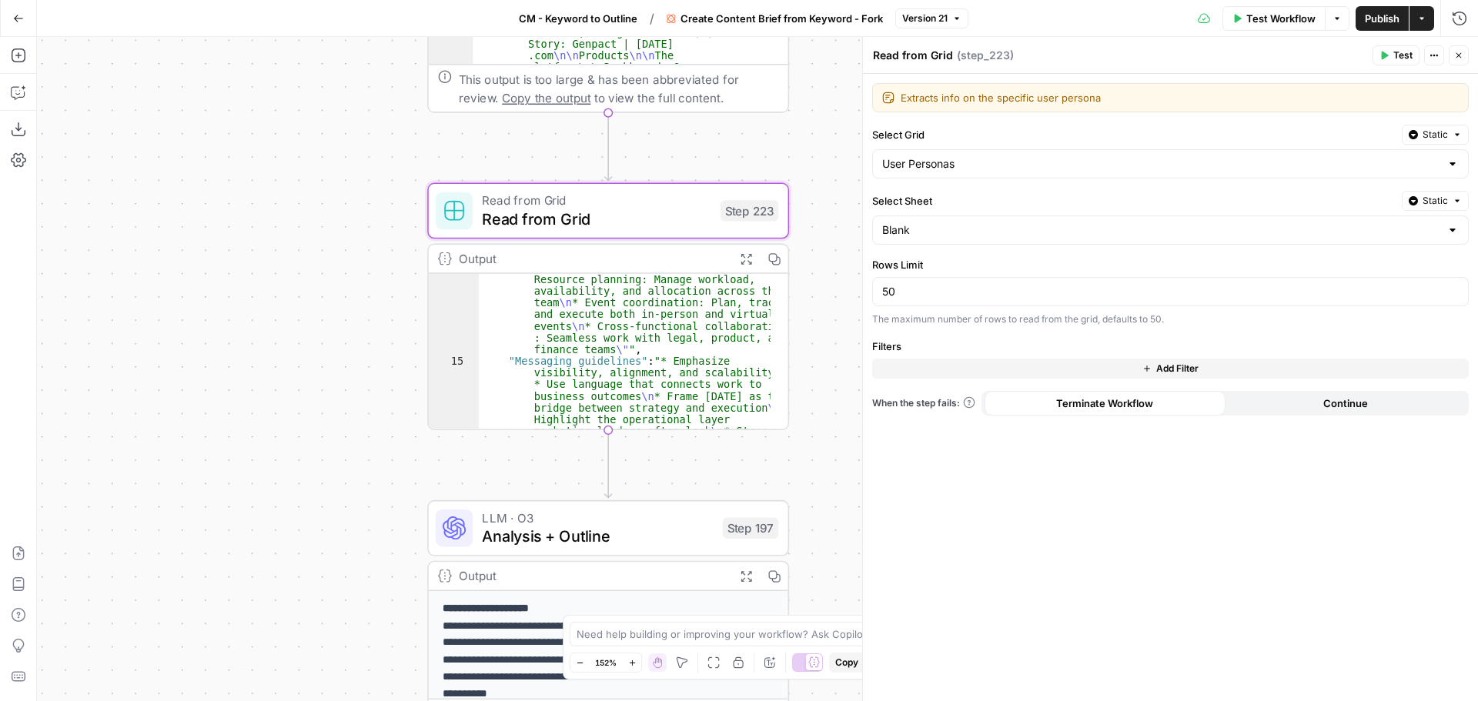
scroll to position [598, 0]
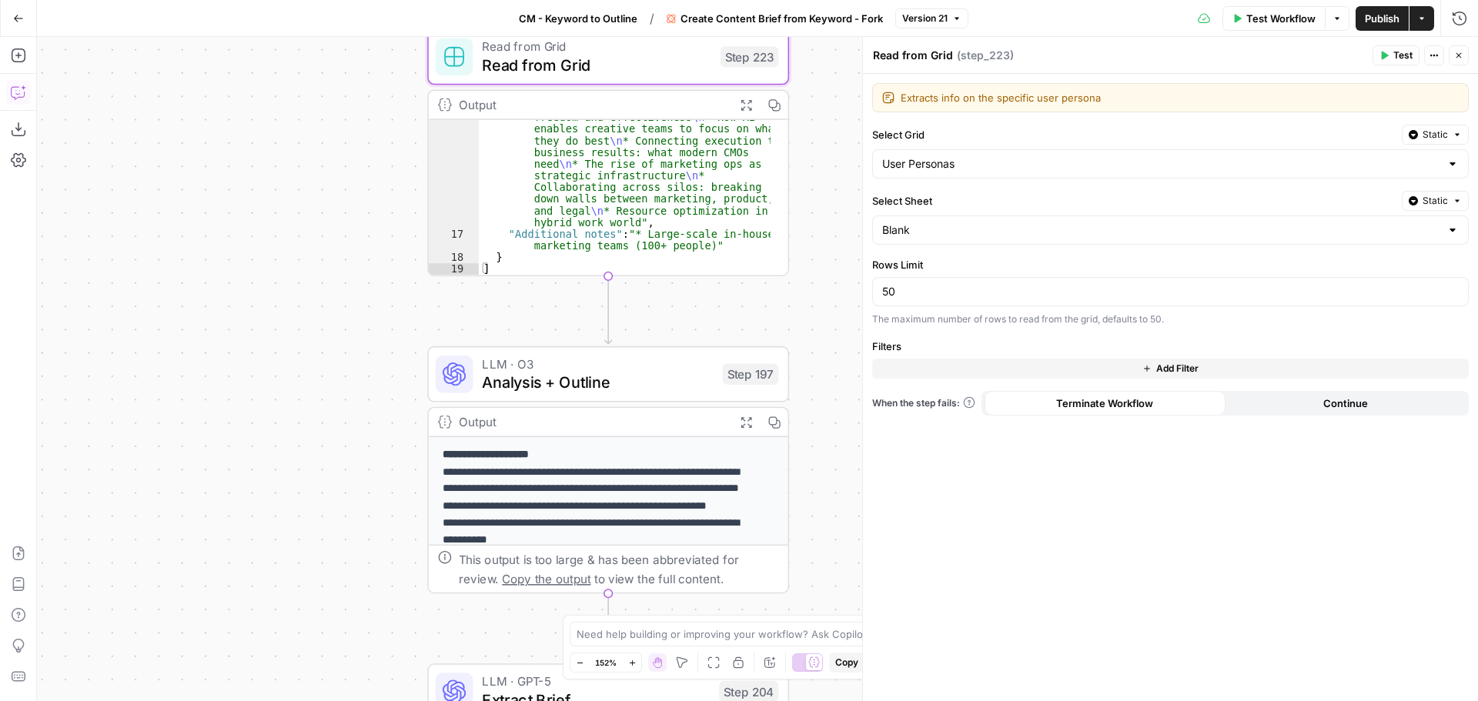
click at [16, 92] on icon "button" at bounding box center [18, 92] width 15 height 15
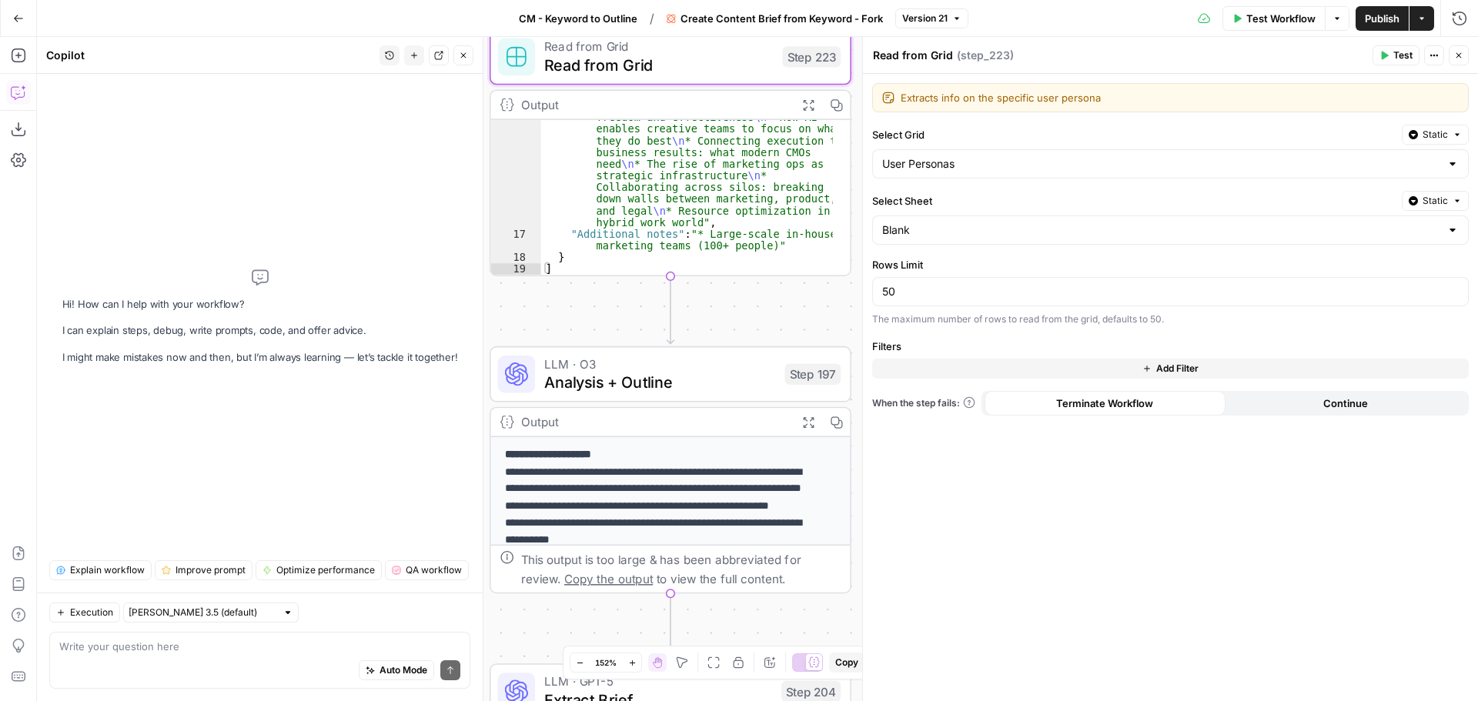
click at [148, 663] on div "Auto Mode Send" at bounding box center [259, 671] width 401 height 34
type textarea "w"
click at [152, 635] on div "Write your question here Auto Mode Send" at bounding box center [259, 660] width 421 height 57
type textarea "where in step 197 does it reference step 223?"
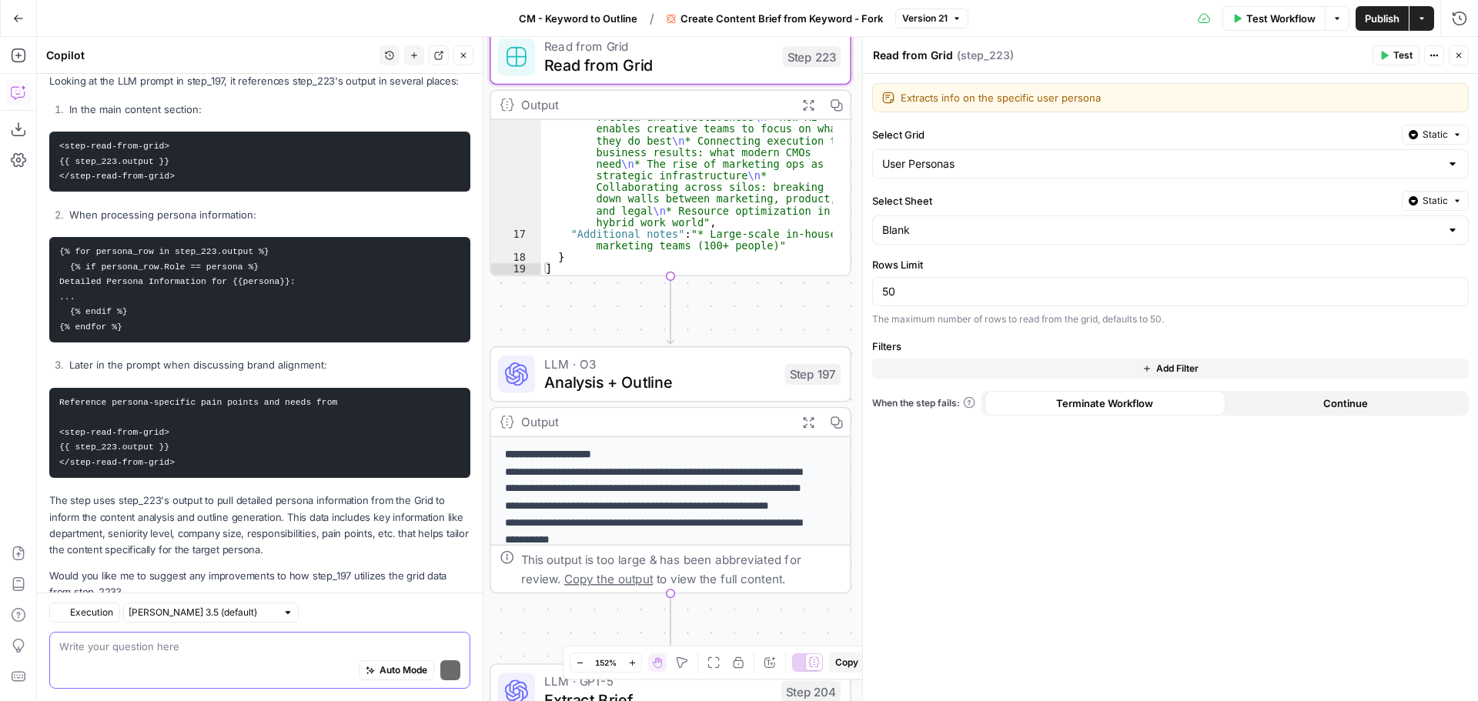
scroll to position [196, 0]
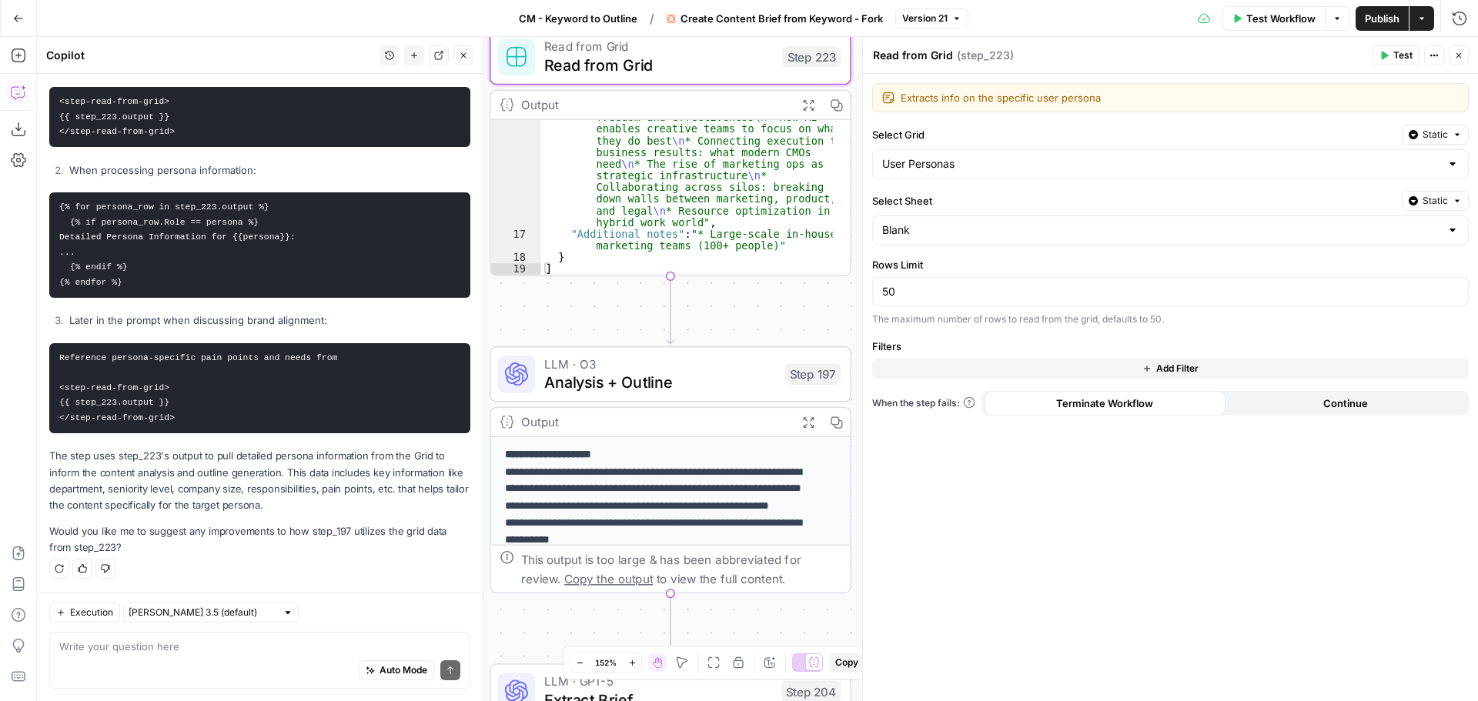
click at [209, 356] on code "Reference persona-specific pain points and needs from <step-read-from-grid> {{ …" at bounding box center [200, 387] width 283 height 69
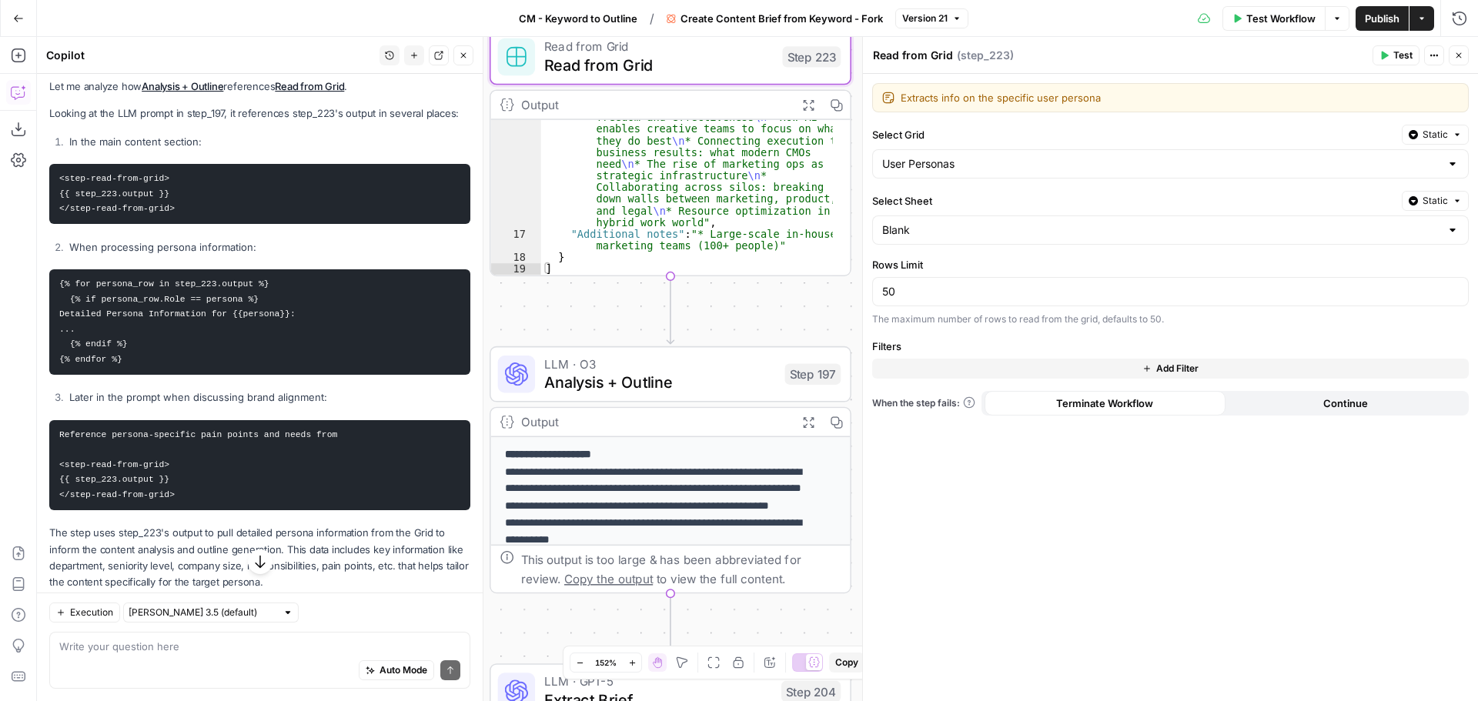
drag, startPoint x: 60, startPoint y: 177, endPoint x: 196, endPoint y: 203, distance: 138.7
click at [196, 203] on pre "<step-read-from-grid> {{ step_223.output }} </step-read-from-grid>" at bounding box center [259, 194] width 421 height 60
copy code "<step-read-from-grid> {{ step_223.output }} </step-read-from-grid>"
click at [142, 196] on code "<step-read-from-grid> {{ step_223.output }} </step-read-from-grid>" at bounding box center [116, 193] width 115 height 39
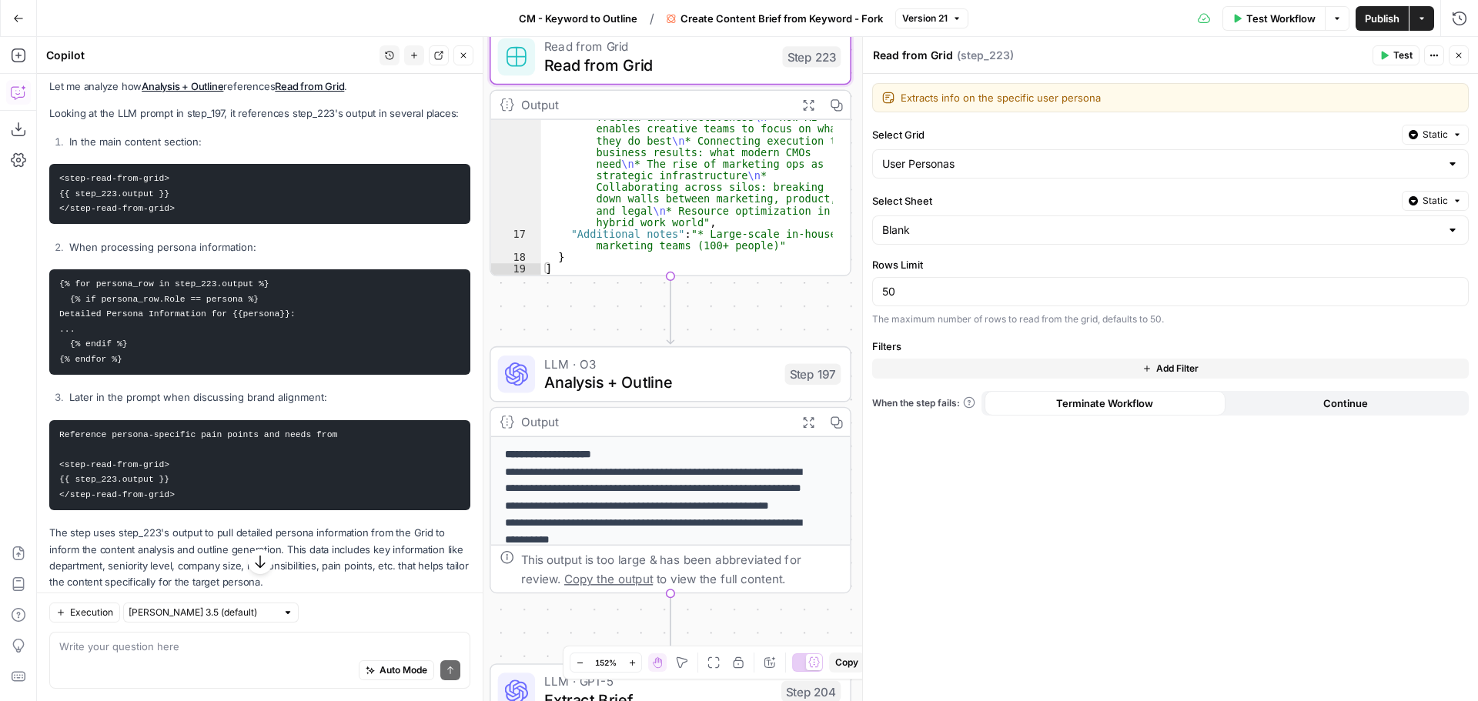
click at [142, 196] on code "<step-read-from-grid> {{ step_223.output }} </step-read-from-grid>" at bounding box center [116, 193] width 115 height 39
click at [169, 190] on pre "<step-read-from-grid> {{ step_223.output }} </step-read-from-grid>" at bounding box center [259, 194] width 421 height 60
drag, startPoint x: 180, startPoint y: 212, endPoint x: 54, endPoint y: 169, distance: 133.6
click at [54, 169] on pre "<step-read-from-grid> {{ step_223.output }} </step-read-from-grid>" at bounding box center [259, 194] width 421 height 60
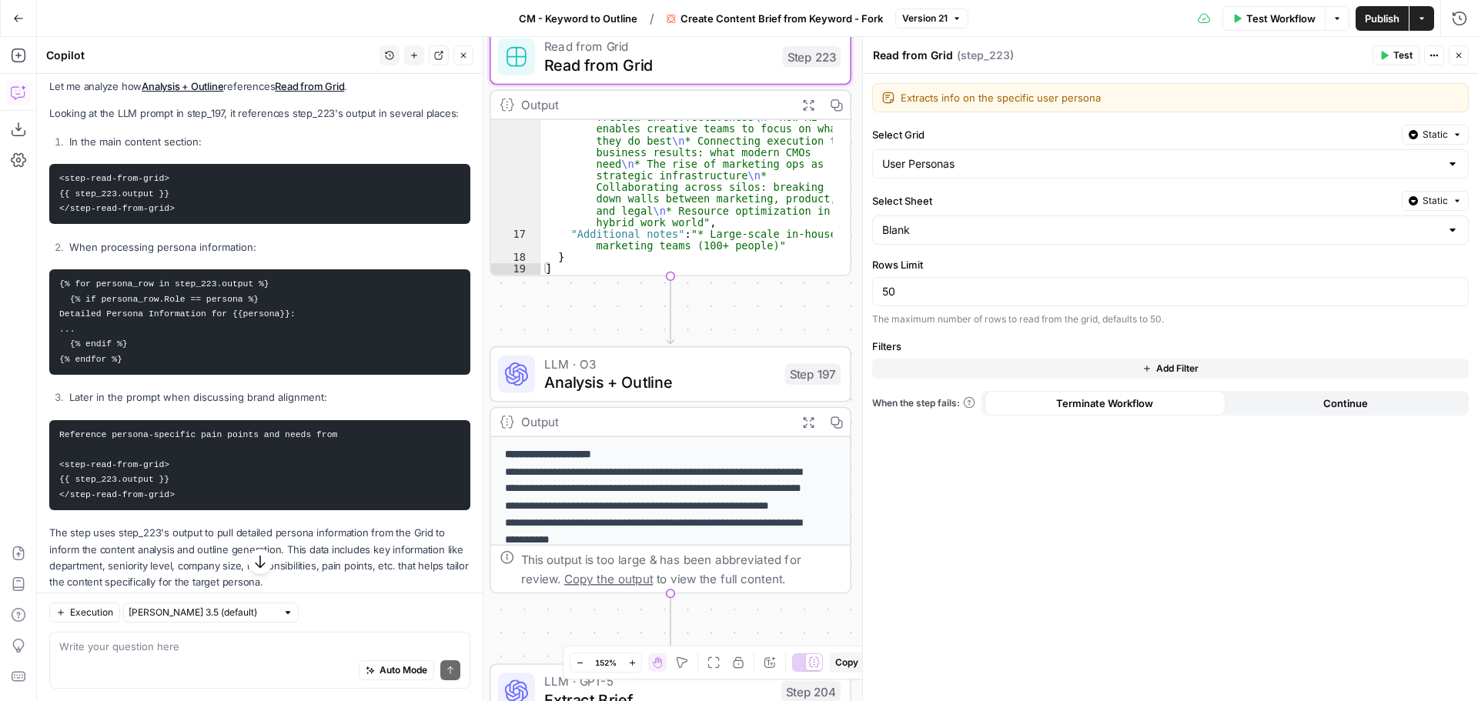
copy code "<step-read-from-grid> {{ step_223.output }} </step-read-from-grid>"
drag, startPoint x: 59, startPoint y: 282, endPoint x: 143, endPoint y: 363, distance: 117.0
click at [143, 363] on pre "{% for persona_row in step_223.output %} {% if persona_row.Role == persona %} D…" at bounding box center [259, 321] width 421 height 105
copy code "{% for persona_row in step_223.output %} {% if persona_row.Role == persona %} D…"
drag, startPoint x: 60, startPoint y: 438, endPoint x: 197, endPoint y: 491, distance: 146.9
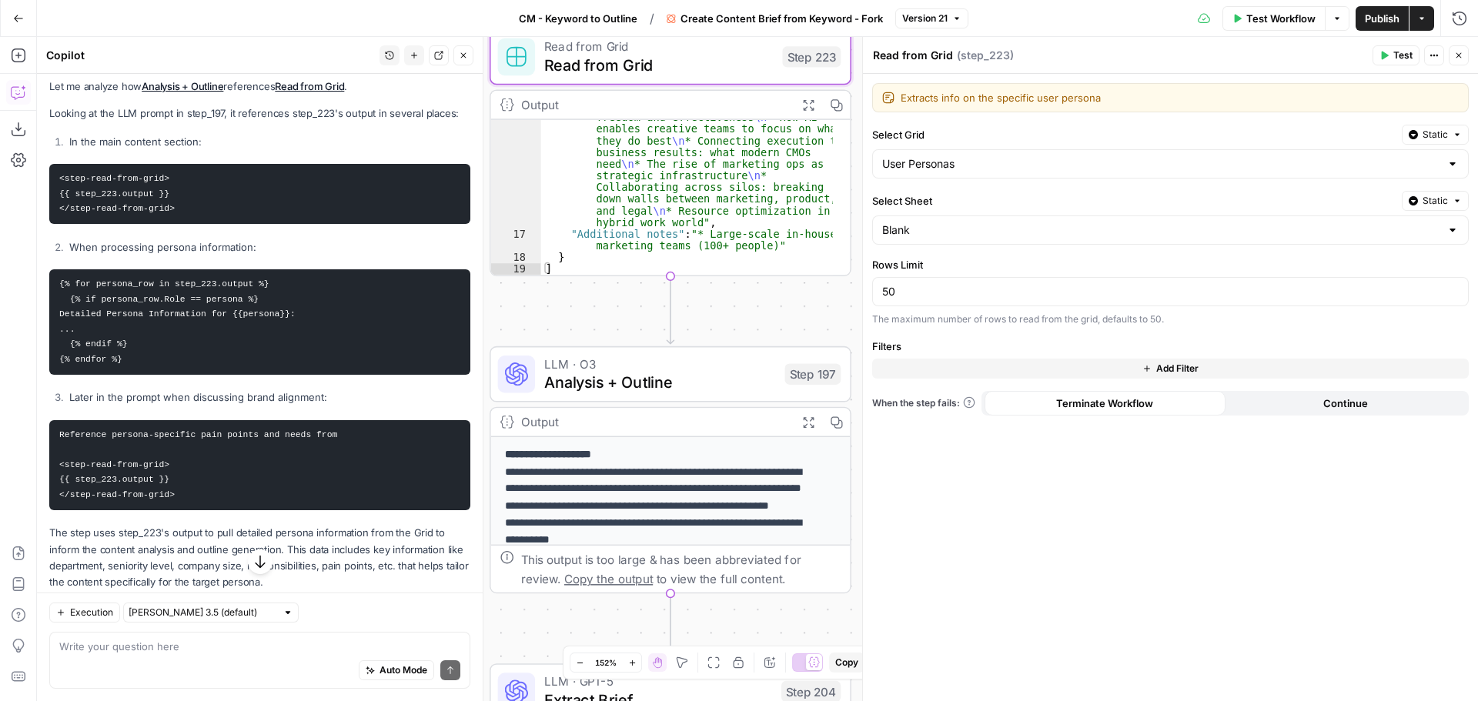
click at [197, 491] on pre "Reference persona-specific pain points and needs from <step-read-from-grid> {{ …" at bounding box center [259, 465] width 421 height 90
copy code "Reference persona-specific pain points and needs from <step-read-from-grid> {{ …"
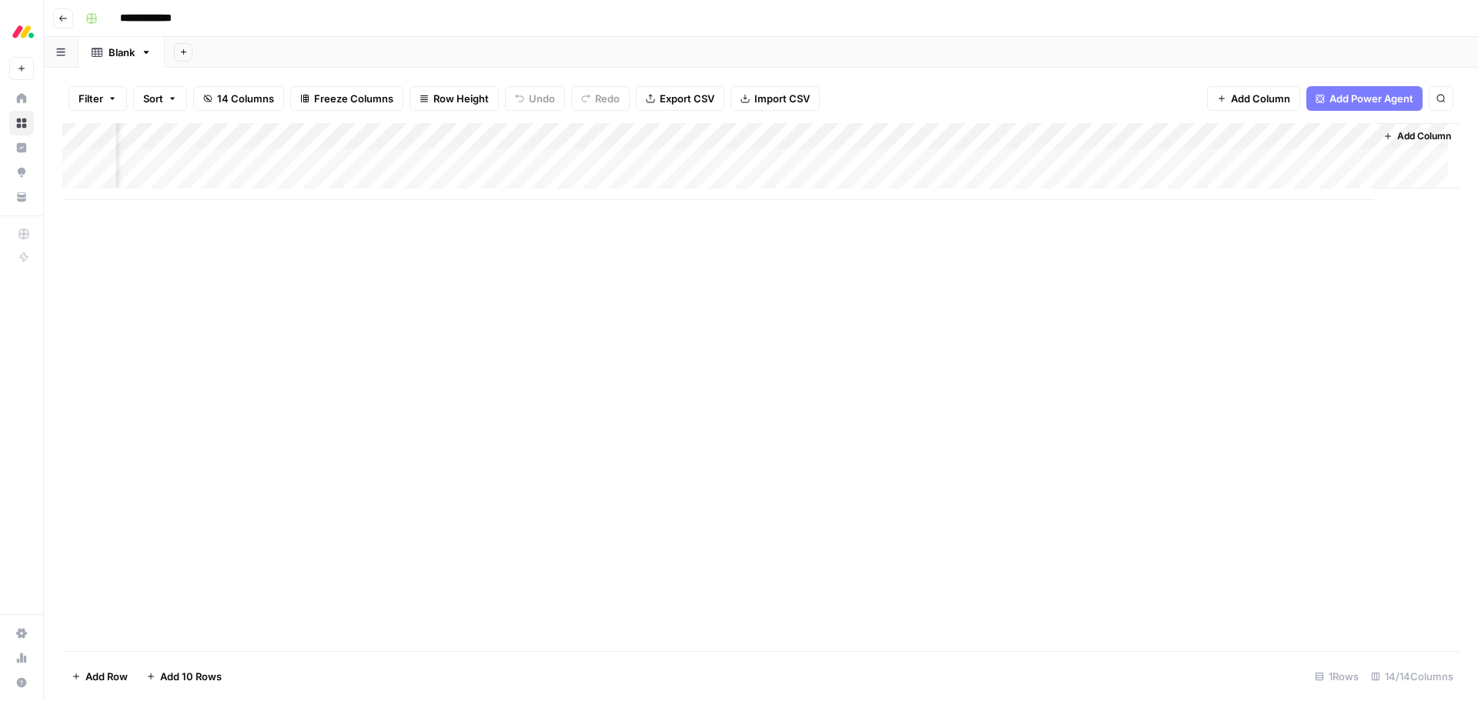
scroll to position [0, 1458]
